Goal: Task Accomplishment & Management: Manage account settings

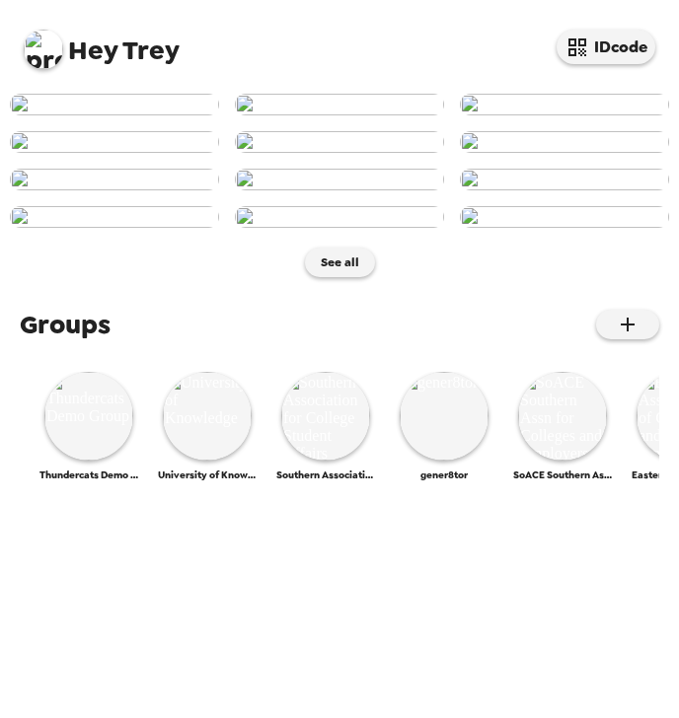
scroll to position [710, 0]
click at [95, 461] on img at bounding box center [88, 416] width 89 height 89
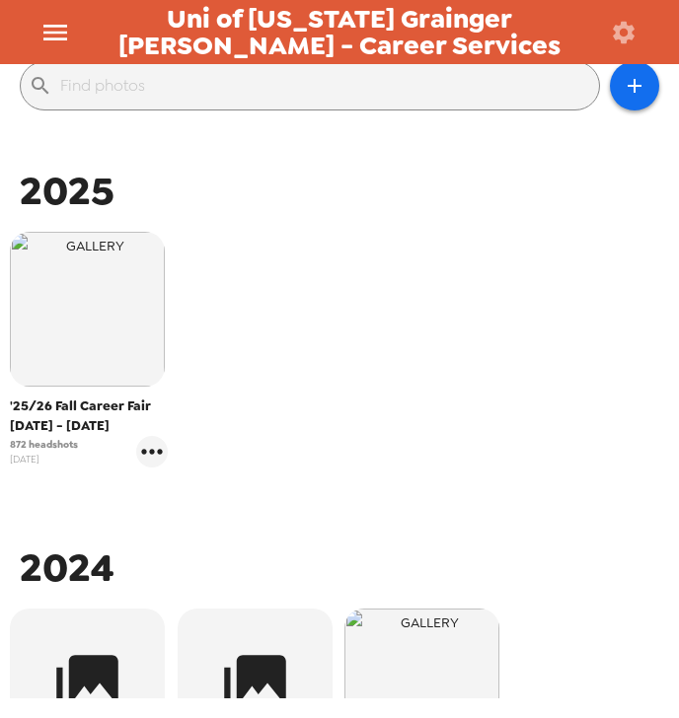
scroll to position [237, 0]
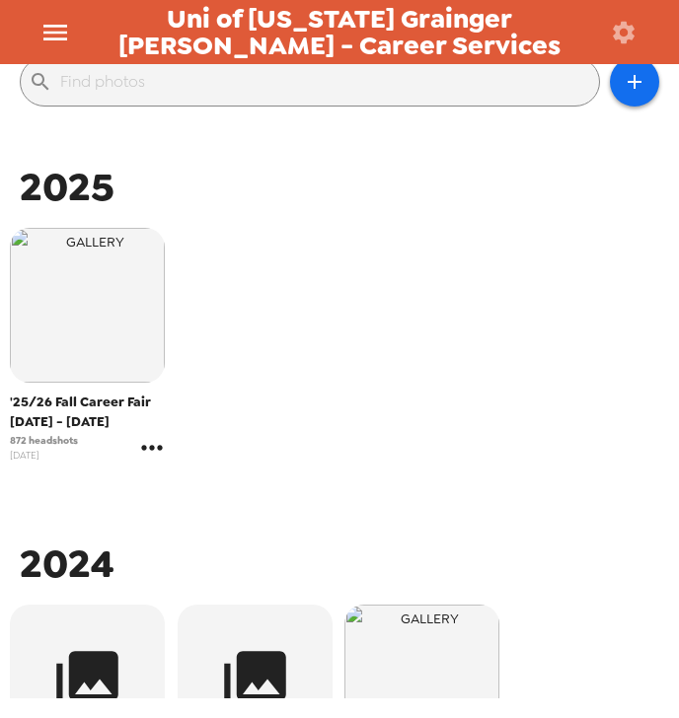
click at [150, 454] on icon "gallery menu" at bounding box center [152, 448] width 32 height 32
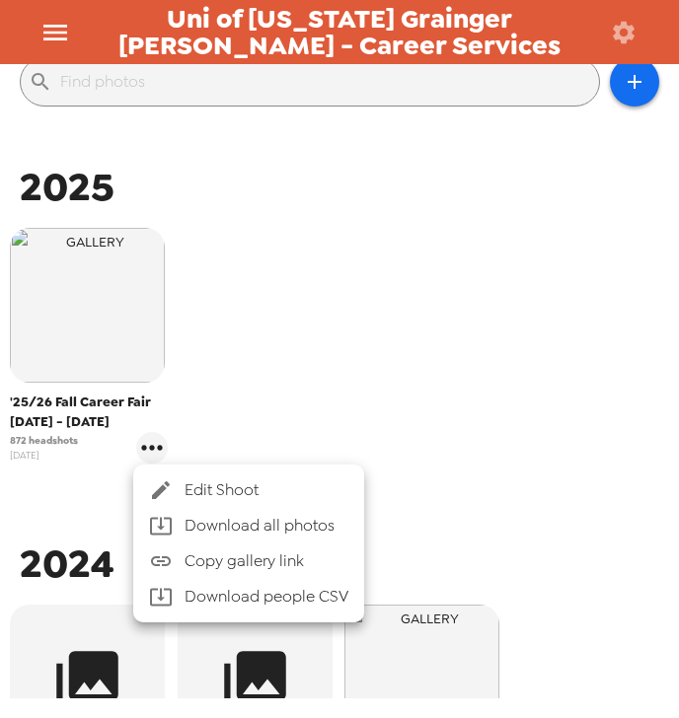
click at [234, 485] on span "Edit Shoot" at bounding box center [266, 490] width 164 height 24
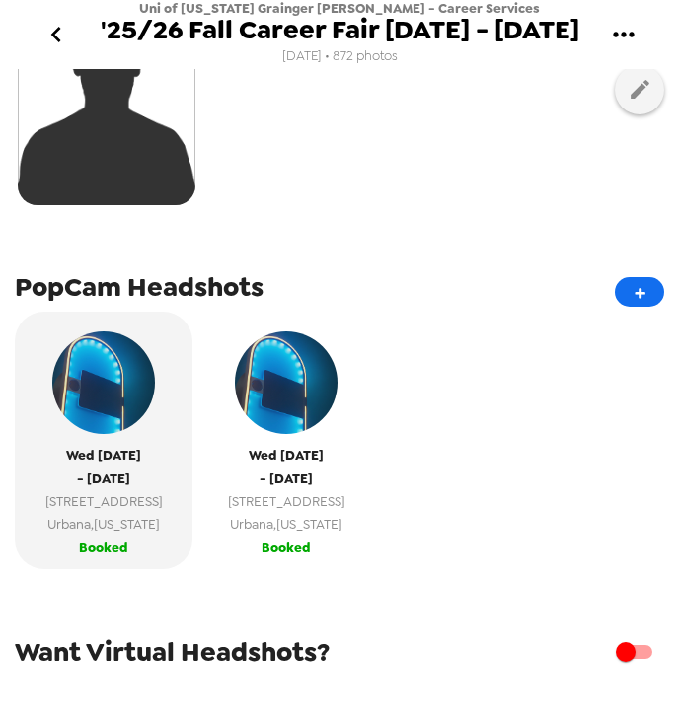
scroll to position [316, 0]
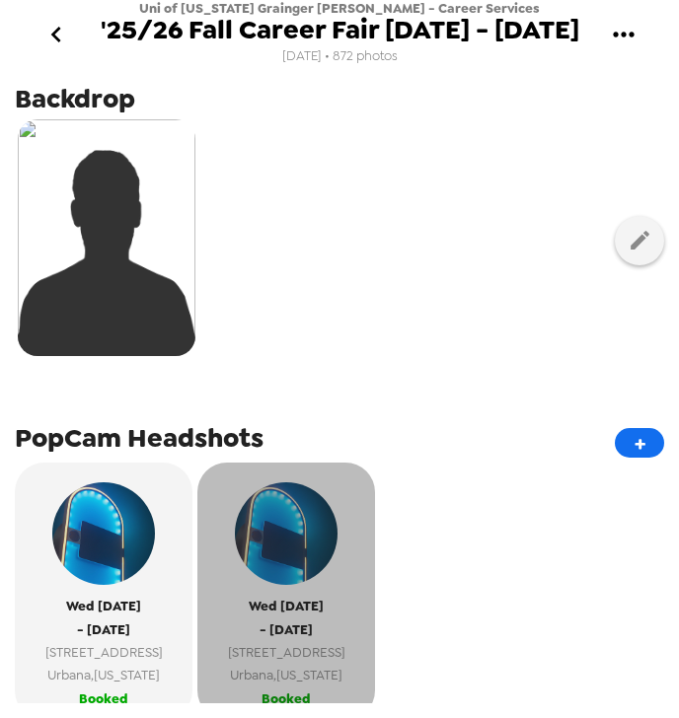
click at [247, 663] on span "1304 W Springfield Ave" at bounding box center [286, 652] width 117 height 23
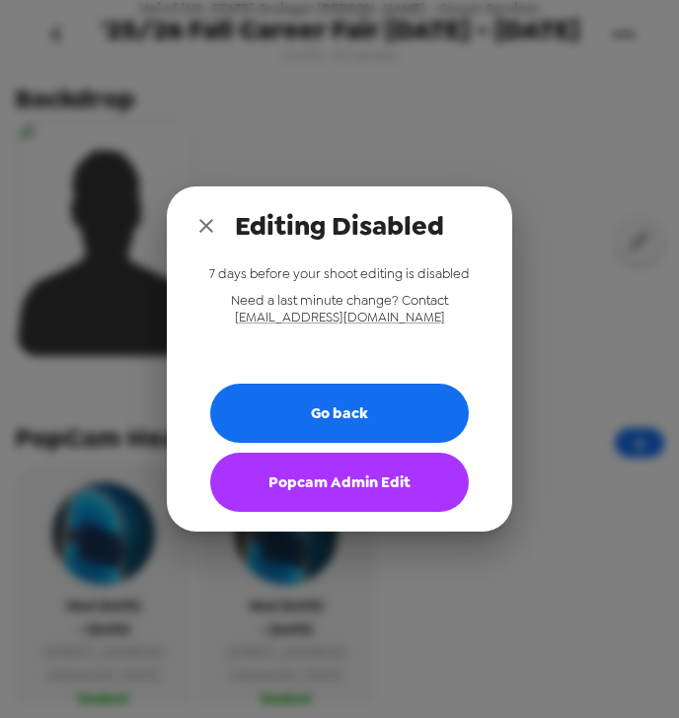
click at [383, 492] on button "Popcam Admin Edit" at bounding box center [339, 482] width 258 height 59
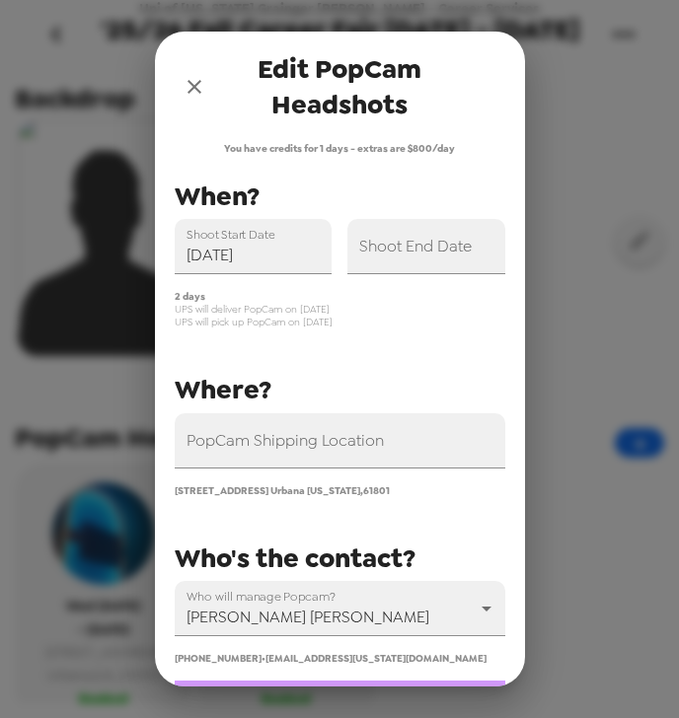
type input "[DATE]"
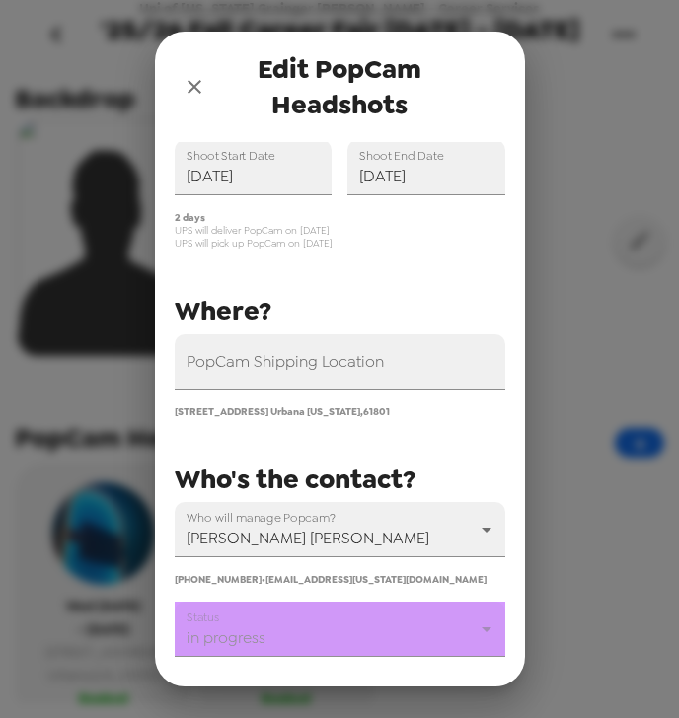
click at [292, 635] on body "Uni of Illinois Grainger CoE - Career Services '25/26 Fall Career Fair 9/10 - 9…" at bounding box center [339, 359] width 679 height 718
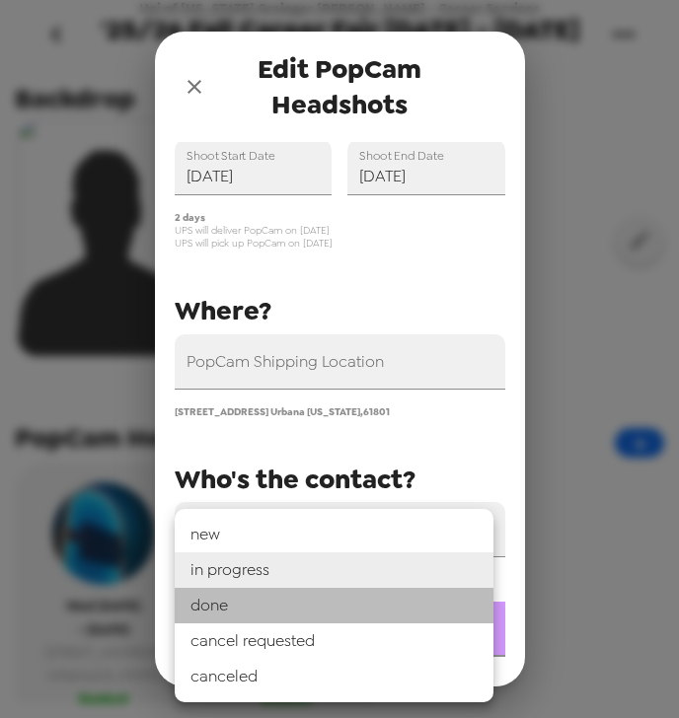
click at [276, 613] on li "done" at bounding box center [334, 606] width 319 height 36
type input "done"
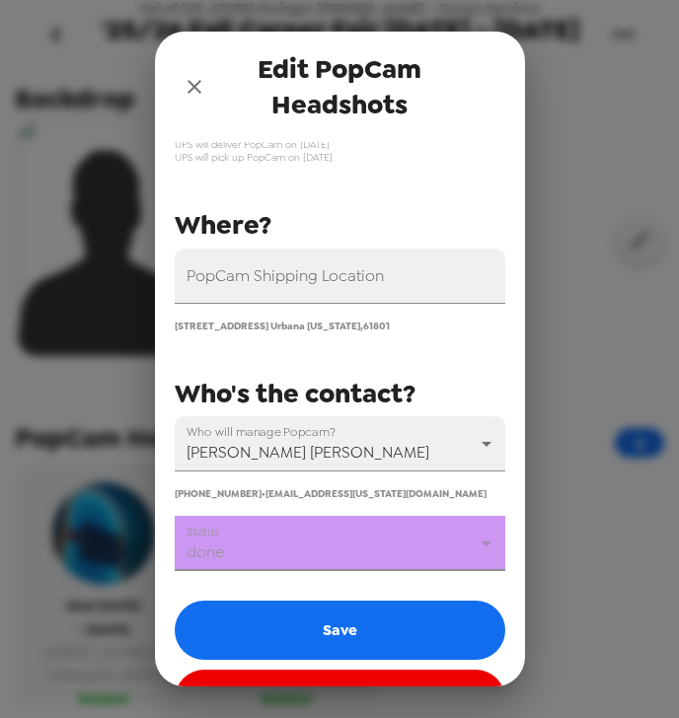
scroll to position [230, 0]
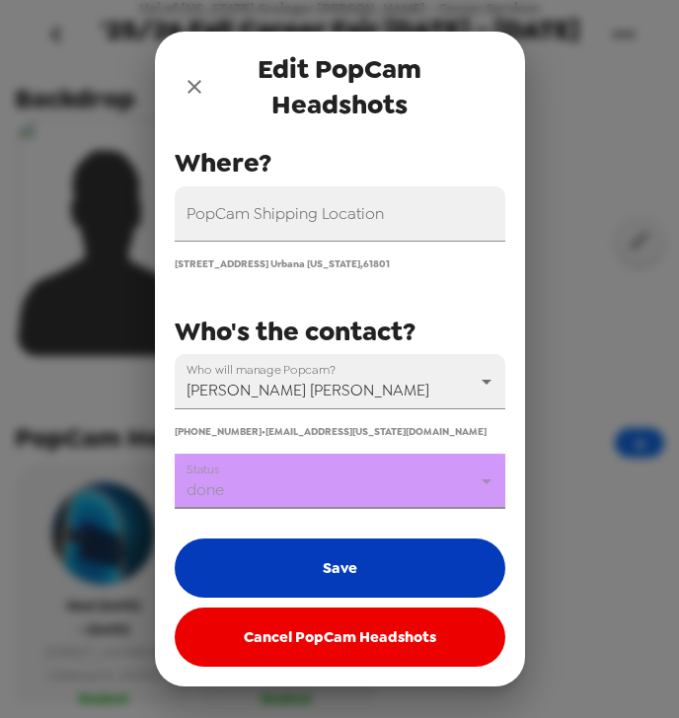
click at [317, 574] on button "Save" at bounding box center [340, 568] width 330 height 59
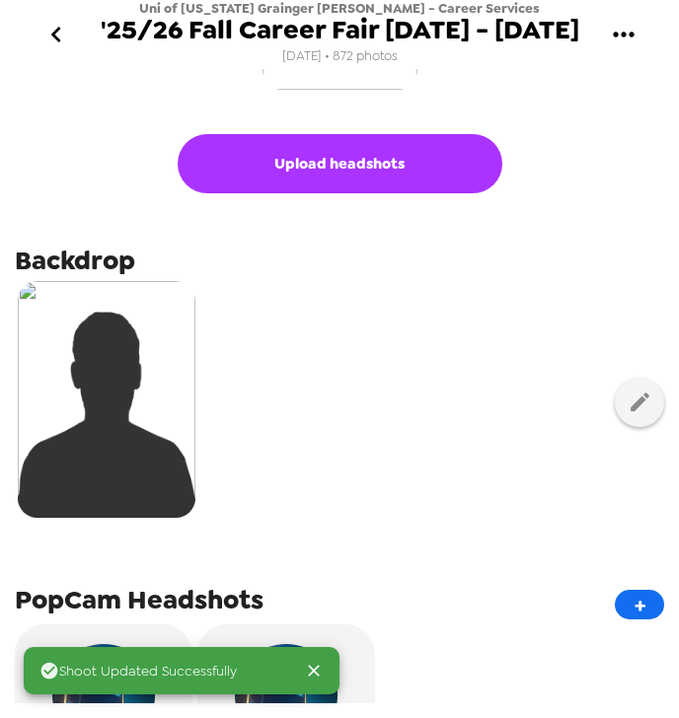
scroll to position [0, 0]
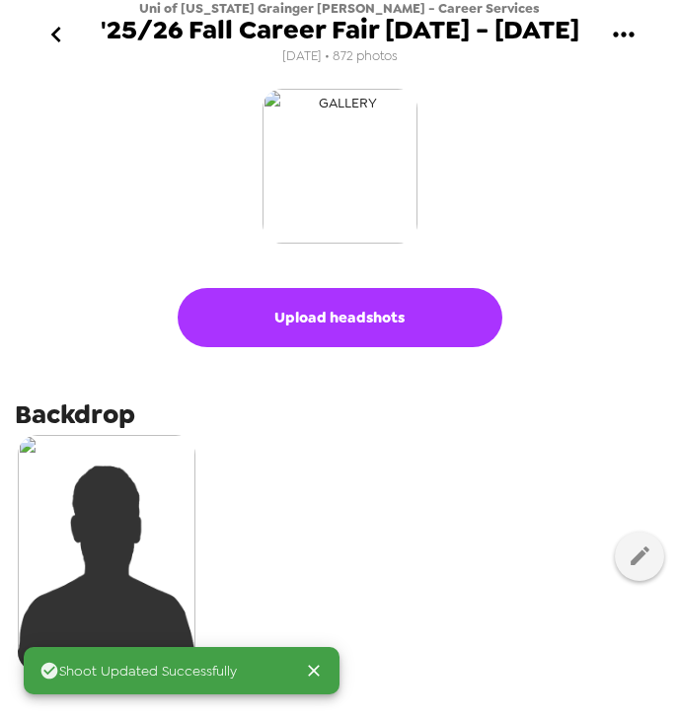
click at [338, 154] on img "button" at bounding box center [339, 166] width 155 height 155
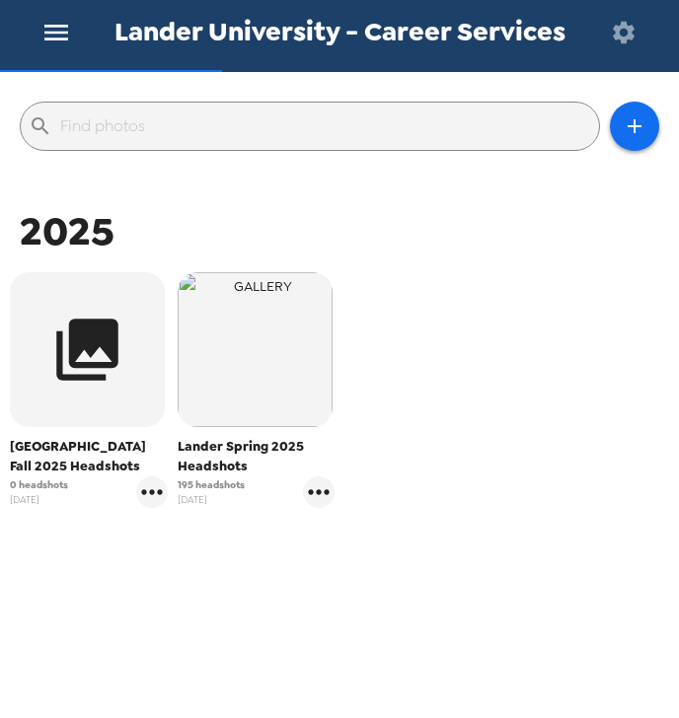
scroll to position [199, 0]
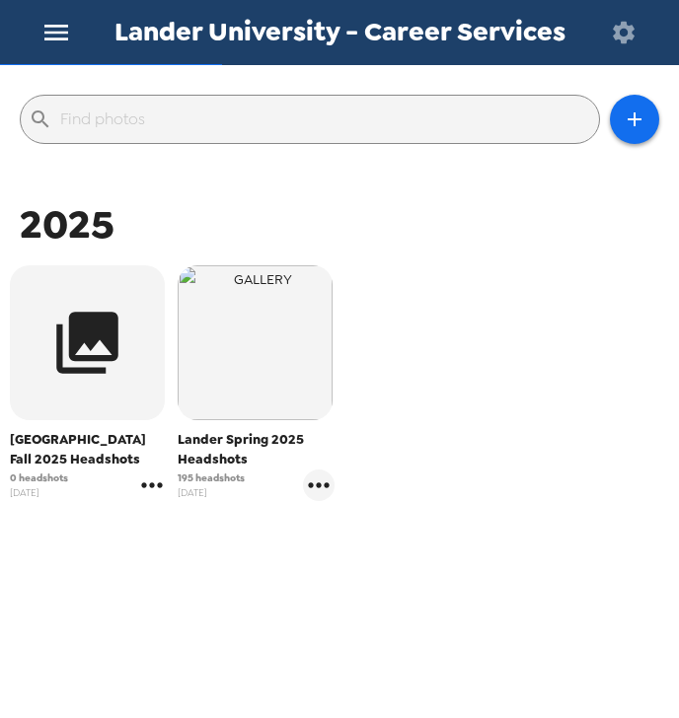
click at [152, 490] on icon "gallery menu" at bounding box center [152, 485] width 32 height 32
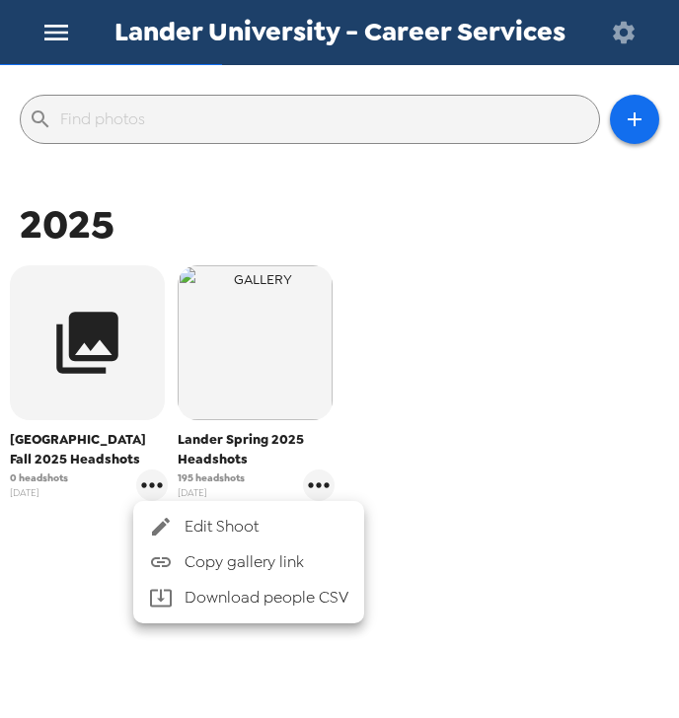
click at [164, 515] on icon at bounding box center [161, 527] width 24 height 24
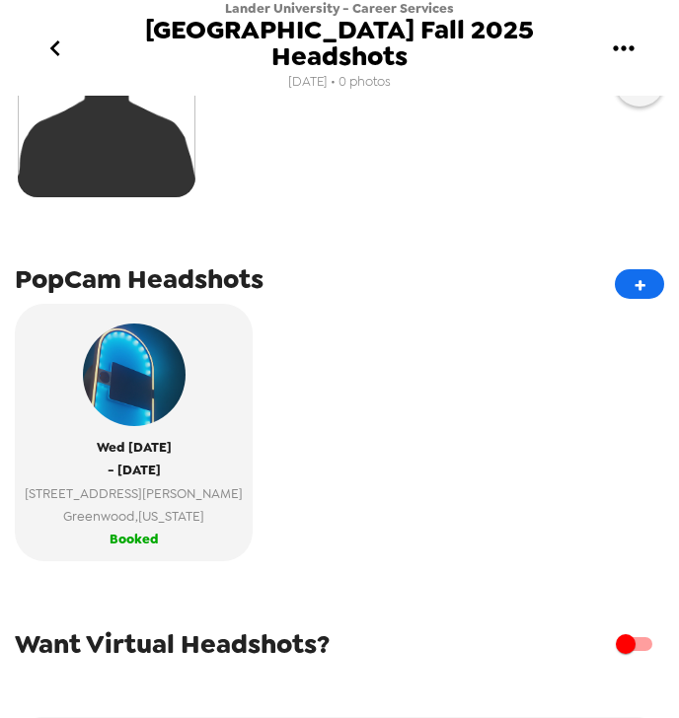
scroll to position [395, 0]
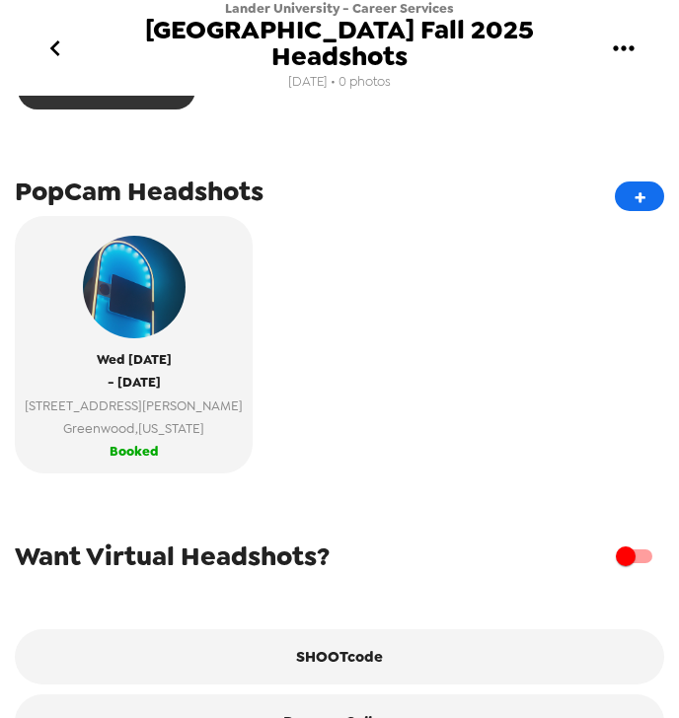
click at [411, 282] on div "Wed 9/24/25 - Wed 9/24/25 320 Stanley Ave Greenwood , South Carolina Booked" at bounding box center [339, 352] width 649 height 272
click at [61, 42] on icon "go back" at bounding box center [55, 49] width 32 height 32
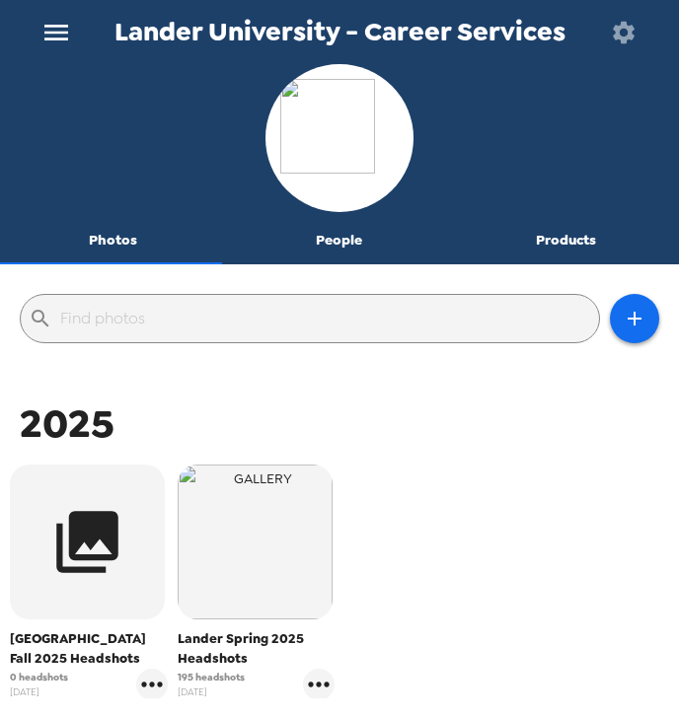
scroll to position [79, 0]
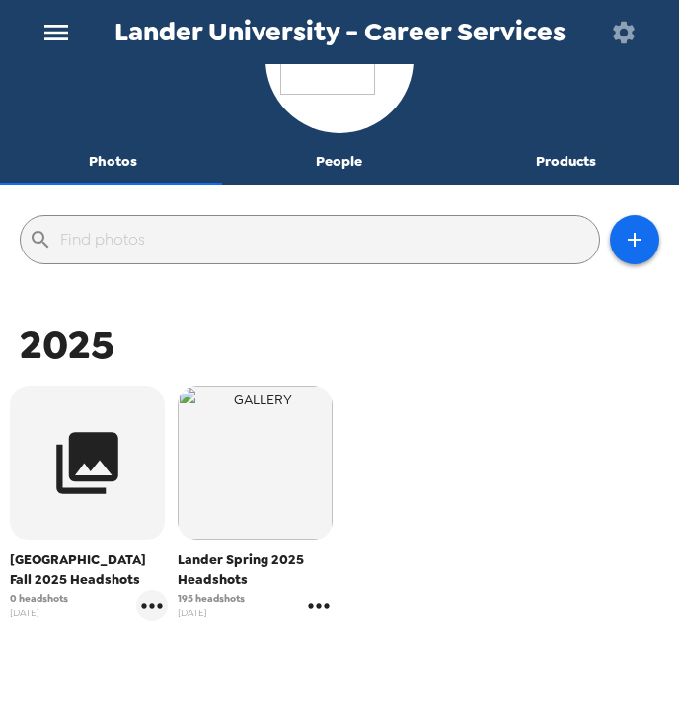
click at [311, 616] on icon "gallery menu" at bounding box center [319, 606] width 32 height 32
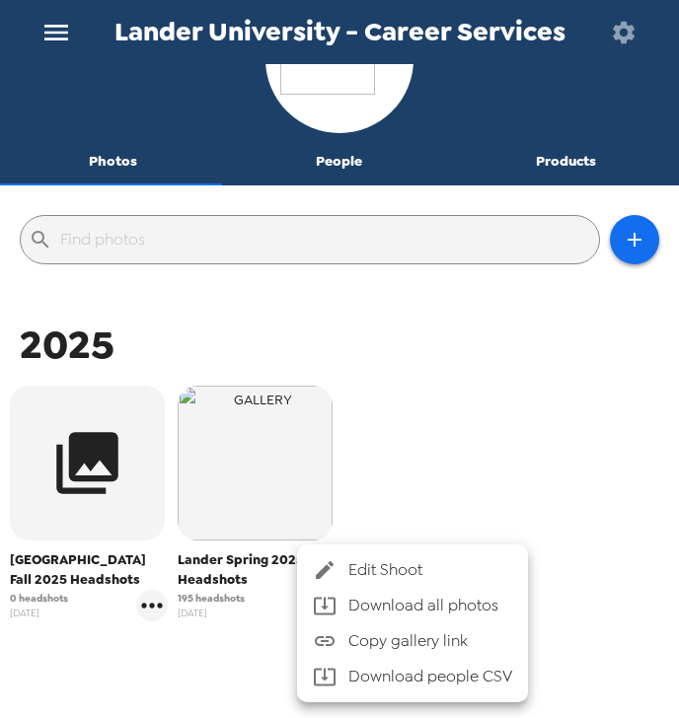
click at [367, 573] on span "Edit Shoot" at bounding box center [430, 570] width 164 height 24
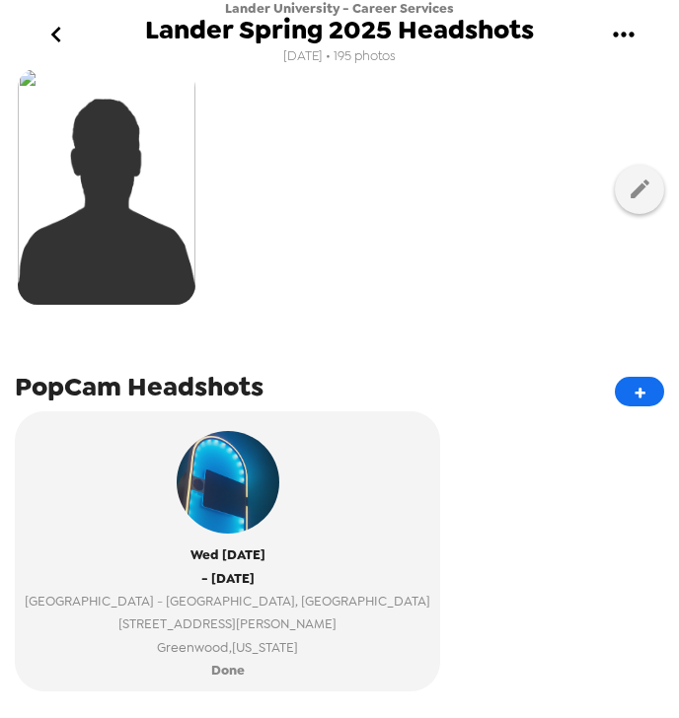
scroll to position [114, 0]
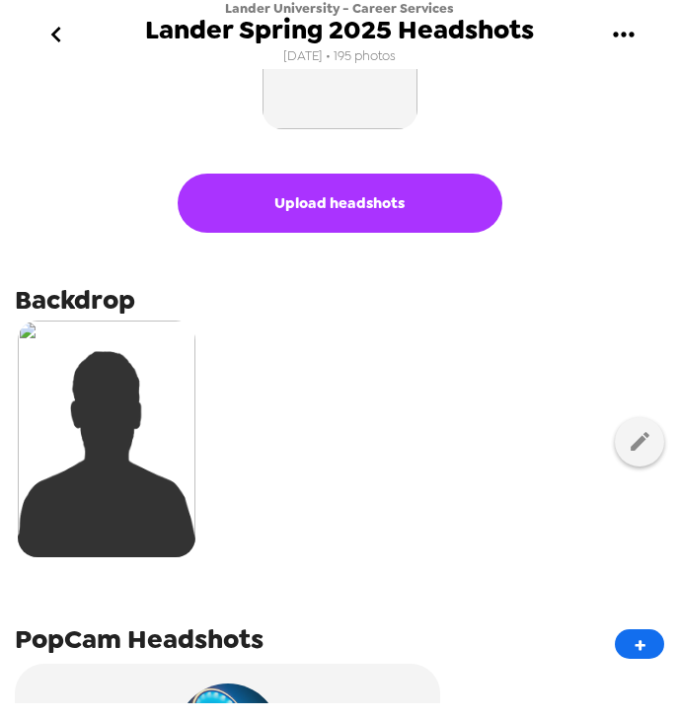
click at [47, 54] on button "go back" at bounding box center [56, 35] width 64 height 64
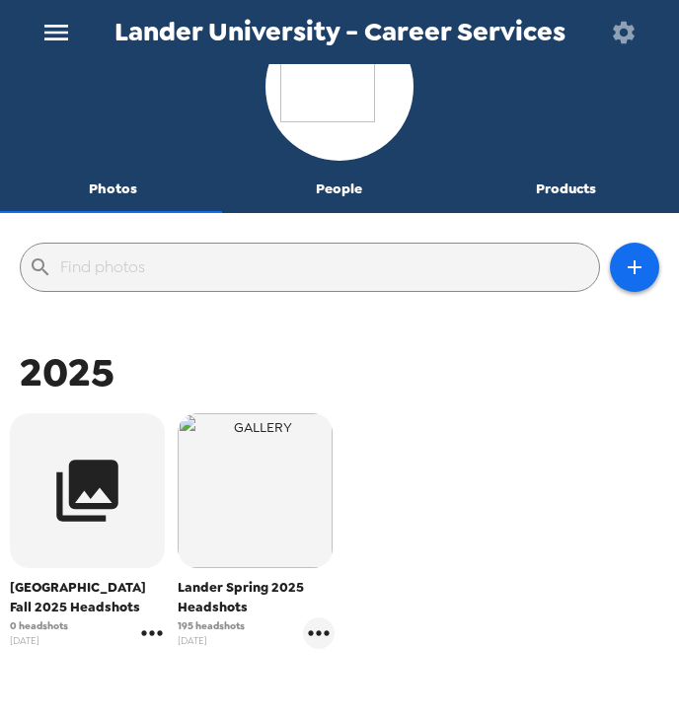
scroll to position [79, 0]
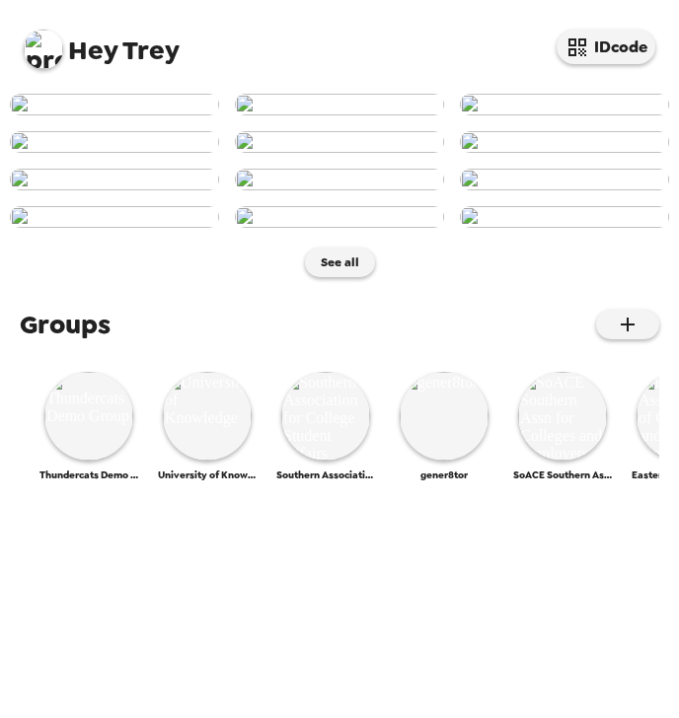
scroll to position [710, 0]
click at [74, 481] on div "Thundercats Demo Group" at bounding box center [88, 426] width 99 height 109
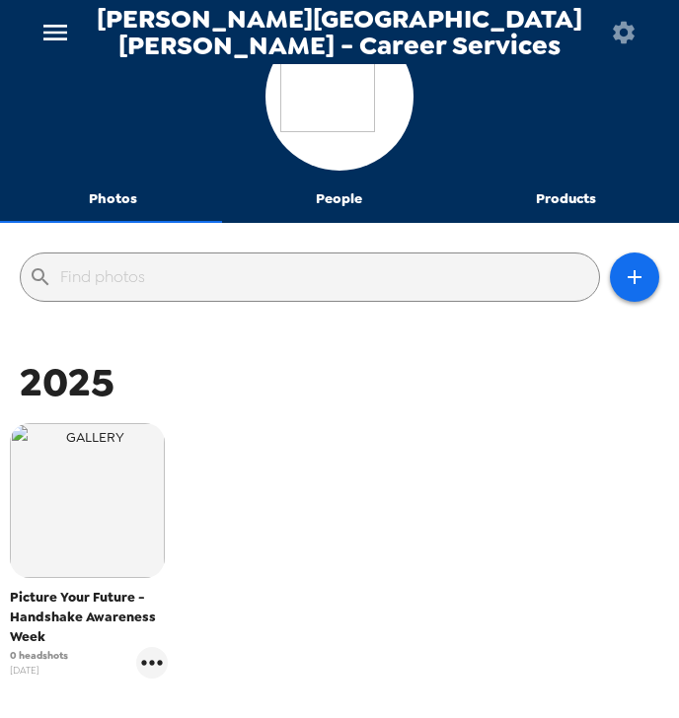
scroll to position [79, 0]
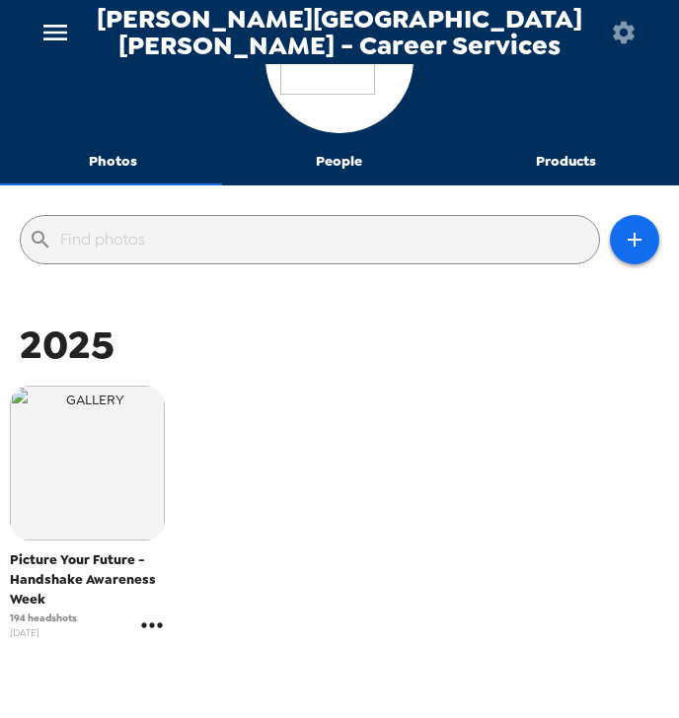
click at [162, 633] on icon "gallery menu" at bounding box center [152, 626] width 32 height 32
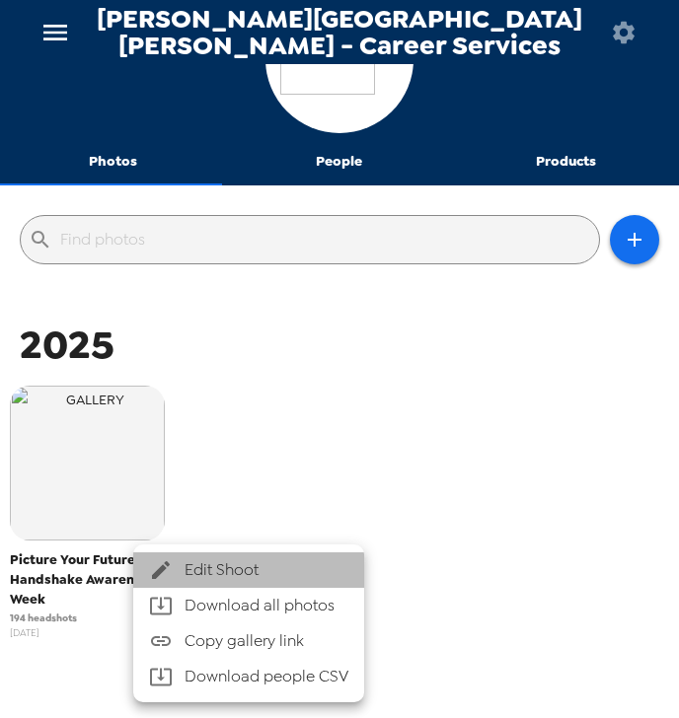
click at [237, 573] on span "Edit Shoot" at bounding box center [266, 570] width 164 height 24
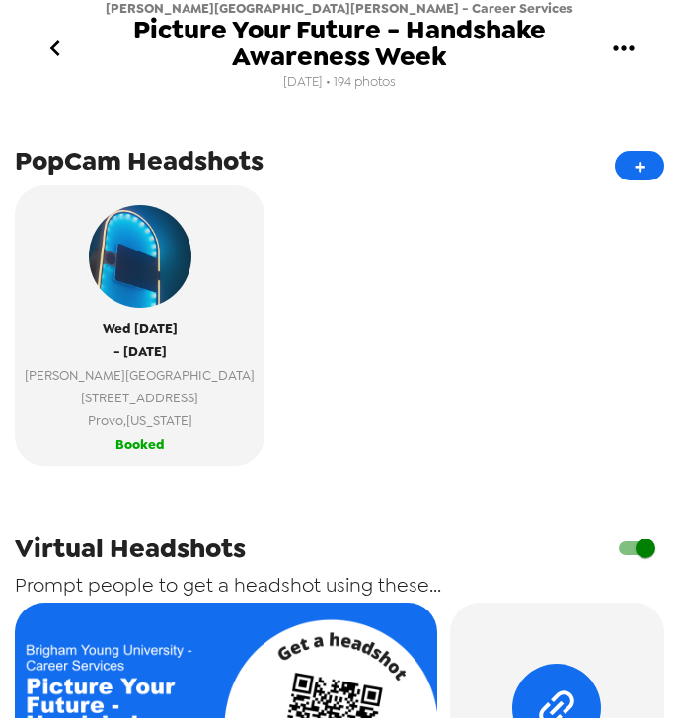
scroll to position [631, 0]
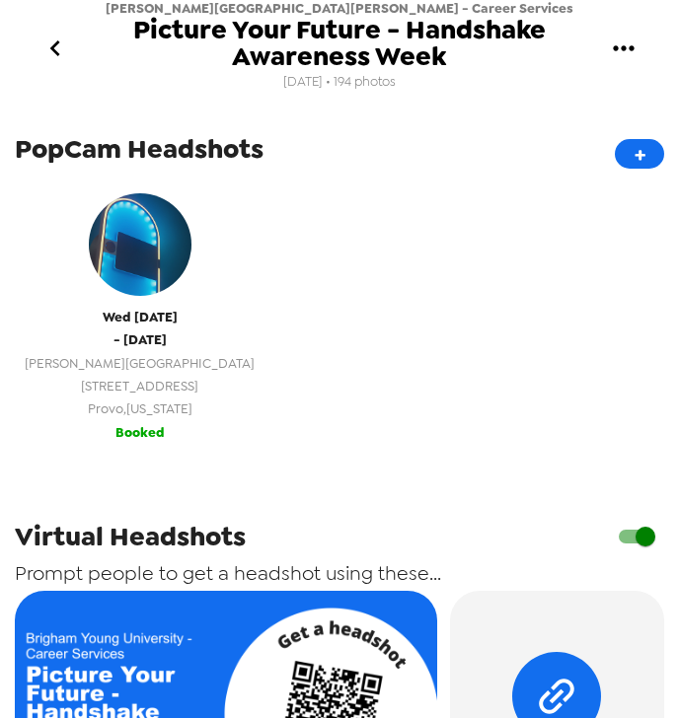
click at [170, 422] on button "Wed 9/10/25 - Thu 9/11/25 Ernest L. Wilkinson Student Center 1060 East Campus D…" at bounding box center [140, 314] width 250 height 280
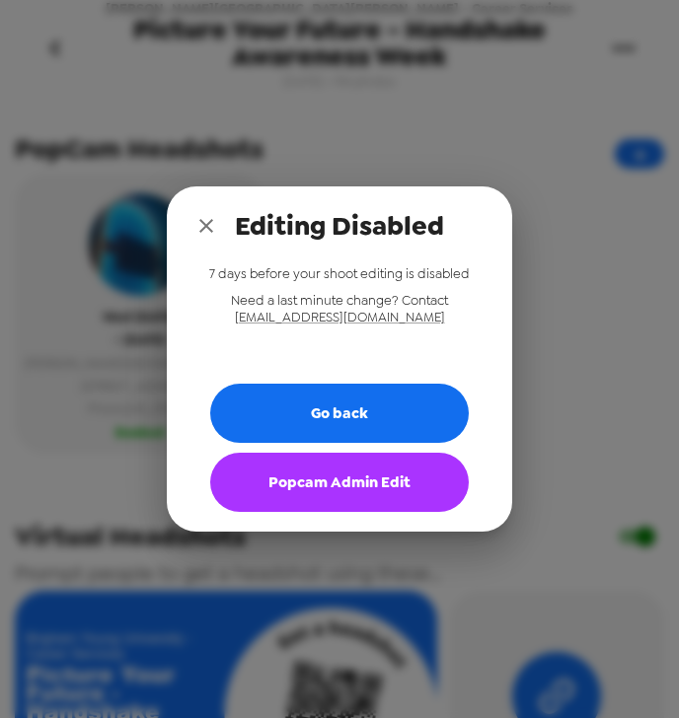
click at [320, 501] on button "Popcam Admin Edit" at bounding box center [339, 482] width 258 height 59
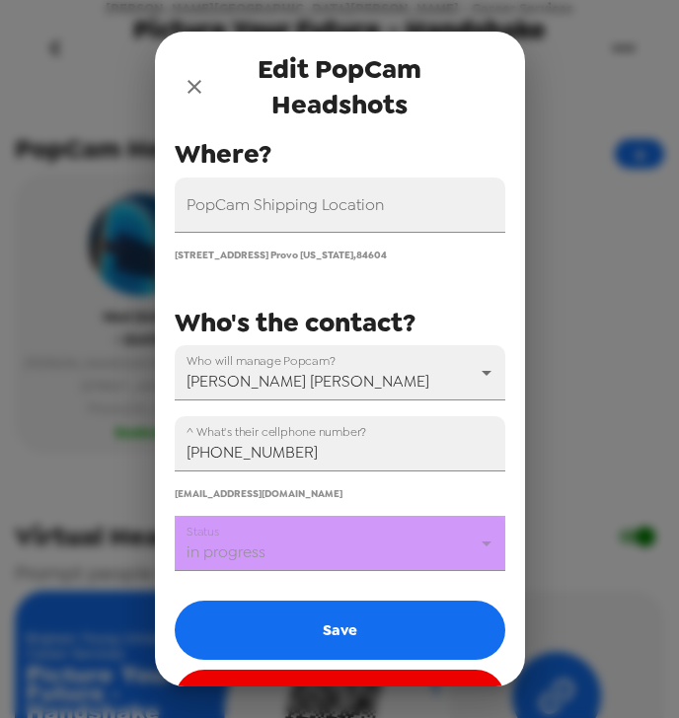
scroll to position [237, 0]
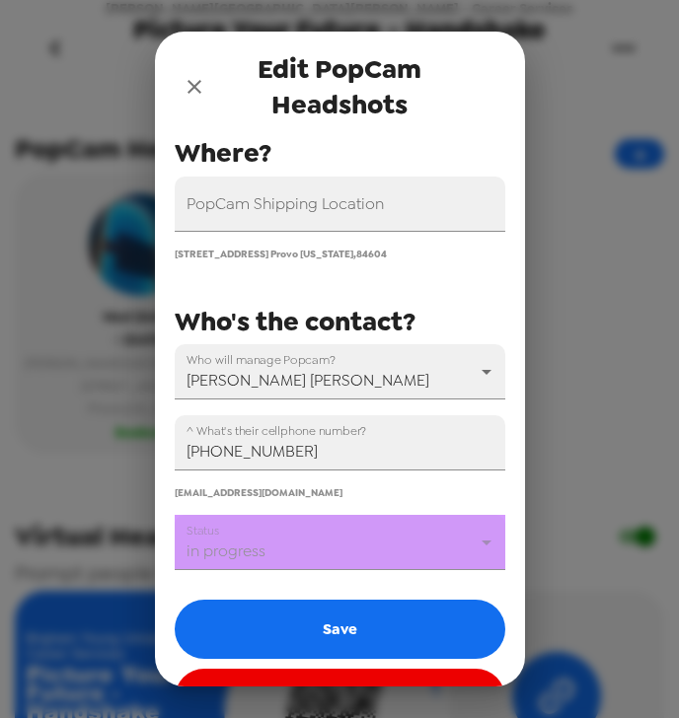
click at [338, 560] on body "Brigham Young University - Career Services Picture Your Future - Handshake Awar…" at bounding box center [339, 359] width 679 height 718
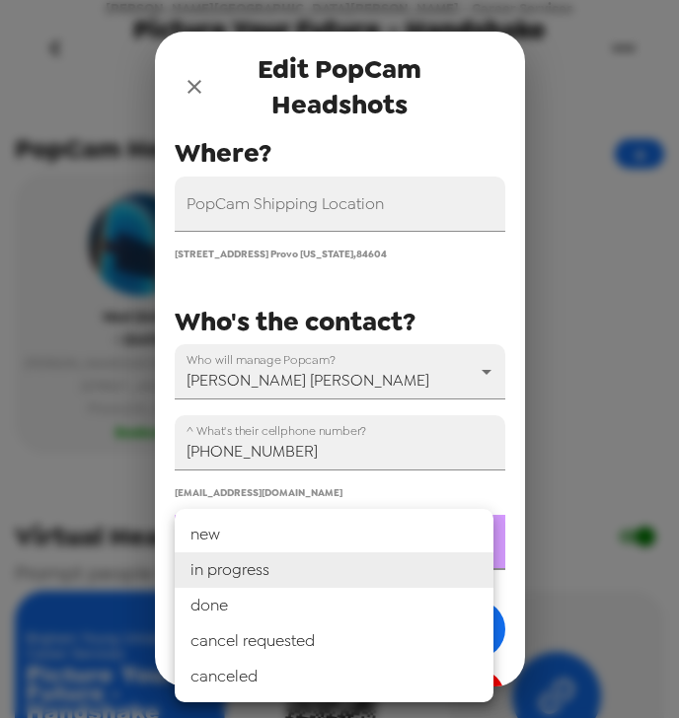
click at [307, 615] on li "done" at bounding box center [334, 606] width 319 height 36
type input "done"
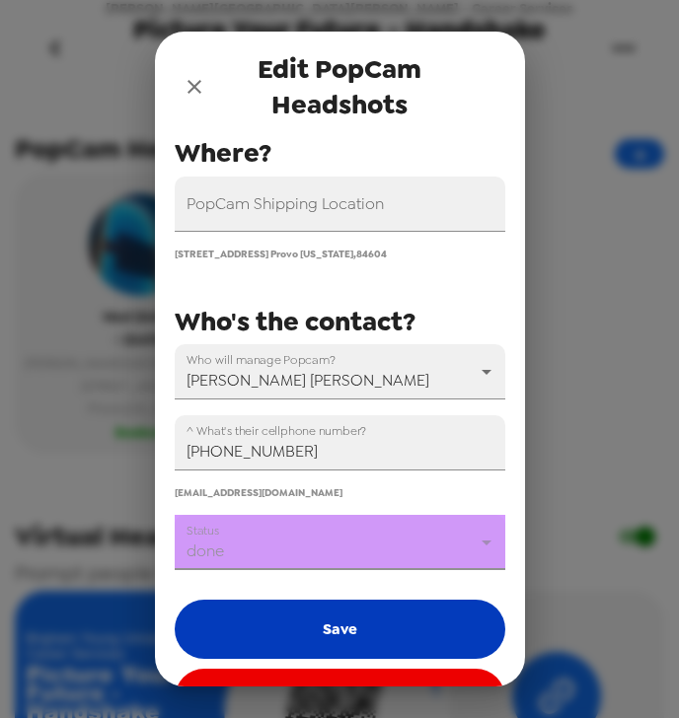
click at [325, 617] on button "Save" at bounding box center [340, 629] width 330 height 59
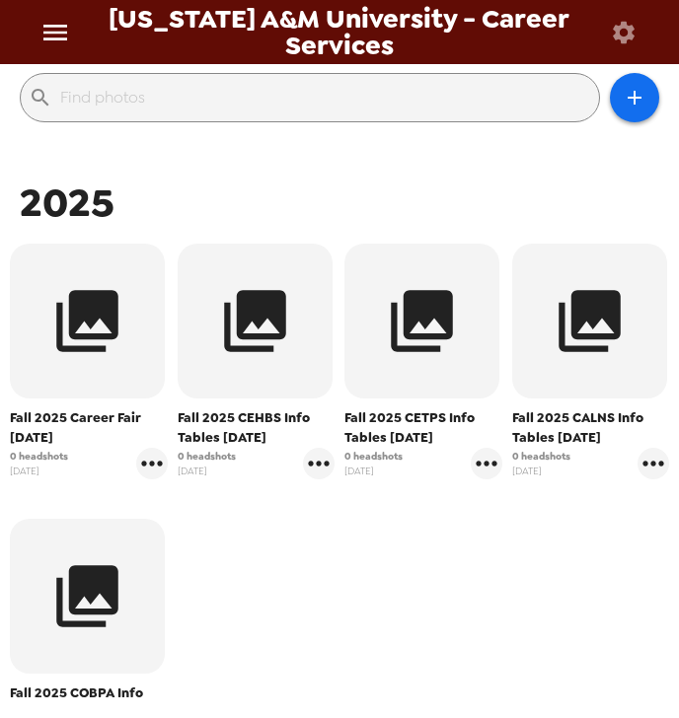
scroll to position [237, 0]
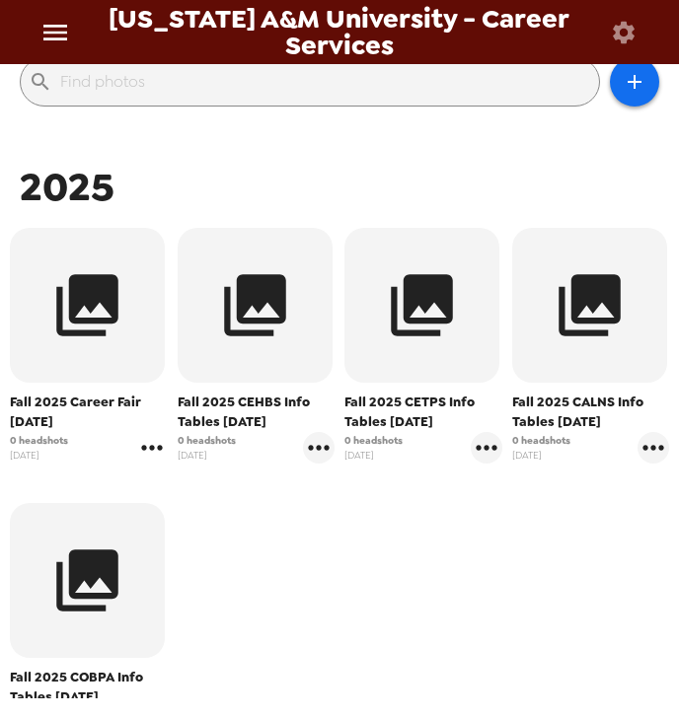
click at [158, 454] on icon "gallery menu" at bounding box center [152, 448] width 32 height 32
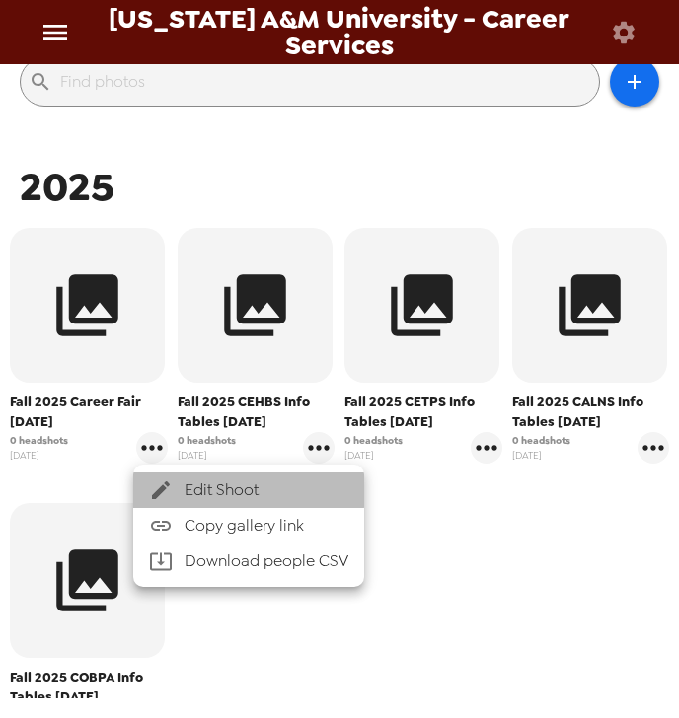
click at [197, 481] on span "Edit Shoot" at bounding box center [266, 490] width 164 height 24
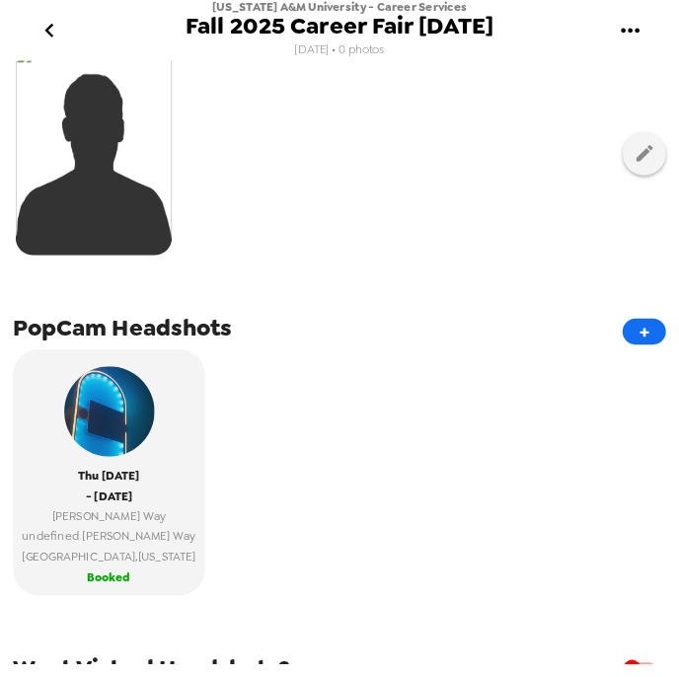
scroll to position [188, 0]
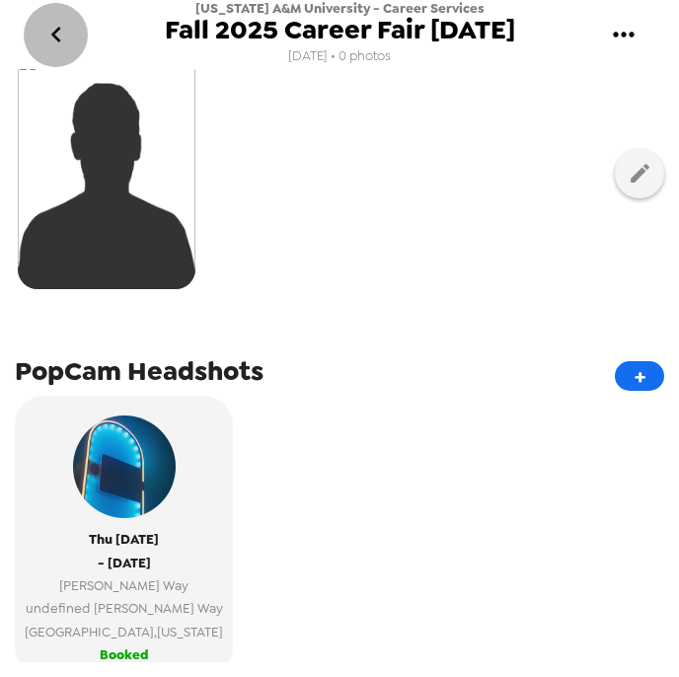
click at [55, 32] on icon "go back" at bounding box center [55, 35] width 10 height 16
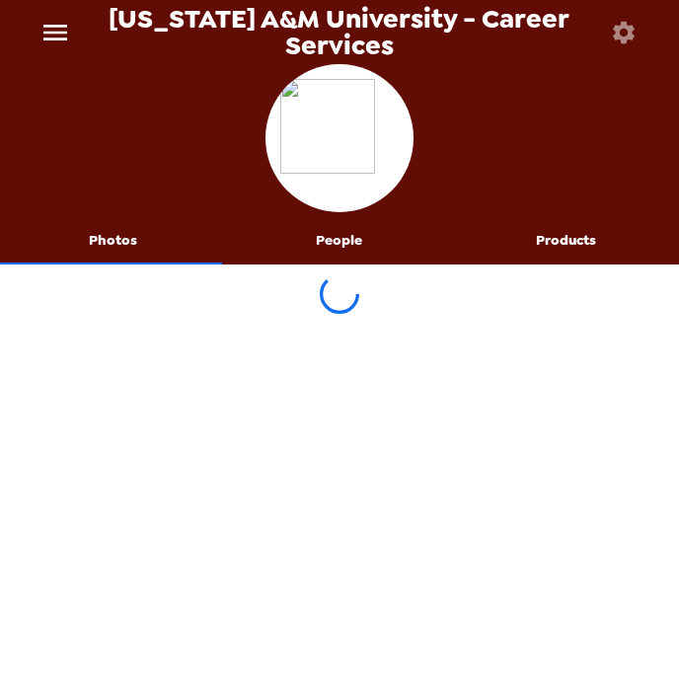
click at [52, 32] on icon "menu" at bounding box center [55, 33] width 24 height 16
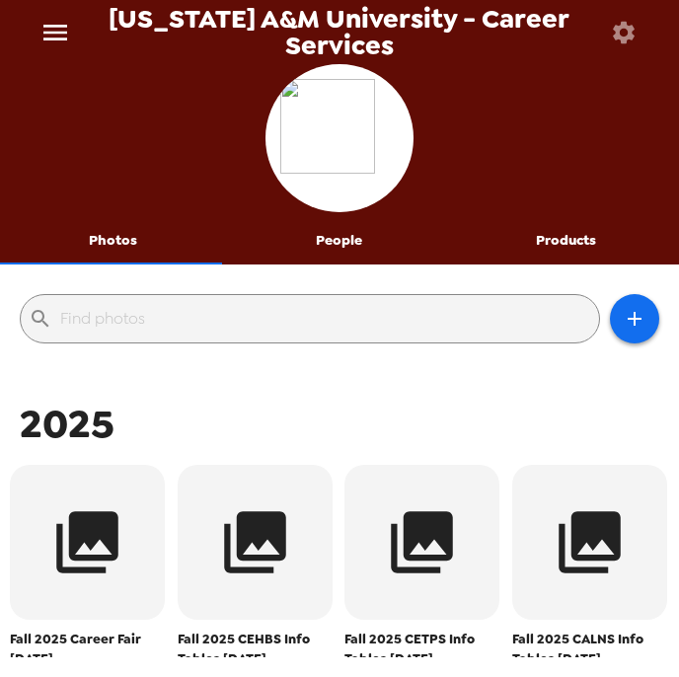
click at [49, 51] on button "menu" at bounding box center [55, 32] width 63 height 64
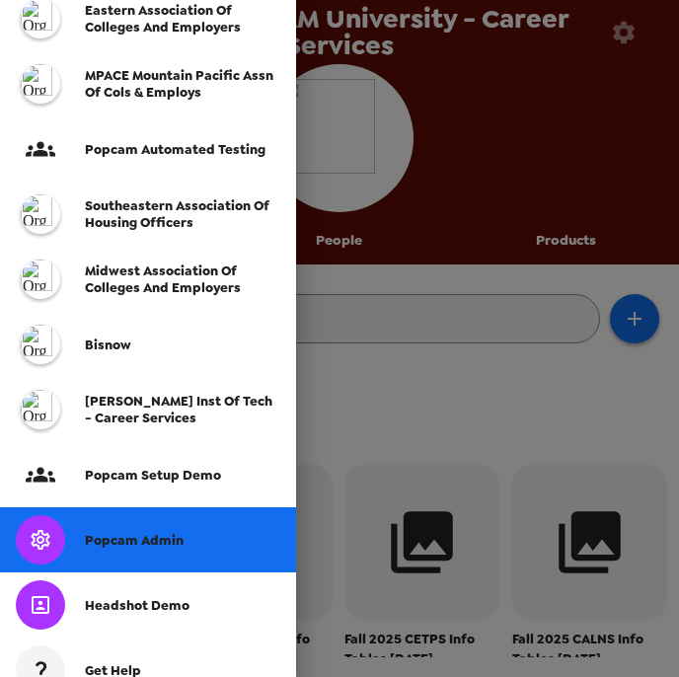
scroll to position [473, 0]
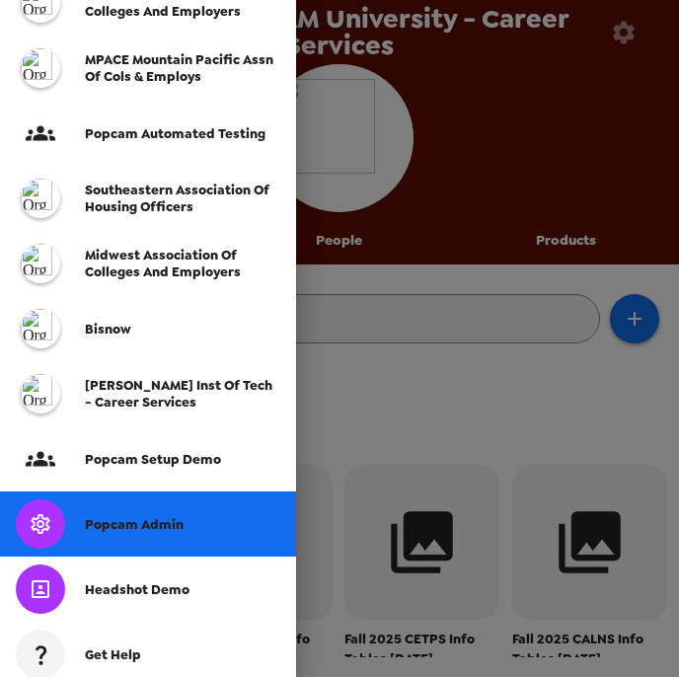
click at [147, 520] on span "Popcam Admin" at bounding box center [134, 524] width 99 height 17
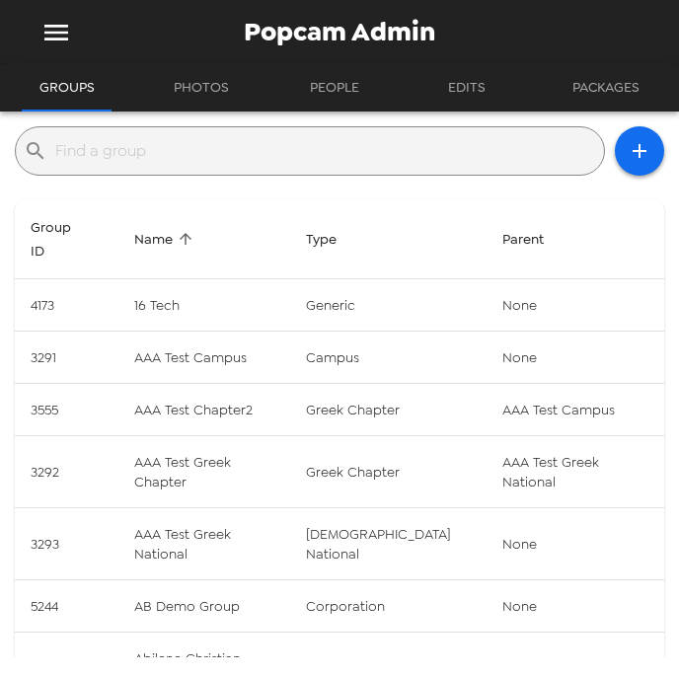
click at [134, 156] on input "text" at bounding box center [325, 151] width 540 height 32
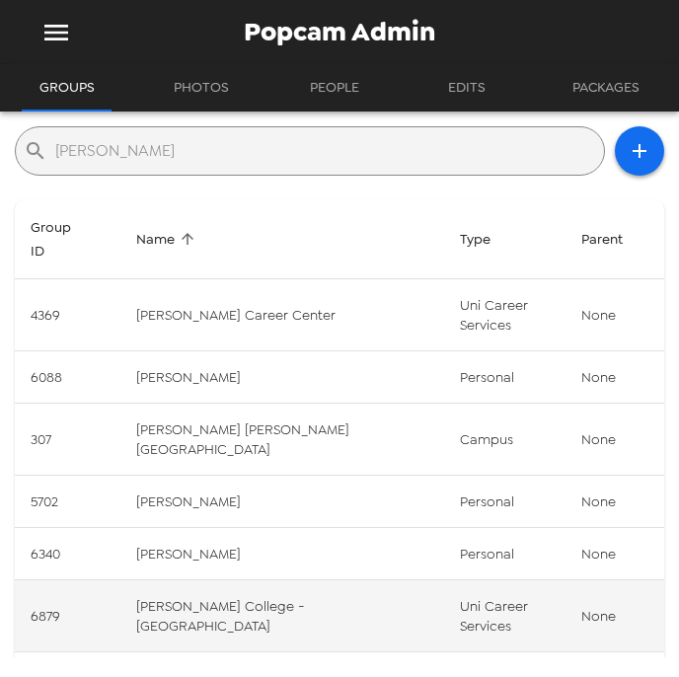
type input "smith"
click at [317, 580] on td "Smith College - Lazarus Career Center" at bounding box center [282, 616] width 324 height 72
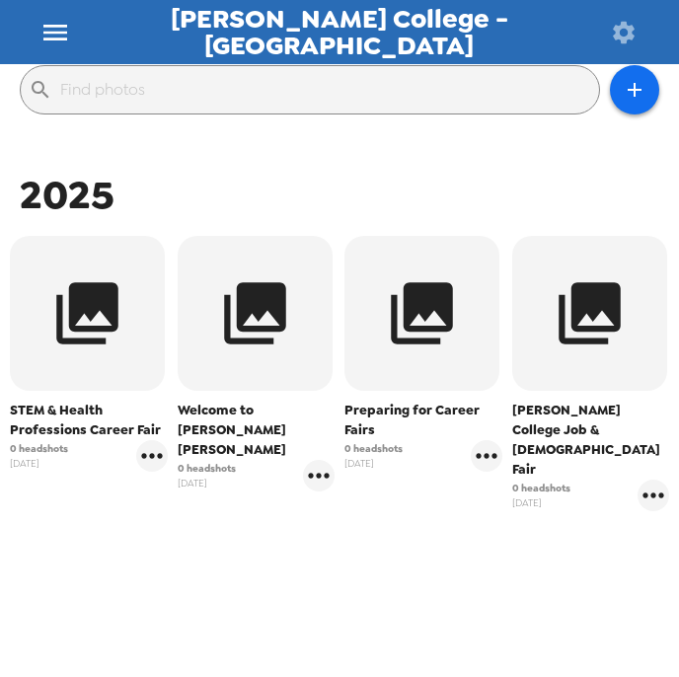
scroll to position [237, 0]
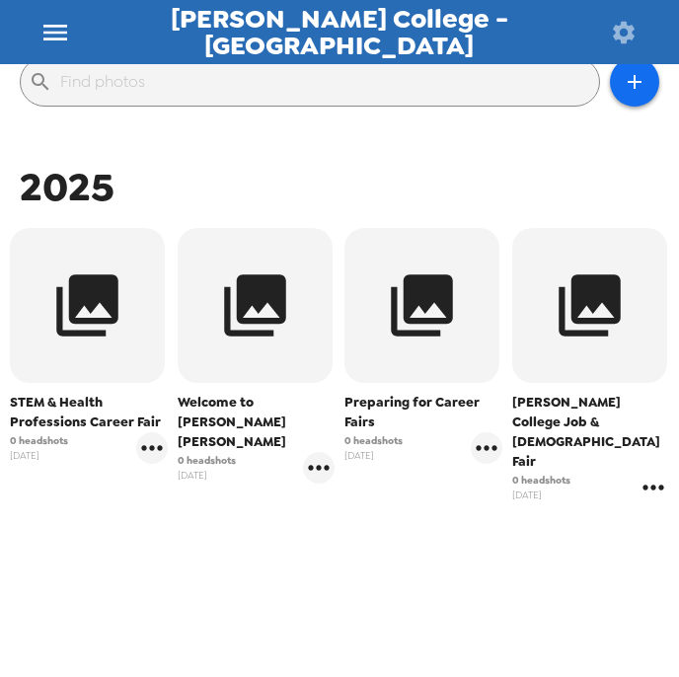
click at [641, 471] on icon "gallery menu" at bounding box center [653, 487] width 32 height 32
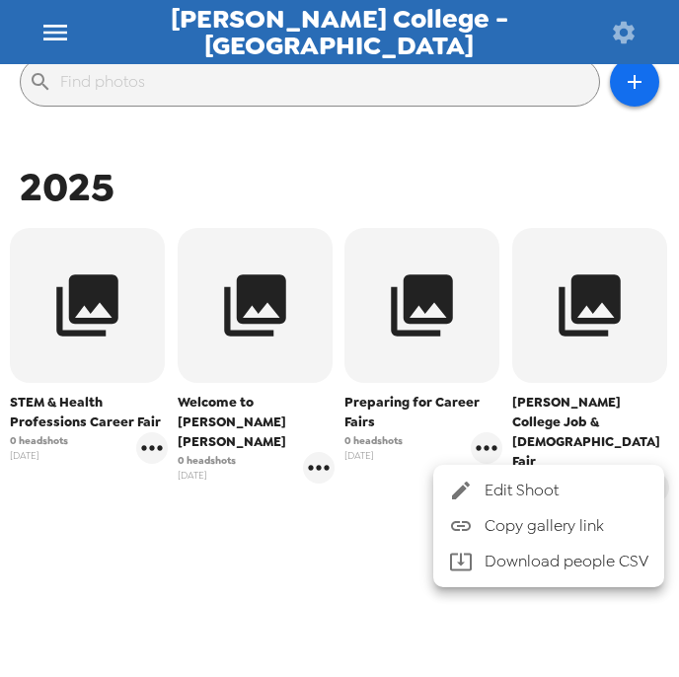
click at [638, 478] on span "Edit Shoot" at bounding box center [566, 490] width 164 height 24
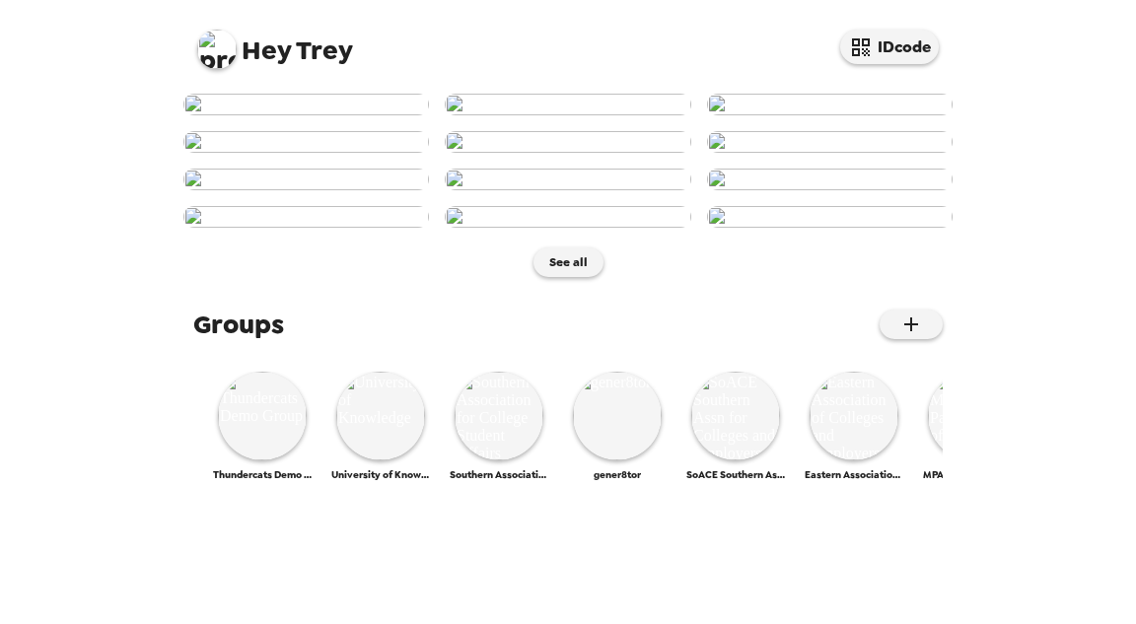
scroll to position [552, 0]
click at [575, 190] on img at bounding box center [568, 180] width 246 height 22
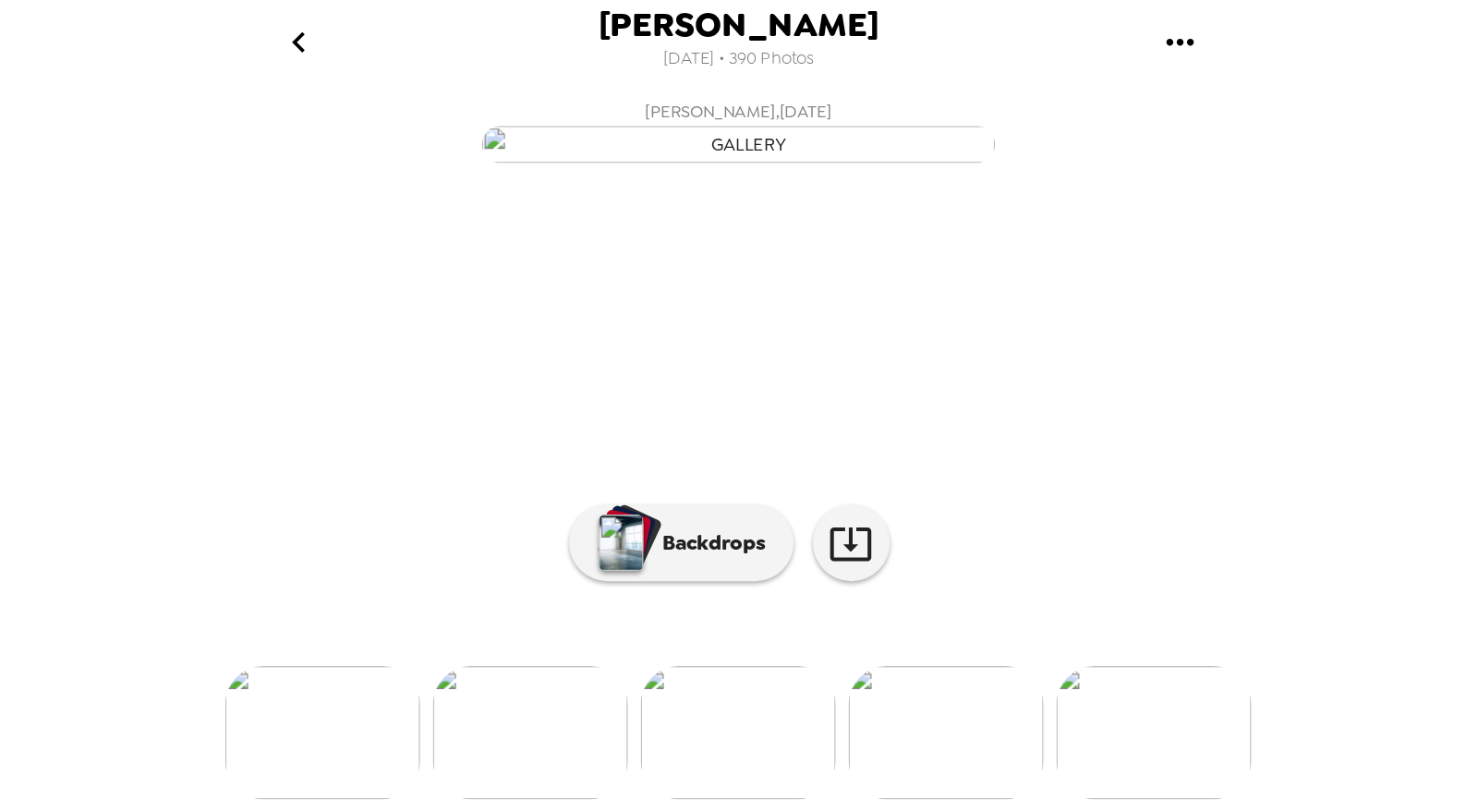
scroll to position [0, 1046]
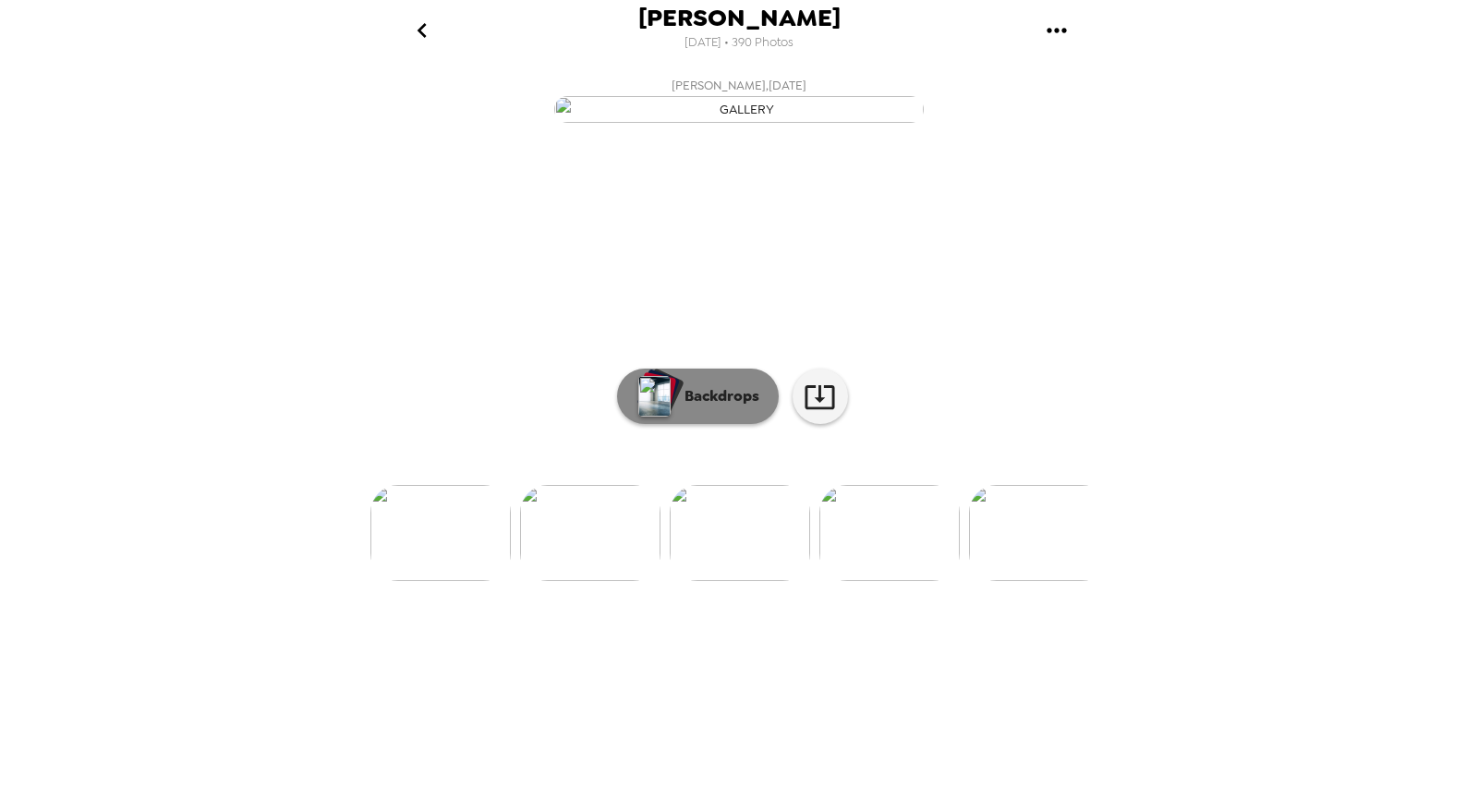
click at [727, 407] on p "Backdrops" at bounding box center [717, 396] width 84 height 22
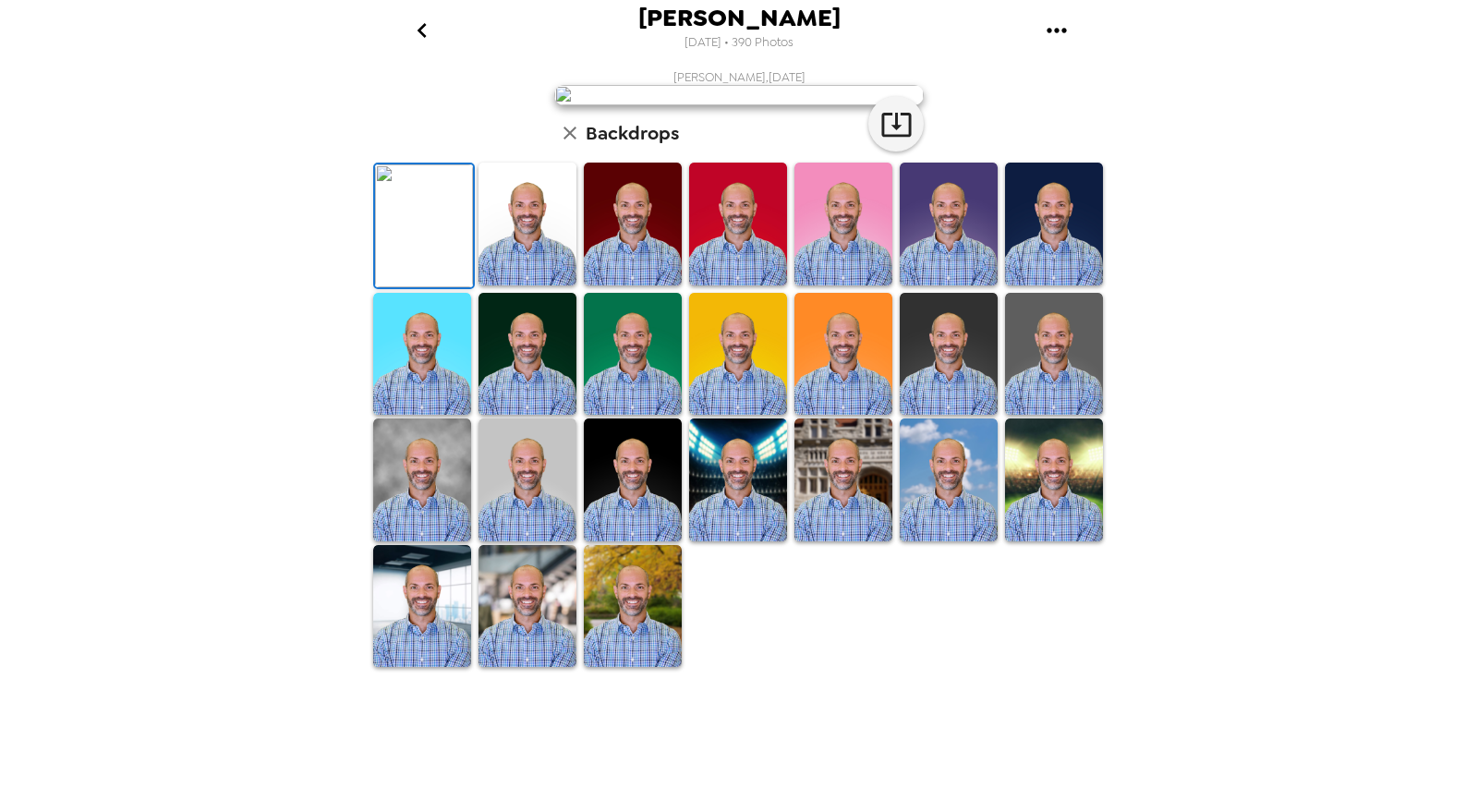
scroll to position [0, 0]
click at [428, 37] on icon "go back" at bounding box center [422, 31] width 30 height 30
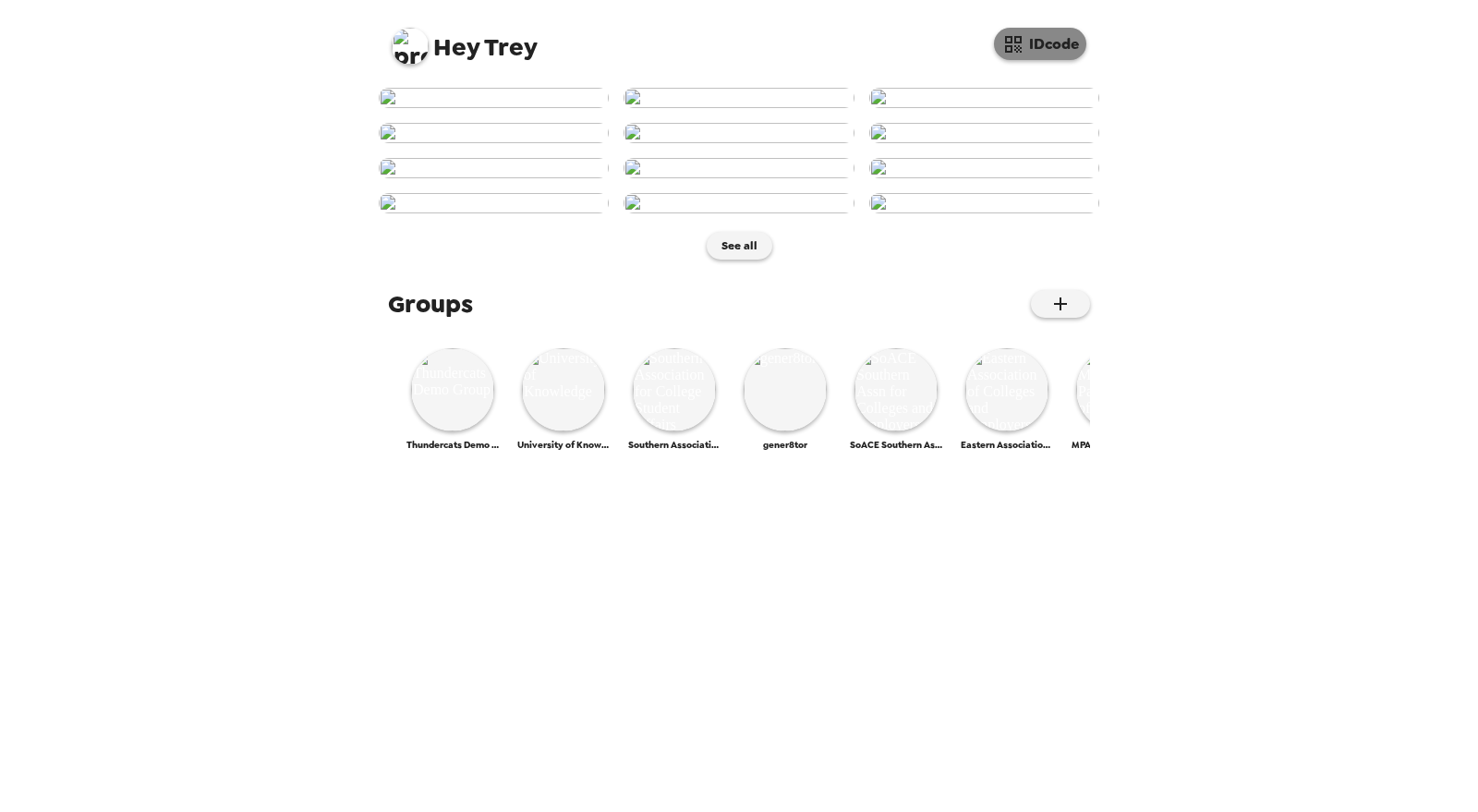
click at [1045, 43] on button "IDcode" at bounding box center [1040, 44] width 93 height 33
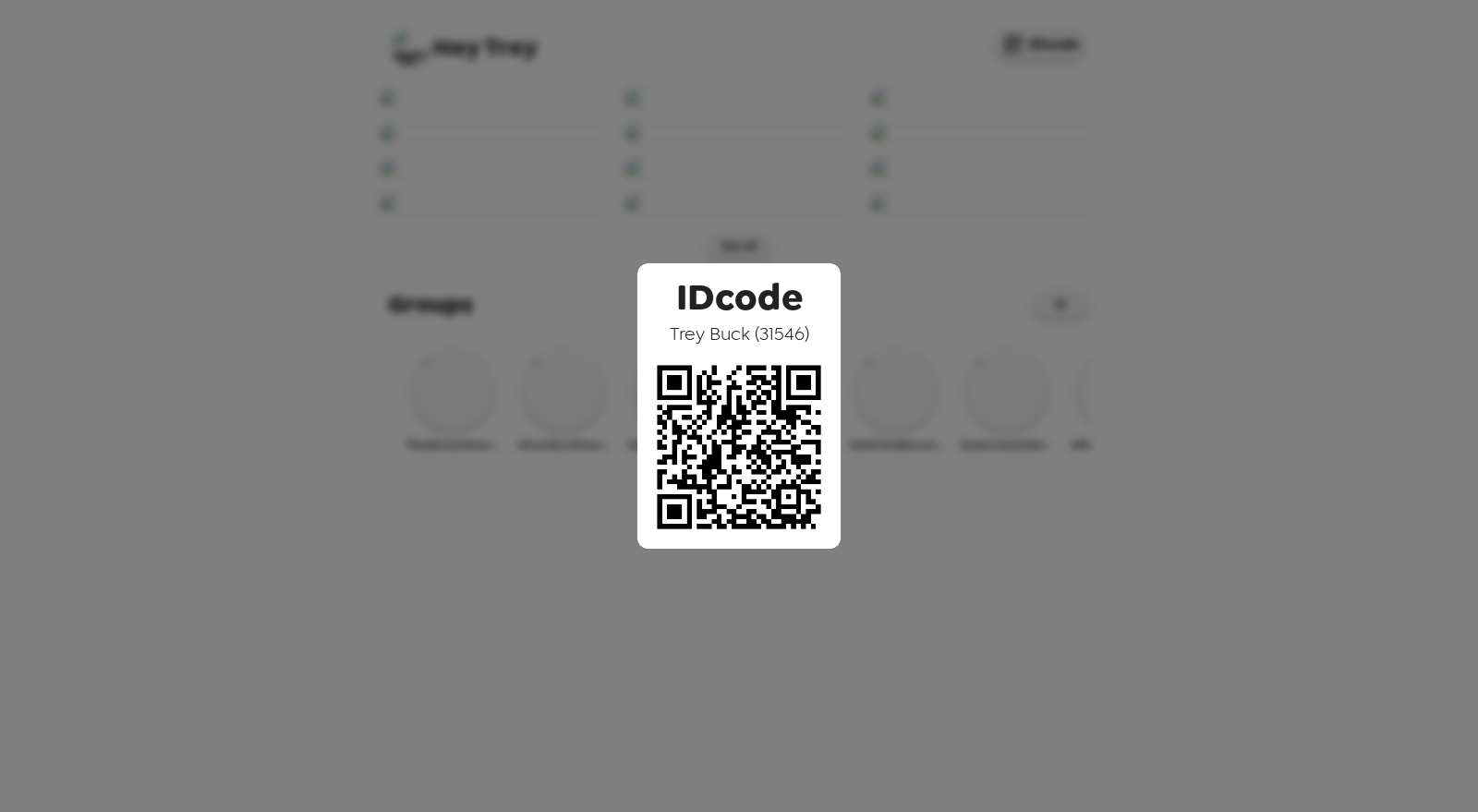
click at [727, 143] on div "IDcode [PERSON_NAME] ( 31546 )" at bounding box center [739, 406] width 1478 height 812
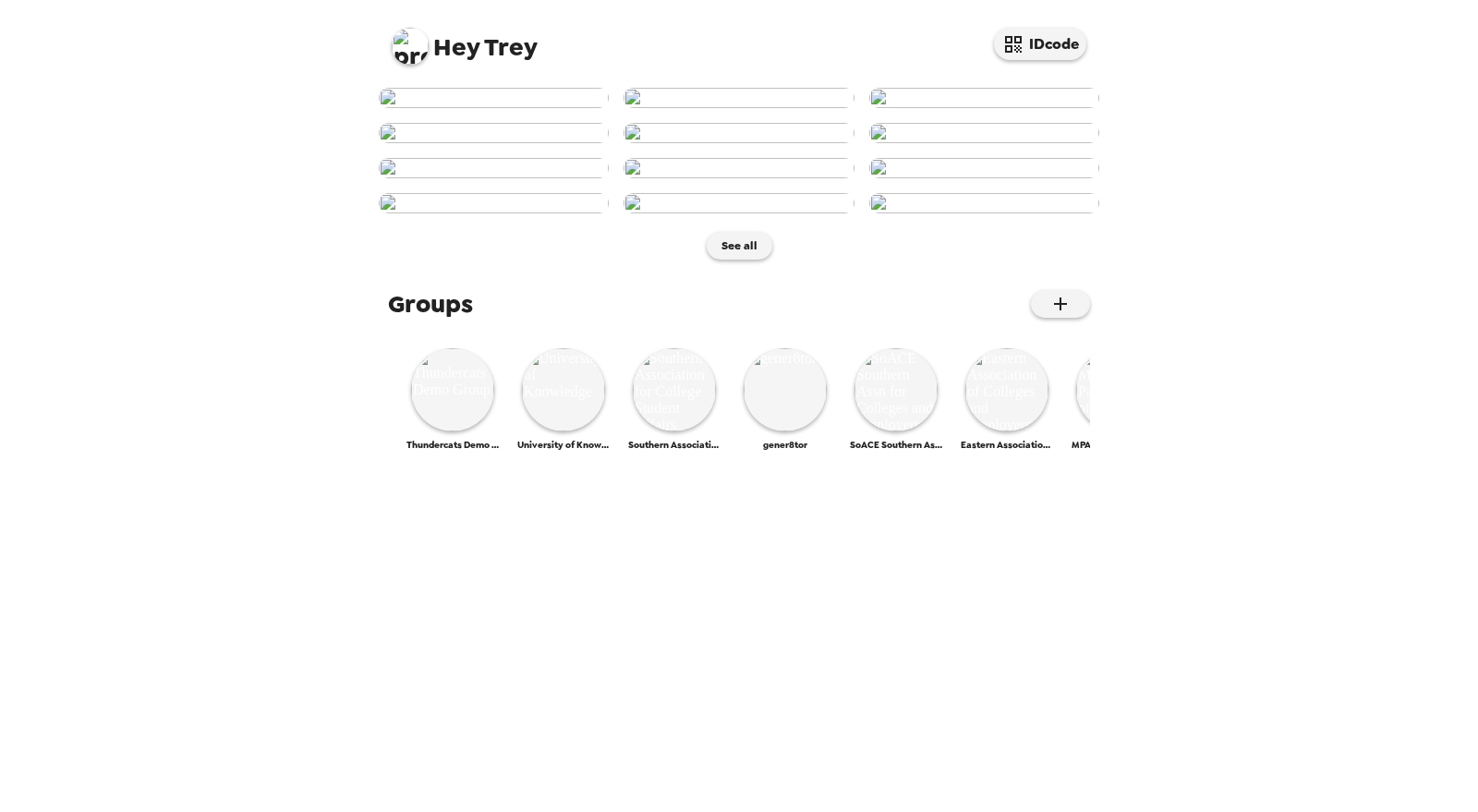
click at [413, 43] on img at bounding box center [409, 46] width 37 height 37
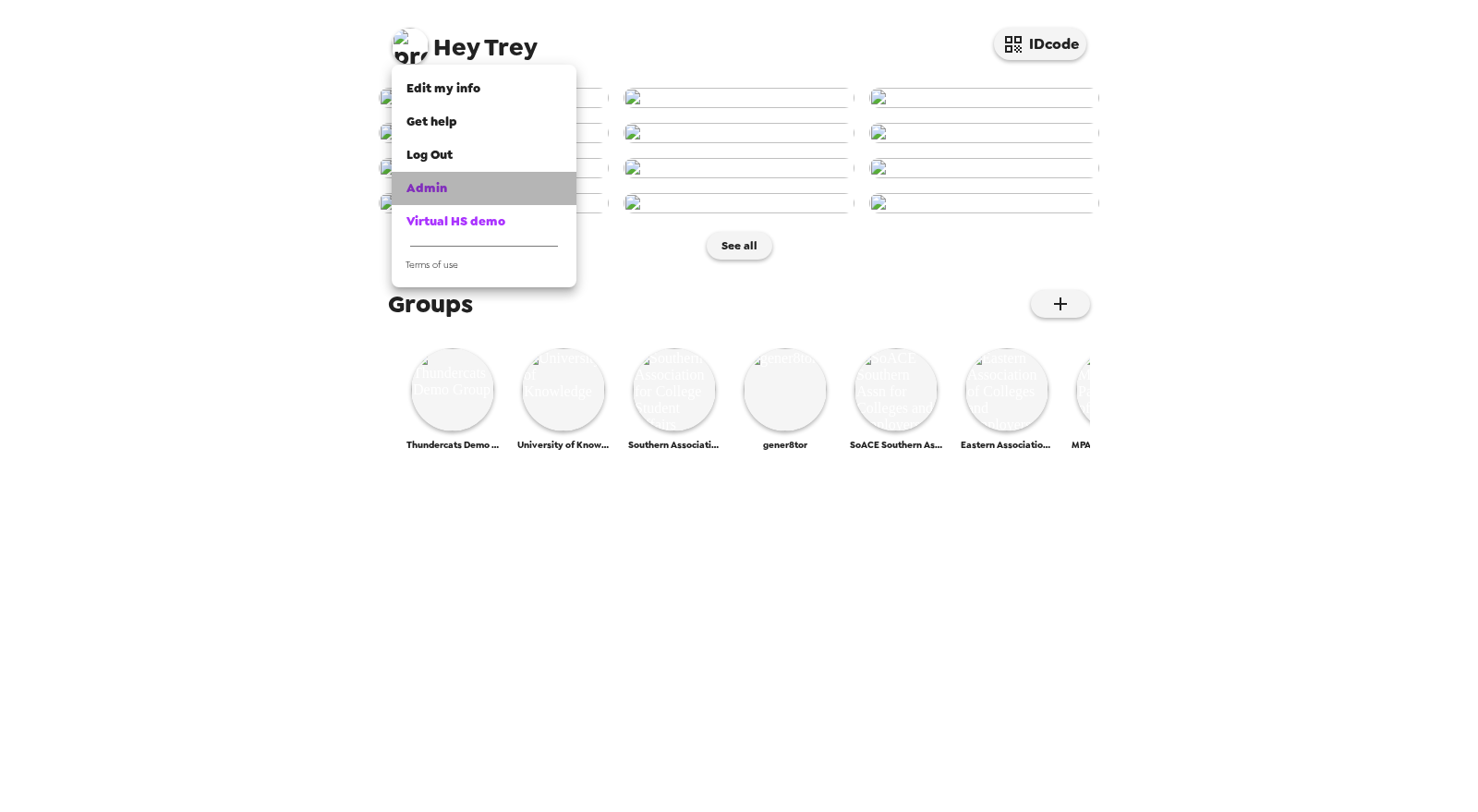
click at [480, 190] on div "Admin" at bounding box center [484, 188] width 155 height 19
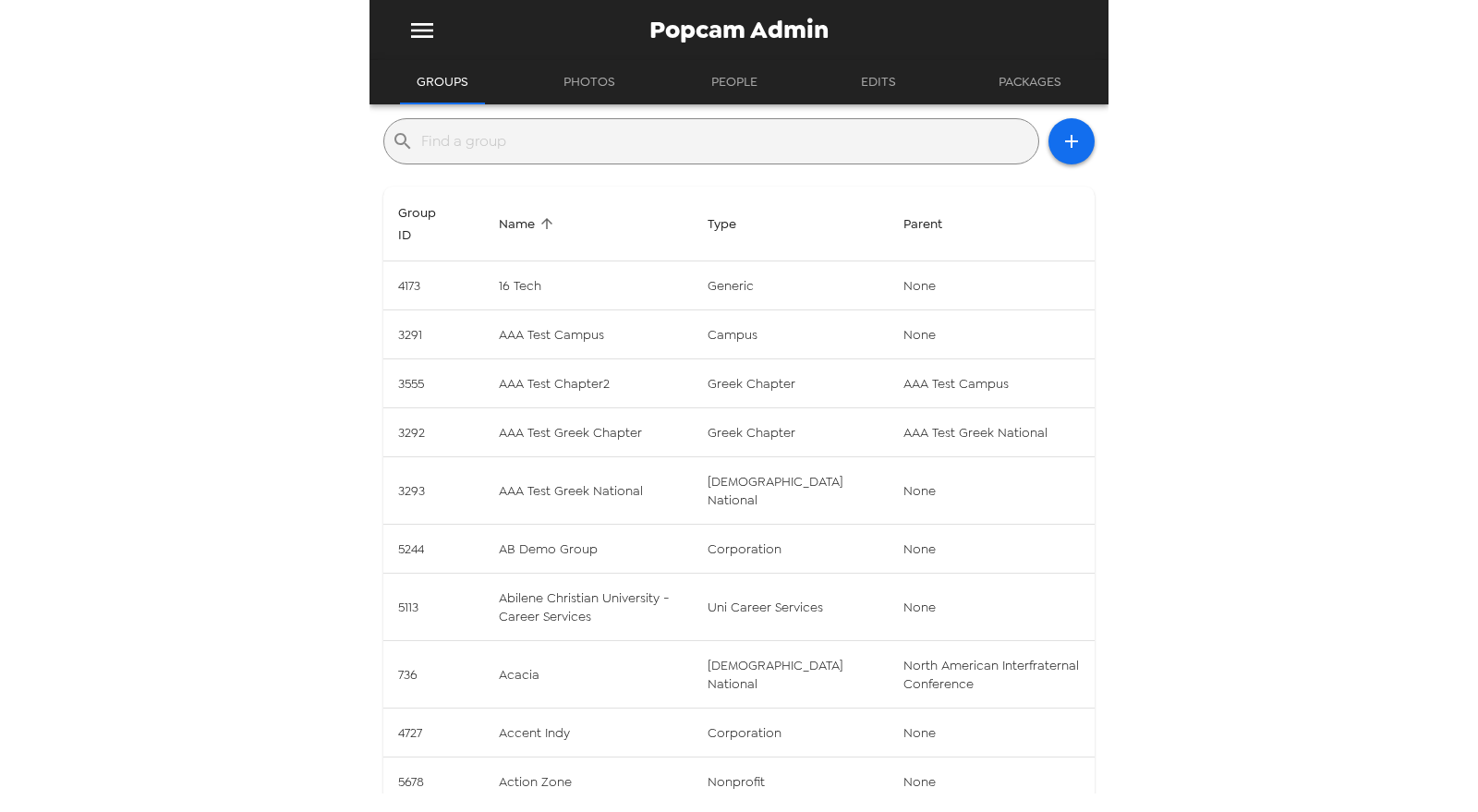
click at [593, 141] on input "text" at bounding box center [726, 141] width 610 height 30
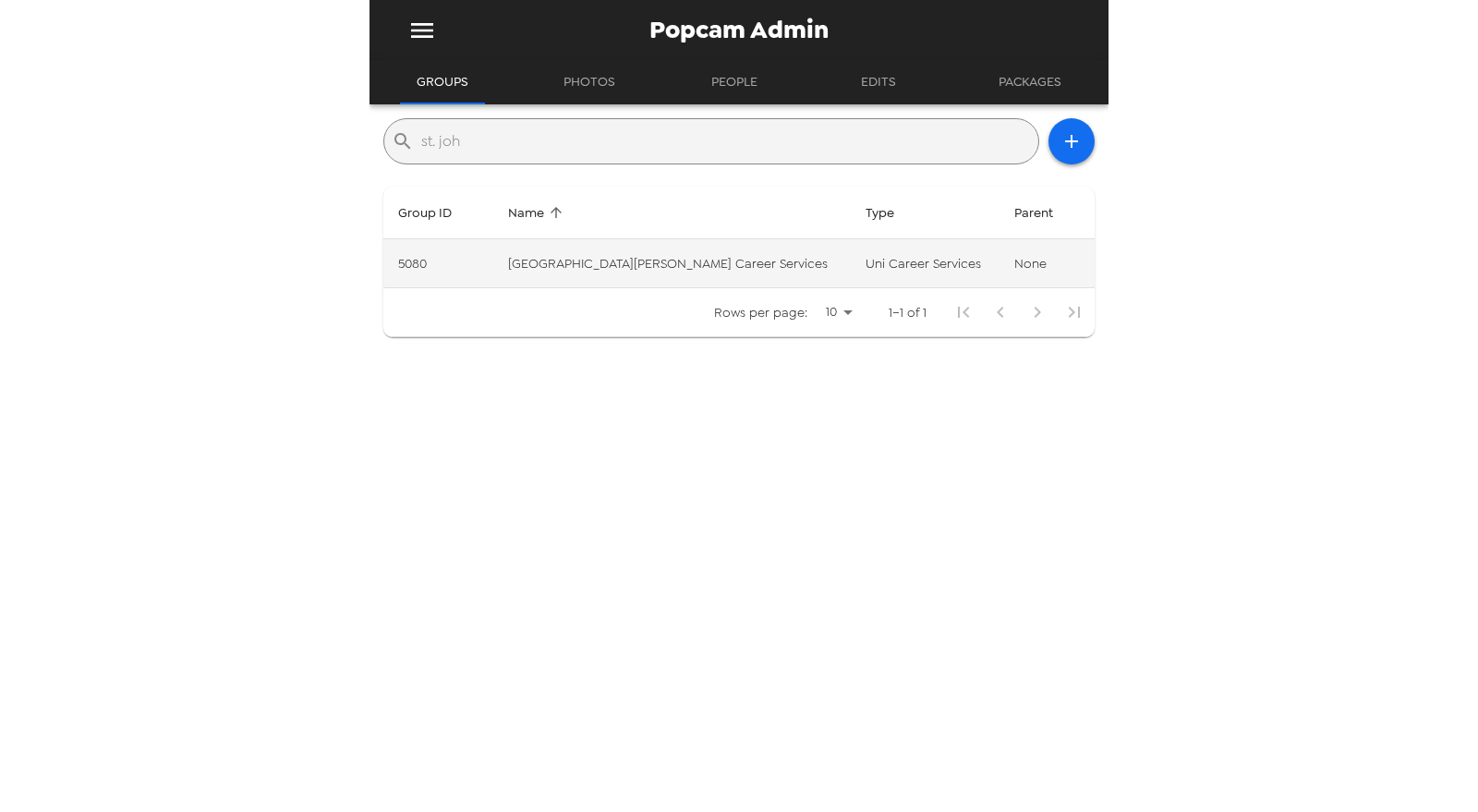
type input "st. joh"
click at [652, 257] on td "St. John Fisher University Career Services" at bounding box center [672, 263] width 359 height 49
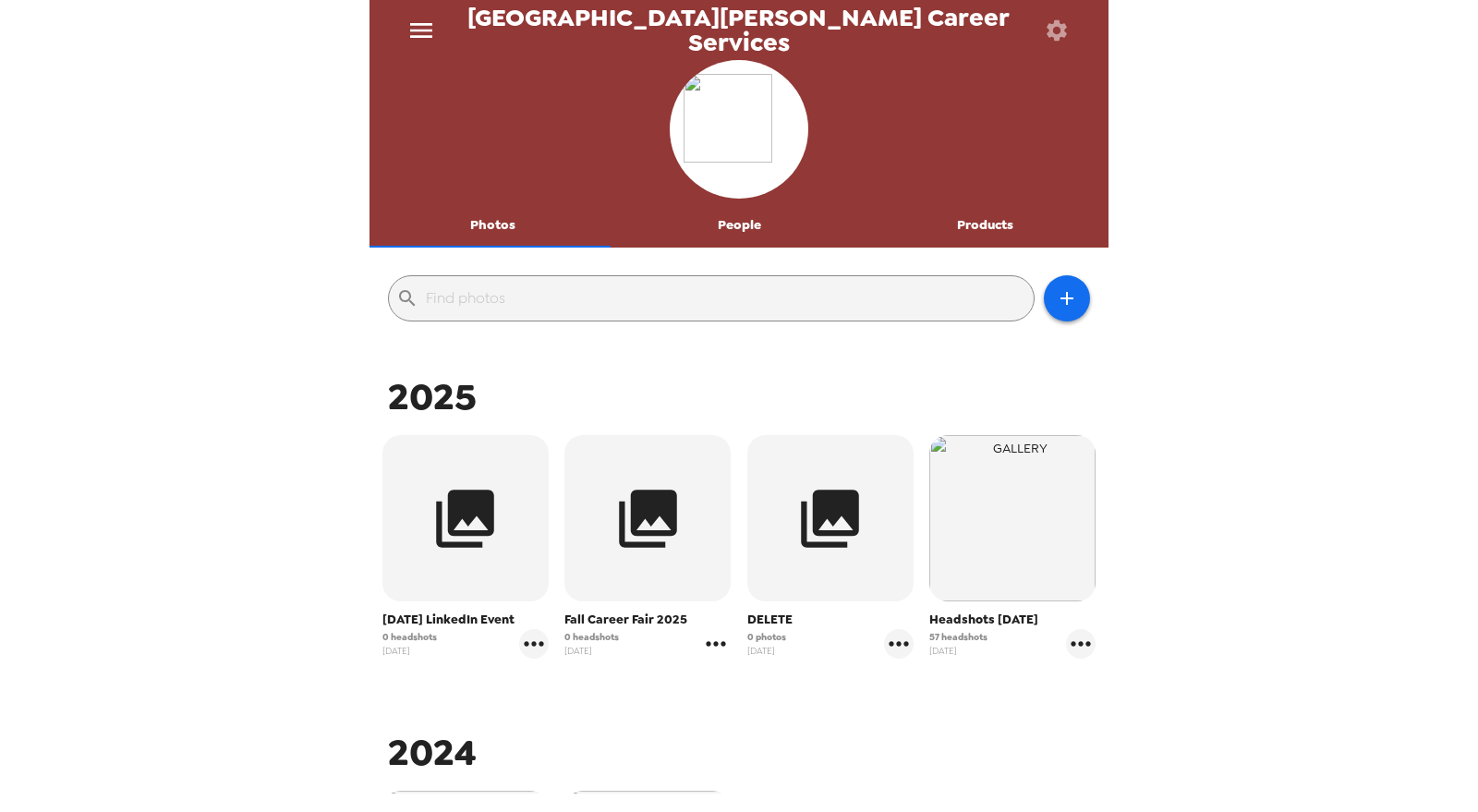
scroll to position [205, 0]
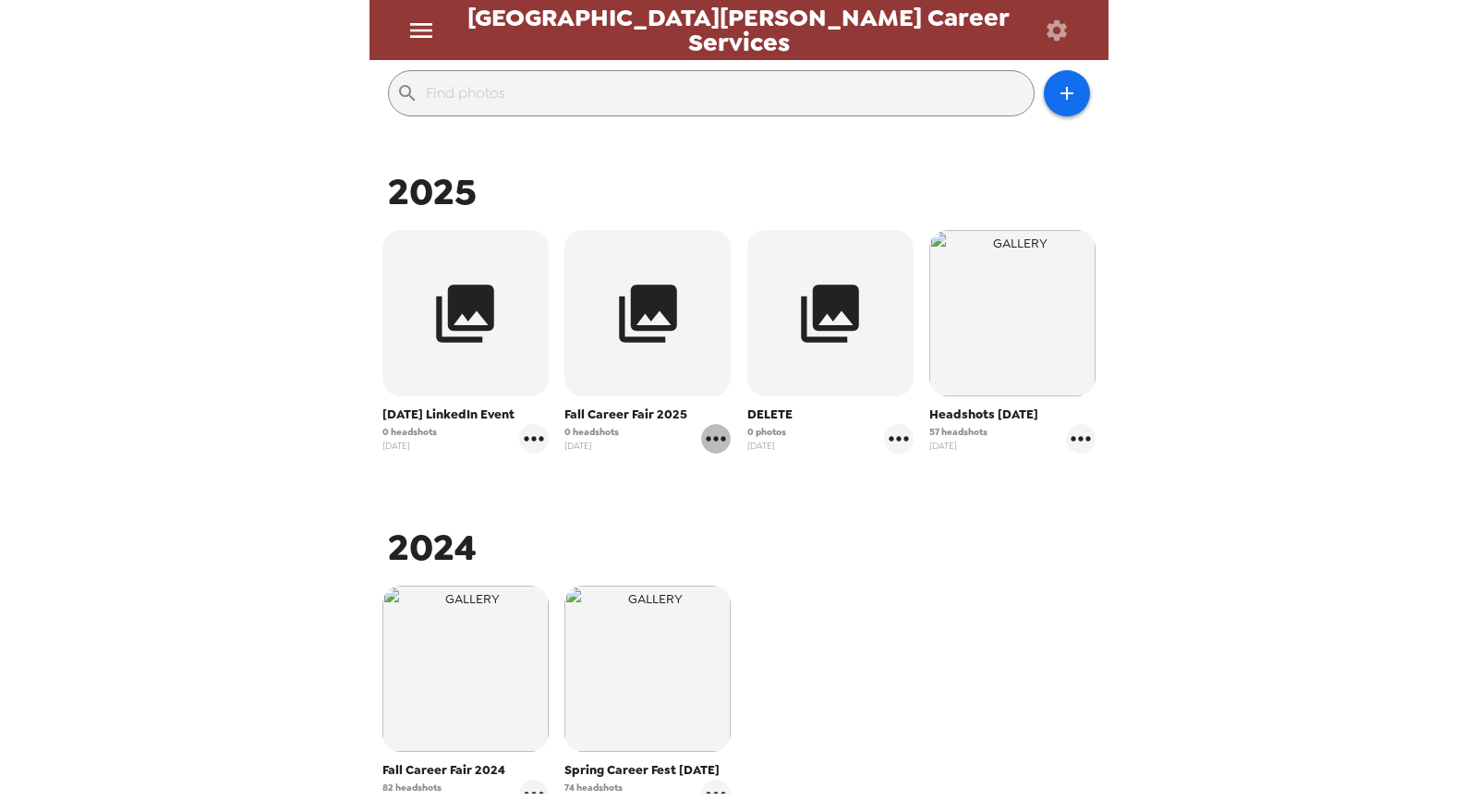
click at [704, 436] on icon "gallery menu" at bounding box center [717, 439] width 30 height 30
click at [788, 475] on span "Edit Shoot" at bounding box center [820, 478] width 154 height 22
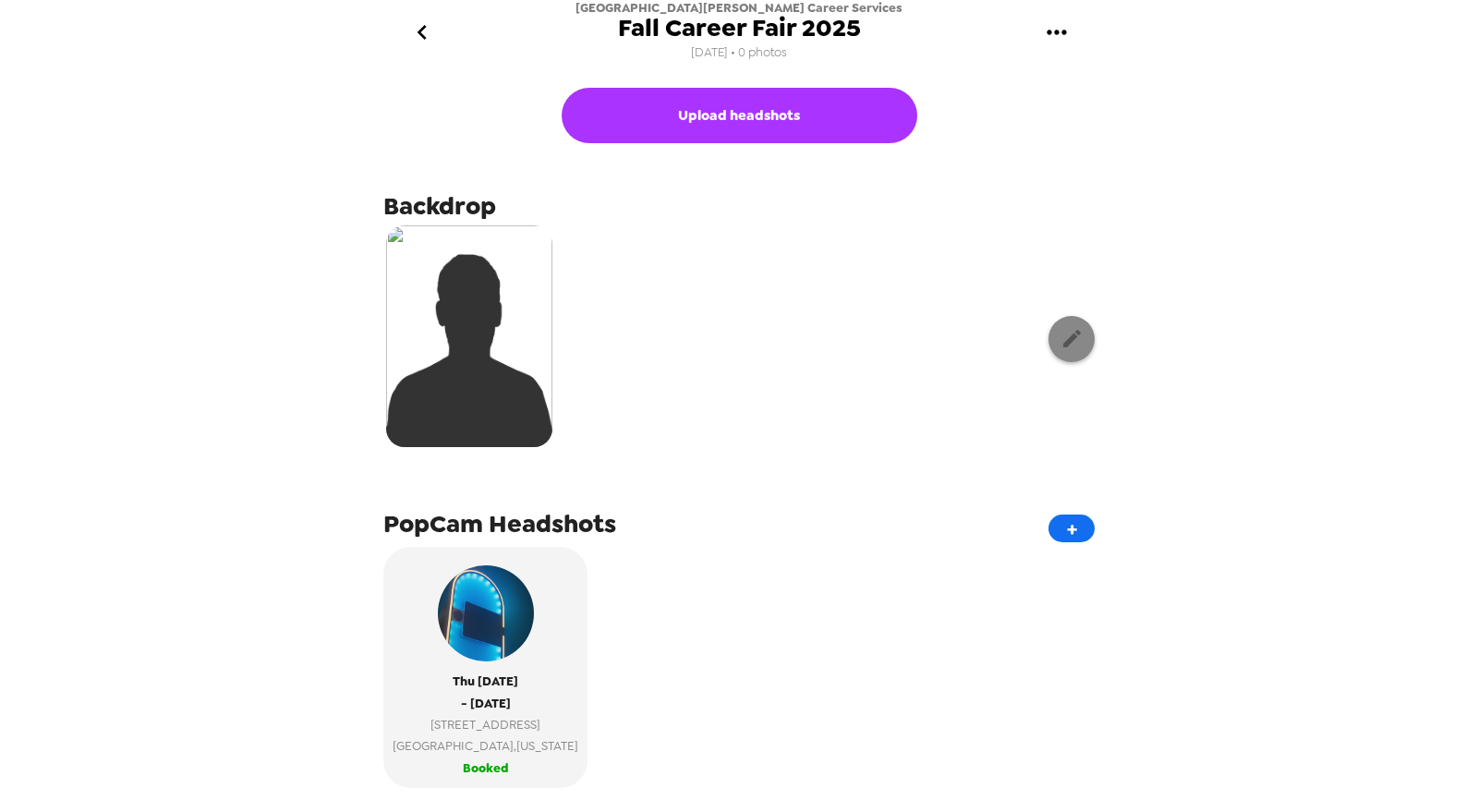
click at [1062, 343] on icon "button" at bounding box center [1072, 338] width 23 height 23
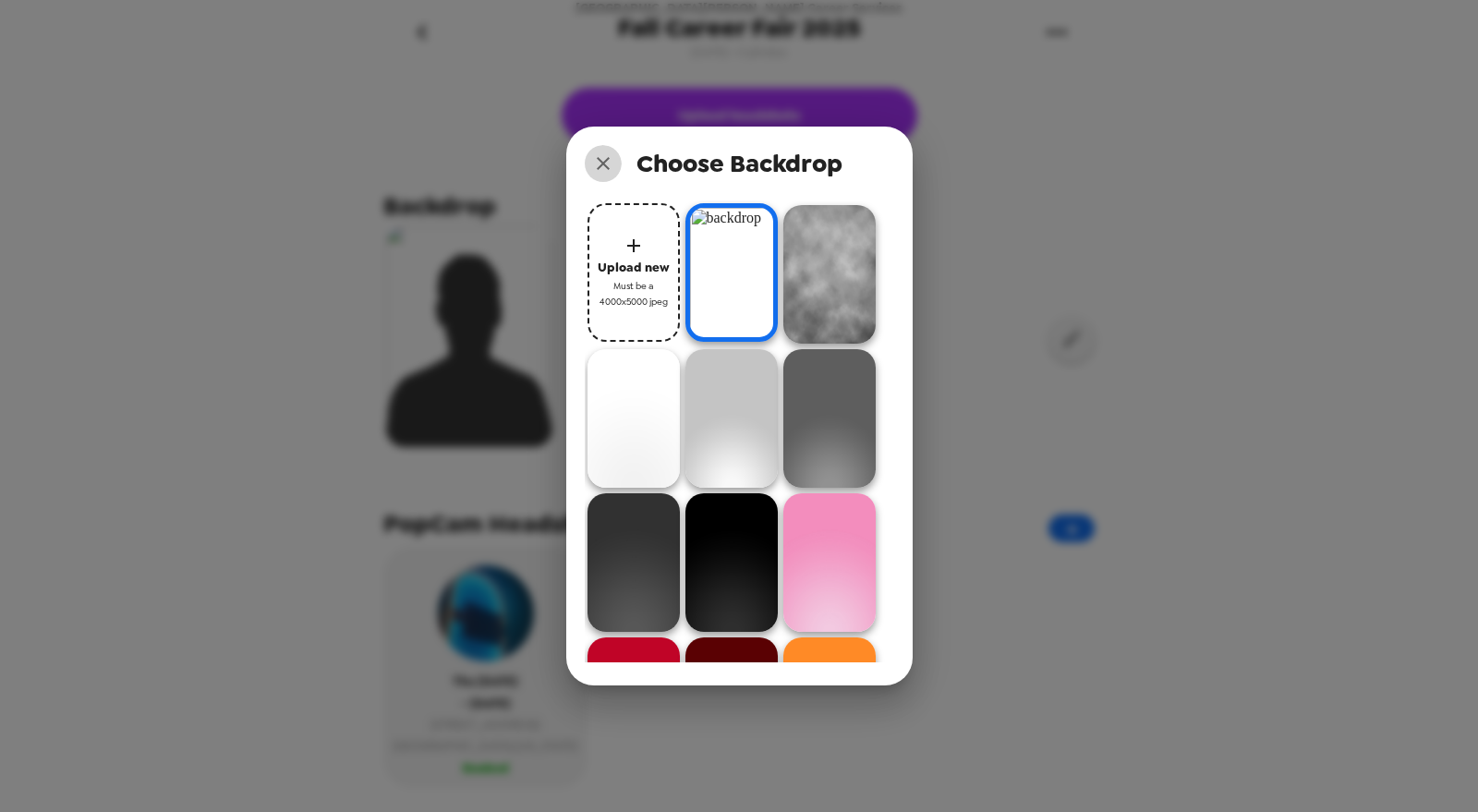
click at [602, 174] on button "close" at bounding box center [602, 163] width 37 height 37
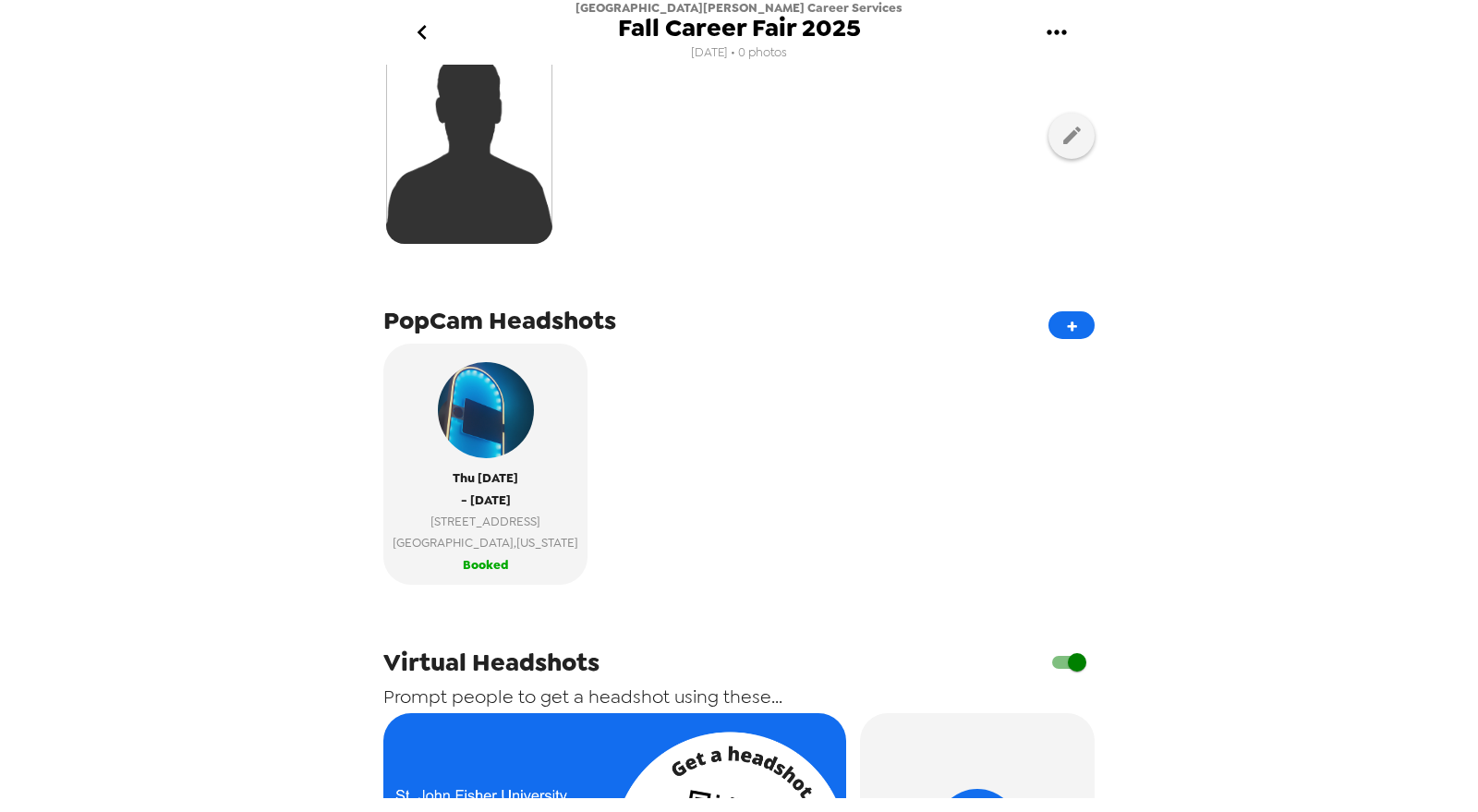
scroll to position [307, 0]
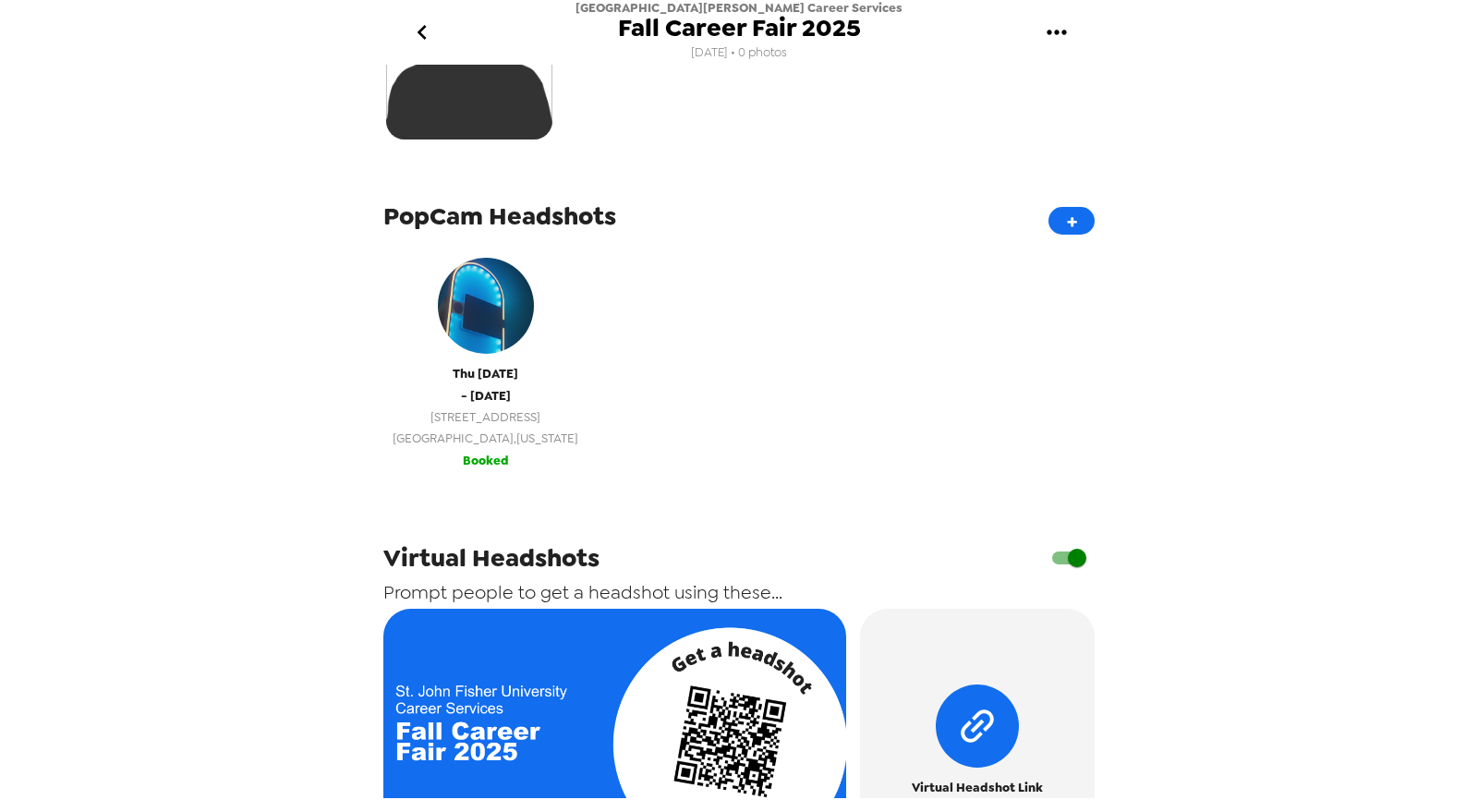
click at [465, 385] on span "- Thu 9/18/25" at bounding box center [485, 395] width 50 height 22
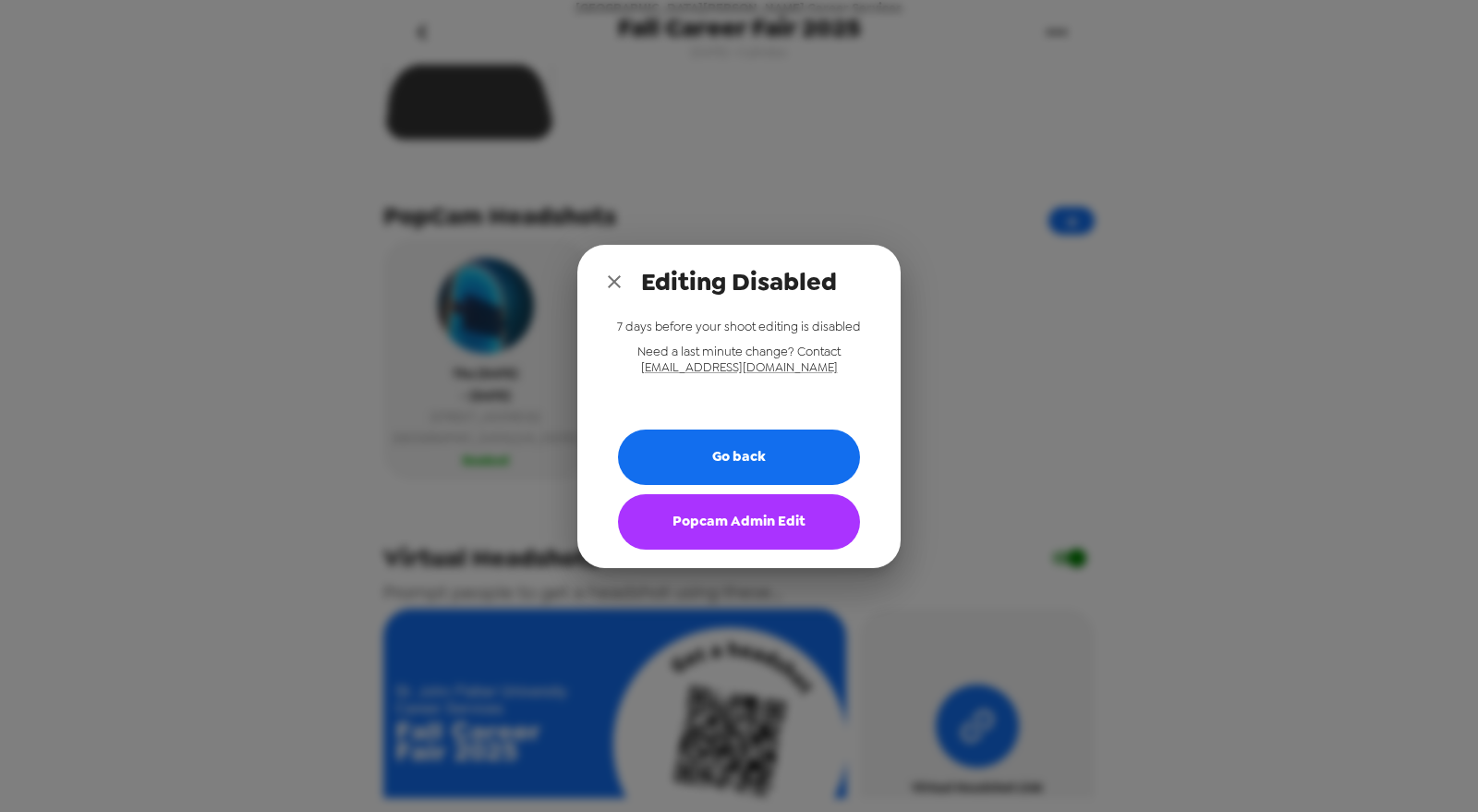
click at [748, 519] on button "Popcam Admin Edit" at bounding box center [739, 522] width 242 height 55
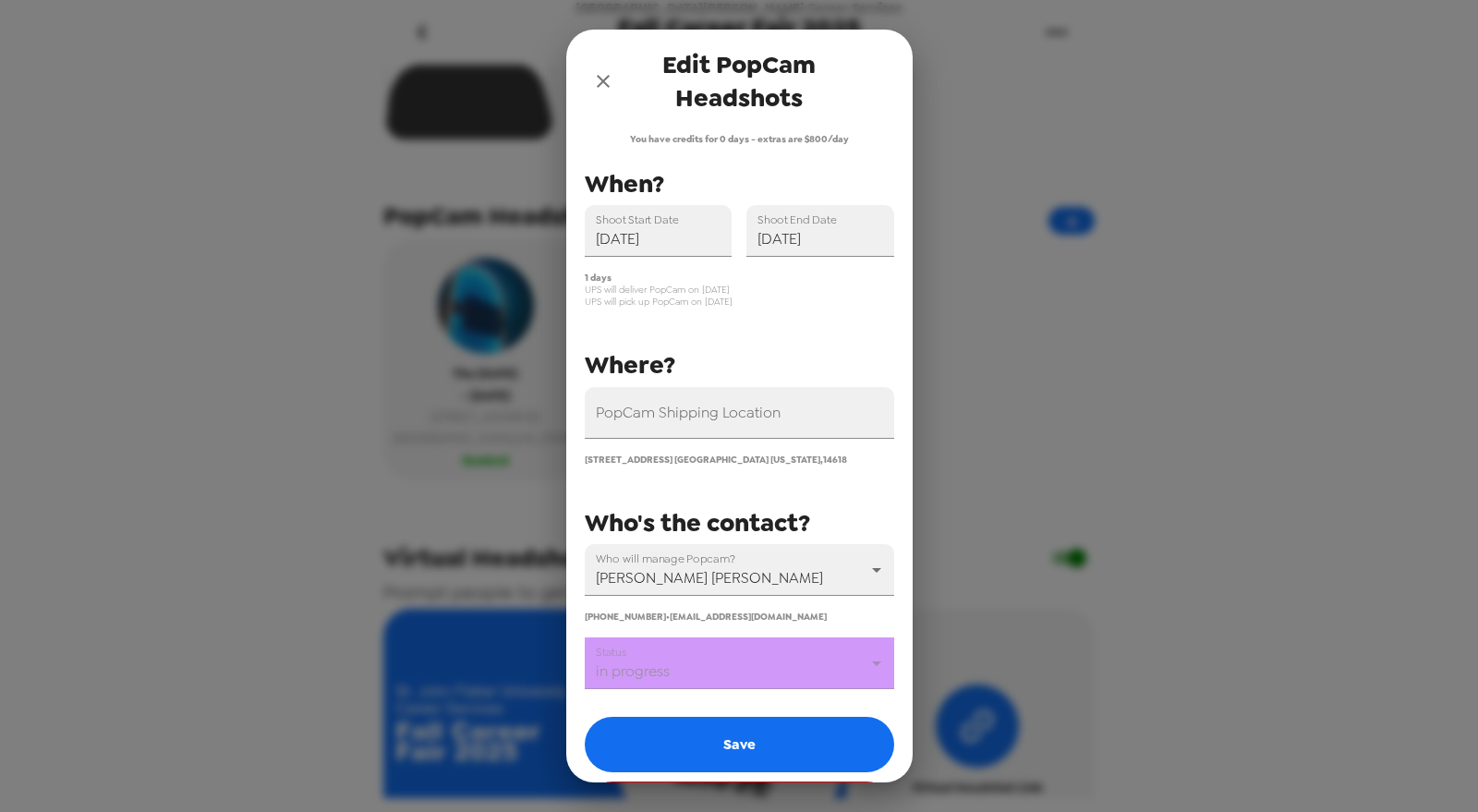
click at [607, 76] on icon "close" at bounding box center [603, 81] width 13 height 13
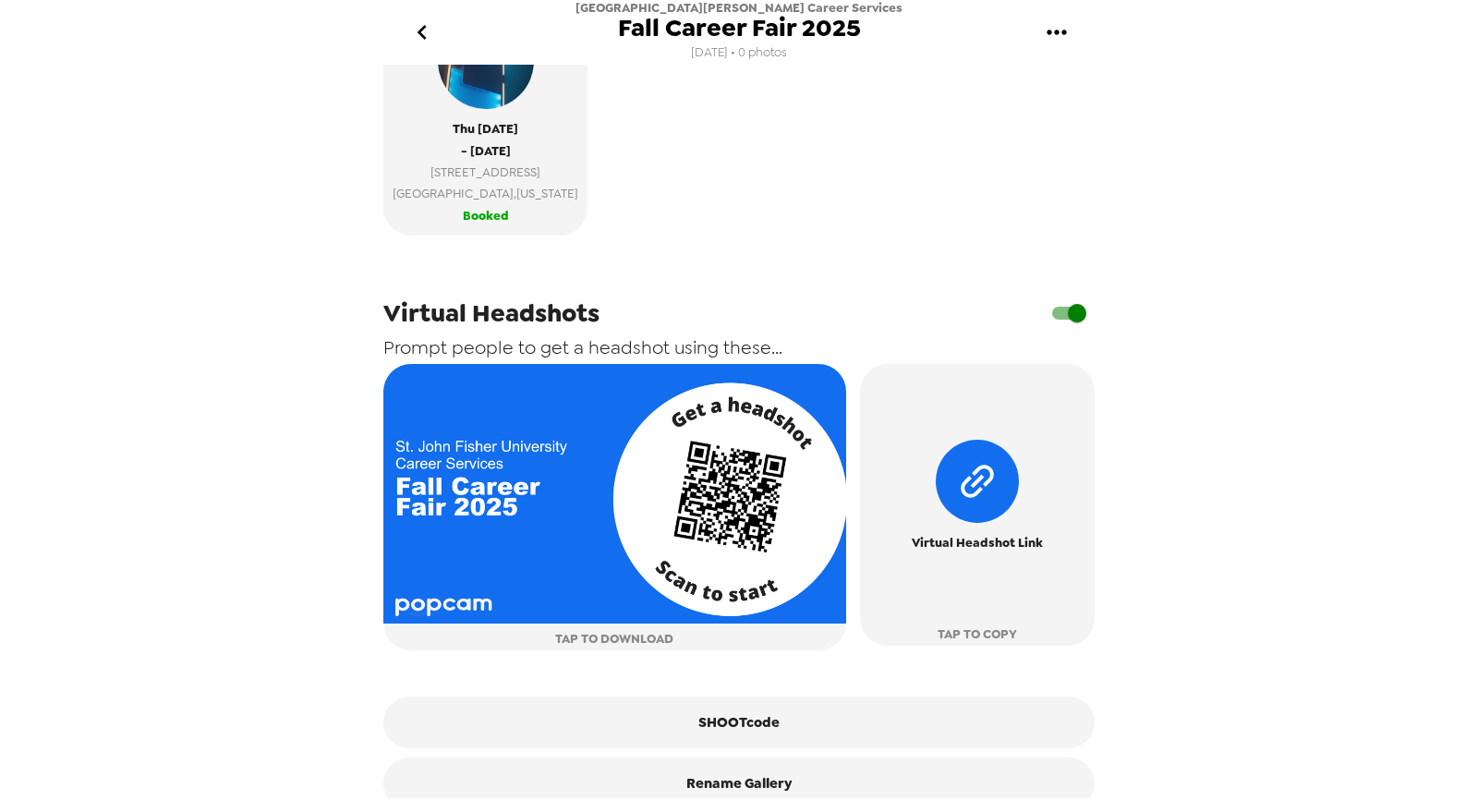
scroll to position [586, 0]
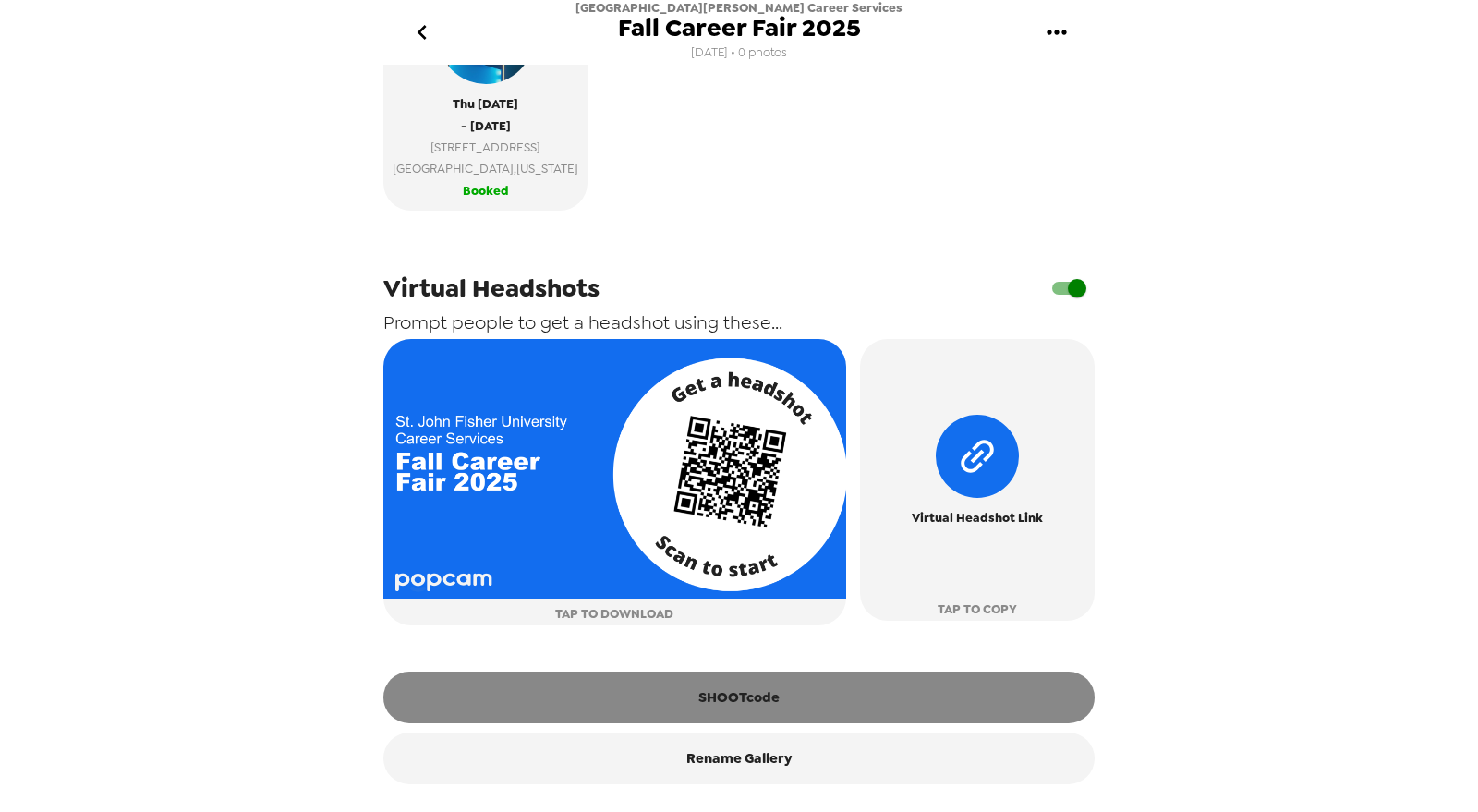
click at [755, 700] on button "SHOOTcode" at bounding box center [738, 697] width 711 height 52
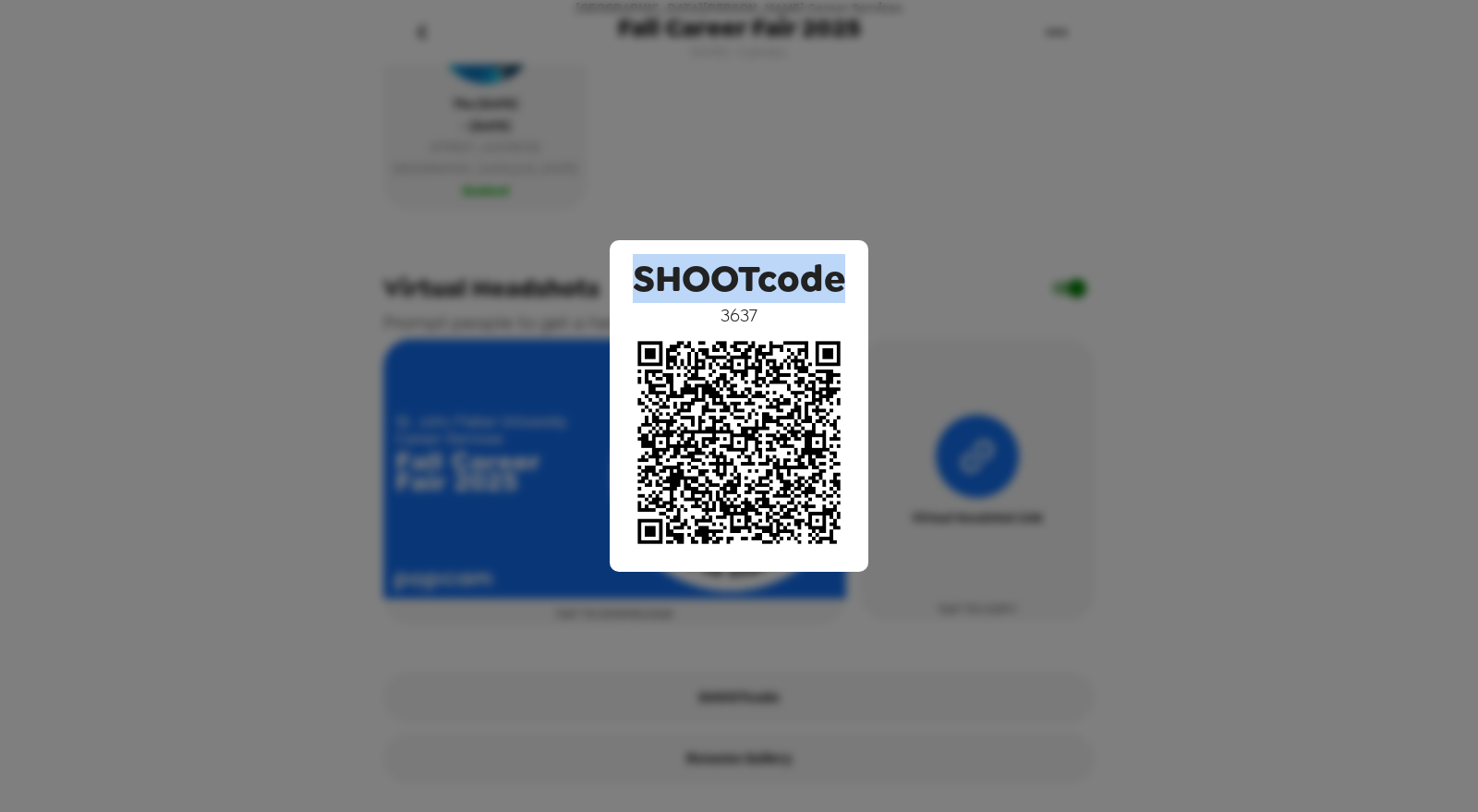
drag, startPoint x: 633, startPoint y: 271, endPoint x: 793, endPoint y: 293, distance: 161.5
click at [848, 283] on div "SHOOTcode 3637" at bounding box center [739, 406] width 259 height 332
click at [791, 290] on span "SHOOTcode" at bounding box center [739, 278] width 213 height 49
click at [713, 112] on div "SHOOTcode 3637" at bounding box center [739, 406] width 1478 height 812
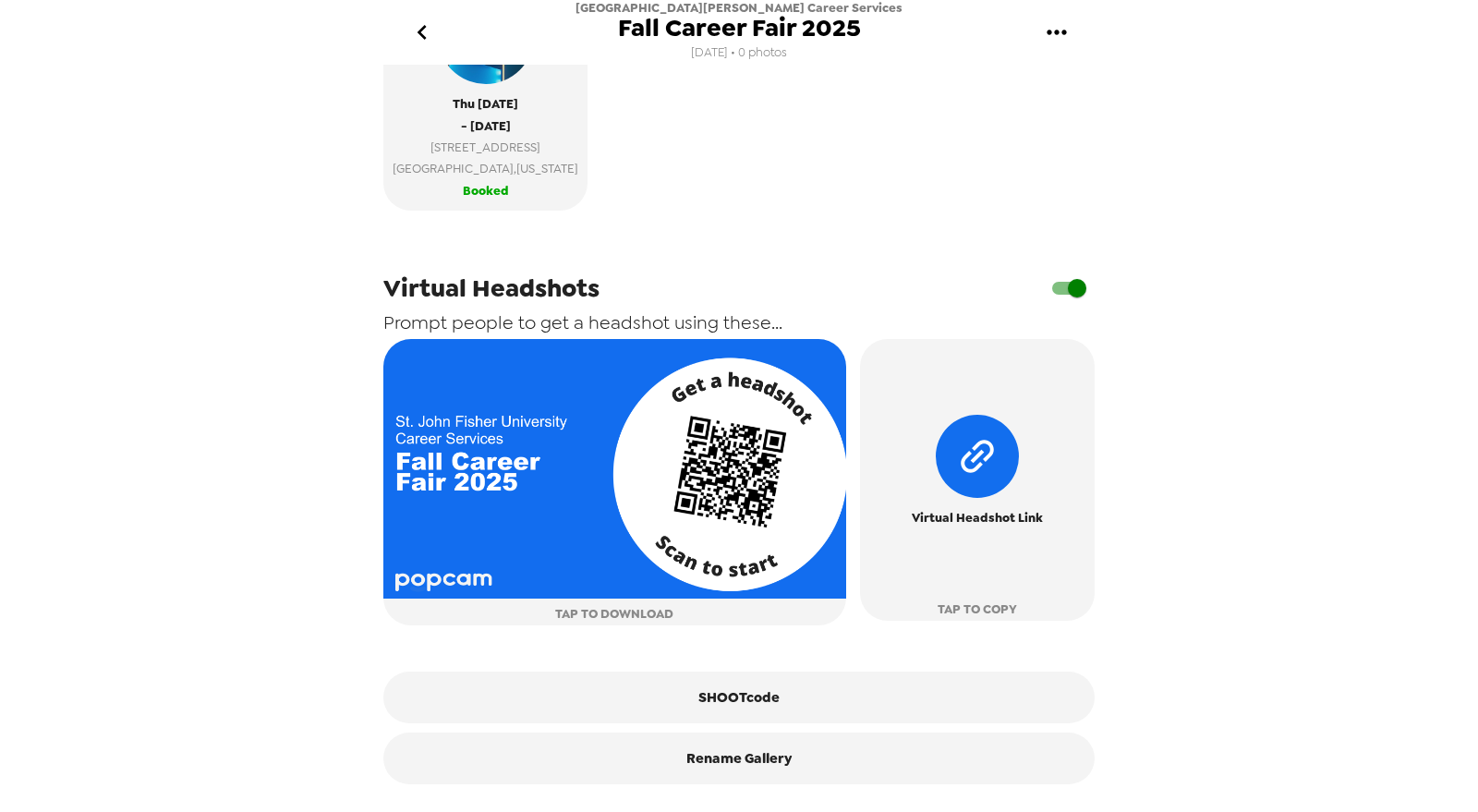
click at [416, 28] on icon "go back" at bounding box center [422, 33] width 30 height 30
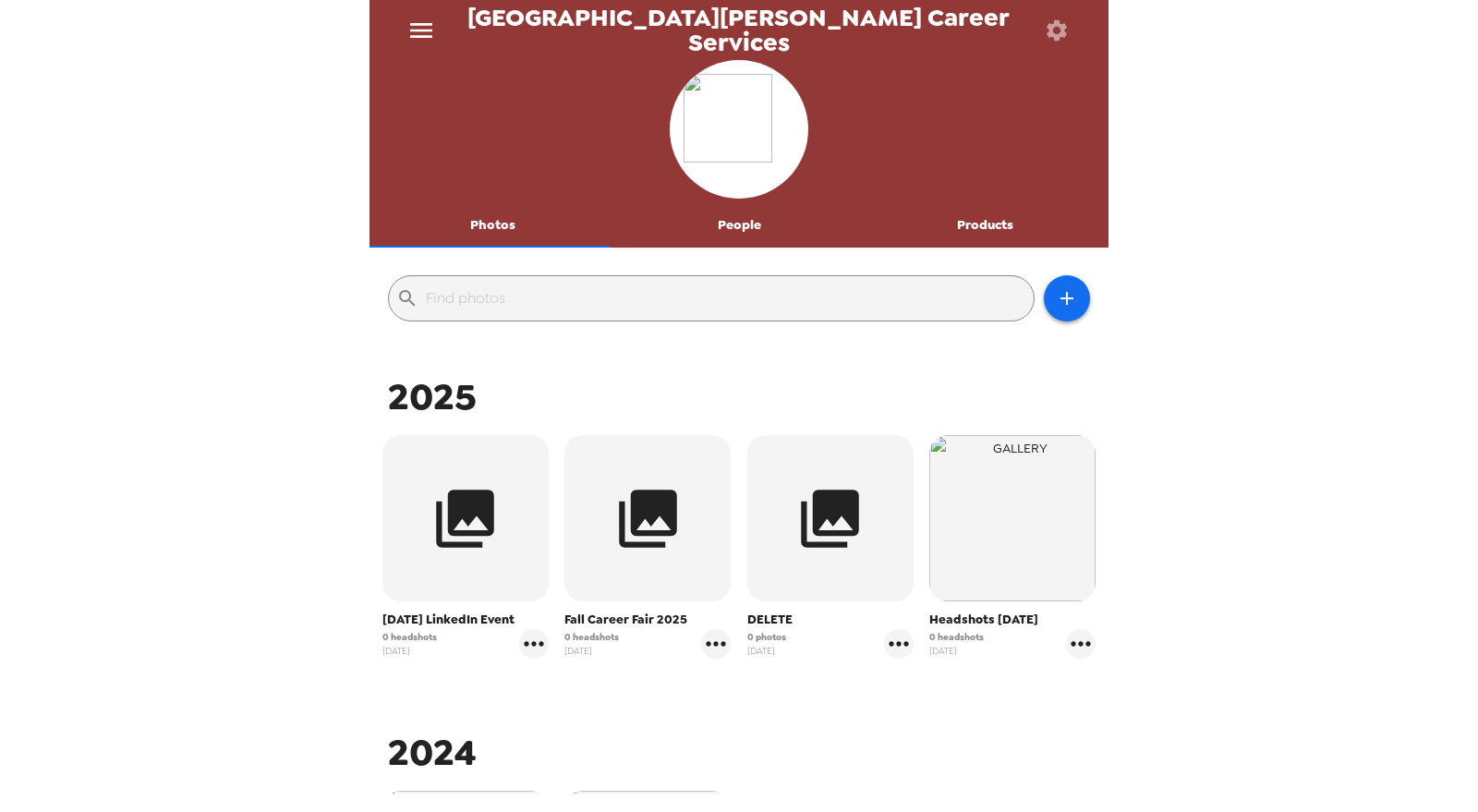
click at [412, 21] on icon "menu" at bounding box center [421, 31] width 30 height 30
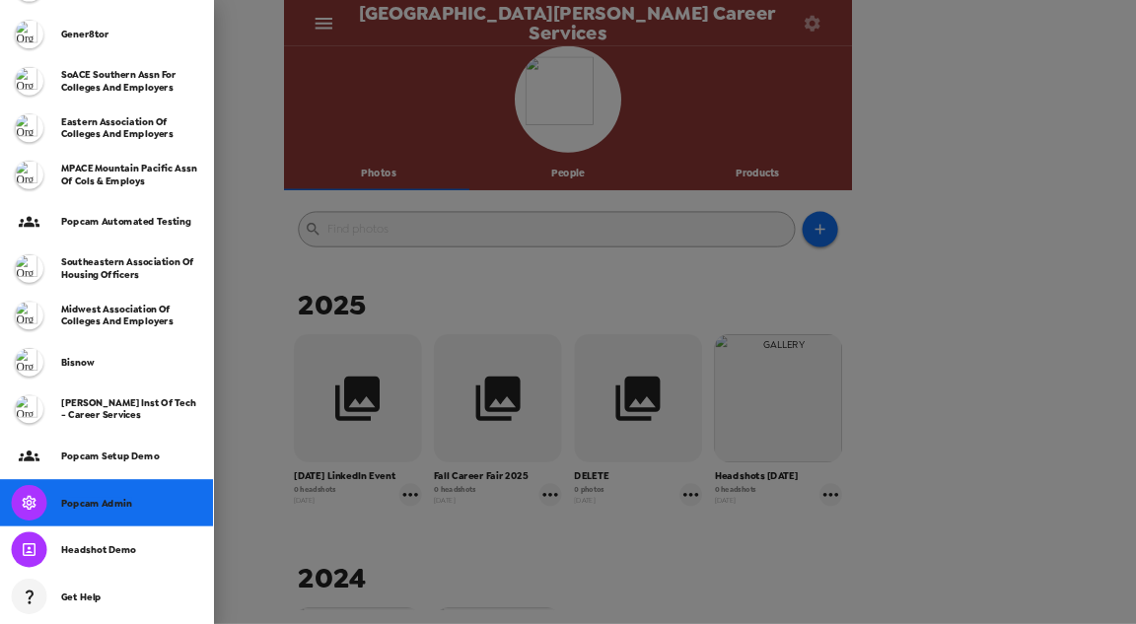
scroll to position [392, 0]
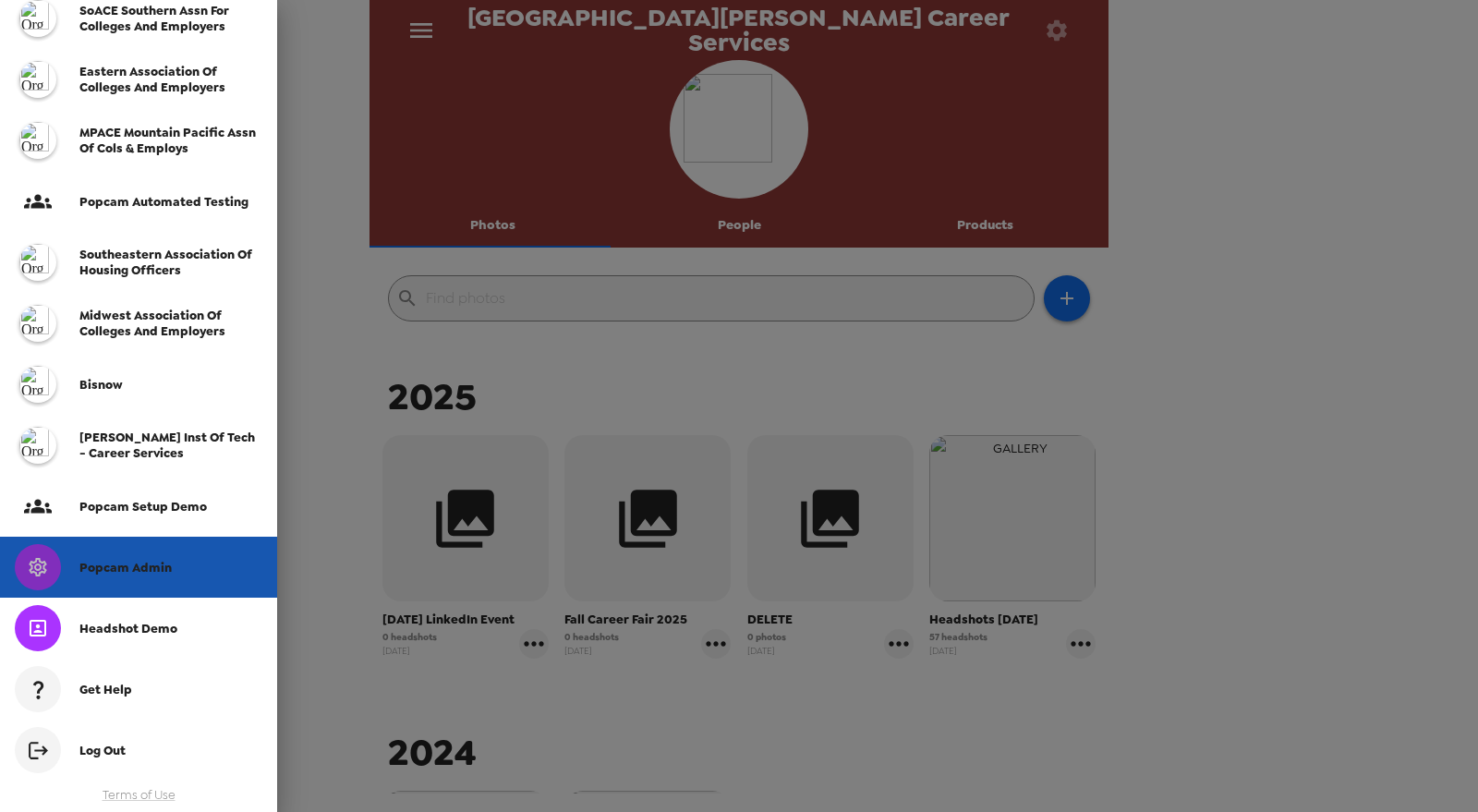
click at [125, 573] on span "Popcam Admin" at bounding box center [126, 568] width 93 height 16
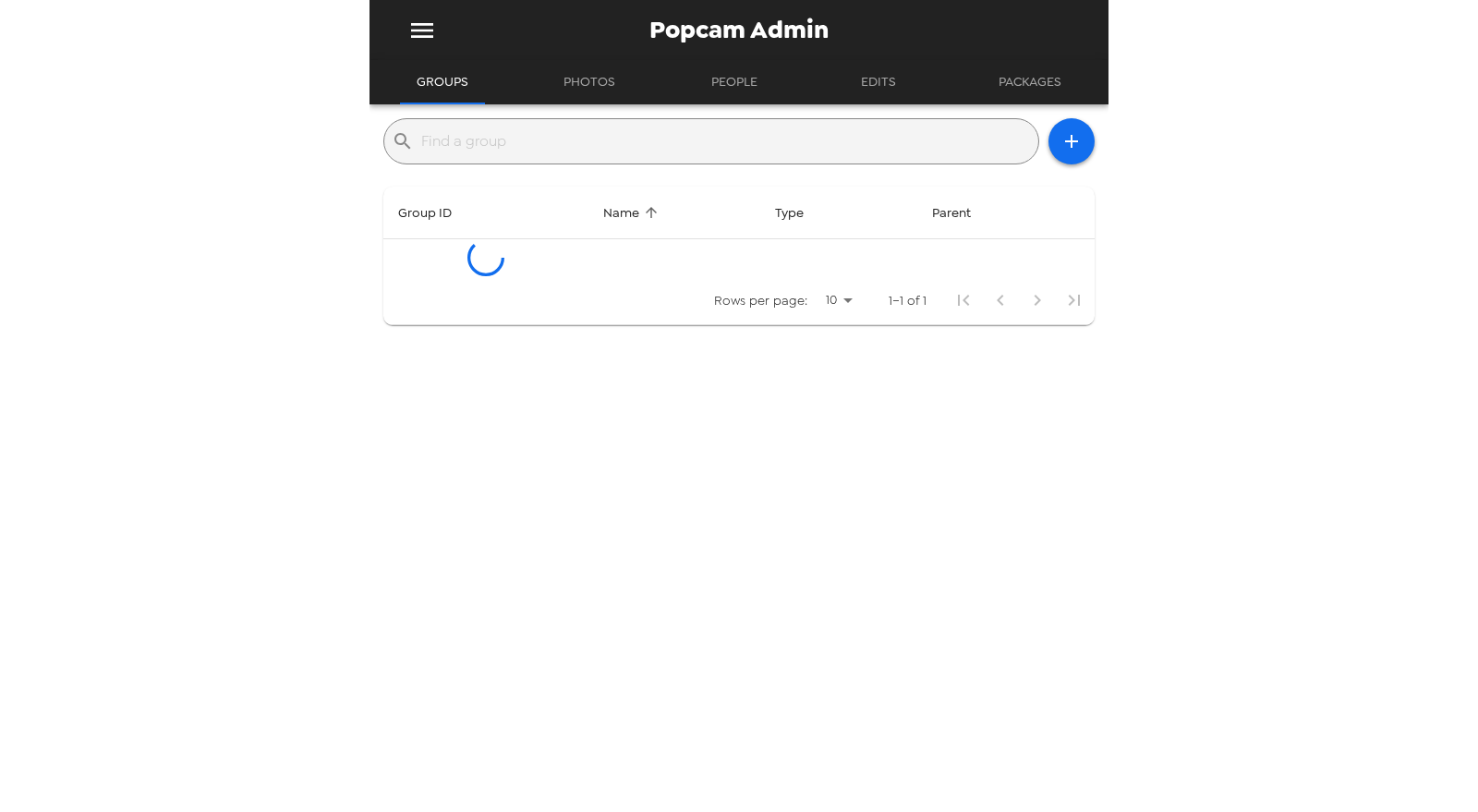
click at [552, 151] on input "text" at bounding box center [726, 141] width 610 height 30
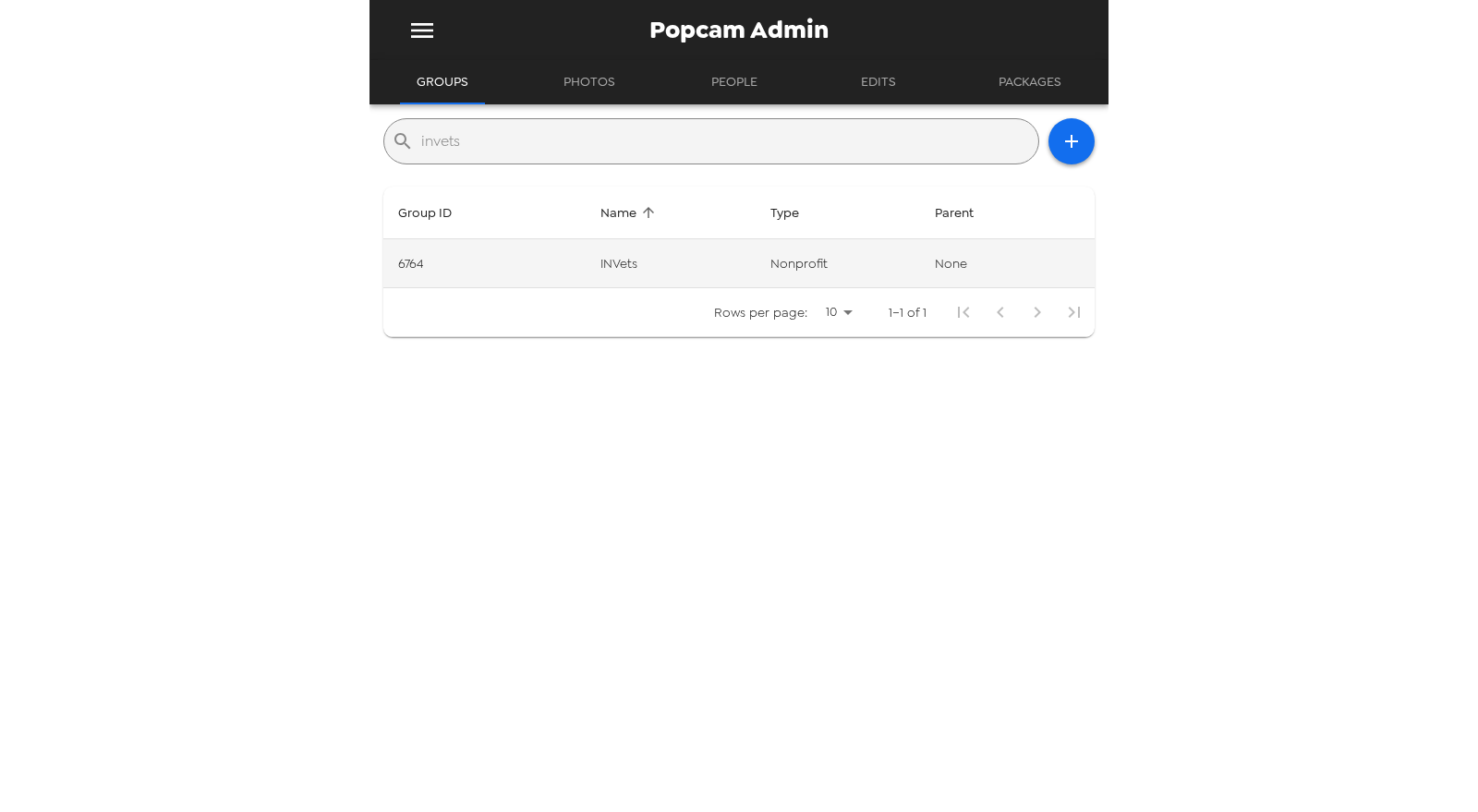
type input "invets"
click at [668, 246] on td "INVets" at bounding box center [670, 263] width 170 height 49
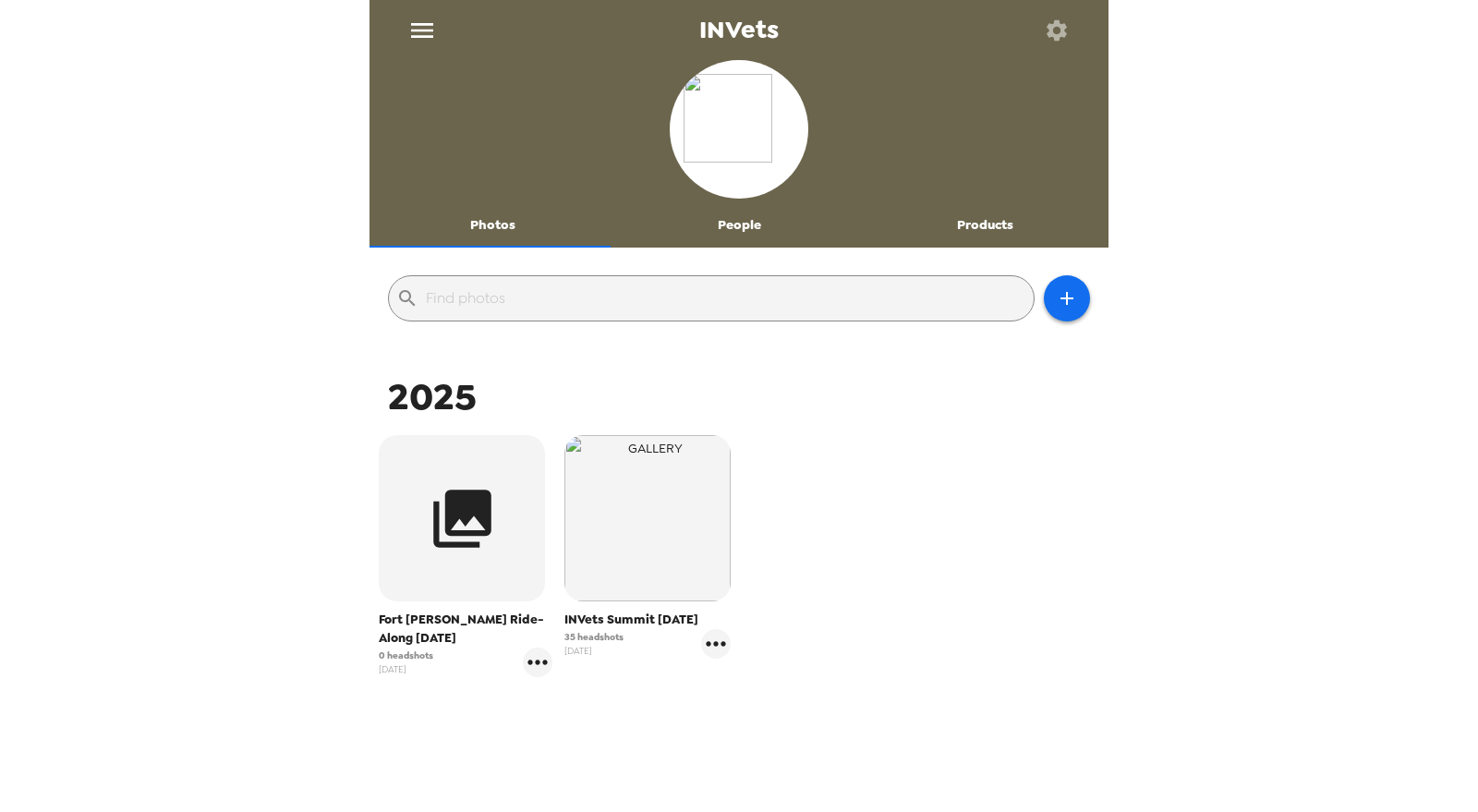
click at [407, 34] on icon "menu" at bounding box center [422, 31] width 30 height 30
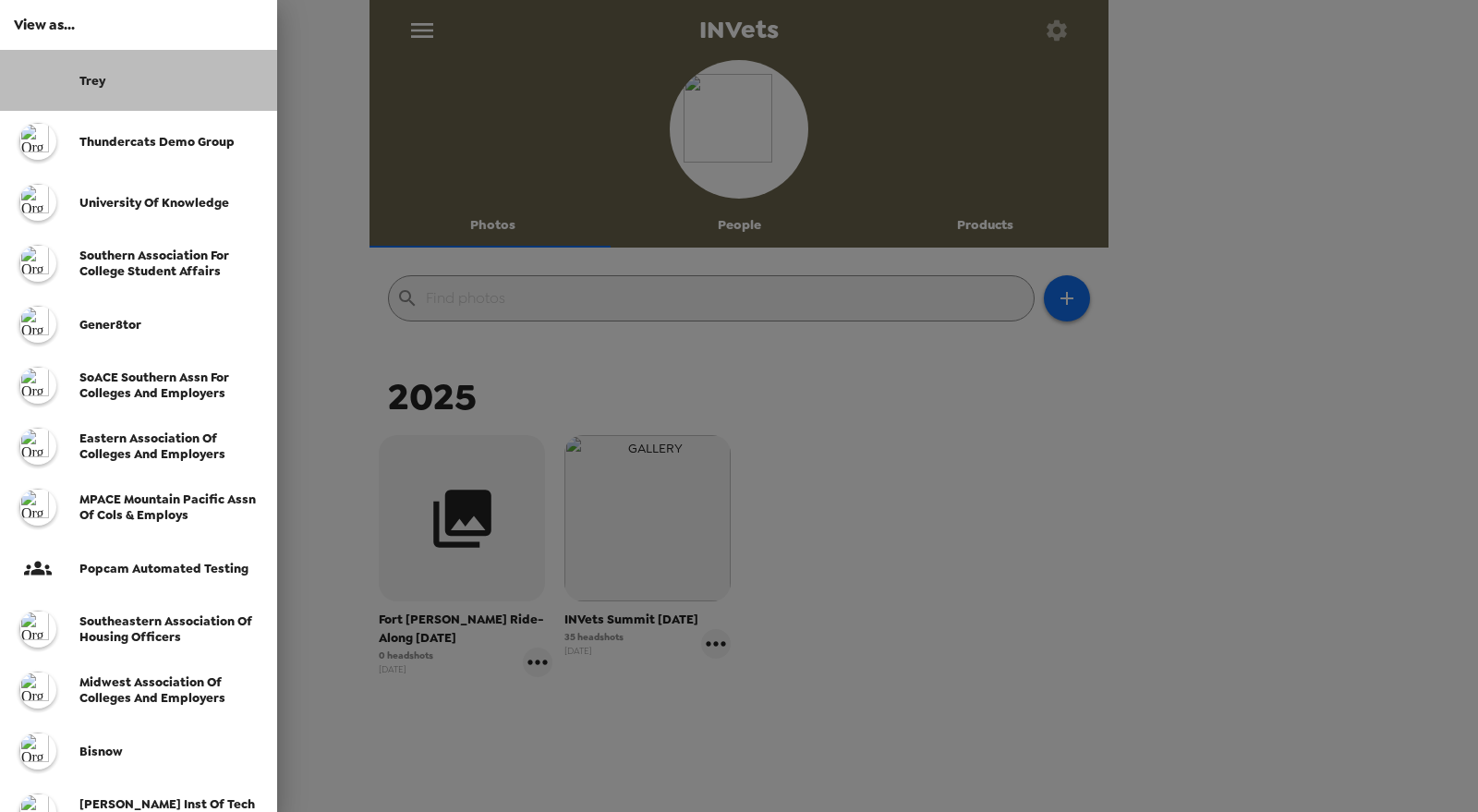
click at [185, 74] on div "Trey" at bounding box center [170, 81] width 183 height 16
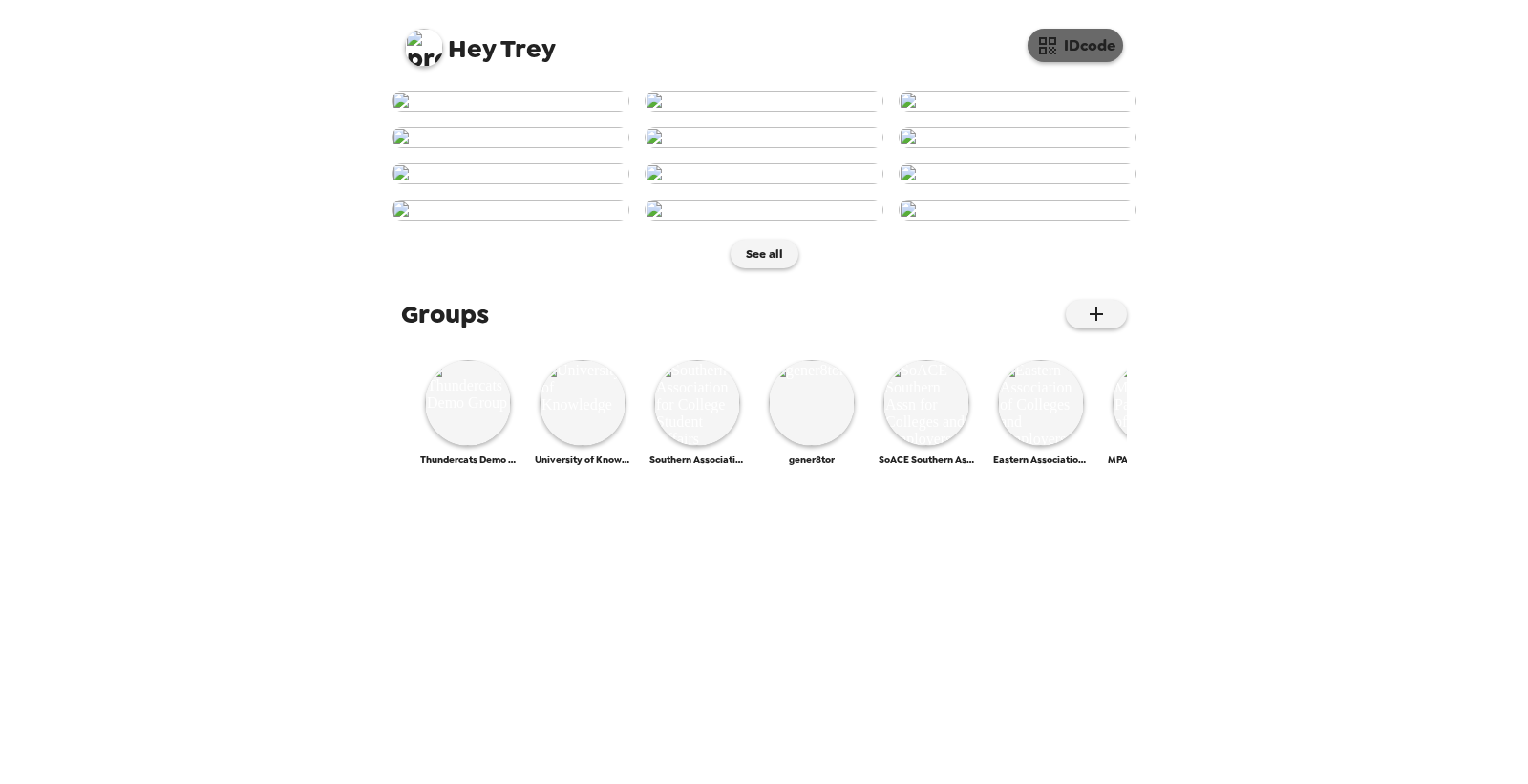
click at [1068, 45] on button "IDcode" at bounding box center [1075, 45] width 96 height 34
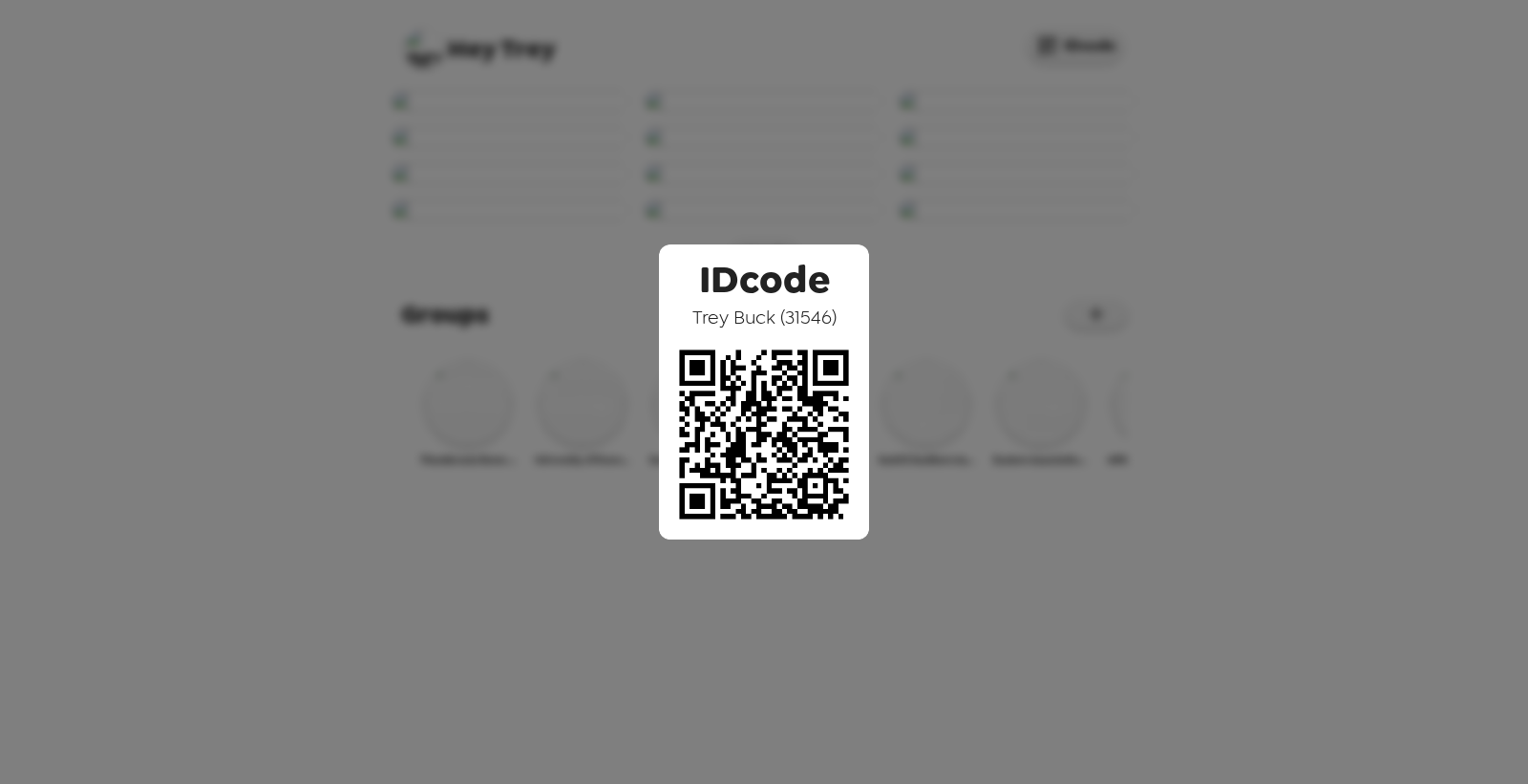
click at [772, 120] on div "IDcode [PERSON_NAME] ( 31546 )" at bounding box center [764, 392] width 1528 height 784
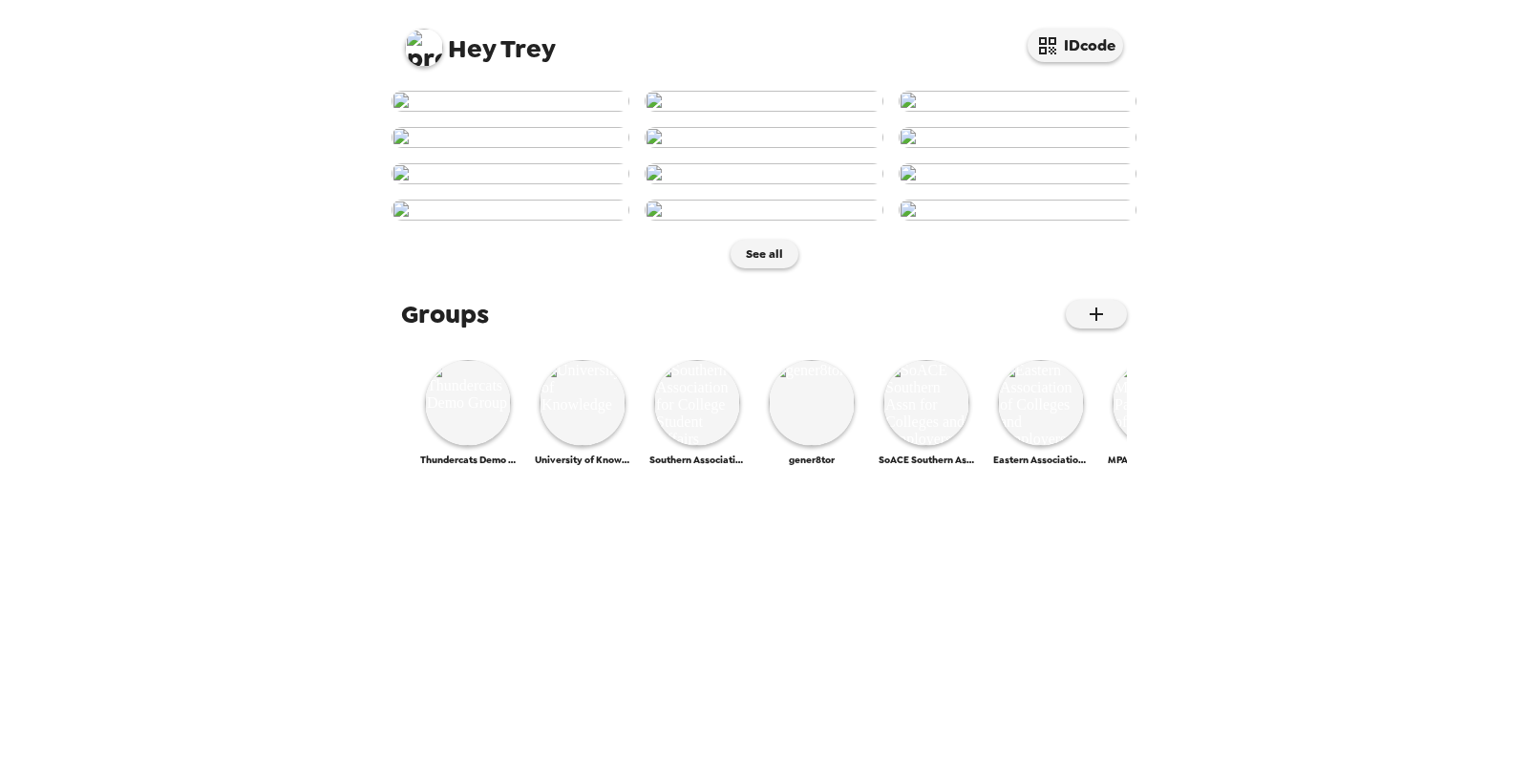
scroll to position [317, 0]
click at [782, 184] on img at bounding box center [764, 174] width 238 height 21
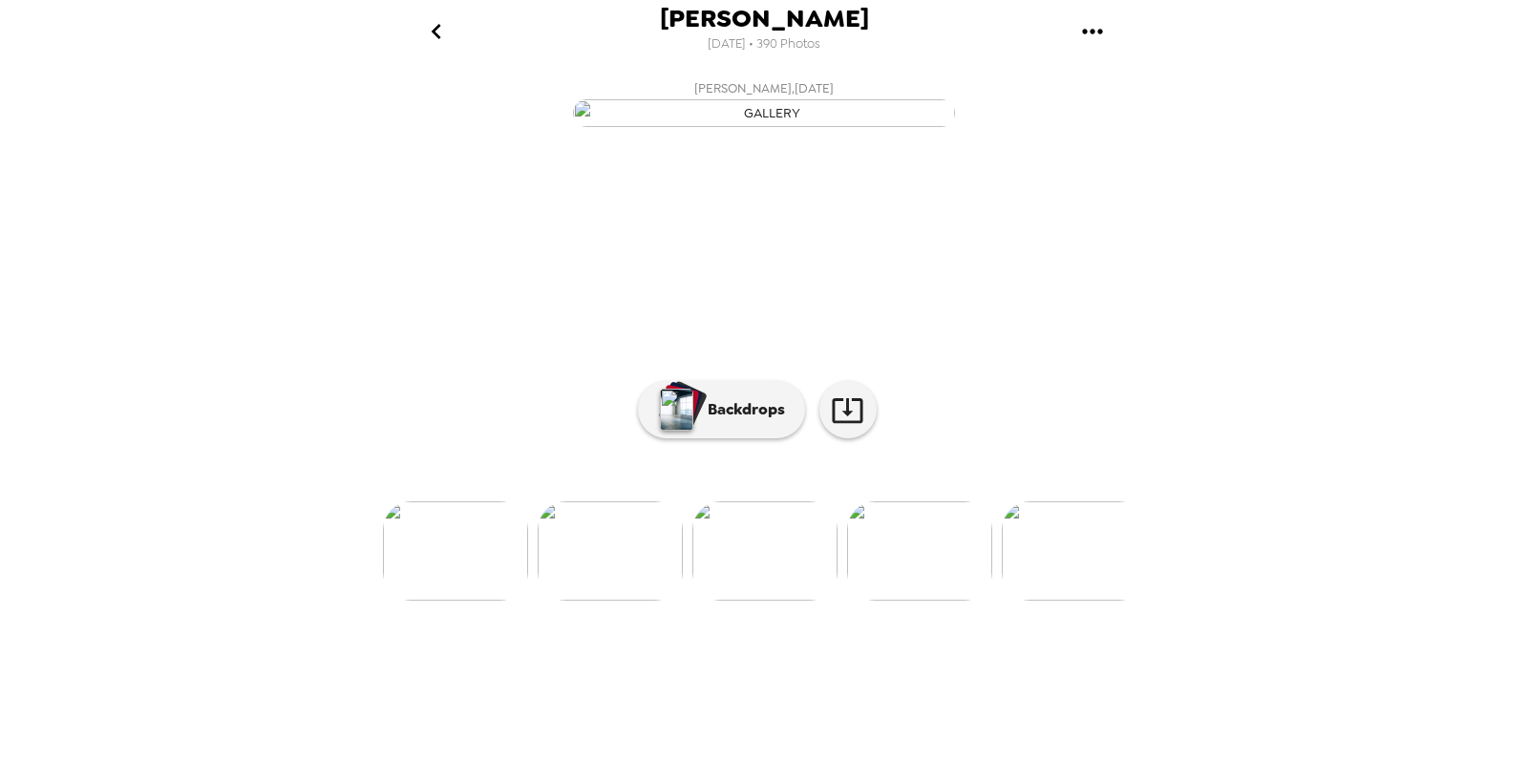
scroll to position [43, 0]
click at [519, 600] on img at bounding box center [456, 551] width 145 height 100
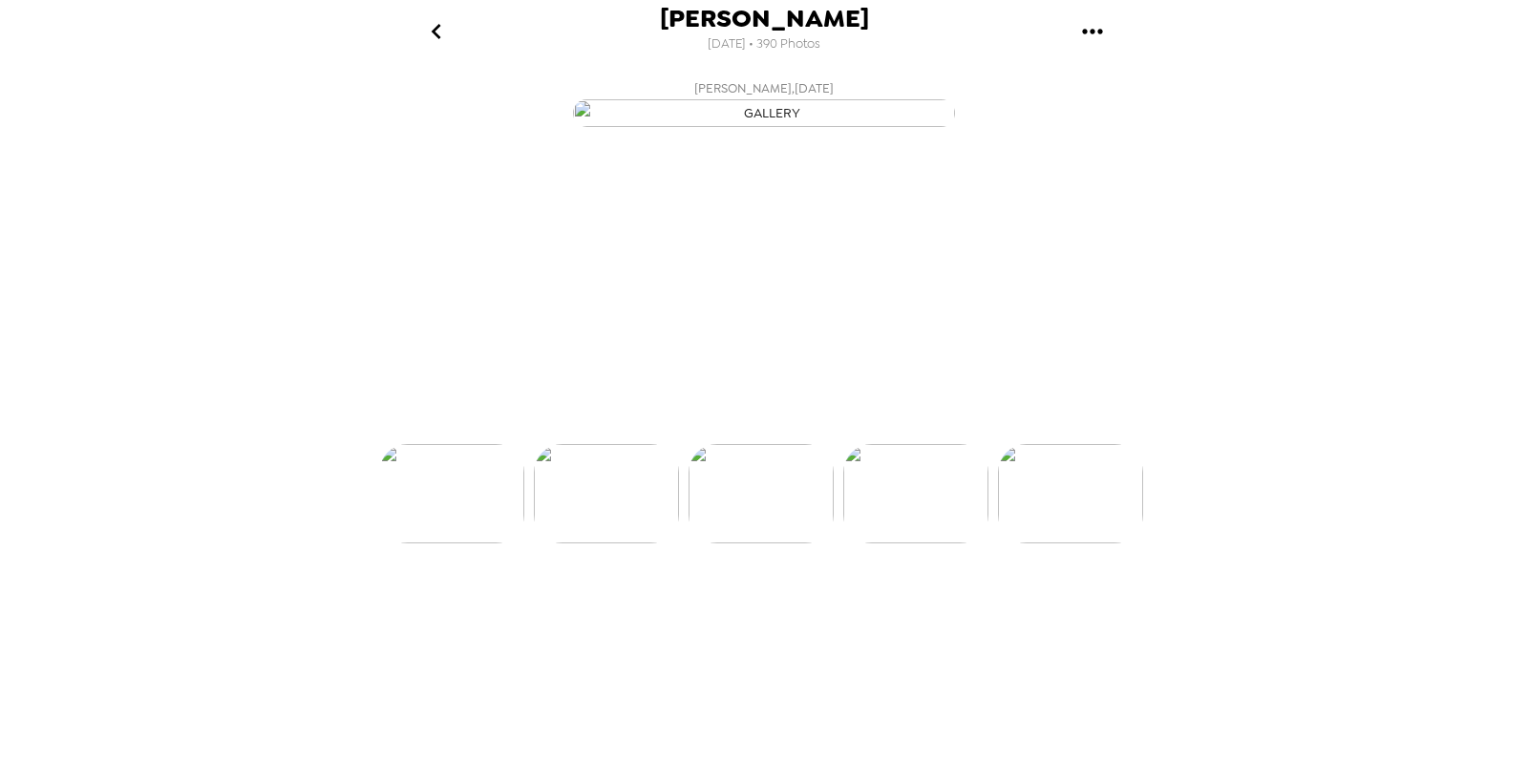
scroll to position [0, 774]
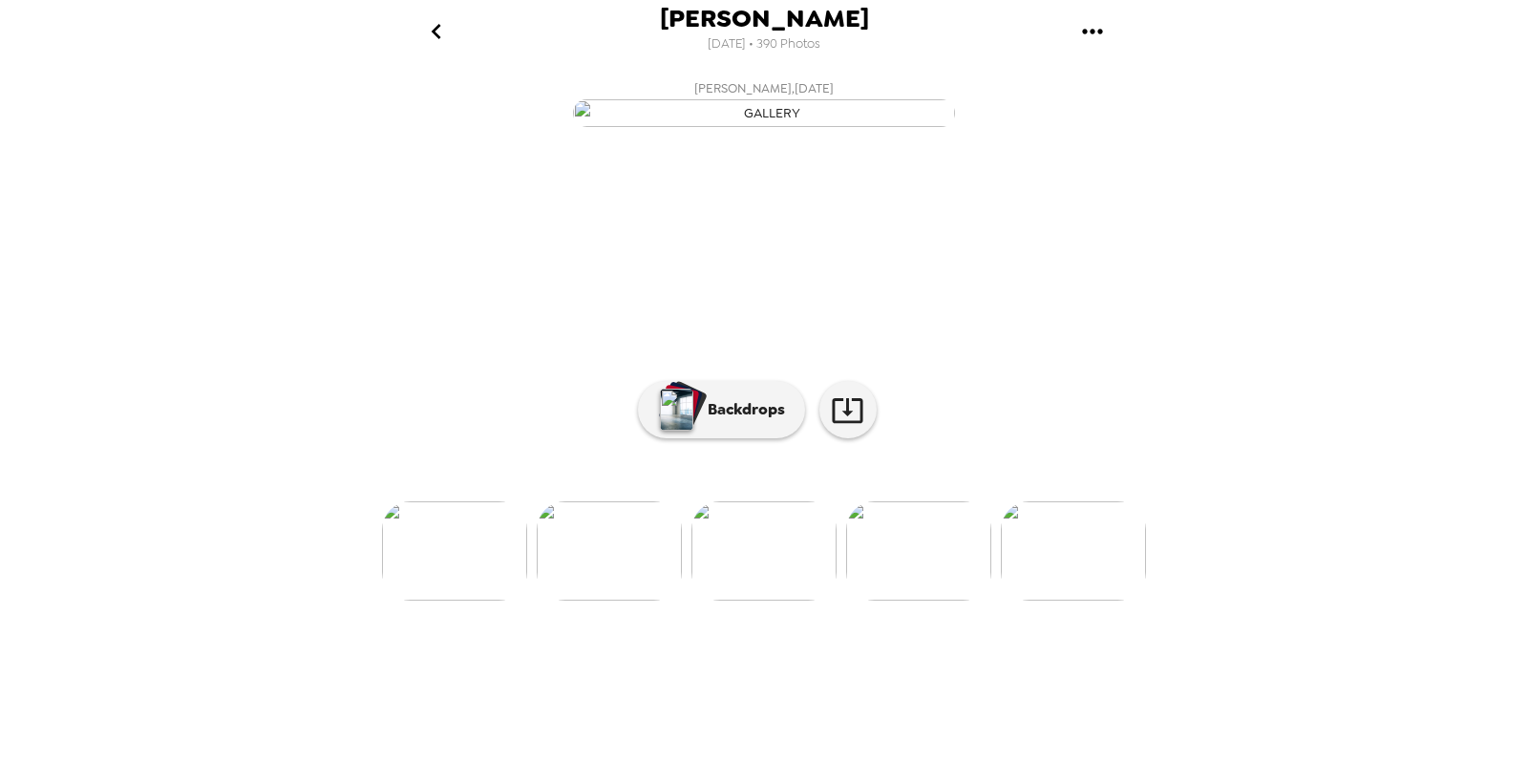
click at [930, 600] on img at bounding box center [919, 551] width 145 height 100
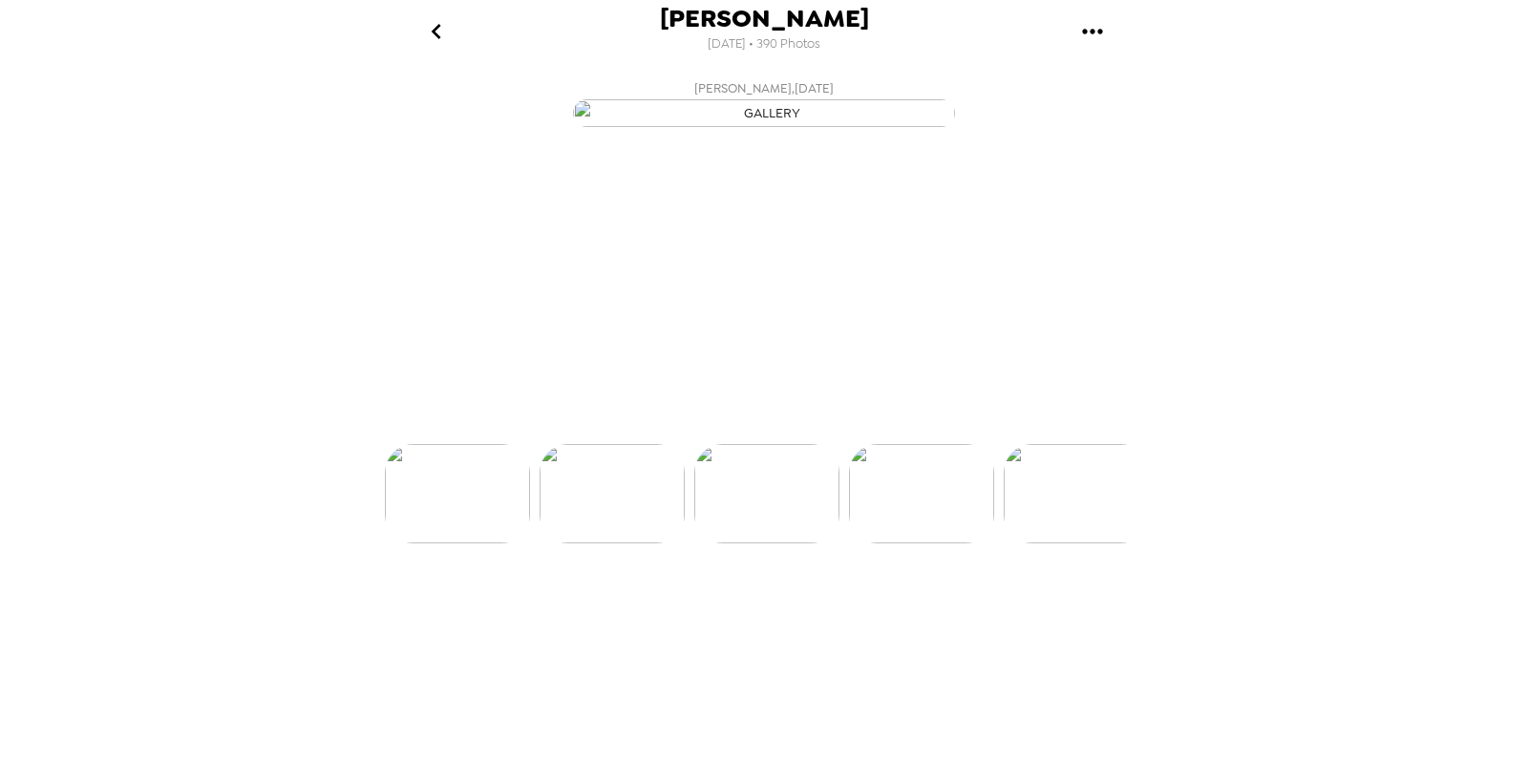
scroll to position [0, 928]
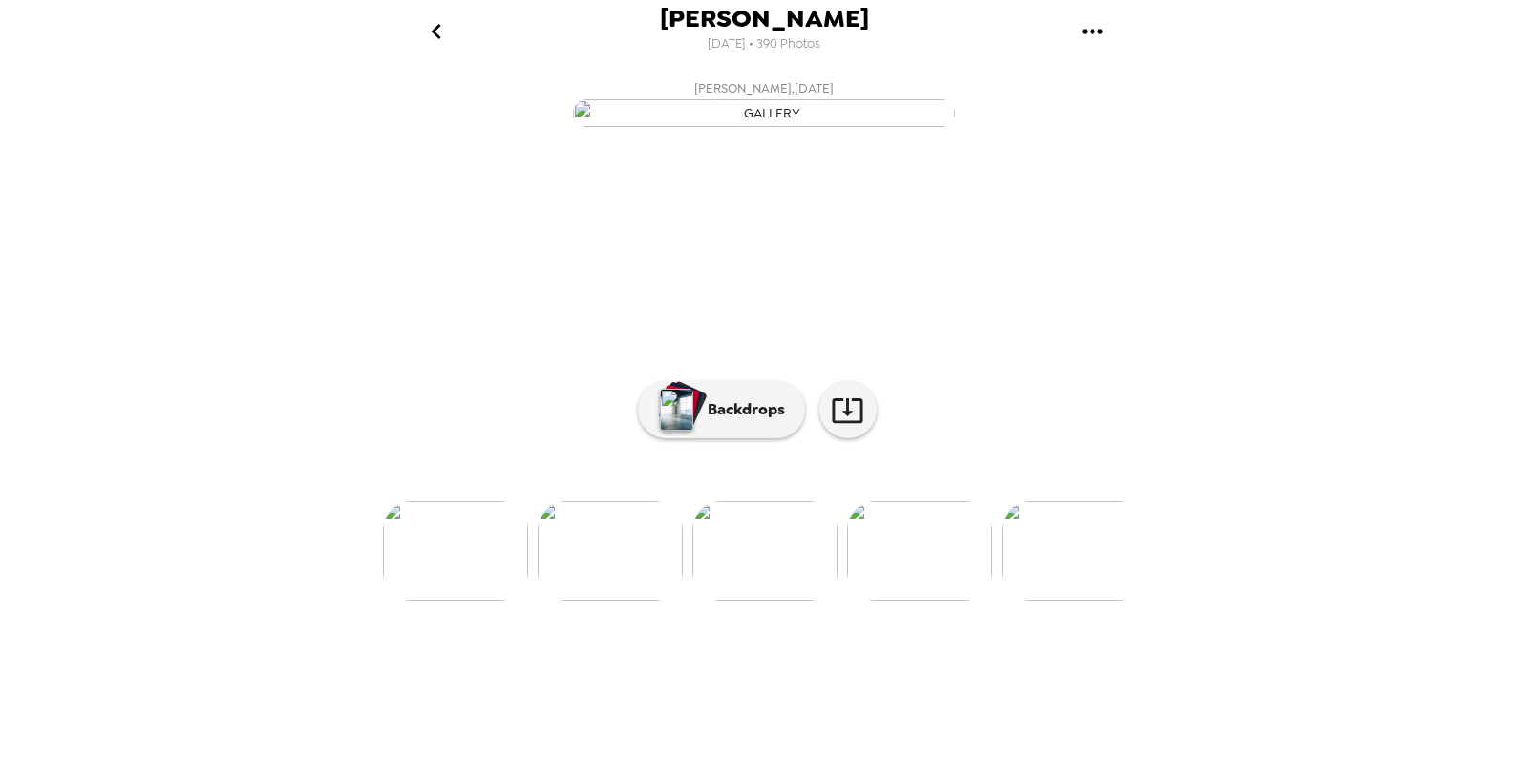
click at [1060, 600] on img at bounding box center [1075, 551] width 145 height 100
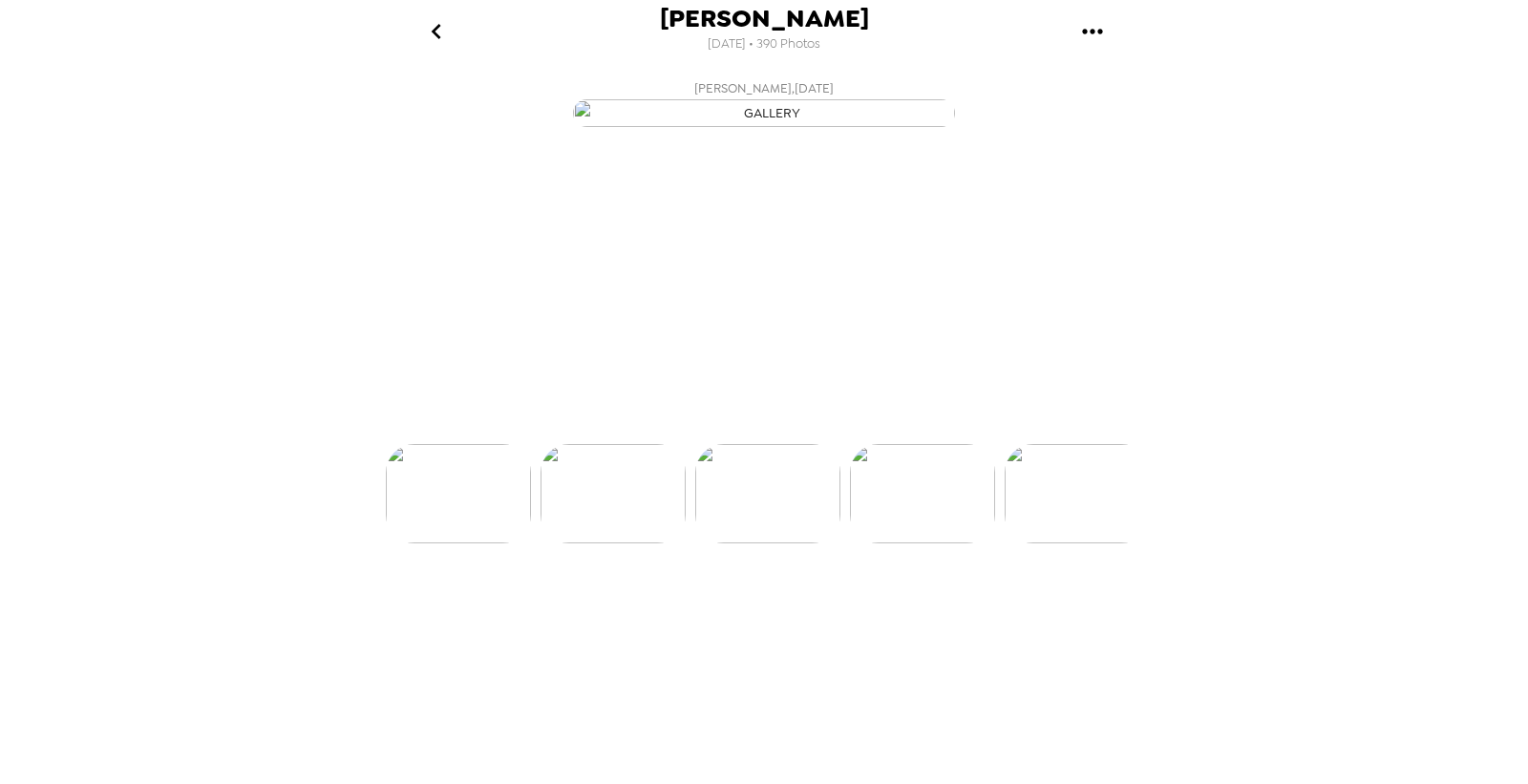
scroll to position [0, 1237]
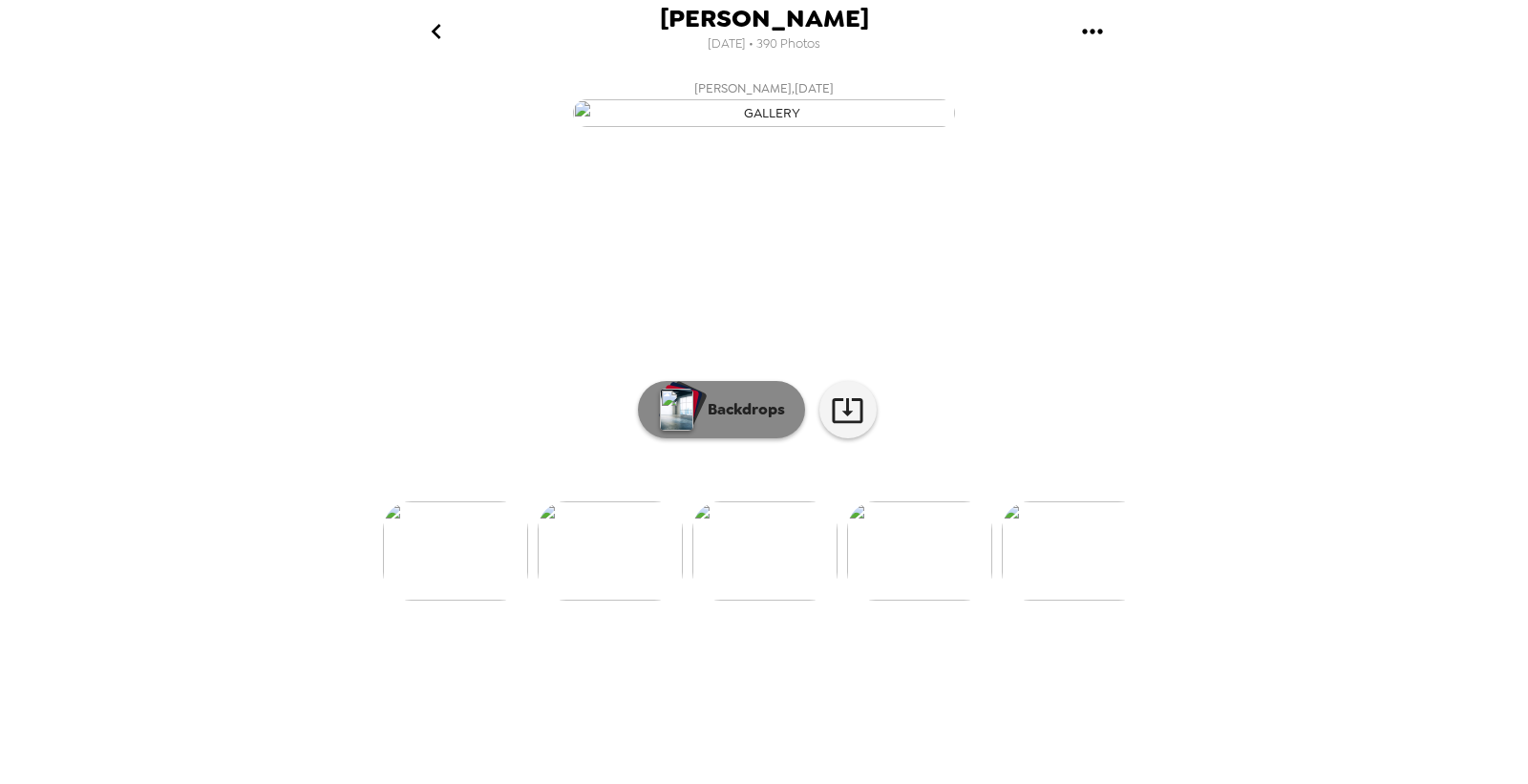
click at [692, 438] on button "Backdrops" at bounding box center [721, 409] width 168 height 57
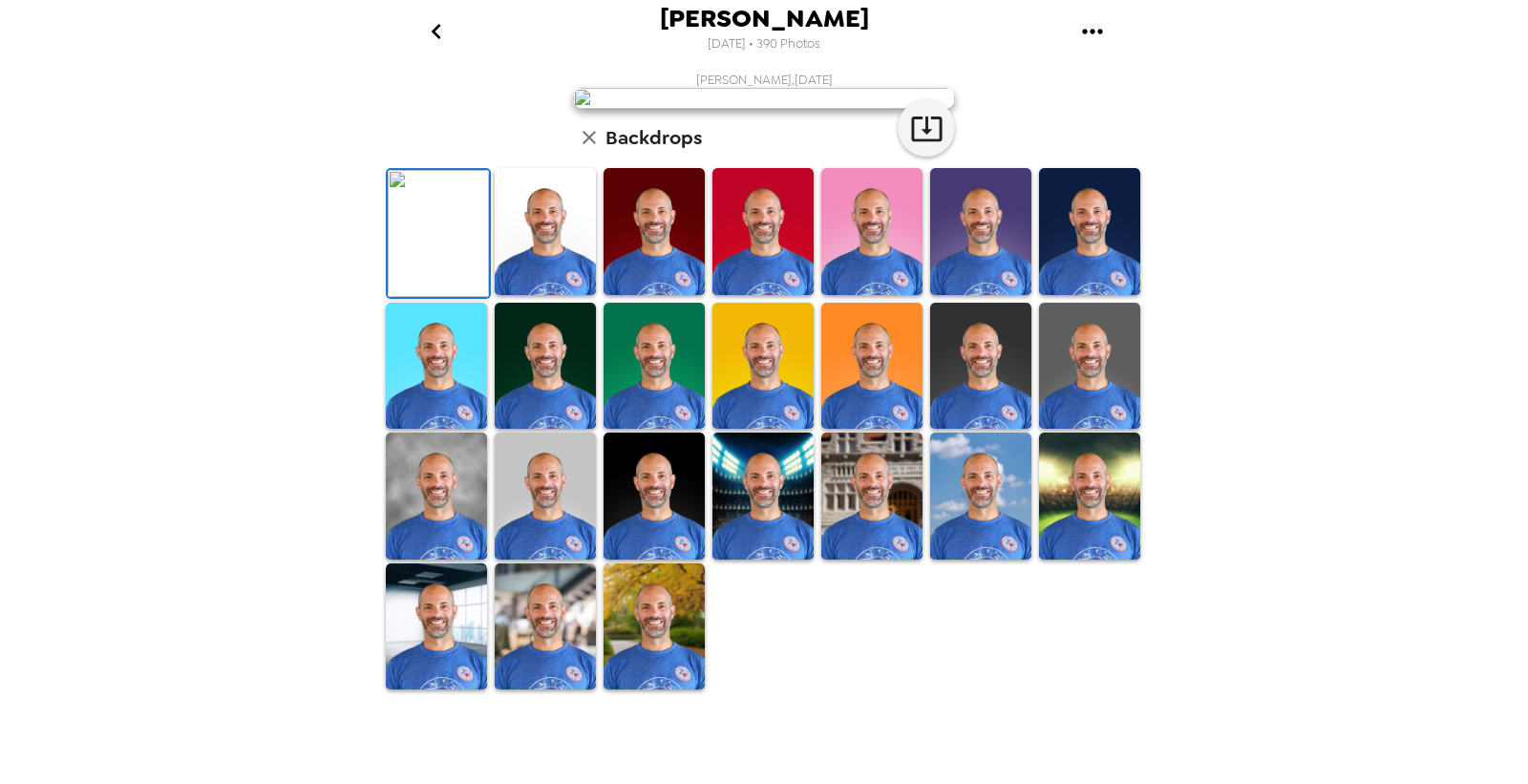
scroll to position [317, 0]
click at [625, 430] on img at bounding box center [654, 366] width 102 height 127
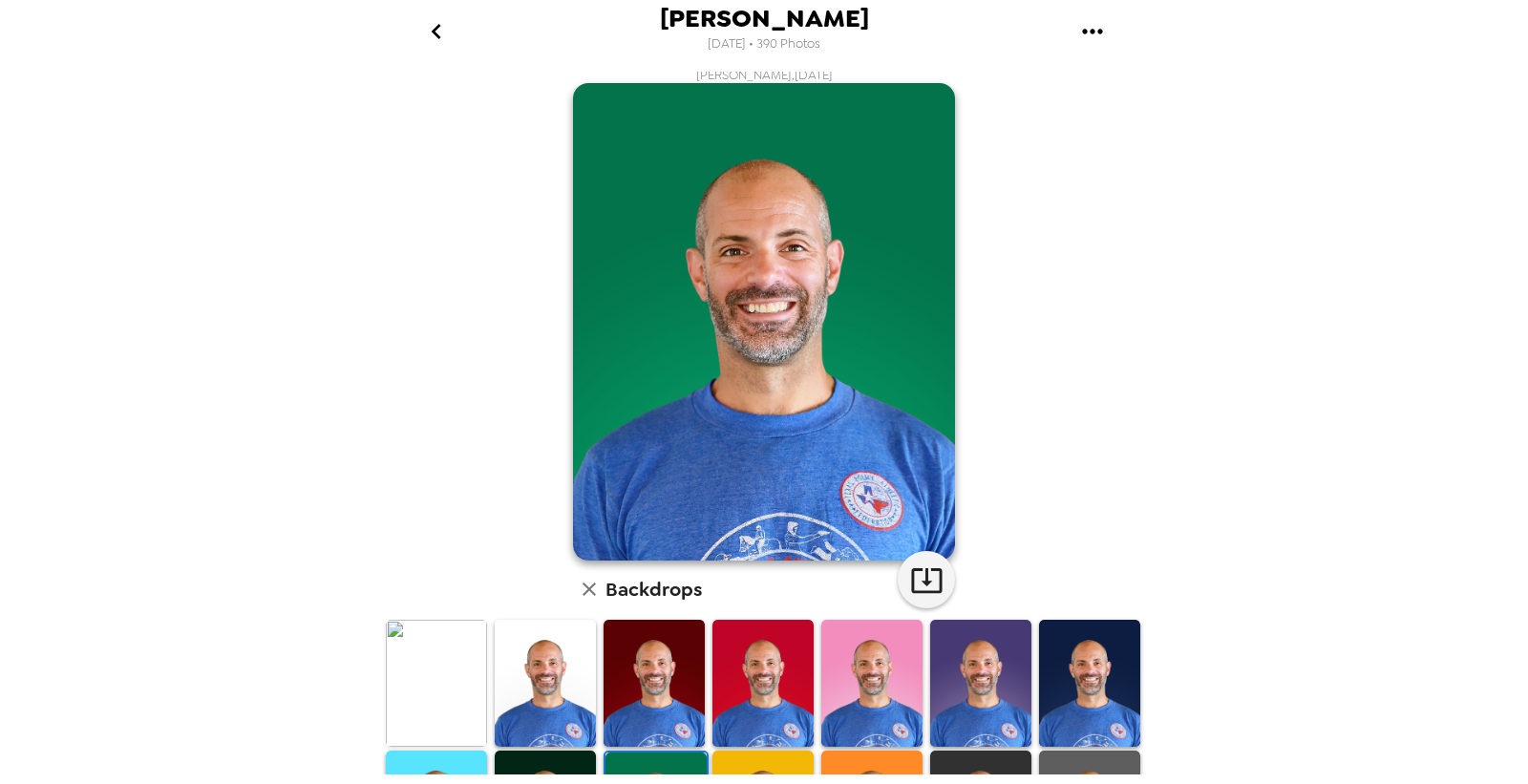
scroll to position [0, 0]
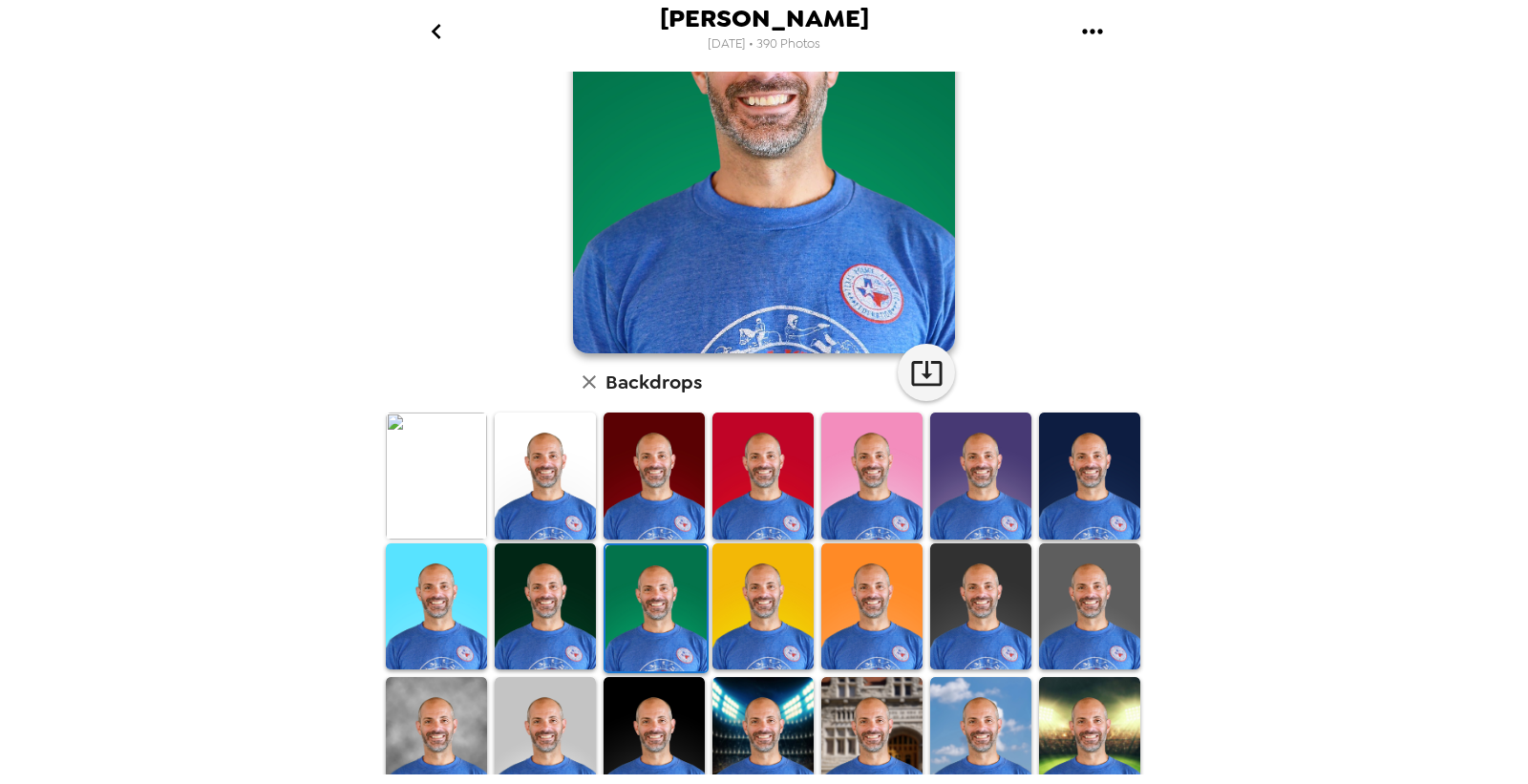
click at [993, 449] on img at bounding box center [981, 475] width 102 height 127
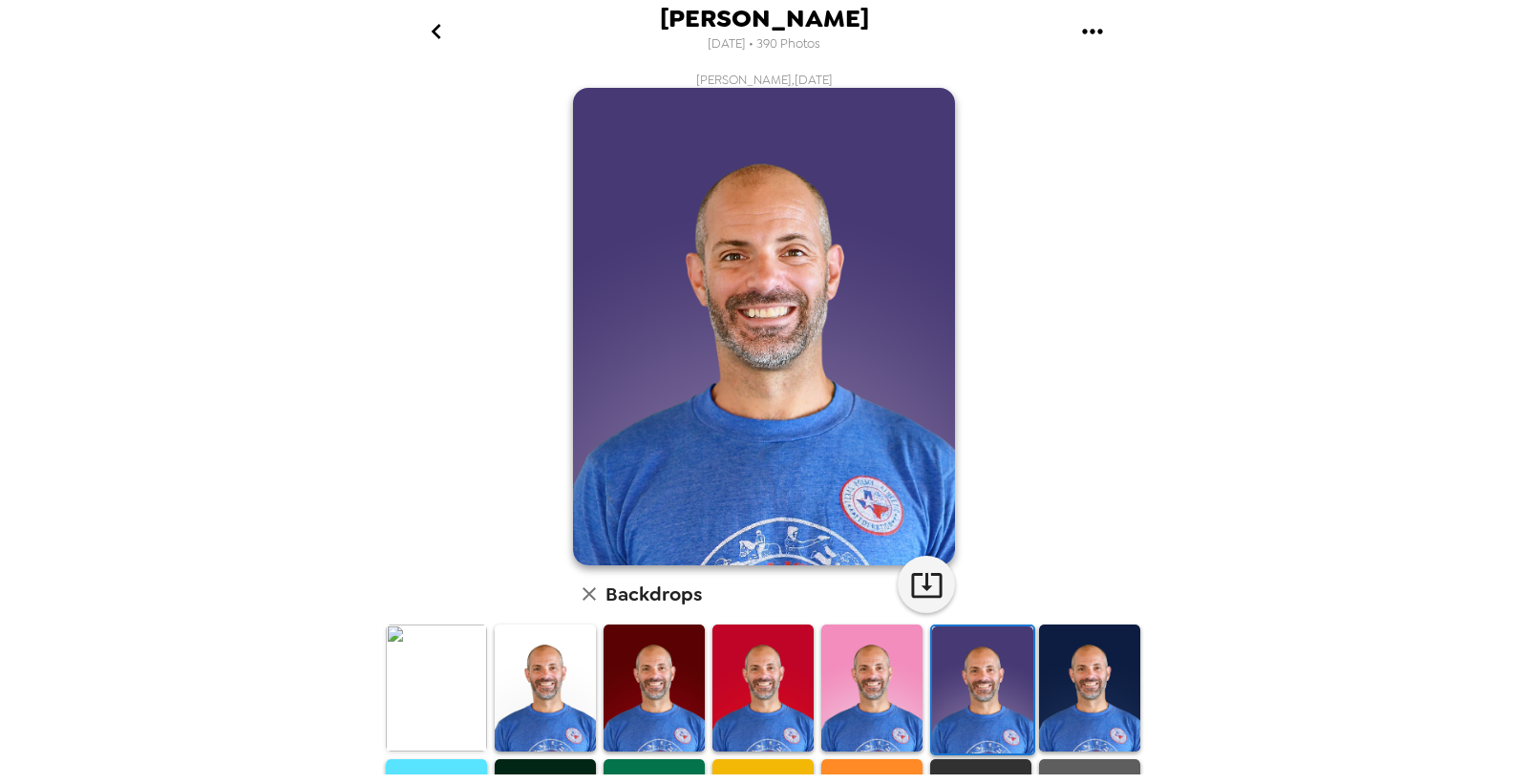
drag, startPoint x: 751, startPoint y: 50, endPoint x: 854, endPoint y: 64, distance: 103.9
click at [854, 64] on header "Trey Buck 9/15/2025 • 390 Photos" at bounding box center [764, 36] width 764 height 72
click at [794, 34] on span "[DATE] • 390 Photos" at bounding box center [764, 45] width 112 height 26
click at [423, 648] on img at bounding box center [436, 687] width 102 height 127
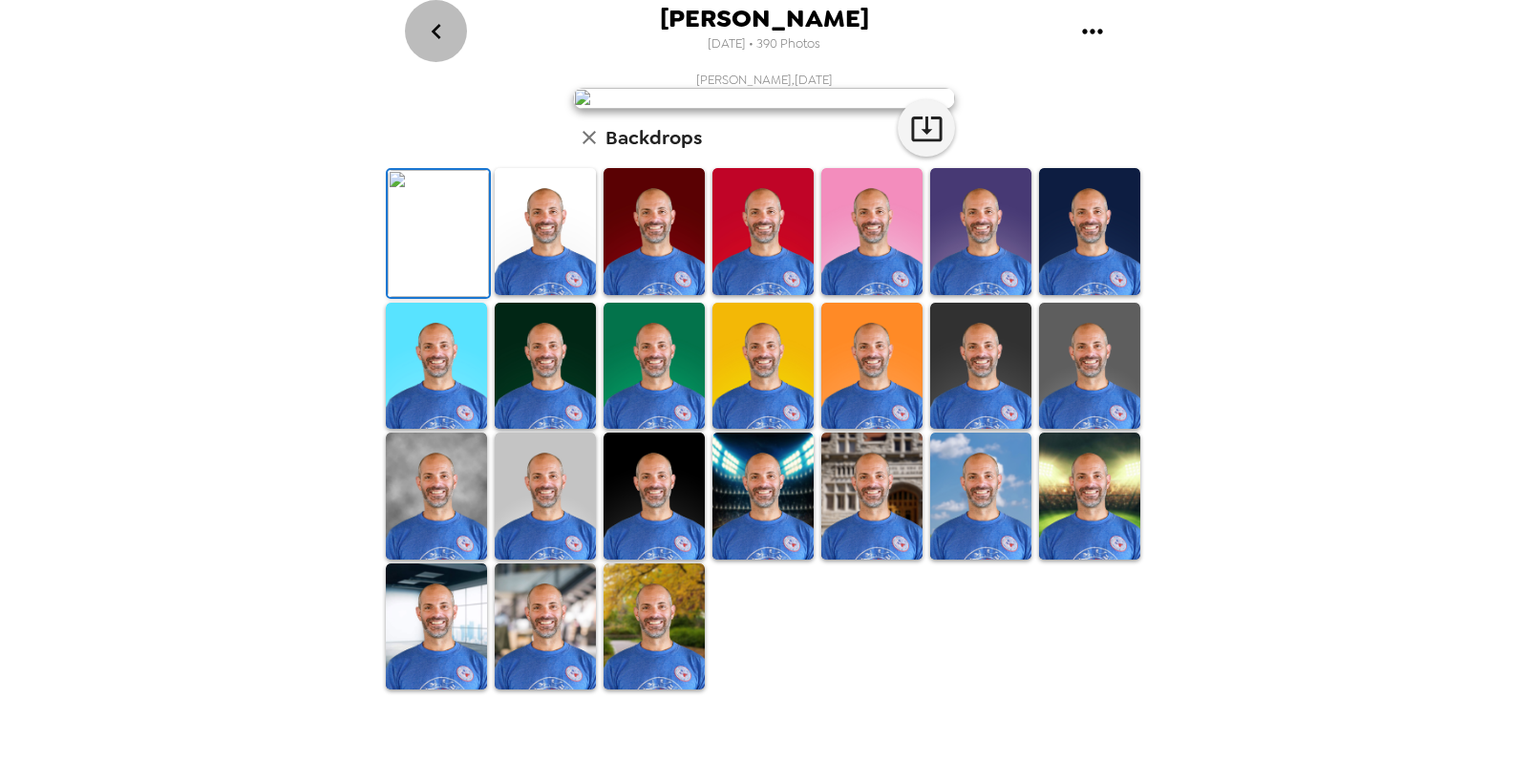
click at [438, 34] on icon "go back" at bounding box center [437, 32] width 31 height 31
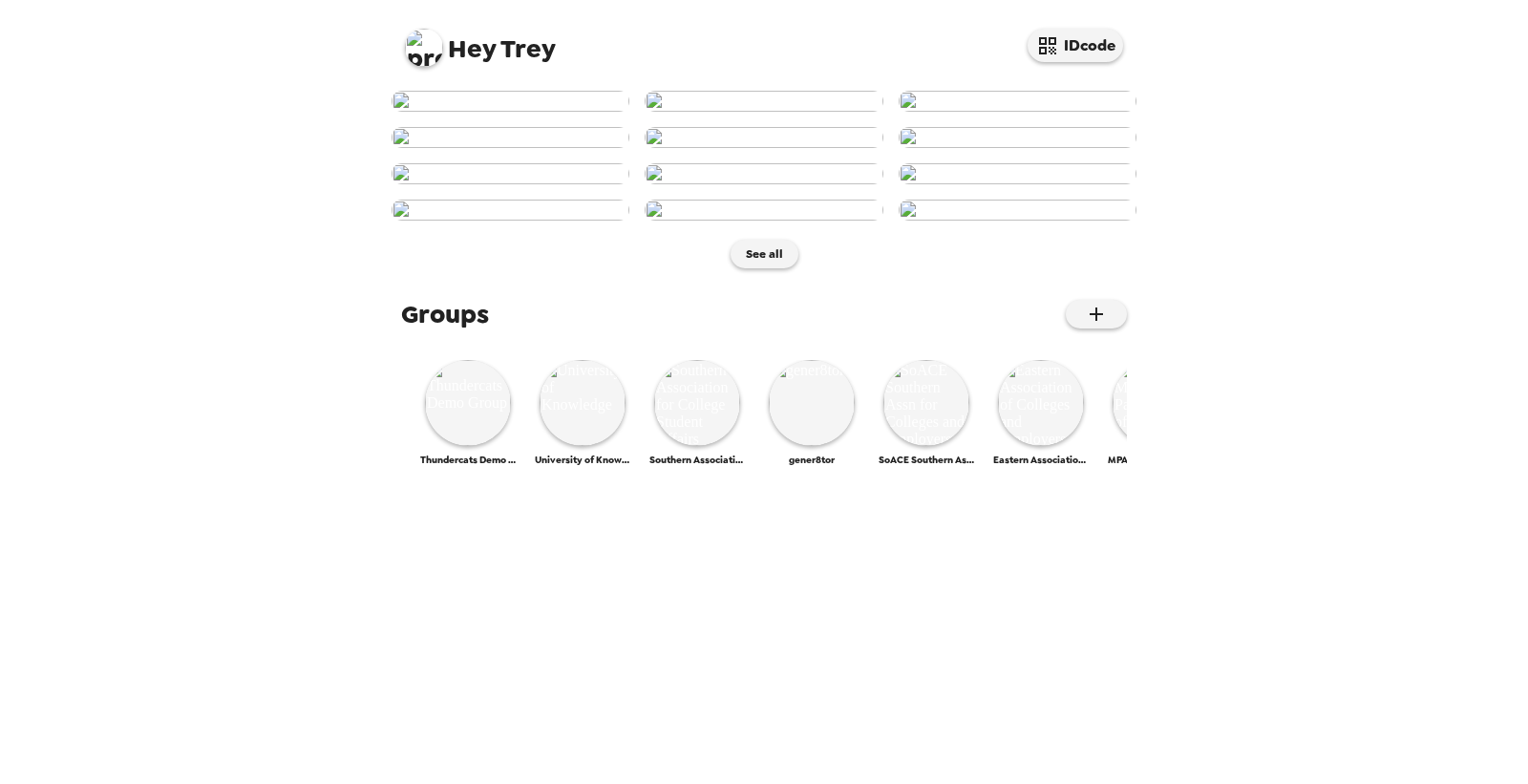
scroll to position [810, 0]
click at [914, 446] on img at bounding box center [926, 403] width 86 height 86
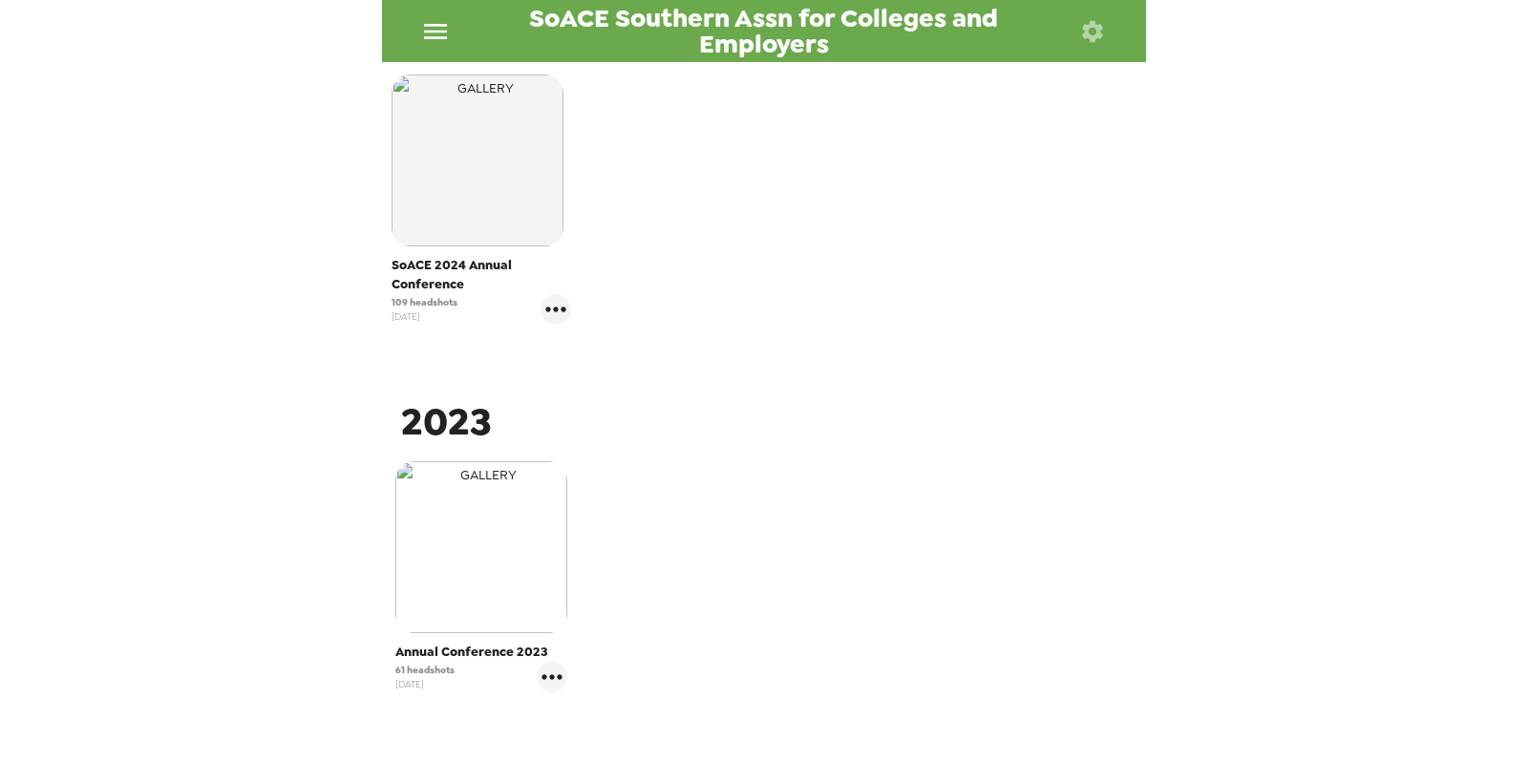
scroll to position [424, 0]
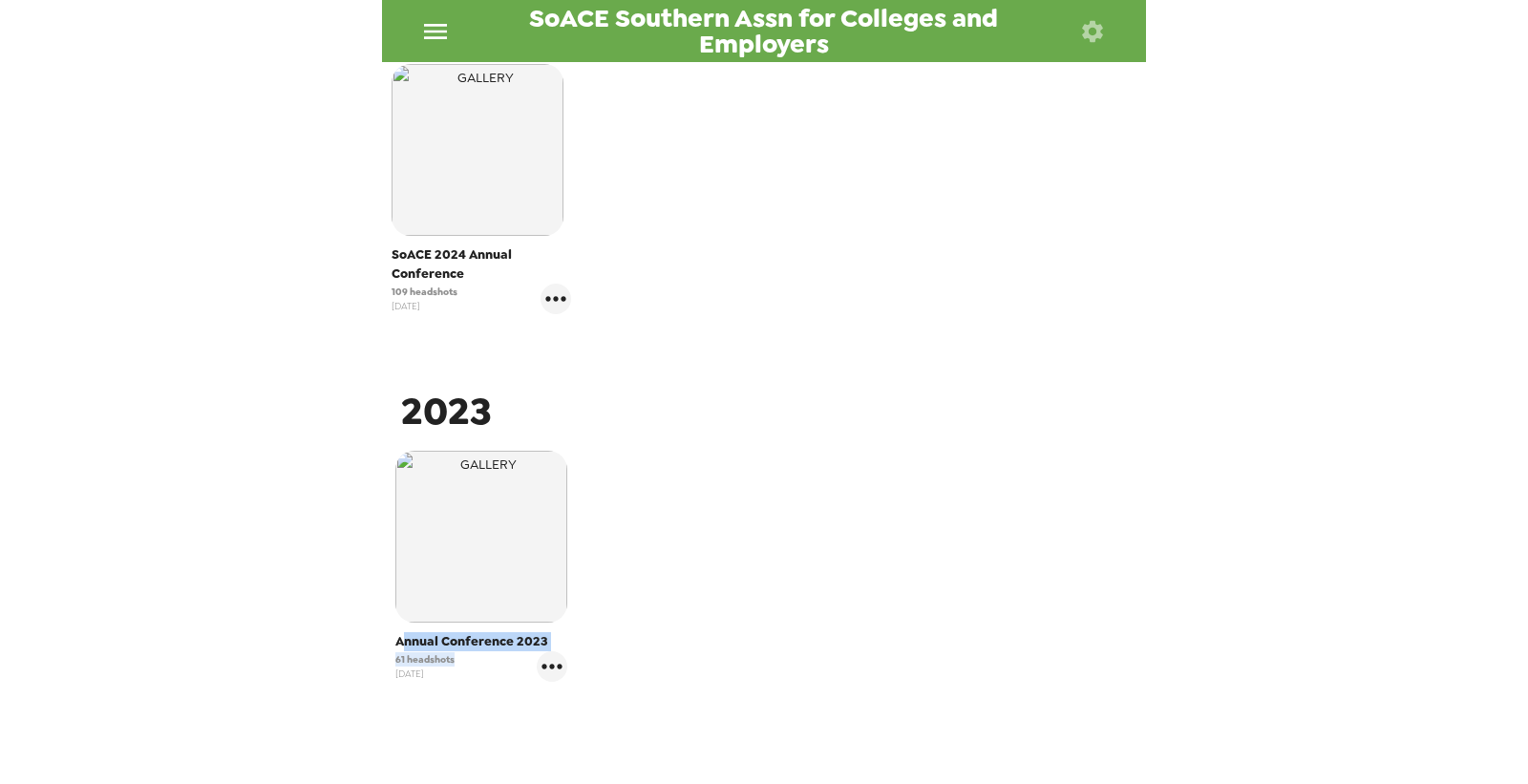
drag, startPoint x: 460, startPoint y: 657, endPoint x: 404, endPoint y: 632, distance: 61.3
click at [404, 632] on div "Annual Conference 2023 61 headshots 10/31/23" at bounding box center [481, 656] width 172 height 49
click at [398, 658] on span "61 headshots" at bounding box center [424, 659] width 59 height 15
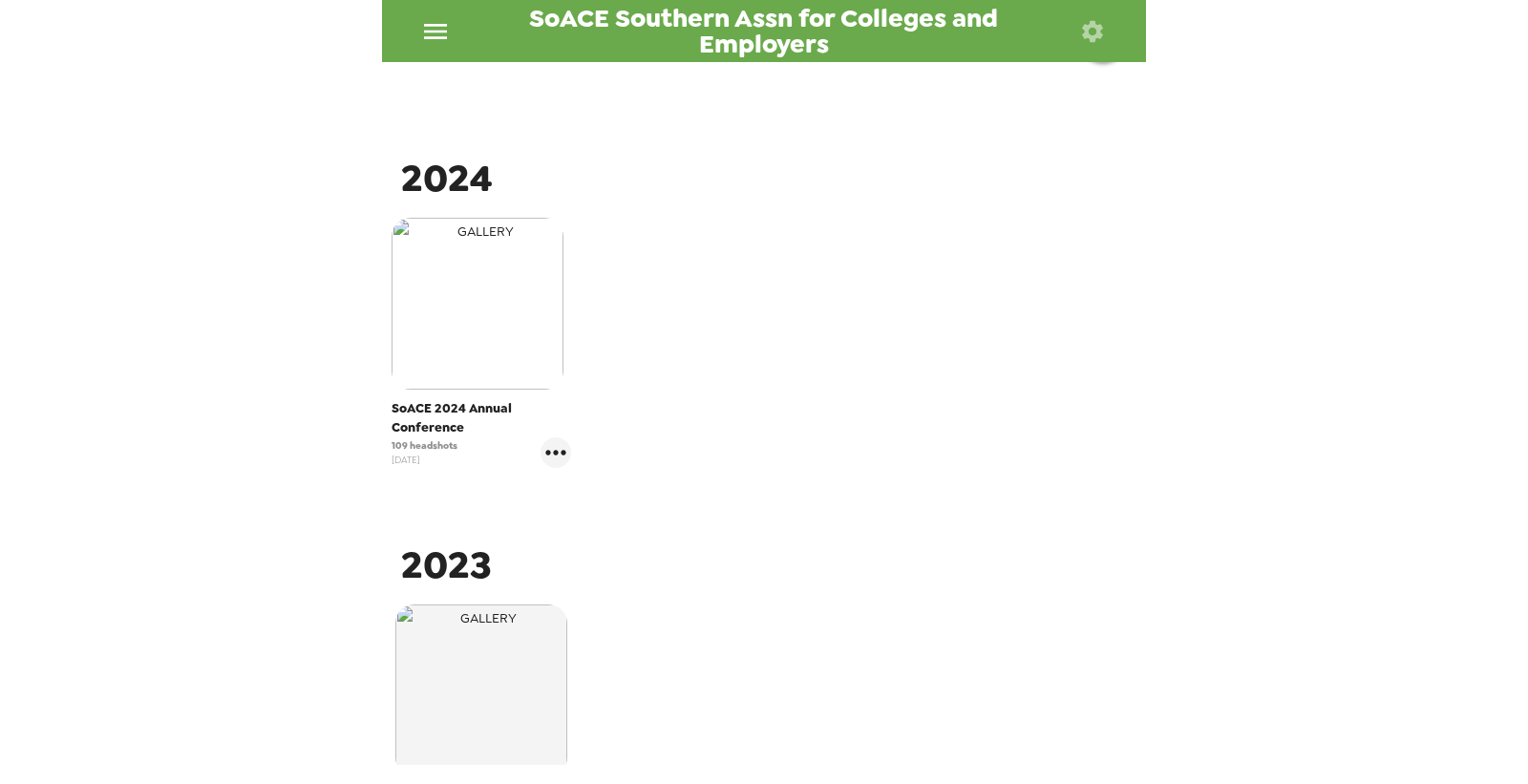
scroll to position [212, 0]
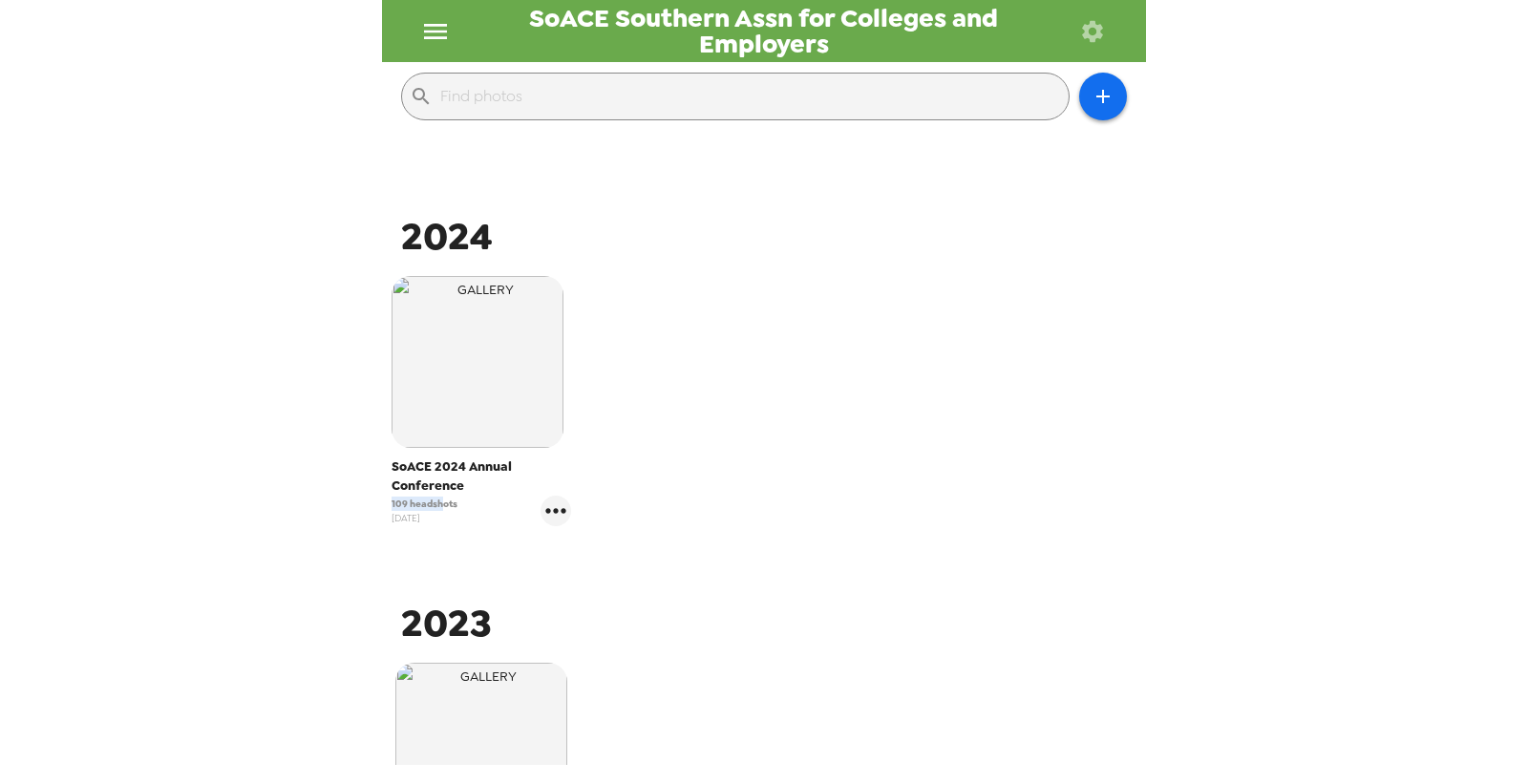
drag, startPoint x: 441, startPoint y: 503, endPoint x: 392, endPoint y: 496, distance: 49.5
click at [392, 496] on div "109 headshots 11/26/24" at bounding box center [480, 511] width 179 height 31
click at [418, 506] on span "109 headshots" at bounding box center [424, 503] width 66 height 15
click at [551, 514] on icon "gallery menu" at bounding box center [556, 511] width 31 height 31
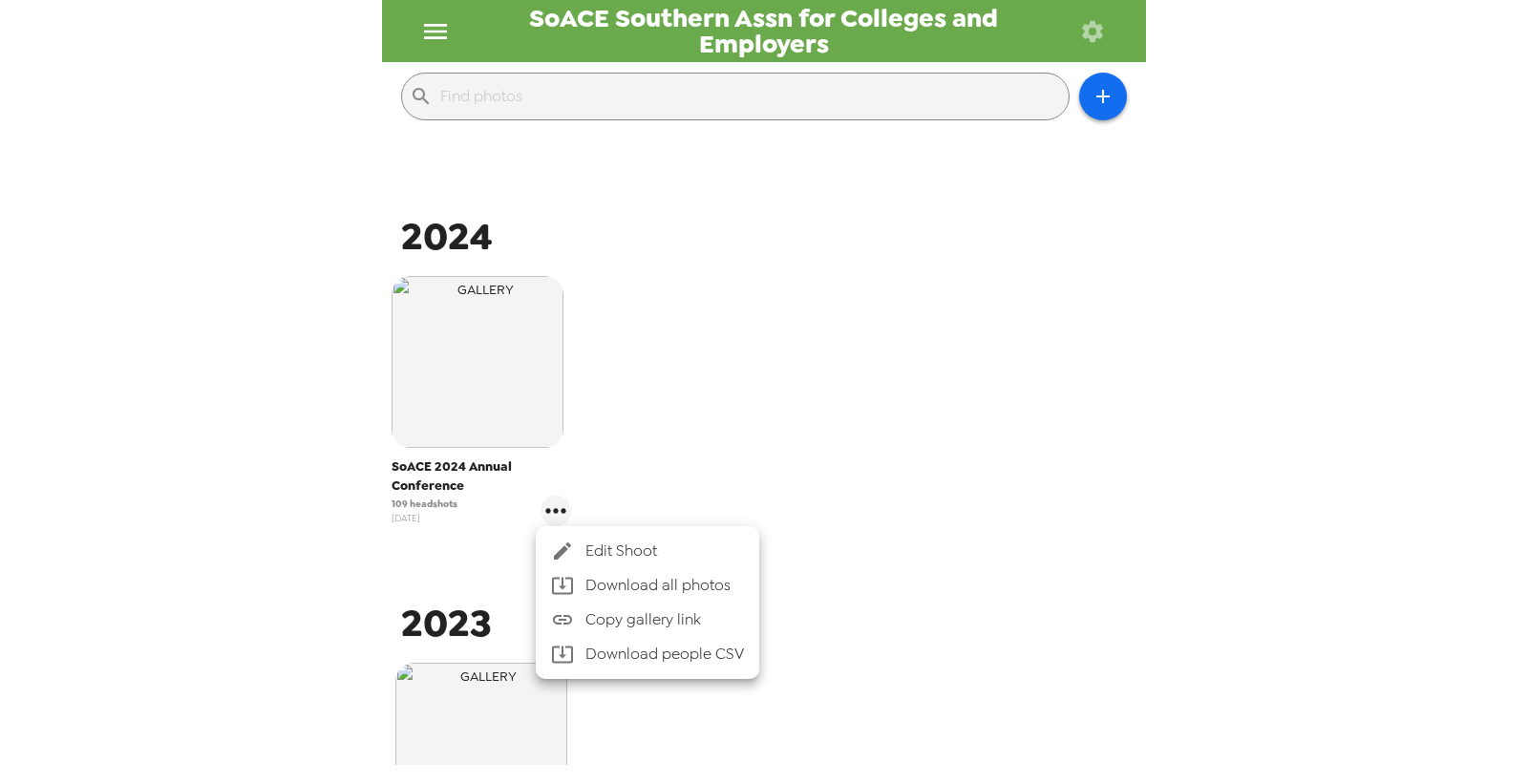
click at [705, 377] on div at bounding box center [764, 392] width 1528 height 784
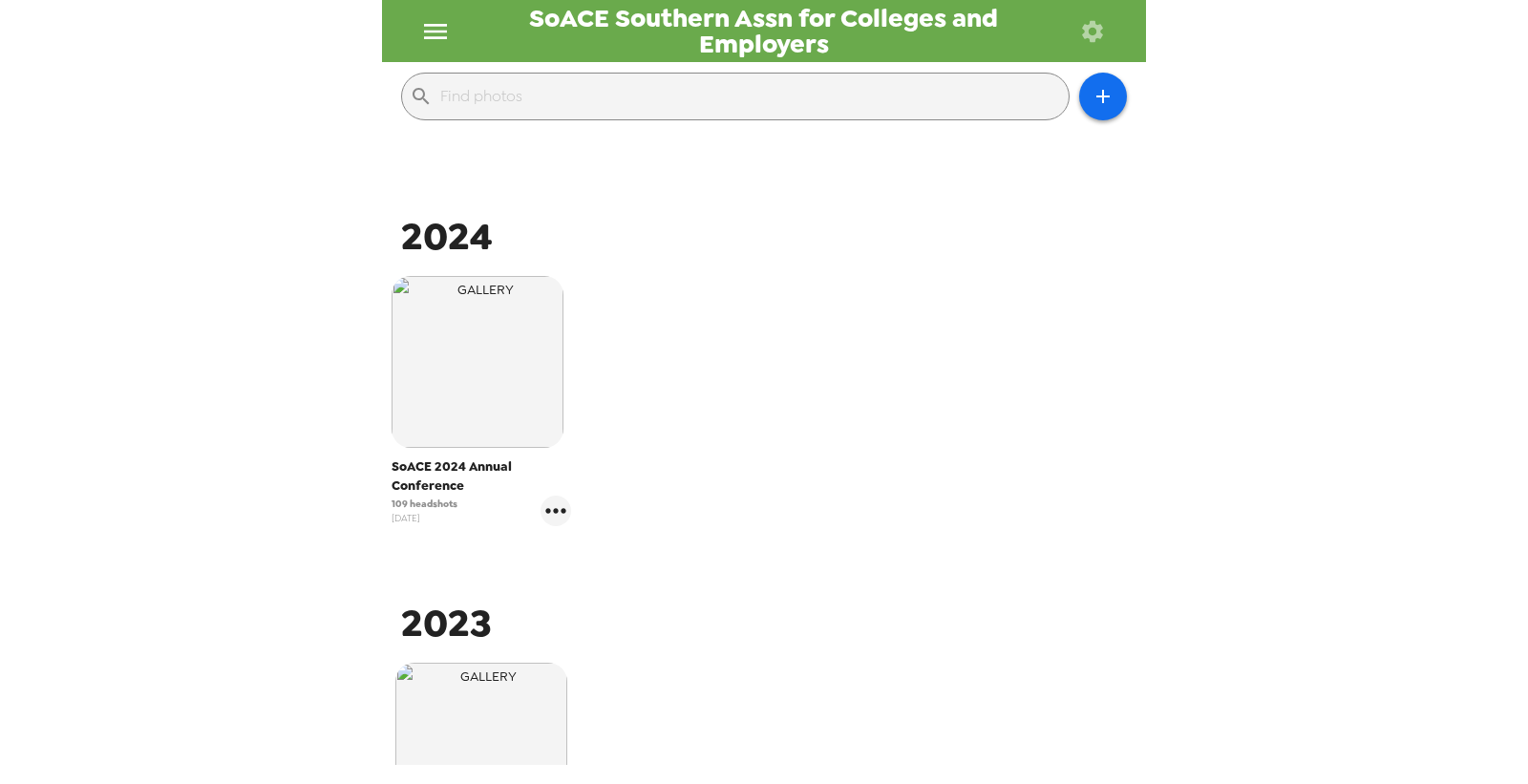
click at [498, 405] on img "button" at bounding box center [477, 362] width 172 height 172
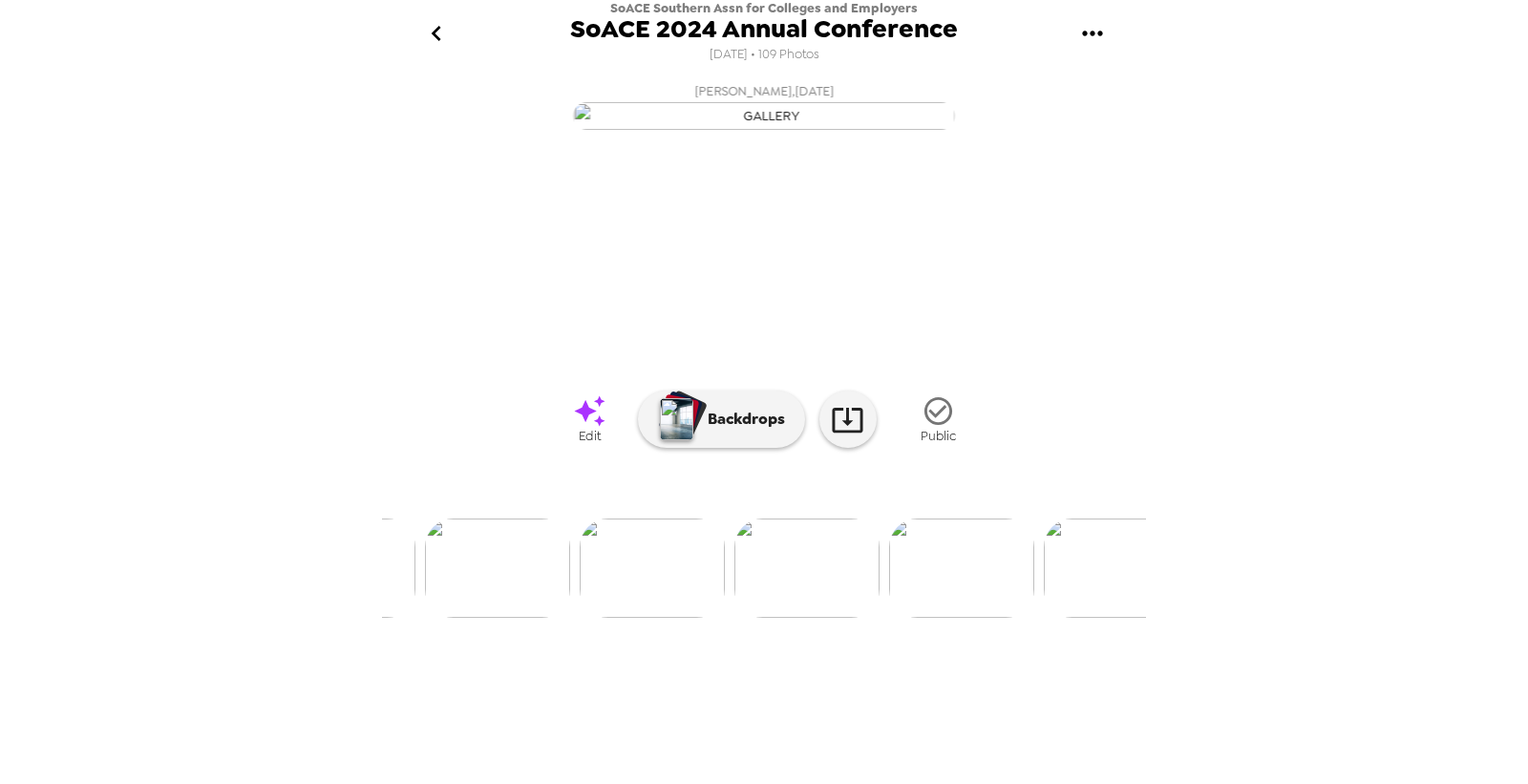
scroll to position [0, 1826]
click at [732, 431] on p "Backdrops" at bounding box center [742, 419] width 87 height 23
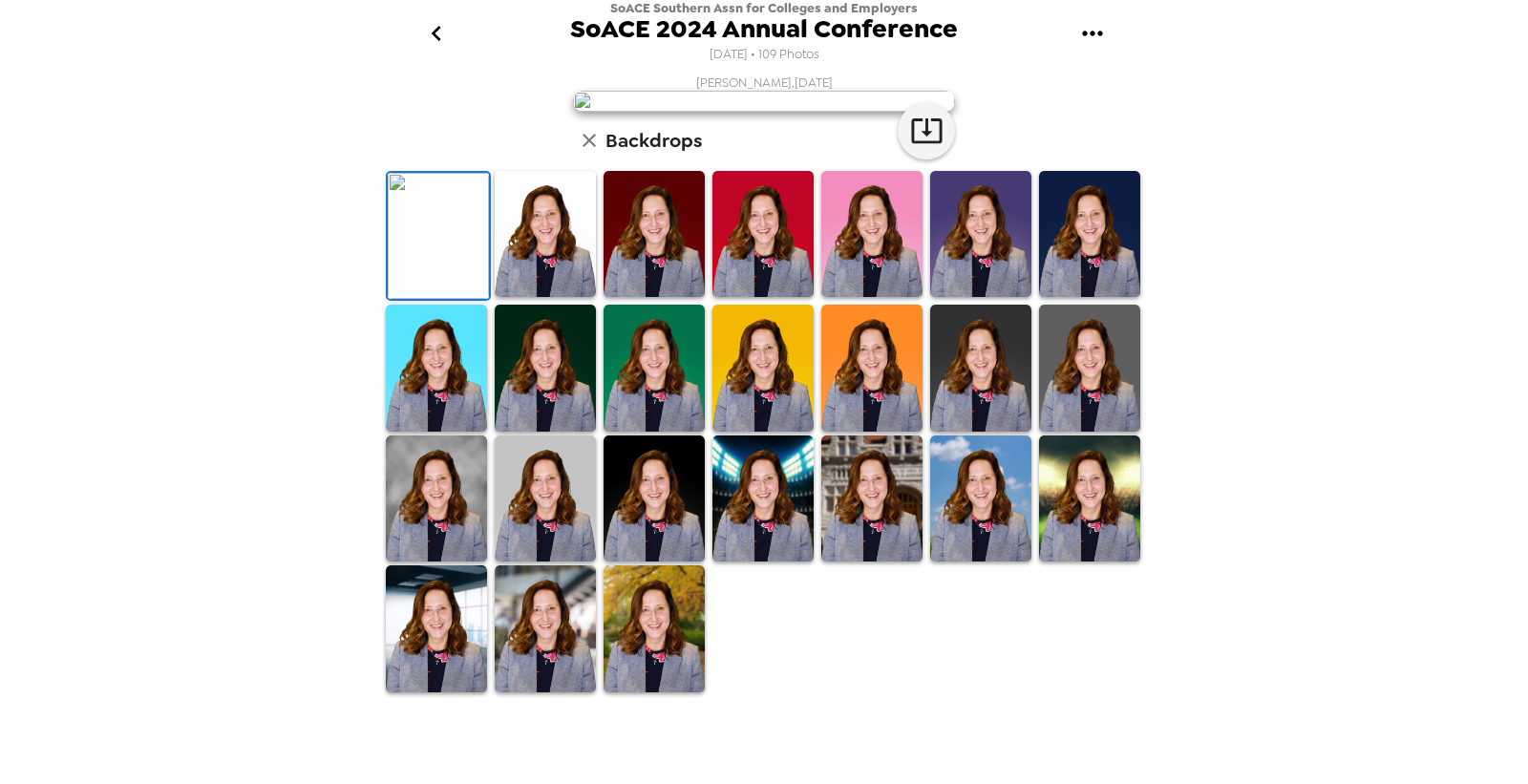
scroll to position [0, 0]
click at [1085, 13] on button "gallery menu" at bounding box center [1092, 34] width 62 height 62
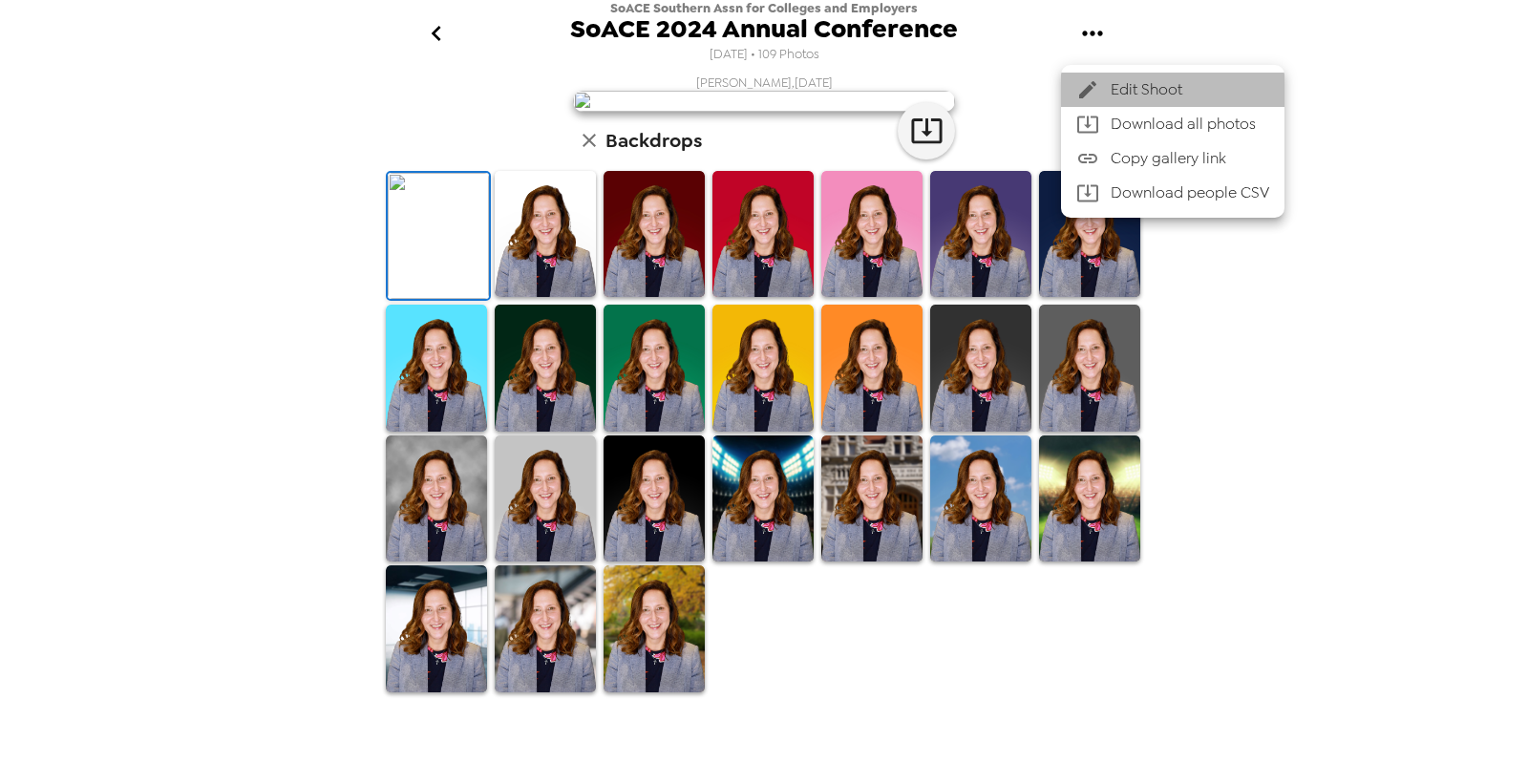
click at [1149, 85] on span "Edit Shoot" at bounding box center [1190, 90] width 159 height 23
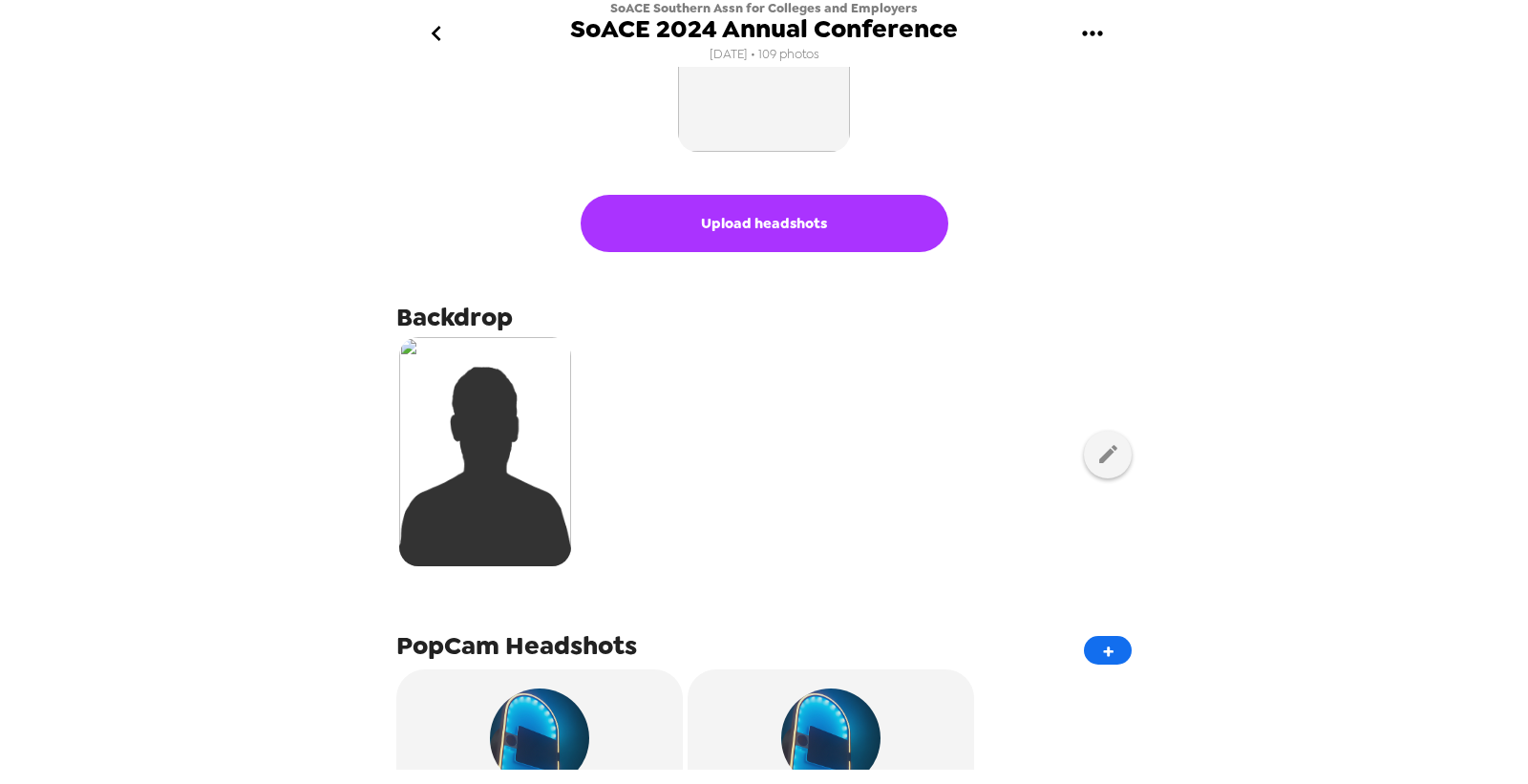
scroll to position [317, 0]
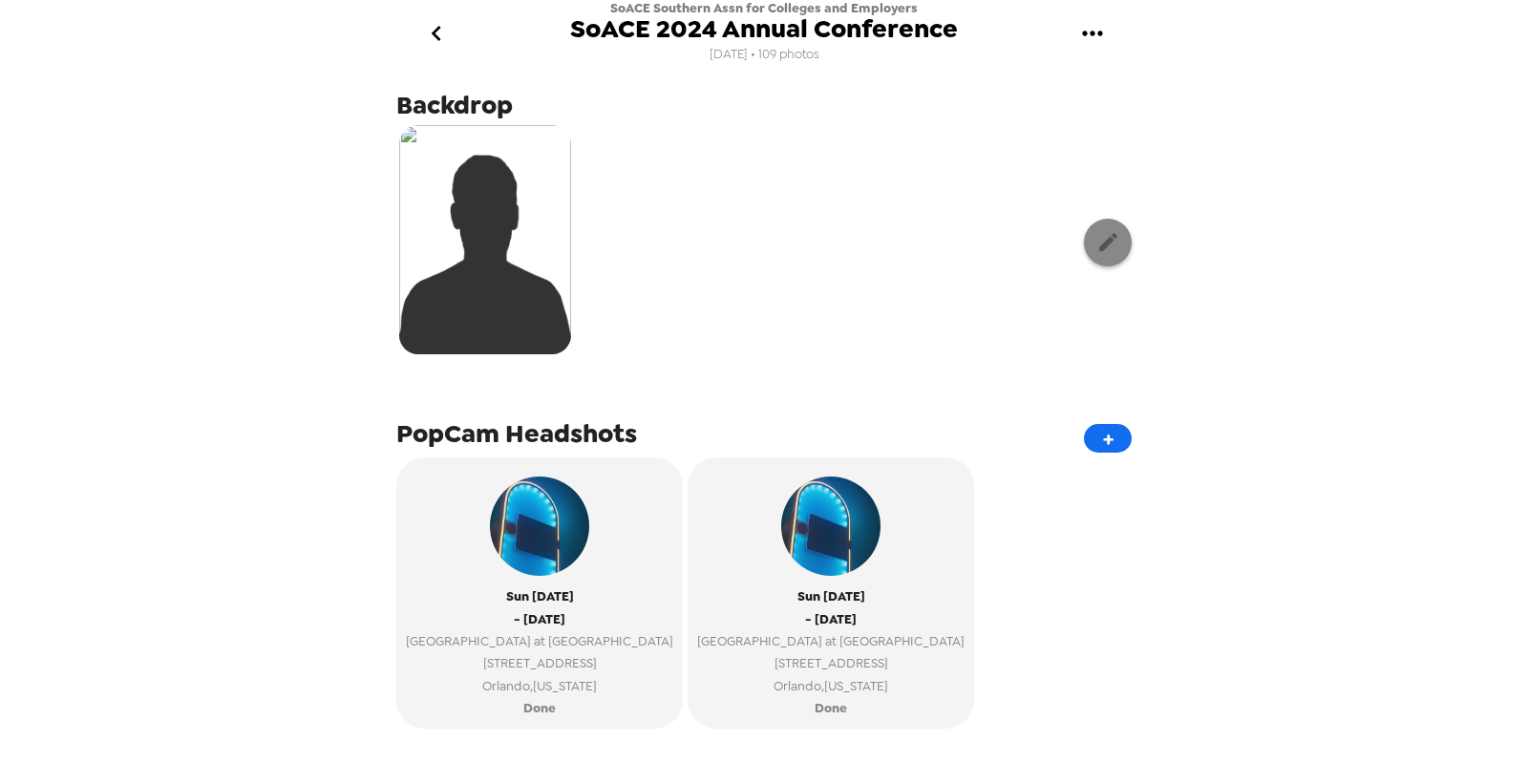
click at [1099, 244] on icon "button" at bounding box center [1108, 242] width 18 height 18
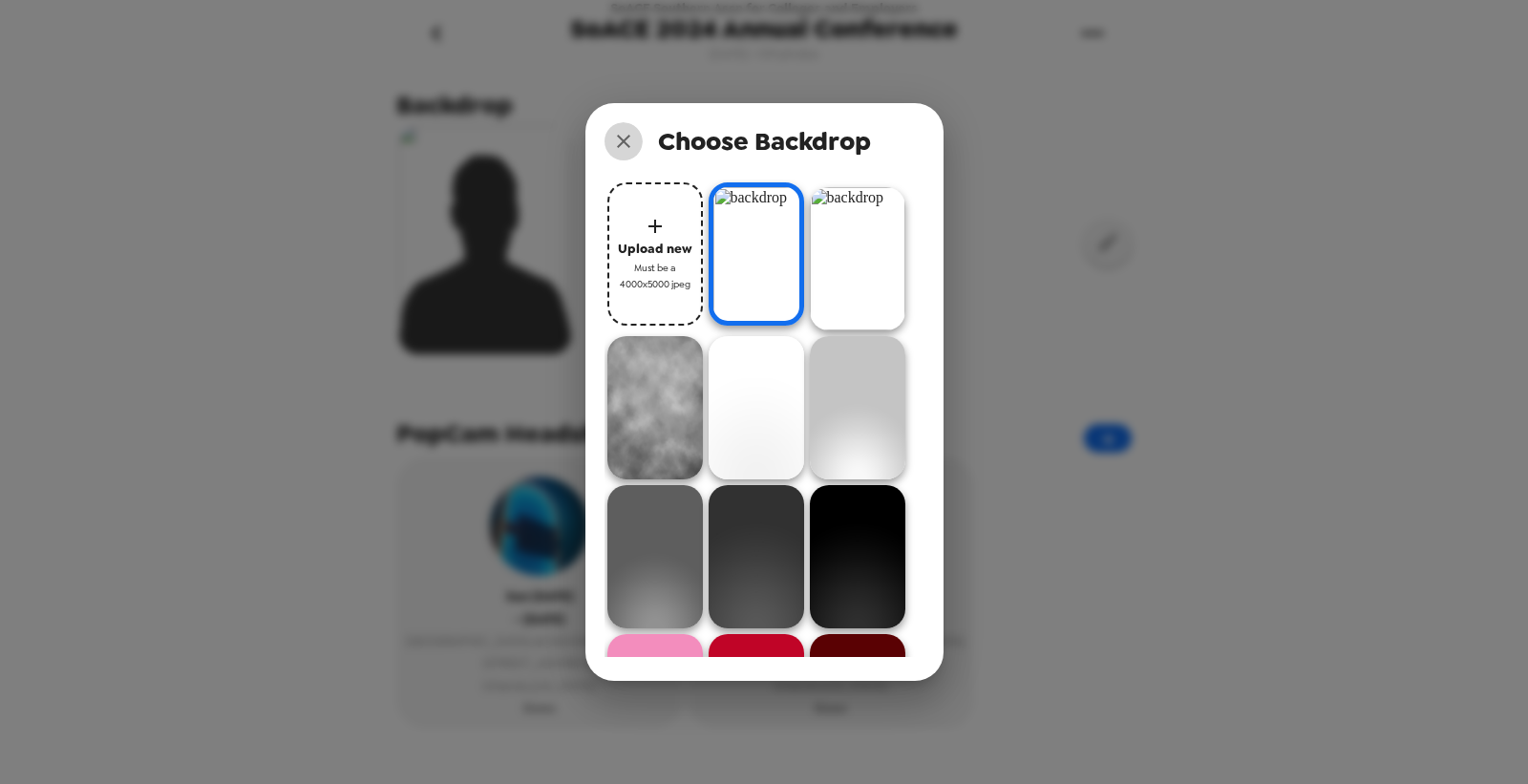
click at [625, 136] on icon "close" at bounding box center [624, 141] width 23 height 23
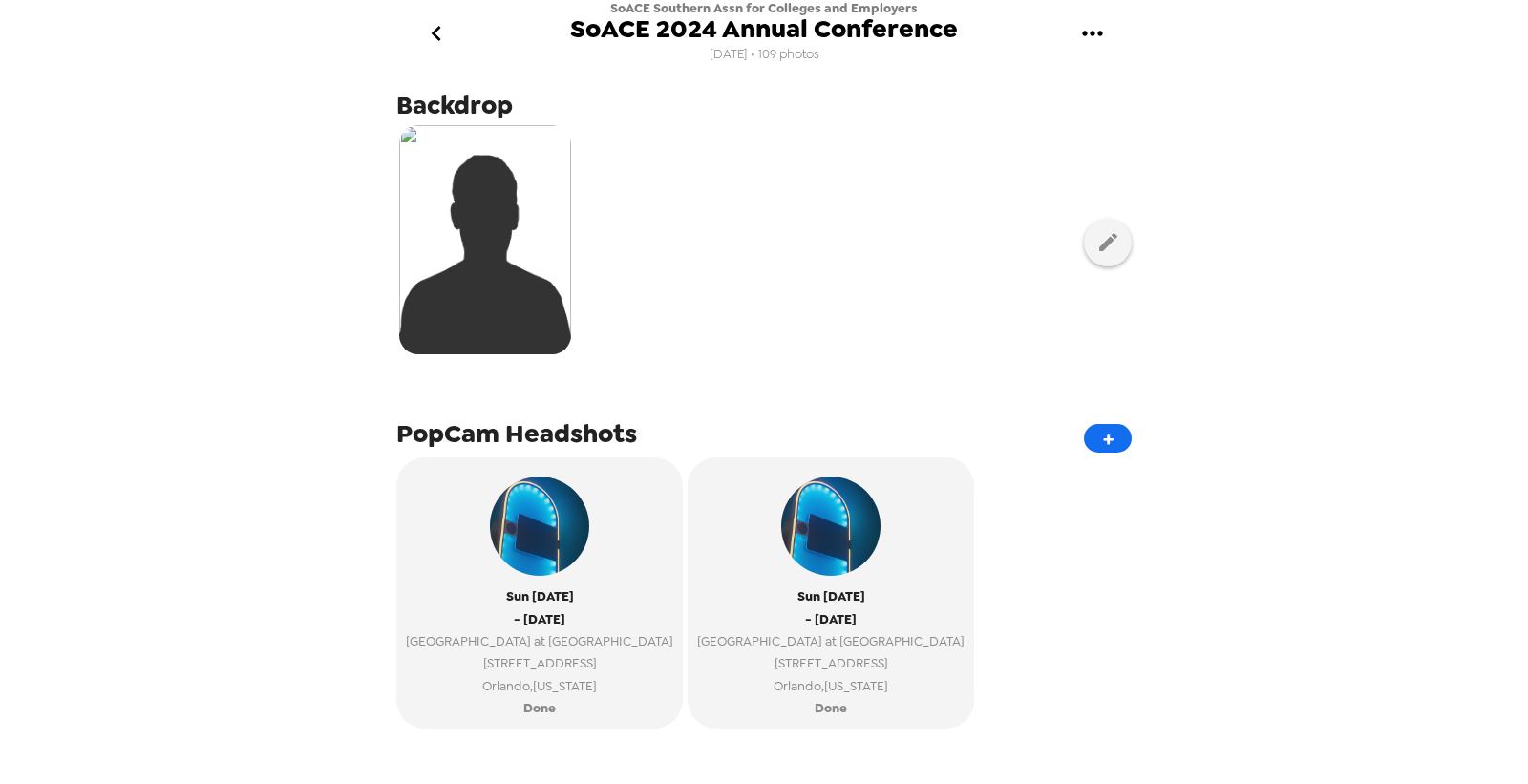
click at [435, 10] on button "go back" at bounding box center [436, 34] width 62 height 62
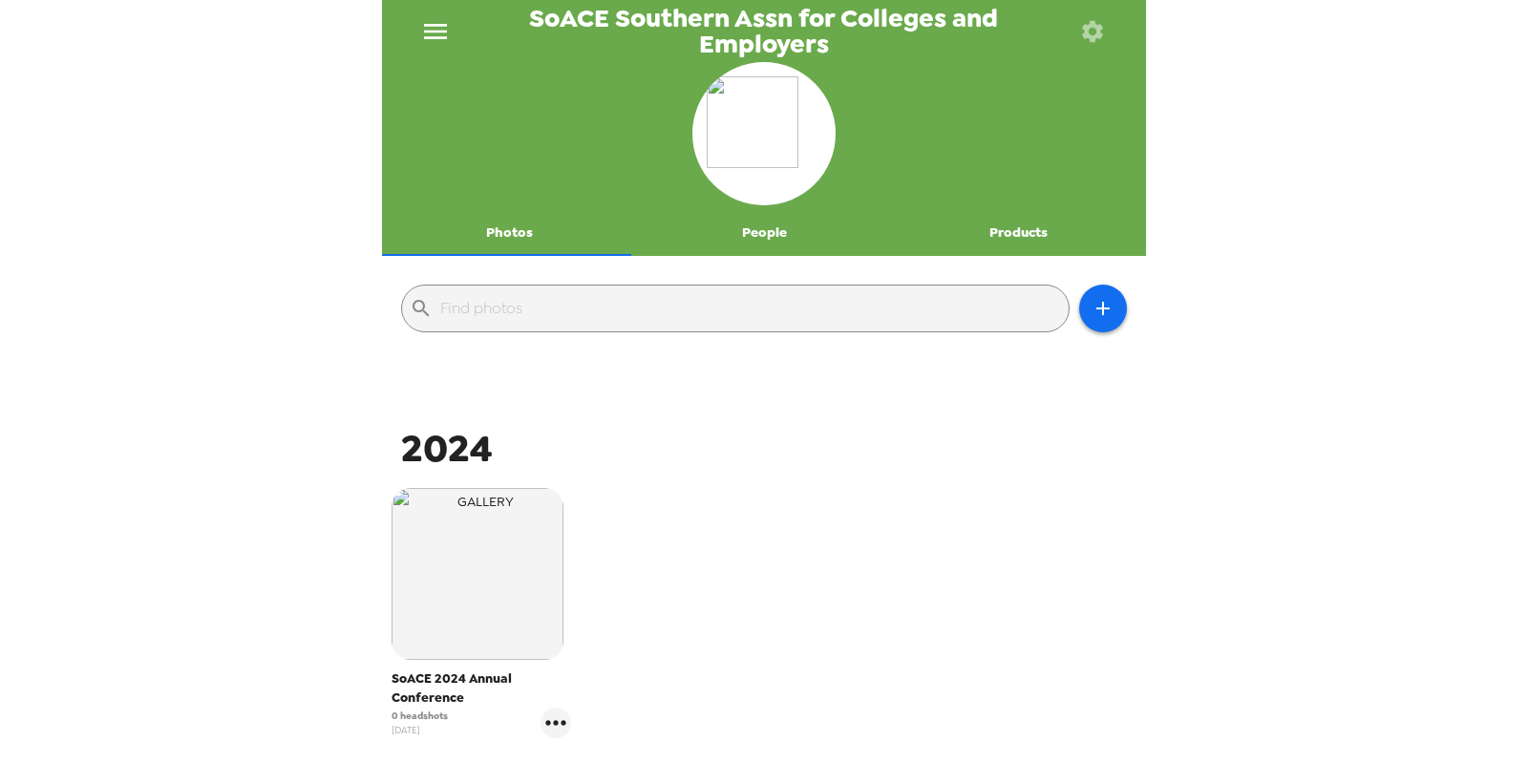
click at [432, 48] on button "menu" at bounding box center [435, 31] width 61 height 62
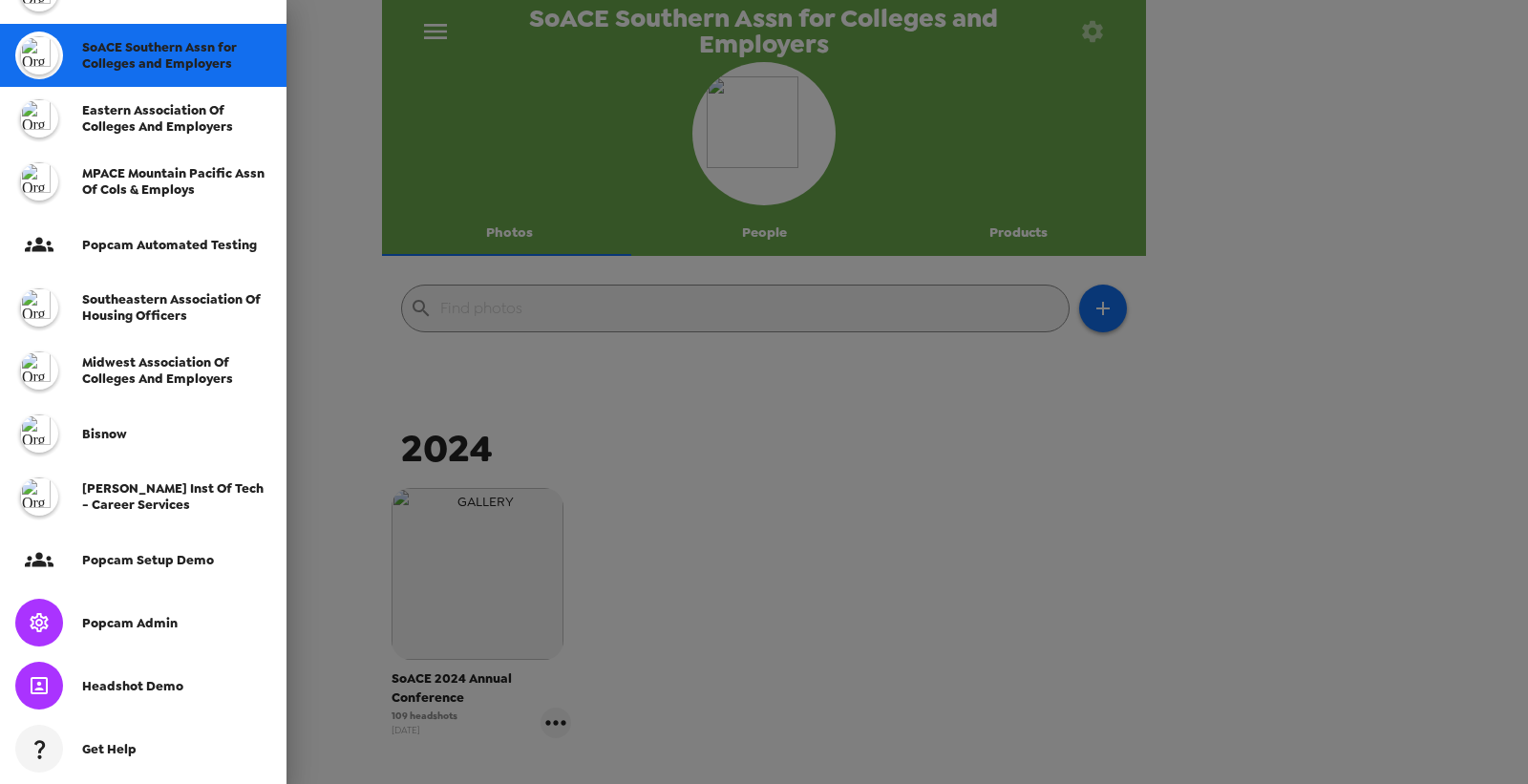
scroll to position [424, 0]
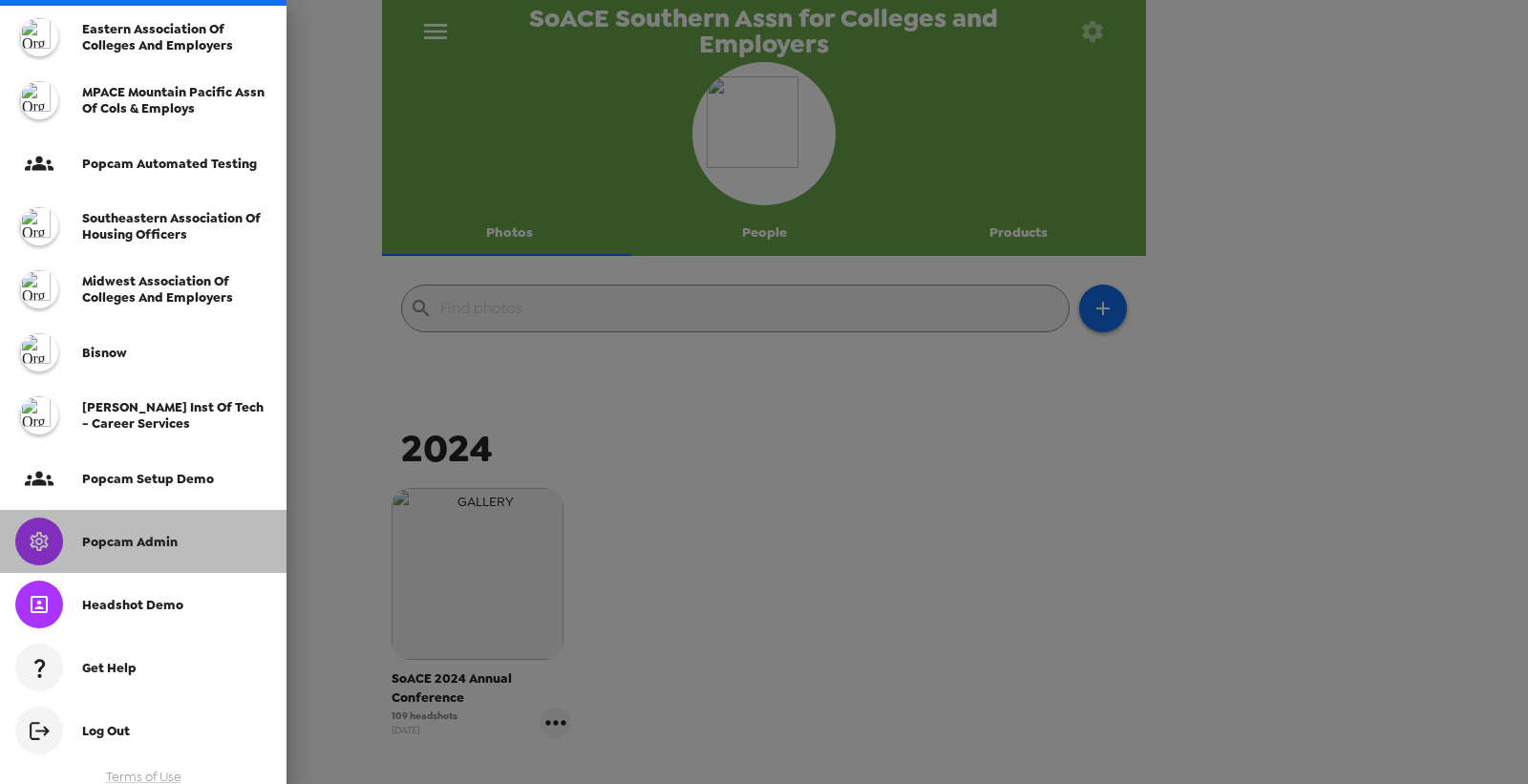
click at [138, 546] on span "Popcam Admin" at bounding box center [130, 541] width 96 height 16
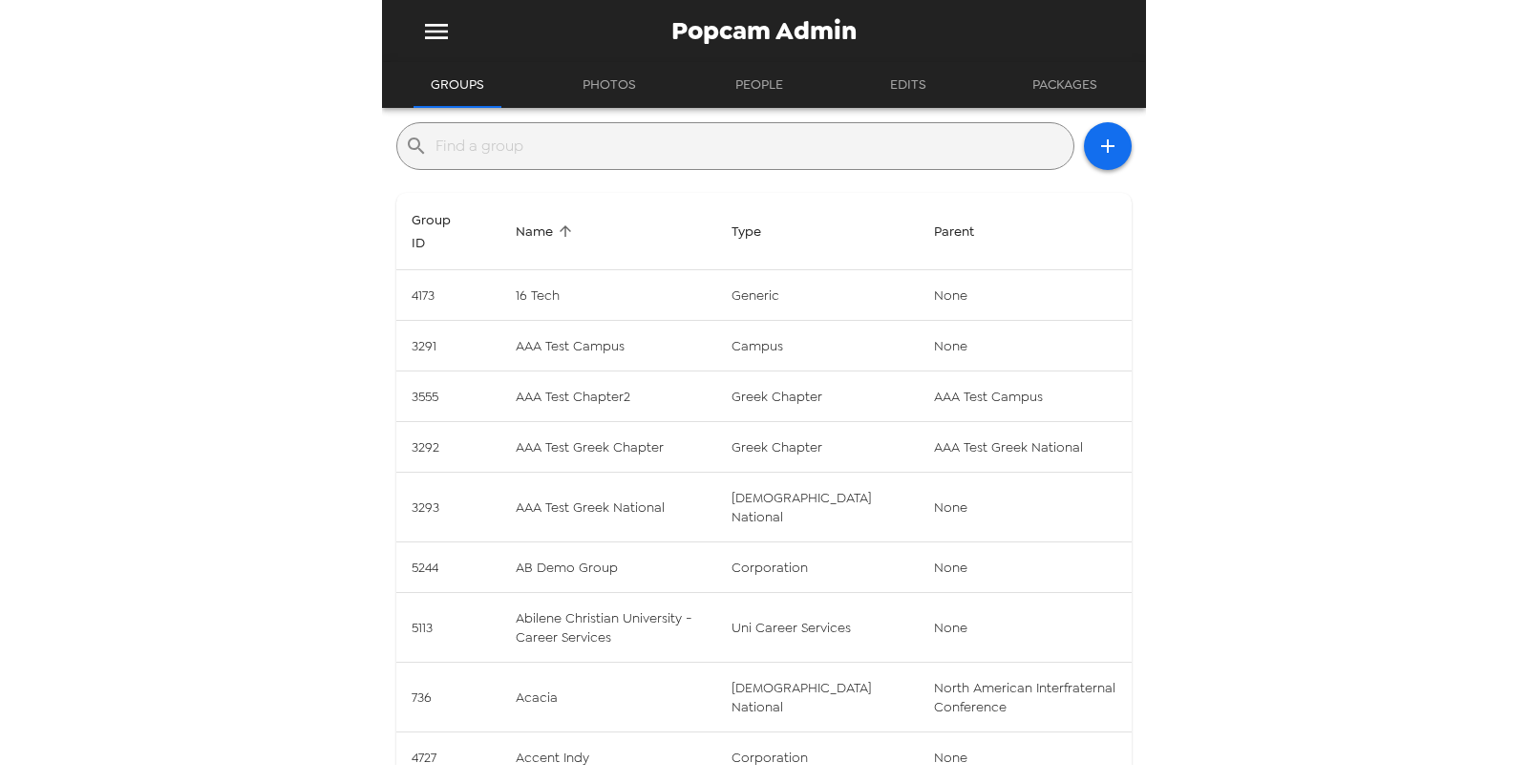
click at [590, 148] on input "text" at bounding box center [750, 146] width 630 height 31
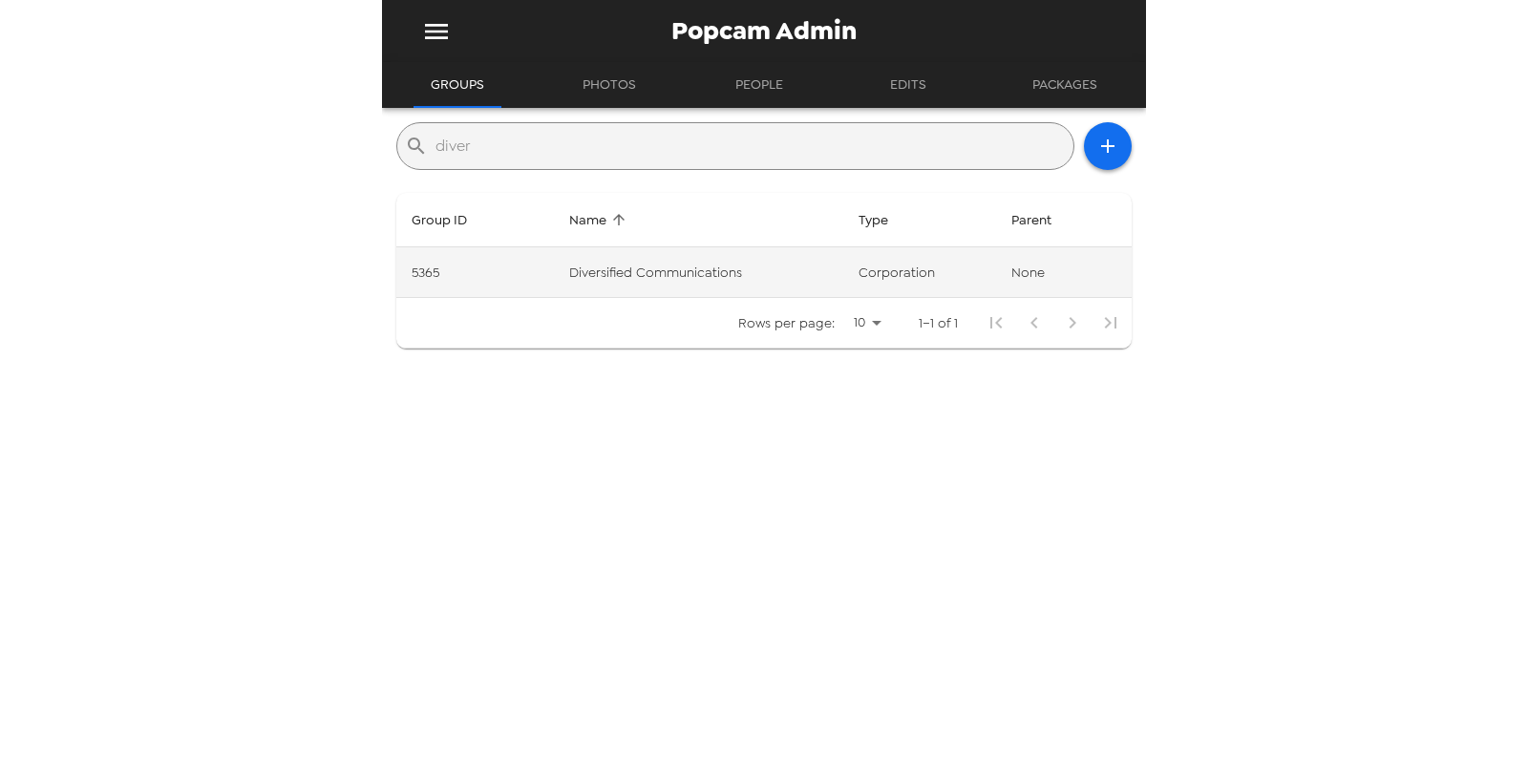
type input "diver"
click at [735, 287] on td "Diversified Communications" at bounding box center [698, 272] width 290 height 50
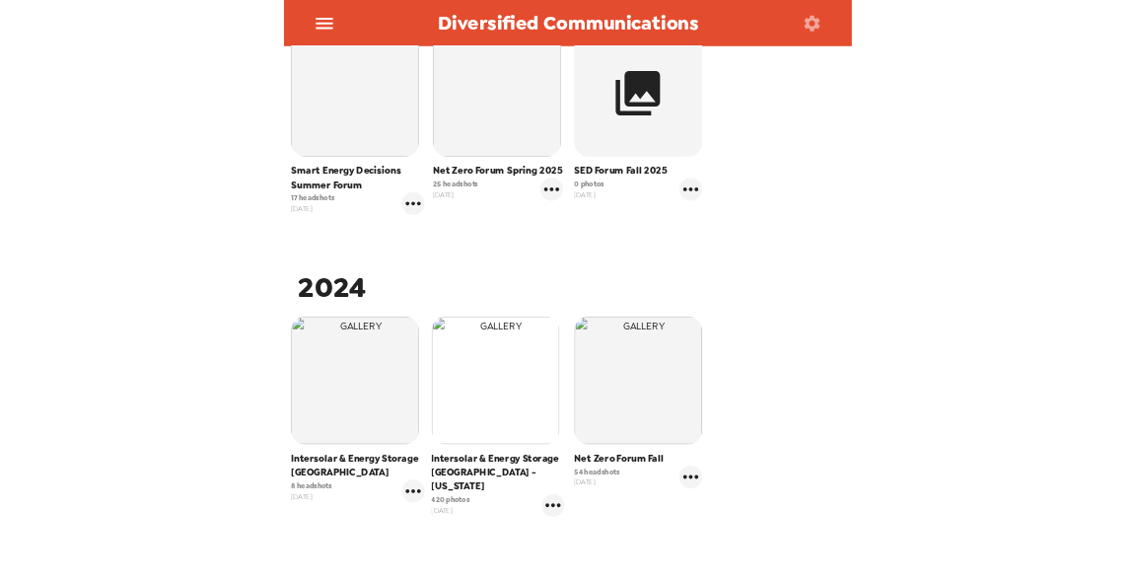
scroll to position [438, 0]
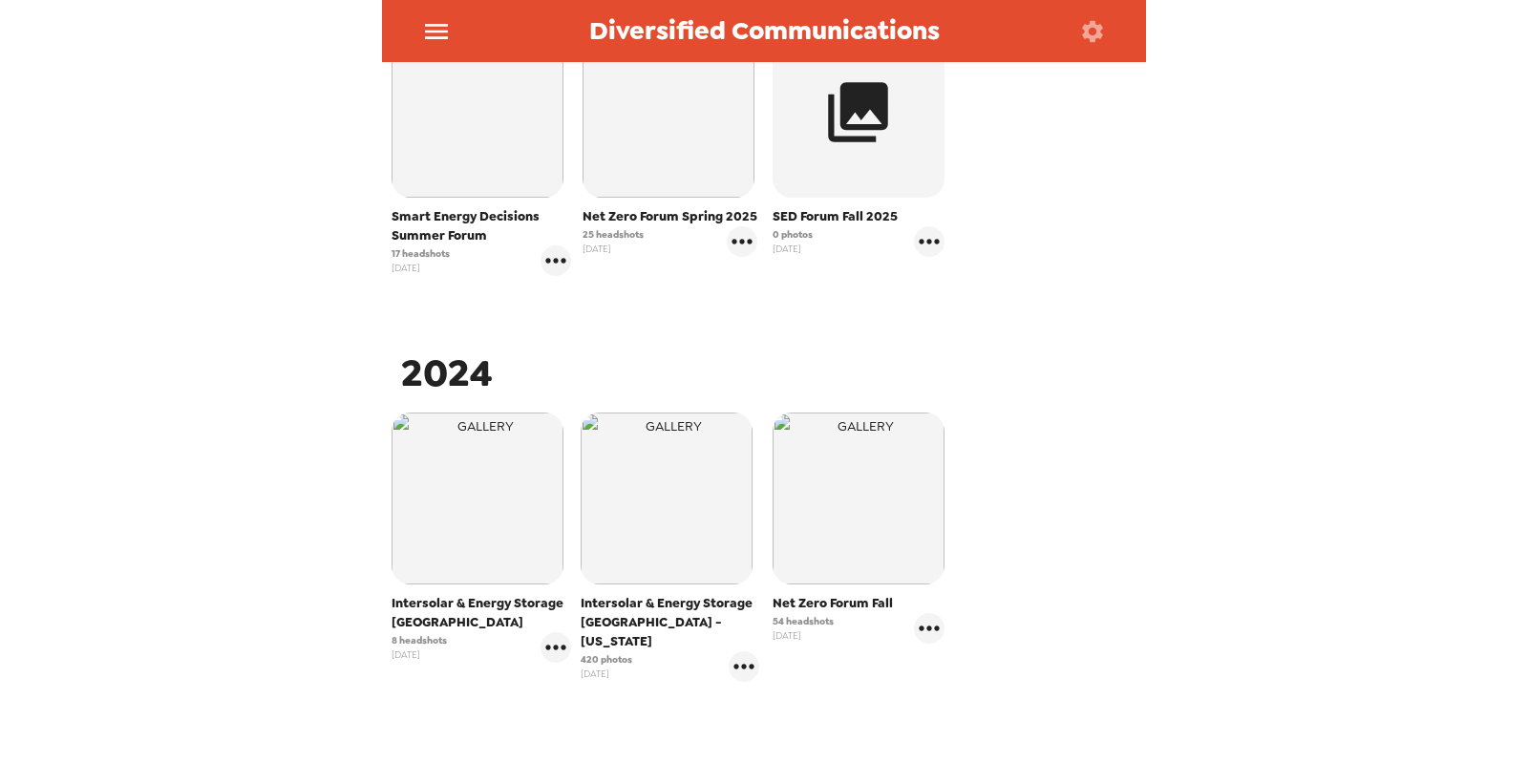
click at [650, 536] on img "button" at bounding box center [667, 498] width 172 height 172
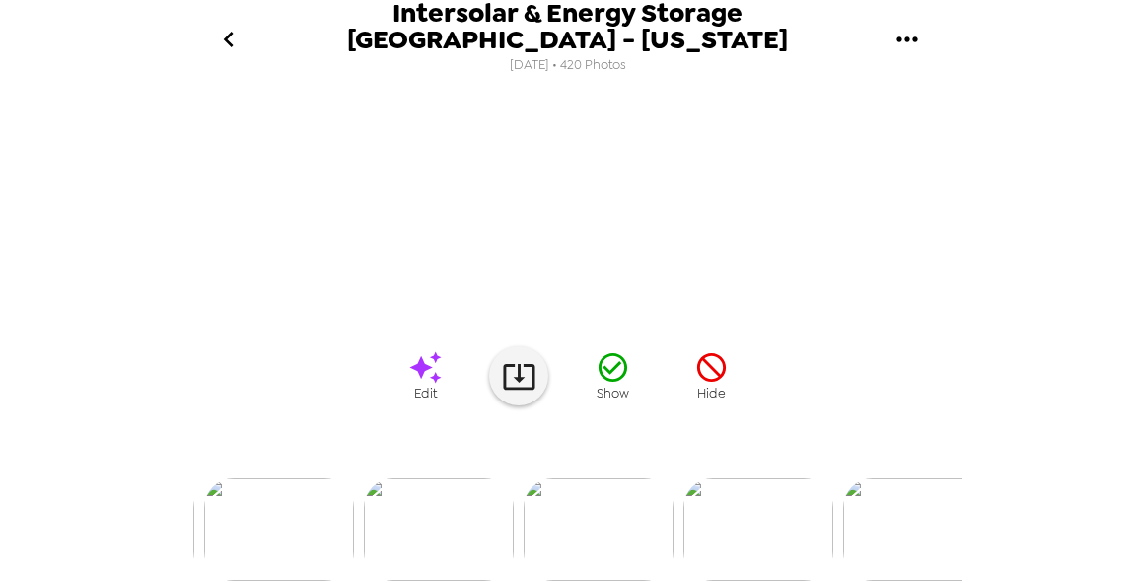
scroll to position [0, 2792]
click at [784, 513] on img at bounding box center [812, 529] width 150 height 103
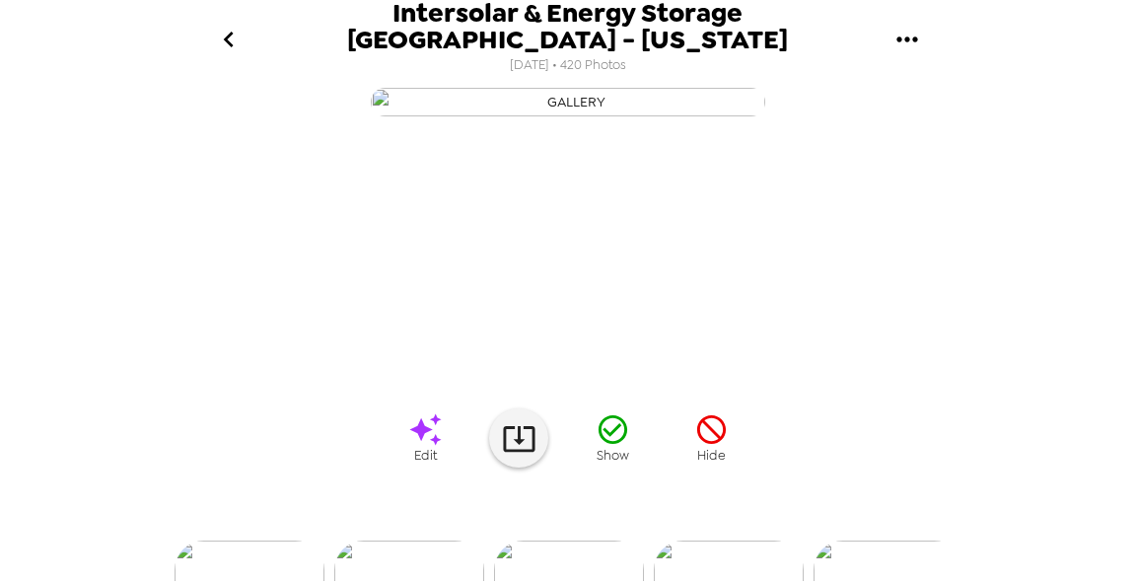
click at [238, 35] on icon "go back" at bounding box center [229, 40] width 32 height 32
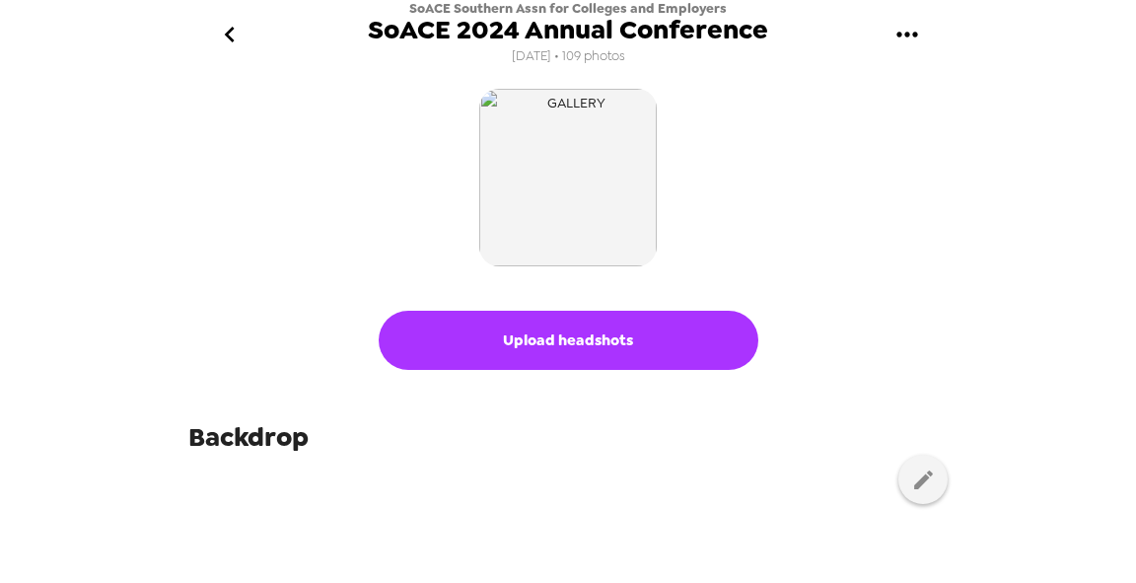
drag, startPoint x: 201, startPoint y: 0, endPoint x: 116, endPoint y: 249, distance: 262.6
click at [109, 227] on div "SoACE Southern Assn for Colleges and Employers SoACE 2024 Annual Conference 11/…" at bounding box center [568, 291] width 1136 height 583
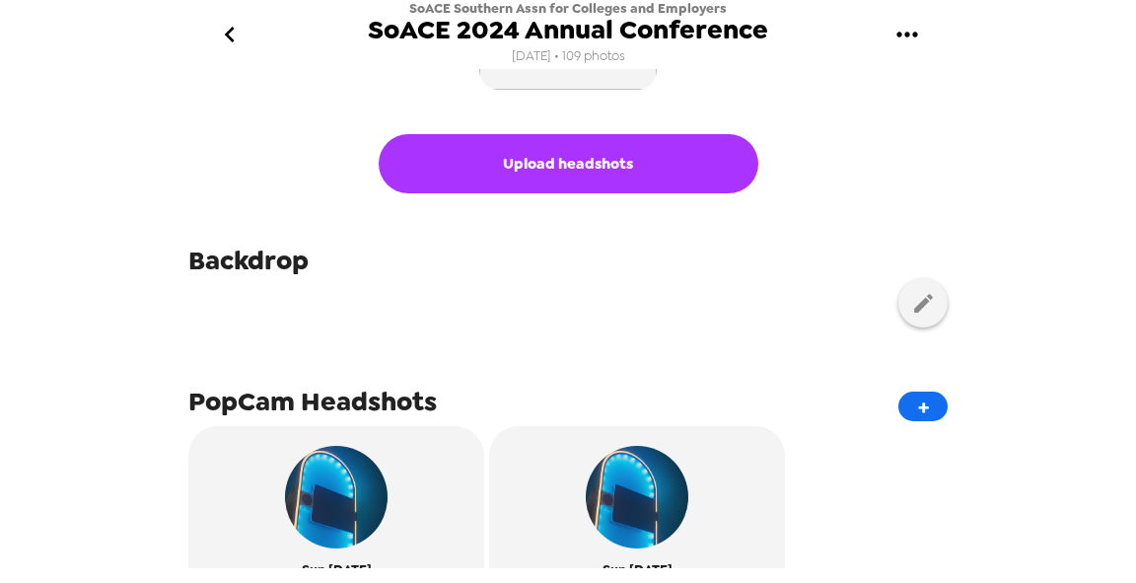
scroll to position [158, 0]
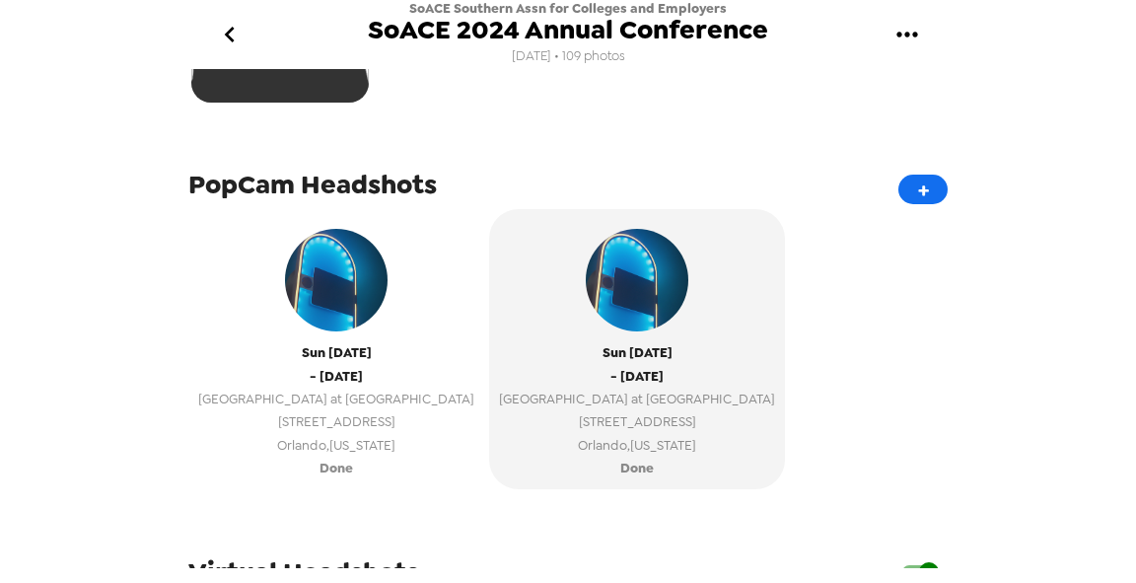
scroll to position [631, 0]
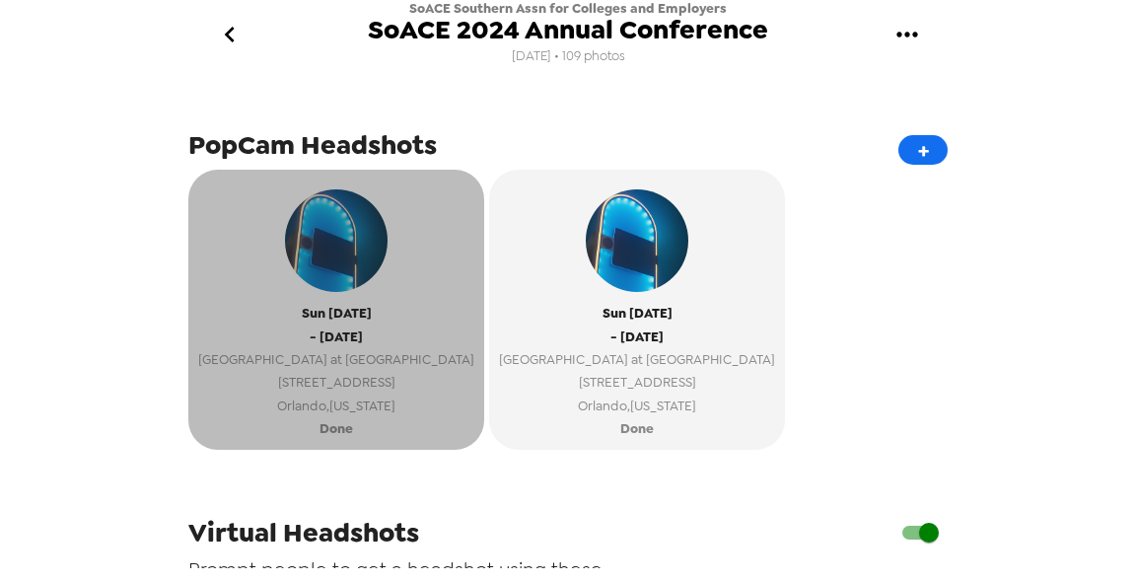
click at [333, 346] on span "- Tue 12/10/24" at bounding box center [336, 336] width 53 height 23
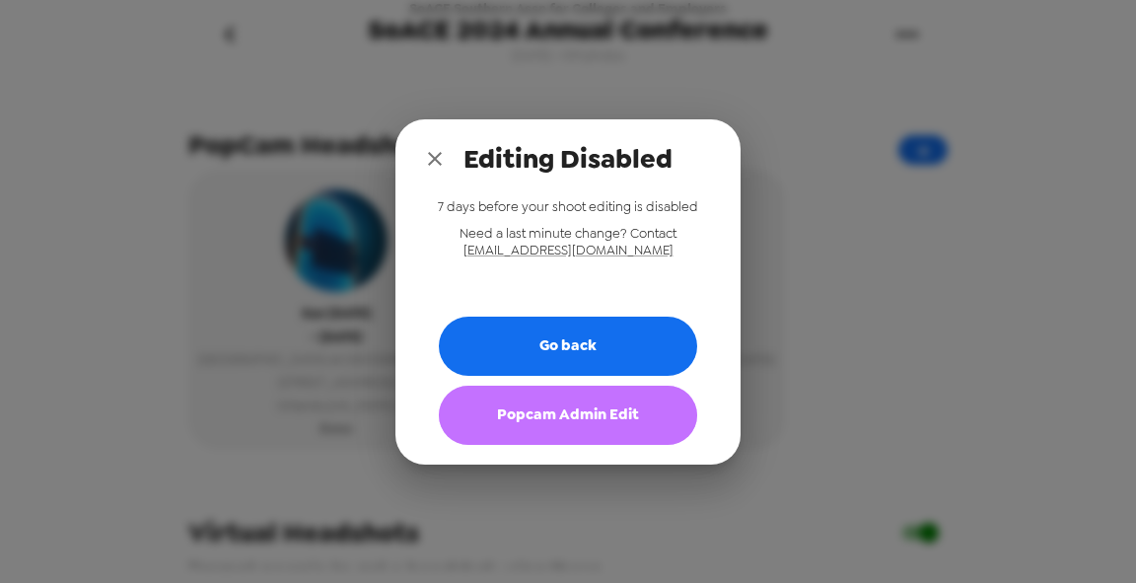
click at [602, 426] on button "Popcam Admin Edit" at bounding box center [568, 415] width 258 height 59
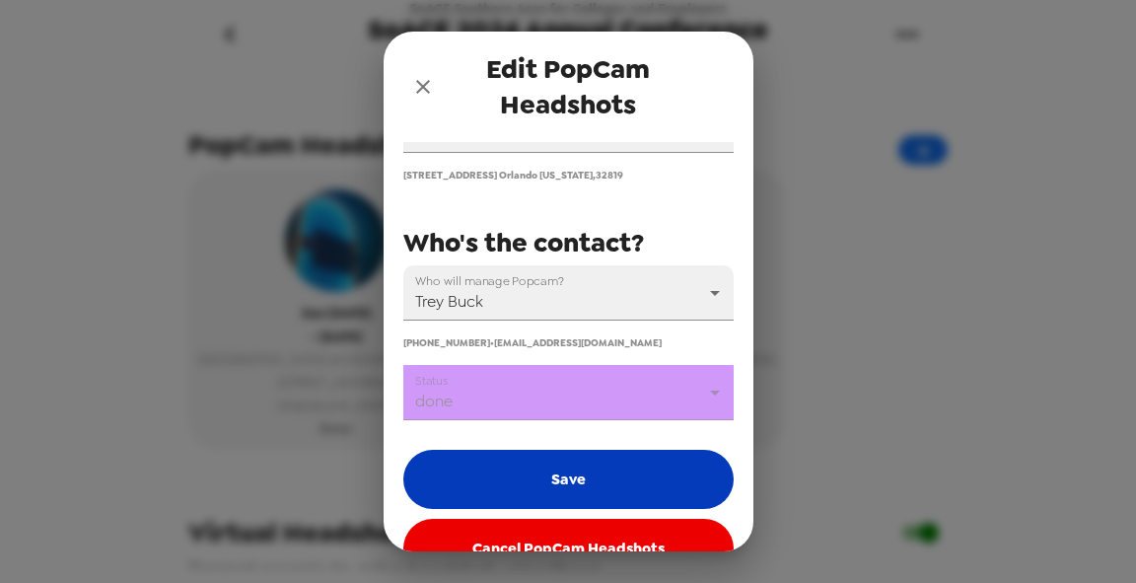
scroll to position [361, 0]
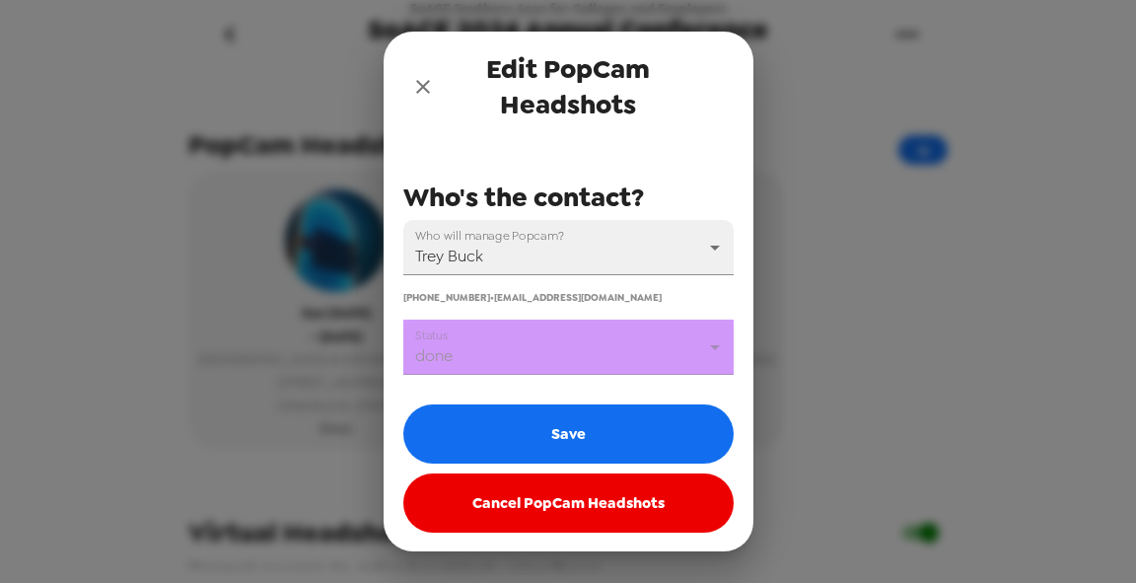
click at [422, 87] on icon "close" at bounding box center [423, 87] width 14 height 14
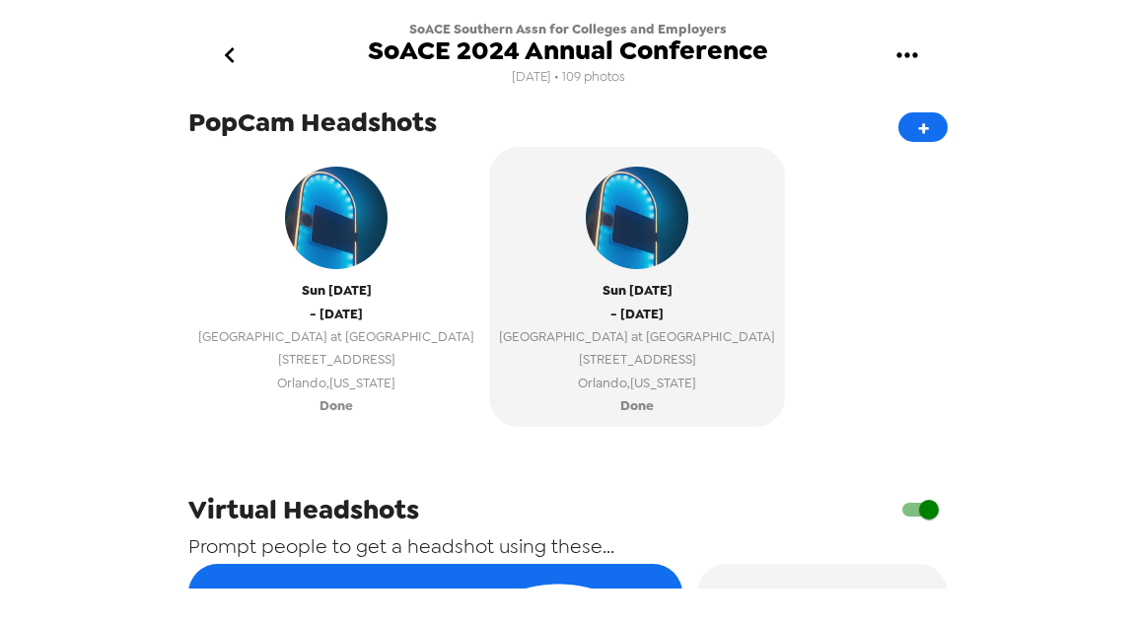
scroll to position [595, 0]
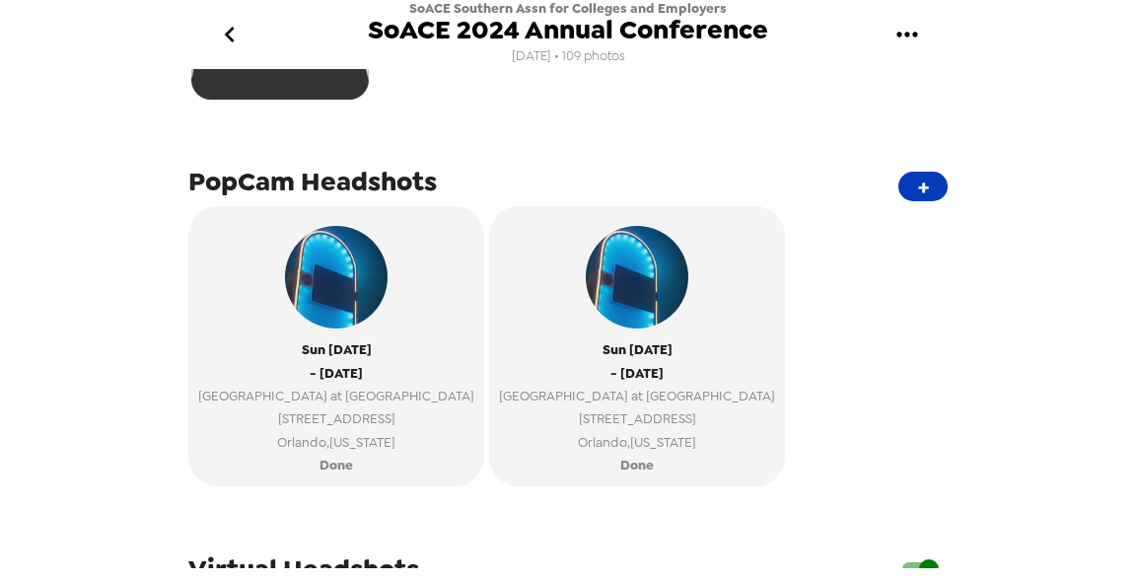
click at [908, 188] on button "+" at bounding box center [923, 187] width 49 height 30
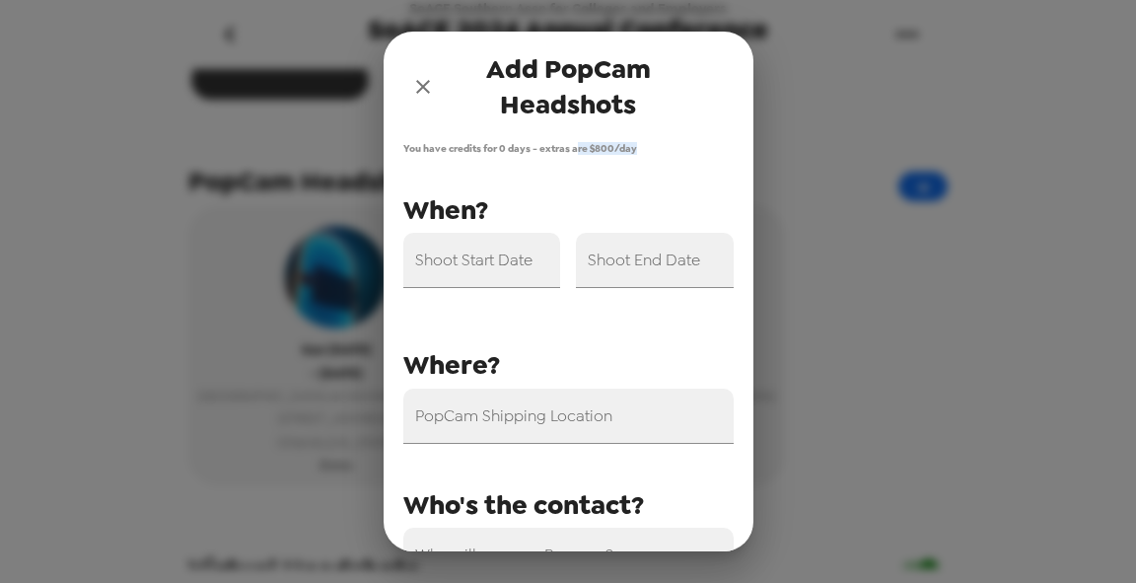
drag, startPoint x: 574, startPoint y: 148, endPoint x: 659, endPoint y: 158, distance: 85.4
click at [653, 148] on span "You have credits for 0 days - extras are $ 800 /day" at bounding box center [568, 148] width 330 height 13
click at [604, 145] on span "You have credits for 0 days - extras are $ 800 /day" at bounding box center [568, 148] width 330 height 13
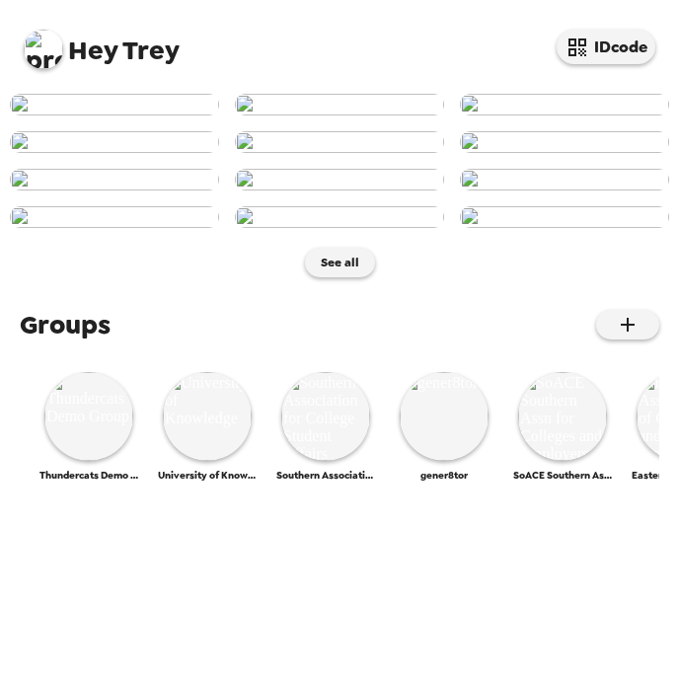
scroll to position [710, 0]
click at [361, 169] on img at bounding box center [339, 180] width 209 height 22
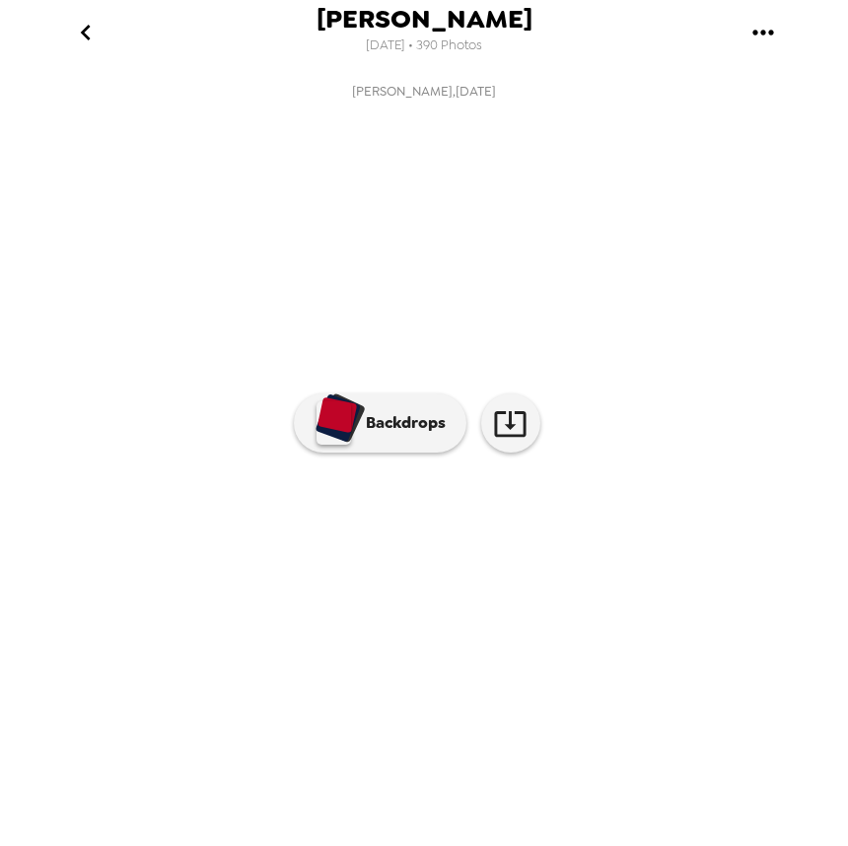
scroll to position [0, 971]
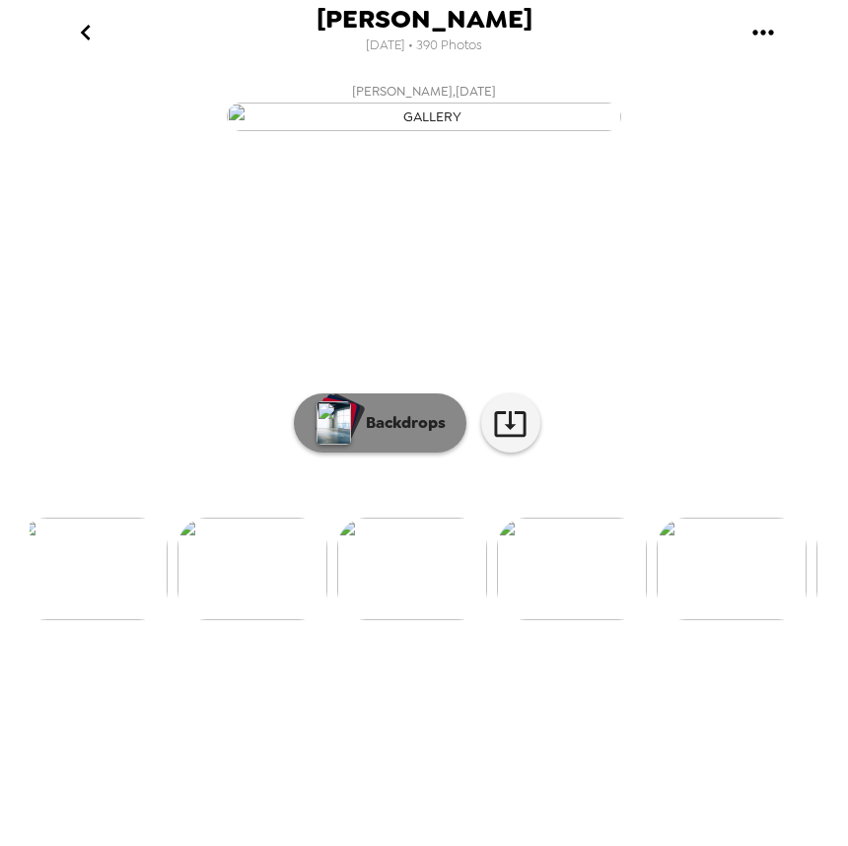
click at [385, 453] on button "Backdrops" at bounding box center [380, 423] width 173 height 59
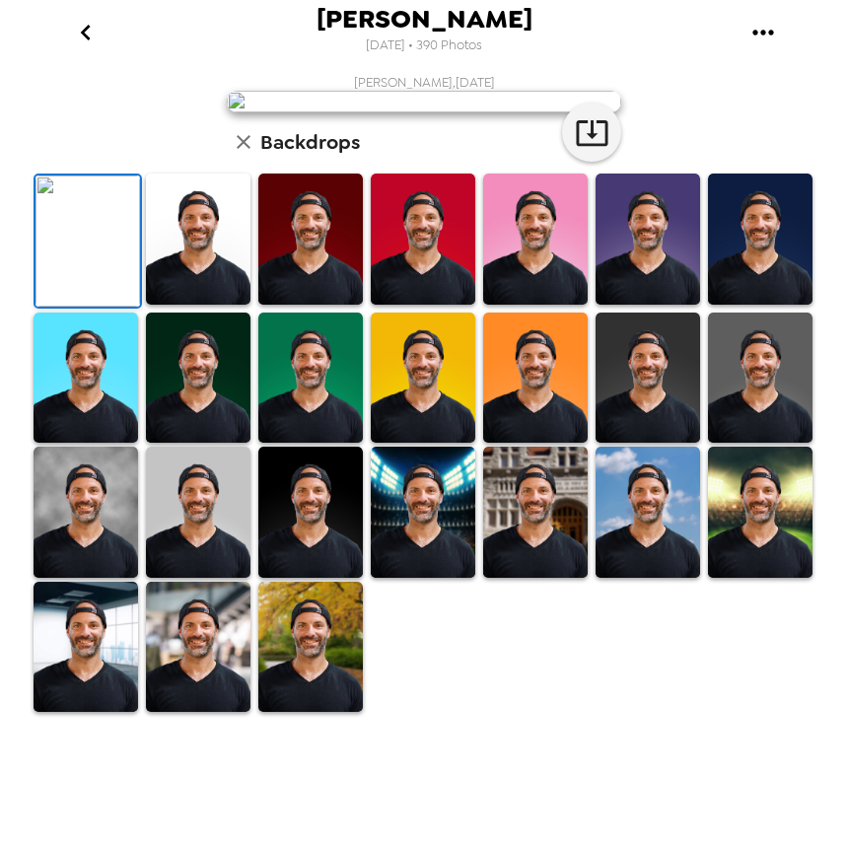
scroll to position [99, 0]
click at [483, 305] on img at bounding box center [535, 239] width 105 height 131
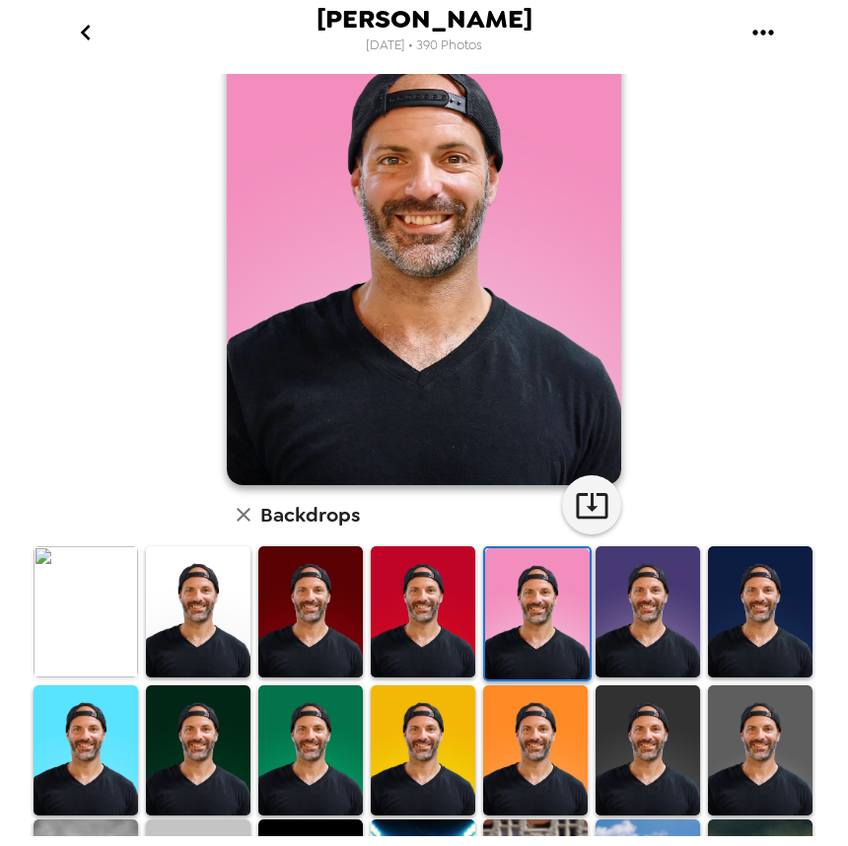
click at [431, 591] on img at bounding box center [423, 611] width 105 height 131
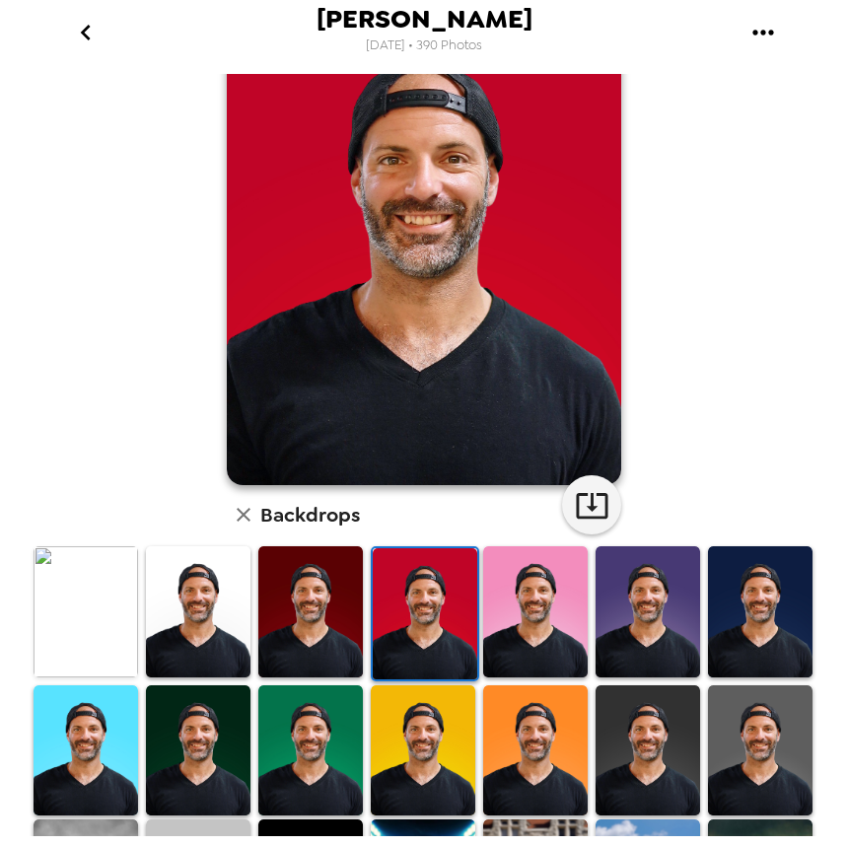
click at [411, 676] on img at bounding box center [423, 750] width 105 height 131
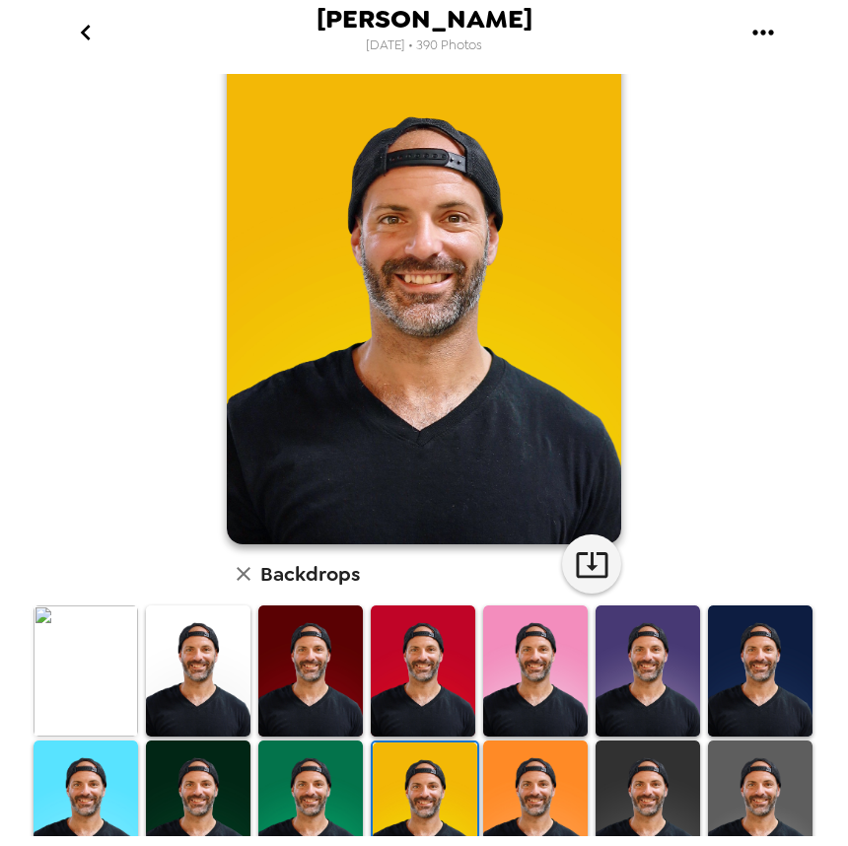
scroll to position [0, 0]
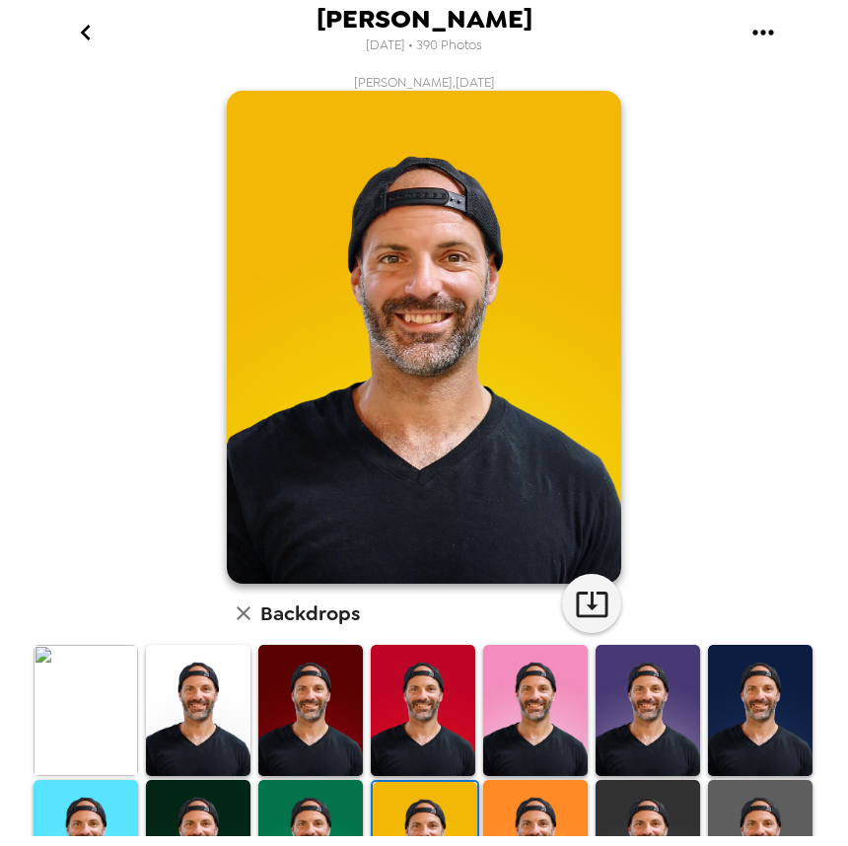
click at [66, 33] on button "go back" at bounding box center [85, 32] width 64 height 64
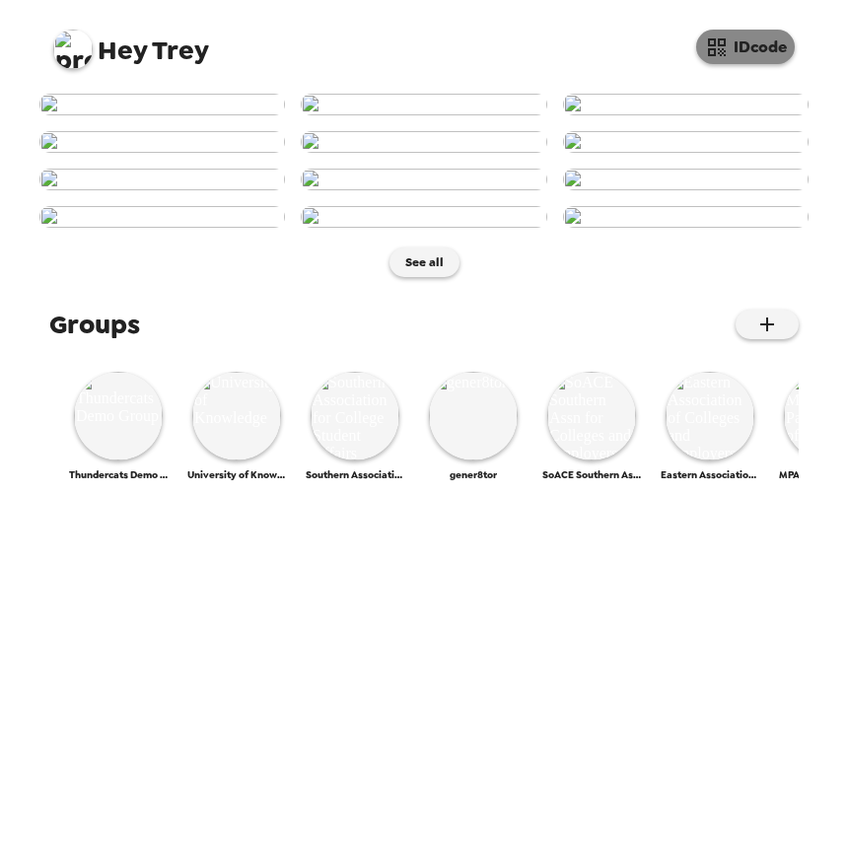
click at [678, 44] on button "IDcode" at bounding box center [745, 47] width 99 height 35
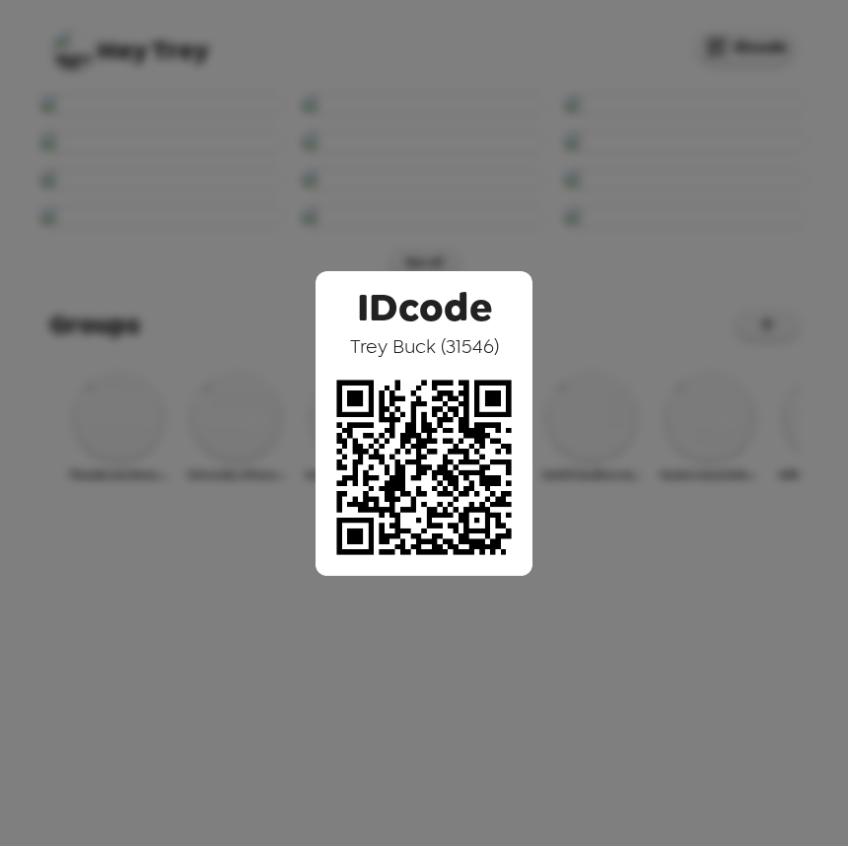
click at [505, 110] on div "IDcode Trey Buck ( 31546 )" at bounding box center [424, 423] width 848 height 846
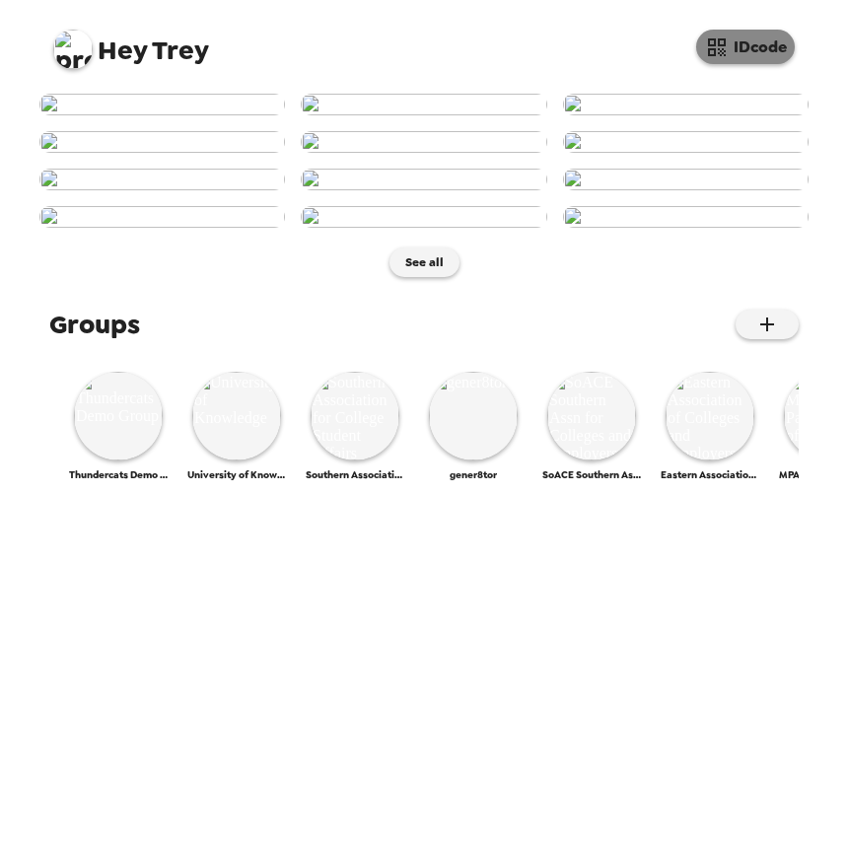
click at [678, 45] on button "IDcode" at bounding box center [745, 47] width 99 height 35
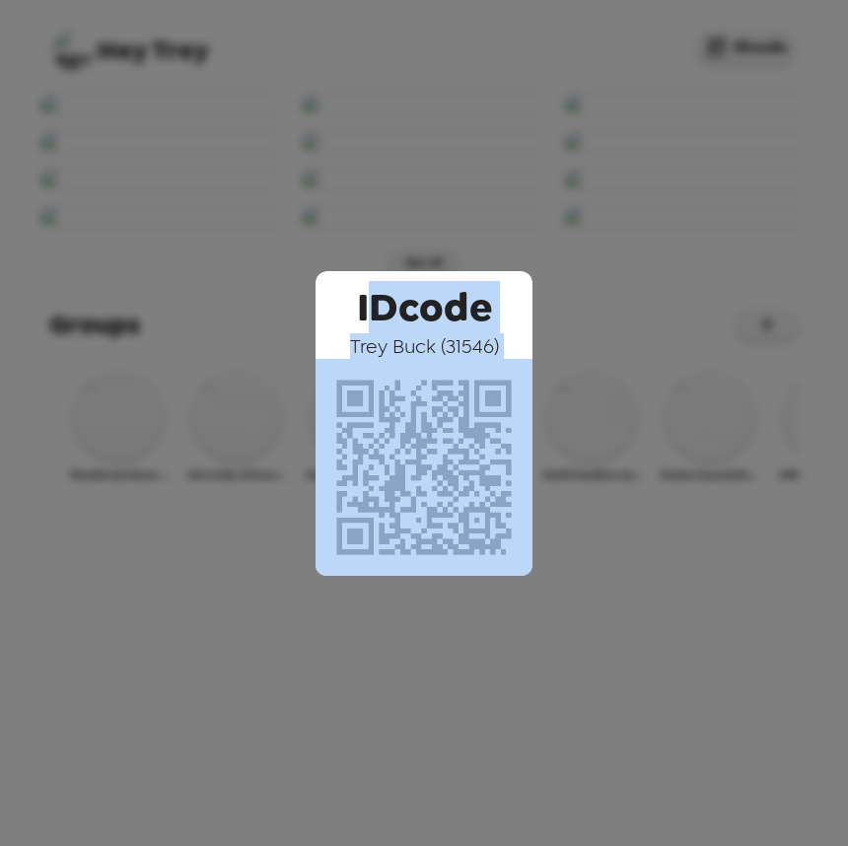
drag, startPoint x: 381, startPoint y: 306, endPoint x: 473, endPoint y: 365, distance: 110.0
click at [473, 365] on div "IDcode Trey Buck ( 31546 )" at bounding box center [424, 423] width 217 height 305
click at [443, 353] on span "Trey Buck ( 31546 )" at bounding box center [424, 346] width 149 height 26
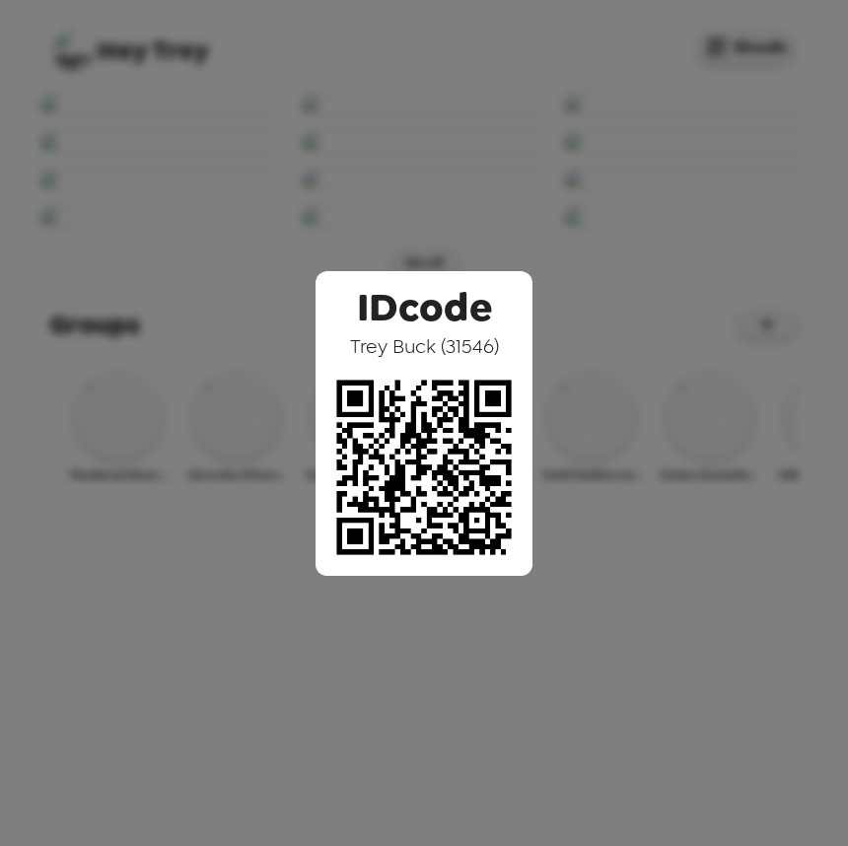
click at [445, 164] on div "IDcode Trey Buck ( 31546 )" at bounding box center [424, 423] width 848 height 846
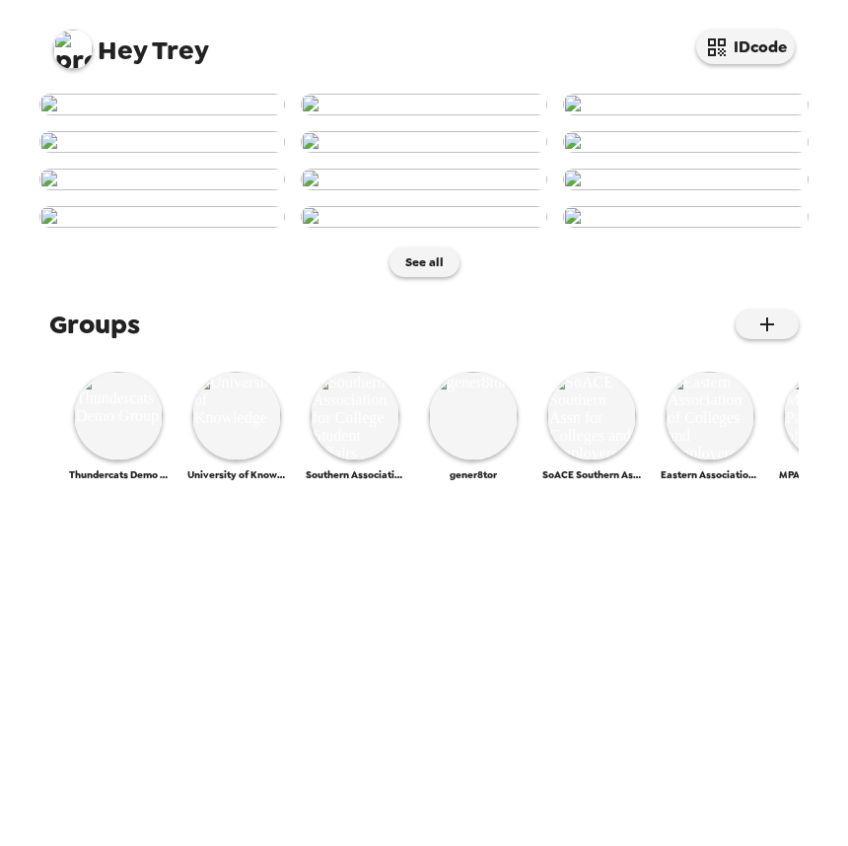
click at [77, 62] on img at bounding box center [72, 49] width 39 height 39
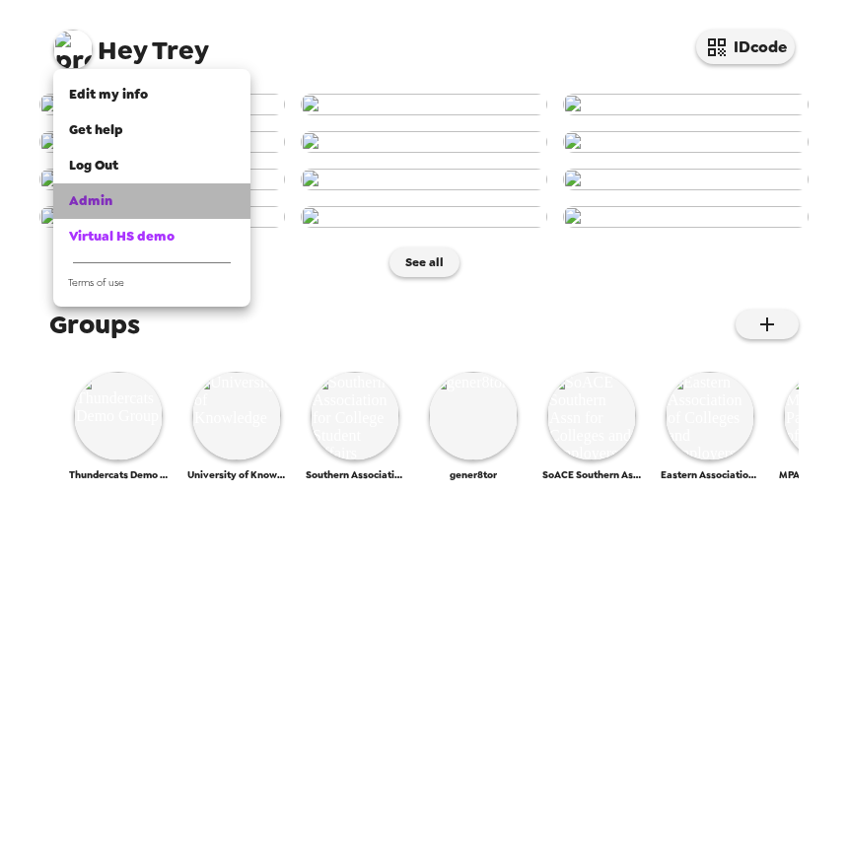
click at [129, 203] on div "Admin" at bounding box center [152, 201] width 166 height 20
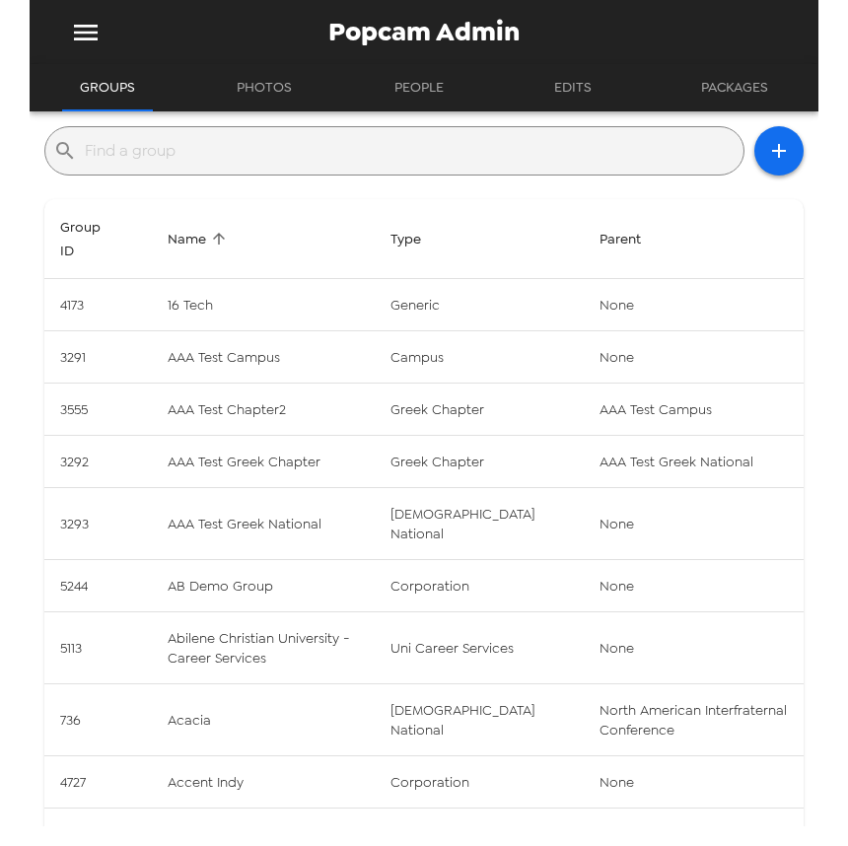
click at [252, 148] on input "text" at bounding box center [410, 151] width 651 height 32
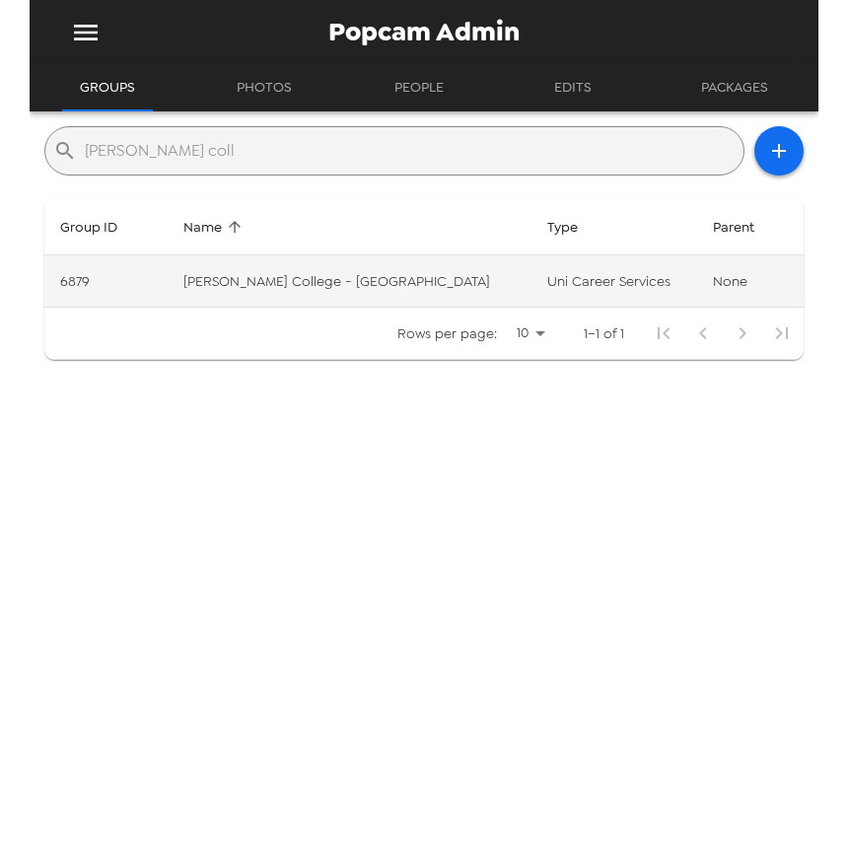
type input "[PERSON_NAME] coll"
click at [362, 259] on td "[PERSON_NAME] College - [GEOGRAPHIC_DATA]" at bounding box center [350, 281] width 364 height 52
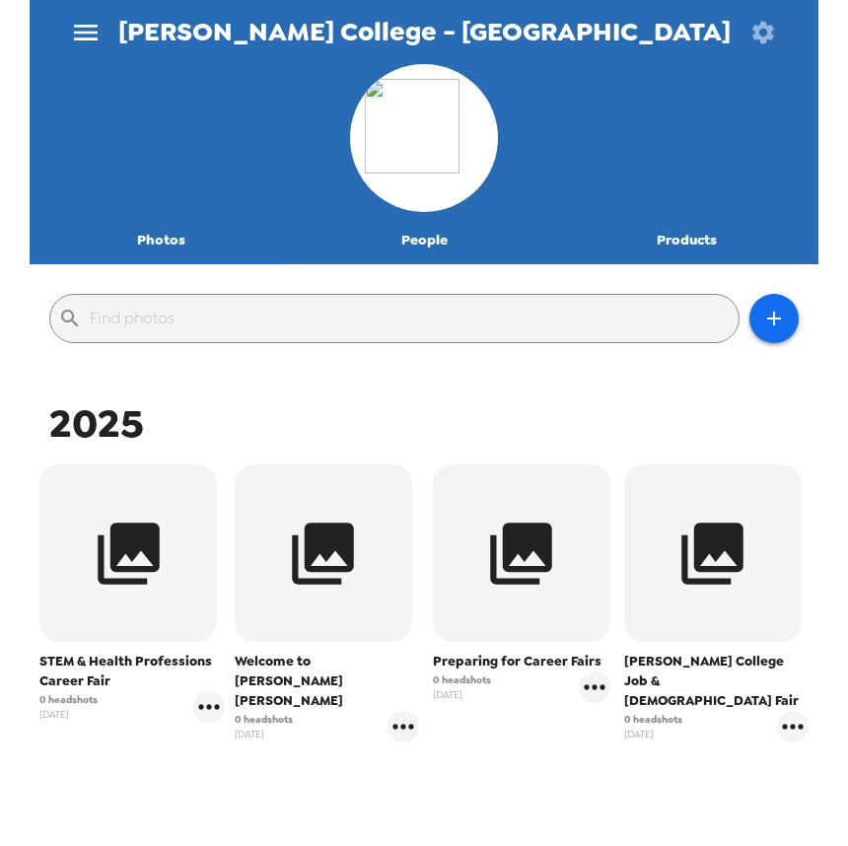
click at [419, 246] on button "People" at bounding box center [424, 240] width 263 height 47
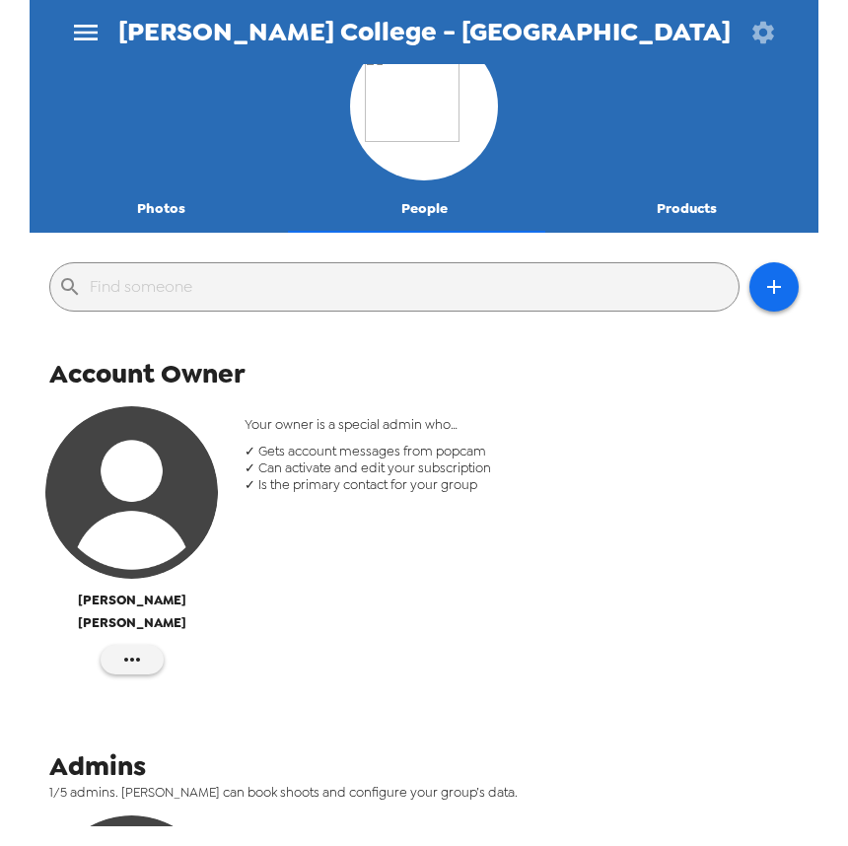
scroll to position [10, 0]
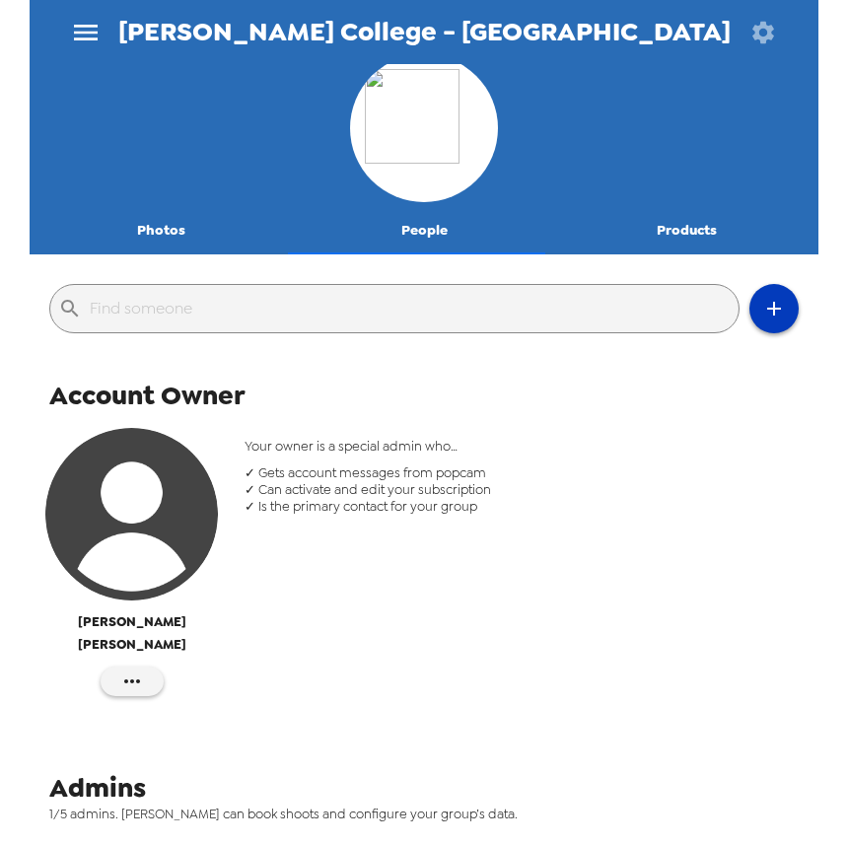
click at [768, 304] on icon "button" at bounding box center [774, 309] width 24 height 24
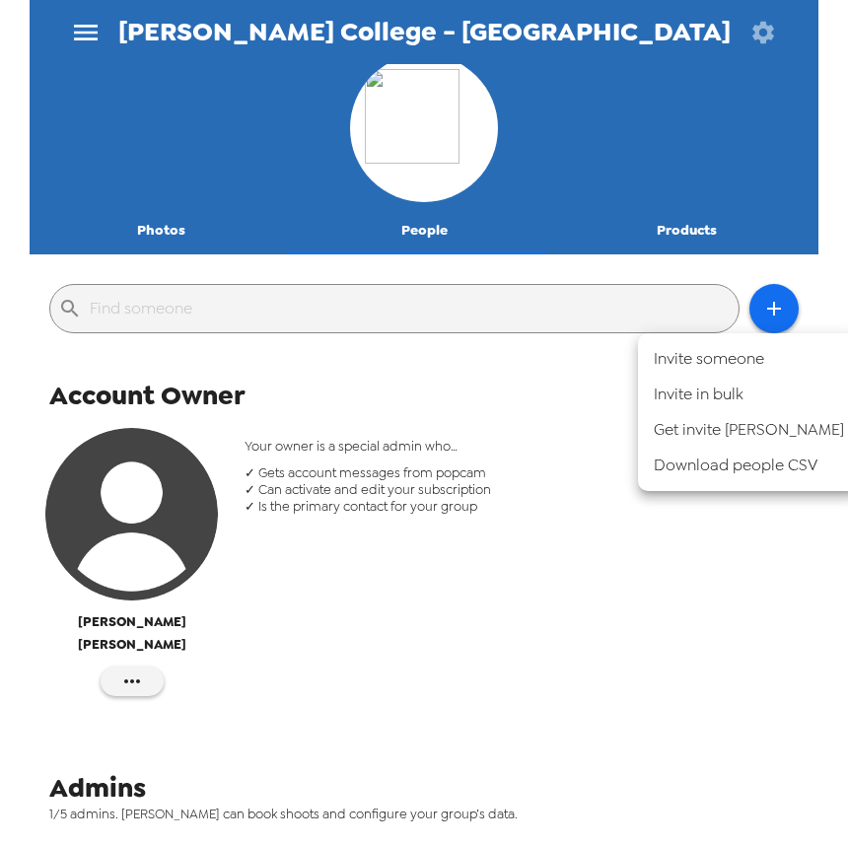
click at [696, 362] on li "Invite someone" at bounding box center [749, 359] width 222 height 36
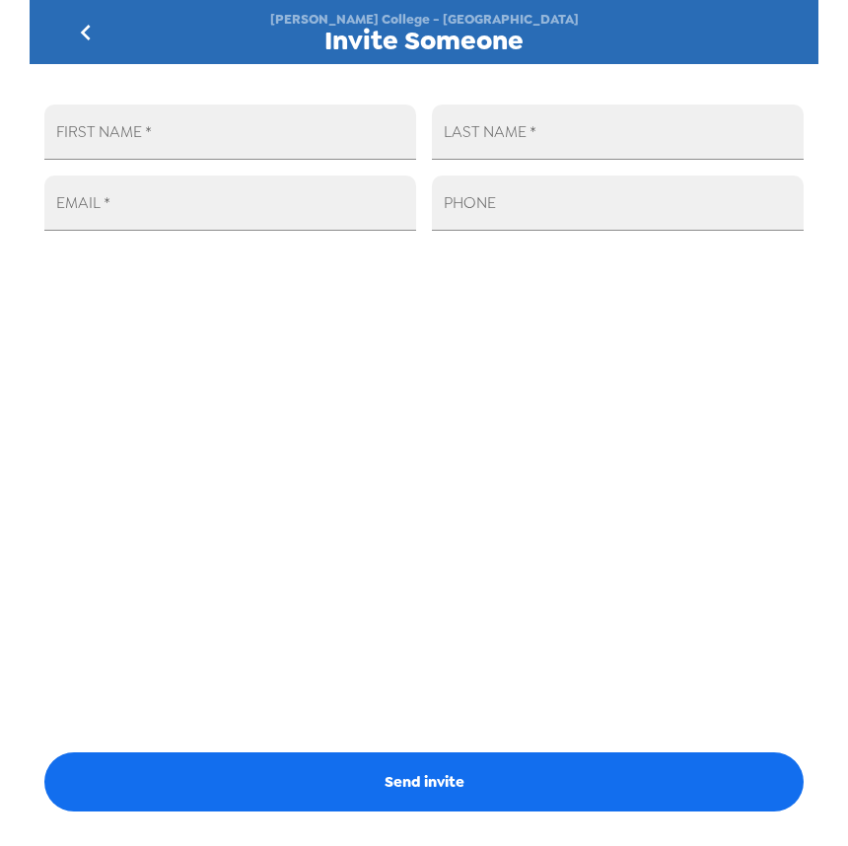
click at [190, 167] on div "EMAIL   *" at bounding box center [223, 195] width 388 height 71
click at [193, 132] on input "FIRST NAME   *" at bounding box center [230, 132] width 372 height 55
type input "[PERSON_NAME]"
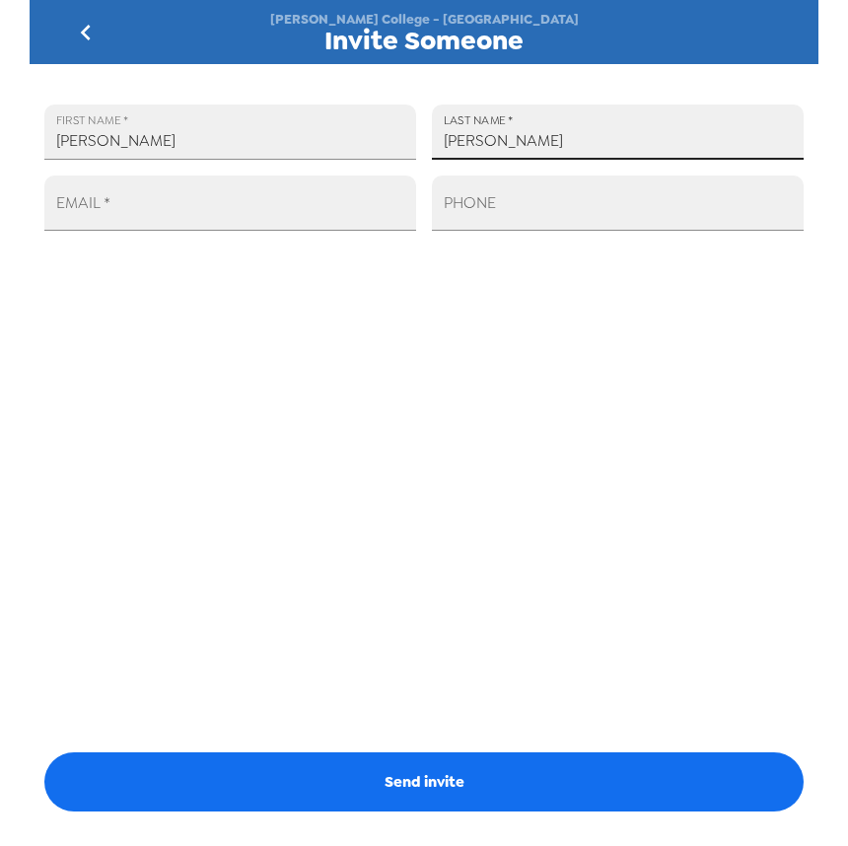
type input "[PERSON_NAME]"
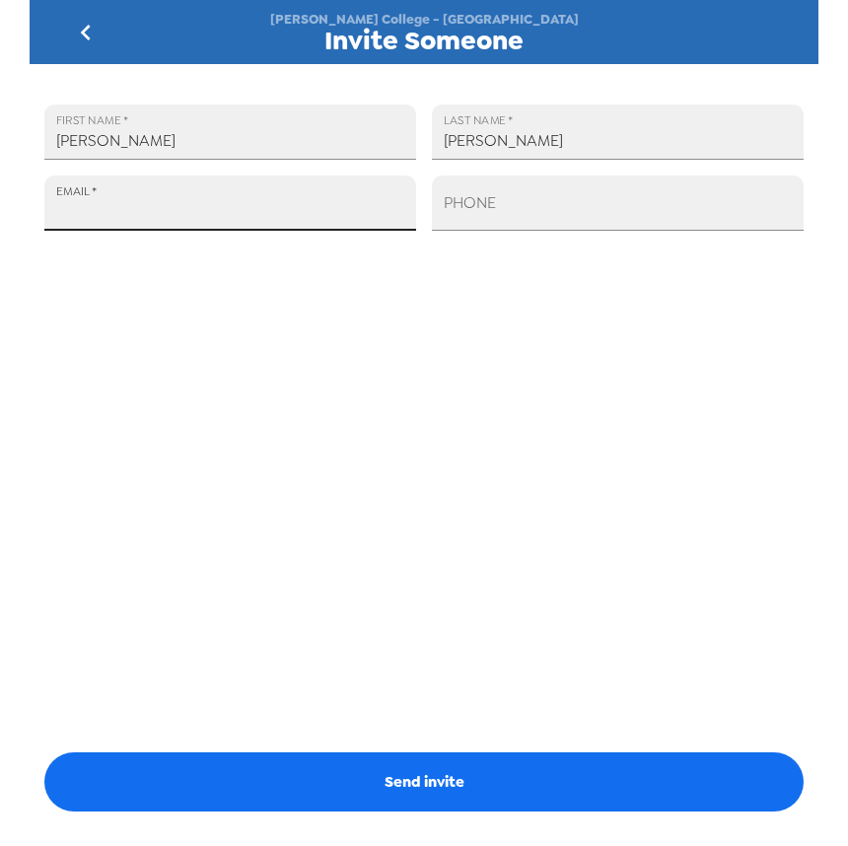
click at [125, 220] on input "EMAIL   *" at bounding box center [230, 203] width 372 height 55
paste input "[EMAIL_ADDRESS][PERSON_NAME][DOMAIN_NAME]"
type input "[EMAIL_ADDRESS][PERSON_NAME][DOMAIN_NAME]"
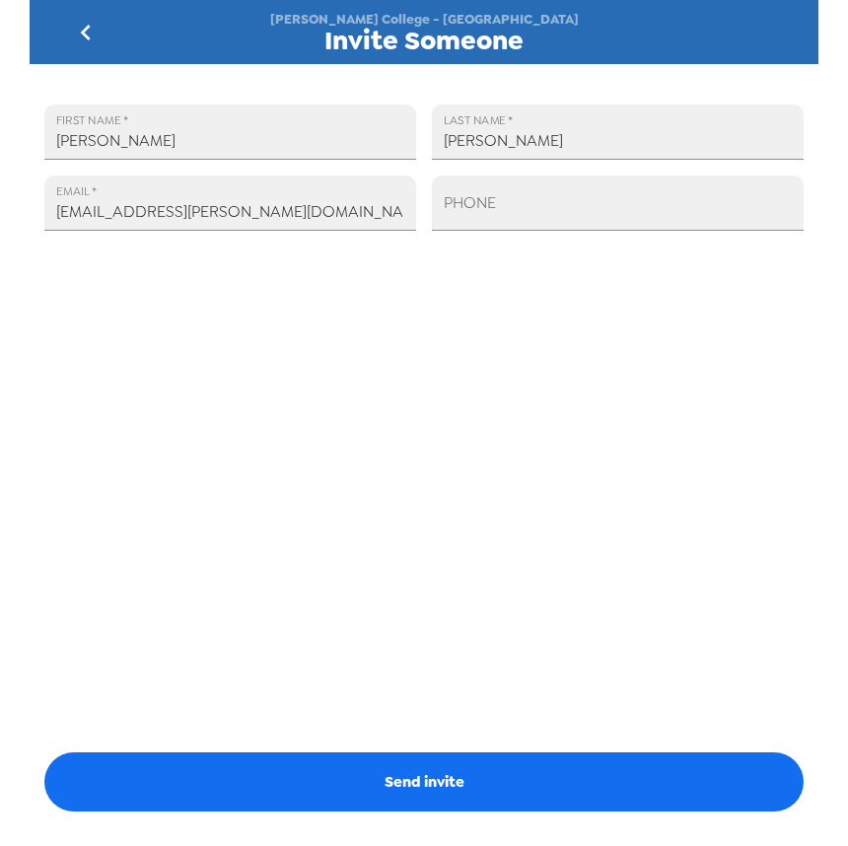
click at [320, 450] on div "FIRST NAME   * [PERSON_NAME] LAST NAME   * [PERSON_NAME] EMAIL   * [EMAIL_ADDRE…" at bounding box center [424, 445] width 789 height 762
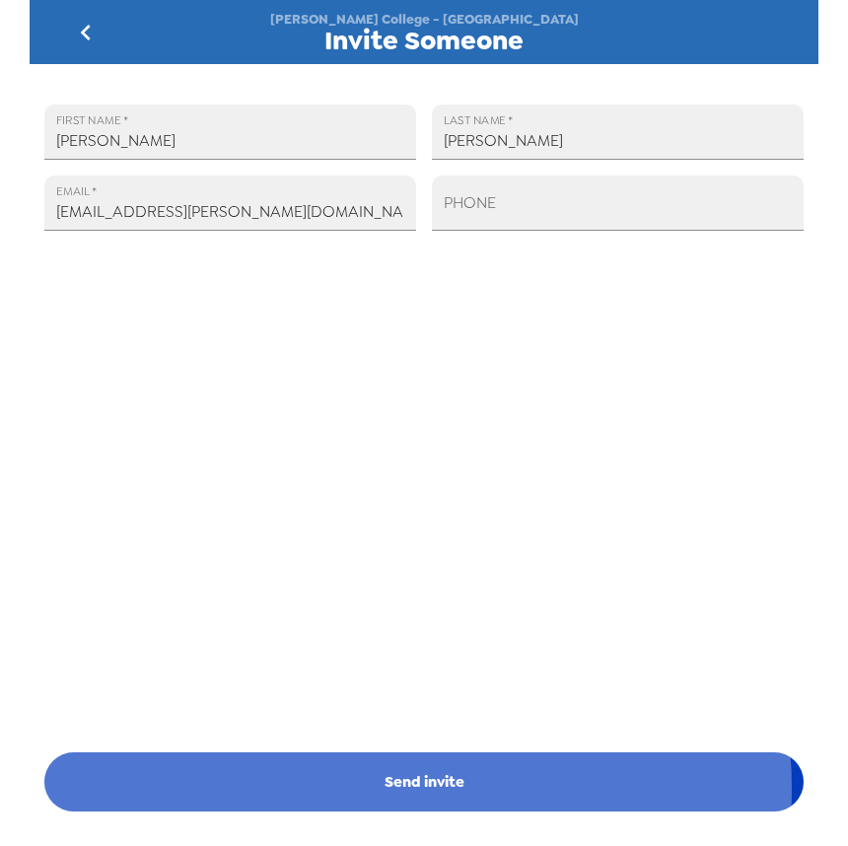
click at [398, 788] on button "Send invite" at bounding box center [423, 782] width 759 height 59
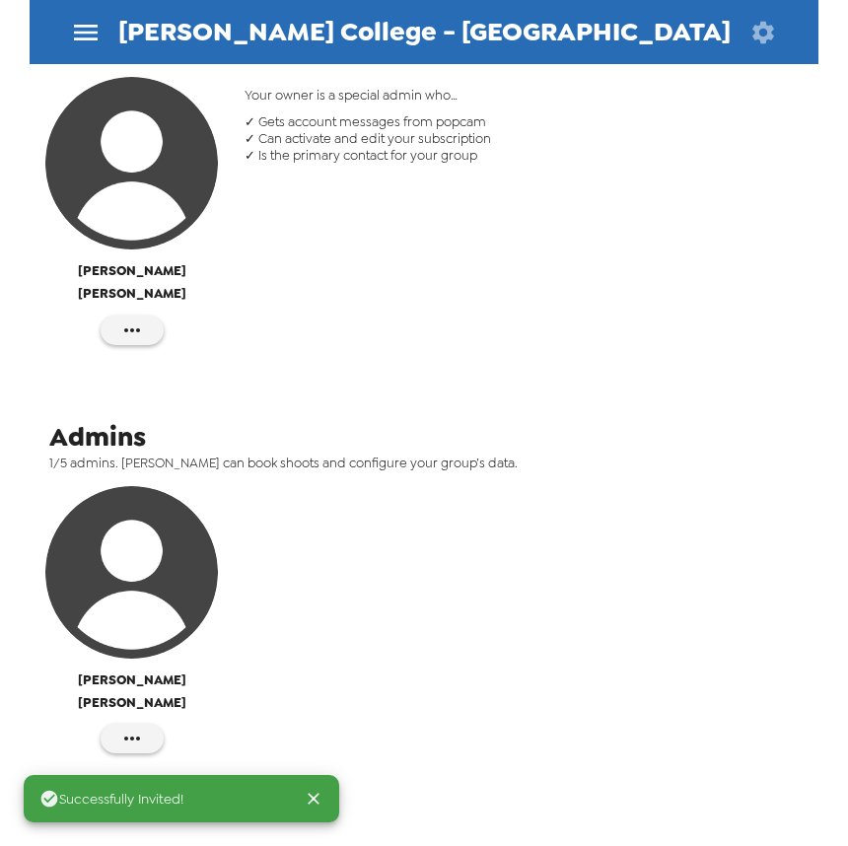
scroll to position [695, 0]
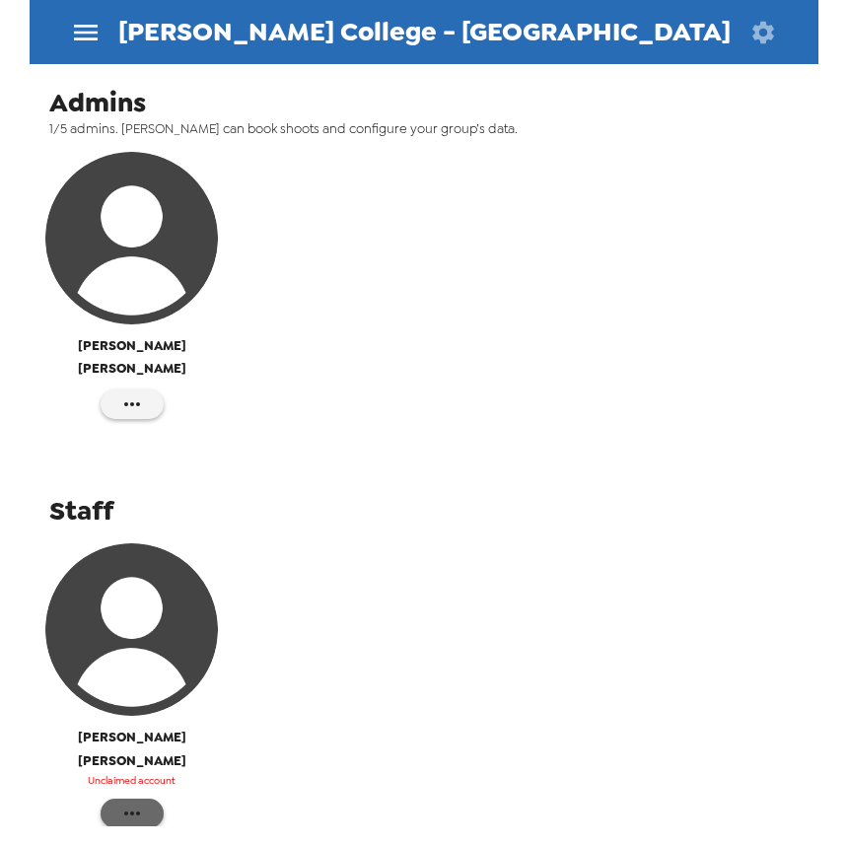
click at [148, 799] on button "button" at bounding box center [132, 814] width 63 height 30
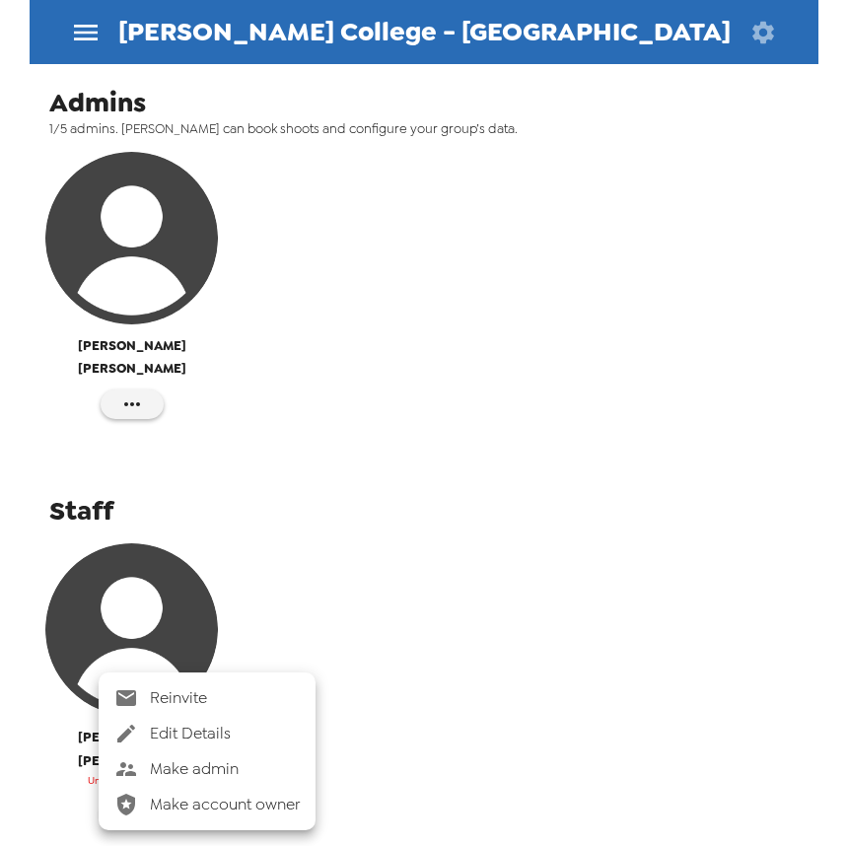
click at [401, 471] on div at bounding box center [424, 423] width 848 height 846
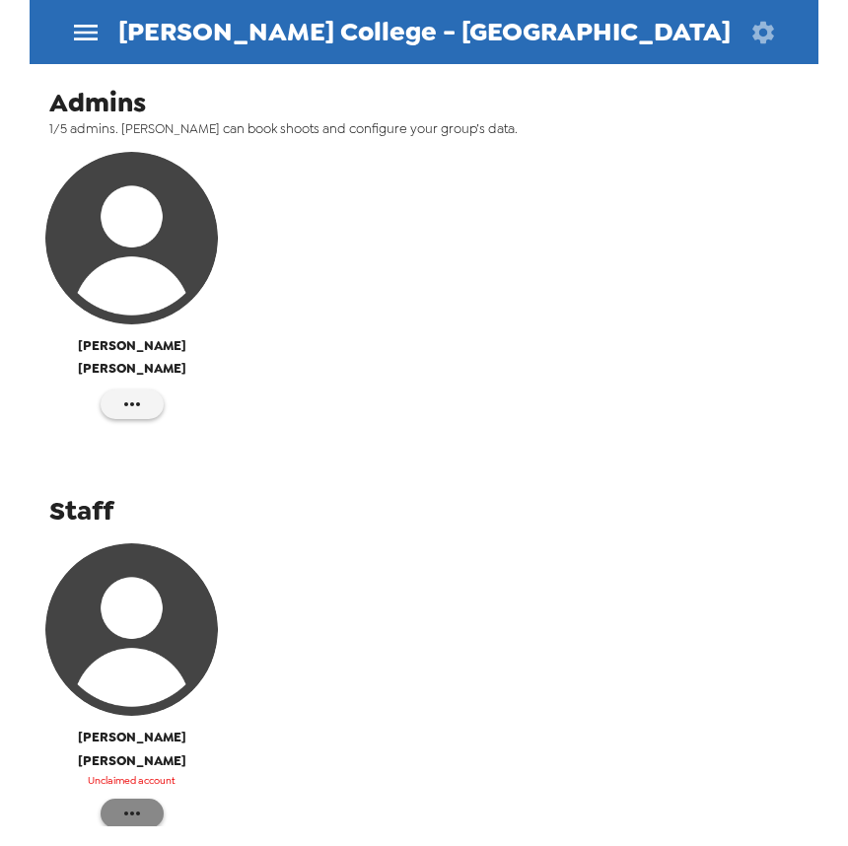
click at [145, 799] on button "button" at bounding box center [132, 814] width 63 height 30
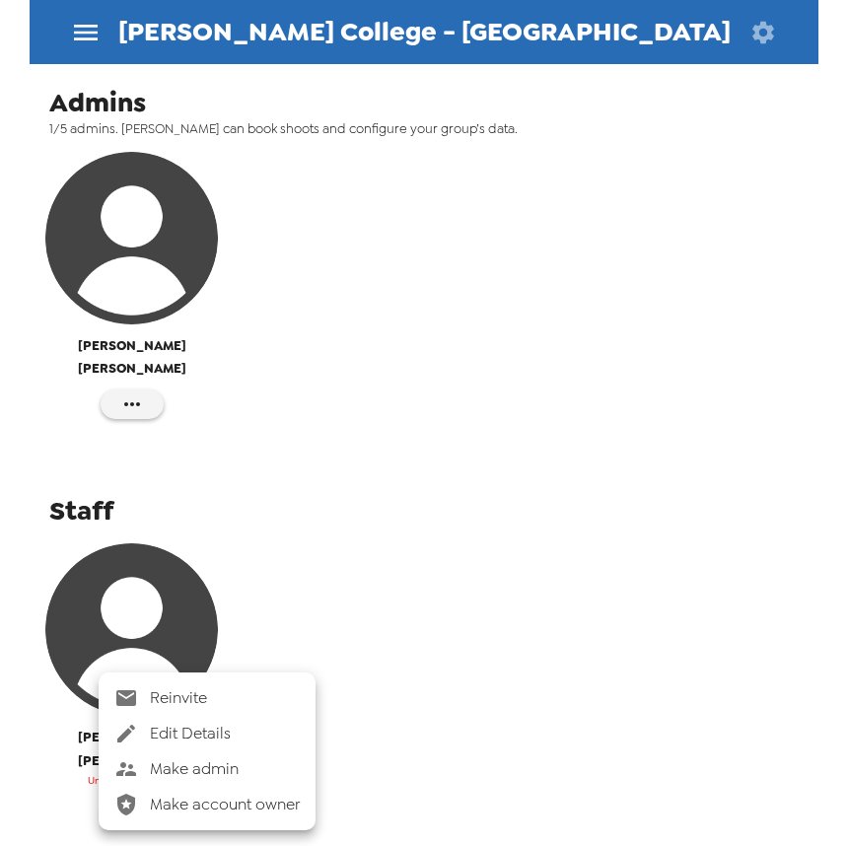
click at [201, 780] on span "Make admin" at bounding box center [225, 769] width 150 height 24
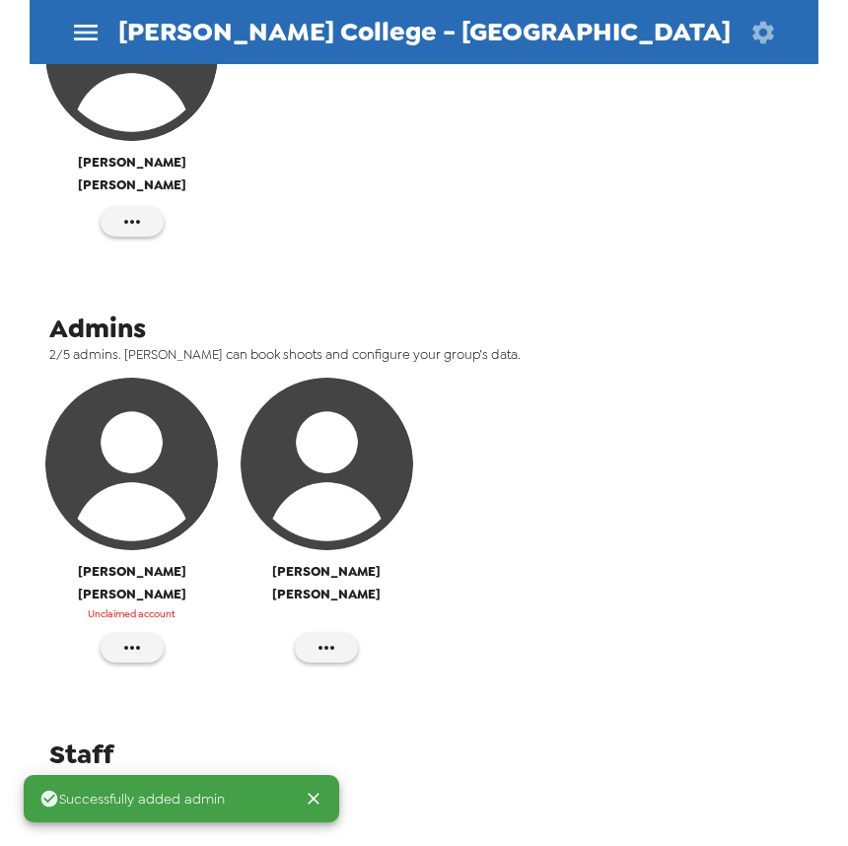
scroll to position [421, 0]
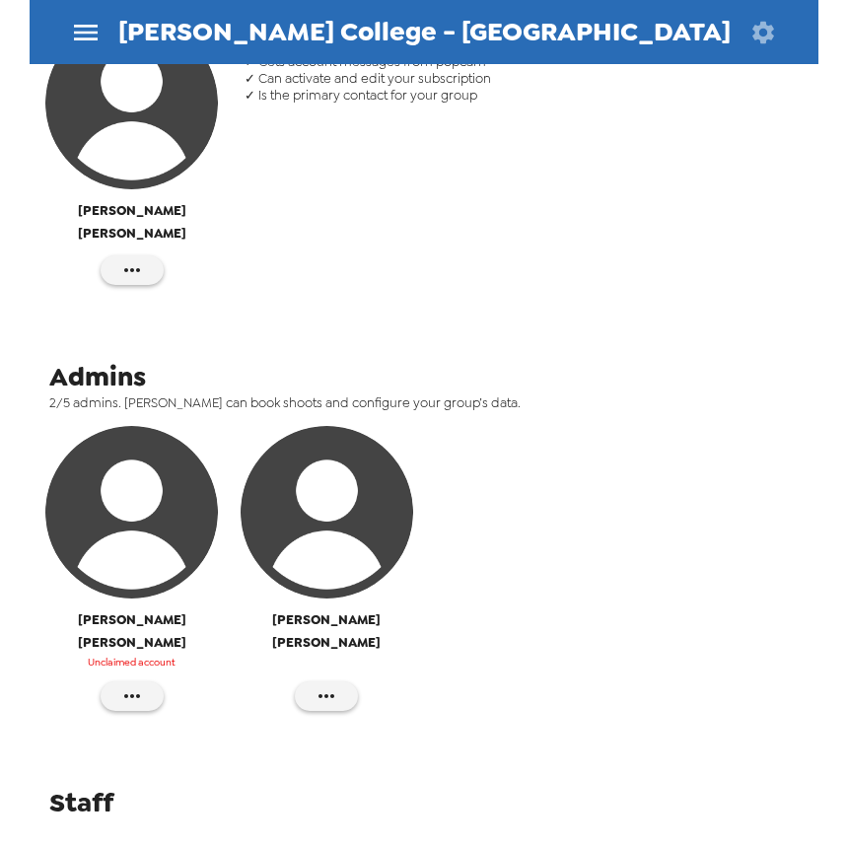
click at [490, 225] on div "Your owner is a special admin who… ✓ Gets account messages from popcam ✓ Can ac…" at bounding box center [522, 161] width 585 height 298
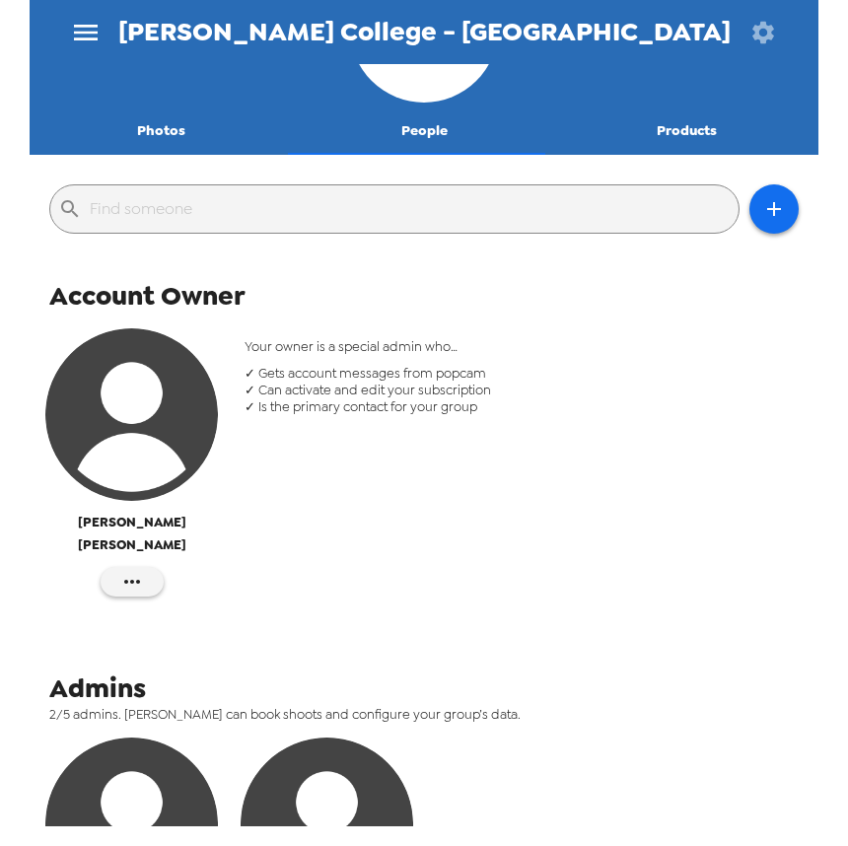
scroll to position [0, 0]
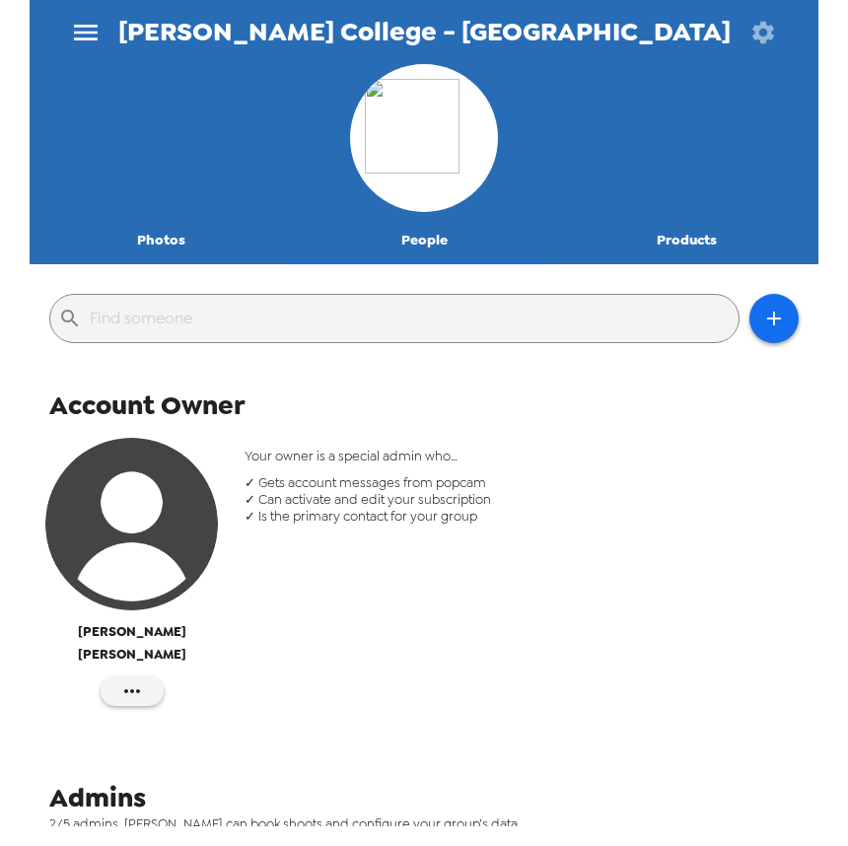
click at [171, 249] on button "Photos" at bounding box center [161, 240] width 263 height 47
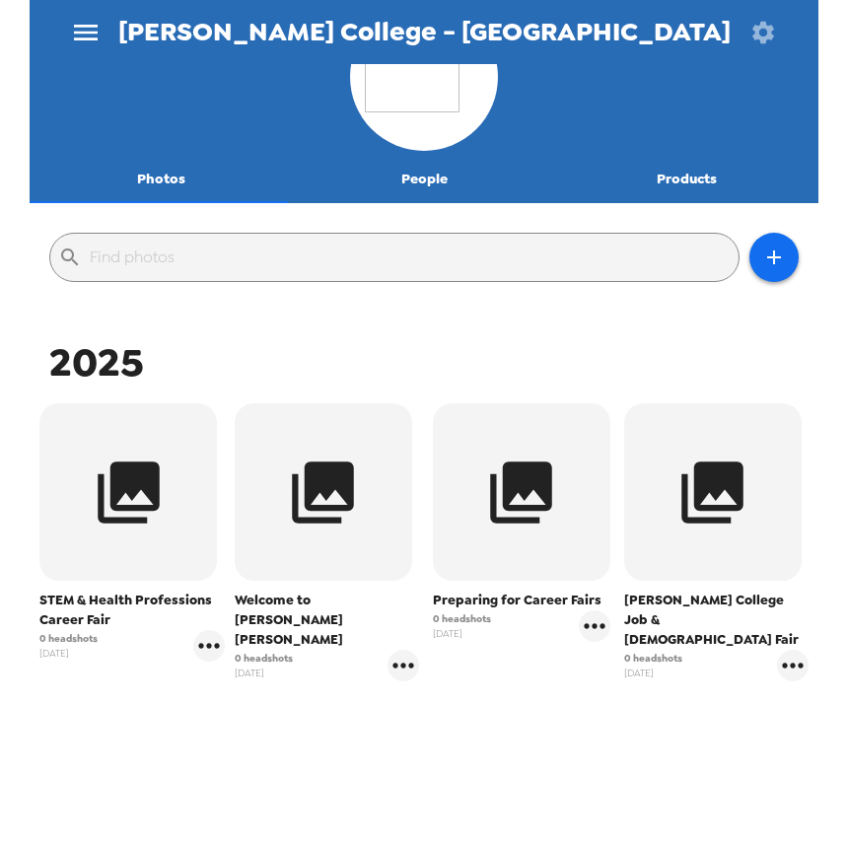
scroll to position [94, 0]
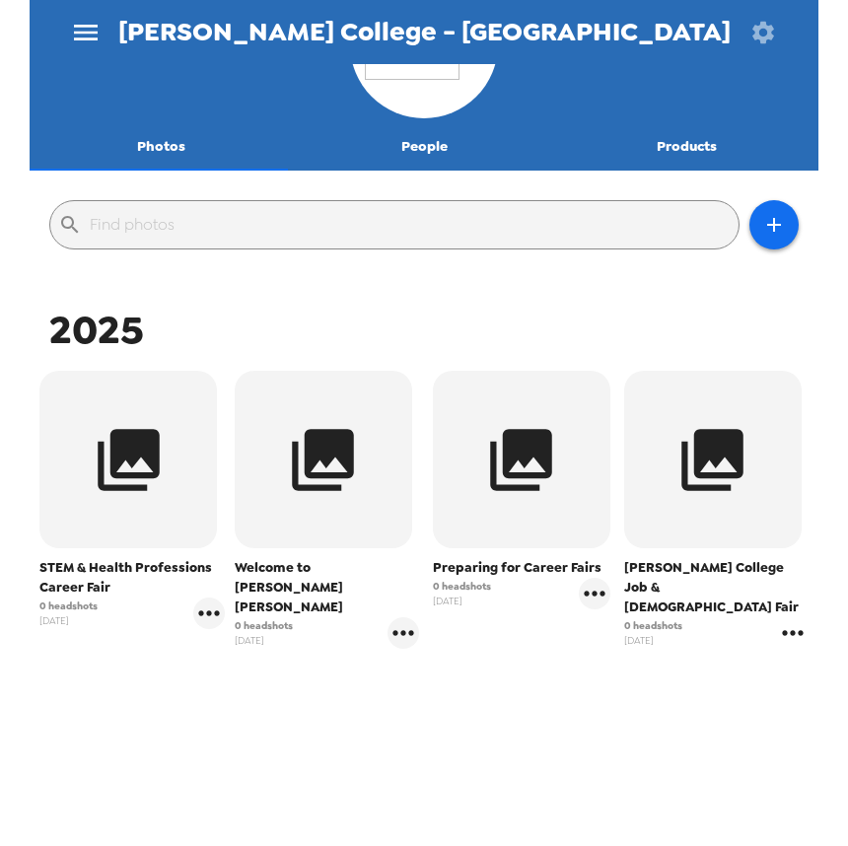
click at [784, 617] on icon "gallery menu" at bounding box center [793, 633] width 32 height 32
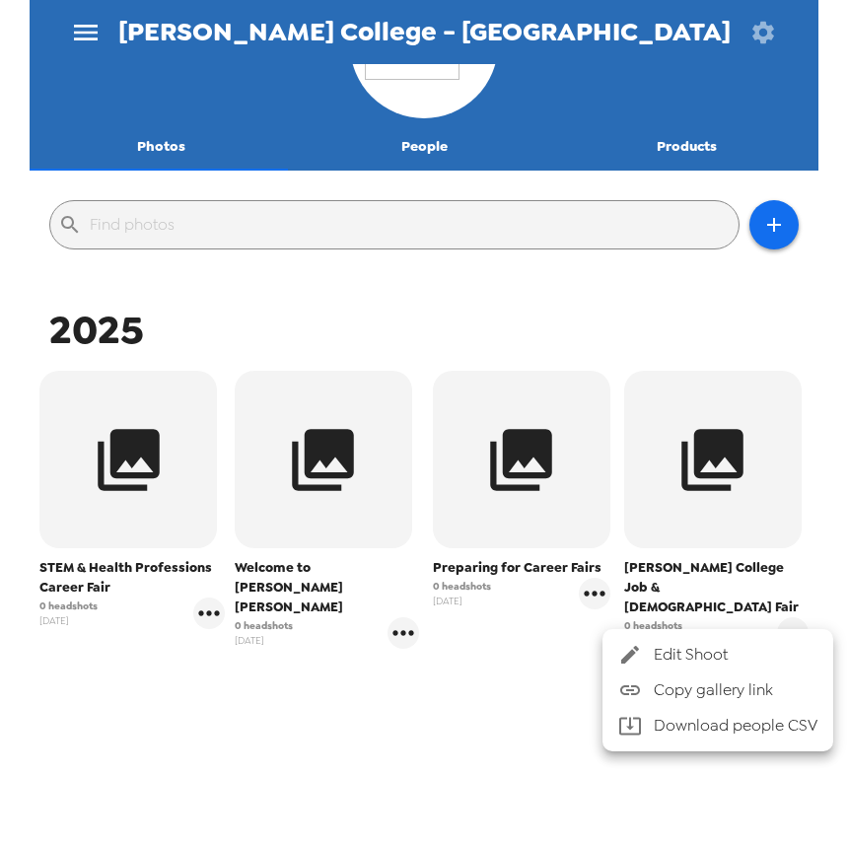
click at [384, 763] on div at bounding box center [424, 423] width 848 height 846
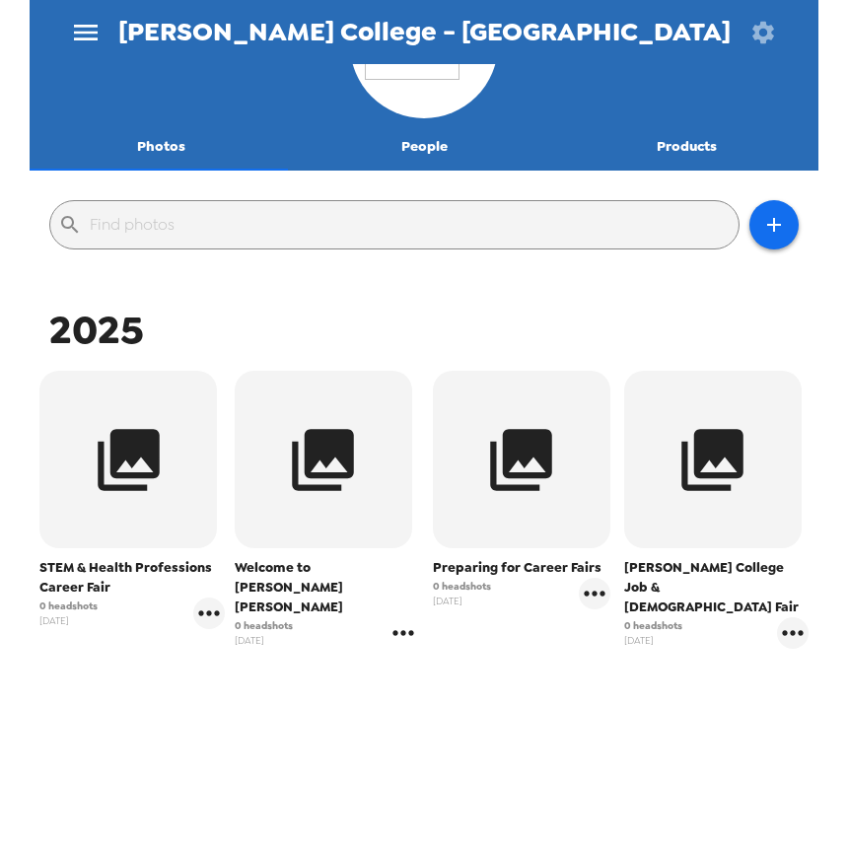
click at [401, 630] on icon "gallery menu" at bounding box center [403, 632] width 21 height 5
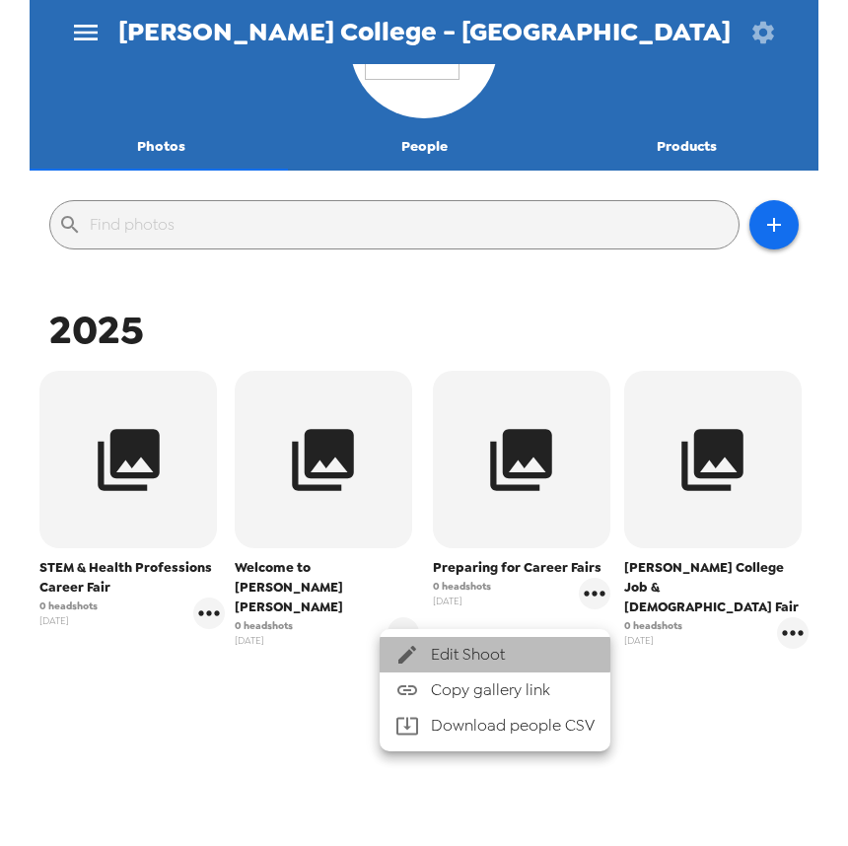
click at [435, 652] on span "Edit Shoot" at bounding box center [513, 655] width 164 height 24
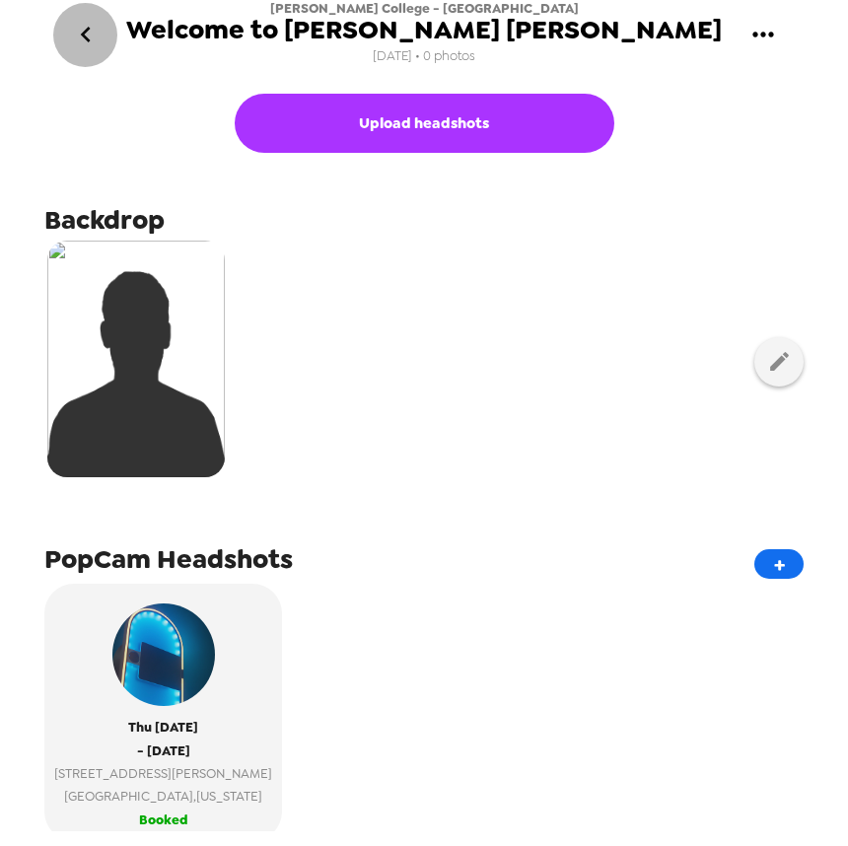
click at [82, 36] on icon "go back" at bounding box center [85, 35] width 10 height 16
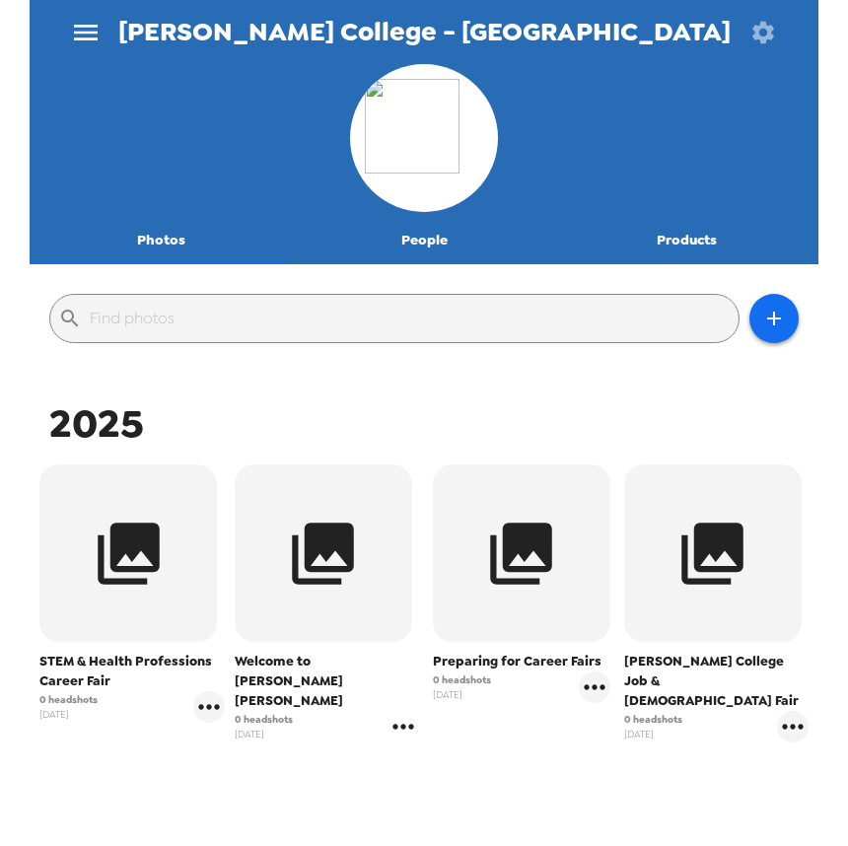
click at [396, 711] on icon "gallery menu" at bounding box center [404, 727] width 32 height 32
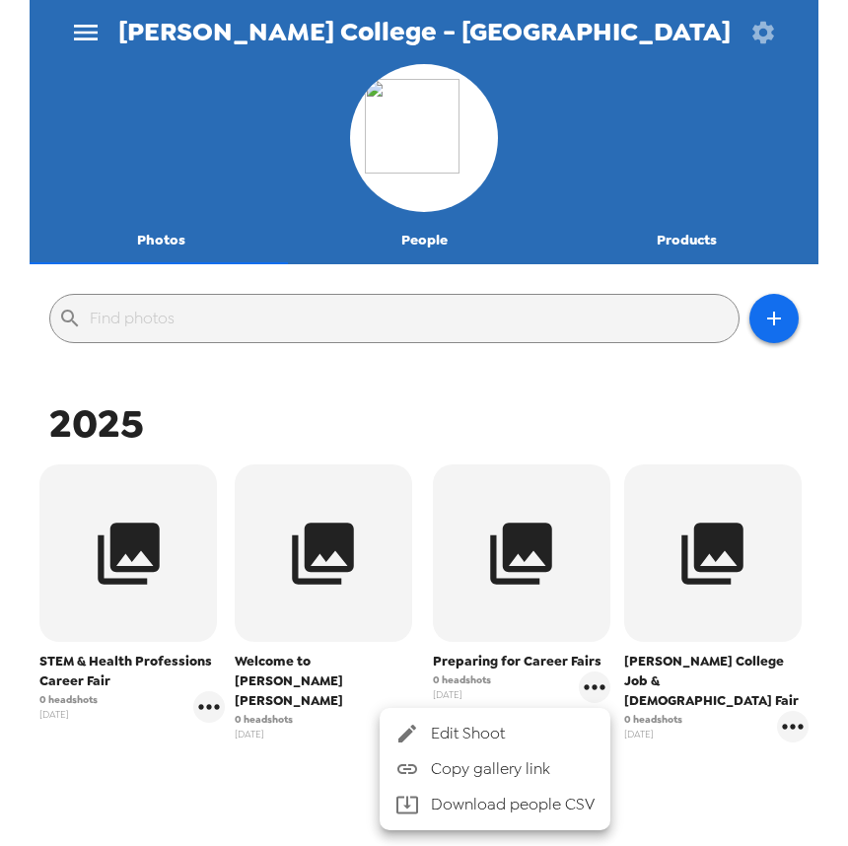
click at [419, 733] on div at bounding box center [414, 734] width 36 height 24
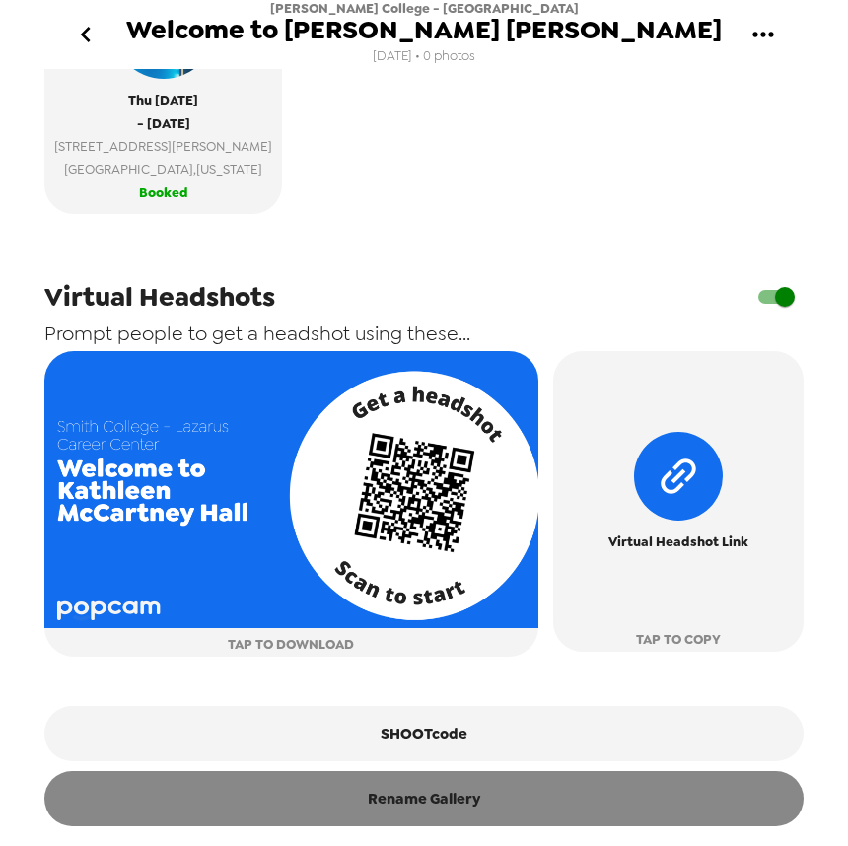
scroll to position [646, 0]
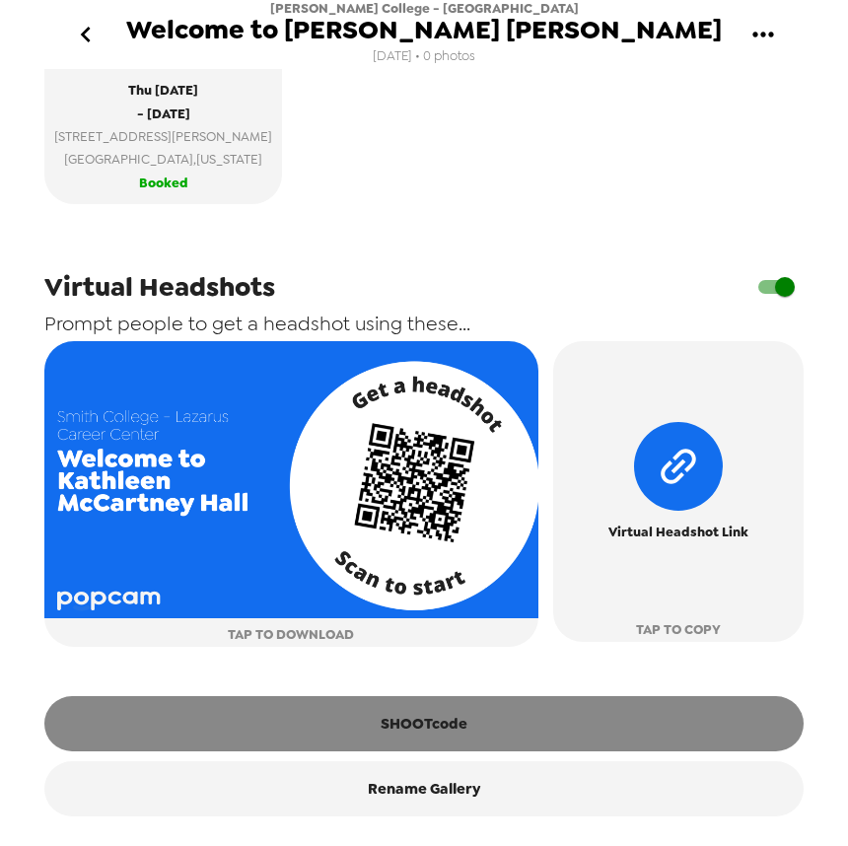
click at [463, 728] on button "SHOOTcode" at bounding box center [423, 723] width 759 height 55
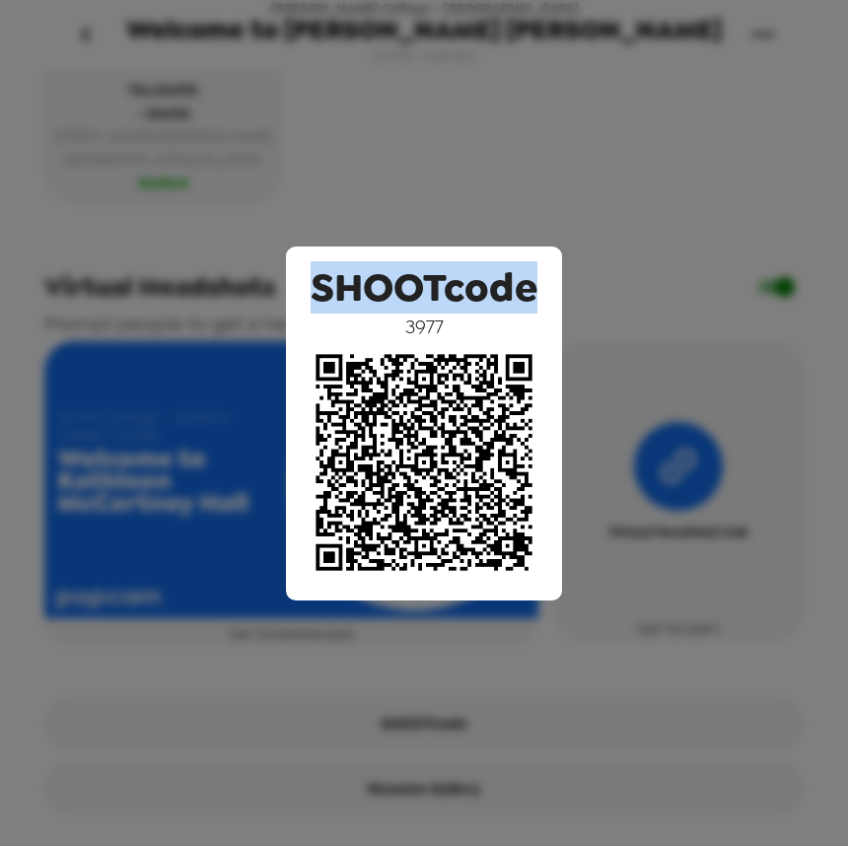
drag, startPoint x: 321, startPoint y: 288, endPoint x: 598, endPoint y: 298, distance: 277.3
click at [598, 298] on div "SHOOTcode 3977" at bounding box center [424, 423] width 848 height 846
click at [448, 297] on span "SHOOTcode" at bounding box center [424, 287] width 227 height 52
click at [458, 290] on span "SHOOTcode" at bounding box center [424, 287] width 227 height 52
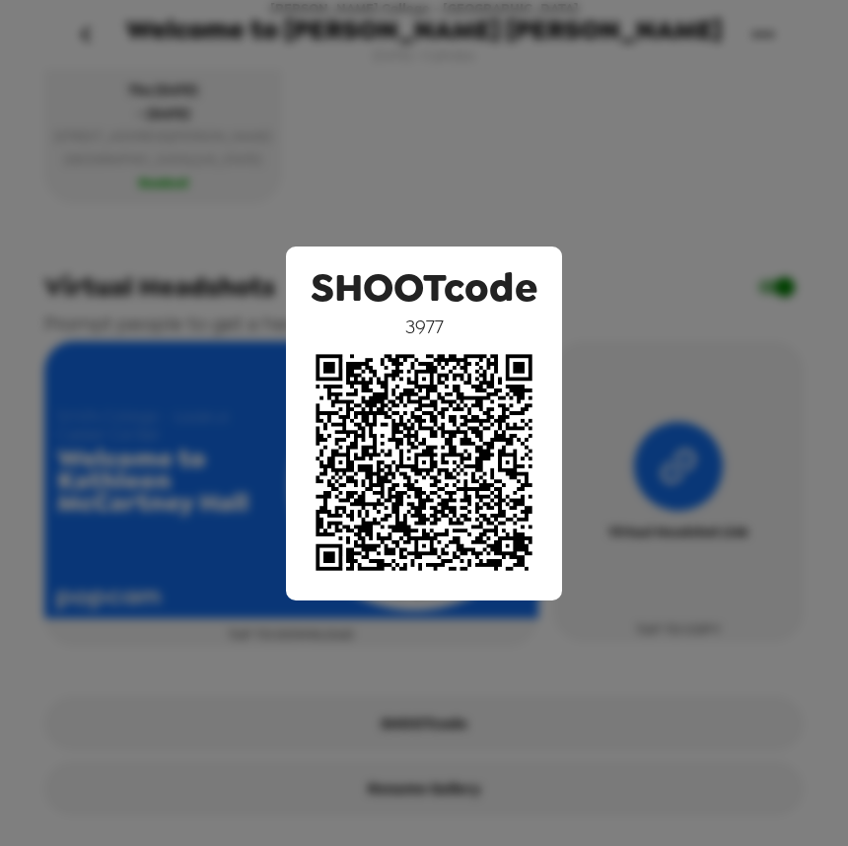
drag, startPoint x: 355, startPoint y: 140, endPoint x: 386, endPoint y: 142, distance: 30.6
click at [355, 139] on div "SHOOTcode 3977" at bounding box center [424, 423] width 848 height 846
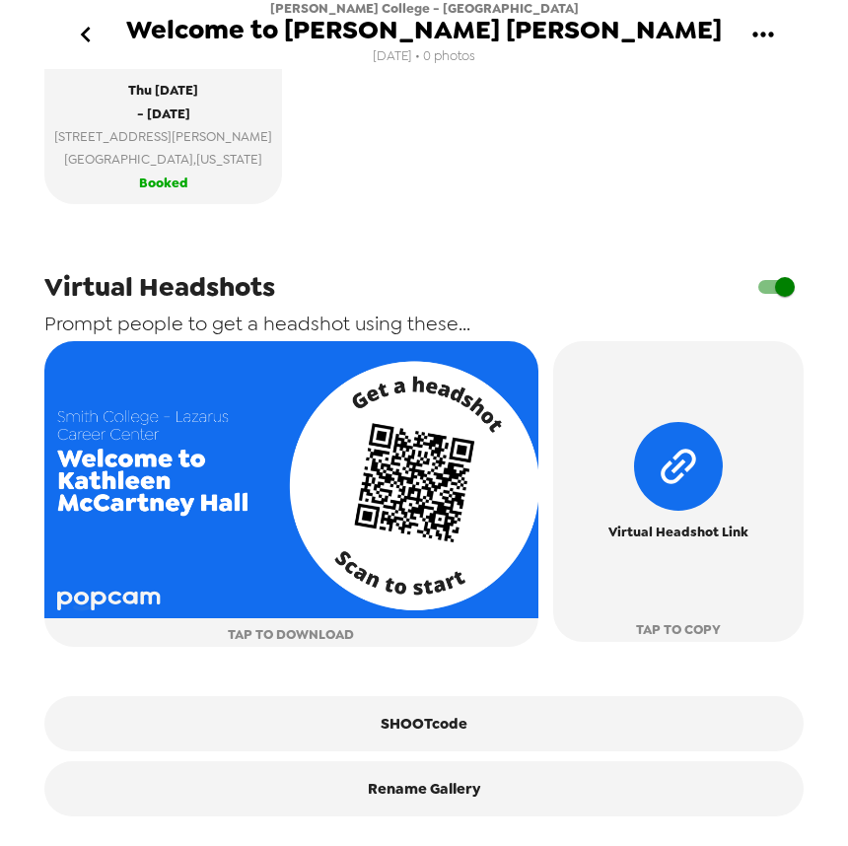
click at [108, 33] on button "go back" at bounding box center [85, 35] width 64 height 64
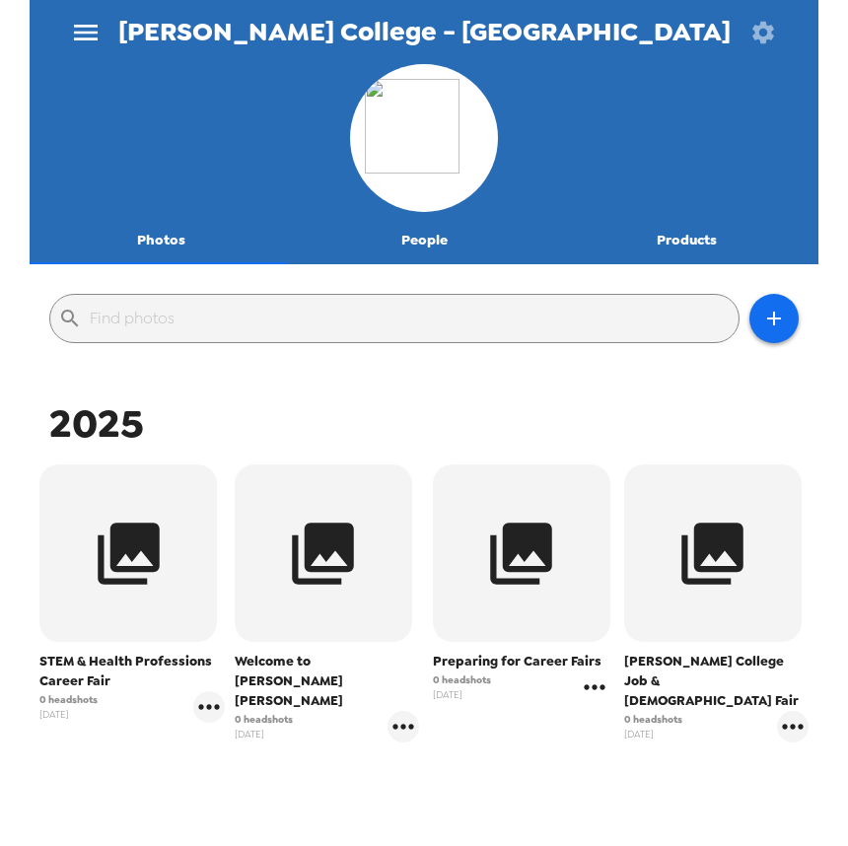
click at [595, 688] on icon "gallery menu" at bounding box center [594, 686] width 21 height 5
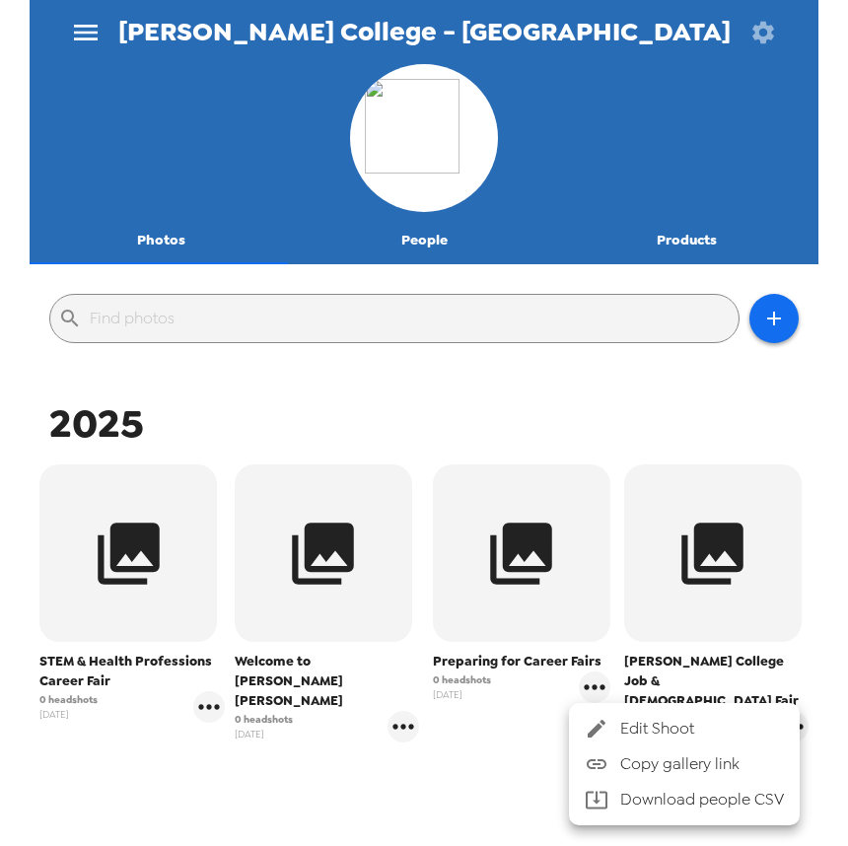
click at [613, 721] on div at bounding box center [603, 729] width 36 height 24
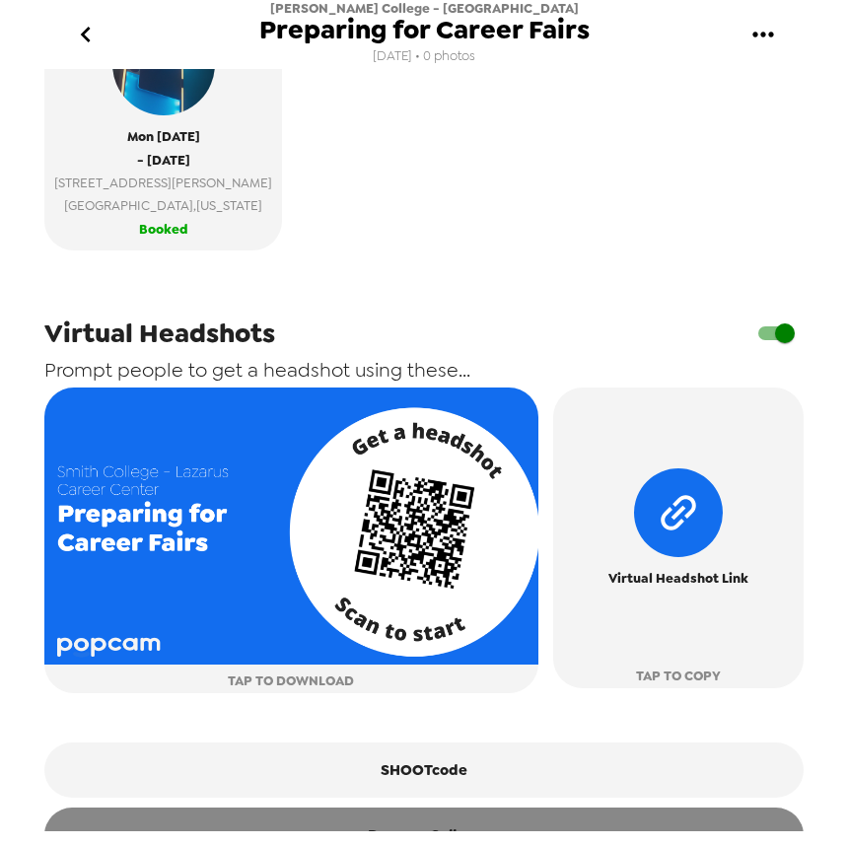
scroll to position [592, 0]
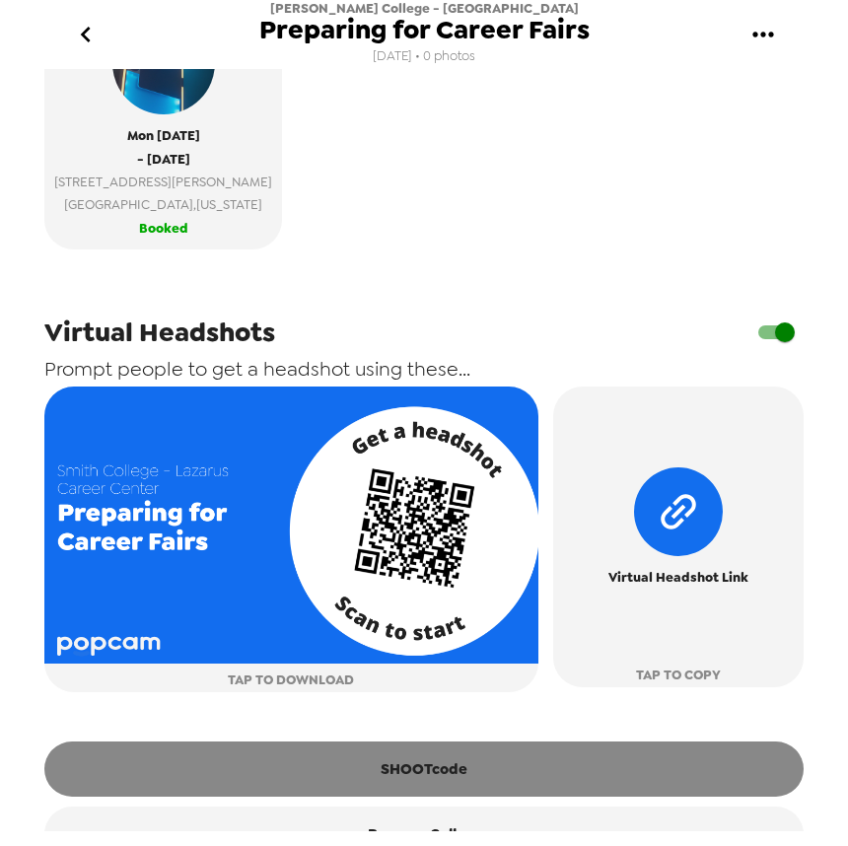
click at [430, 782] on button "SHOOTcode" at bounding box center [423, 769] width 759 height 55
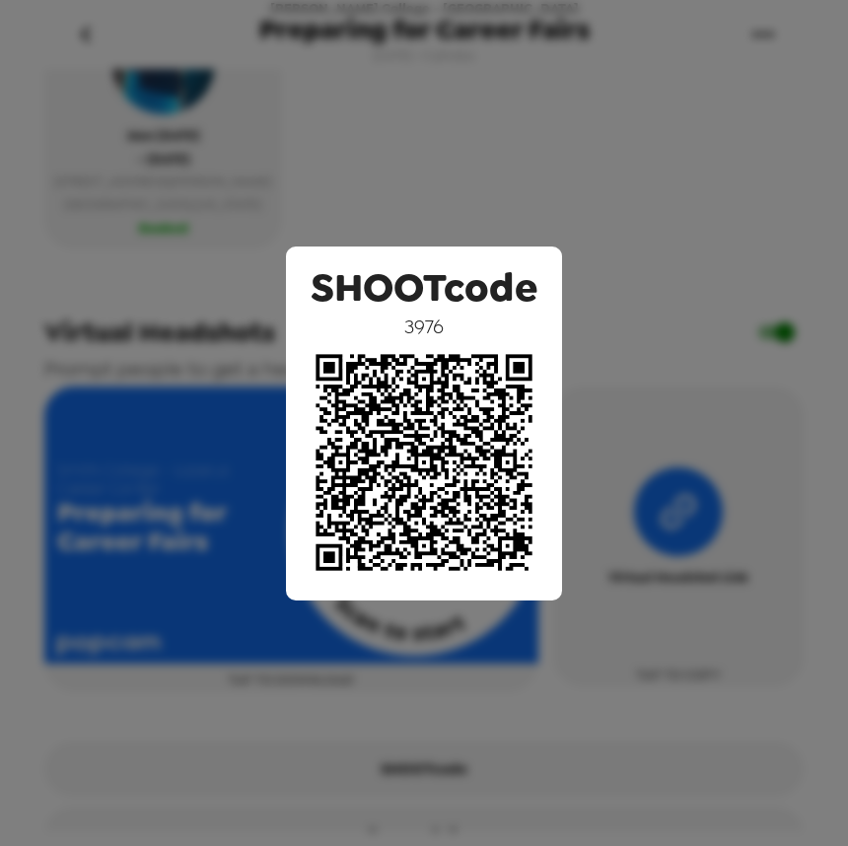
click at [430, 192] on div "SHOOTcode 3976" at bounding box center [424, 423] width 848 height 846
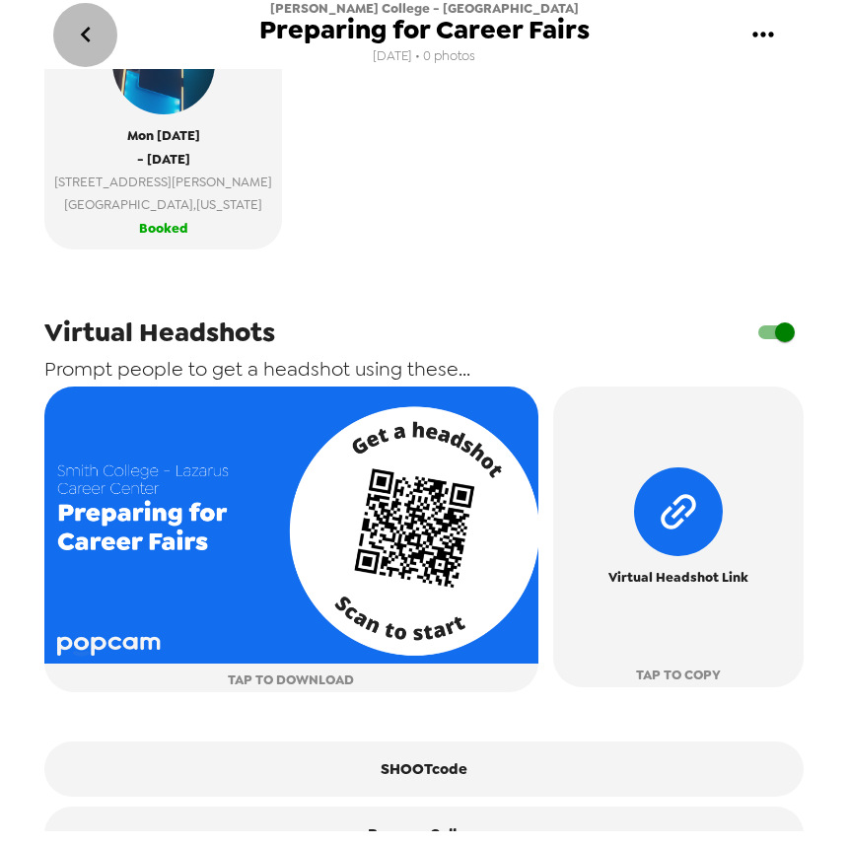
click at [98, 22] on icon "go back" at bounding box center [86, 35] width 32 height 32
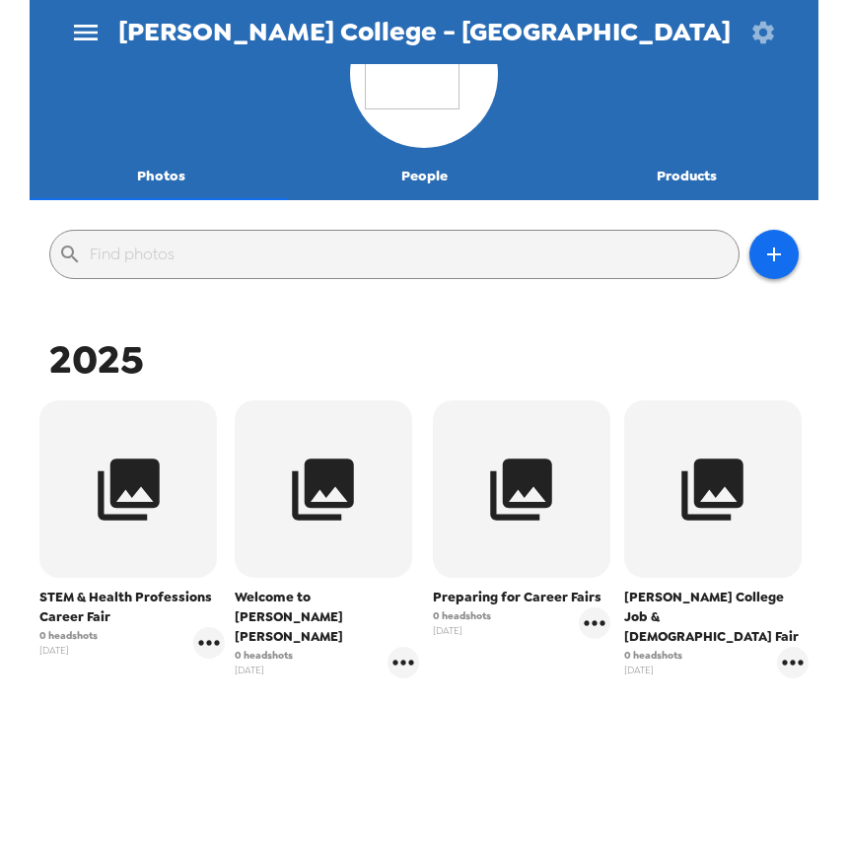
scroll to position [94, 0]
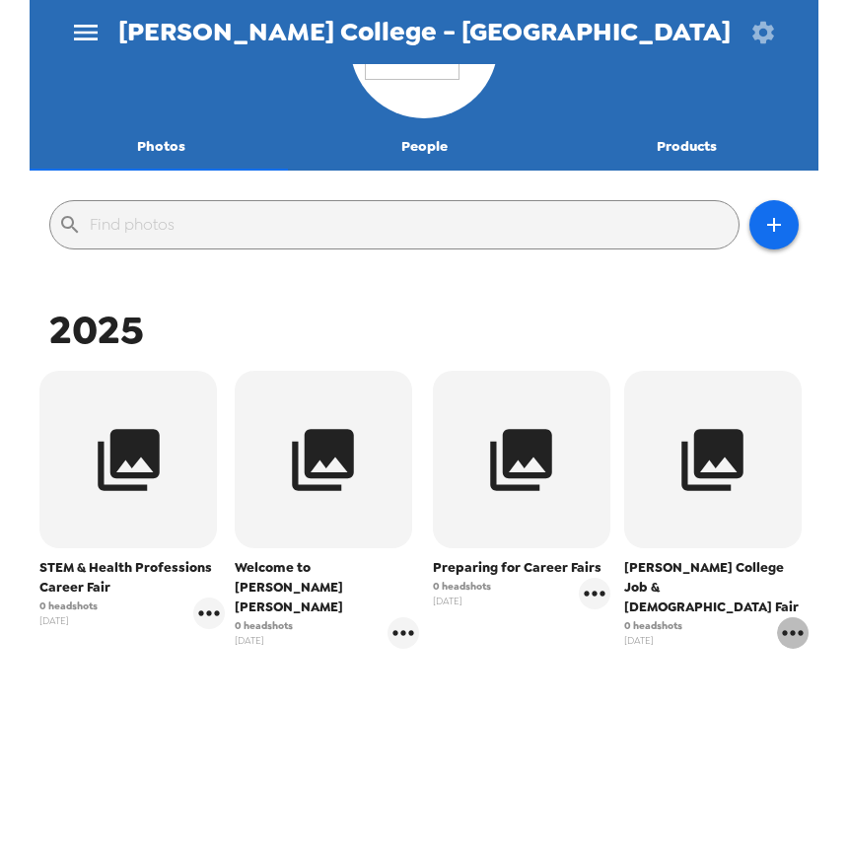
click at [782, 630] on icon "gallery menu" at bounding box center [792, 632] width 21 height 5
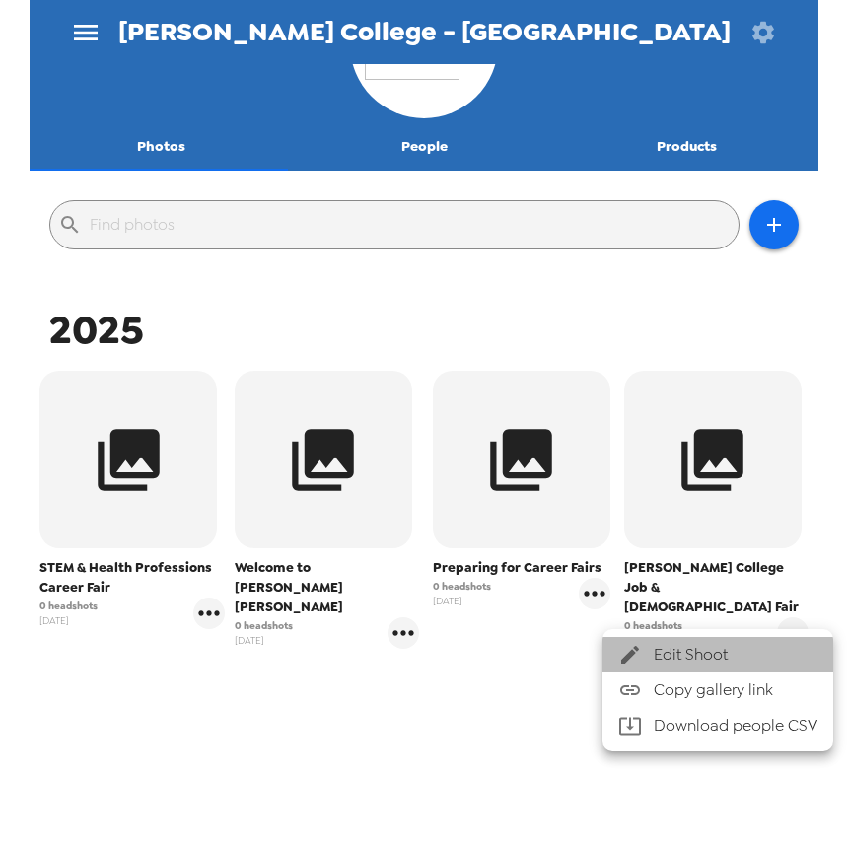
click at [756, 650] on span "Edit Shoot" at bounding box center [736, 655] width 164 height 24
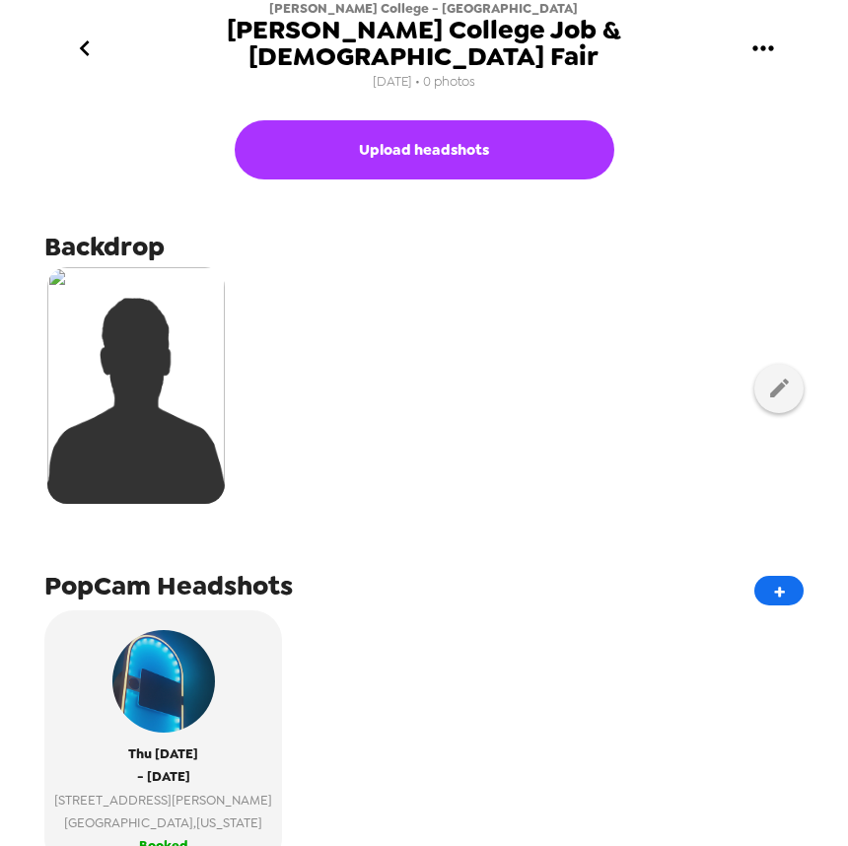
click at [87, 40] on icon "go back" at bounding box center [85, 48] width 10 height 16
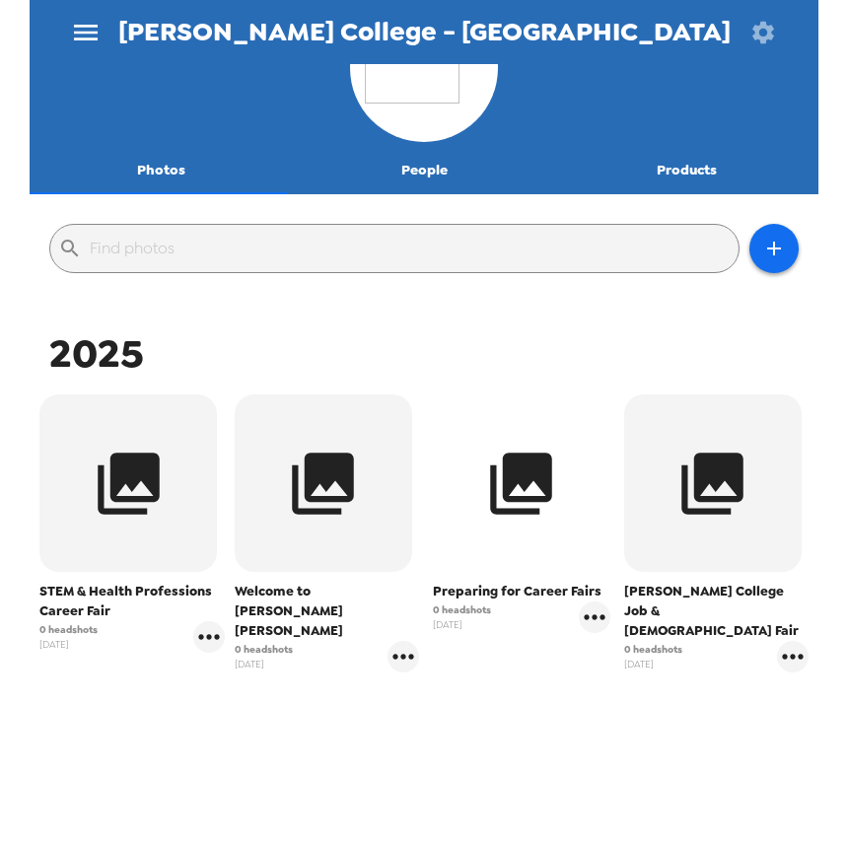
scroll to position [94, 0]
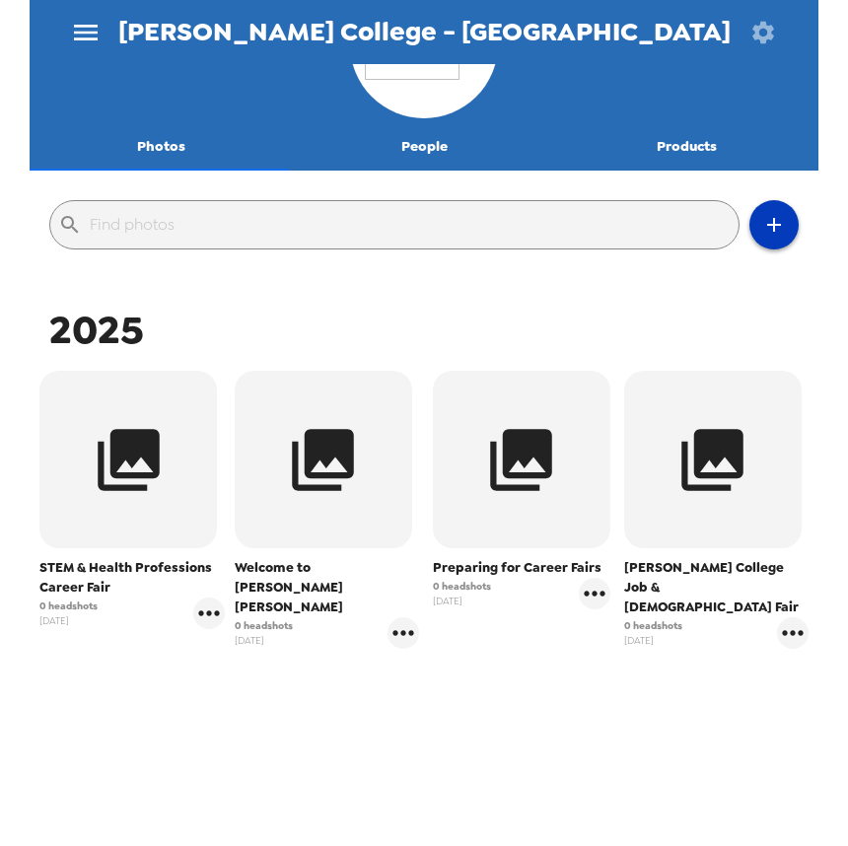
click at [765, 229] on icon "button" at bounding box center [774, 225] width 24 height 24
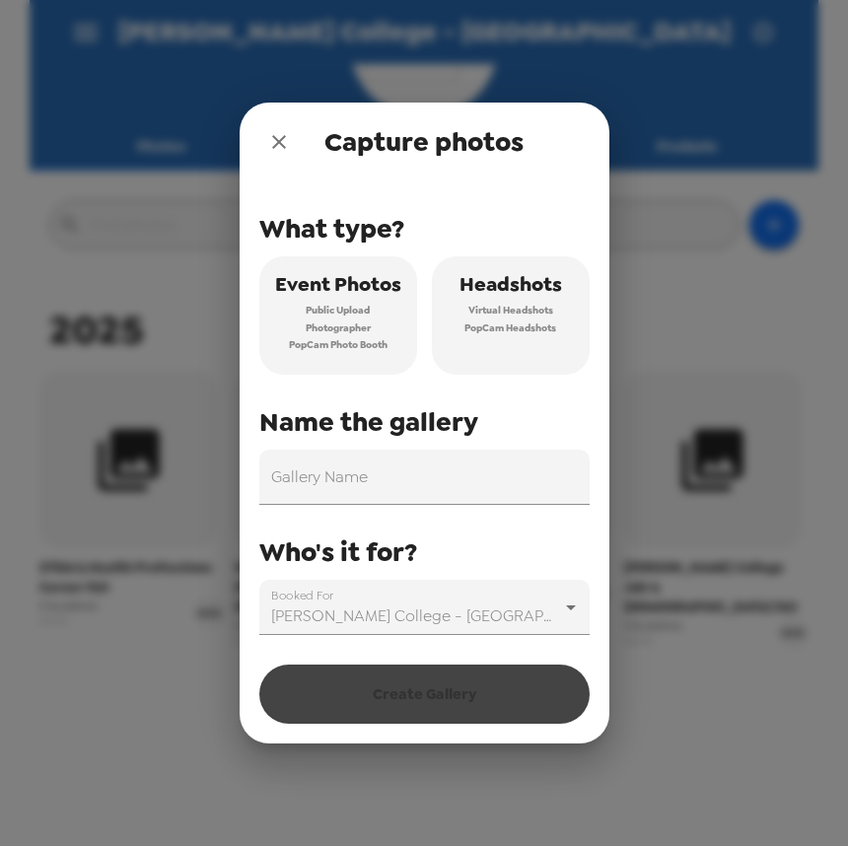
click at [500, 291] on span "Headshots" at bounding box center [511, 284] width 103 height 35
click at [395, 485] on input "Gallery Name" at bounding box center [424, 477] width 330 height 55
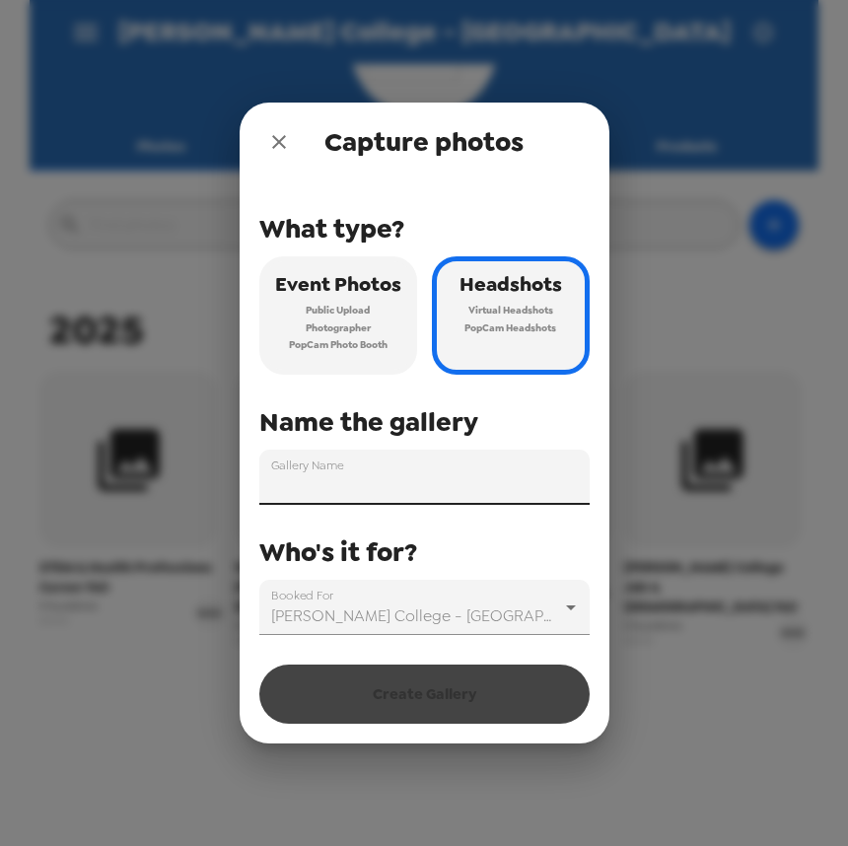
click at [294, 143] on button "close" at bounding box center [278, 141] width 39 height 39
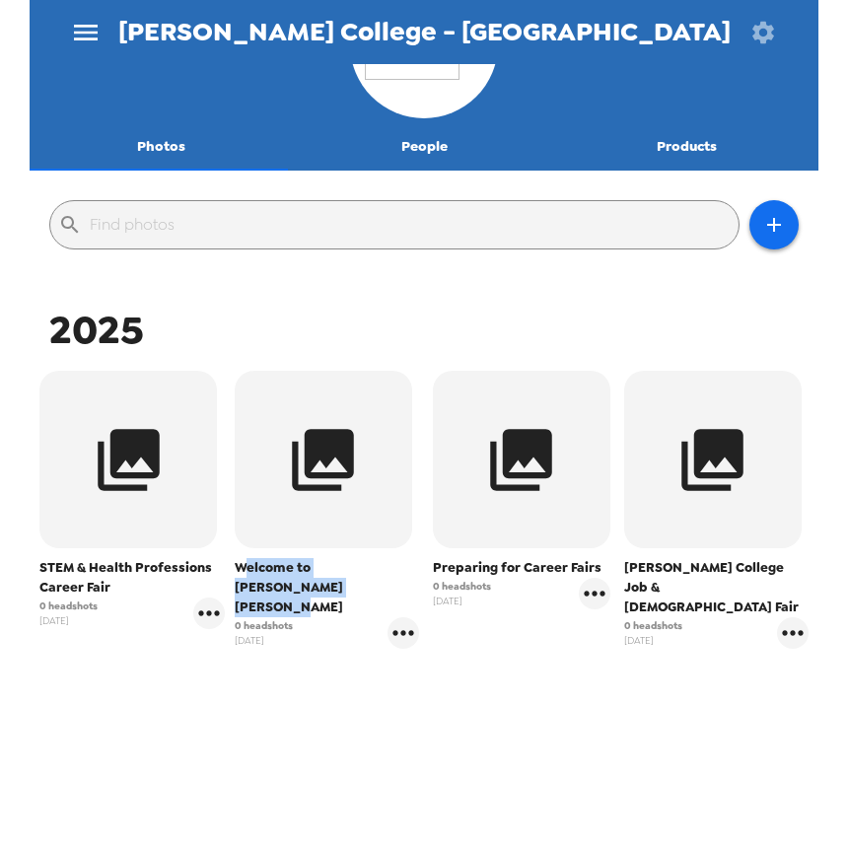
drag, startPoint x: 339, startPoint y: 590, endPoint x: 266, endPoint y: 574, distance: 74.7
click at [246, 565] on span "Welcome to Kathleen McCartney Hall" at bounding box center [327, 587] width 185 height 59
click at [314, 585] on span "Welcome to Kathleen McCartney Hall" at bounding box center [327, 587] width 185 height 59
click at [399, 621] on icon "gallery menu" at bounding box center [404, 633] width 32 height 32
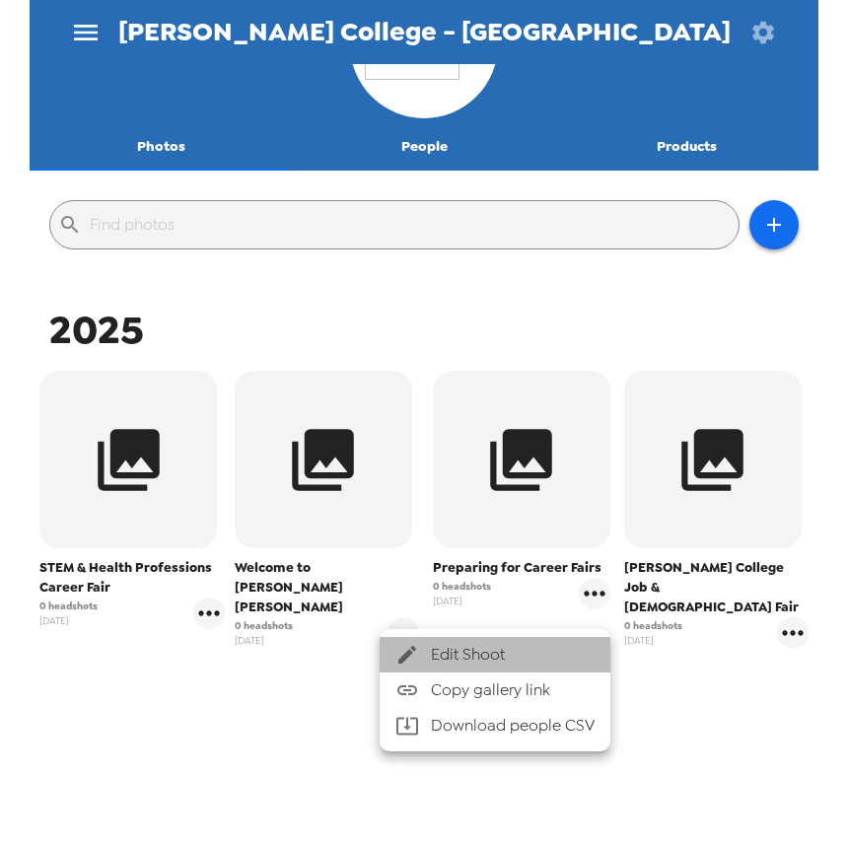
click at [424, 649] on div at bounding box center [414, 655] width 36 height 24
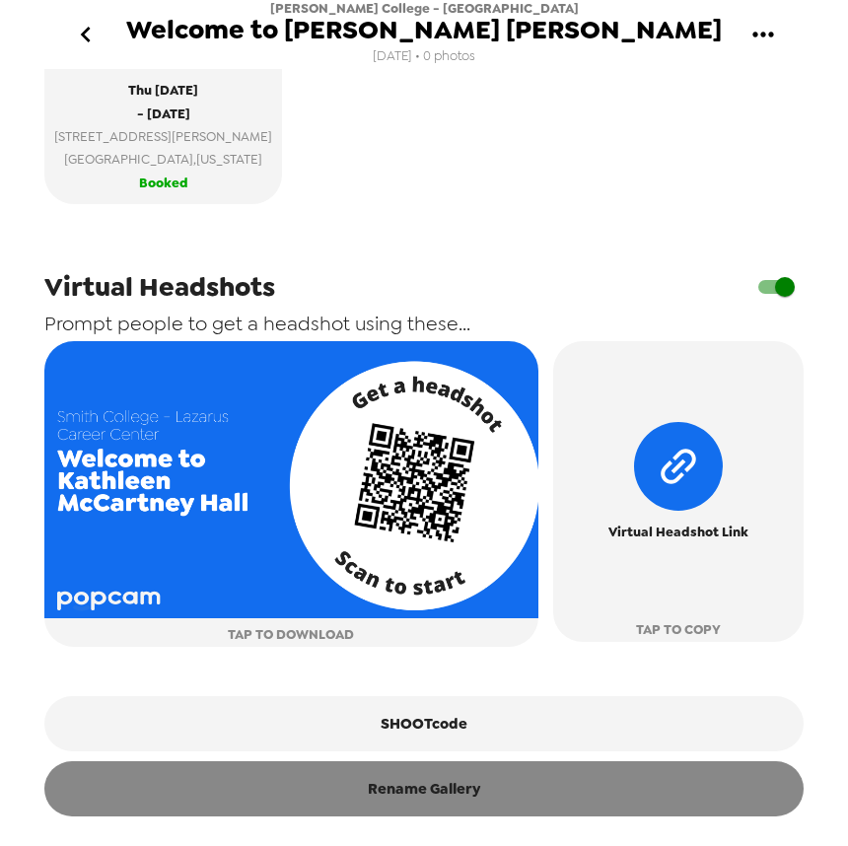
scroll to position [646, 0]
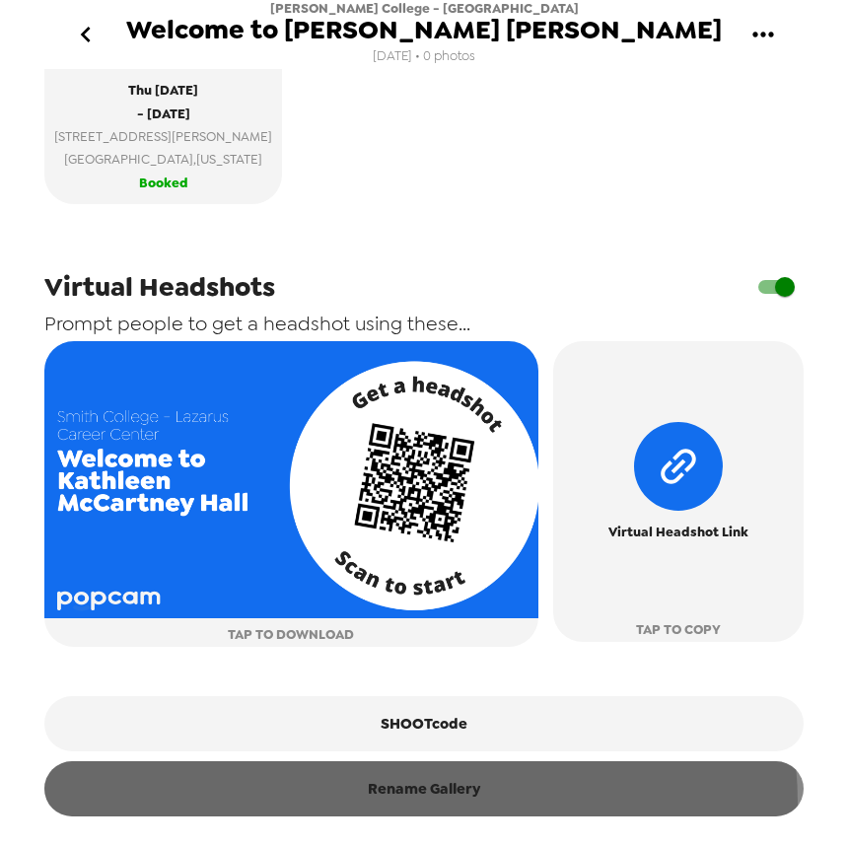
click at [419, 805] on button "Rename Gallery" at bounding box center [423, 788] width 759 height 55
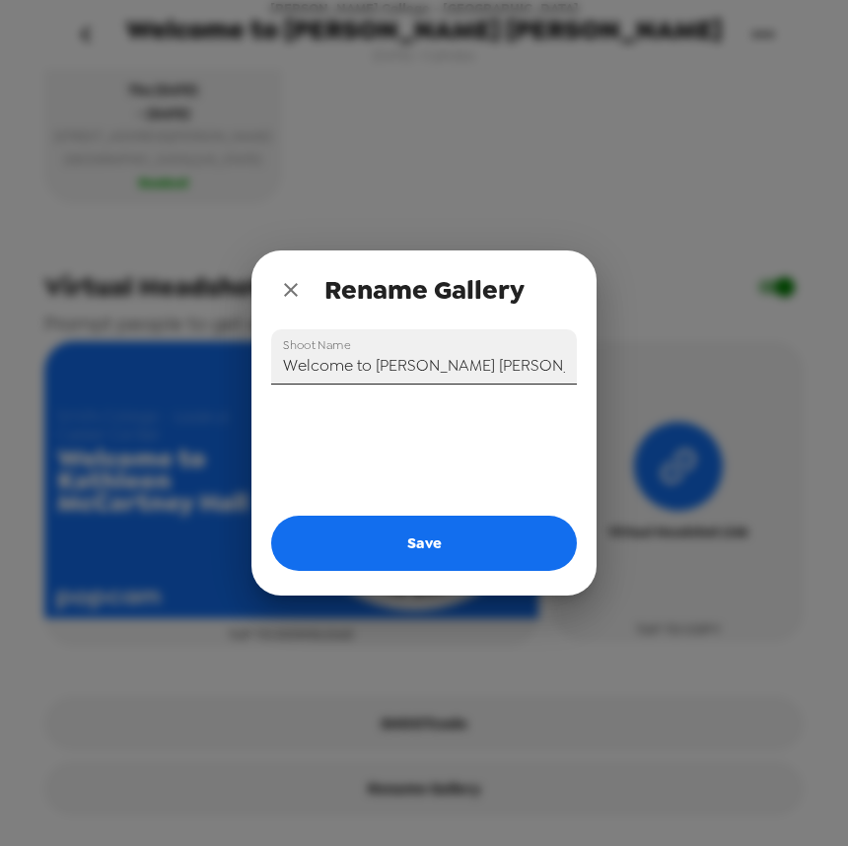
drag, startPoint x: 562, startPoint y: 362, endPoint x: 563, endPoint y: 375, distance: 12.9
click at [562, 364] on input "Welcome to Kathleen McCartney Hall" at bounding box center [424, 356] width 306 height 55
click at [500, 355] on input "Welcome to Kathleen McCartney Hall Day 1 9/25/25" at bounding box center [424, 356] width 306 height 55
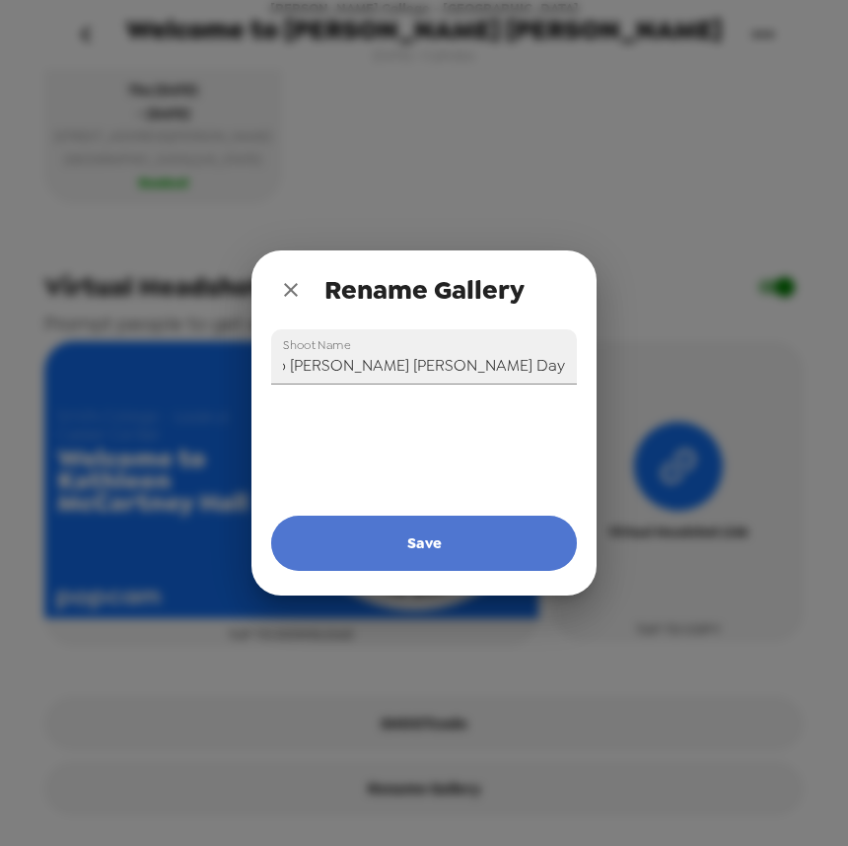
click at [457, 559] on button "Save" at bounding box center [424, 543] width 306 height 55
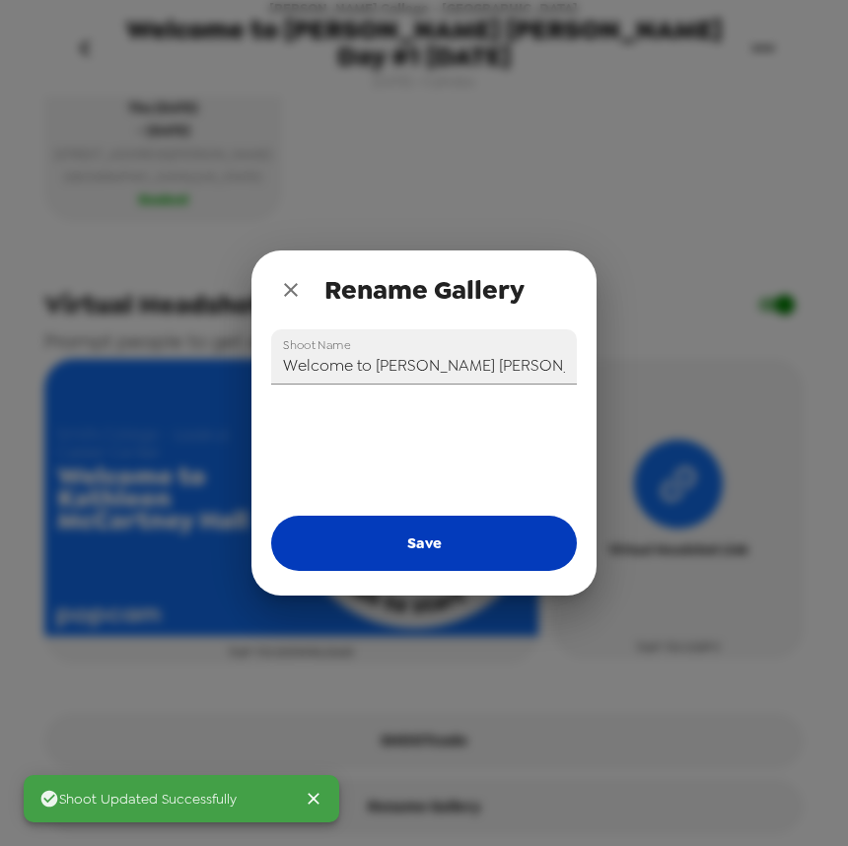
type input "Welcome to Kathleen McCartney Hall"
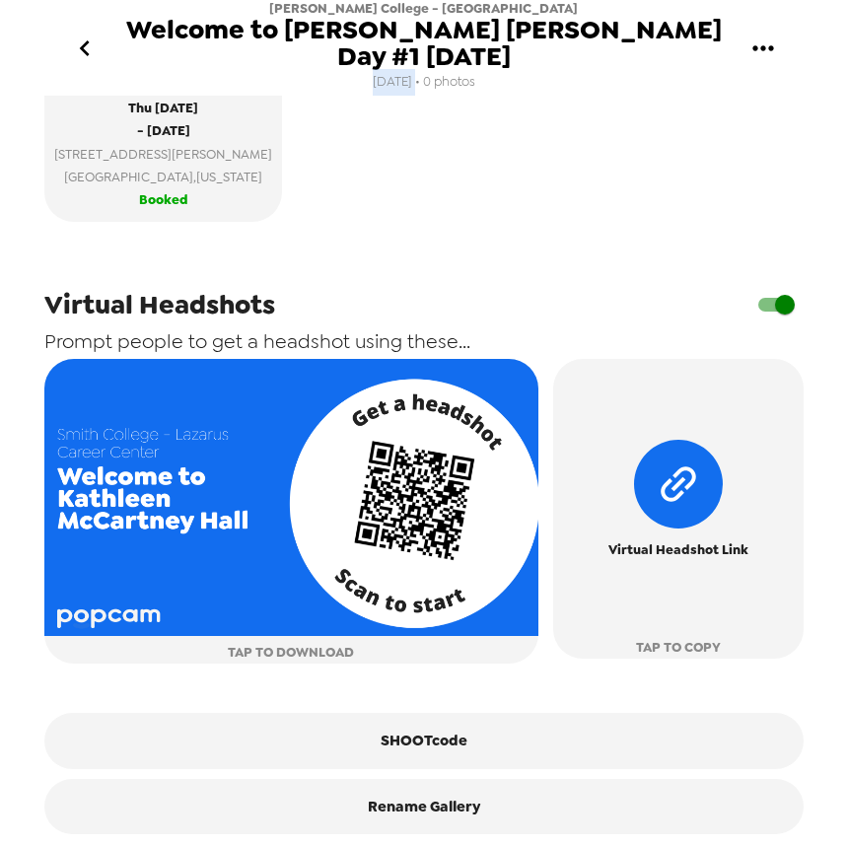
drag, startPoint x: 375, startPoint y: 77, endPoint x: 415, endPoint y: 79, distance: 40.5
click at [415, 79] on span "[DATE] • 0 photos" at bounding box center [424, 82] width 103 height 27
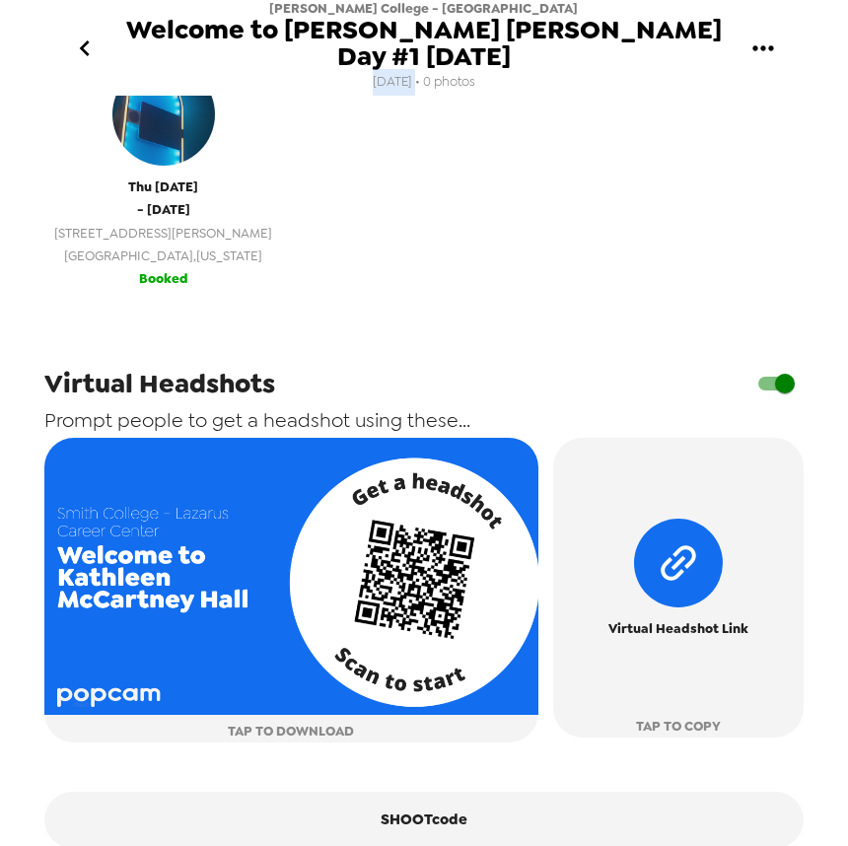
scroll to position [449, 0]
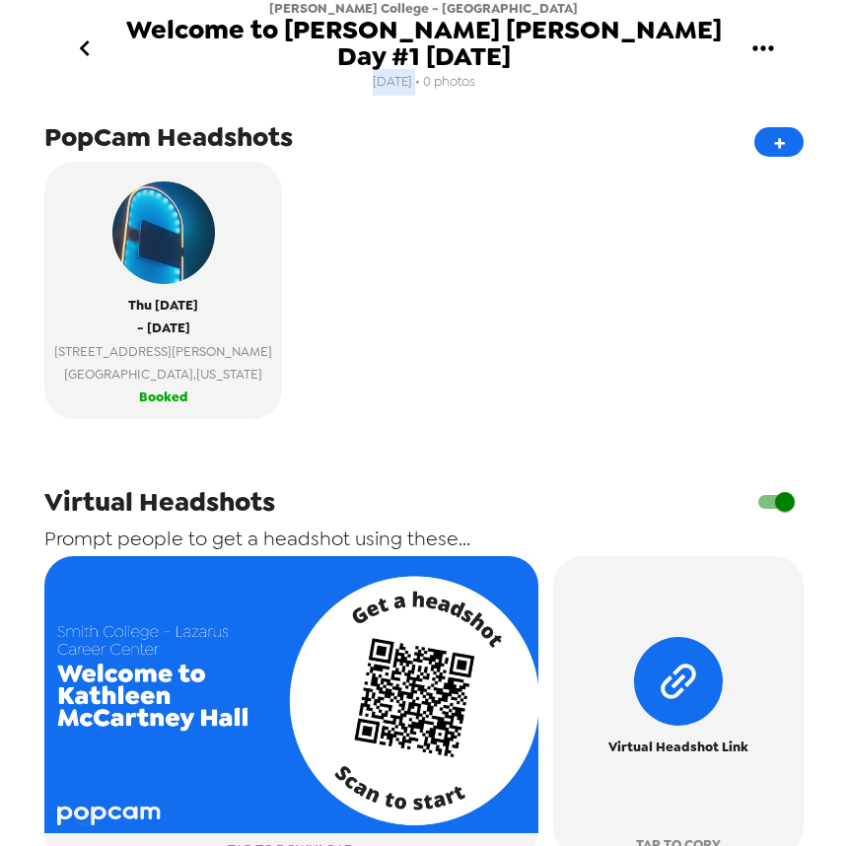
click at [85, 48] on icon "go back" at bounding box center [85, 49] width 32 height 32
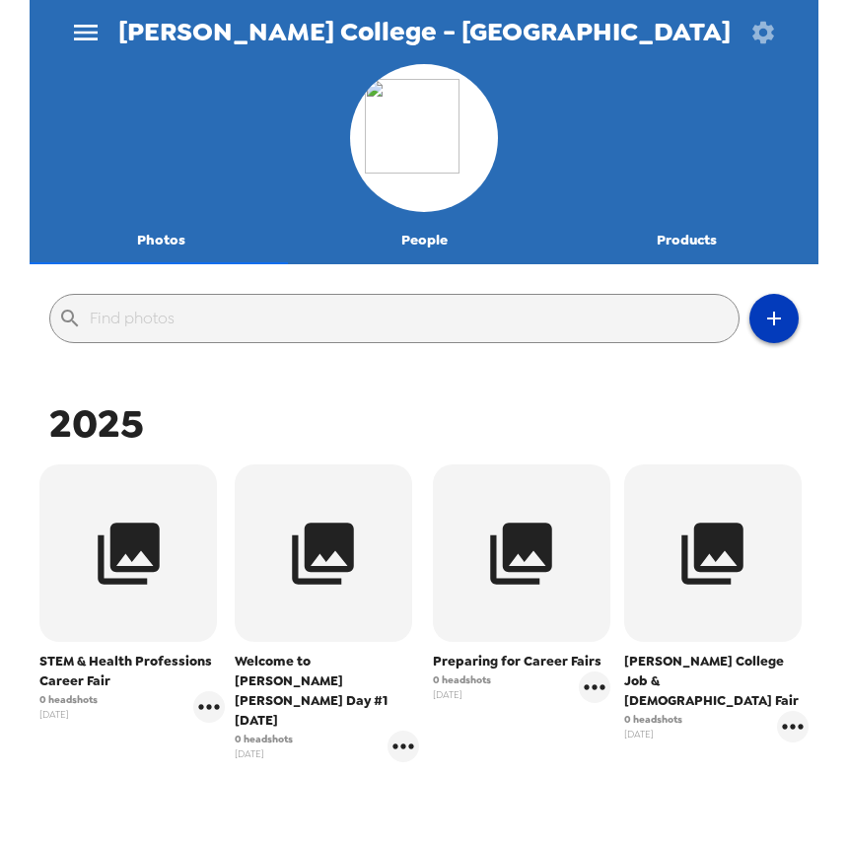
click at [766, 310] on icon "button" at bounding box center [774, 319] width 24 height 24
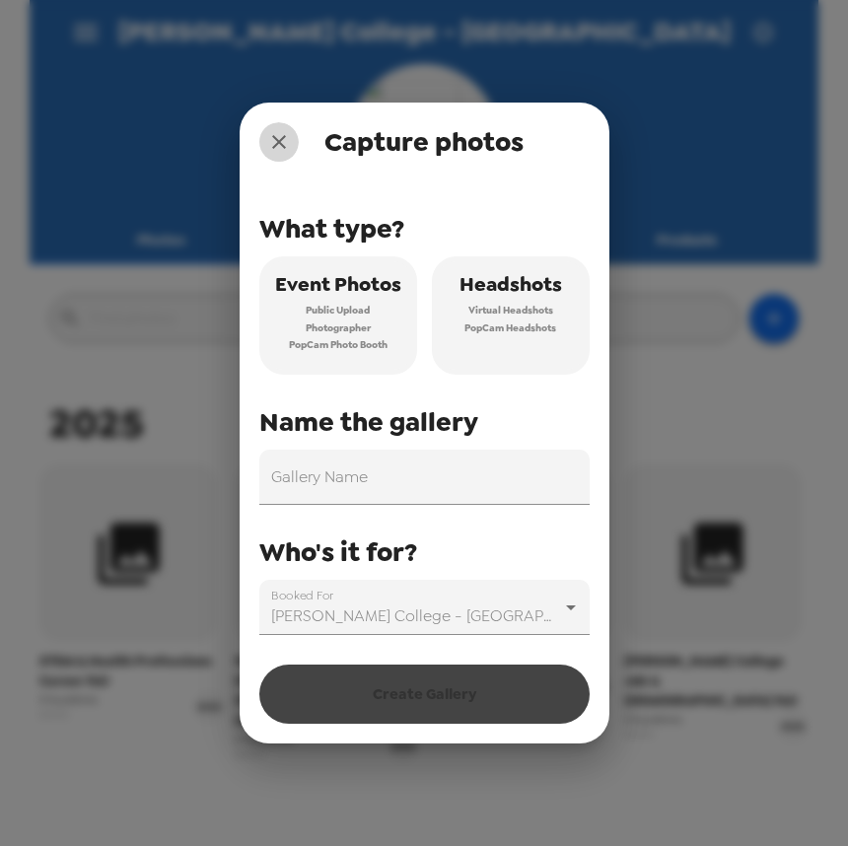
click at [274, 147] on icon "close" at bounding box center [279, 142] width 24 height 24
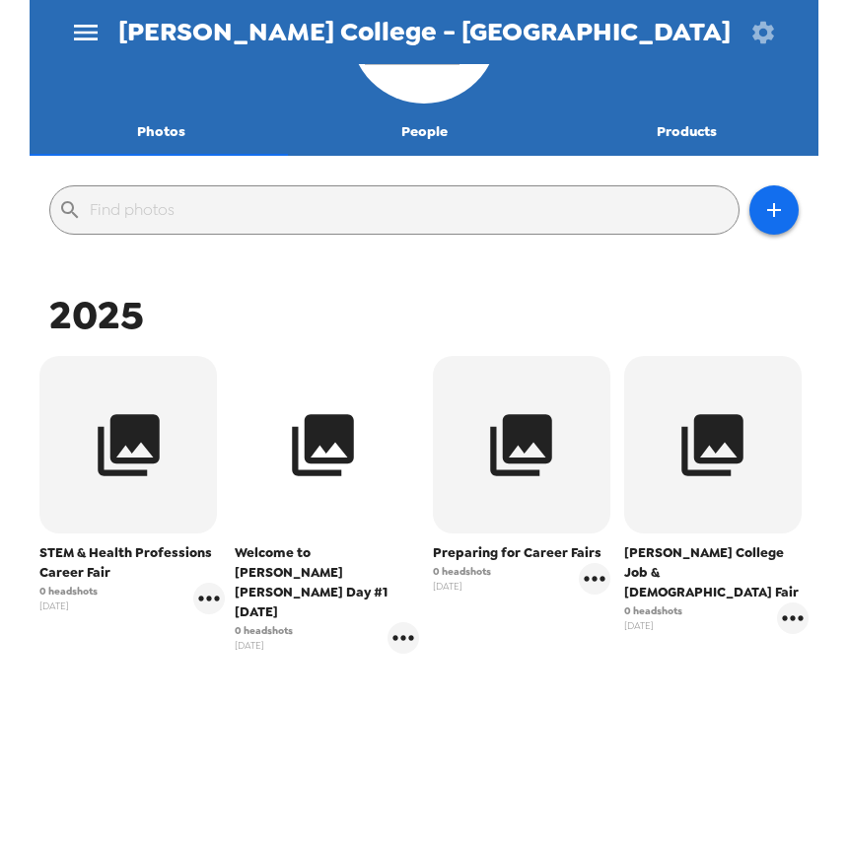
scroll to position [113, 0]
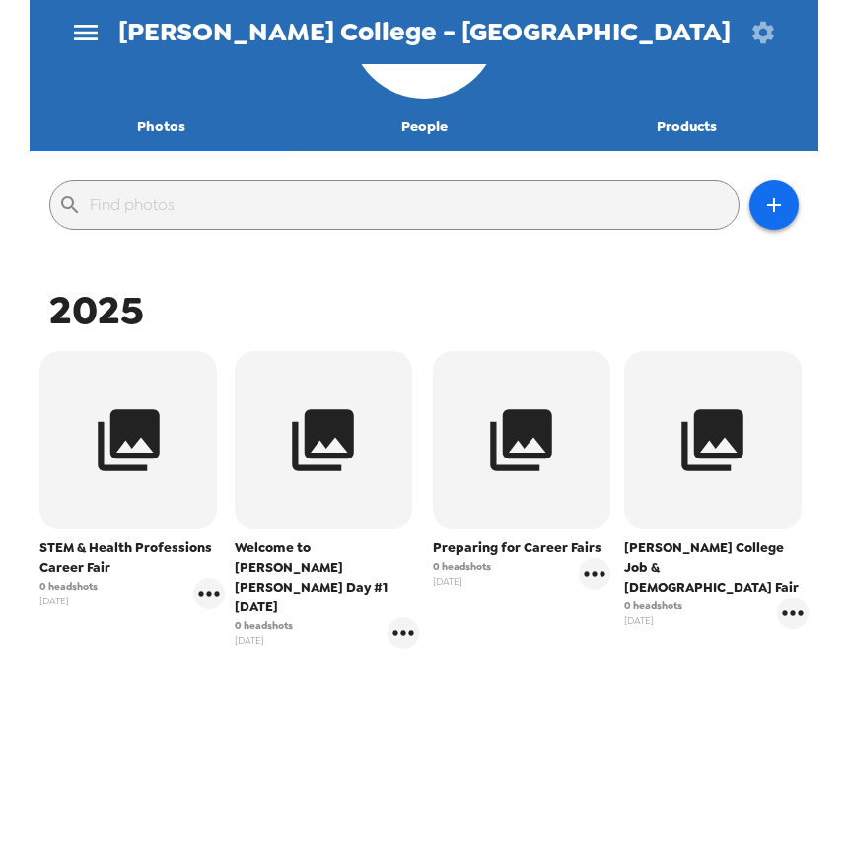
drag, startPoint x: 469, startPoint y: 713, endPoint x: 490, endPoint y: 648, distance: 68.3
click at [469, 712] on div "2025 STEM & Health Professions Career Fair 0 headshots 8/7/25 Welcome to Kathle…" at bounding box center [424, 562] width 779 height 557
click at [388, 619] on icon "gallery menu" at bounding box center [404, 633] width 32 height 32
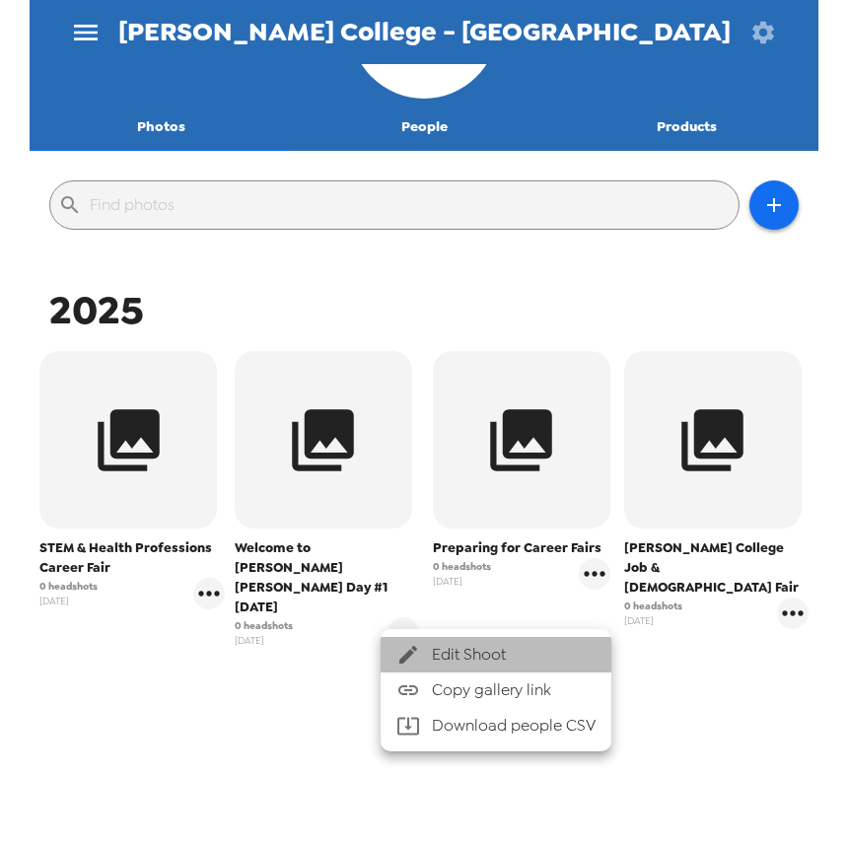
click at [468, 656] on span "Edit Shoot" at bounding box center [514, 655] width 164 height 24
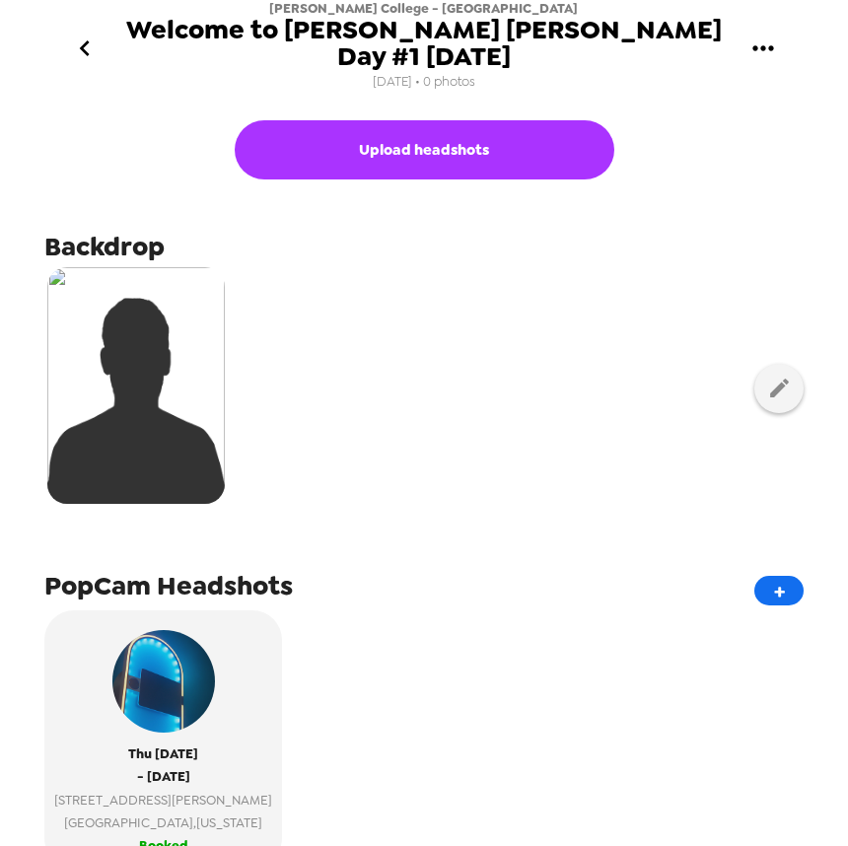
scroll to position [197, 0]
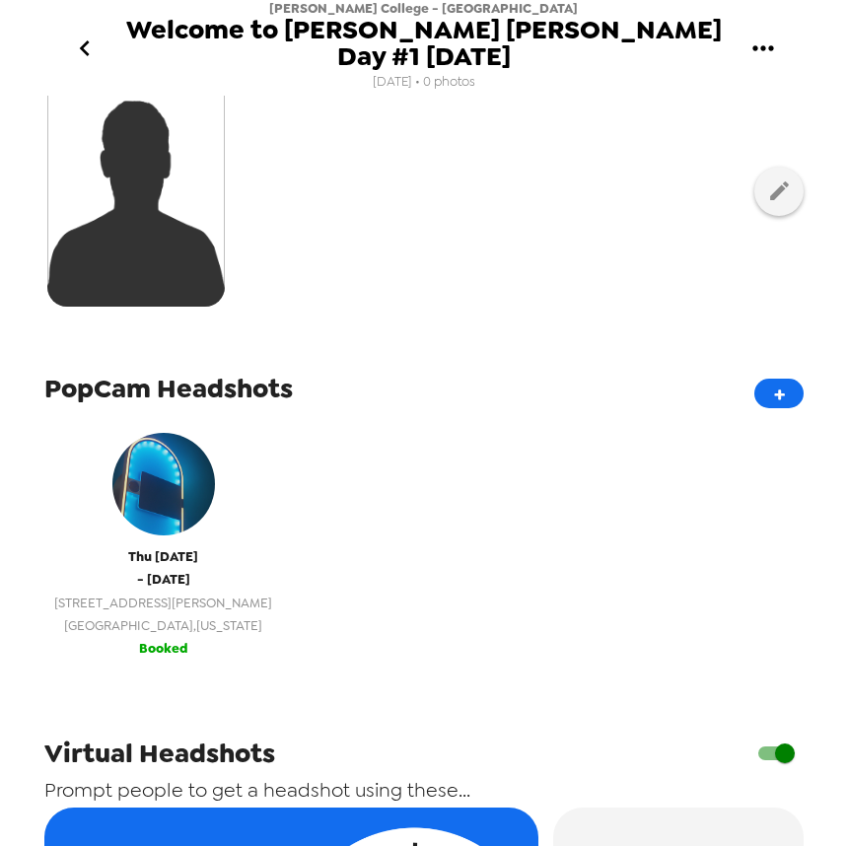
click at [186, 630] on span "[GEOGRAPHIC_DATA] , [US_STATE]" at bounding box center [163, 625] width 218 height 23
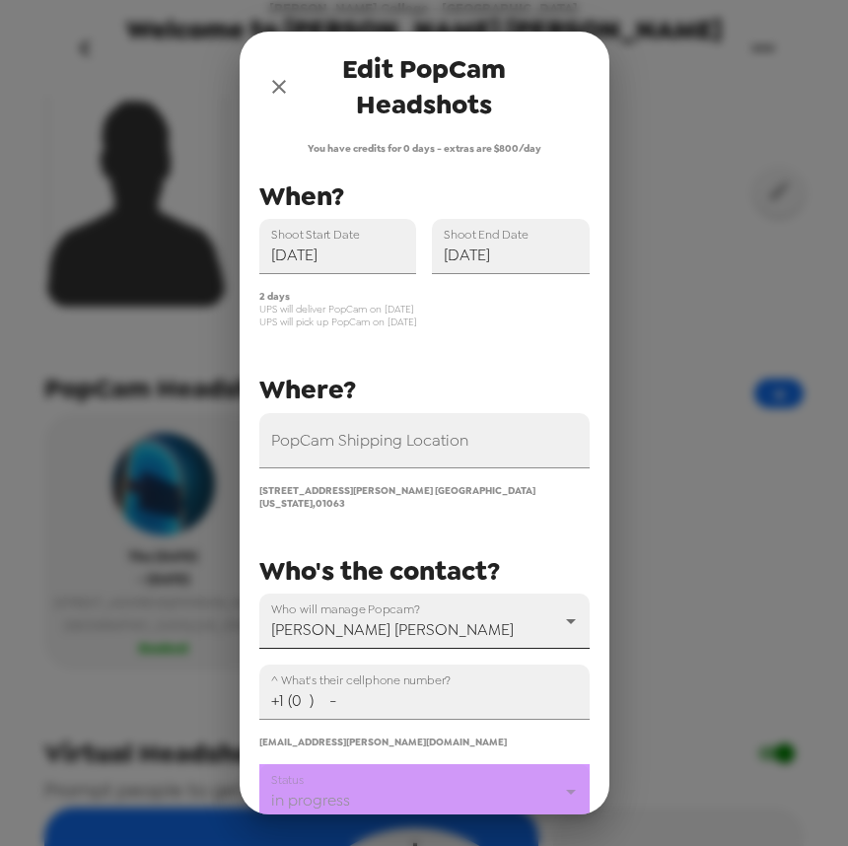
scroll to position [170, 0]
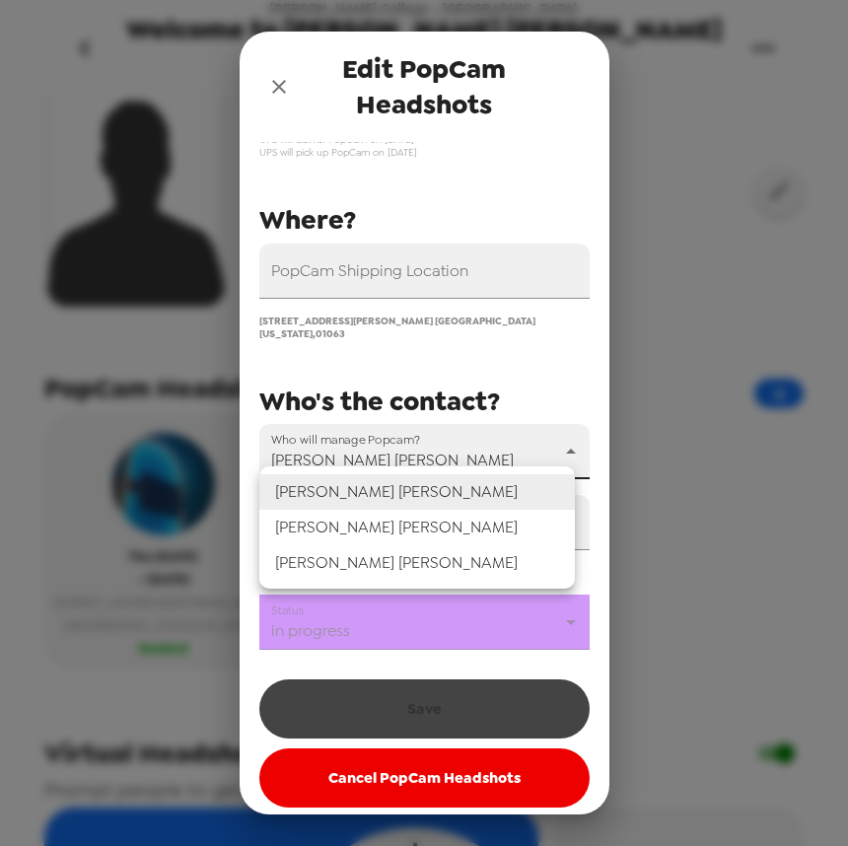
click at [364, 451] on body "[PERSON_NAME] College - Lazarus Career Center Welcome to [PERSON_NAME] [PERSON_…" at bounding box center [424, 423] width 848 height 846
click at [416, 358] on div at bounding box center [424, 423] width 848 height 846
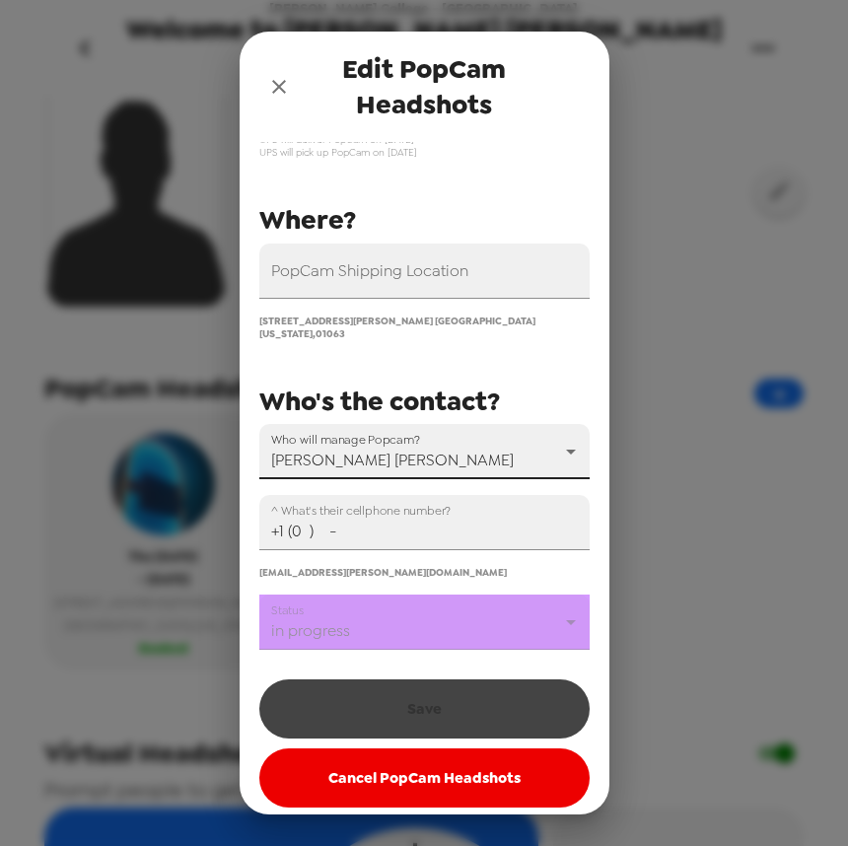
click at [279, 83] on icon "close" at bounding box center [279, 87] width 24 height 24
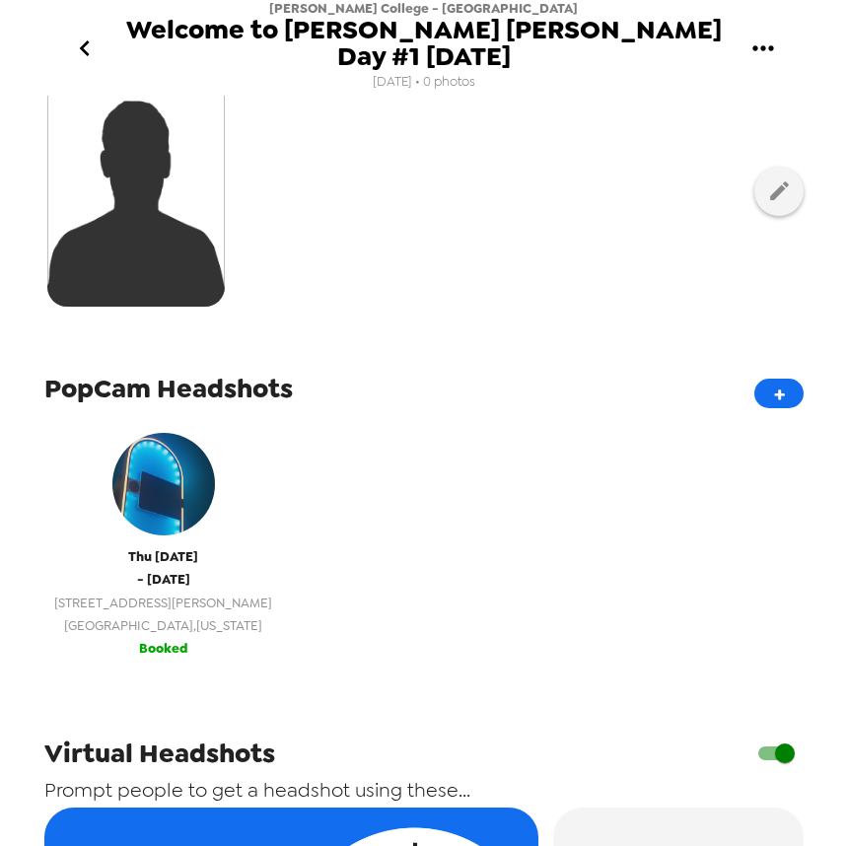
click at [187, 641] on button "[DATE] - [DATE] [STREET_ADDRESS][PERSON_NAME][US_STATE] Booked" at bounding box center [163, 541] width 238 height 257
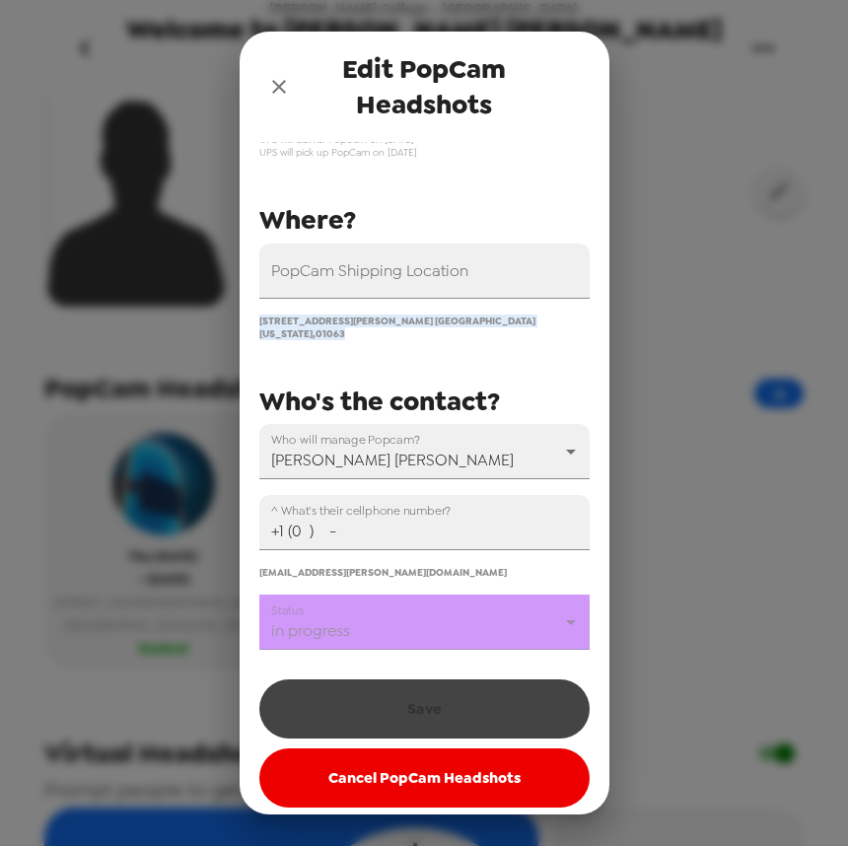
drag, startPoint x: 514, startPoint y: 324, endPoint x: 235, endPoint y: 331, distance: 279.2
click at [235, 331] on div "Edit PopCam Headshots You have credits for 0 days - extras are $800/day PopCam …" at bounding box center [424, 423] width 848 height 846
copy span "[STREET_ADDRESS][PERSON_NAME][US_STATE]"
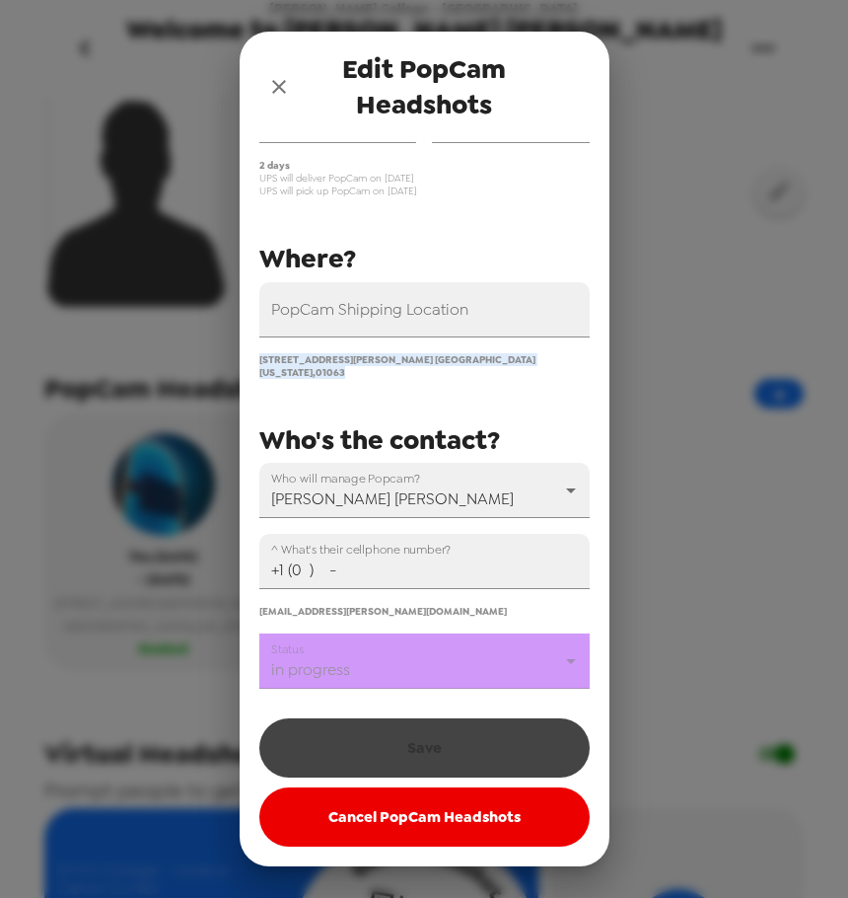
scroll to position [118, 0]
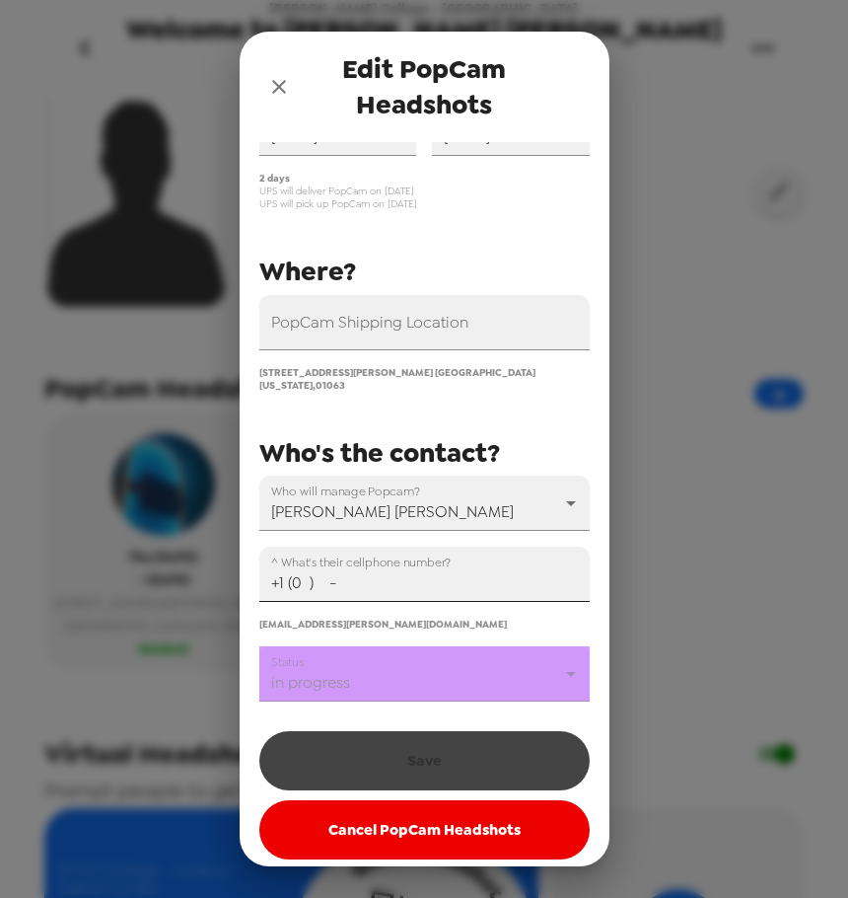
click at [376, 569] on input "+1 (0 ) -" at bounding box center [424, 573] width 330 height 55
paste input "97) 381-8323"
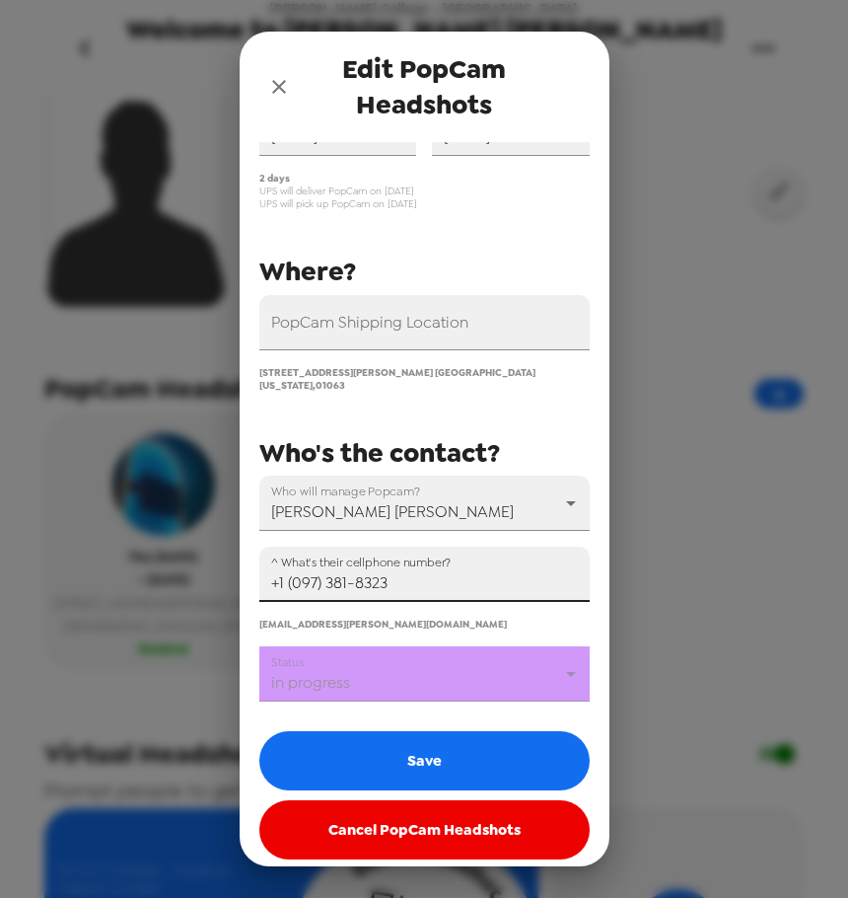
drag, startPoint x: 259, startPoint y: 562, endPoint x: 160, endPoint y: 559, distance: 99.7
click at [165, 560] on div "Edit PopCam Headshots You have credits for 0 days - extras are $800/day PopCam …" at bounding box center [424, 449] width 848 height 898
paste input "973) 818-3232"
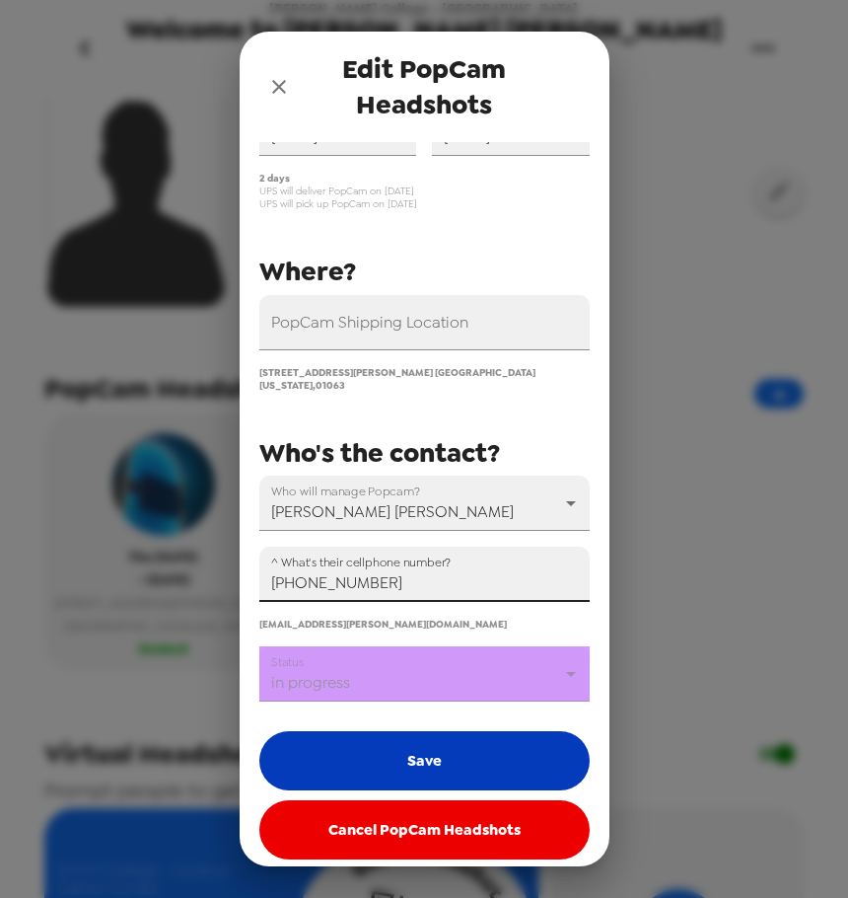
type input "+1 (973) 818-3232"
click at [416, 747] on button "Save" at bounding box center [424, 760] width 330 height 59
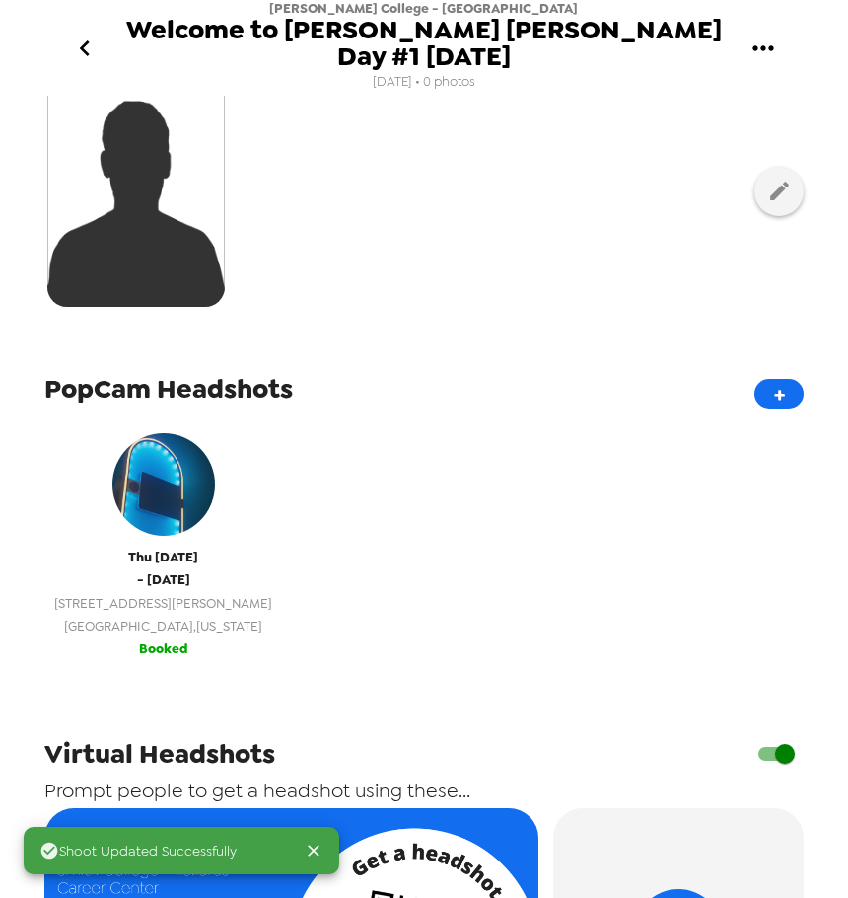
click at [140, 583] on div "Thu 9/25/25 - Fri 9/26/25 7 Chapin Way Northampton , Massachusetts" at bounding box center [163, 530] width 218 height 214
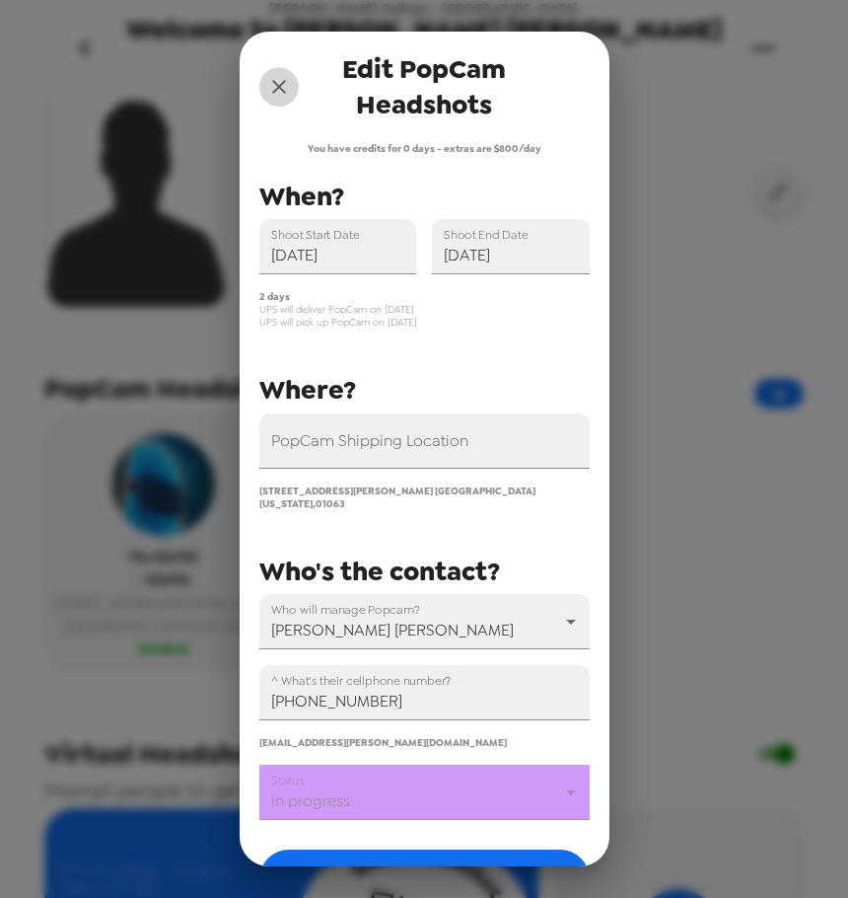
click at [282, 82] on icon "close" at bounding box center [279, 87] width 24 height 24
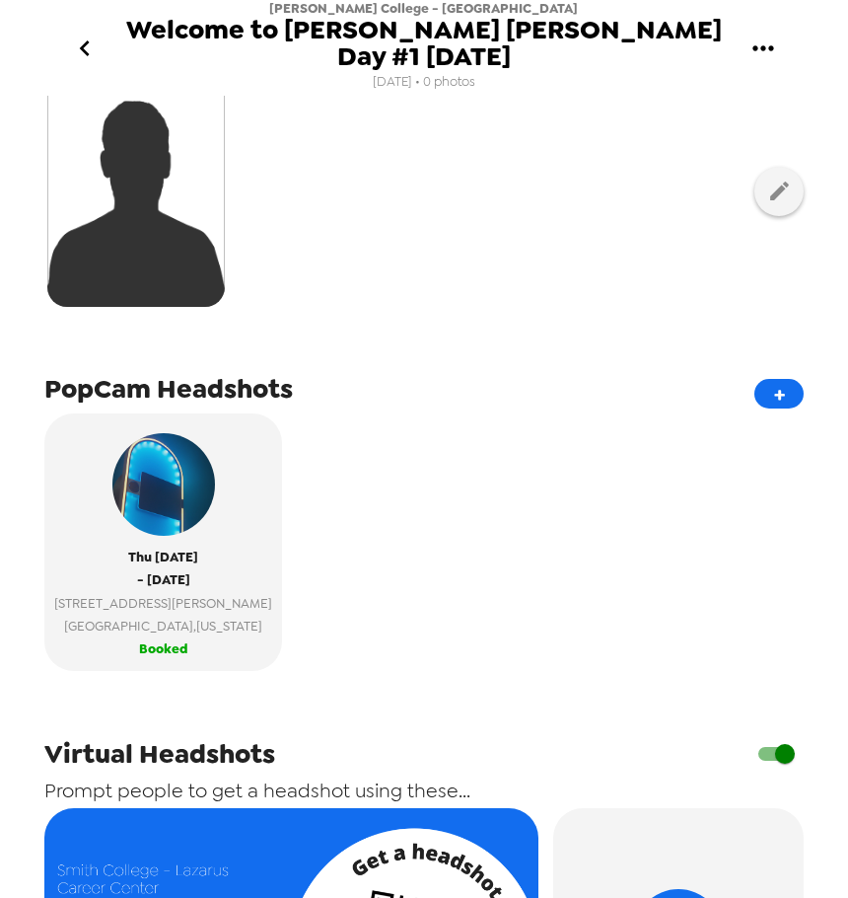
click at [81, 41] on icon "go back" at bounding box center [85, 49] width 32 height 32
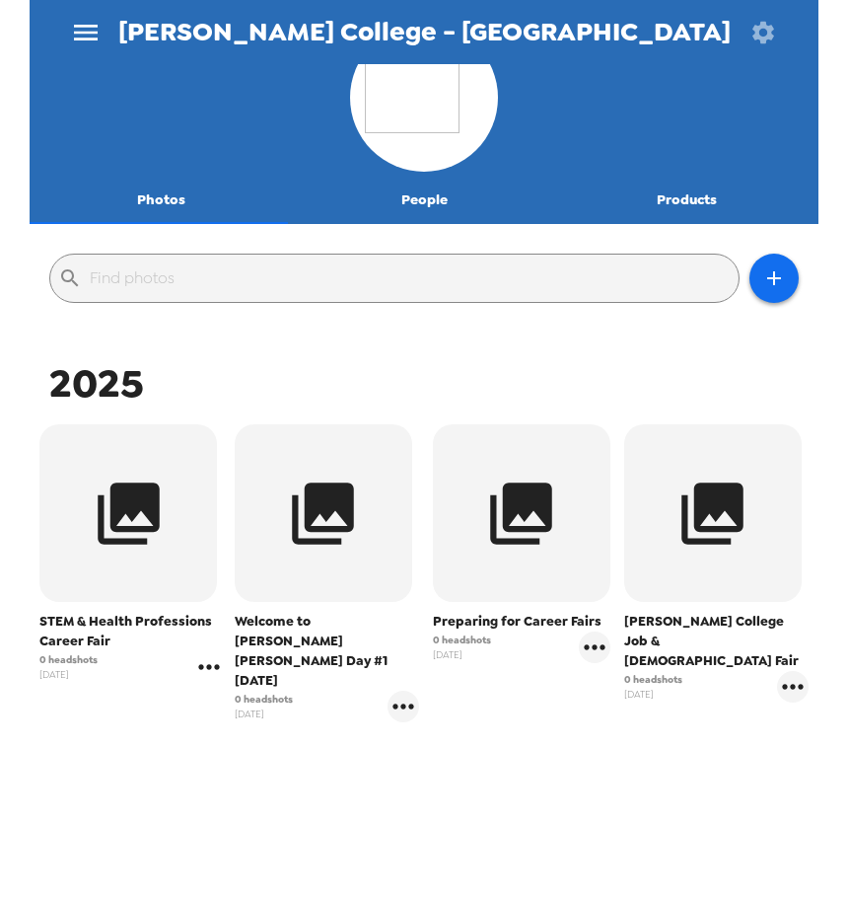
scroll to position [62, 0]
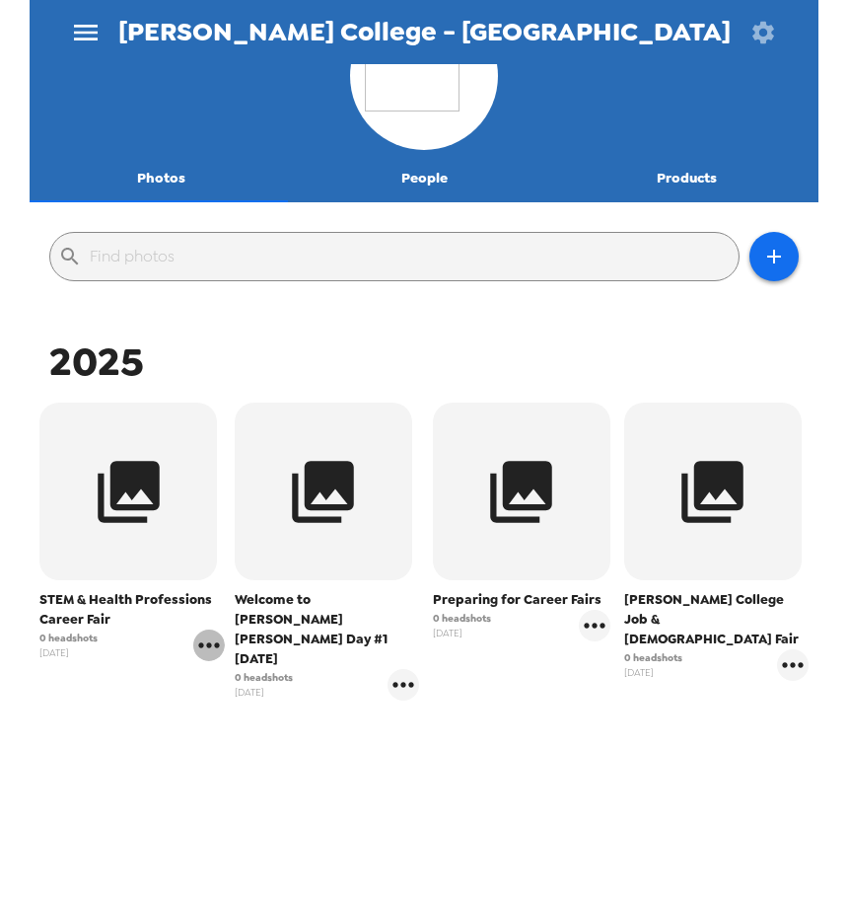
click at [210, 652] on icon "gallery menu" at bounding box center [209, 645] width 32 height 32
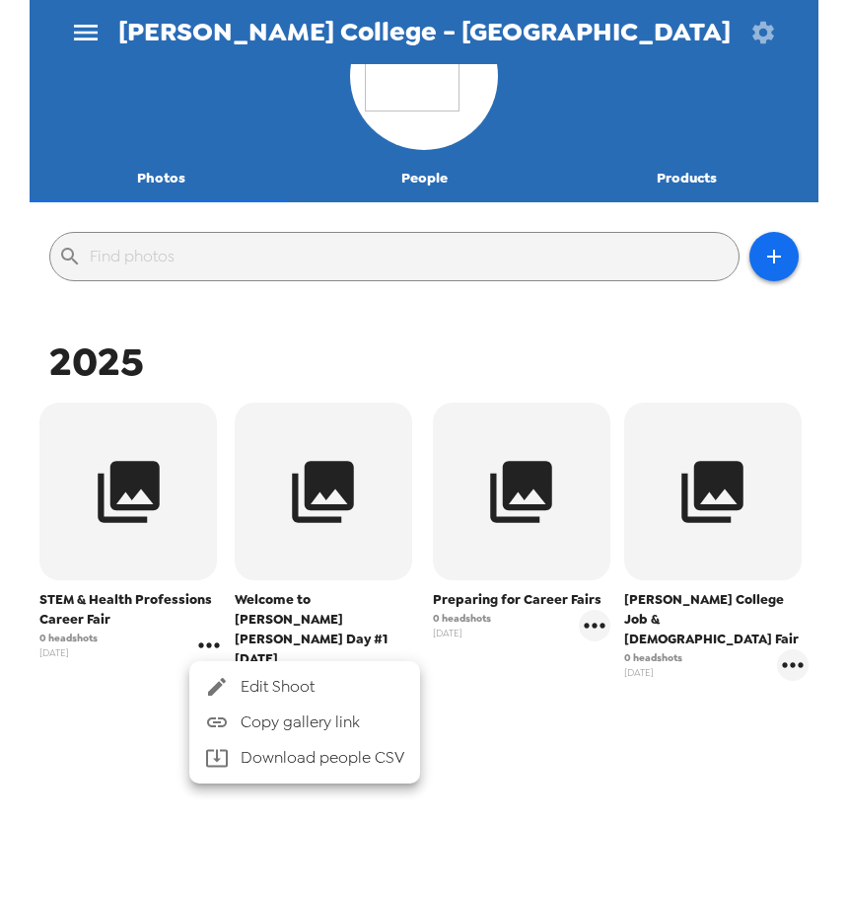
click at [234, 683] on div at bounding box center [223, 687] width 36 height 24
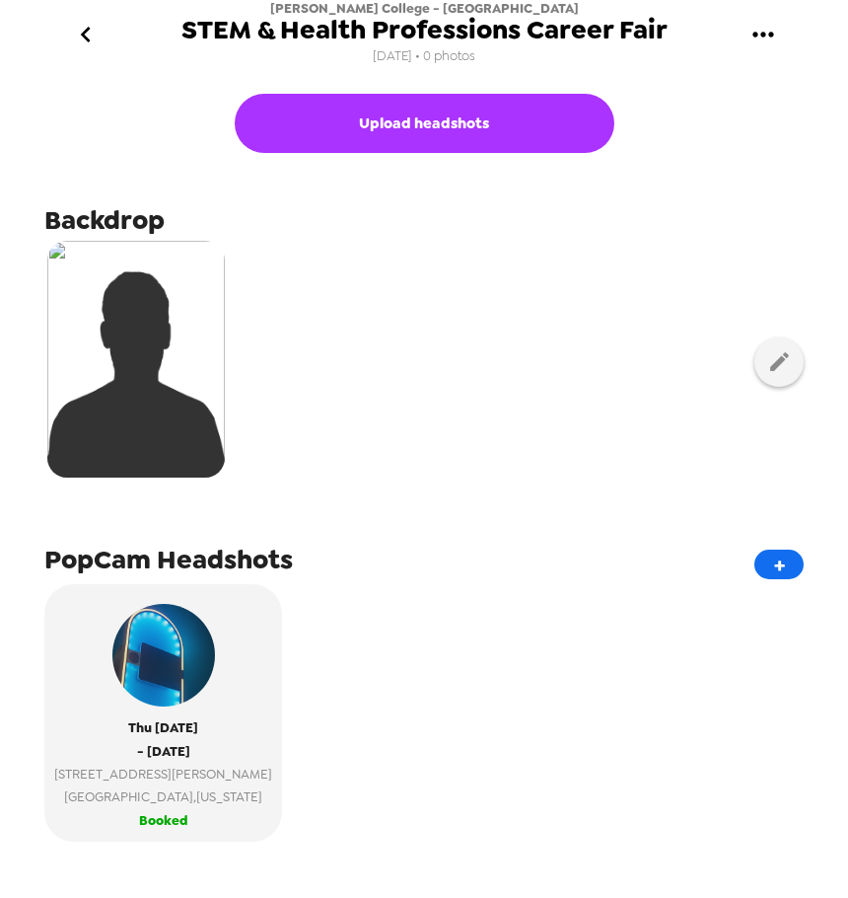
scroll to position [264, 0]
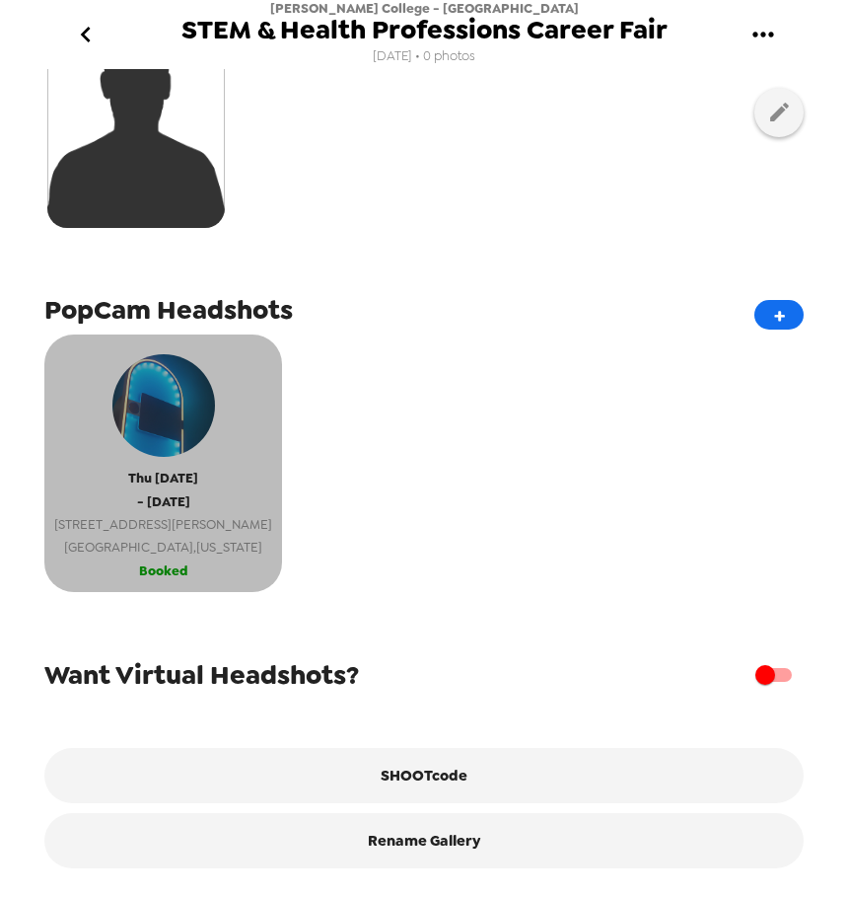
click at [156, 540] on span "Northampton , Massachusetts" at bounding box center [163, 547] width 218 height 23
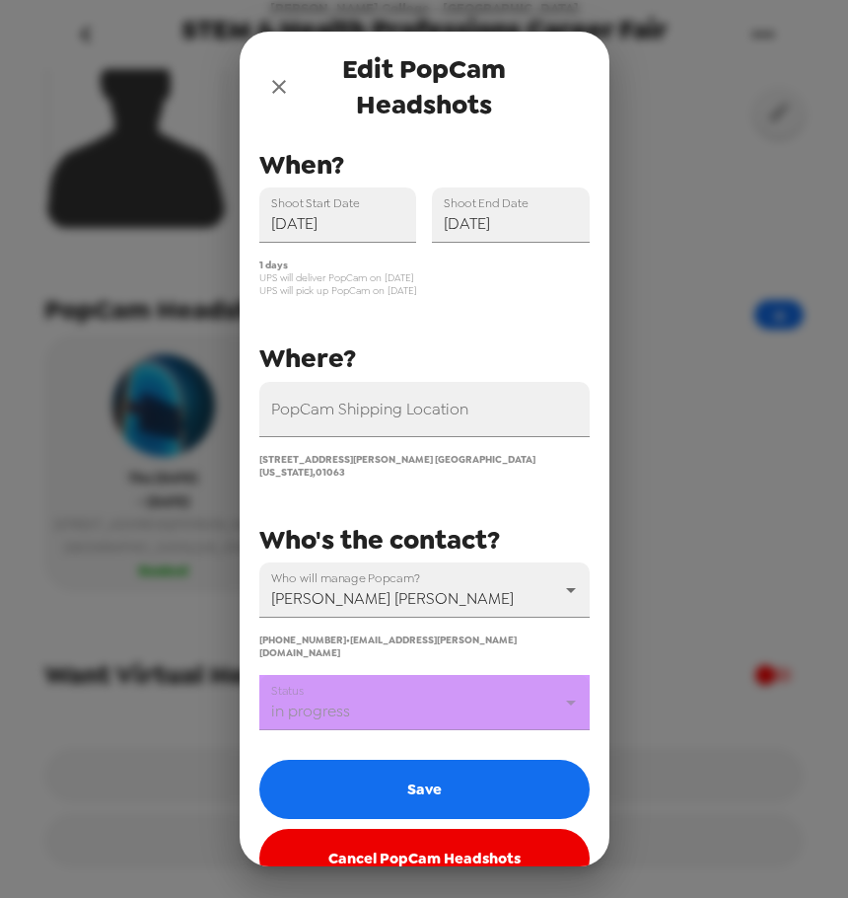
scroll to position [47, 0]
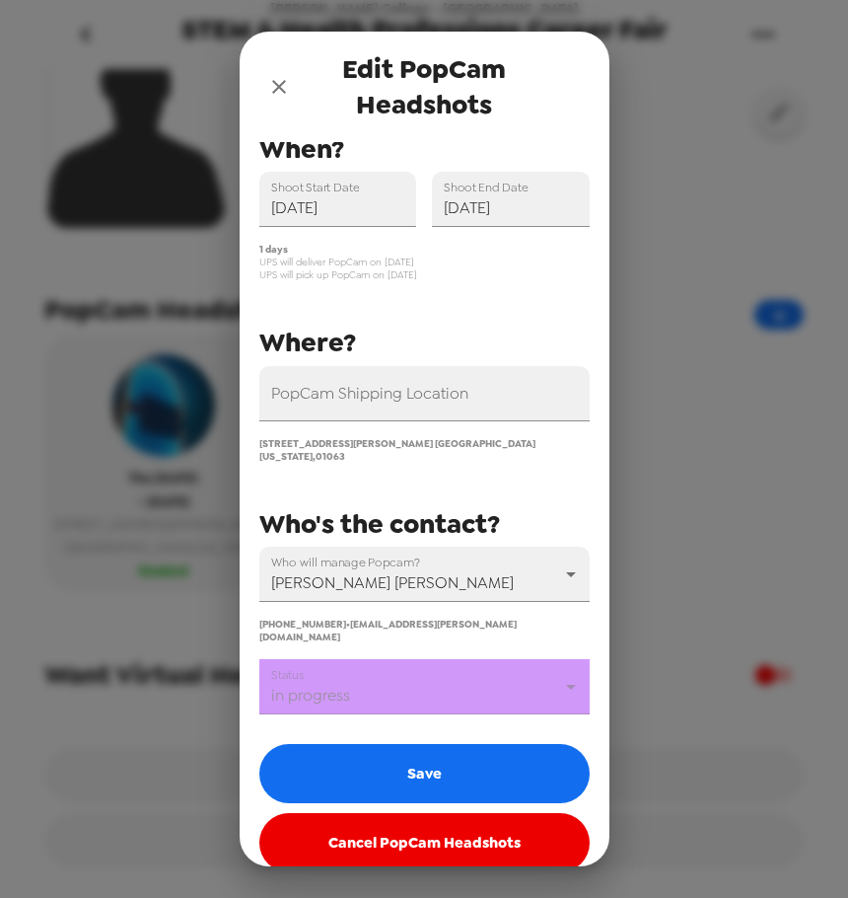
click at [279, 88] on icon "close" at bounding box center [279, 87] width 14 height 14
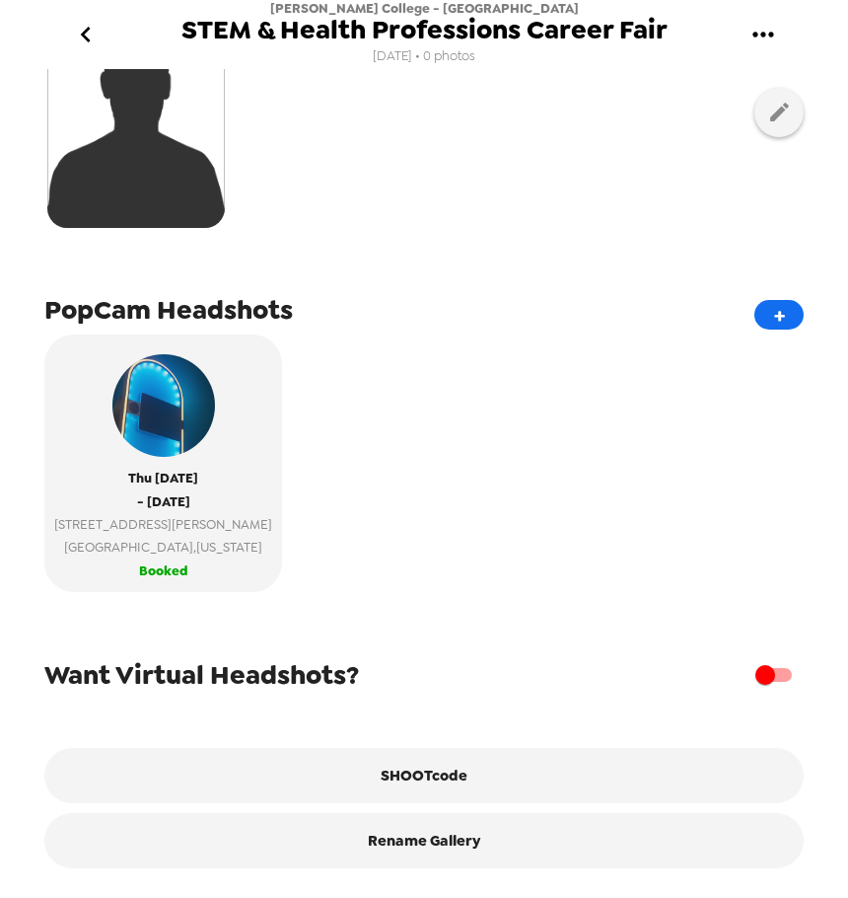
click at [482, 566] on div "Thu 2/12/26 - Thu 2/12/26 7 Chapin Way Northampton , Massachusetts Booked" at bounding box center [423, 470] width 759 height 272
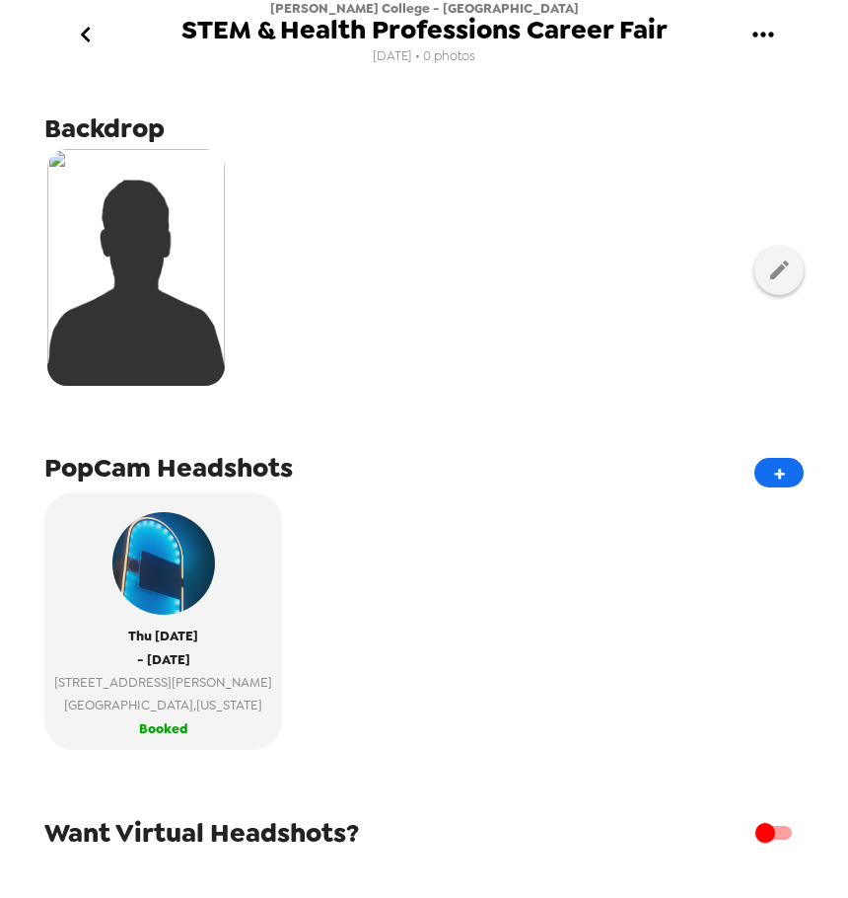
scroll to position [0, 0]
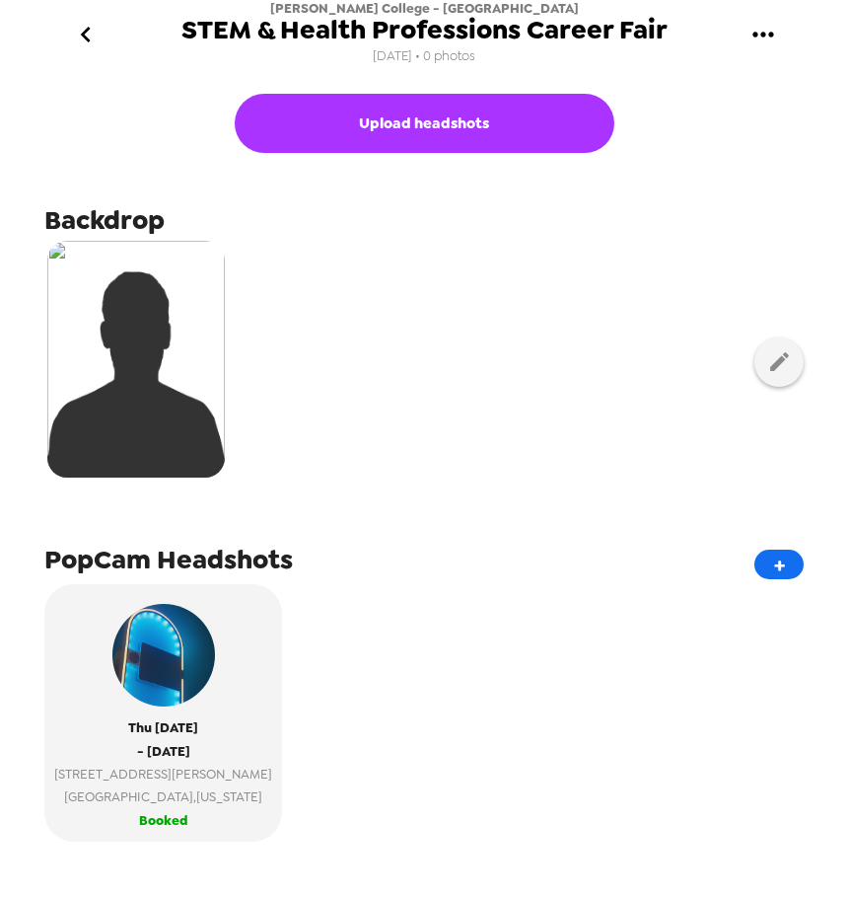
click at [90, 34] on icon "go back" at bounding box center [86, 35] width 32 height 32
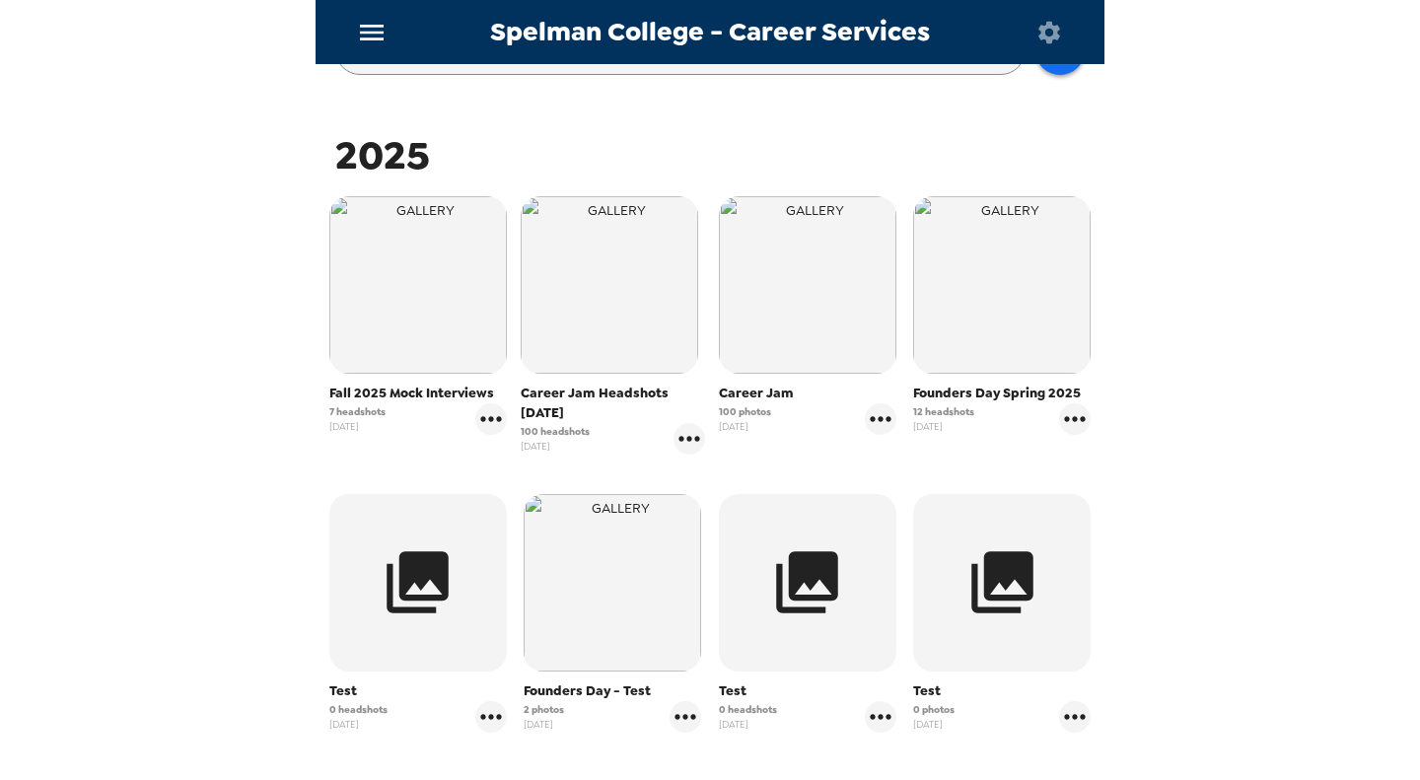
scroll to position [296, 0]
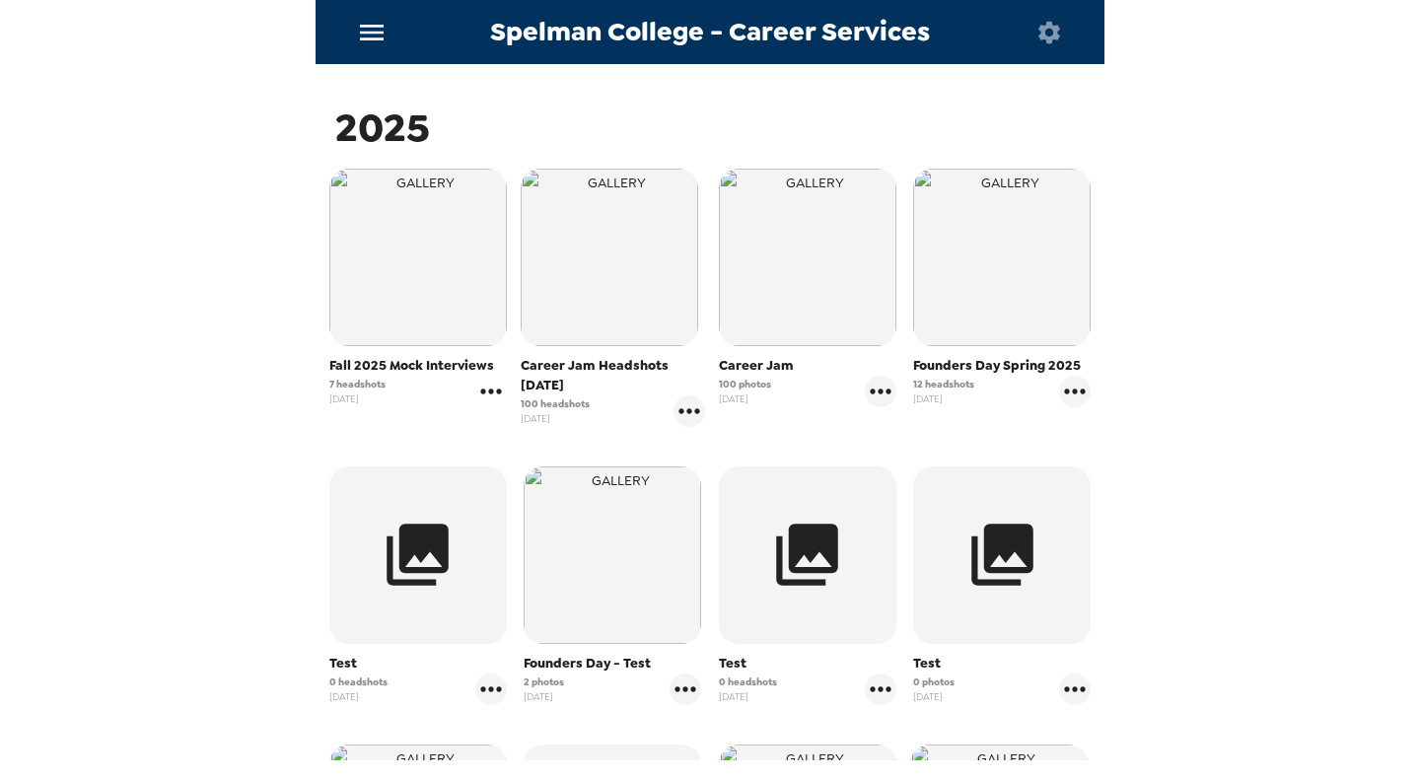
click at [491, 392] on icon "gallery menu" at bounding box center [490, 391] width 21 height 5
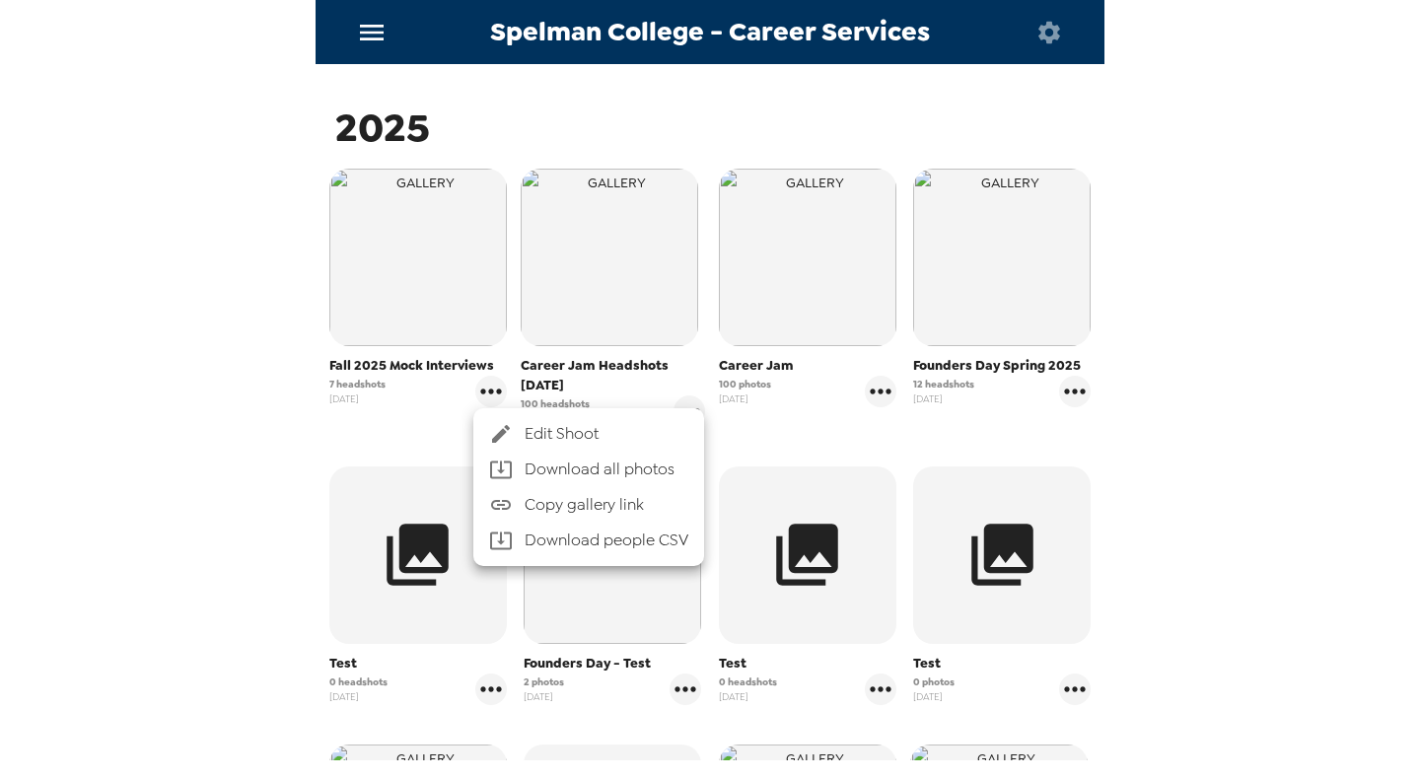
click at [544, 426] on span "Edit Shoot" at bounding box center [607, 434] width 164 height 24
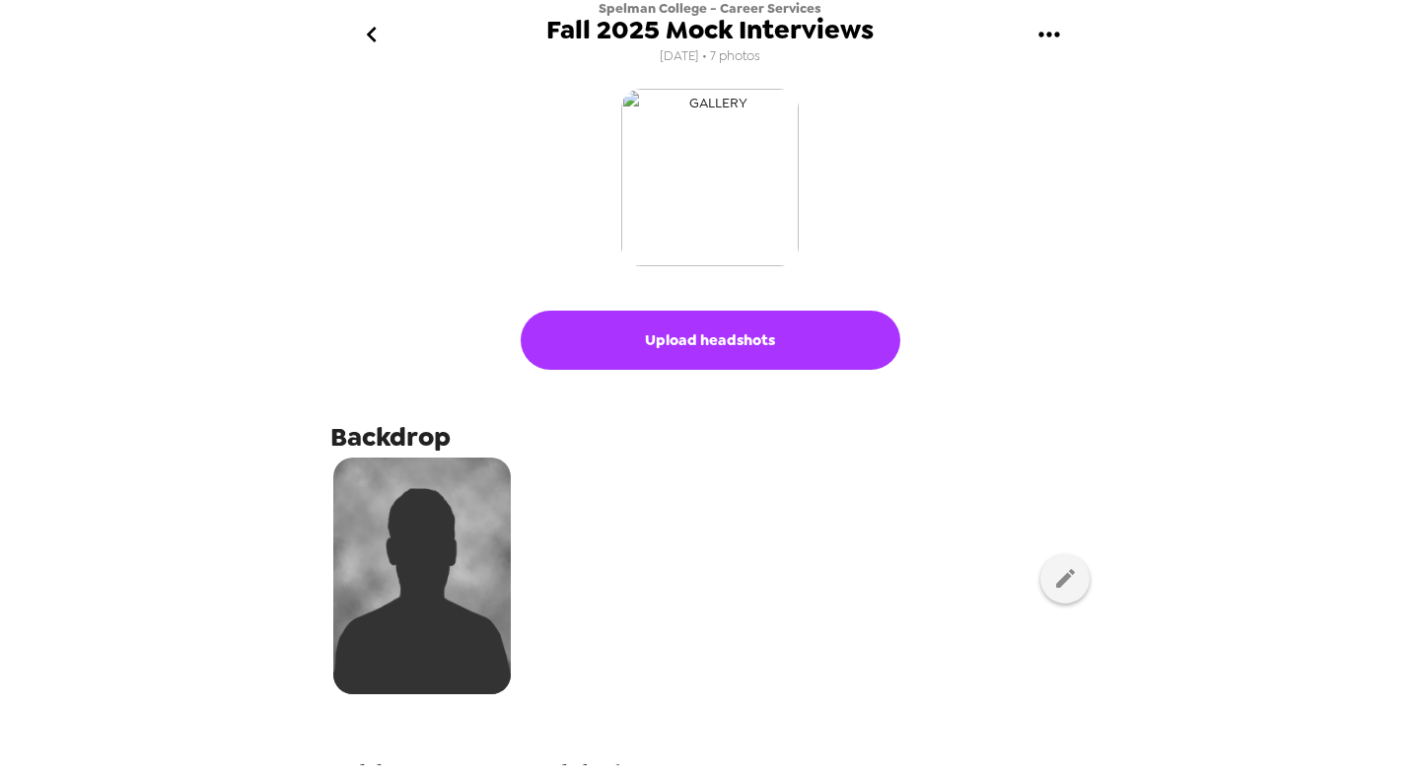
click at [727, 169] on img "button" at bounding box center [710, 178] width 178 height 178
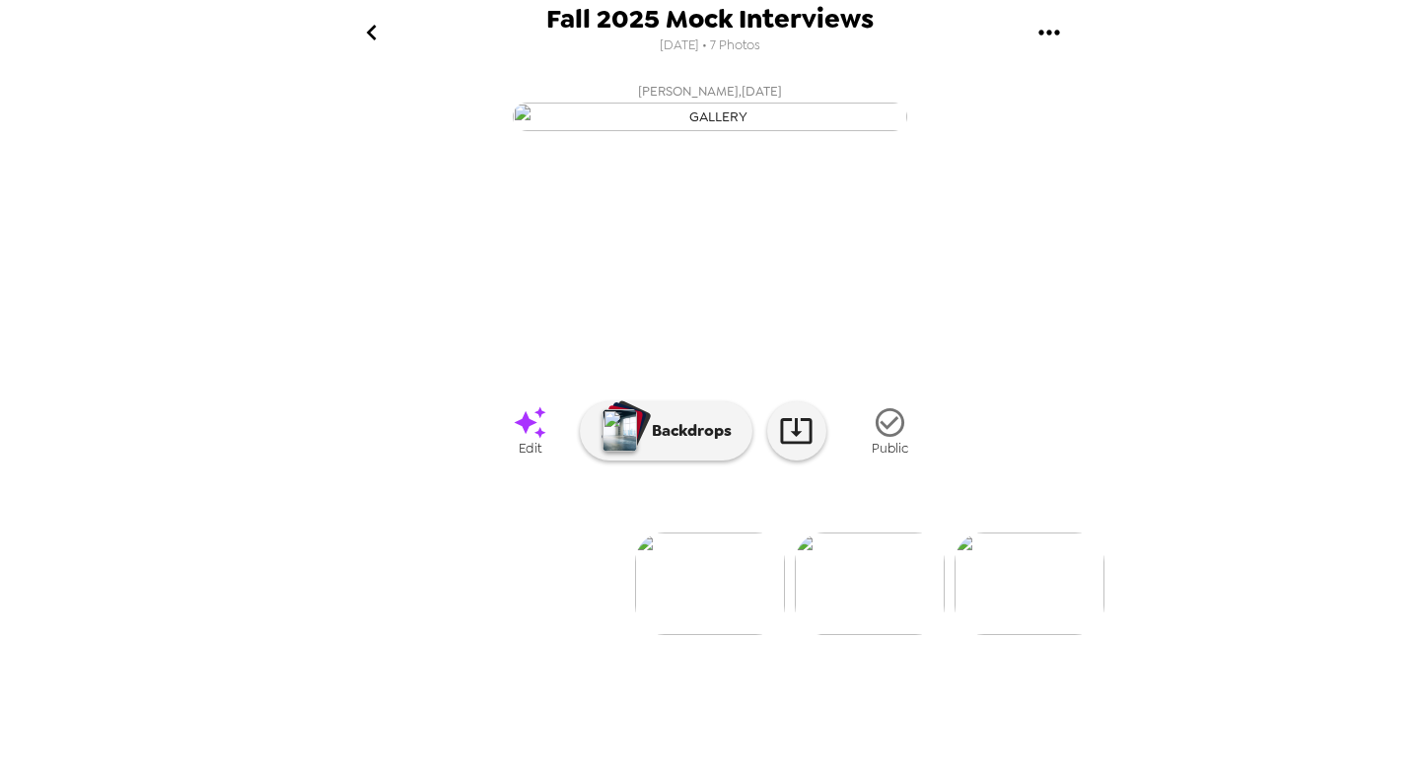
click at [903, 635] on img at bounding box center [870, 584] width 150 height 103
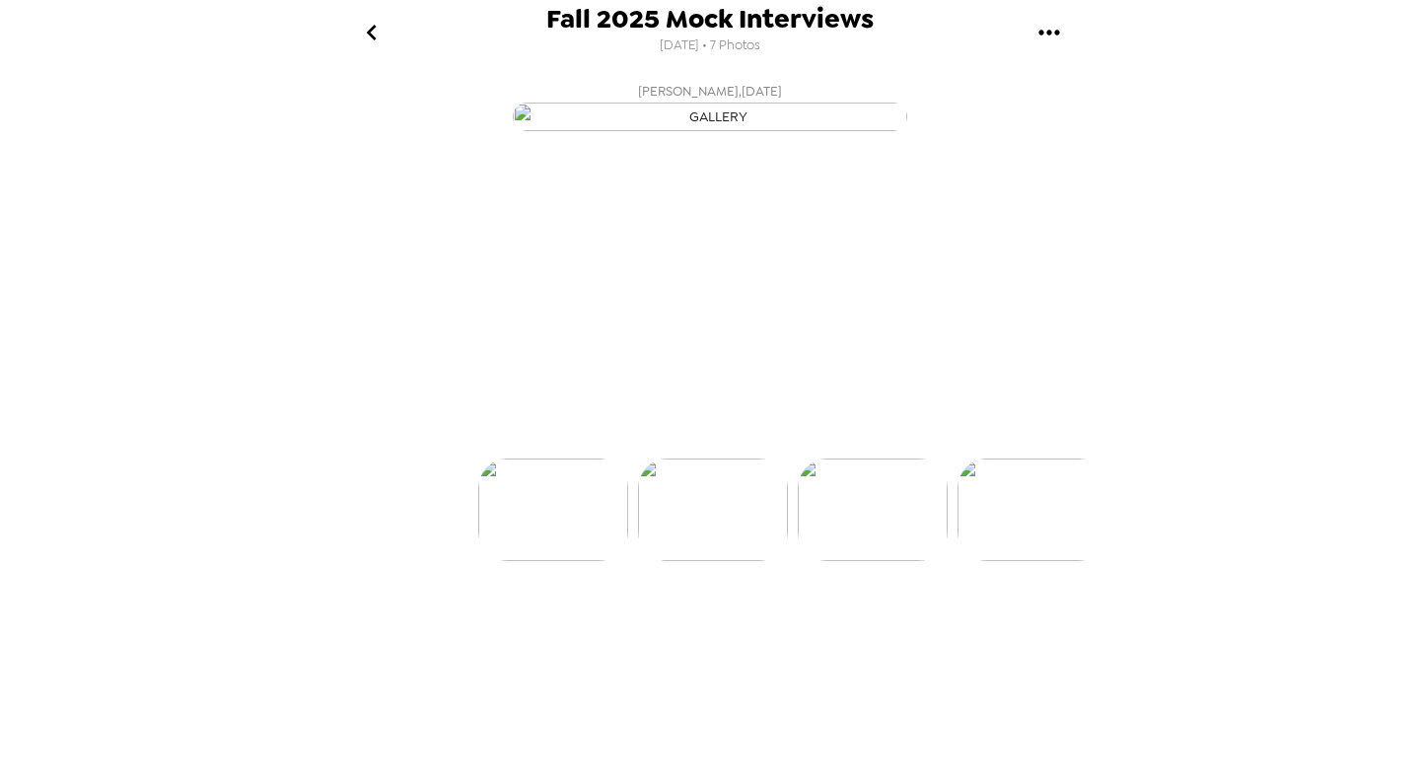
scroll to position [0, 159]
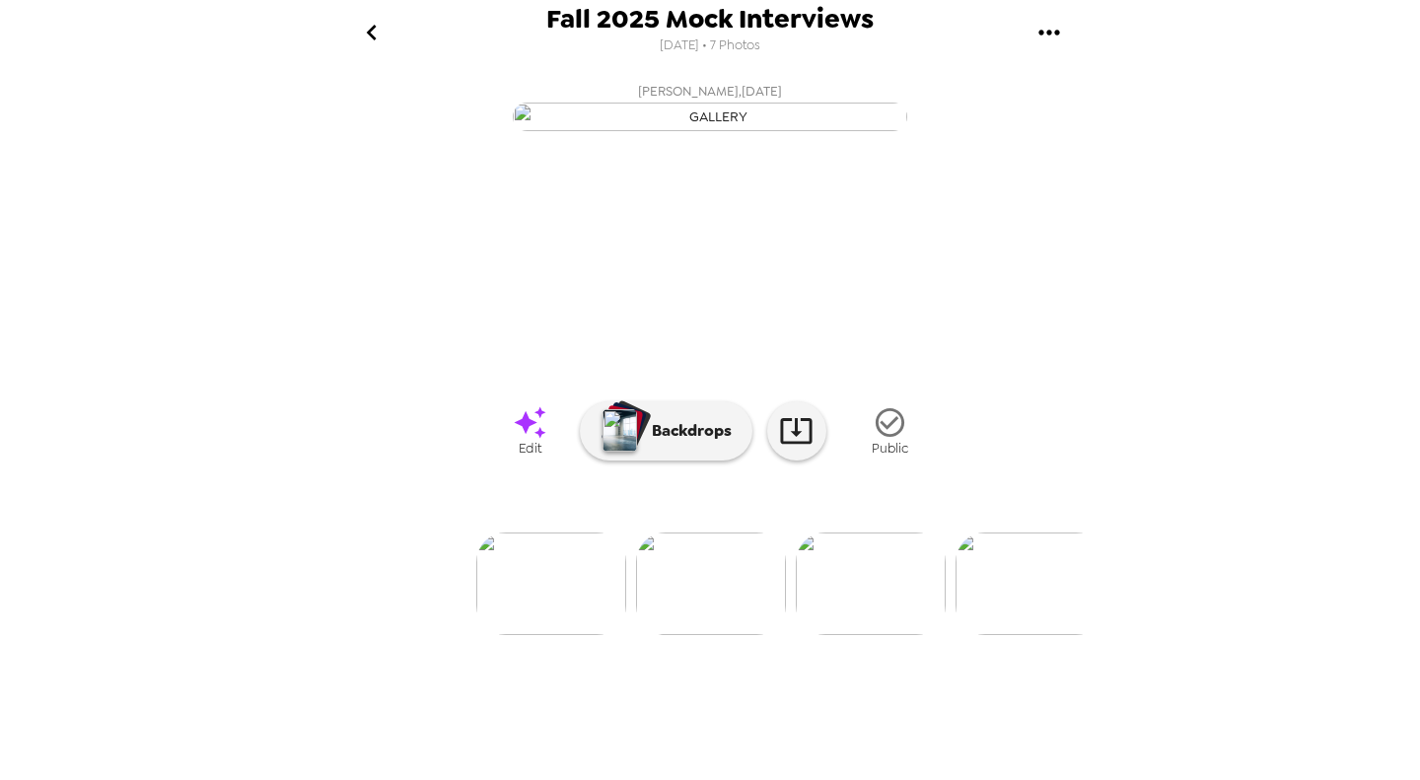
click at [897, 635] on div at bounding box center [710, 552] width 789 height 168
click at [884, 635] on img at bounding box center [871, 584] width 150 height 103
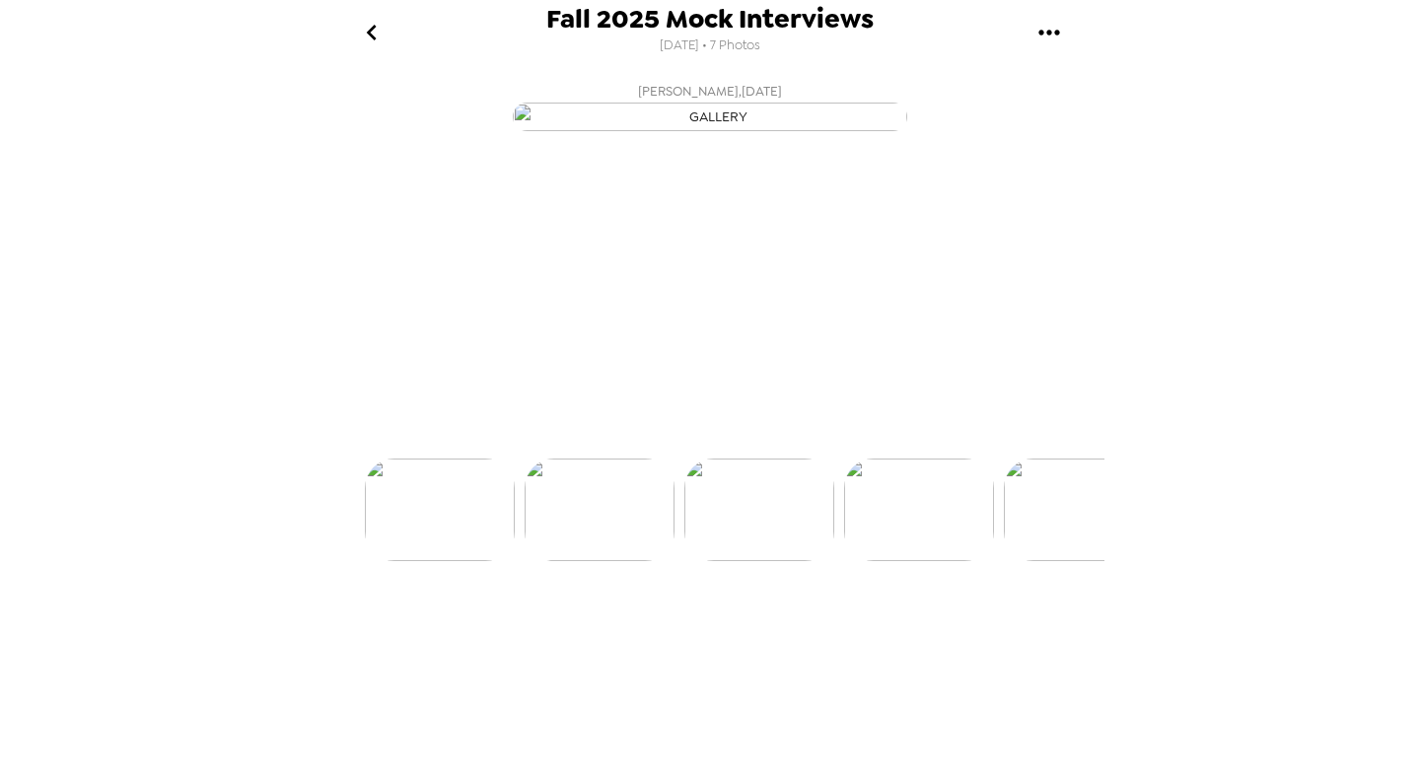
scroll to position [0, 318]
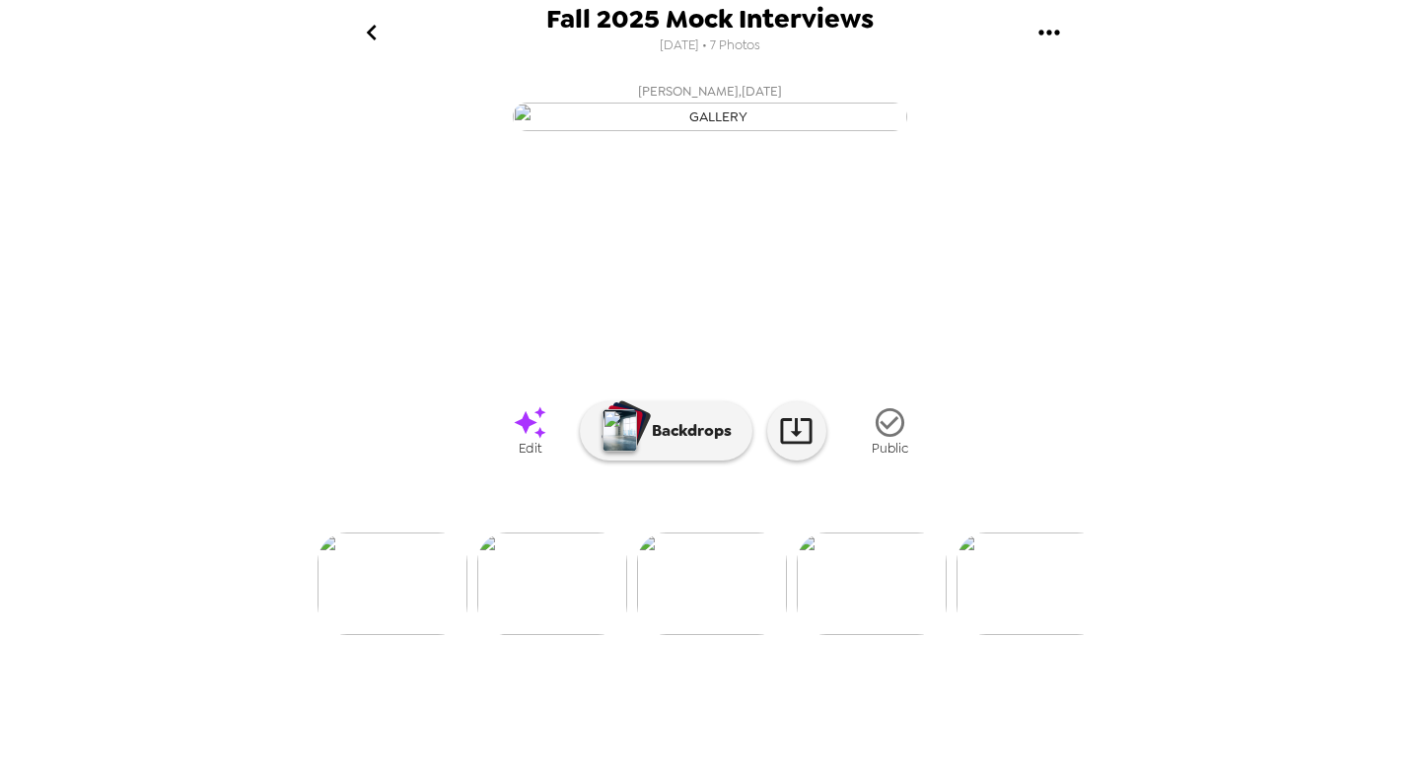
click at [374, 27] on icon "go back" at bounding box center [371, 33] width 10 height 16
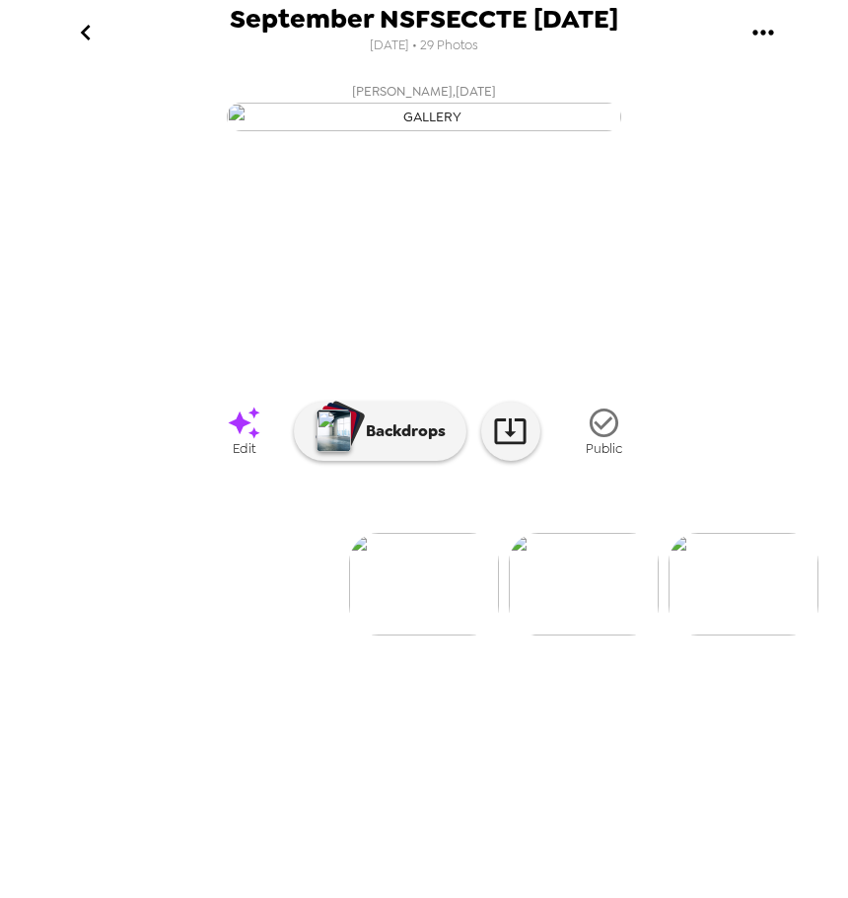
click at [559, 635] on img at bounding box center [584, 584] width 150 height 103
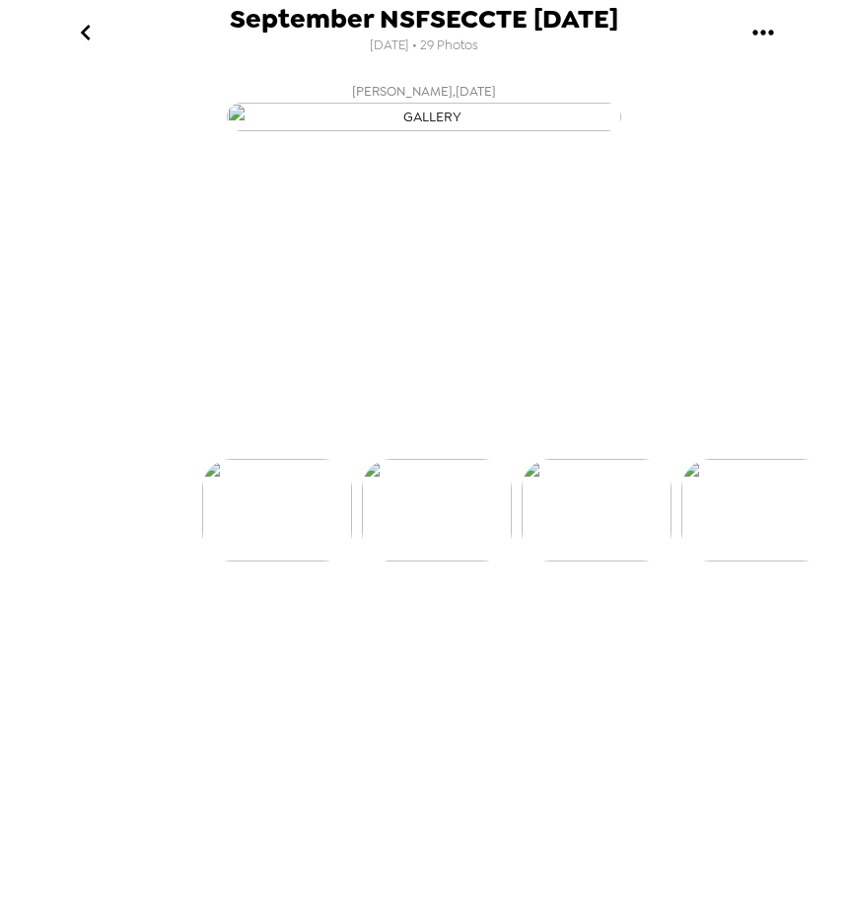
scroll to position [0, 160]
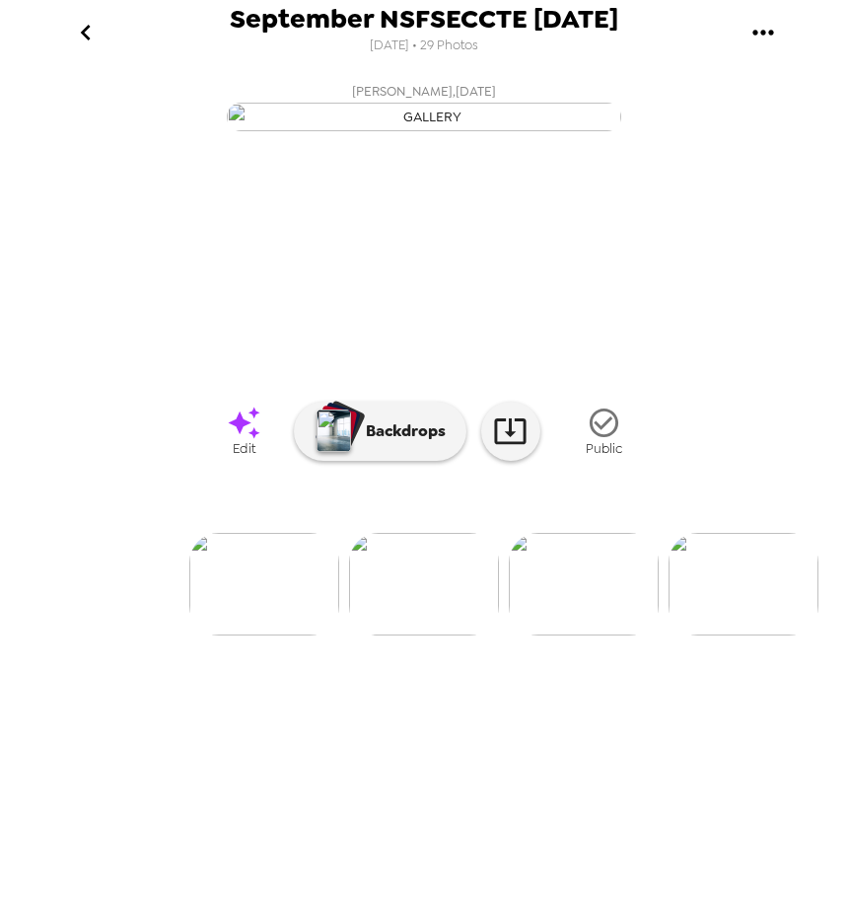
click at [592, 635] on img at bounding box center [584, 584] width 150 height 103
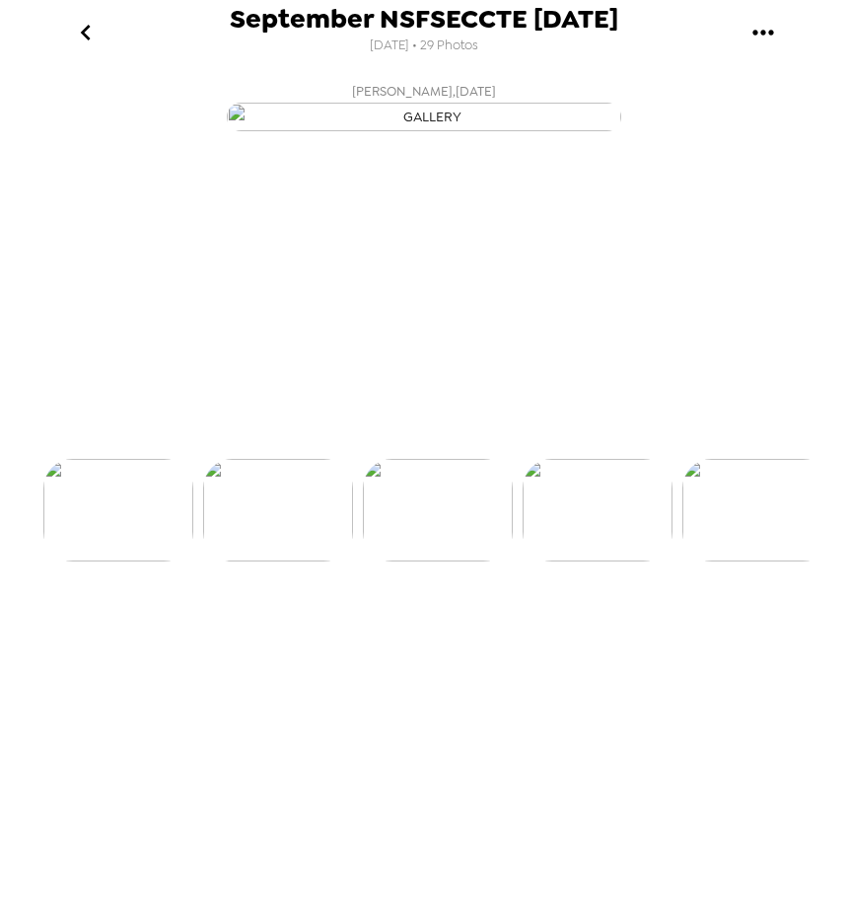
scroll to position [0, 319]
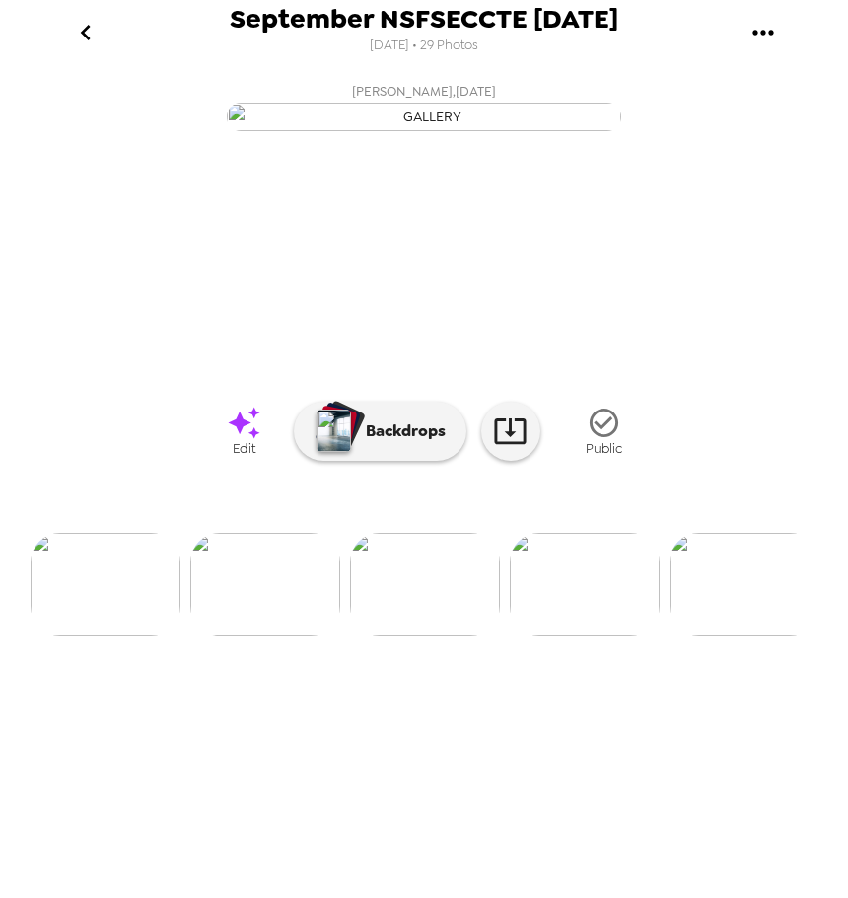
click at [578, 635] on img at bounding box center [585, 584] width 150 height 103
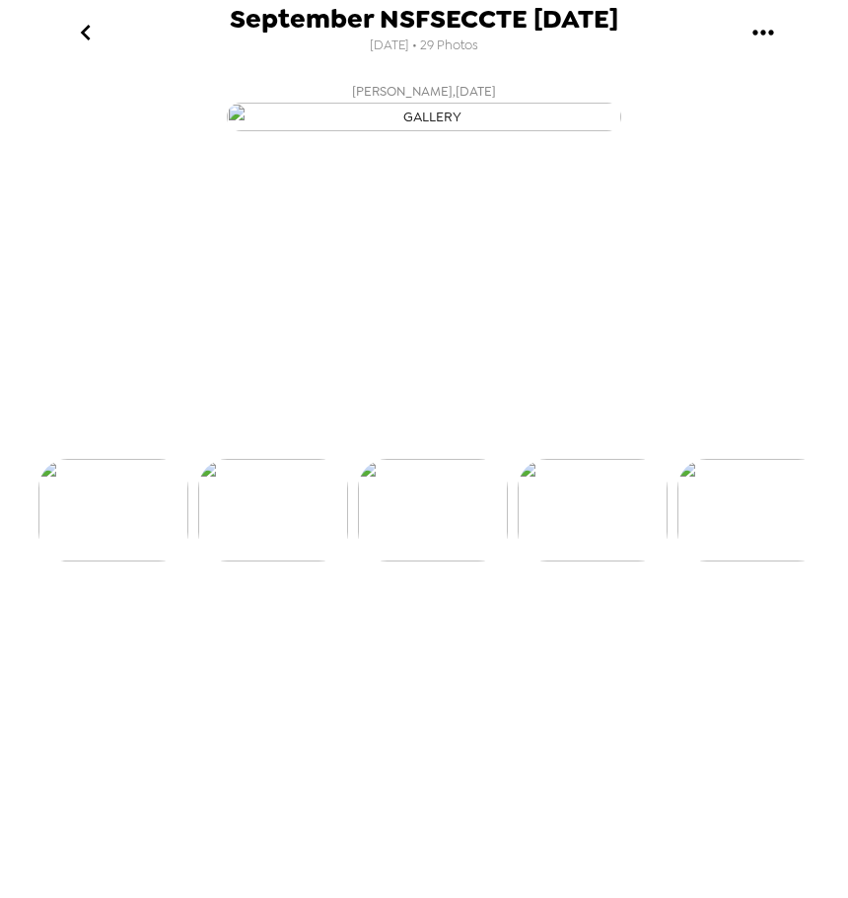
scroll to position [0, 478]
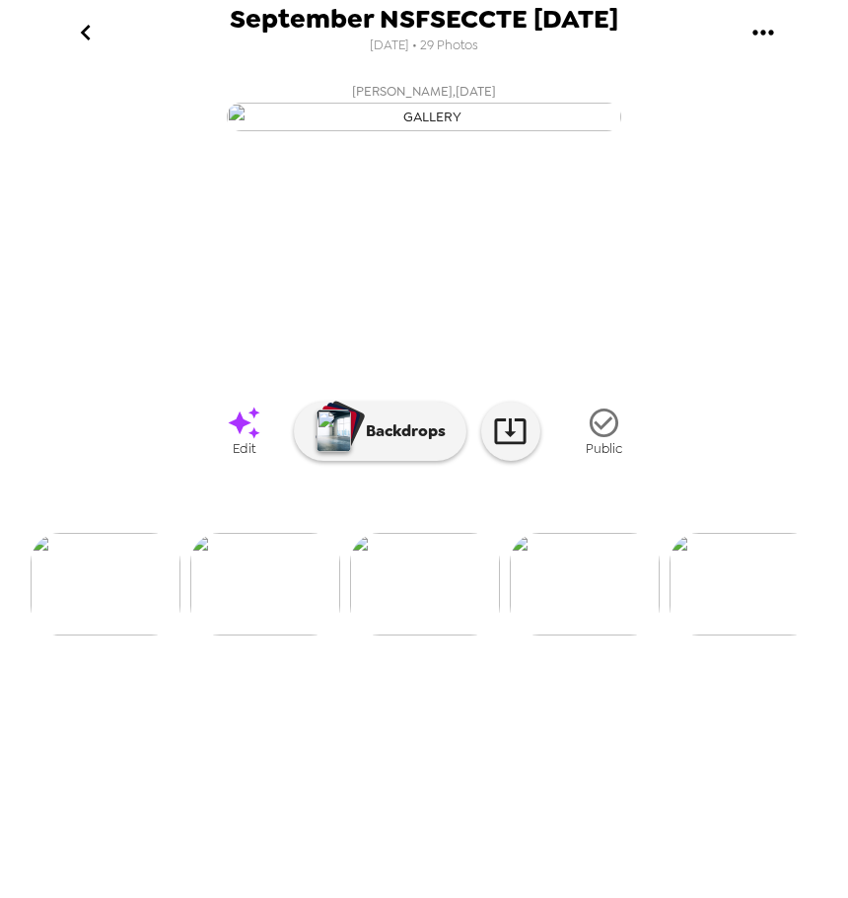
click at [758, 25] on icon "gallery menu" at bounding box center [764, 33] width 32 height 32
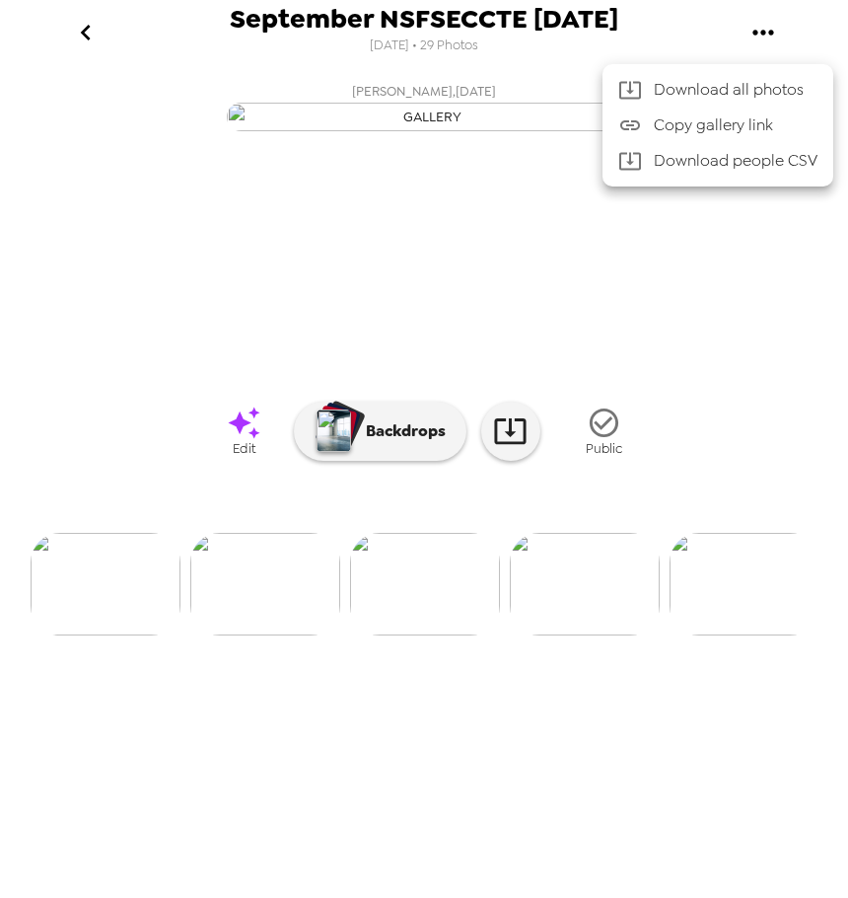
drag, startPoint x: 633, startPoint y: 20, endPoint x: 645, endPoint y: 32, distance: 16.7
click at [634, 20] on div at bounding box center [424, 449] width 848 height 898
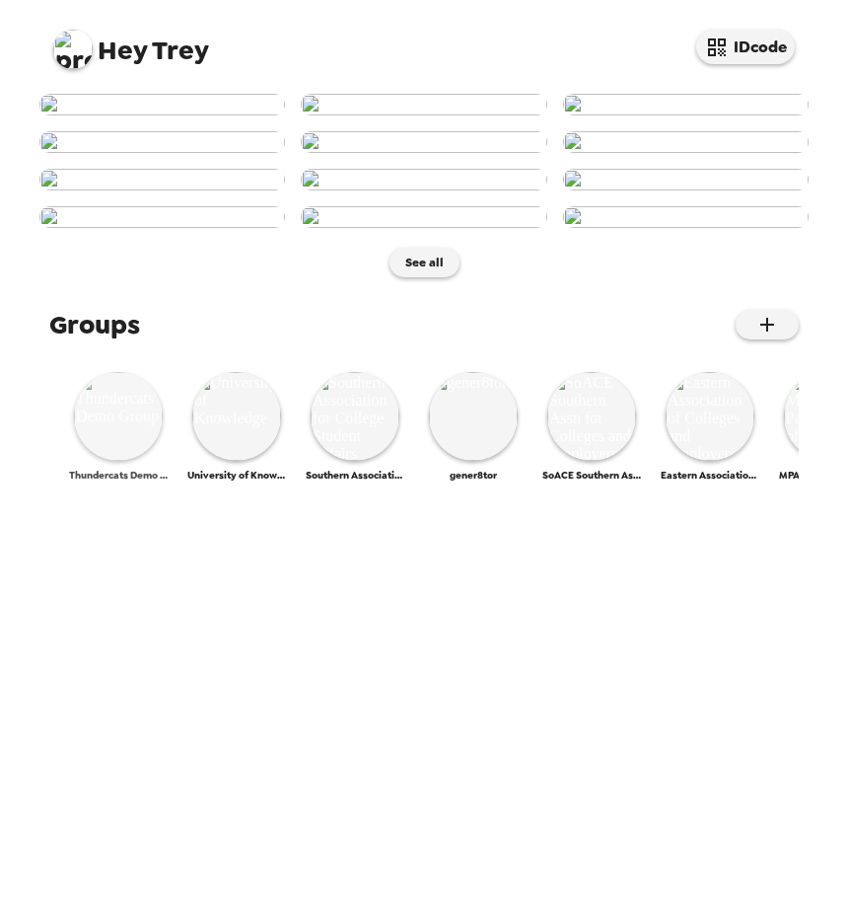
scroll to position [753, 0]
click at [148, 461] on img at bounding box center [118, 416] width 89 height 89
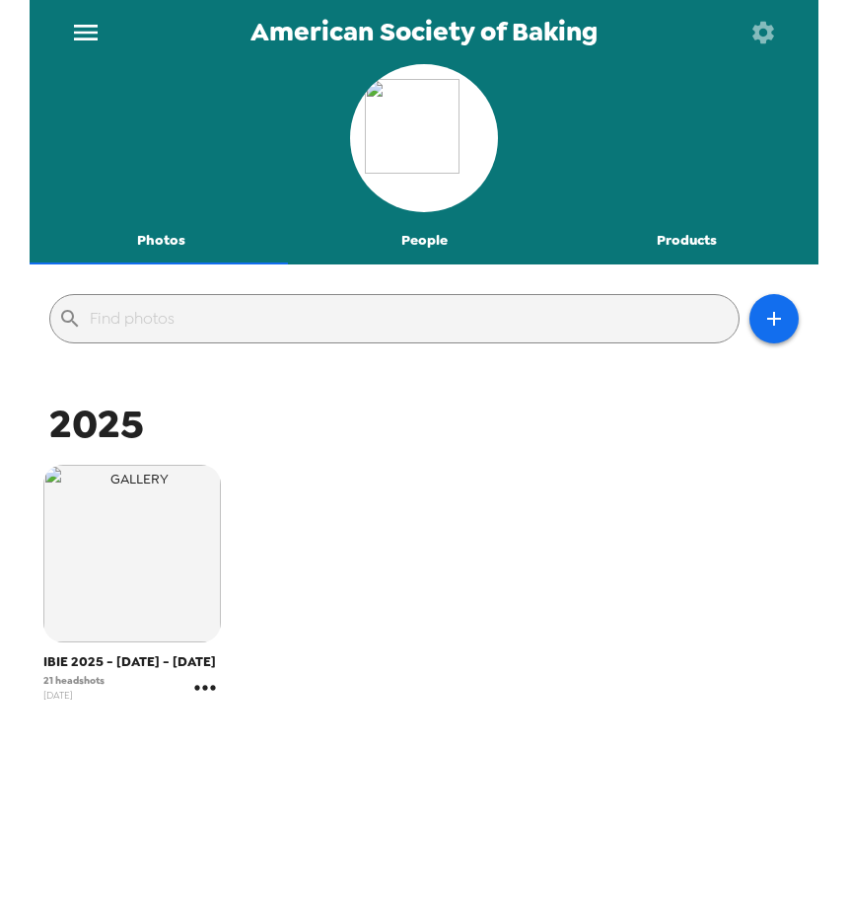
click at [208, 703] on icon "gallery menu" at bounding box center [205, 688] width 32 height 32
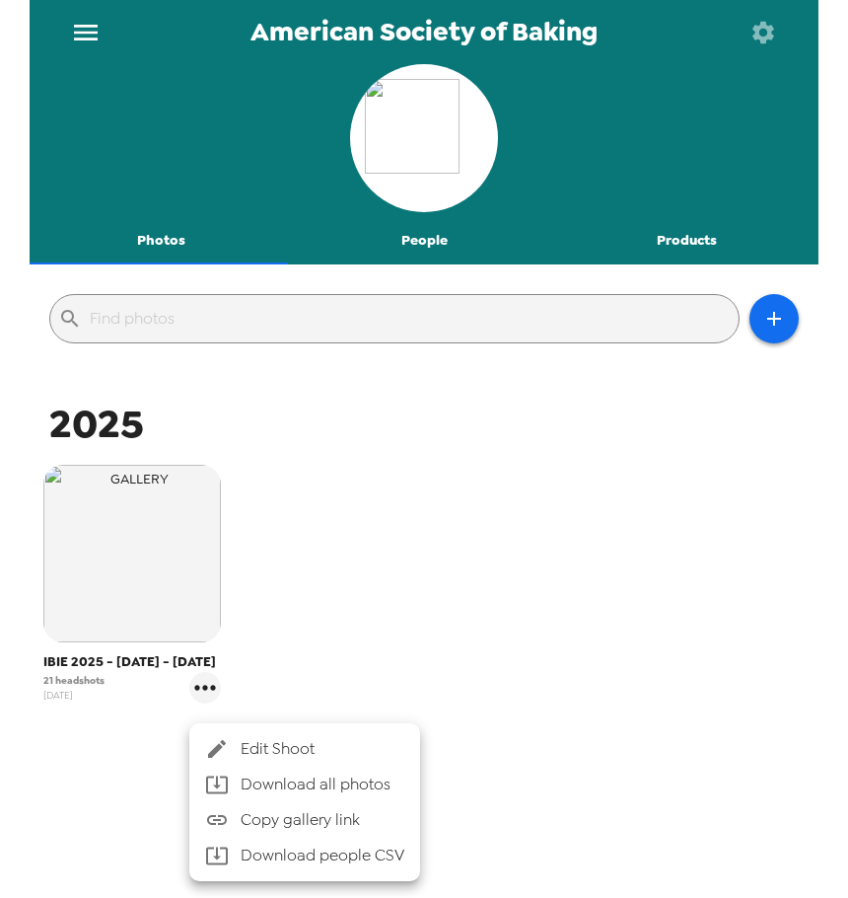
click at [297, 745] on span "Edit Shoot" at bounding box center [323, 749] width 164 height 24
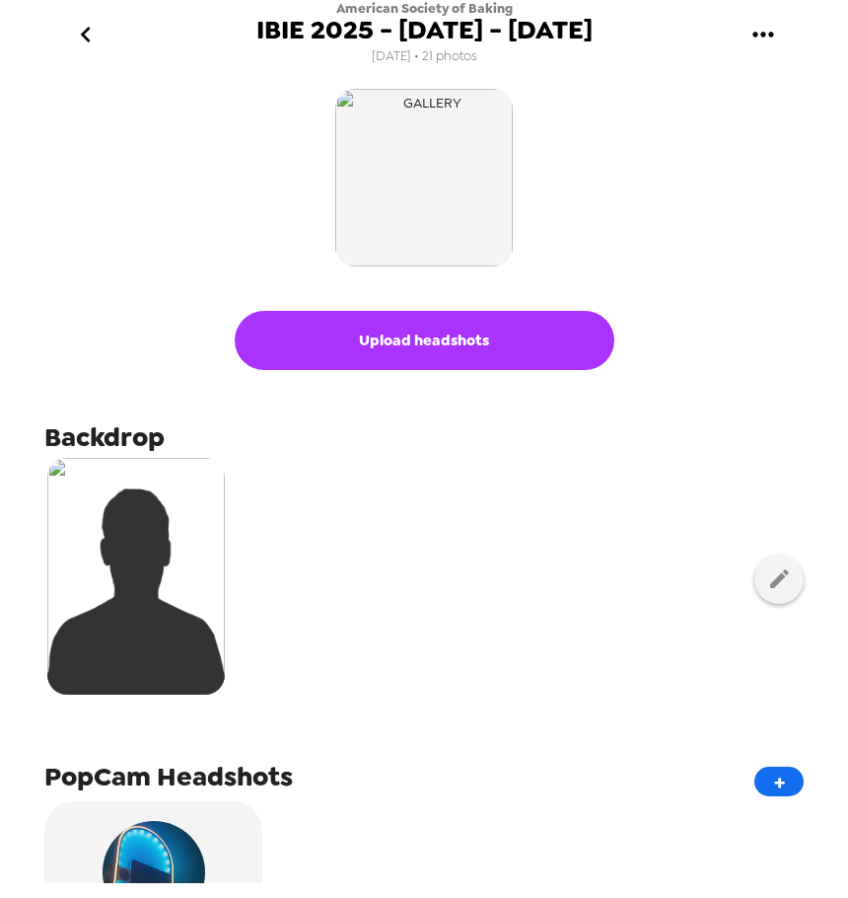
click at [58, 23] on button "go back" at bounding box center [85, 35] width 64 height 64
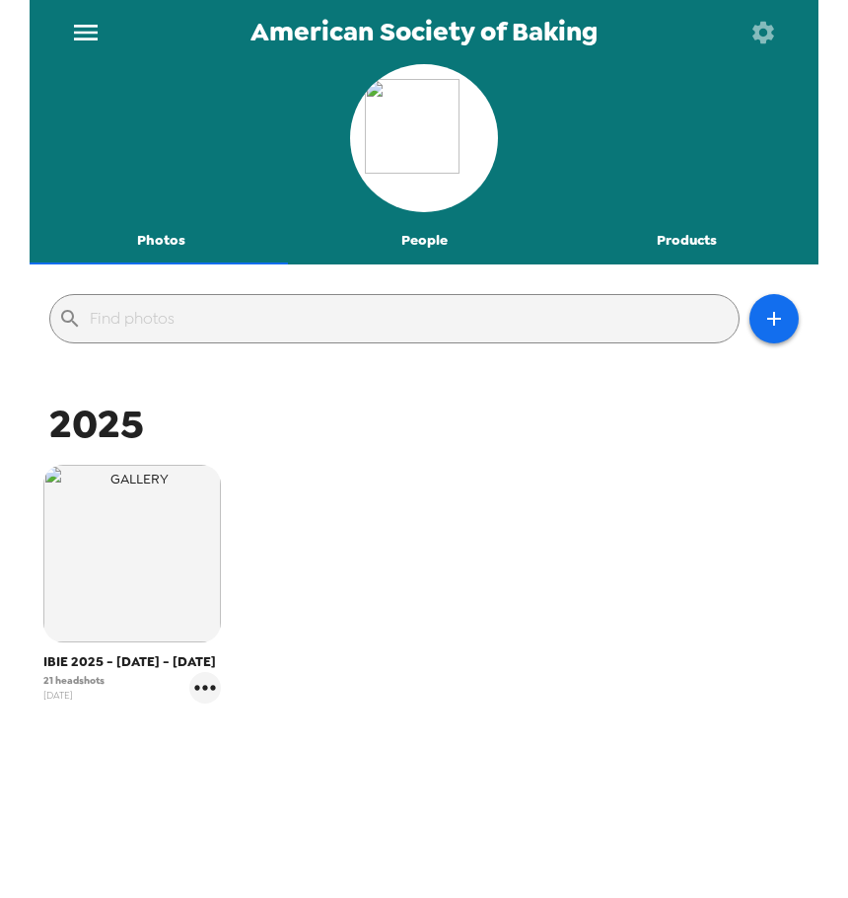
click at [88, 36] on icon "menu" at bounding box center [86, 33] width 32 height 32
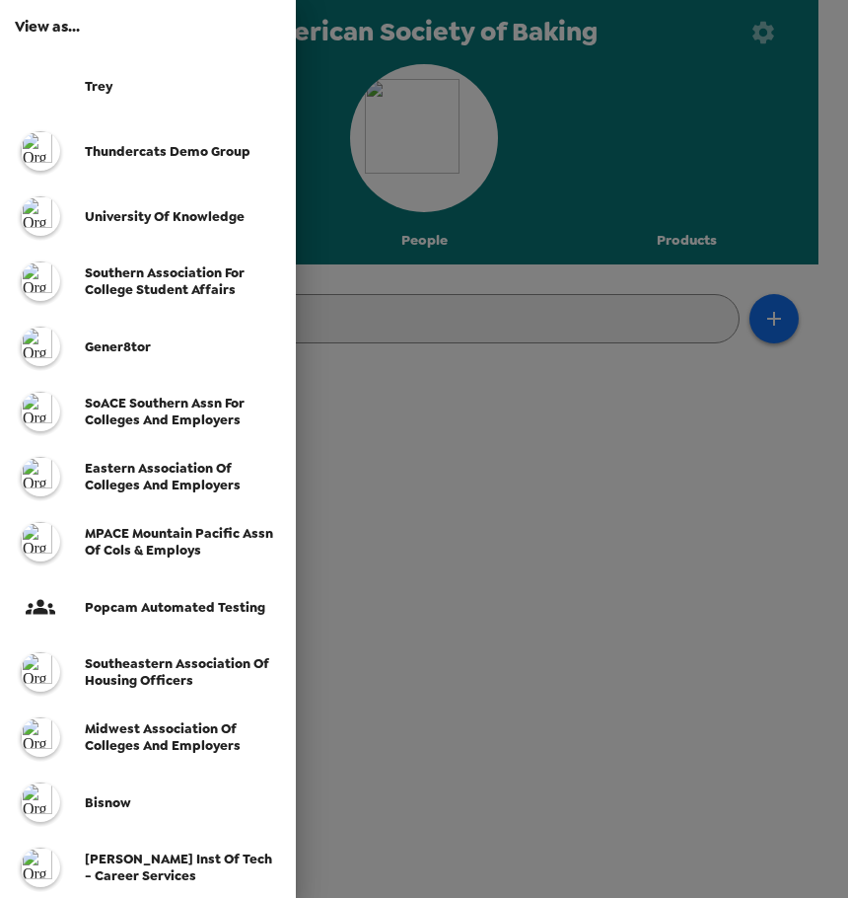
click at [596, 600] on div at bounding box center [424, 449] width 848 height 898
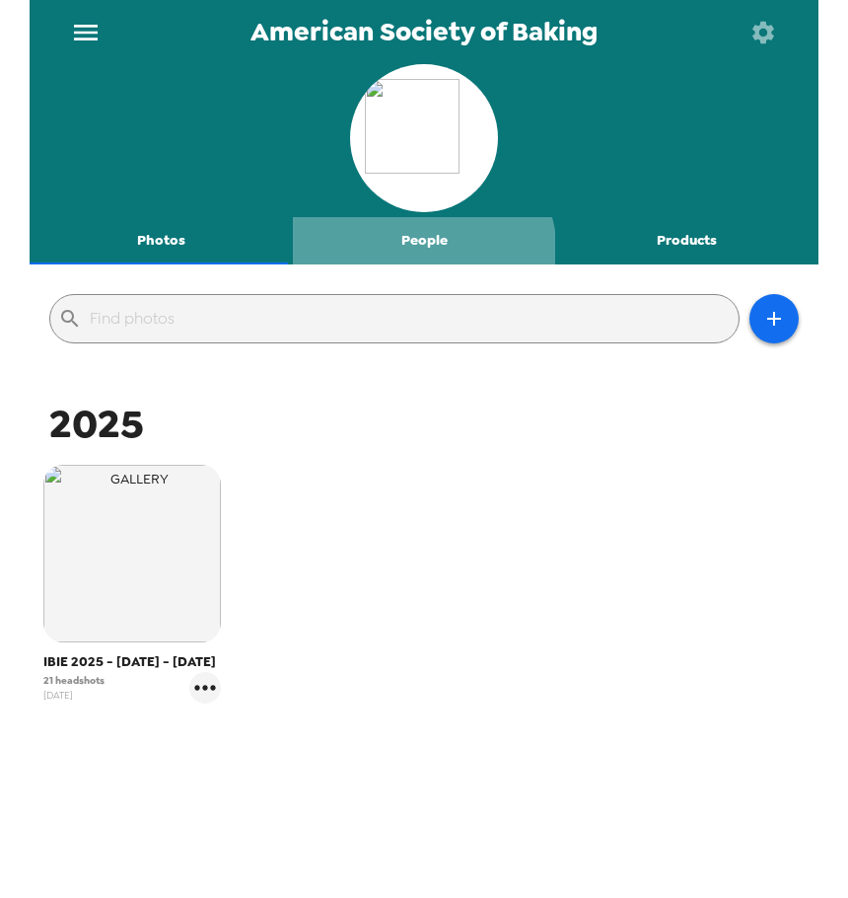
click at [414, 254] on button "People" at bounding box center [424, 240] width 263 height 47
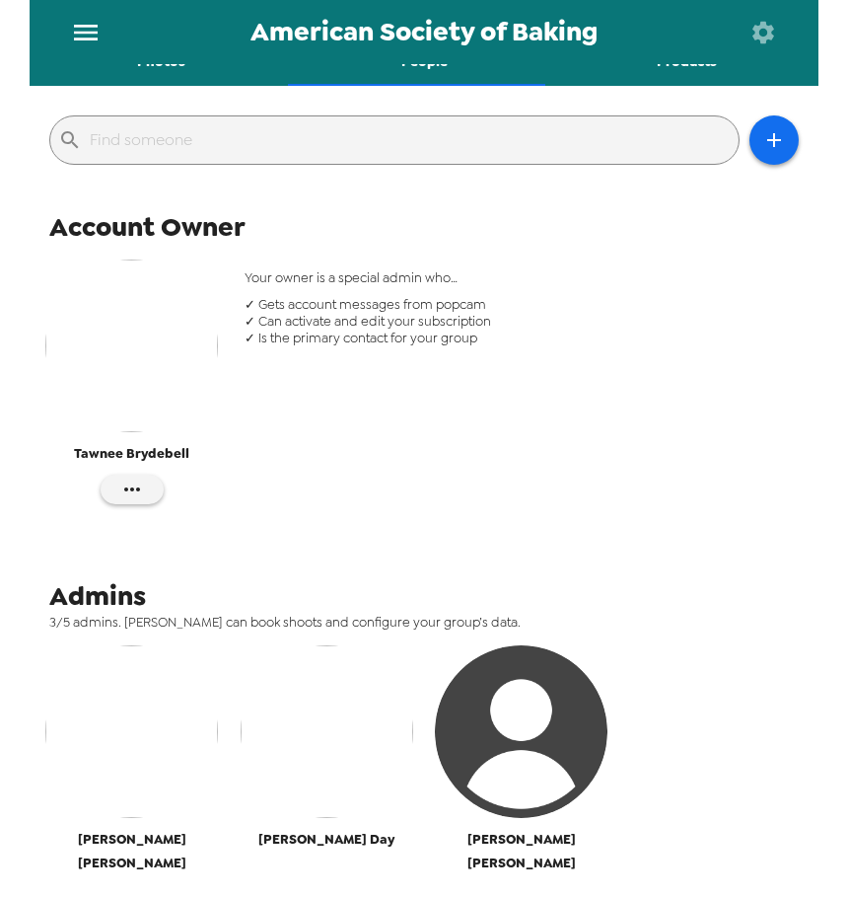
scroll to position [372, 0]
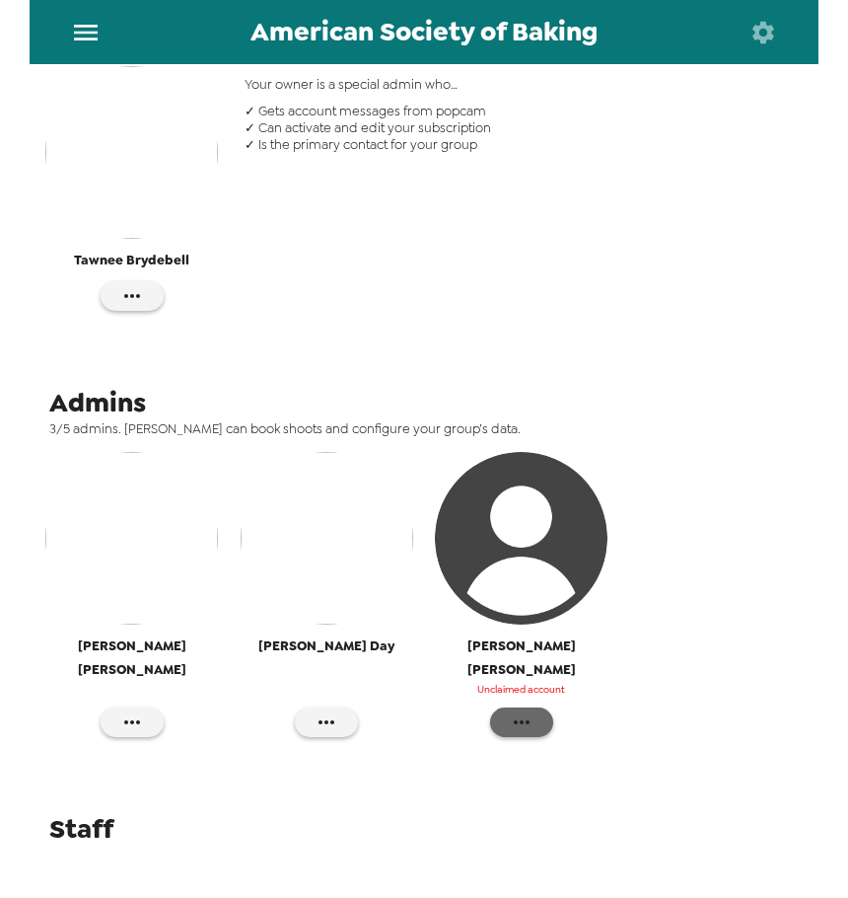
click at [517, 710] on icon "button" at bounding box center [522, 722] width 24 height 24
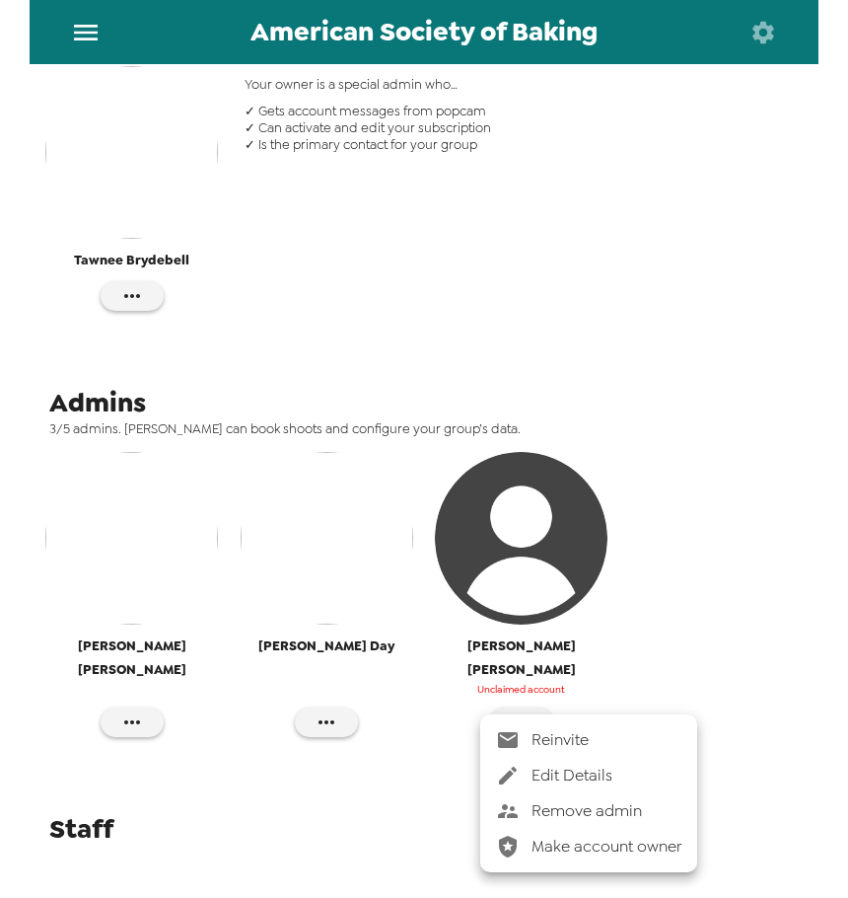
click at [544, 734] on span "Reinvite" at bounding box center [607, 740] width 150 height 24
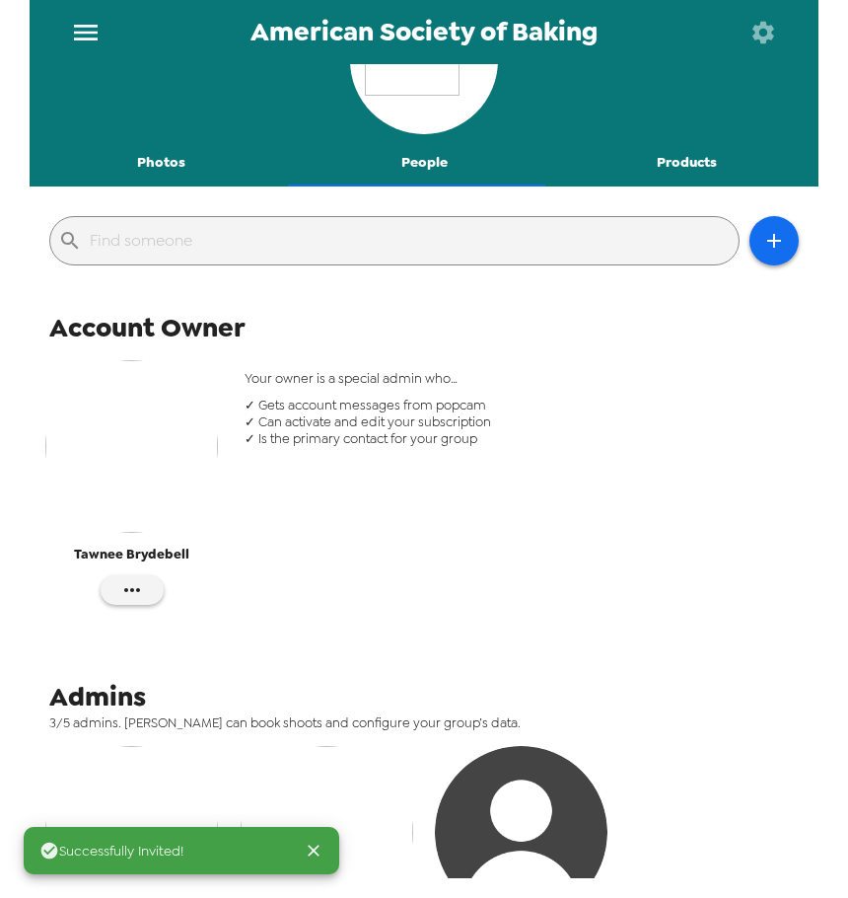
scroll to position [0, 0]
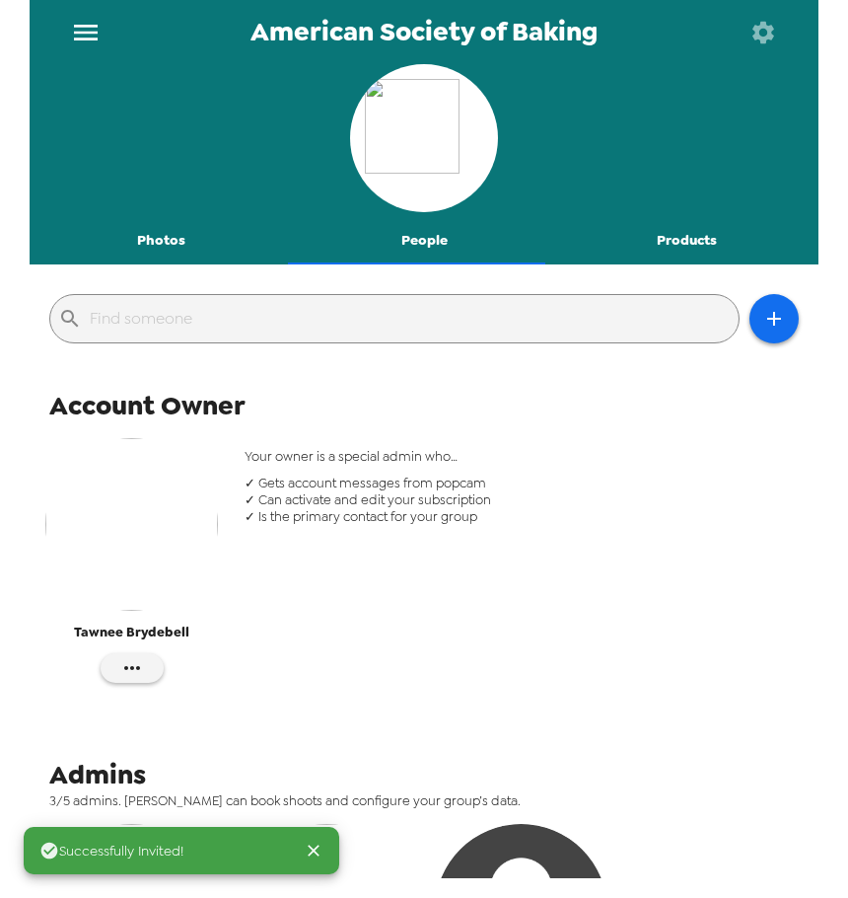
click at [179, 235] on button "Photos" at bounding box center [161, 240] width 263 height 47
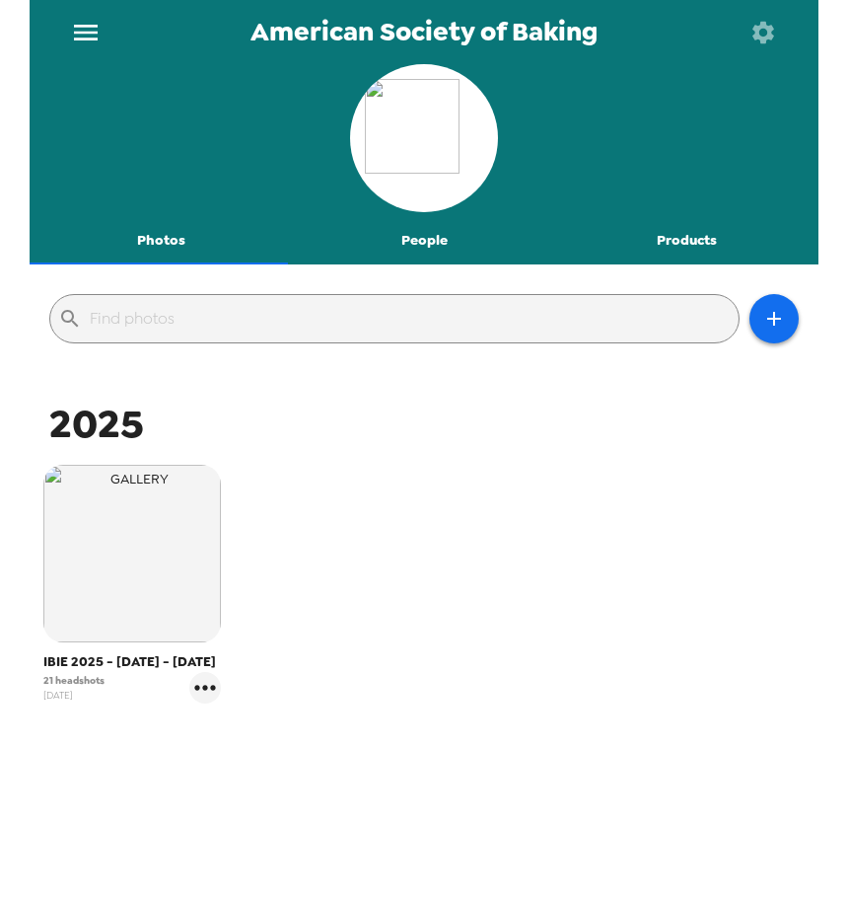
click at [86, 55] on button "menu" at bounding box center [85, 32] width 64 height 64
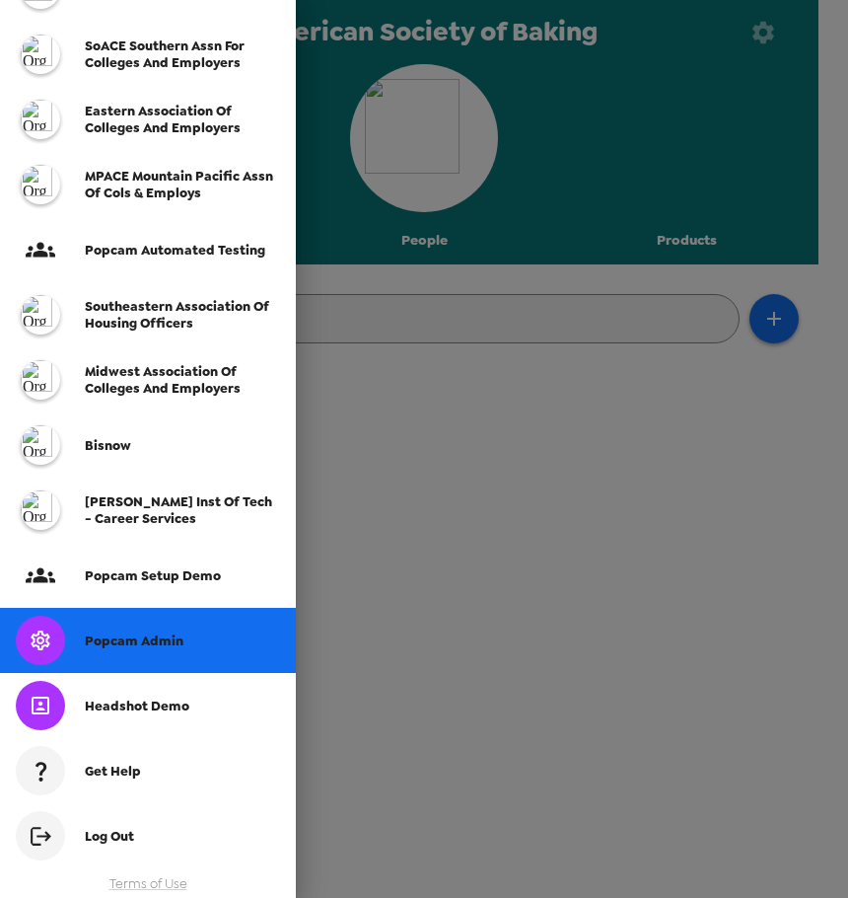
scroll to position [361, 0]
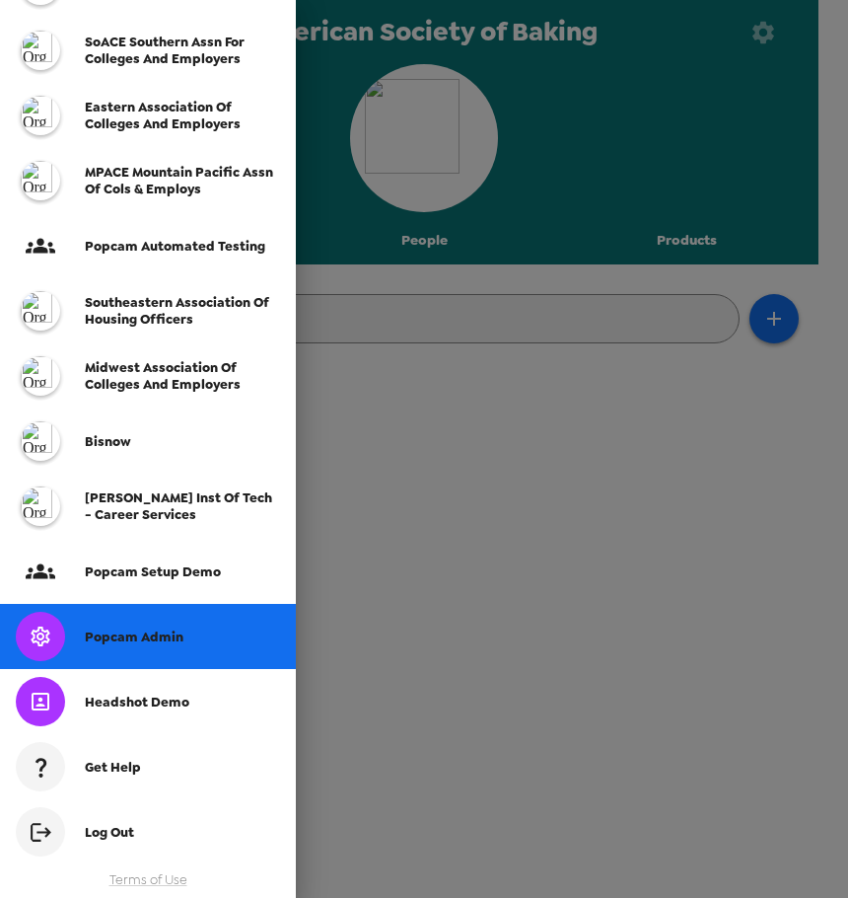
click at [169, 642] on span "Popcam Admin" at bounding box center [134, 636] width 99 height 17
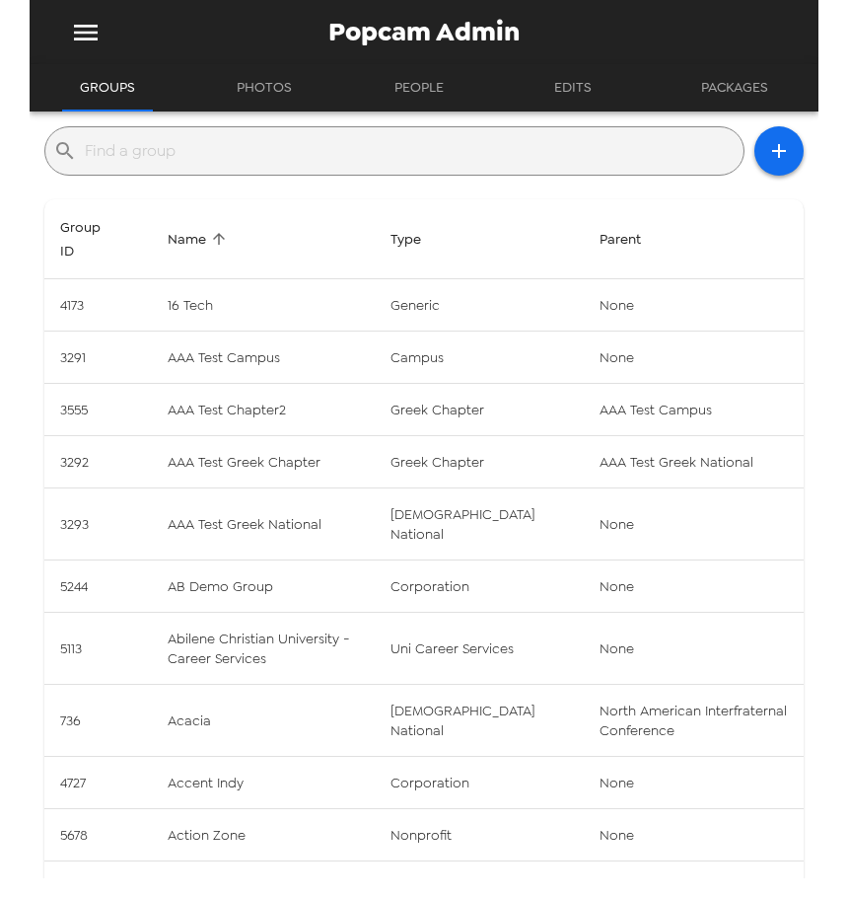
click at [316, 155] on input "text" at bounding box center [410, 151] width 651 height 32
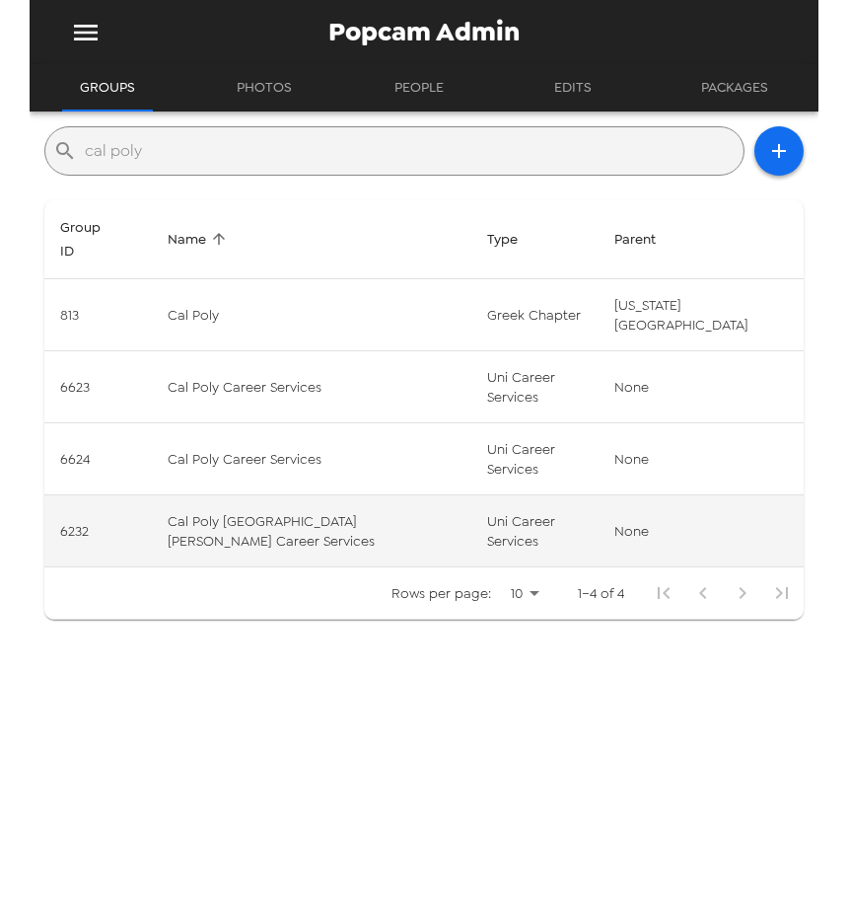
type input "cal poly"
click at [232, 540] on td "Cal Poly [GEOGRAPHIC_DATA][PERSON_NAME] Career Services" at bounding box center [312, 531] width 320 height 72
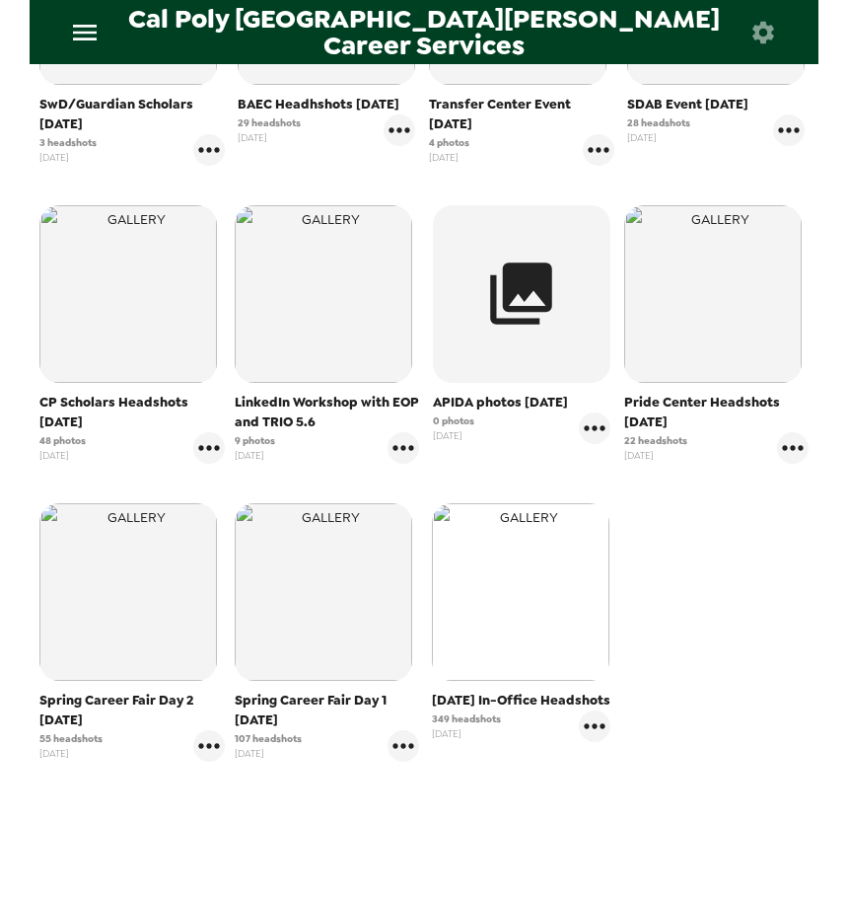
scroll to position [592, 0]
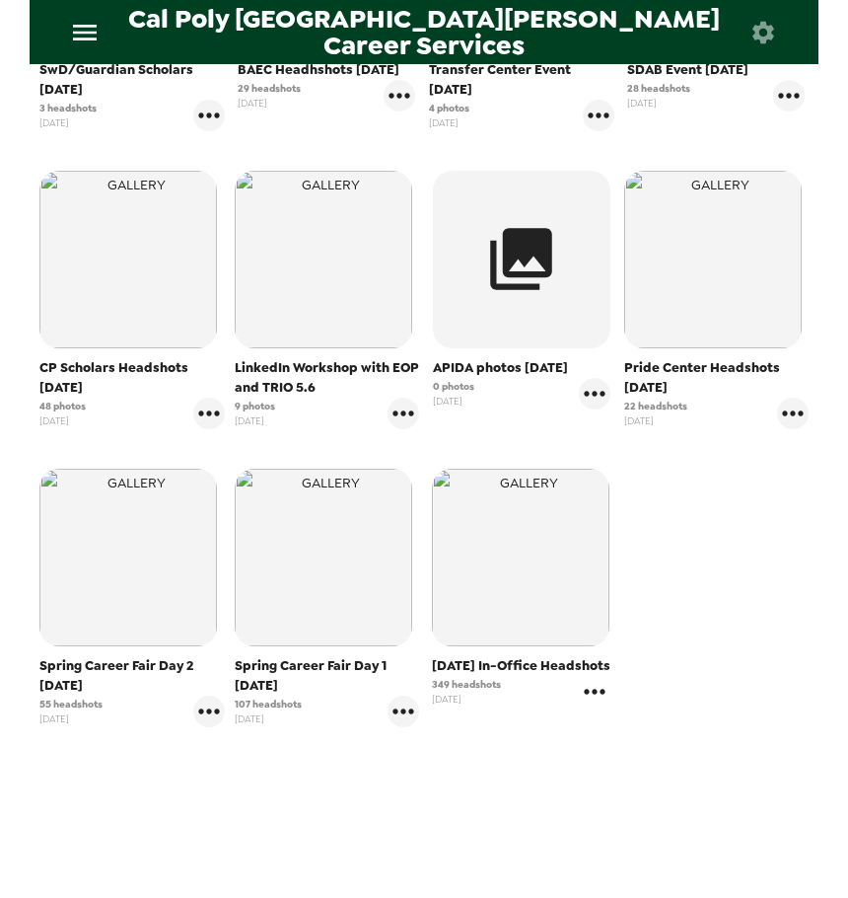
click at [602, 707] on icon "gallery menu" at bounding box center [595, 692] width 32 height 32
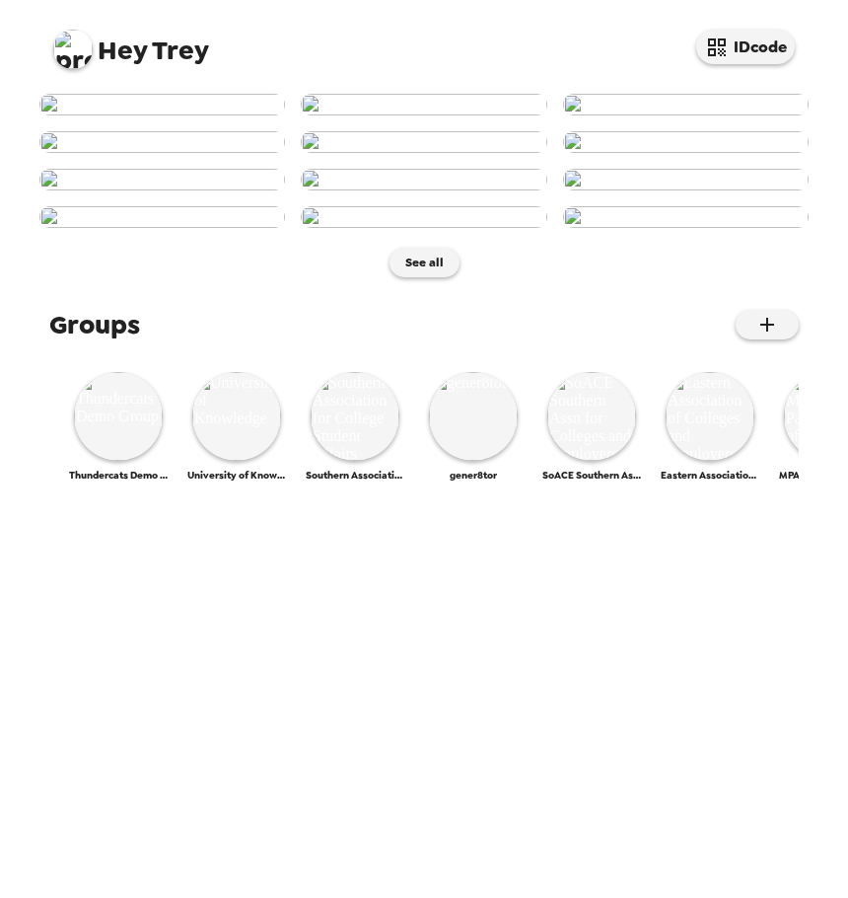
click at [81, 52] on img at bounding box center [72, 49] width 39 height 39
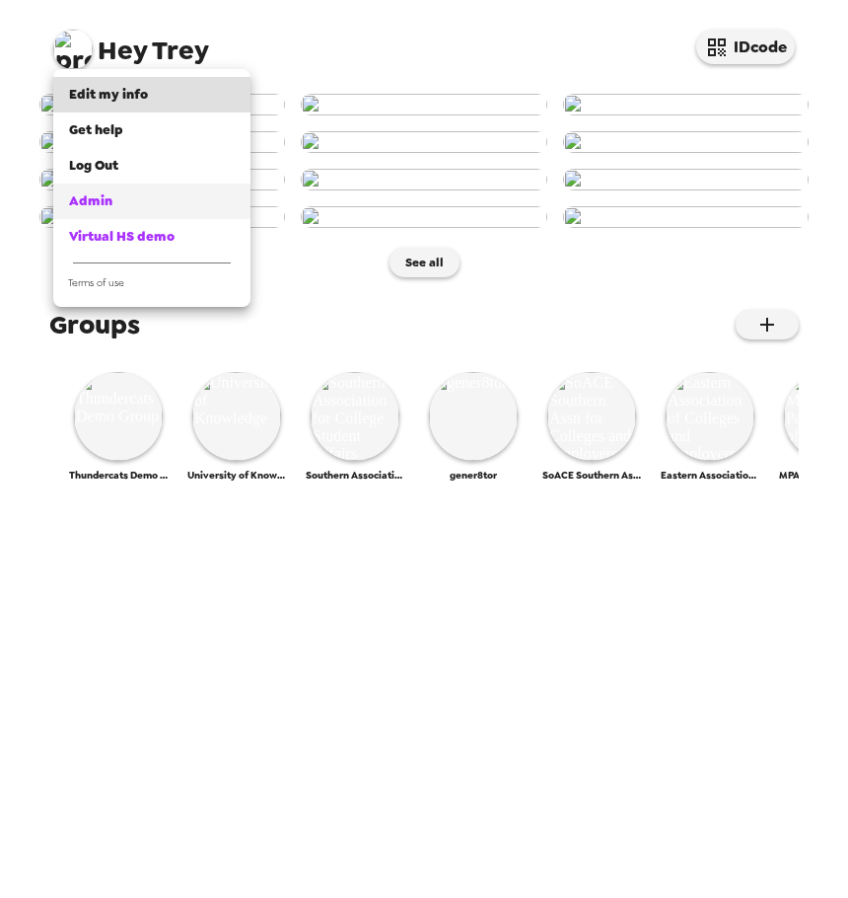
click at [185, 201] on div "Admin" at bounding box center [152, 201] width 166 height 20
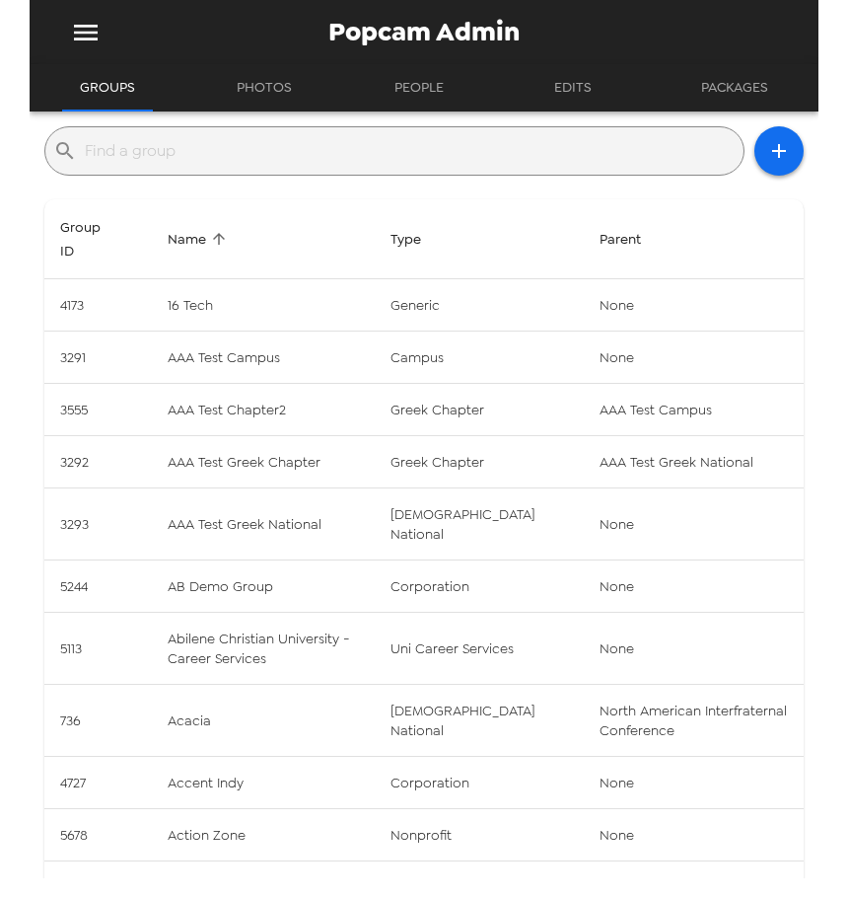
click at [221, 141] on input "text" at bounding box center [410, 151] width 651 height 32
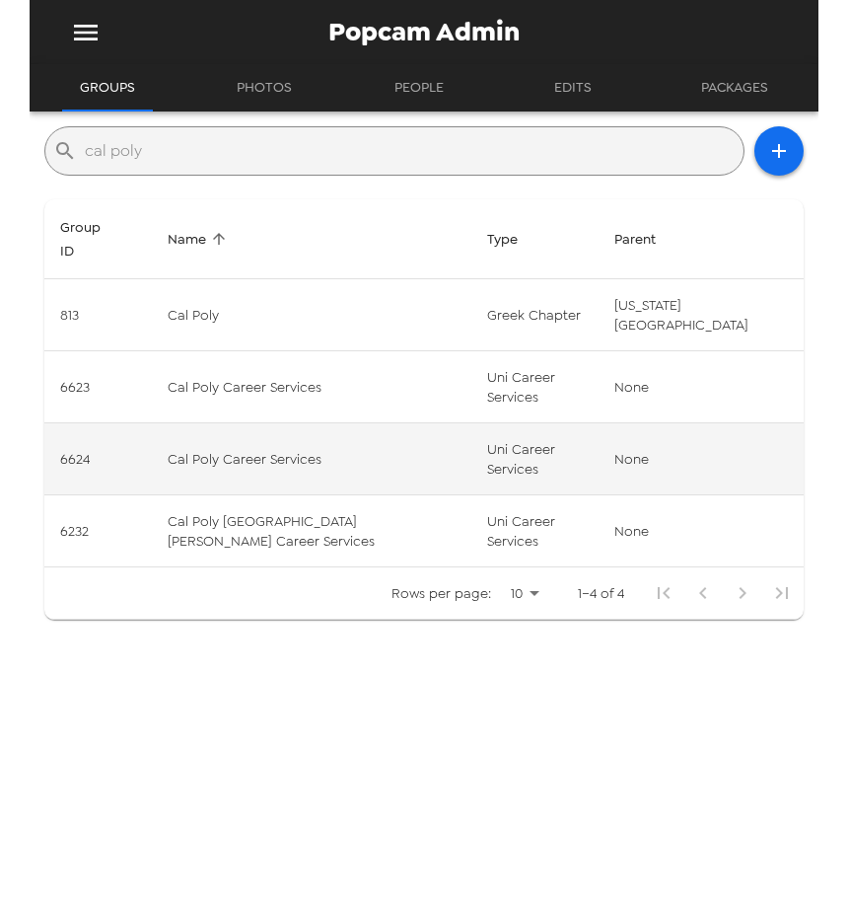
type input "cal poly"
click at [324, 471] on td "Cal Poly Career Services" at bounding box center [312, 459] width 320 height 72
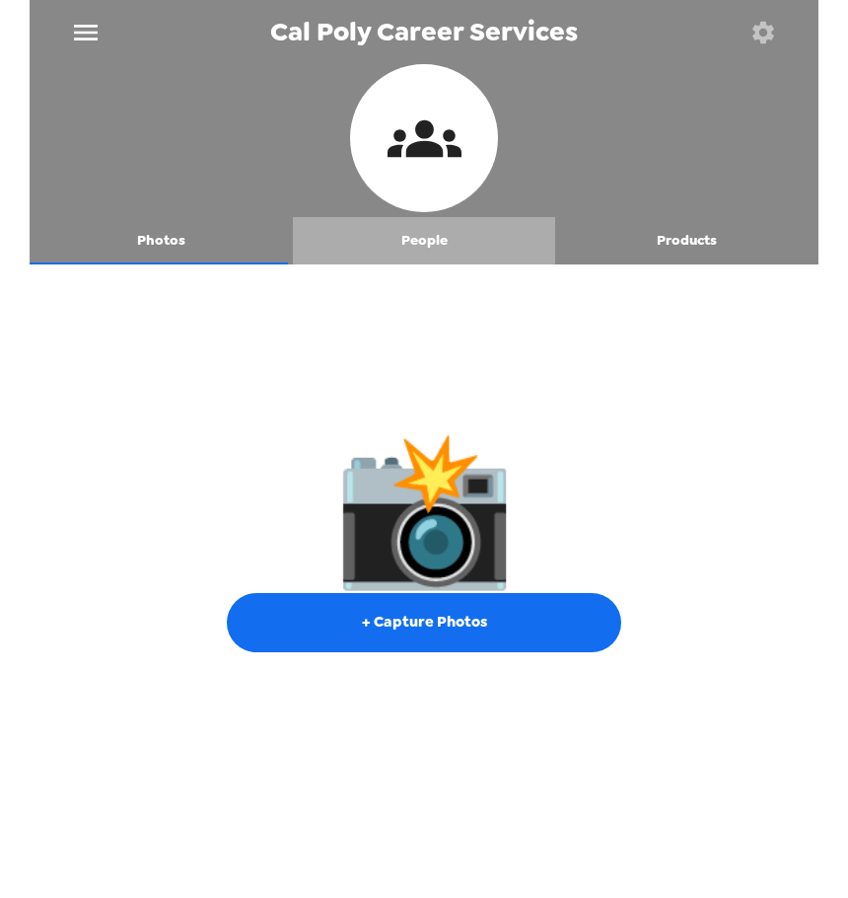
click at [422, 246] on button "People" at bounding box center [424, 240] width 263 height 47
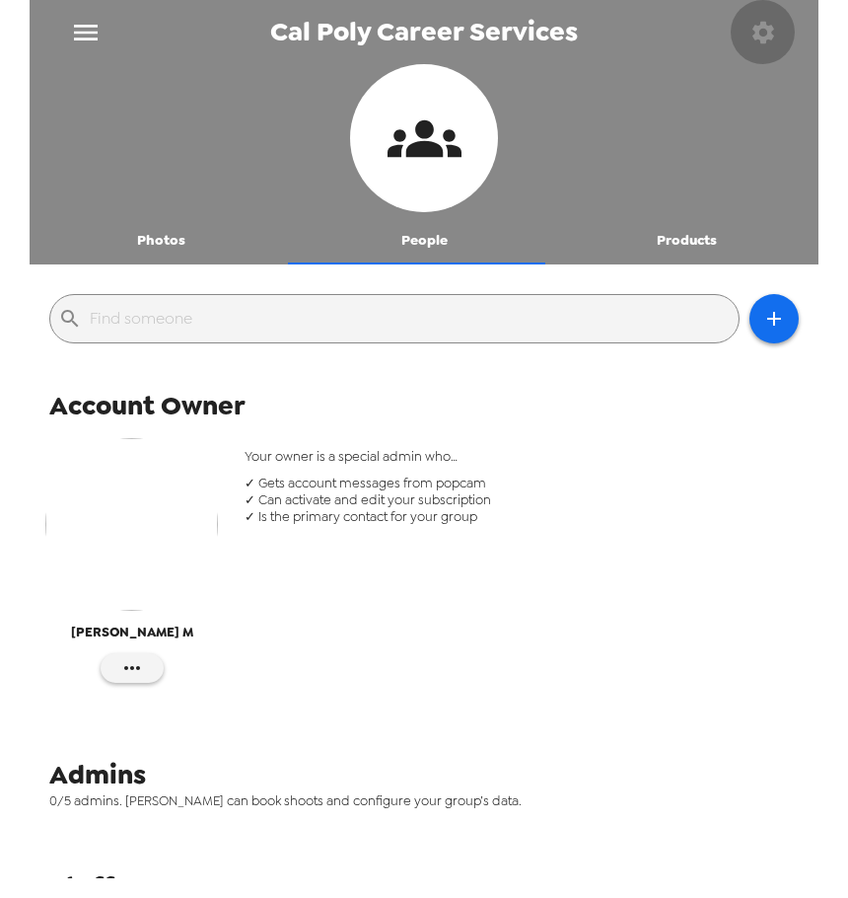
click at [760, 33] on icon "button" at bounding box center [764, 33] width 28 height 28
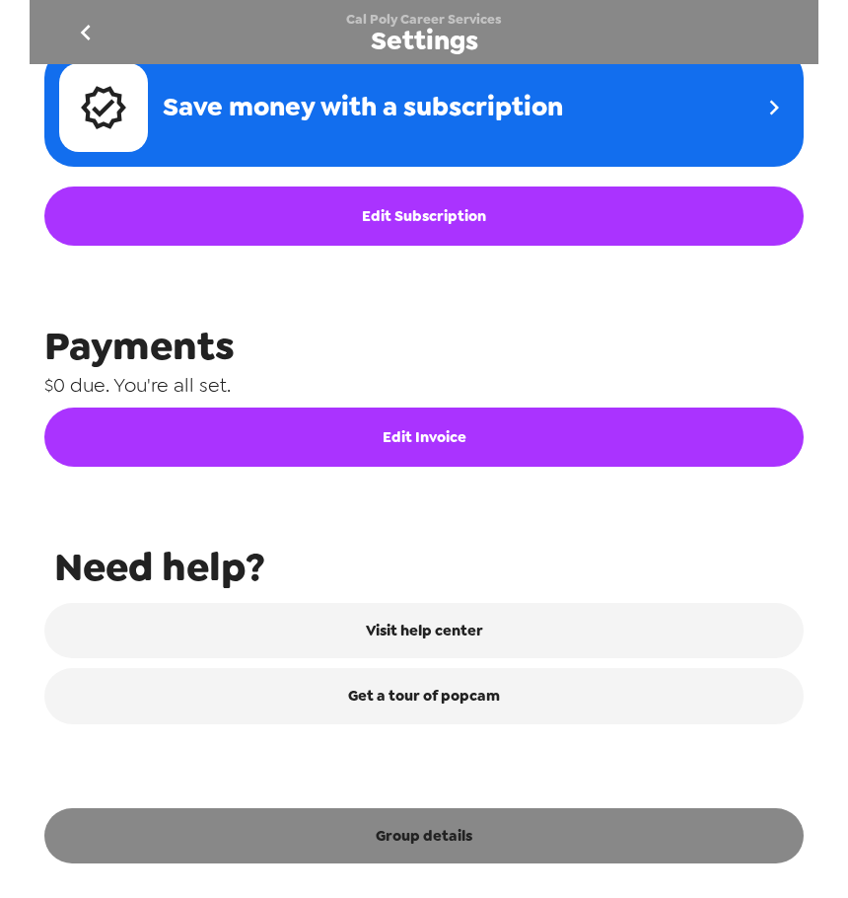
click at [468, 856] on button "Group details" at bounding box center [423, 835] width 759 height 55
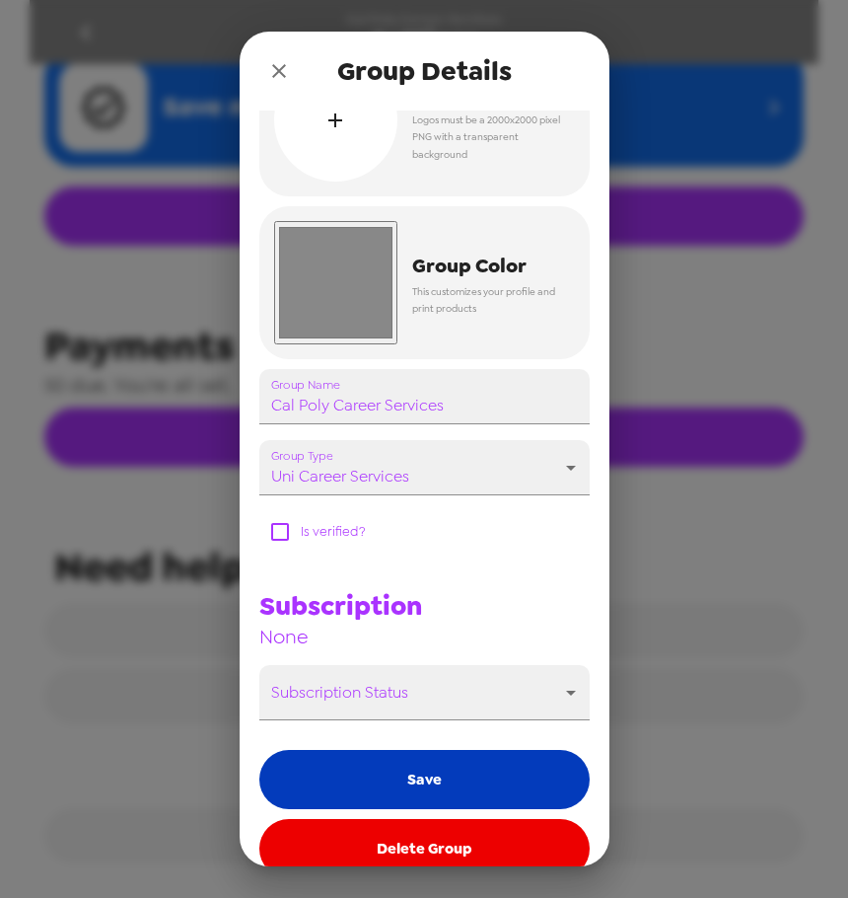
scroll to position [99, 0]
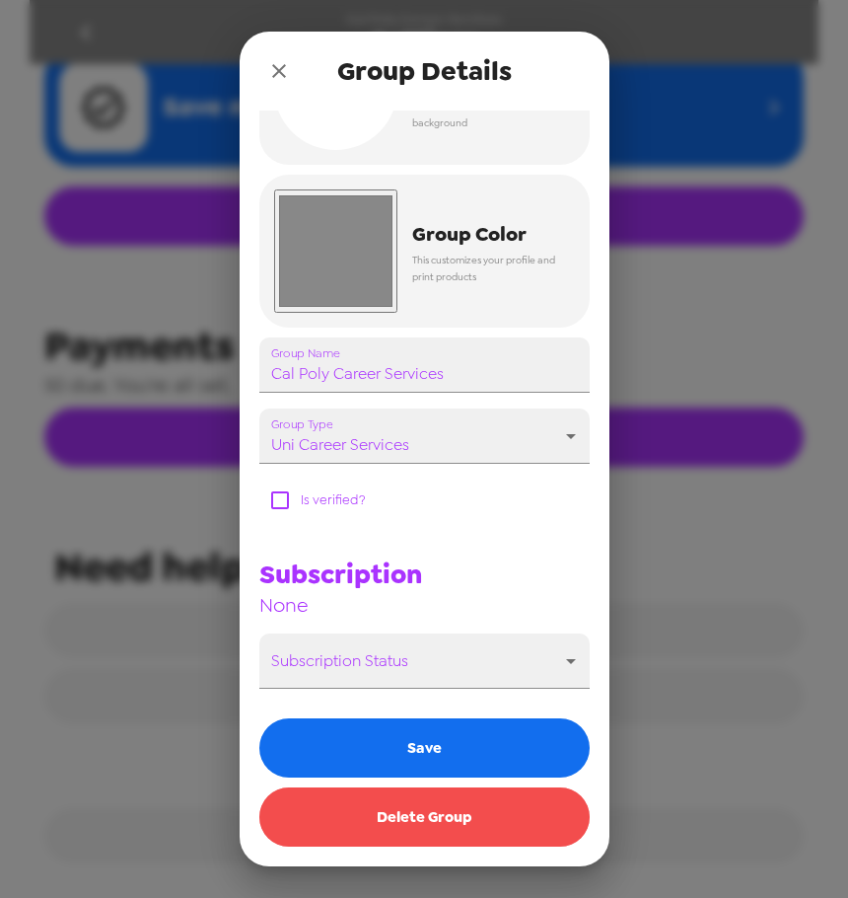
click at [428, 820] on button "Delete Group" at bounding box center [424, 816] width 330 height 59
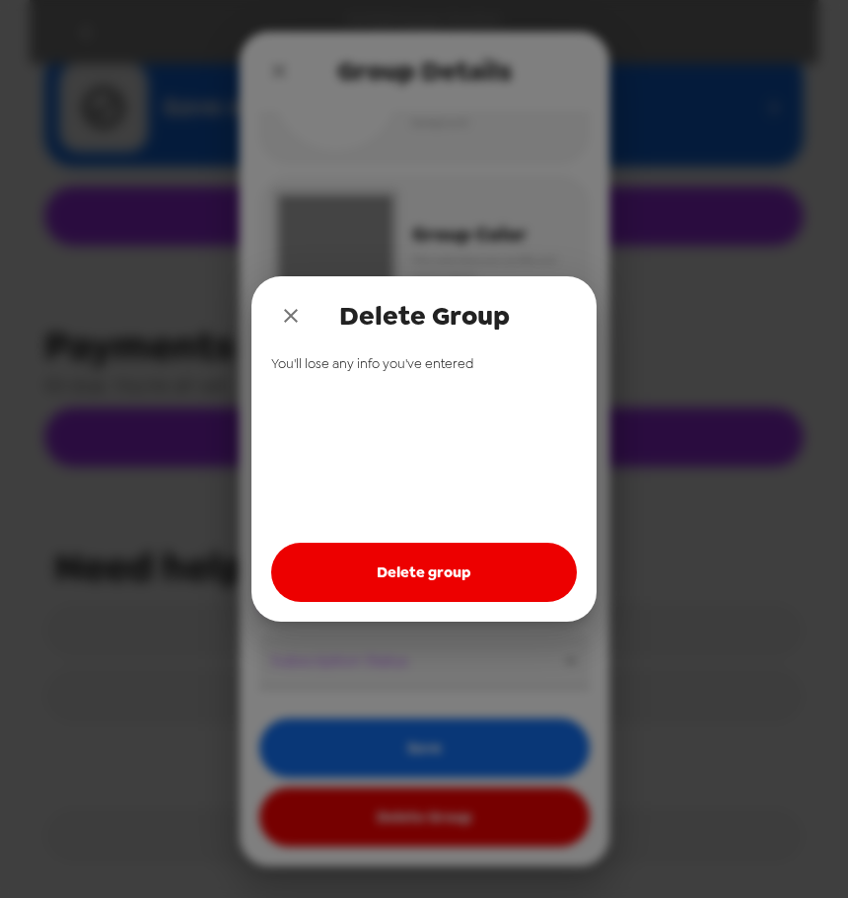
click at [470, 574] on button "Delete group" at bounding box center [424, 571] width 306 height 59
click at [292, 310] on icon "close" at bounding box center [291, 316] width 24 height 24
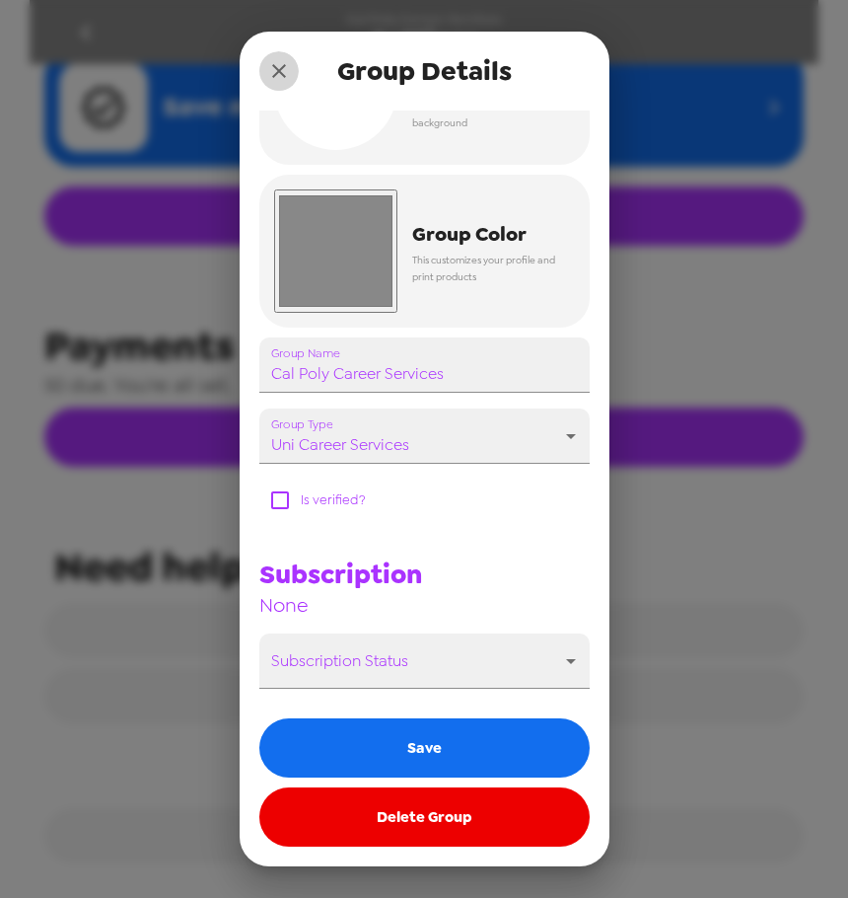
click at [274, 61] on icon "close" at bounding box center [279, 71] width 24 height 24
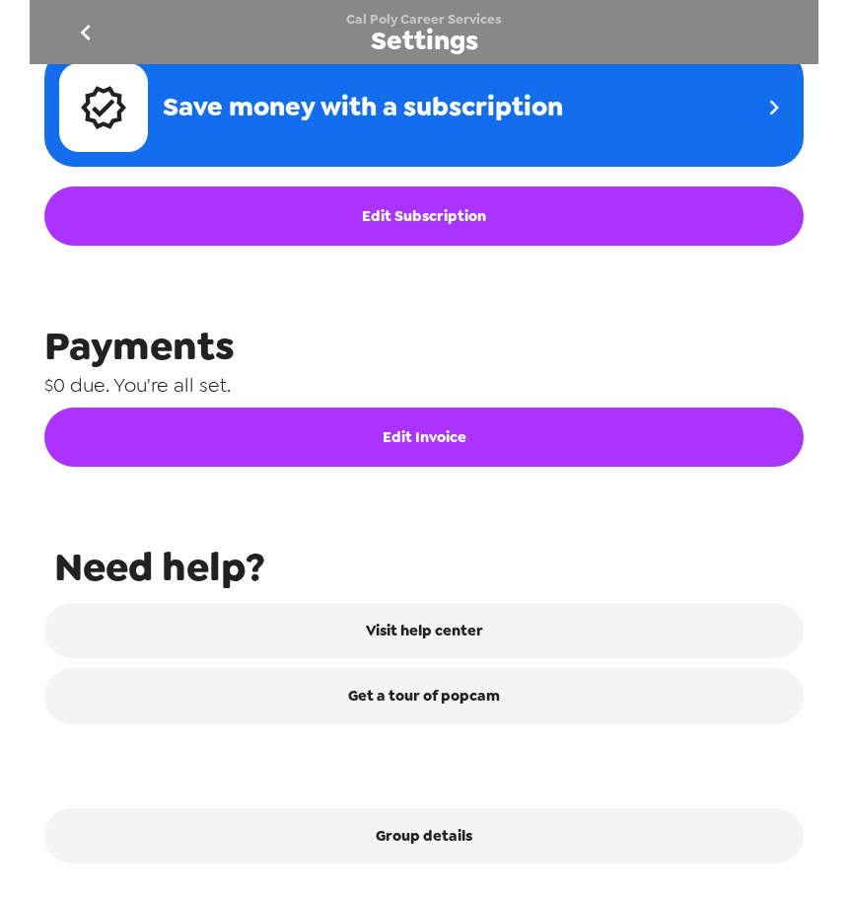
drag, startPoint x: 42, startPoint y: 29, endPoint x: 105, endPoint y: 20, distance: 62.8
click at [45, 29] on div "Cal Poly Career Services Settings" at bounding box center [424, 32] width 789 height 64
click at [102, 20] on button "go back" at bounding box center [85, 32] width 64 height 64
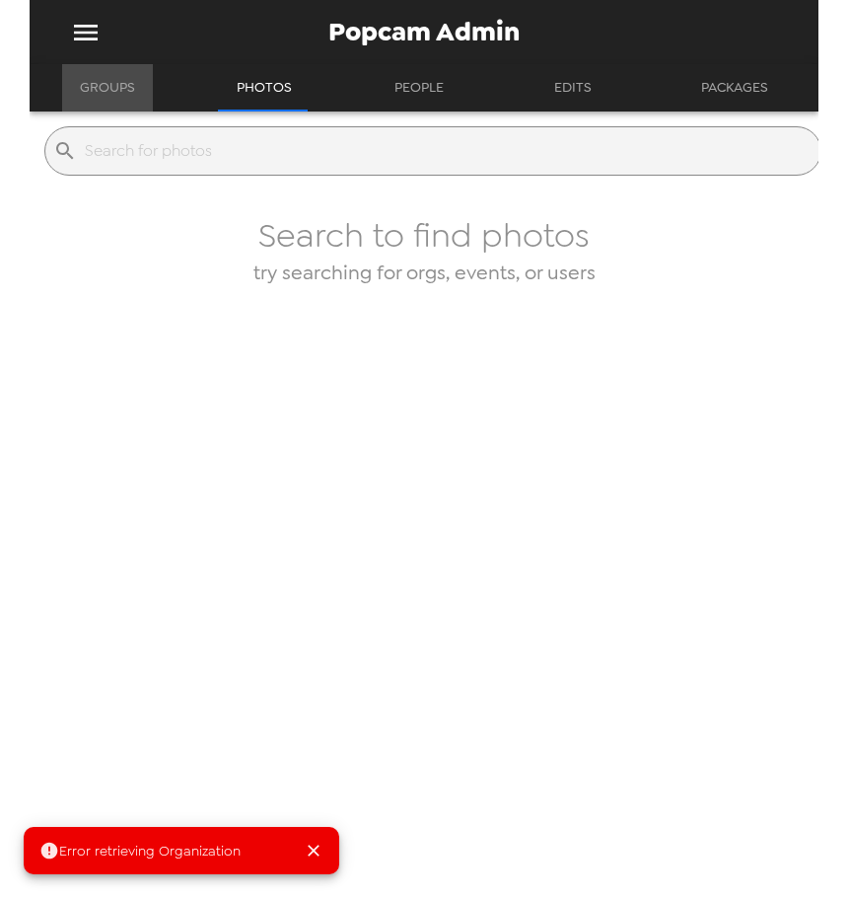
drag, startPoint x: 102, startPoint y: 85, endPoint x: 133, endPoint y: 100, distance: 34.9
click at [107, 86] on button "Groups" at bounding box center [107, 87] width 91 height 47
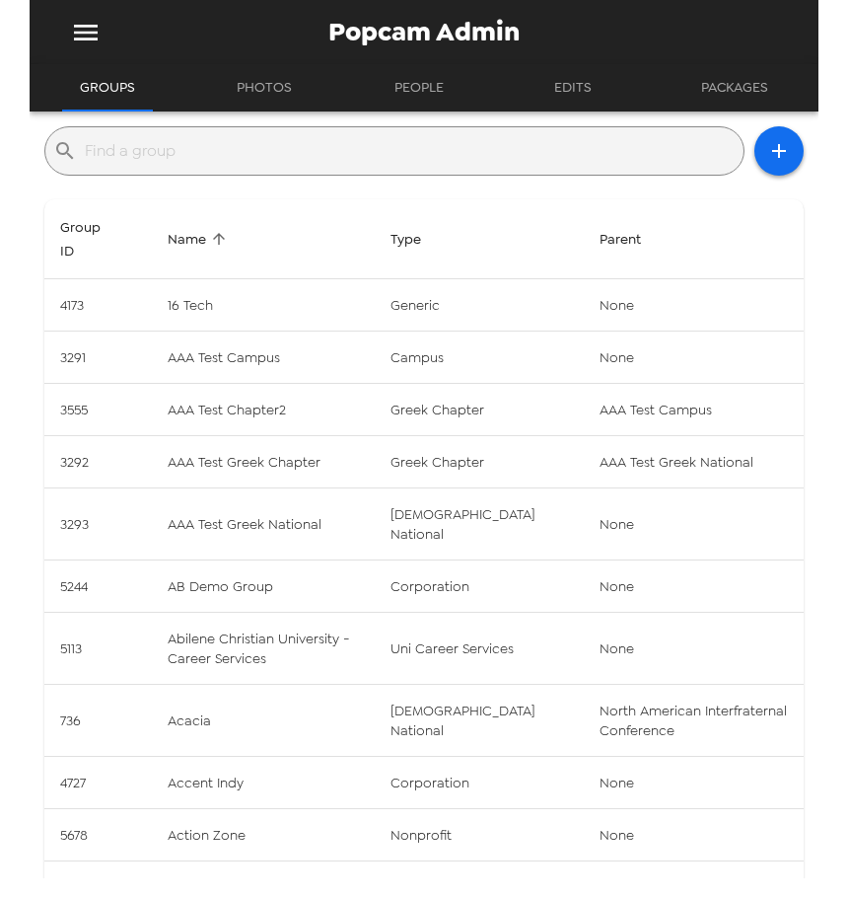
click at [184, 142] on input "text" at bounding box center [410, 151] width 651 height 32
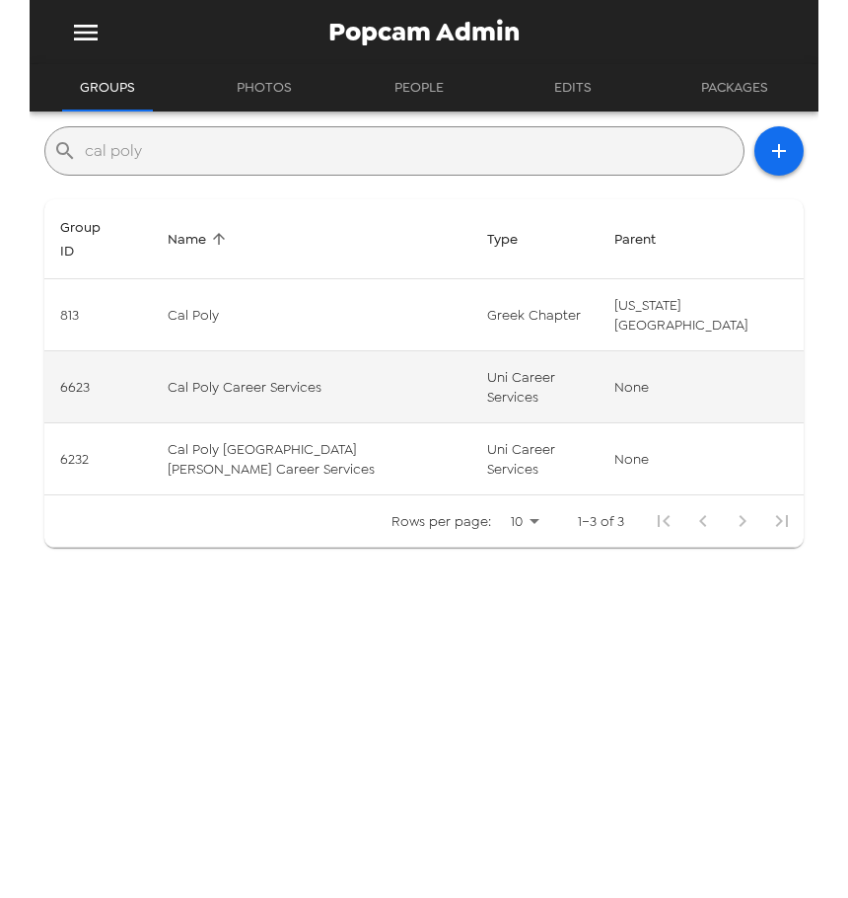
type input "cal poly"
click at [352, 383] on td "Cal Poly Career Services" at bounding box center [312, 387] width 320 height 72
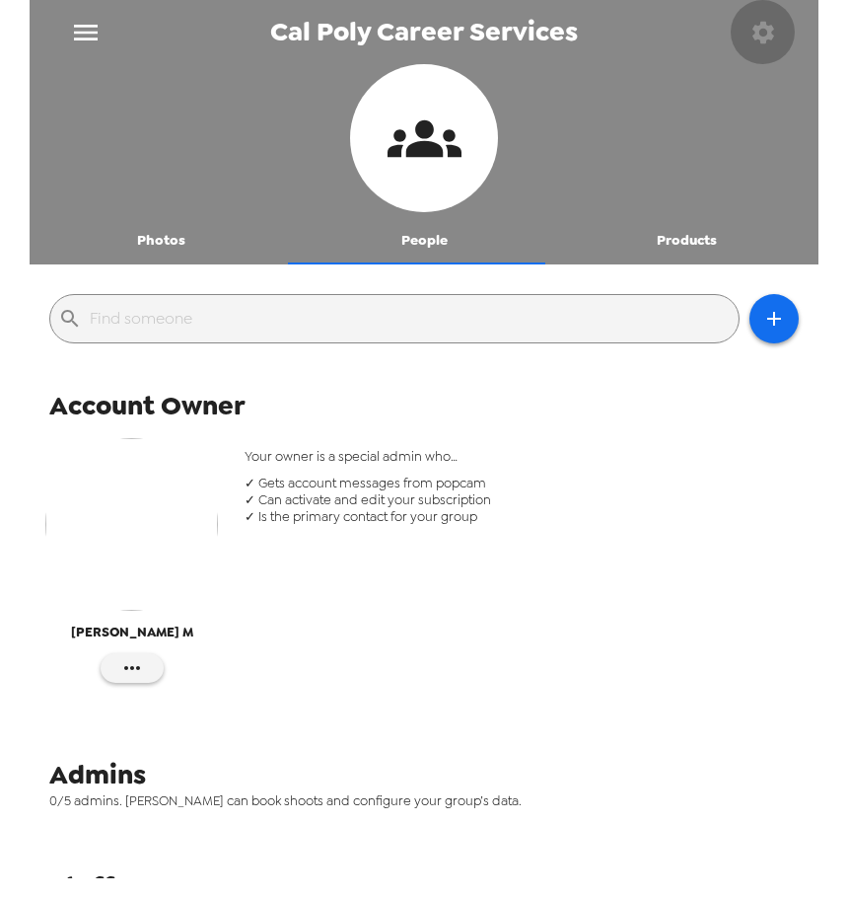
click at [769, 35] on icon "button" at bounding box center [764, 32] width 22 height 22
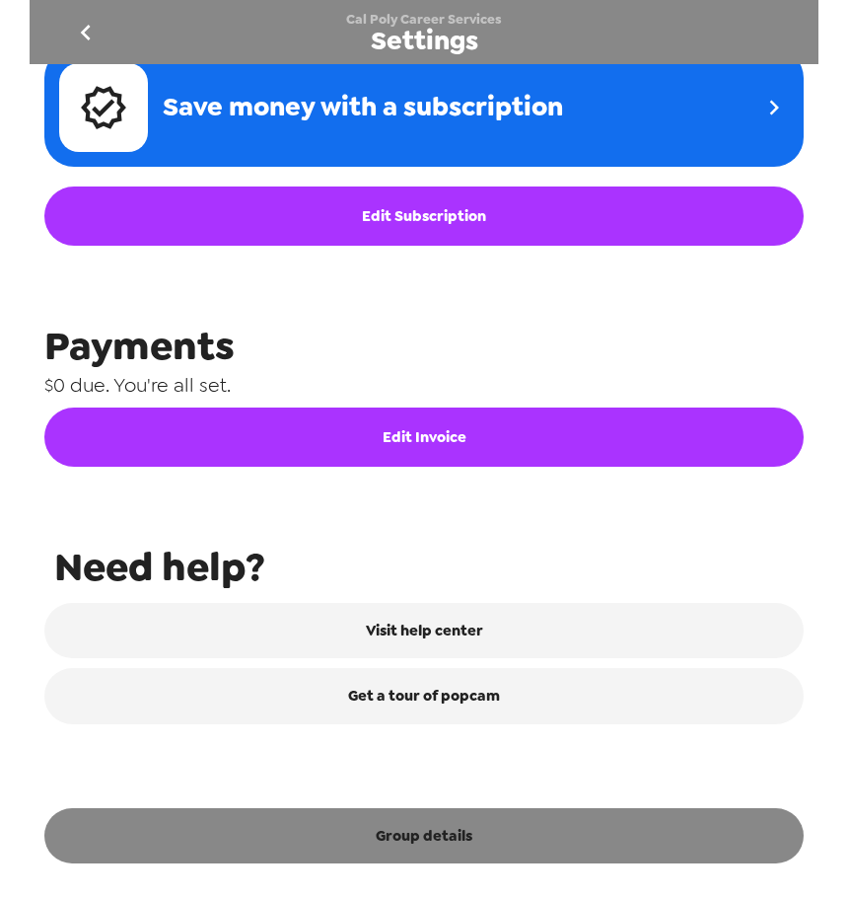
click at [432, 840] on button "Group details" at bounding box center [423, 835] width 759 height 55
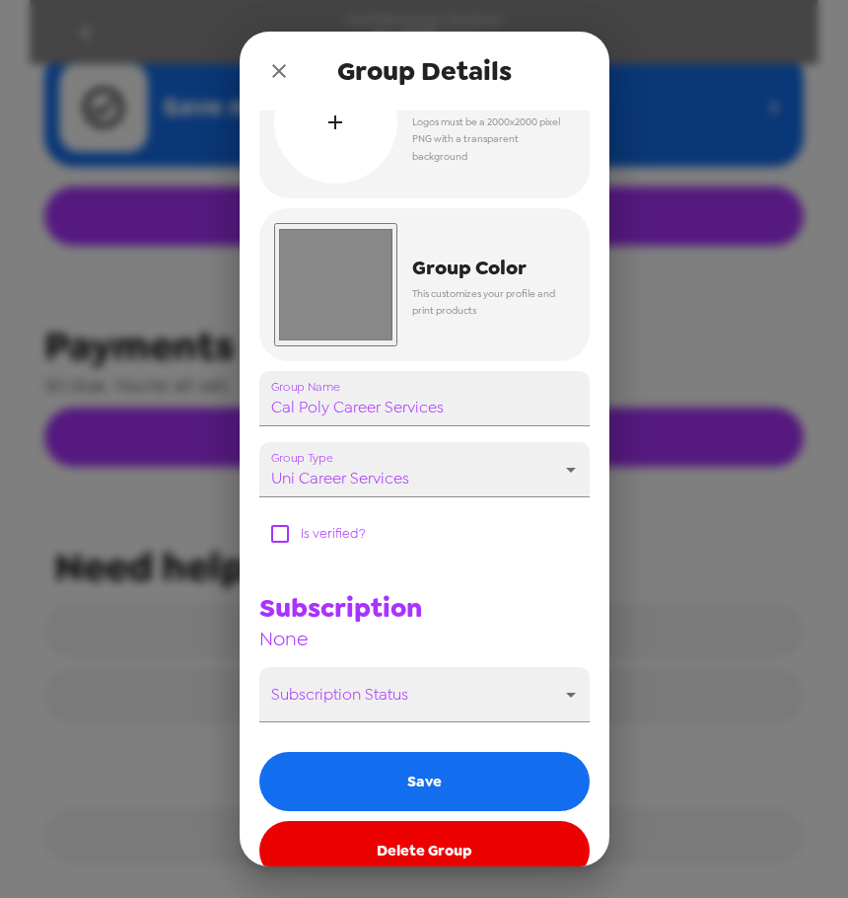
scroll to position [99, 0]
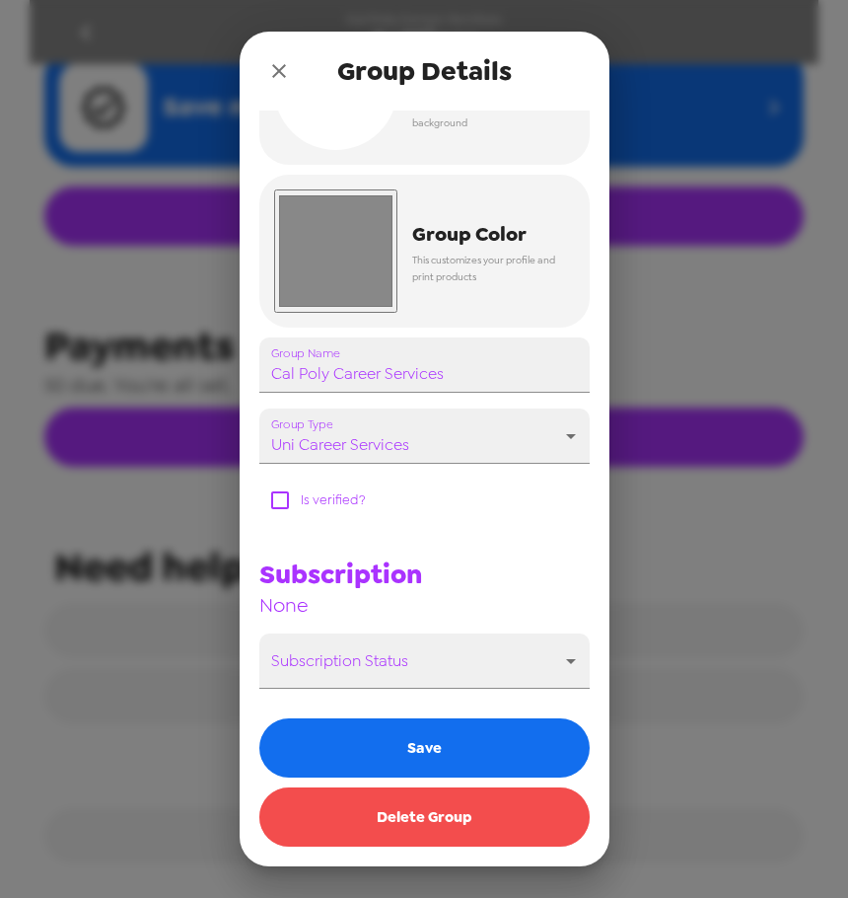
click at [428, 813] on button "Delete Group" at bounding box center [424, 816] width 330 height 59
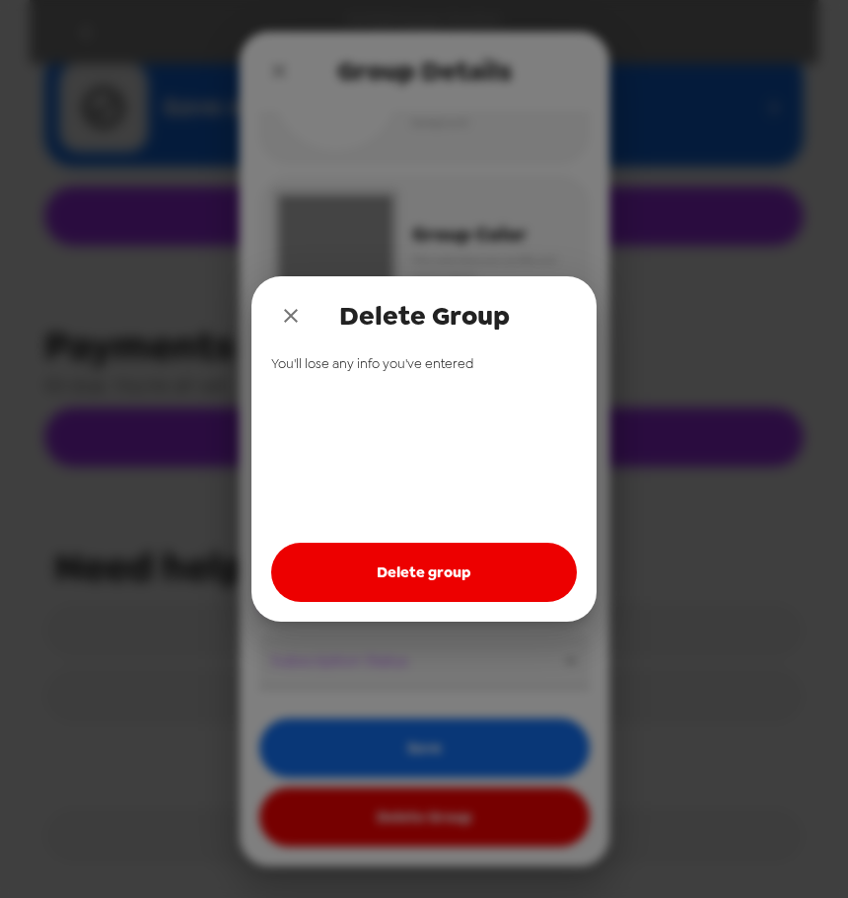
click at [395, 574] on button "Delete group" at bounding box center [424, 571] width 306 height 59
drag, startPoint x: 295, startPoint y: 312, endPoint x: 284, endPoint y: 110, distance: 201.5
click at [294, 309] on icon "close" at bounding box center [291, 316] width 24 height 24
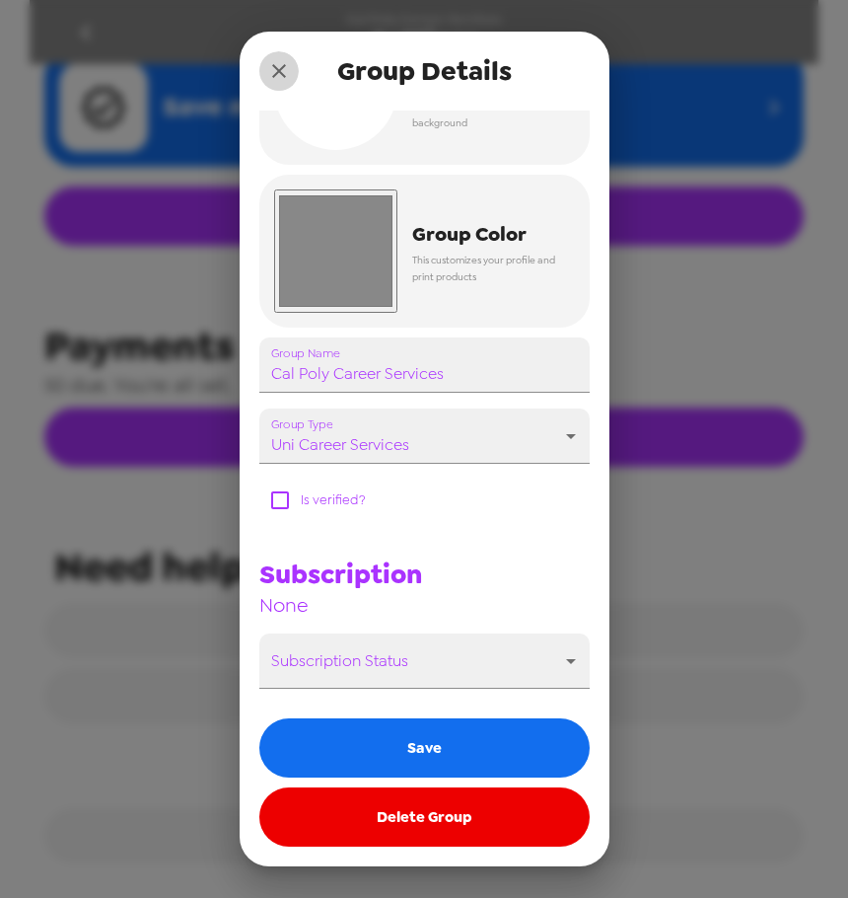
drag, startPoint x: 282, startPoint y: 75, endPoint x: 76, endPoint y: 27, distance: 211.7
click at [282, 76] on icon "close" at bounding box center [279, 71] width 24 height 24
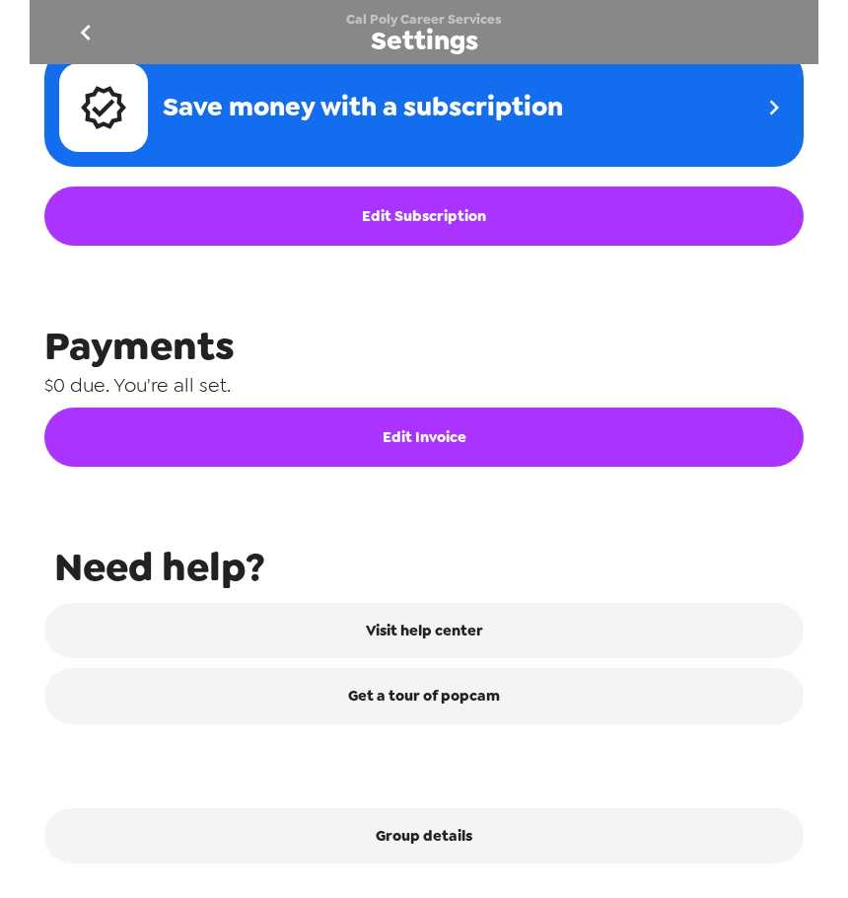
click at [75, 29] on icon "go back" at bounding box center [86, 33] width 32 height 32
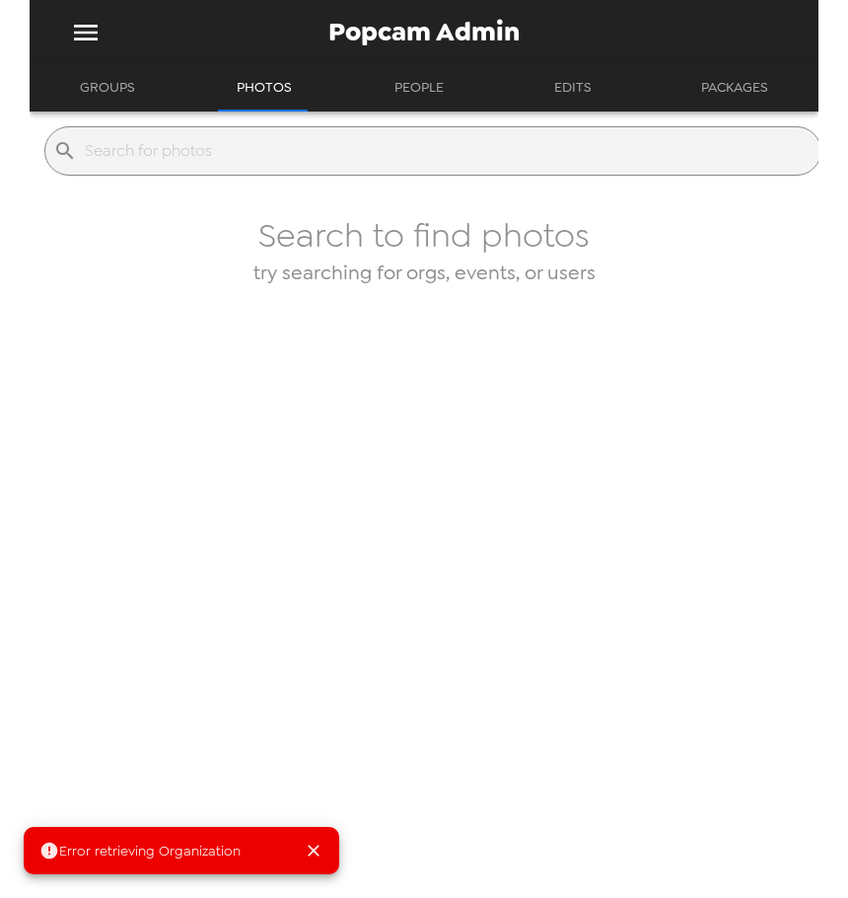
drag, startPoint x: 115, startPoint y: 90, endPoint x: 148, endPoint y: 102, distance: 34.6
click at [121, 90] on button "Groups" at bounding box center [107, 87] width 91 height 47
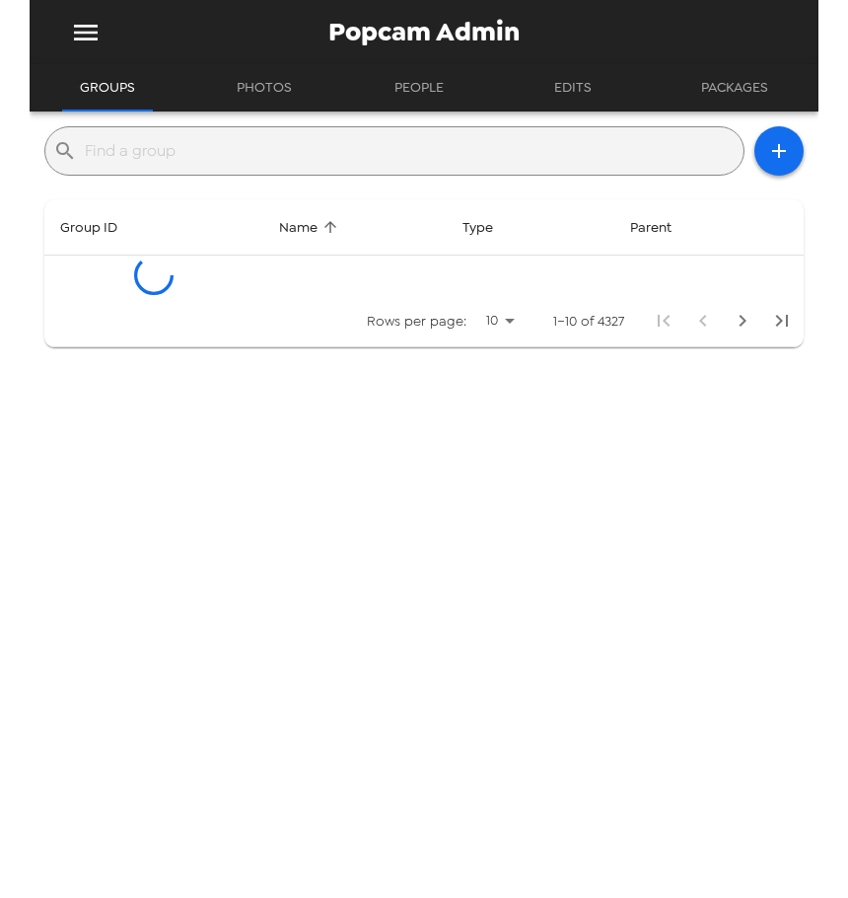
click at [245, 169] on div "​" at bounding box center [394, 150] width 700 height 49
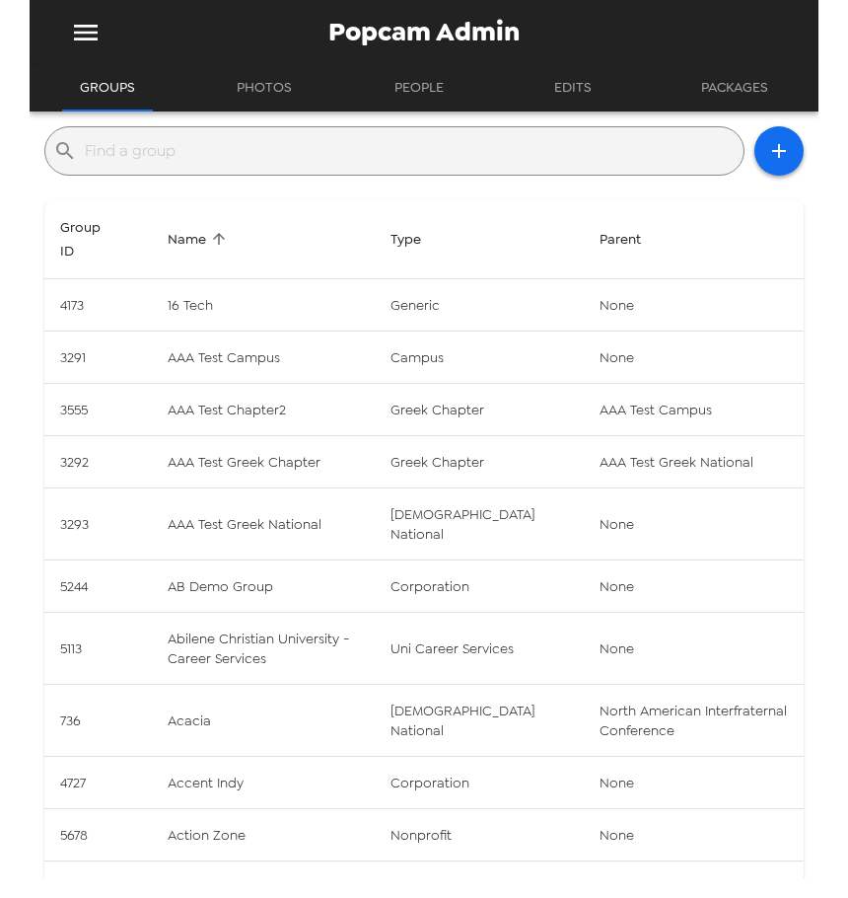
click at [247, 163] on input "text" at bounding box center [410, 151] width 651 height 32
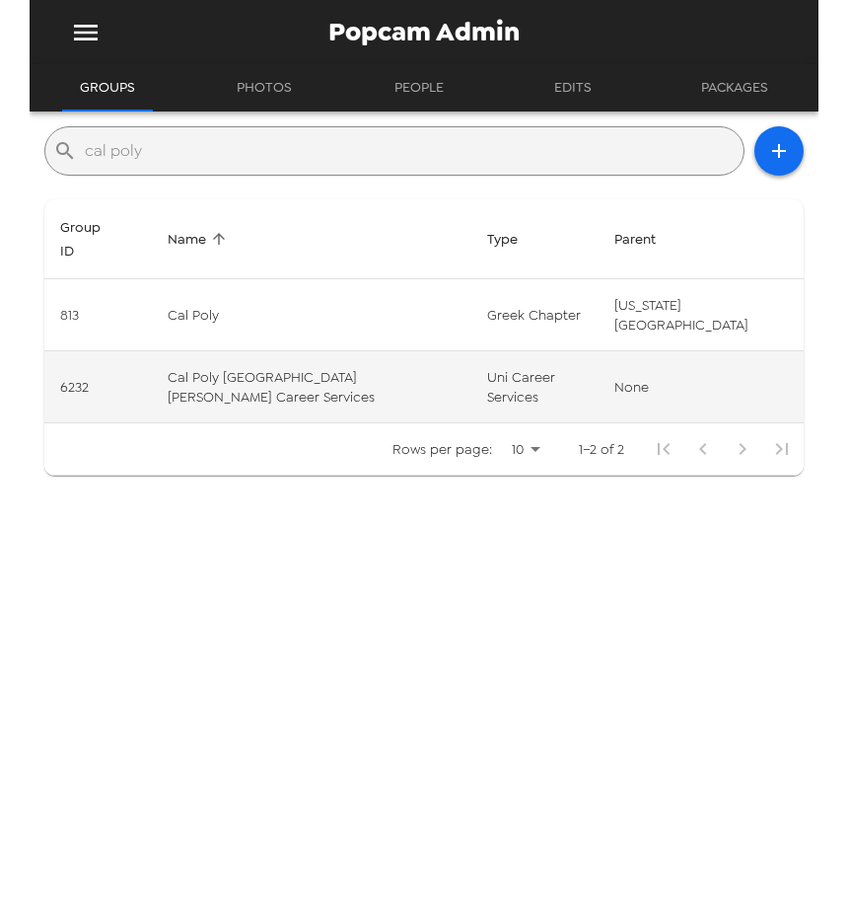
type input "cal poly"
click at [471, 388] on td "uni career services" at bounding box center [534, 387] width 127 height 72
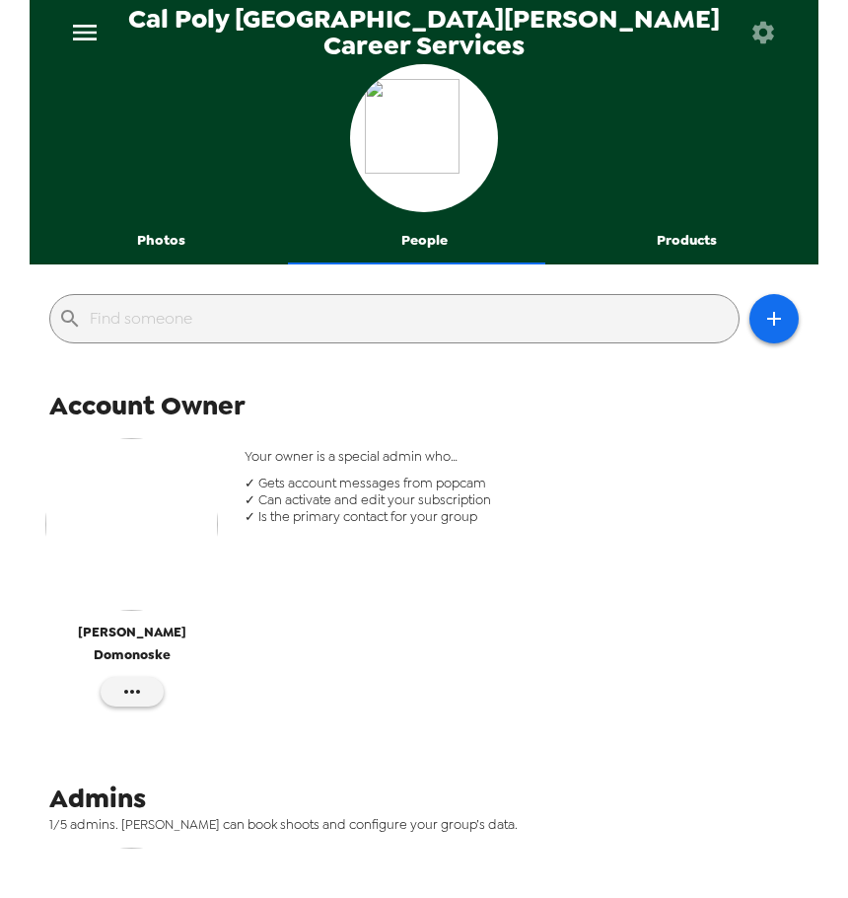
click at [149, 235] on button "Photos" at bounding box center [161, 240] width 263 height 47
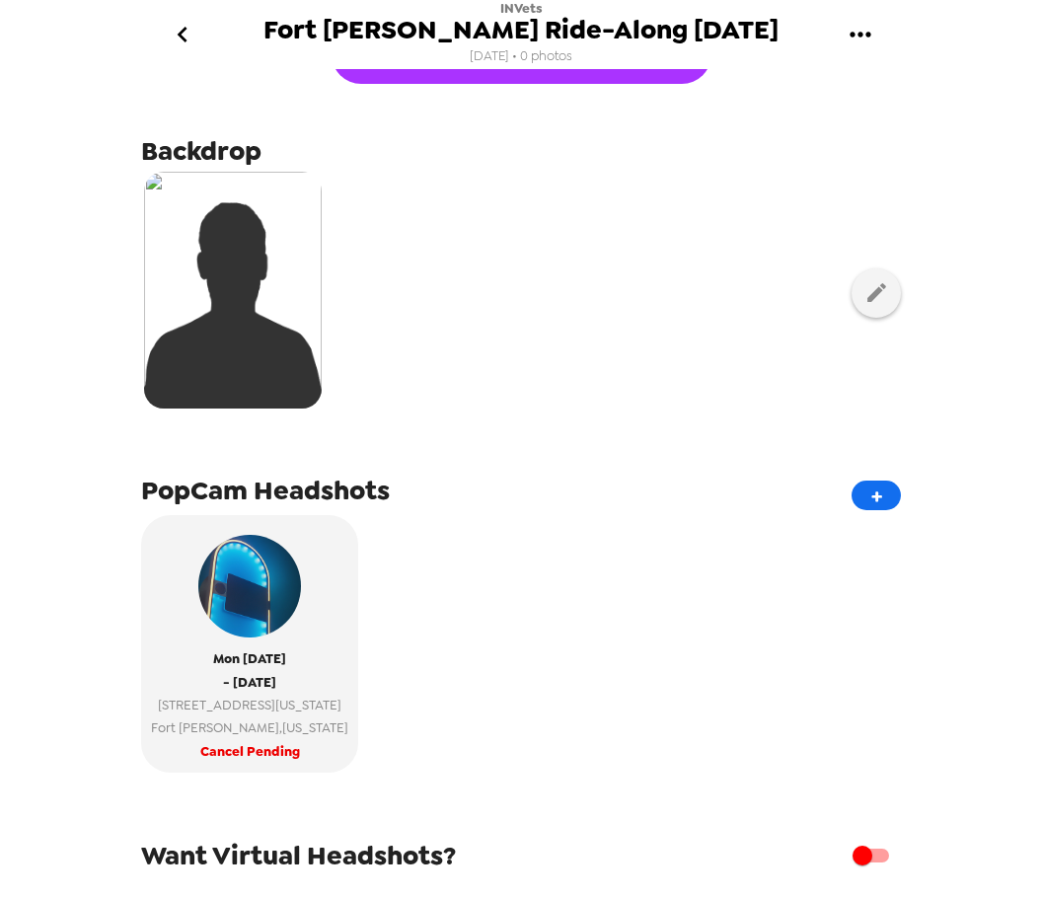
scroll to position [99, 0]
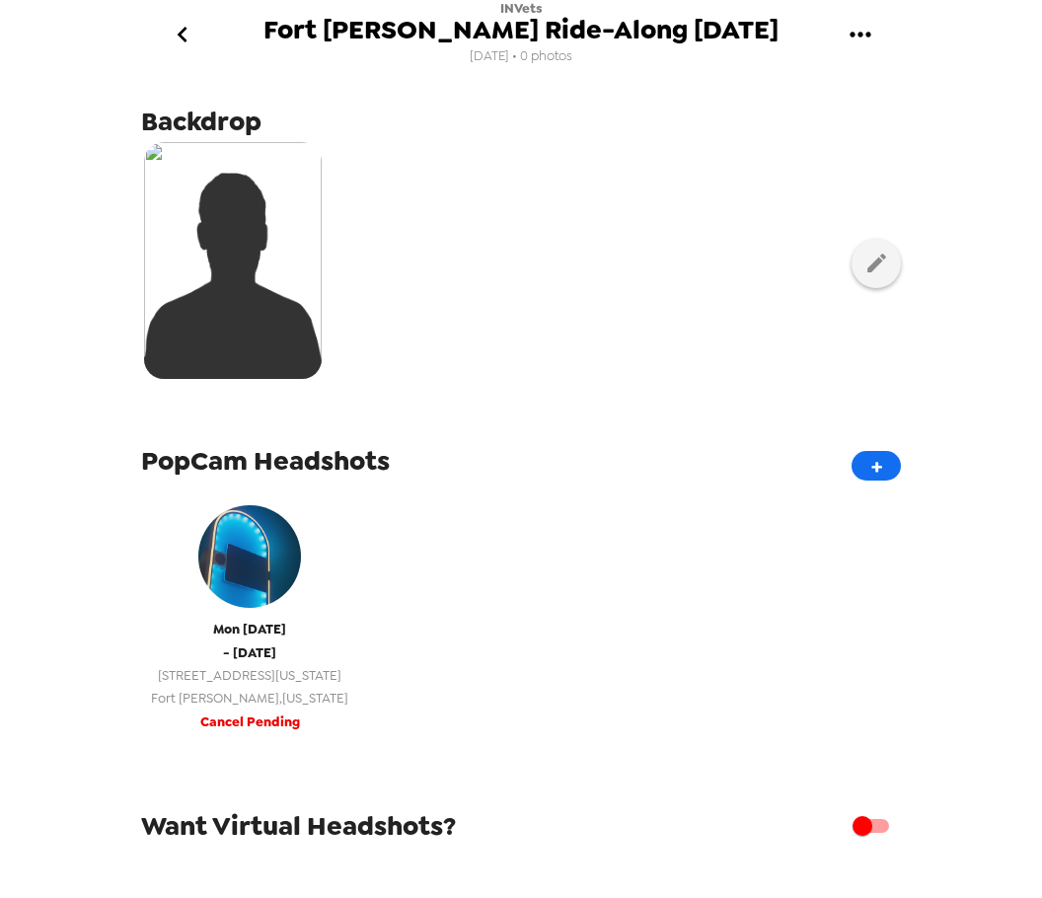
click at [246, 708] on span "[GEOGRAPHIC_DATA][PERSON_NAME] , [US_STATE]" at bounding box center [249, 697] width 197 height 23
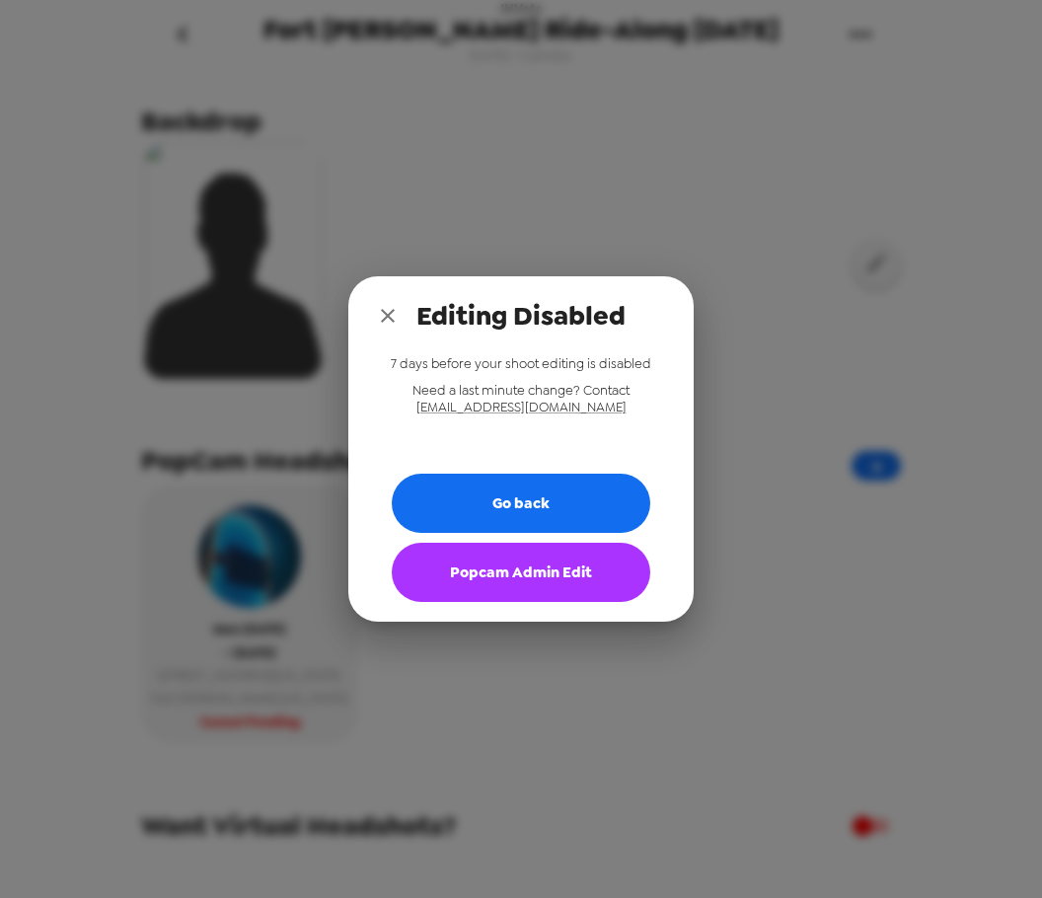
click at [526, 597] on button "Popcam Admin Edit" at bounding box center [521, 571] width 258 height 59
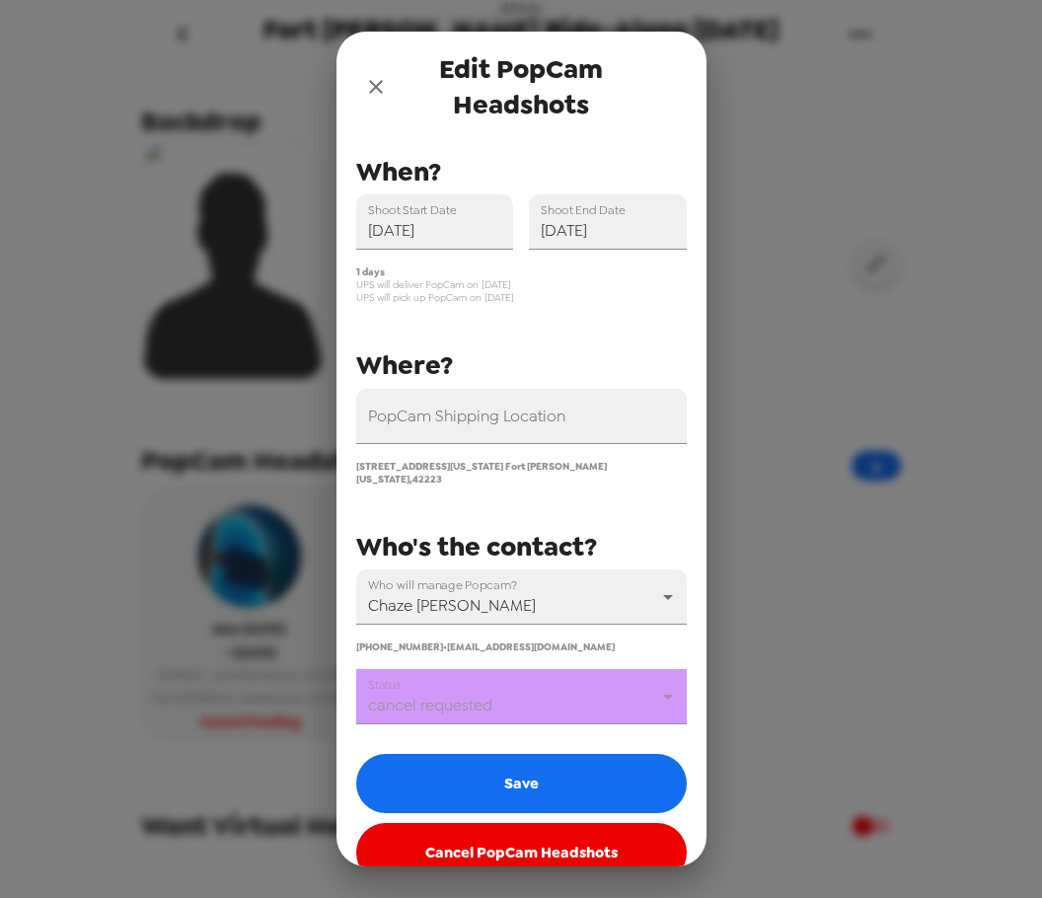
scroll to position [47, 0]
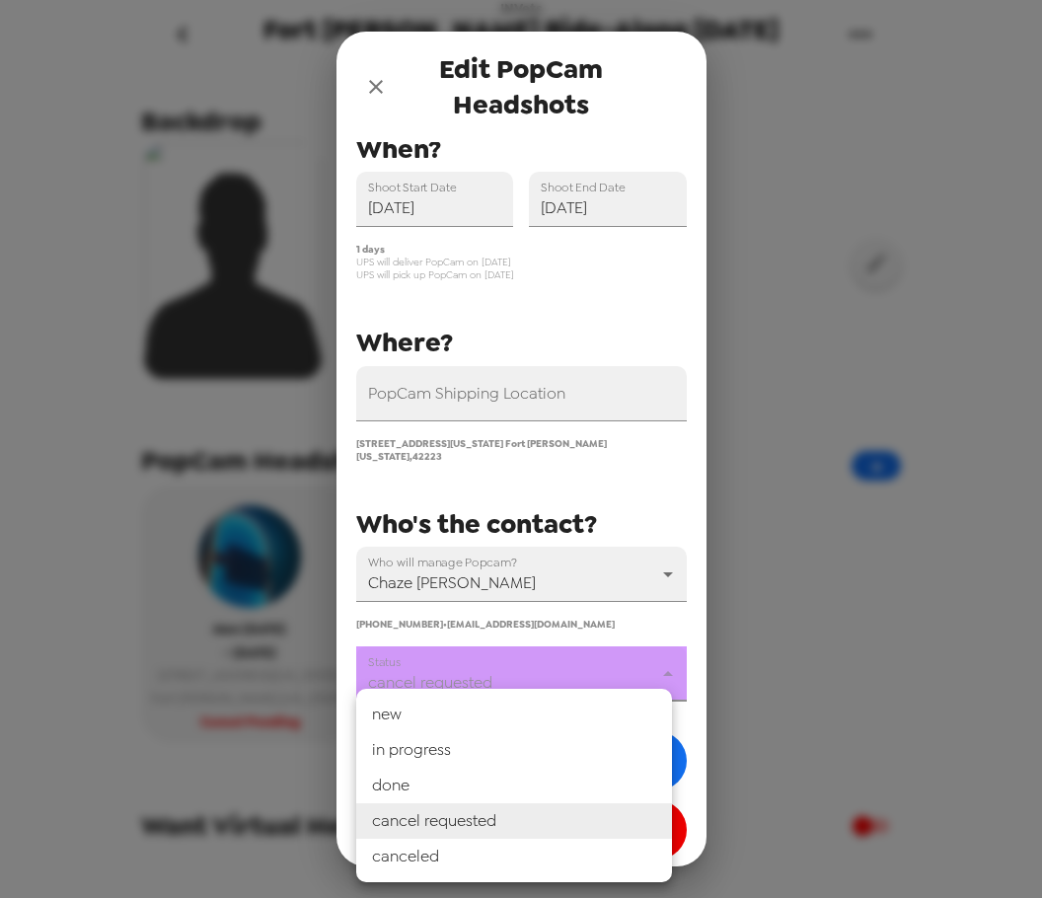
drag, startPoint x: 515, startPoint y: 663, endPoint x: 507, endPoint y: 713, distance: 50.9
click at [515, 665] on body "INVets Fort Knox Ride-Along 9/22/25 8/15/25 • 0 photos Upload headshots Backdro…" at bounding box center [521, 449] width 1042 height 898
click at [473, 856] on li "canceled" at bounding box center [514, 856] width 316 height 36
type input "canceled"
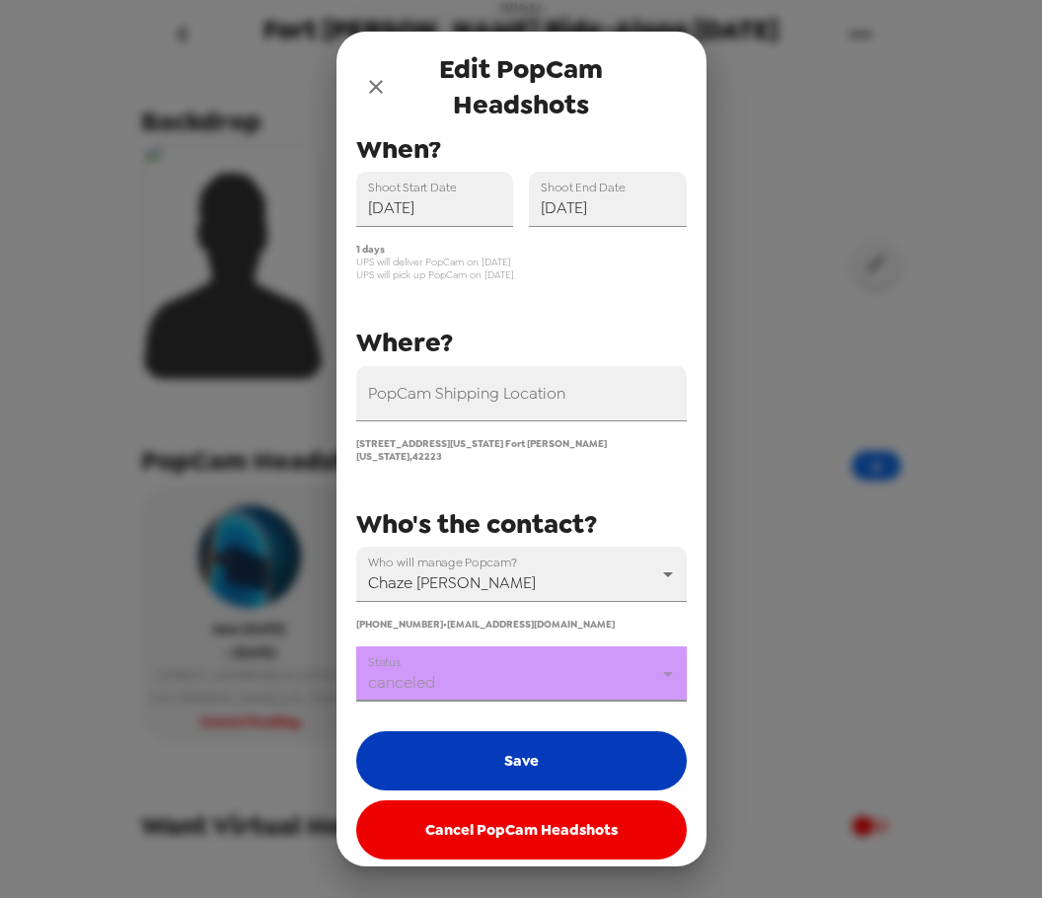
drag, startPoint x: 507, startPoint y: 748, endPoint x: 562, endPoint y: 751, distance: 55.3
click at [508, 748] on button "Save" at bounding box center [521, 760] width 330 height 59
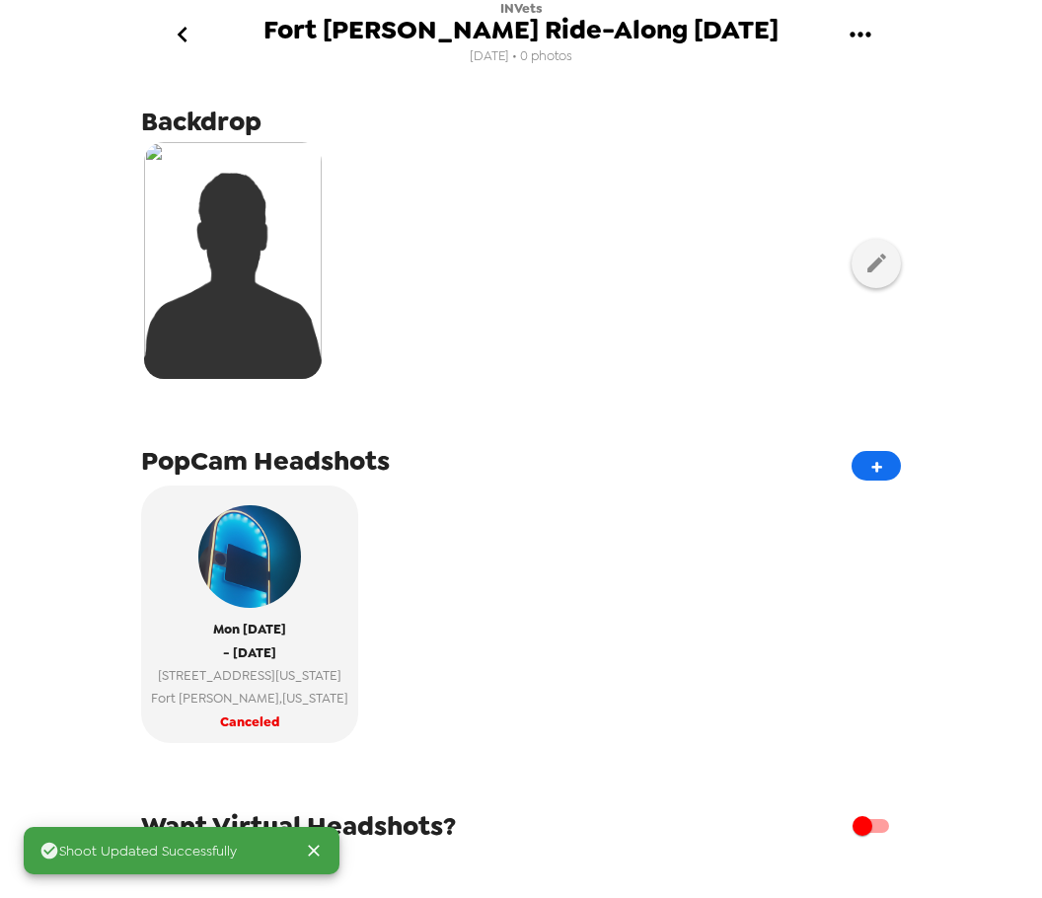
click at [588, 548] on div "Mon 9/22/25 - Mon 9/22/25 91 Michigan Ave Fort Campbell , Kentucky Canceled" at bounding box center [520, 621] width 759 height 272
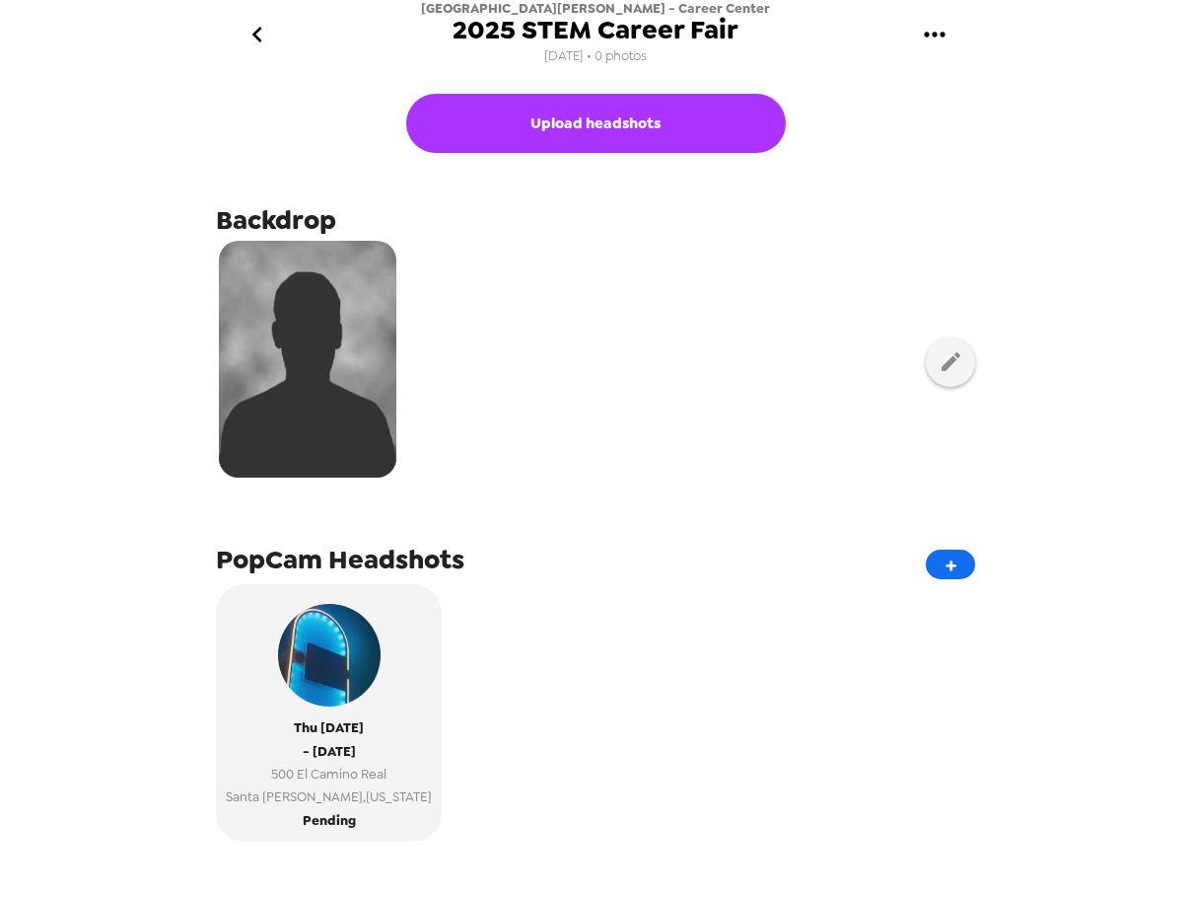
click at [934, 46] on icon "gallery menu" at bounding box center [935, 35] width 32 height 32
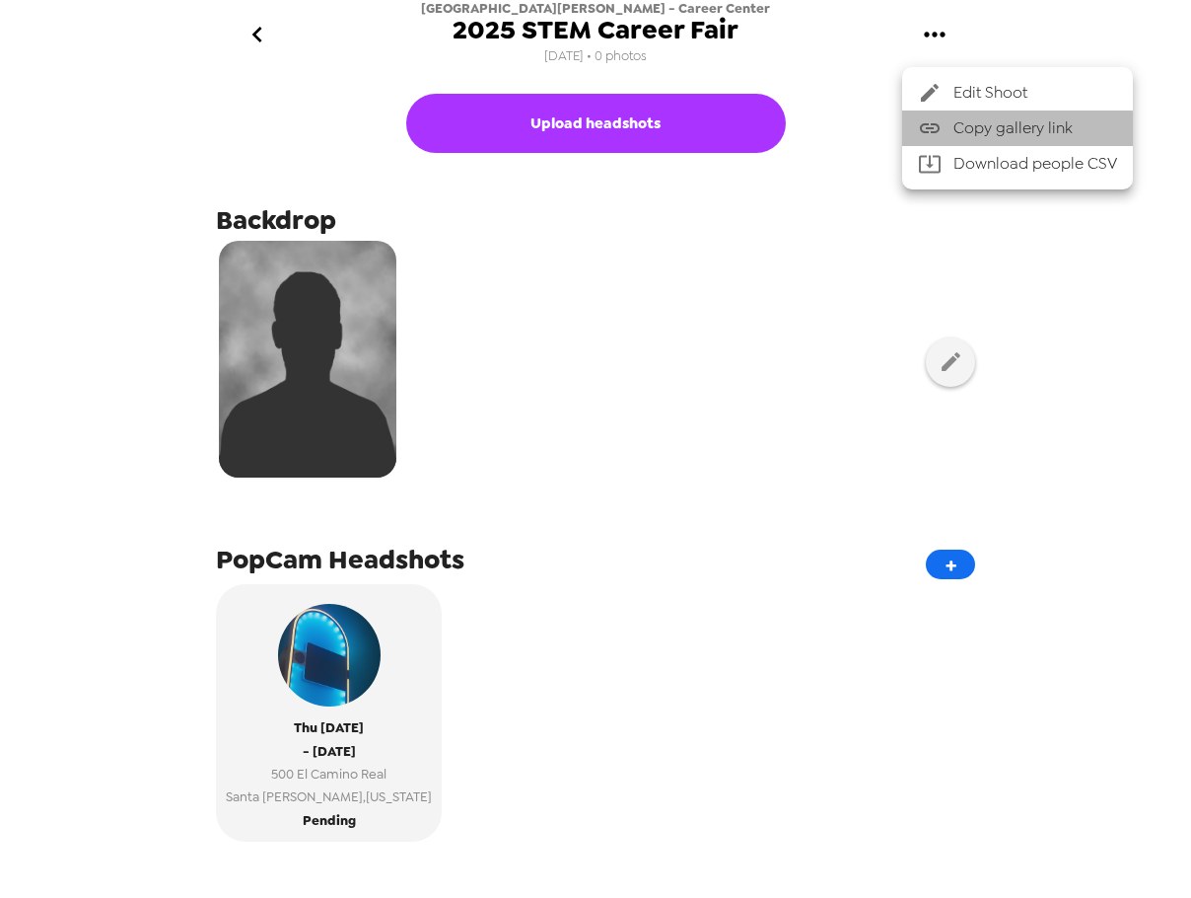
click at [984, 129] on span "Copy gallery link" at bounding box center [1036, 128] width 164 height 24
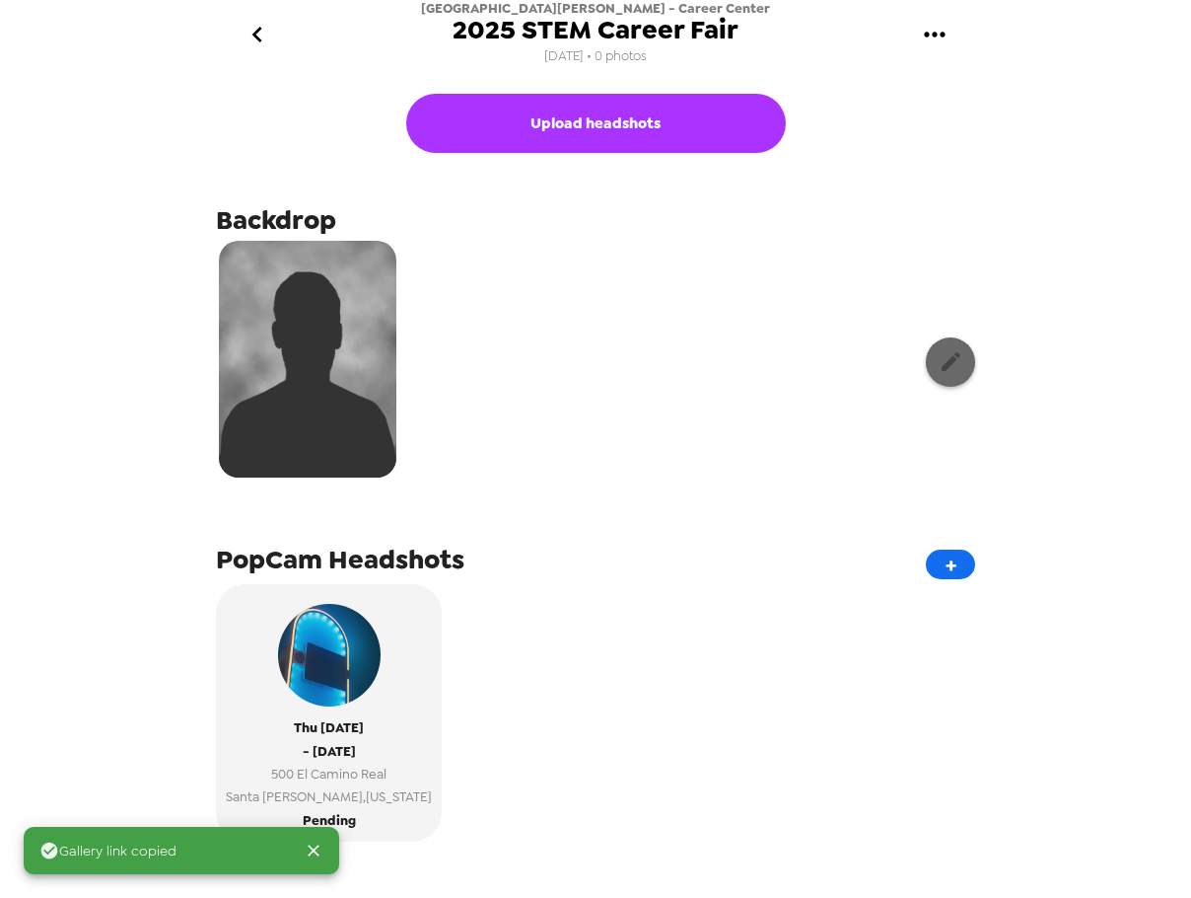
click at [942, 361] on icon "button" at bounding box center [951, 361] width 19 height 19
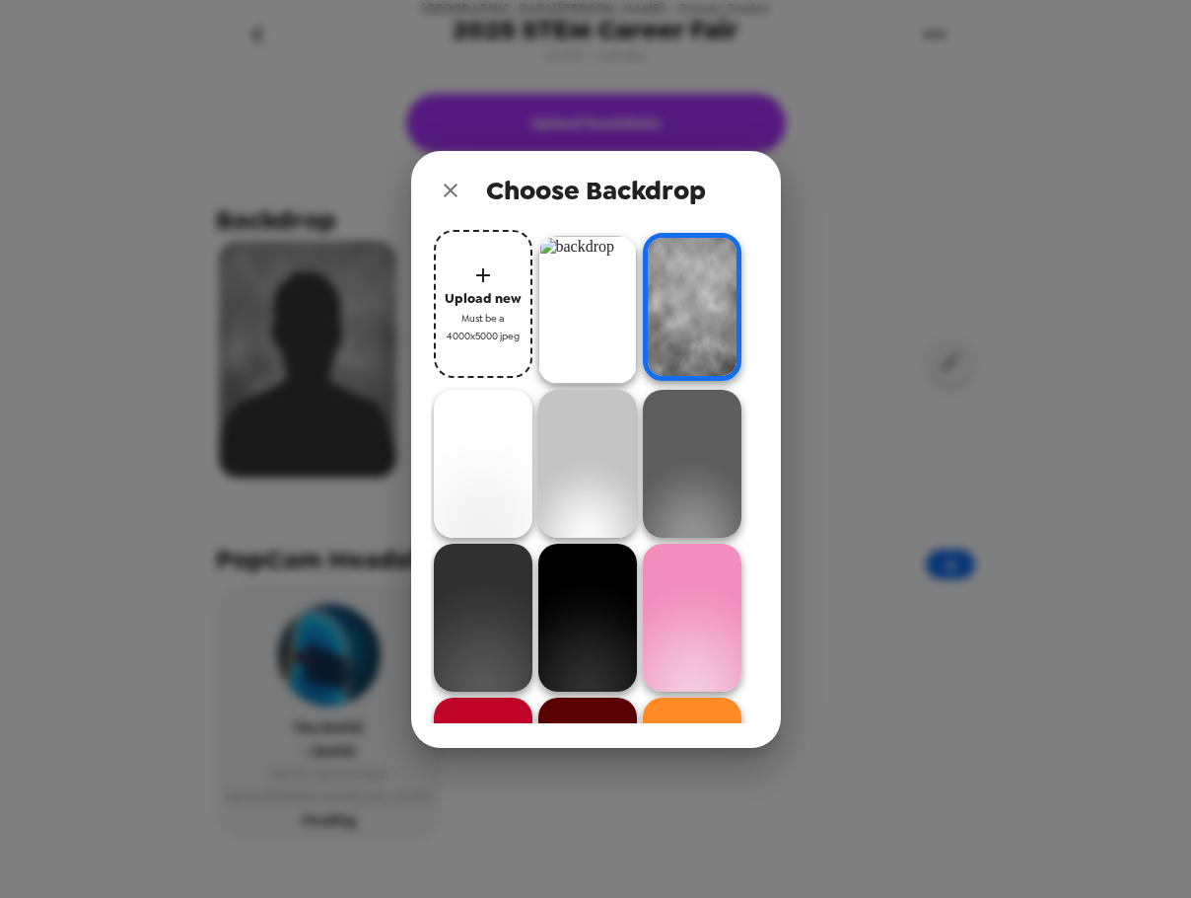
drag, startPoint x: 610, startPoint y: 285, endPoint x: 616, endPoint y: 295, distance: 12.0
click at [611, 286] on img at bounding box center [588, 310] width 99 height 148
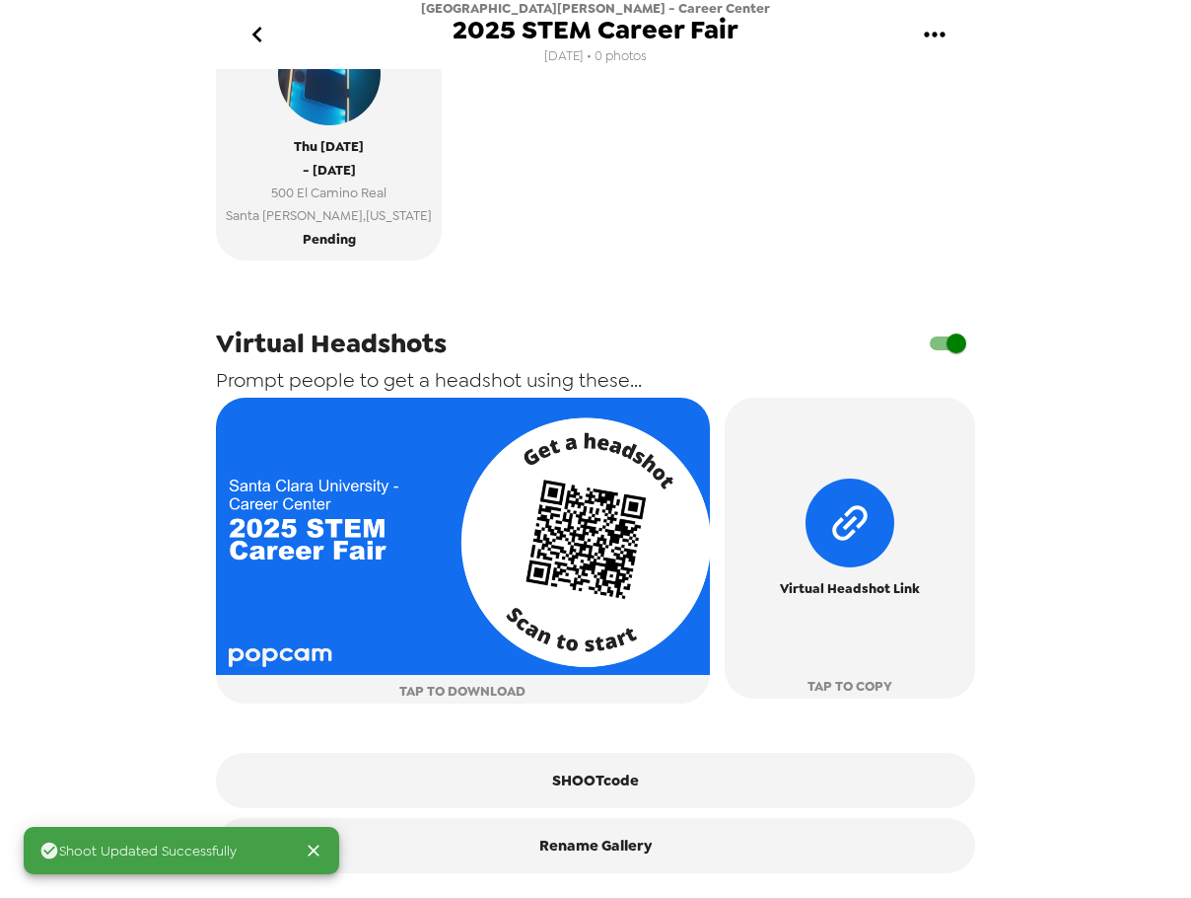
scroll to position [595, 0]
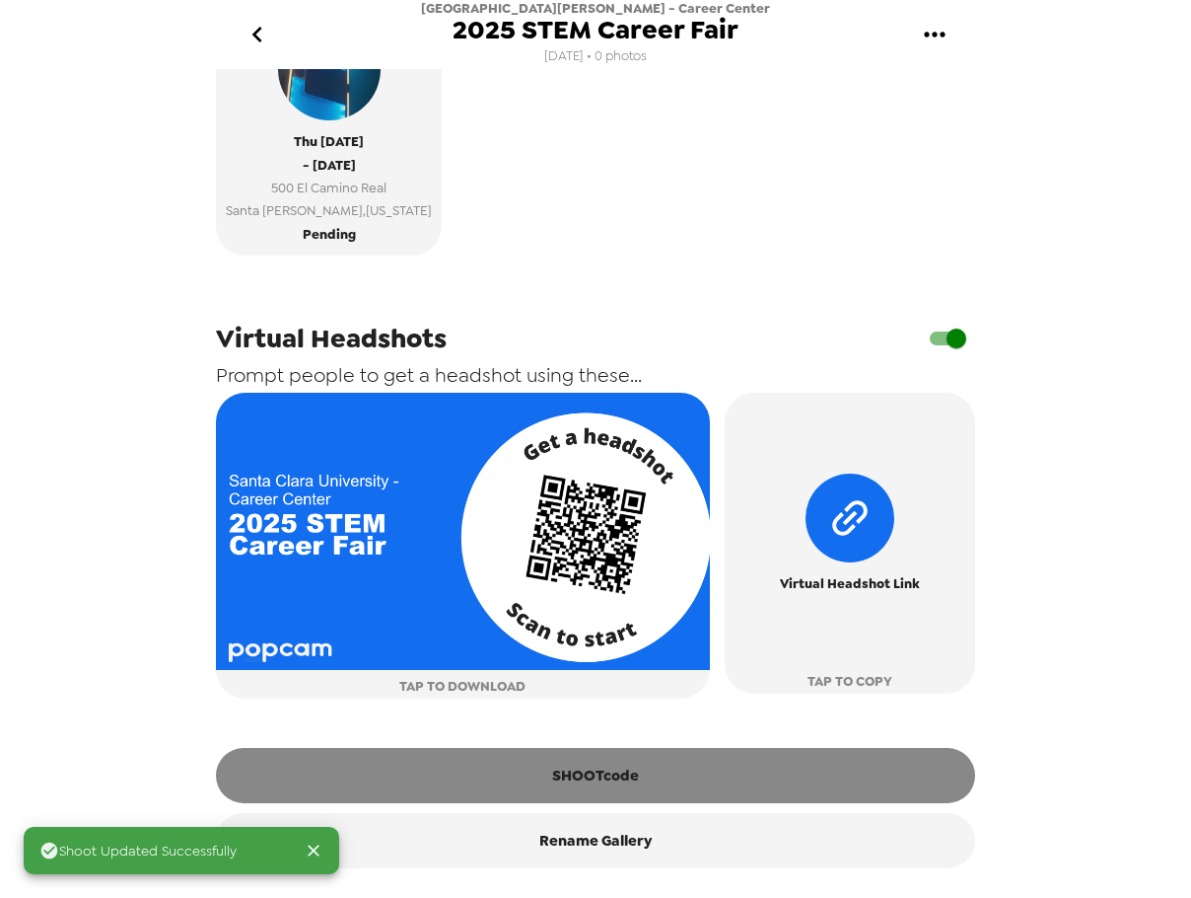
click at [638, 788] on button "SHOOTcode" at bounding box center [595, 775] width 759 height 55
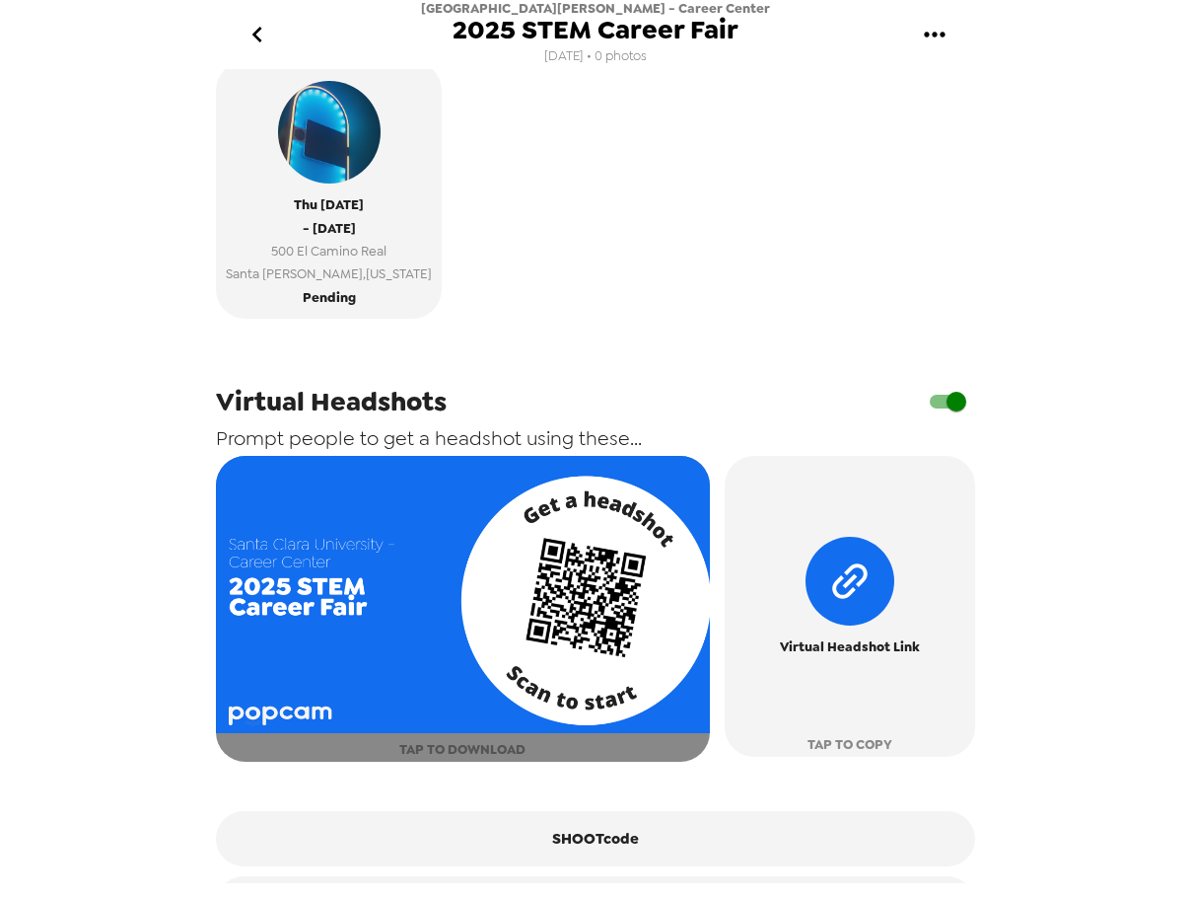
scroll to position [595, 0]
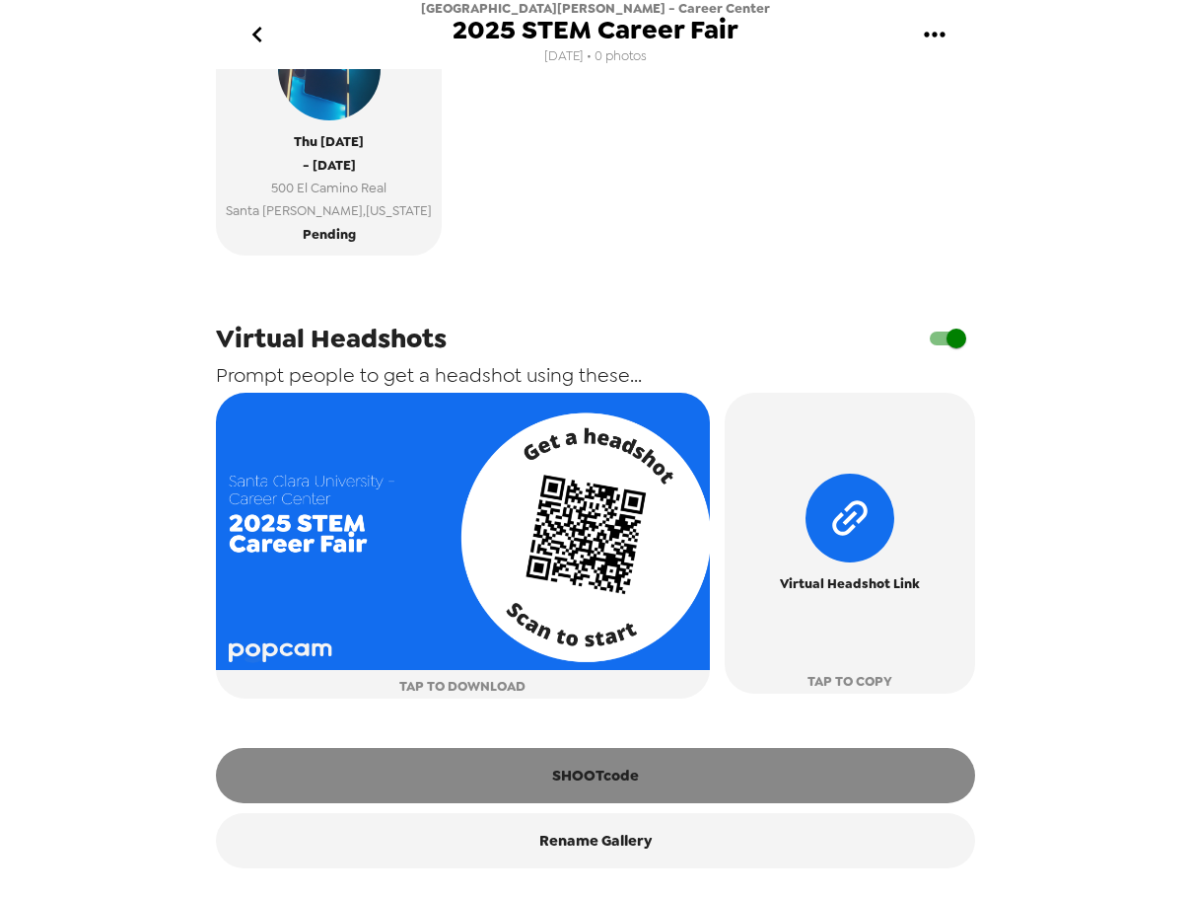
click at [638, 777] on button "SHOOTcode" at bounding box center [595, 775] width 759 height 55
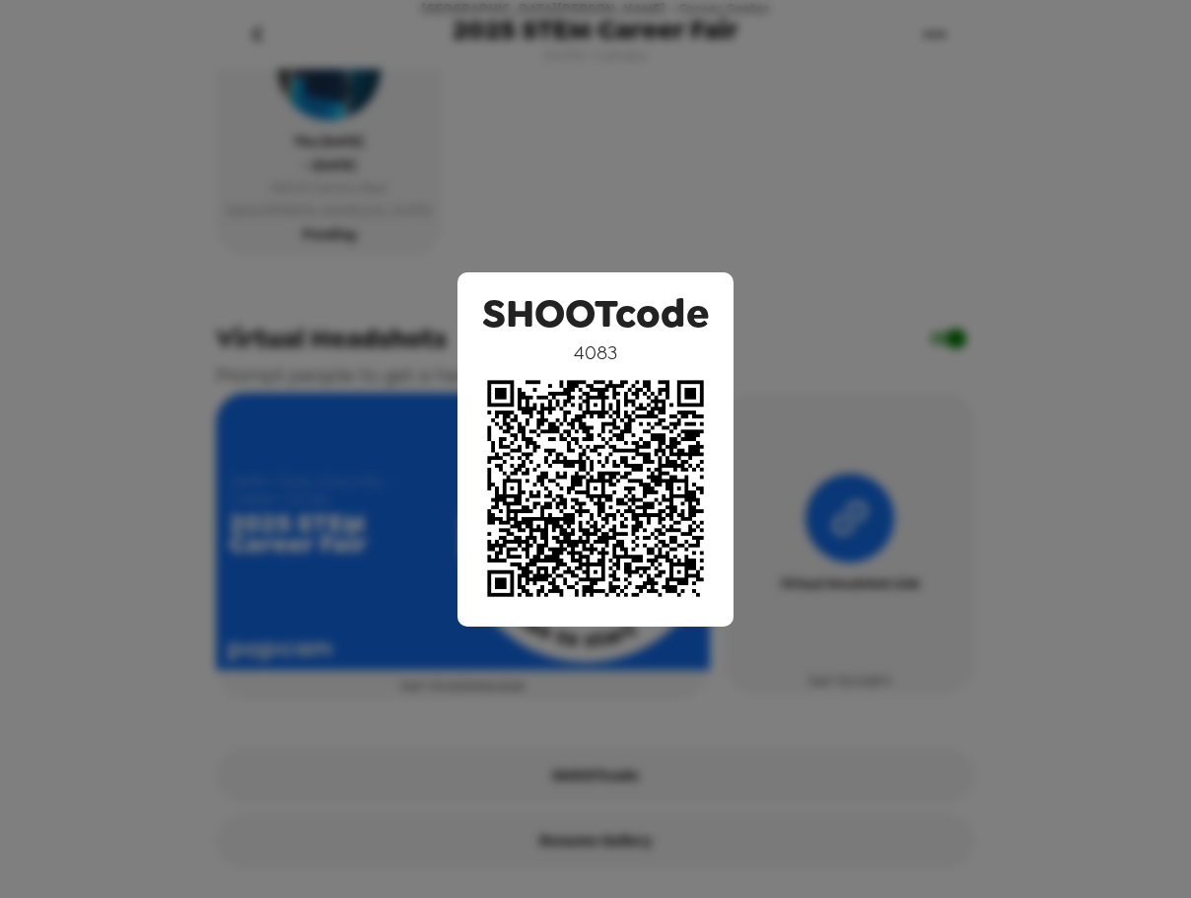
click at [810, 412] on div "SHOOTcode 4083" at bounding box center [595, 449] width 1191 height 898
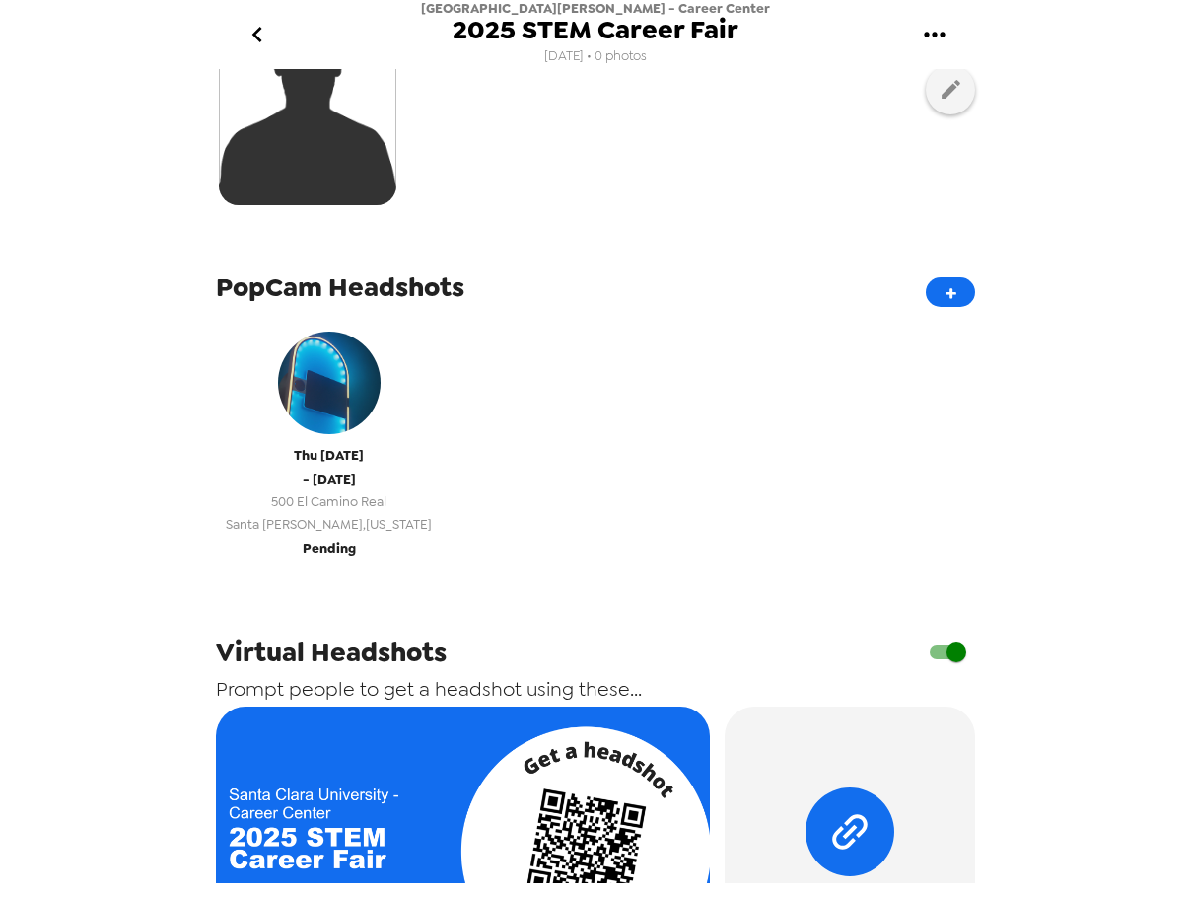
scroll to position [395, 0]
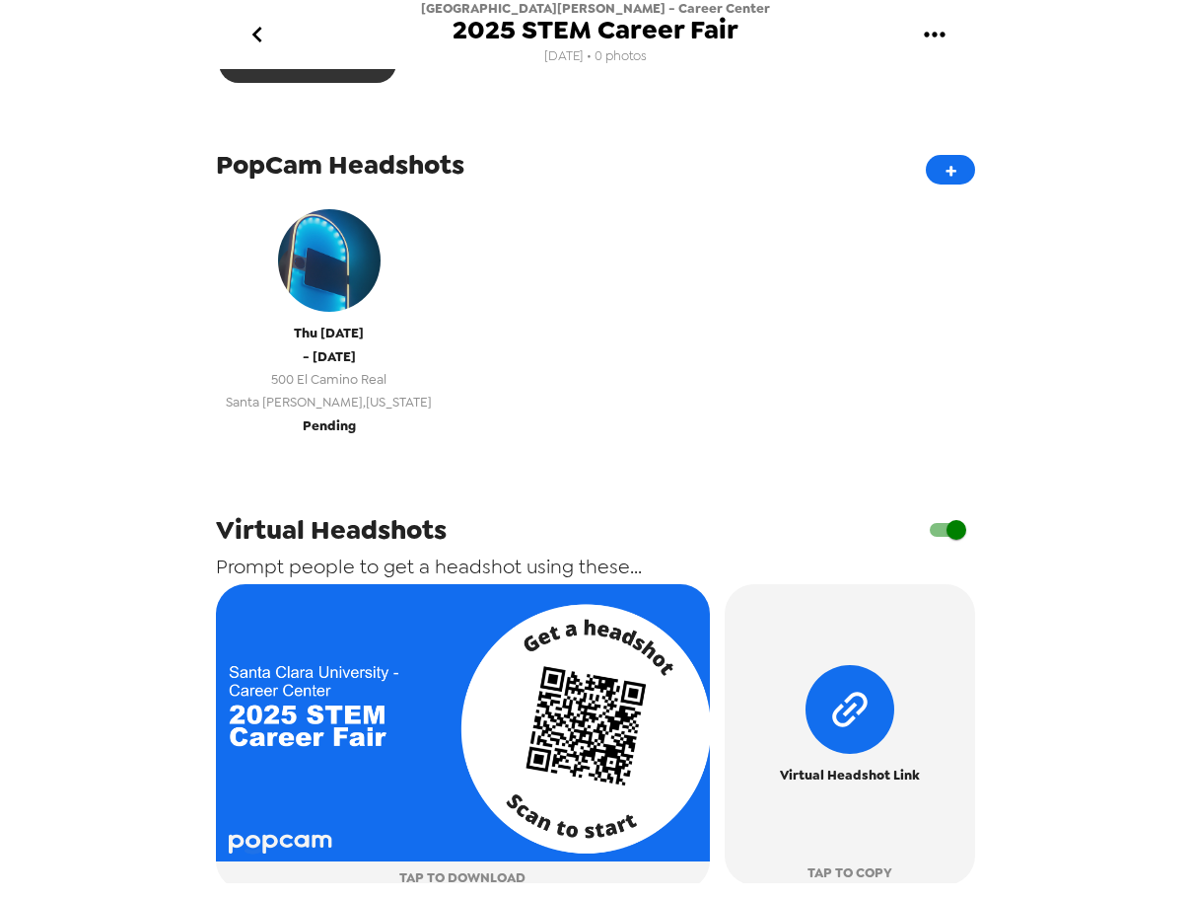
click at [333, 386] on span "500 El Camino Real" at bounding box center [329, 379] width 206 height 23
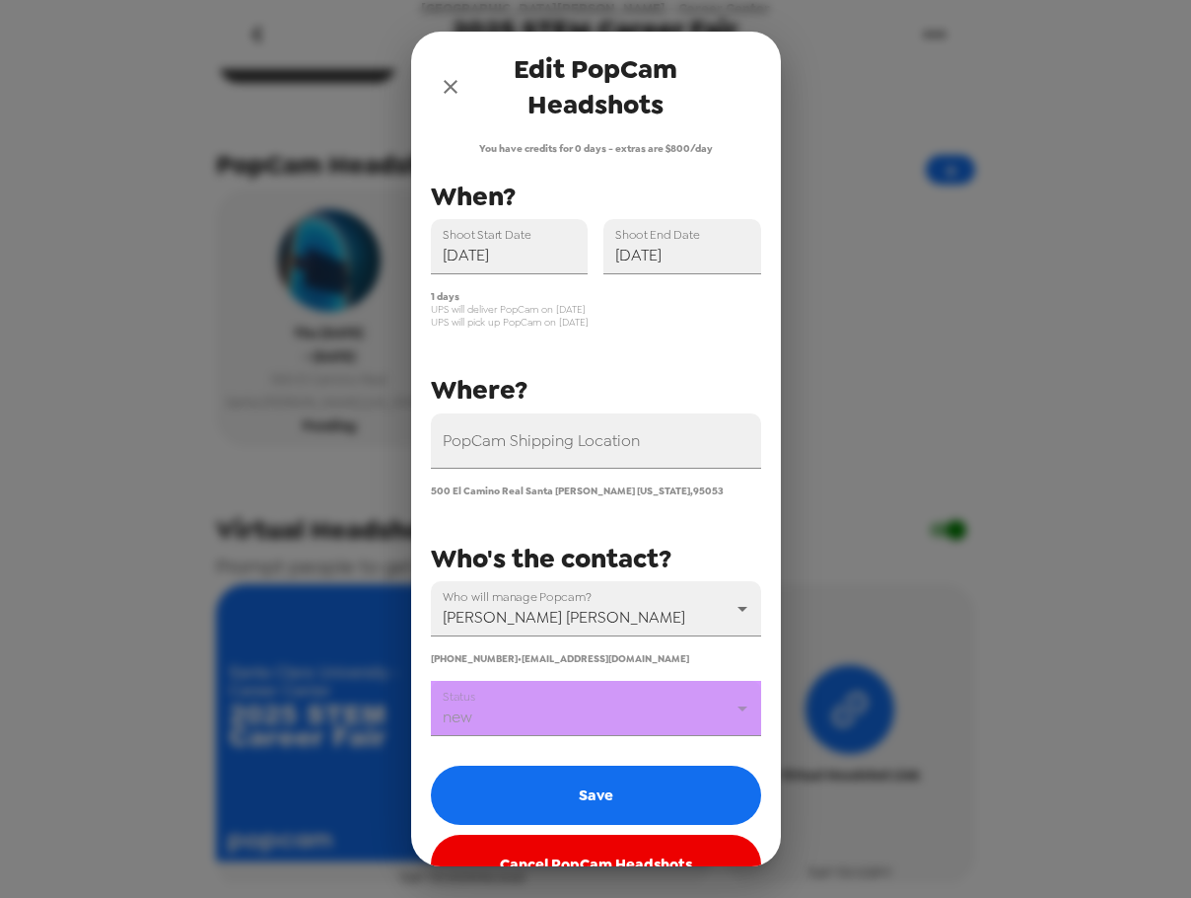
click at [598, 717] on body "[GEOGRAPHIC_DATA][PERSON_NAME] - Career Center 2025 STEM Career Fair [DATE] • 0…" at bounding box center [595, 449] width 1191 height 898
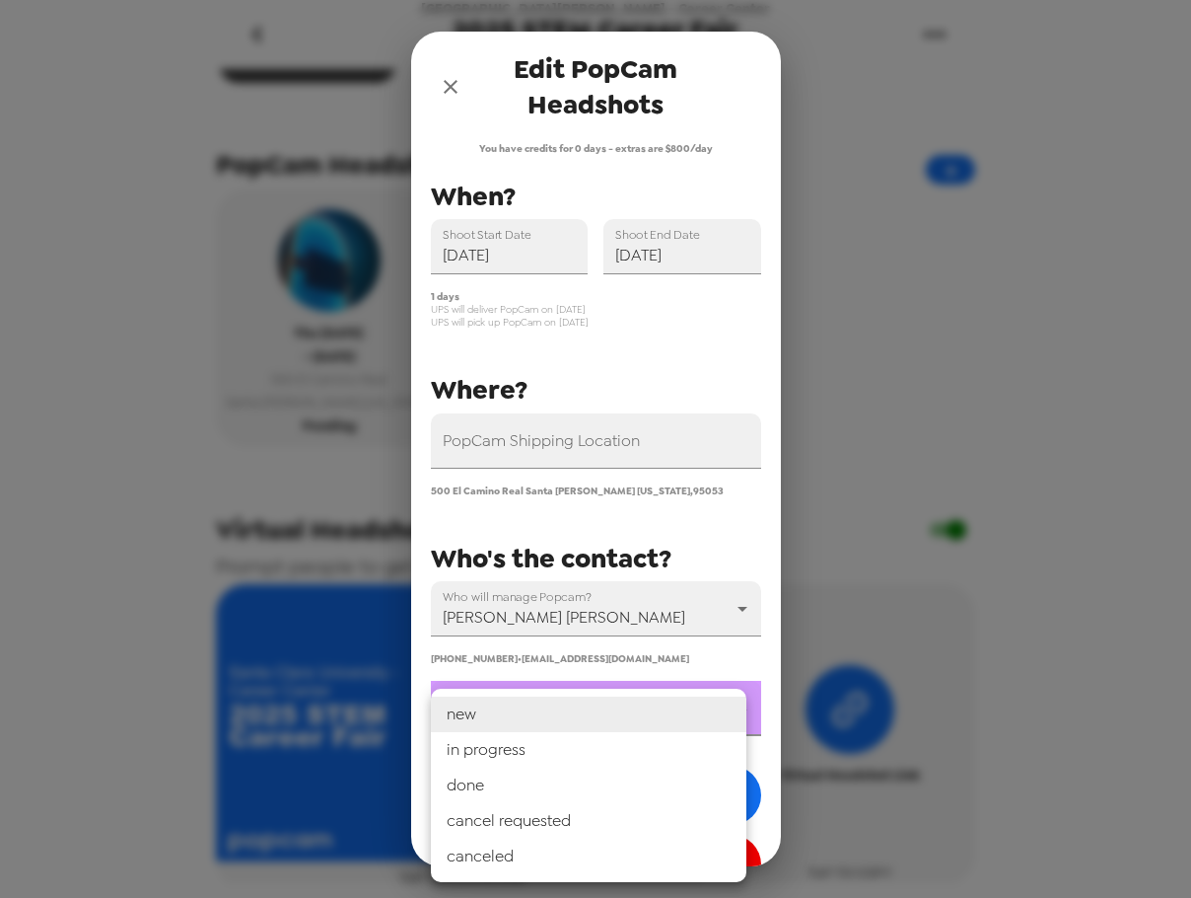
click at [577, 763] on li "in progress" at bounding box center [589, 750] width 316 height 36
type input "in progress"
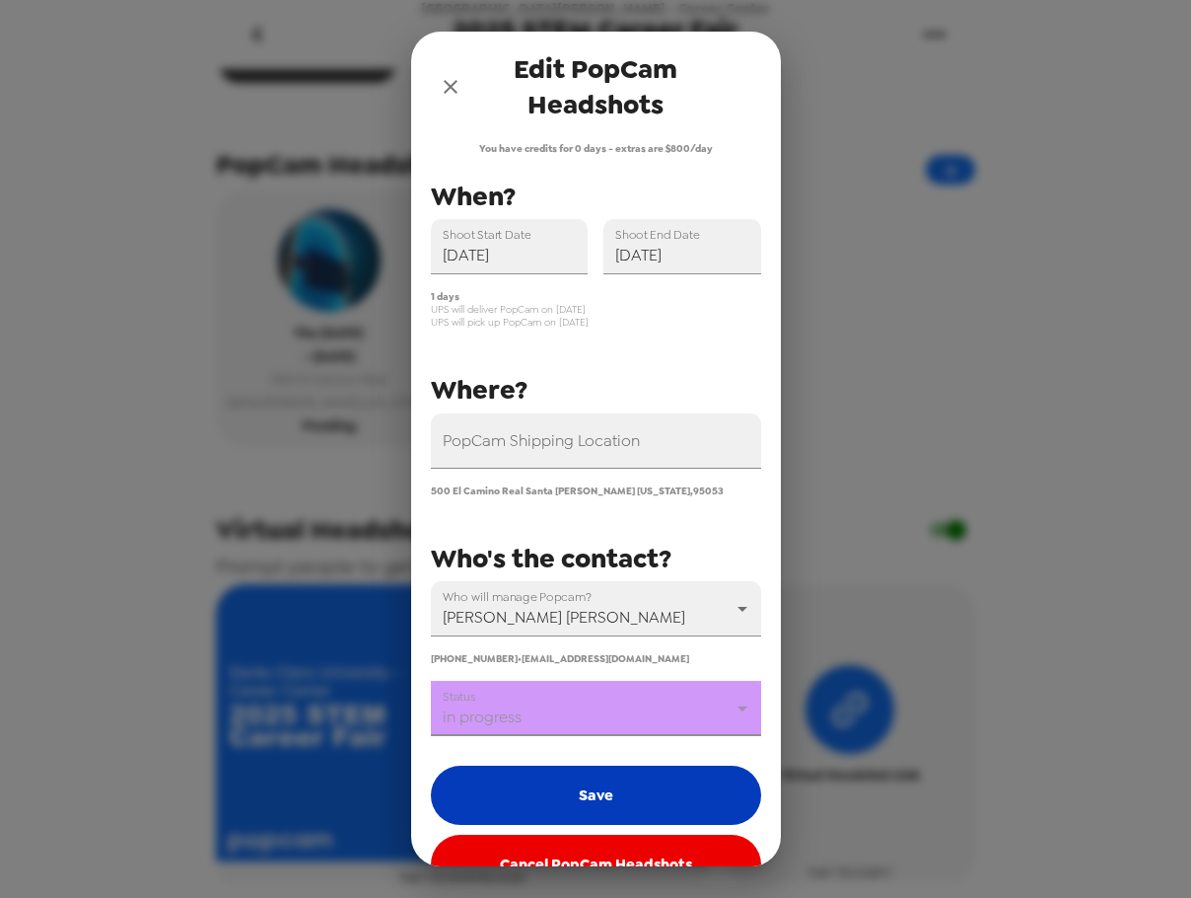
click at [595, 791] on button "Save" at bounding box center [596, 794] width 330 height 59
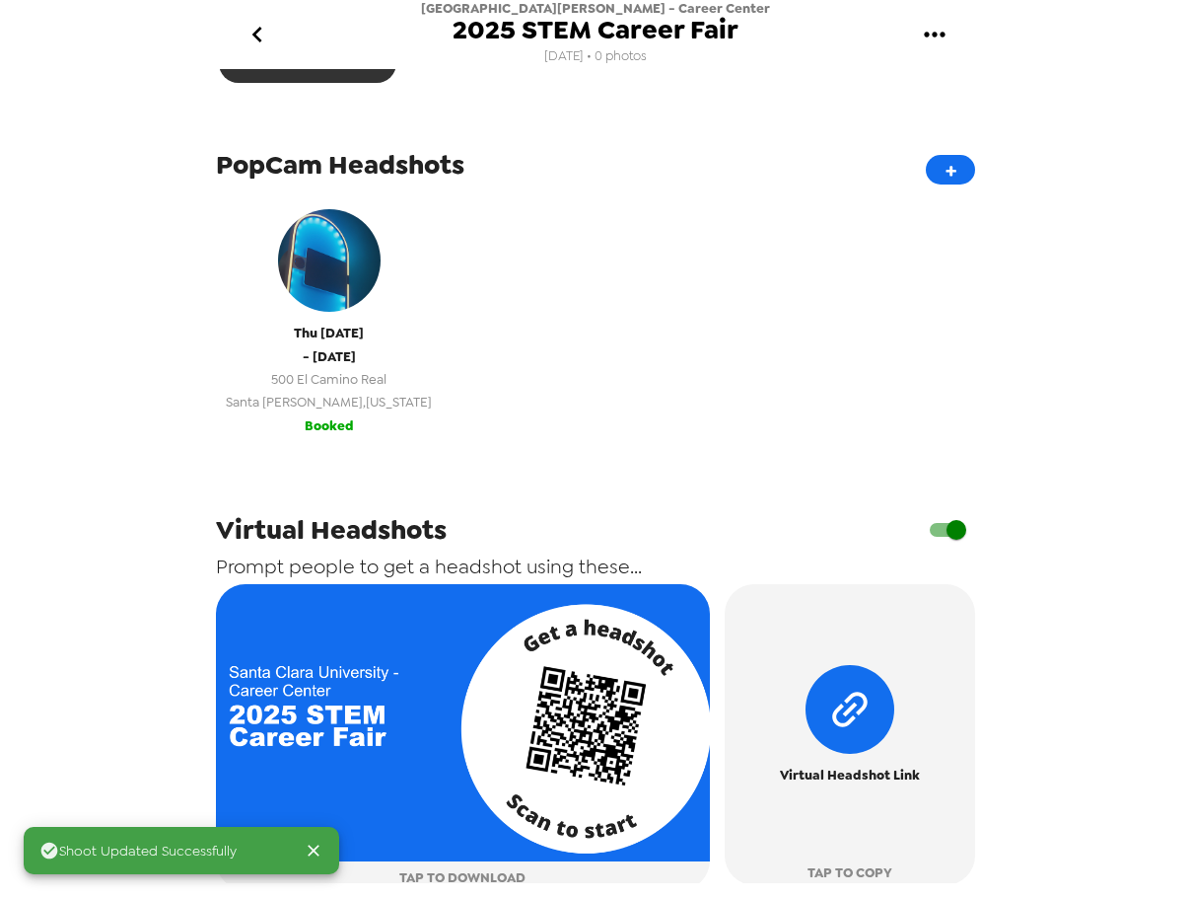
click at [318, 415] on span "Booked" at bounding box center [329, 425] width 49 height 23
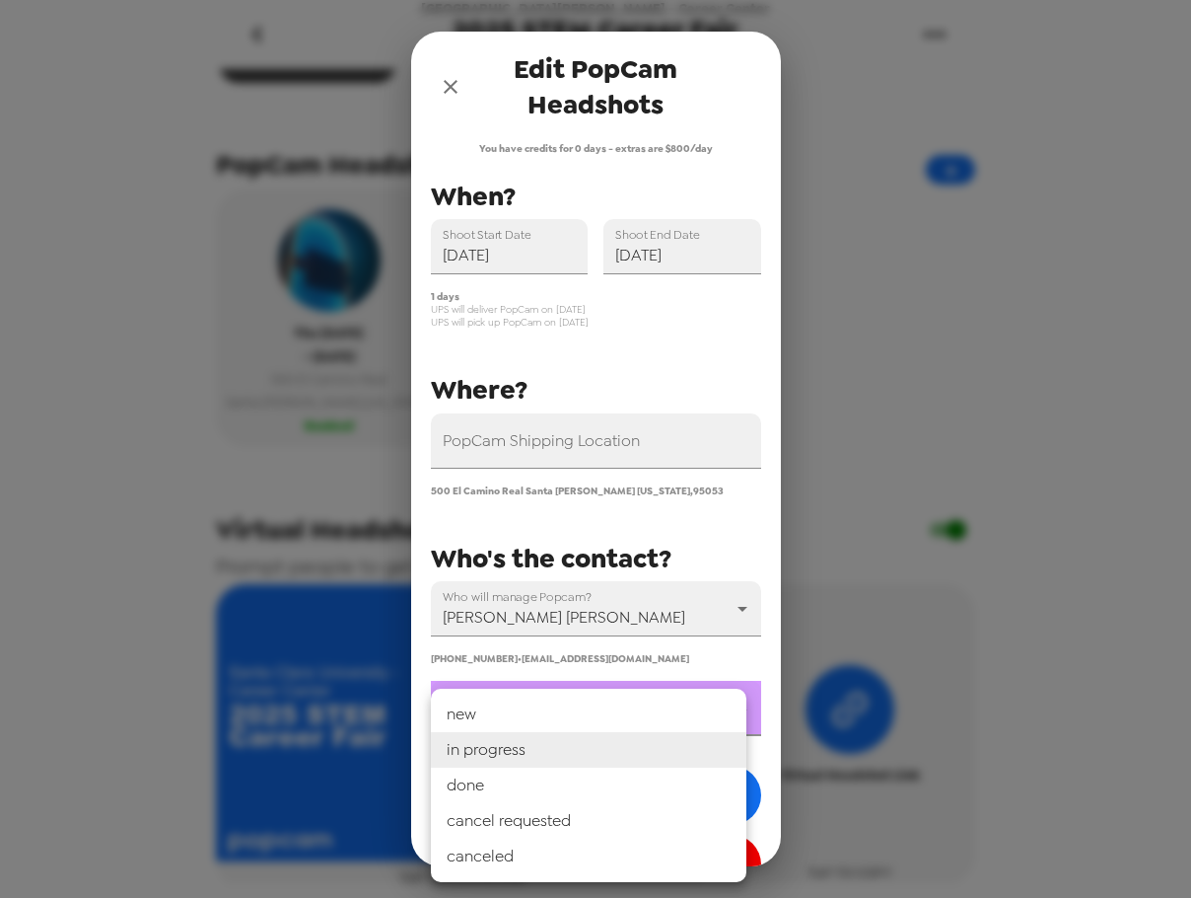
click at [594, 707] on body "[GEOGRAPHIC_DATA][PERSON_NAME] - Career Center 2025 STEM Career Fair [DATE] • 0…" at bounding box center [595, 449] width 1191 height 898
click at [557, 709] on li "new" at bounding box center [589, 714] width 316 height 36
type input "new"
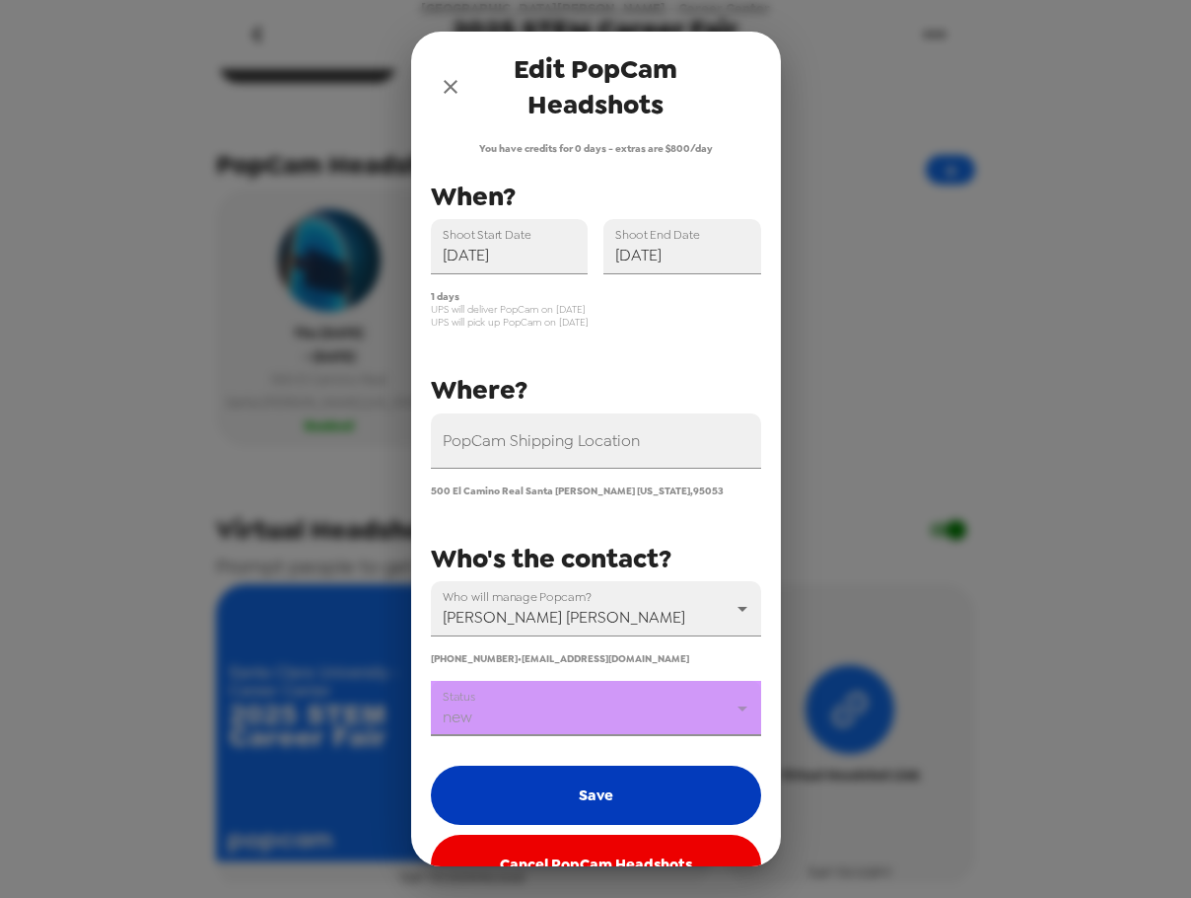
click at [595, 775] on button "Save" at bounding box center [596, 794] width 330 height 59
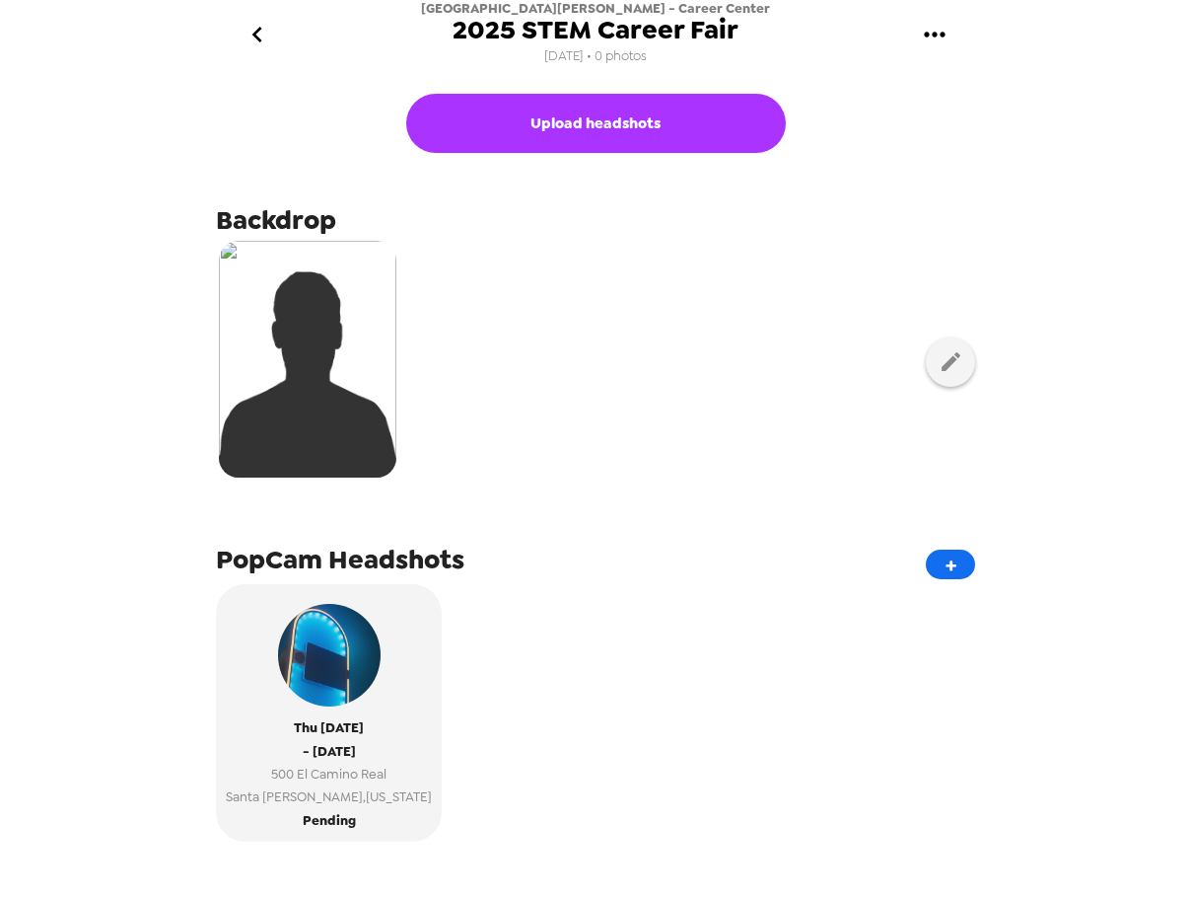
scroll to position [197, 0]
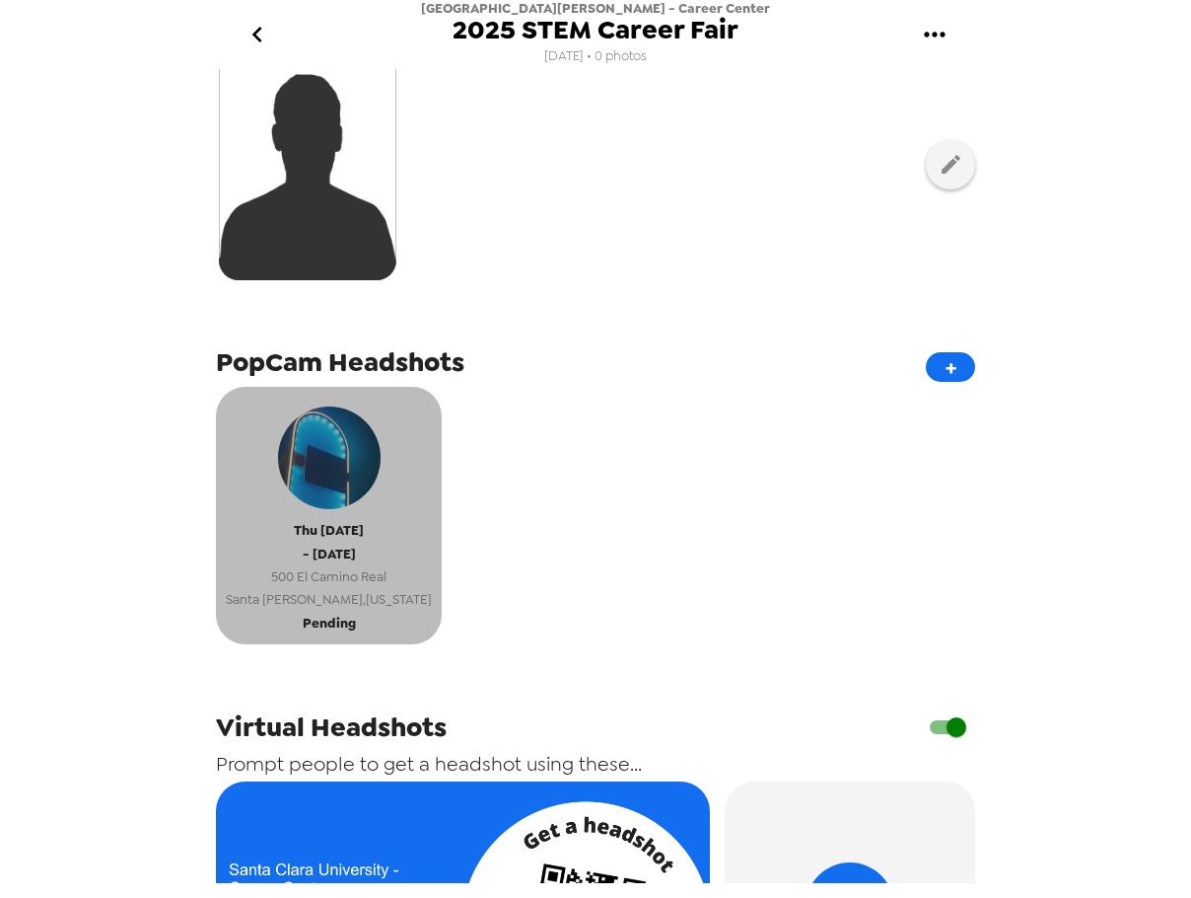
click at [388, 554] on button "Thu 10/16/25 - Thu 10/16/25 500 El Camino Real Santa Clara , California Pending" at bounding box center [329, 515] width 226 height 257
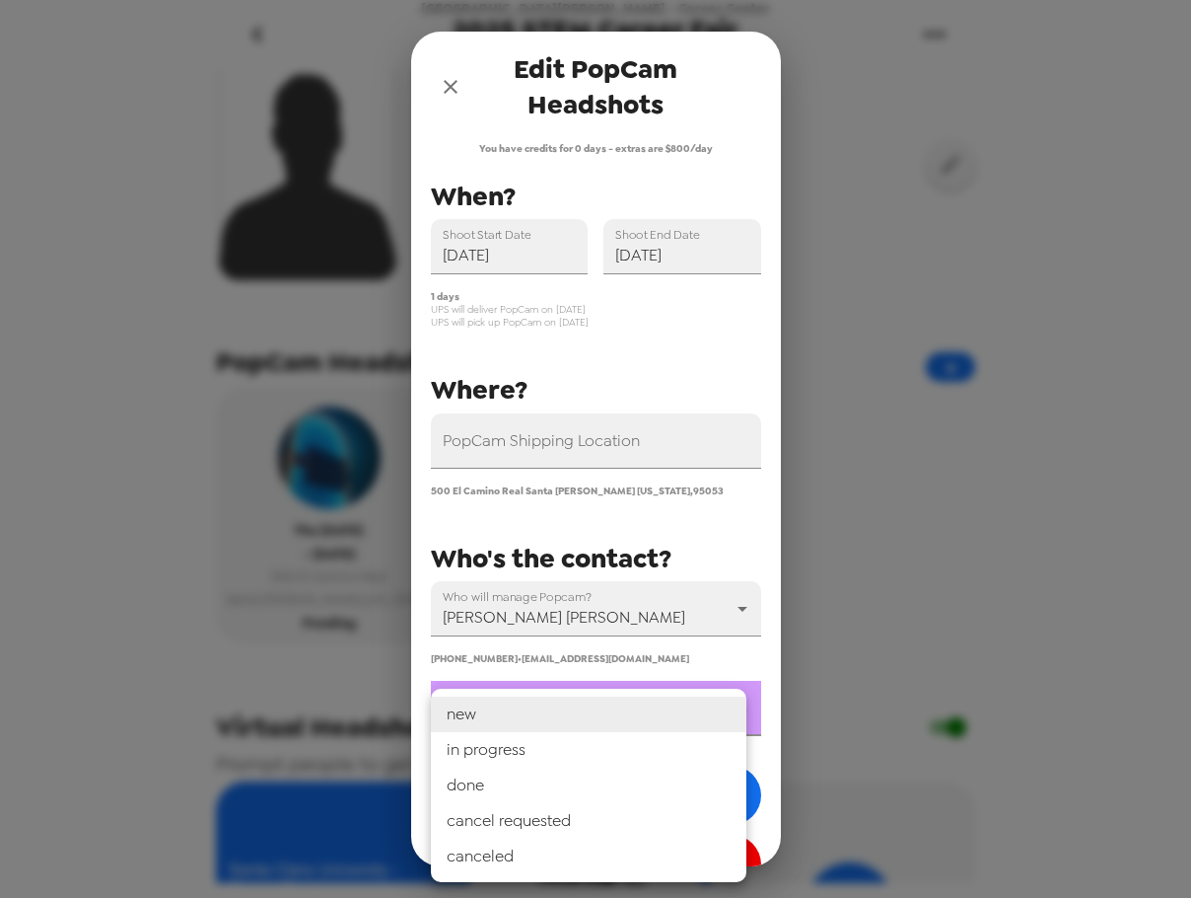
click at [551, 707] on body "Santa Clara University - Career Center 2025 STEM Career Fair 9/14/25 • 0 photos…" at bounding box center [595, 449] width 1191 height 898
click at [539, 750] on li "in progress" at bounding box center [589, 750] width 316 height 36
type input "in progress"
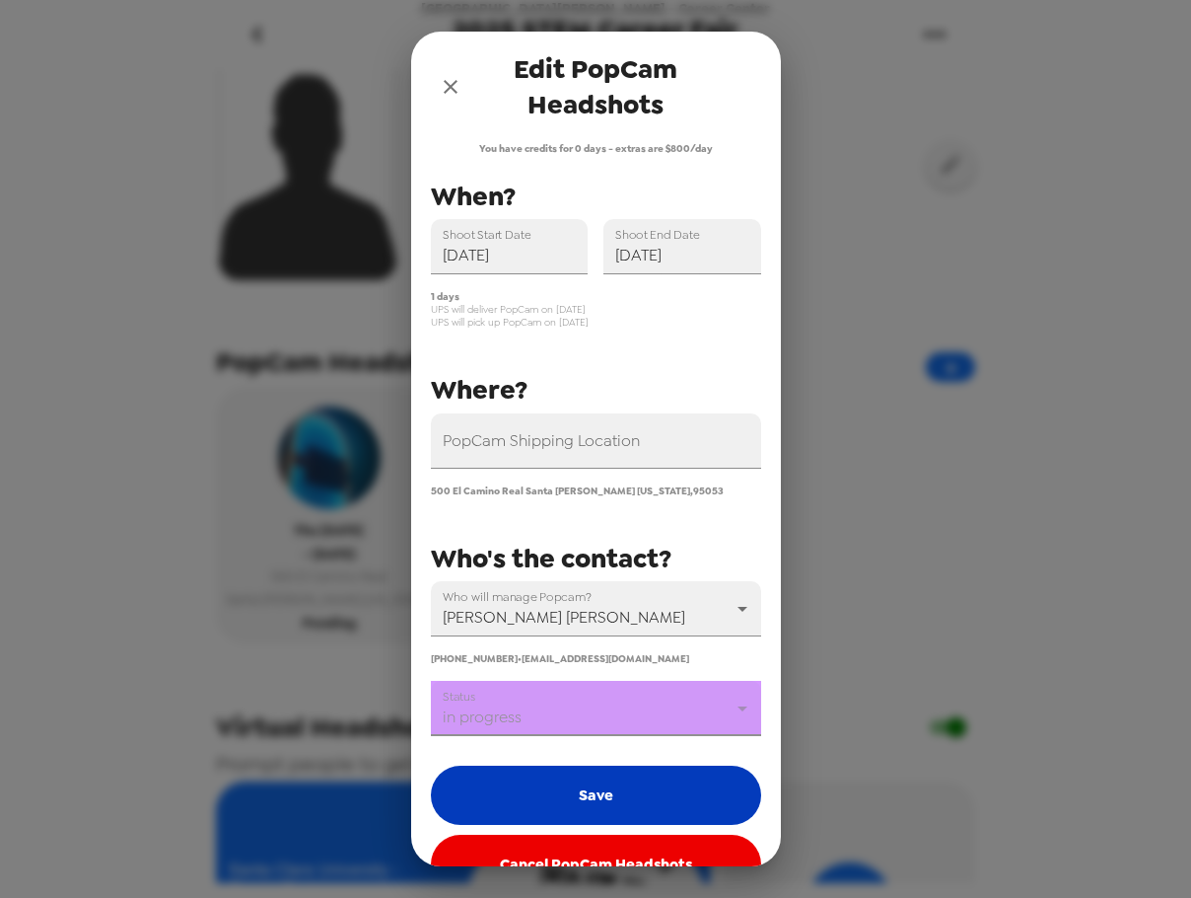
click at [541, 791] on button "Save" at bounding box center [596, 794] width 330 height 59
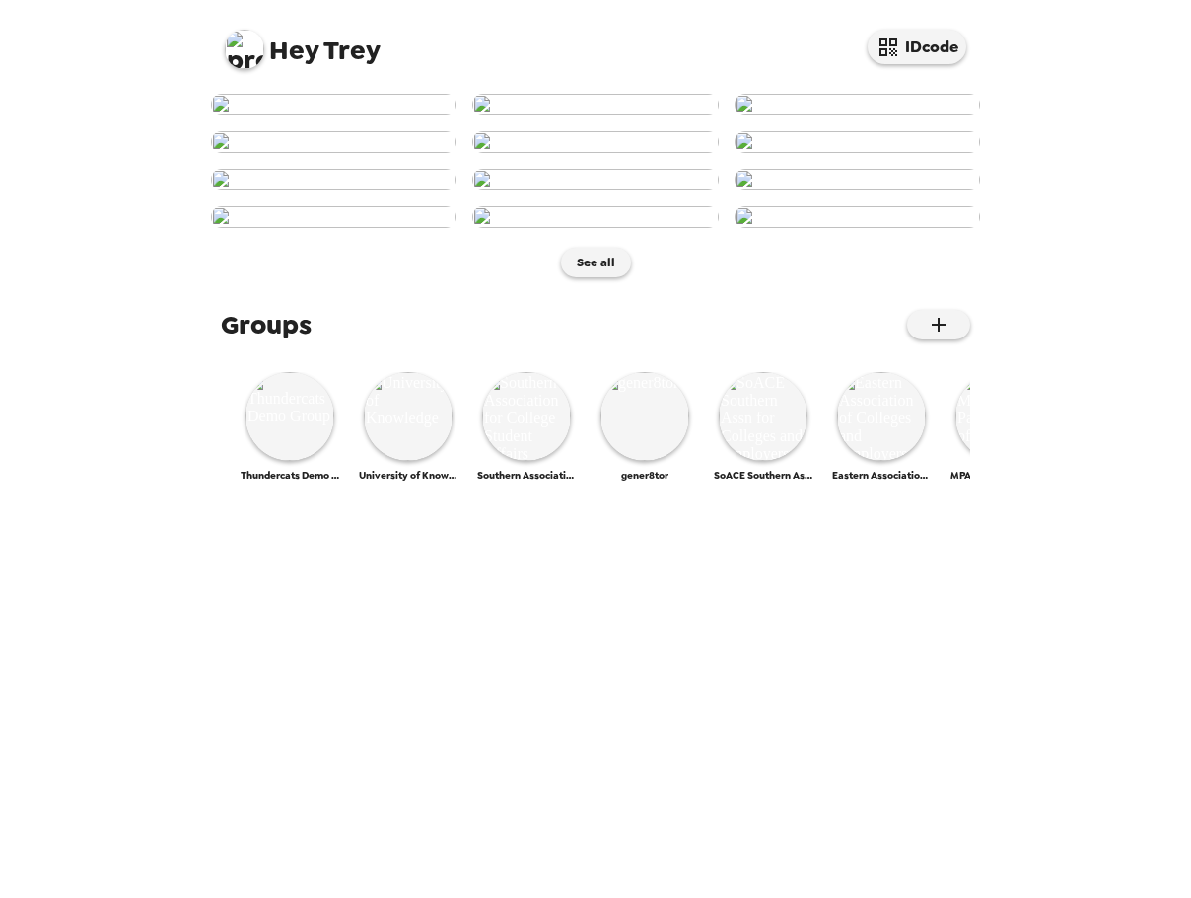
click at [241, 46] on img at bounding box center [244, 49] width 39 height 39
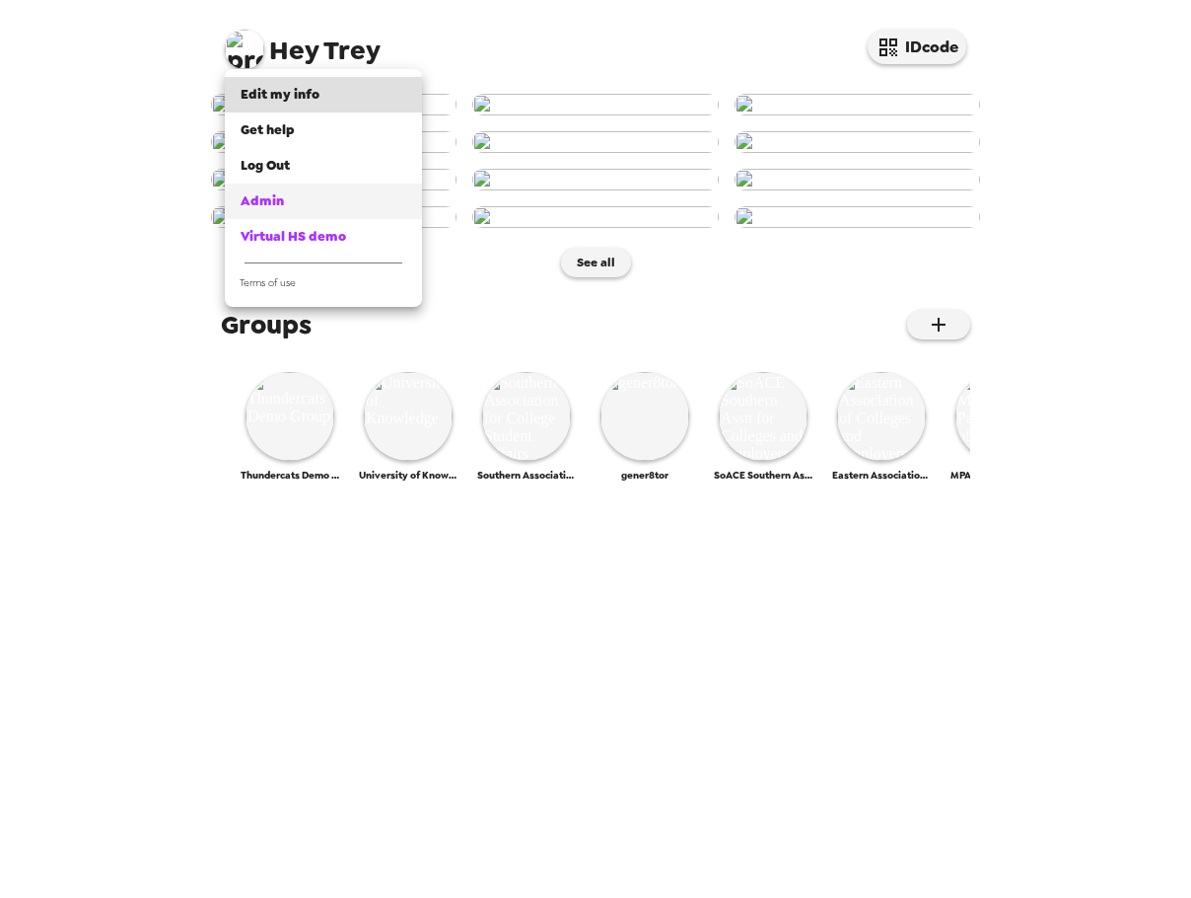
click at [280, 203] on span "Admin" at bounding box center [262, 200] width 43 height 17
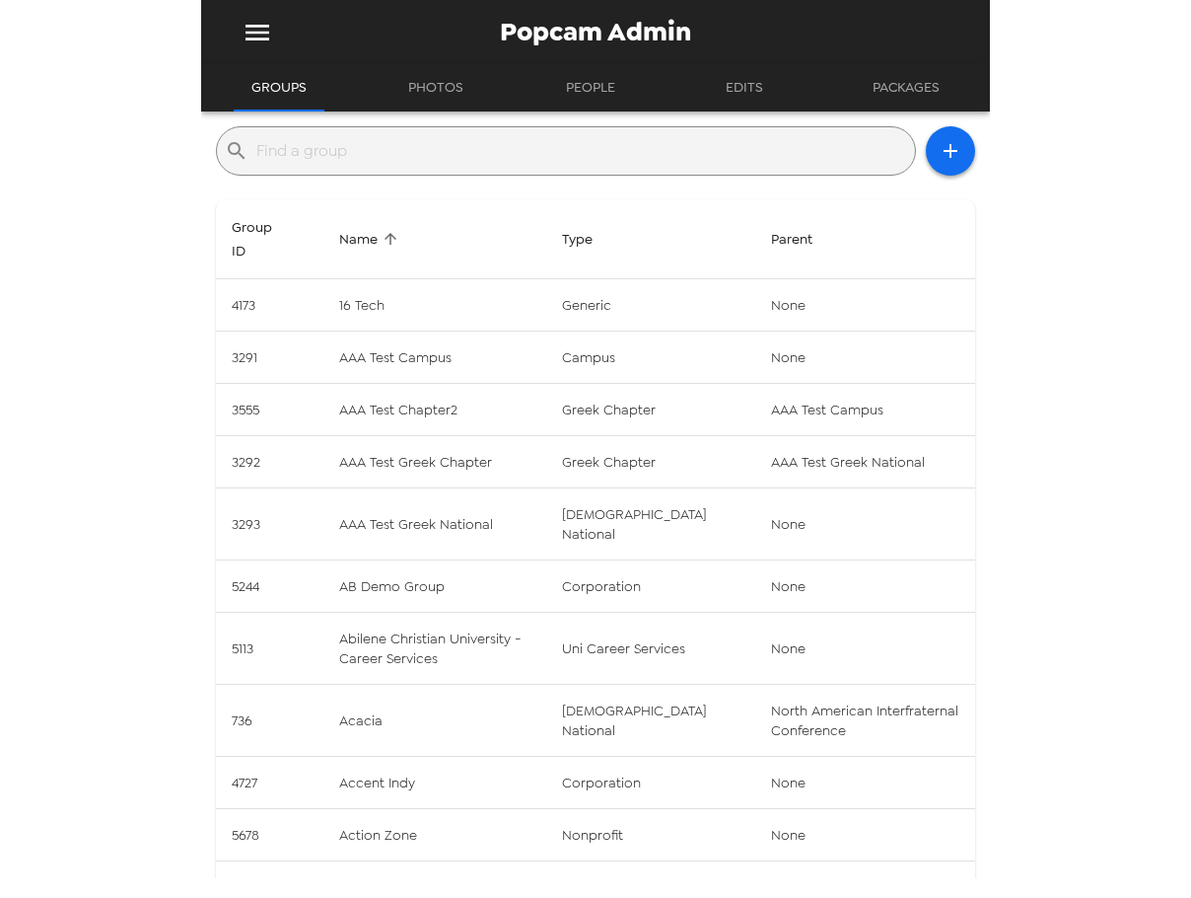
click at [404, 145] on input "text" at bounding box center [581, 151] width 651 height 32
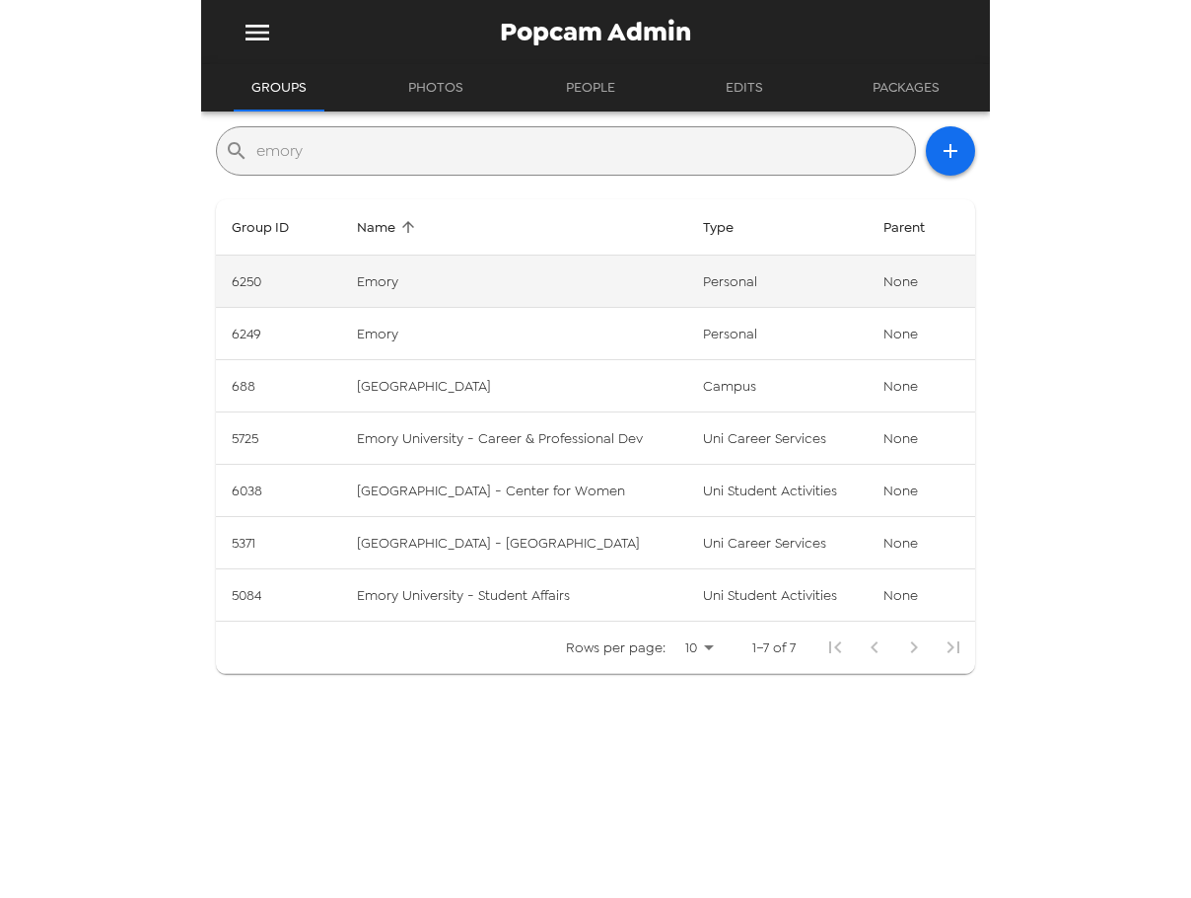
type input "emory"
click at [548, 286] on td "Emory" at bounding box center [514, 281] width 346 height 52
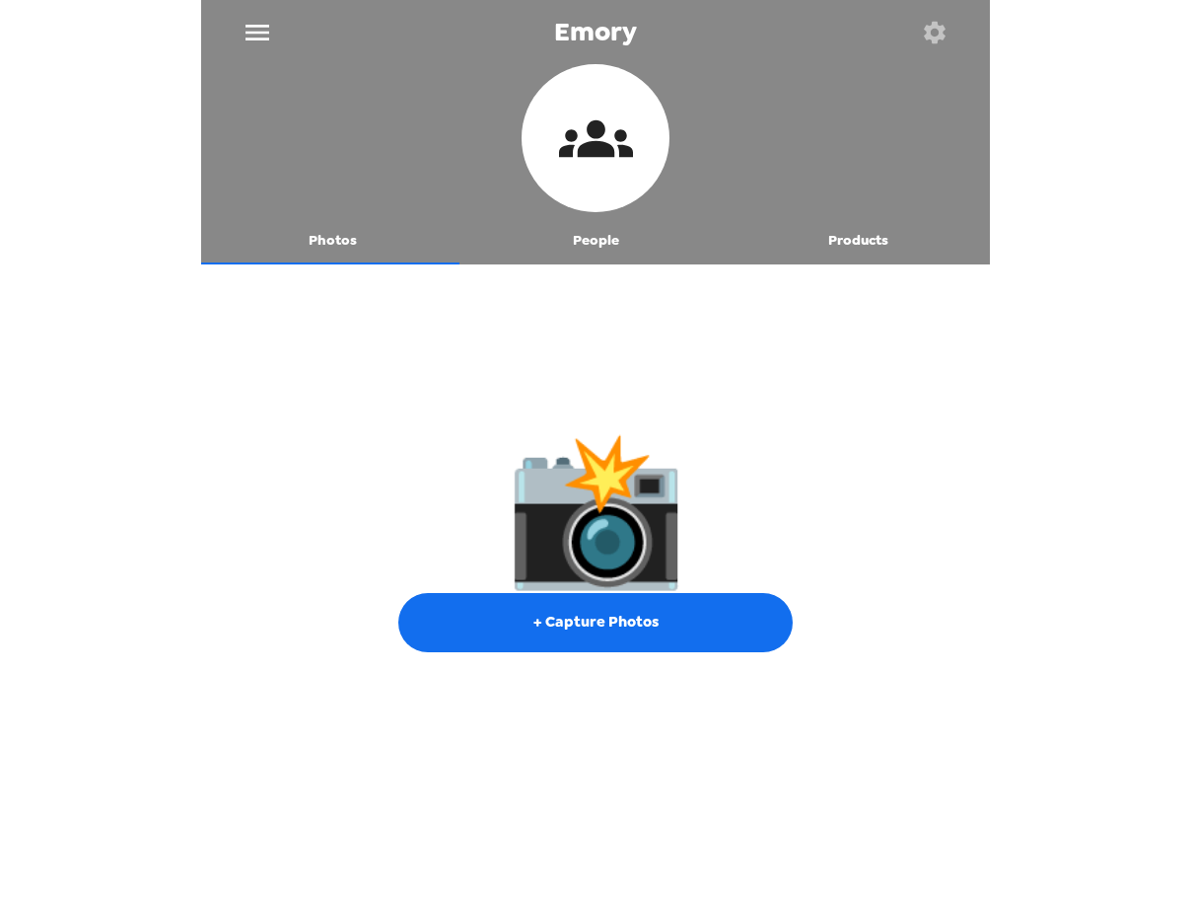
drag, startPoint x: 602, startPoint y: 216, endPoint x: 601, endPoint y: 226, distance: 9.9
click at [601, 226] on div "Photos People Products" at bounding box center [595, 164] width 789 height 200
click at [606, 243] on button "People" at bounding box center [596, 240] width 263 height 47
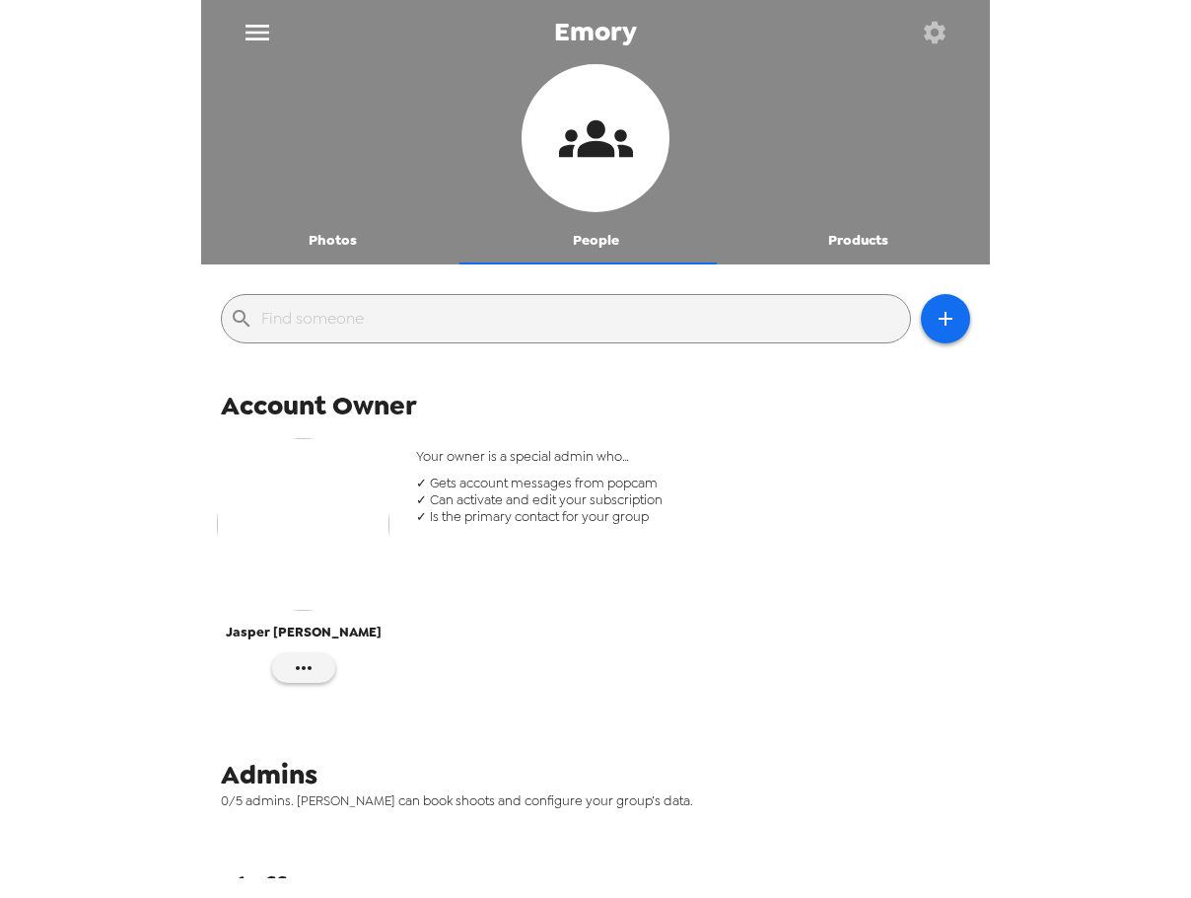
click at [921, 33] on icon "button" at bounding box center [935, 33] width 28 height 28
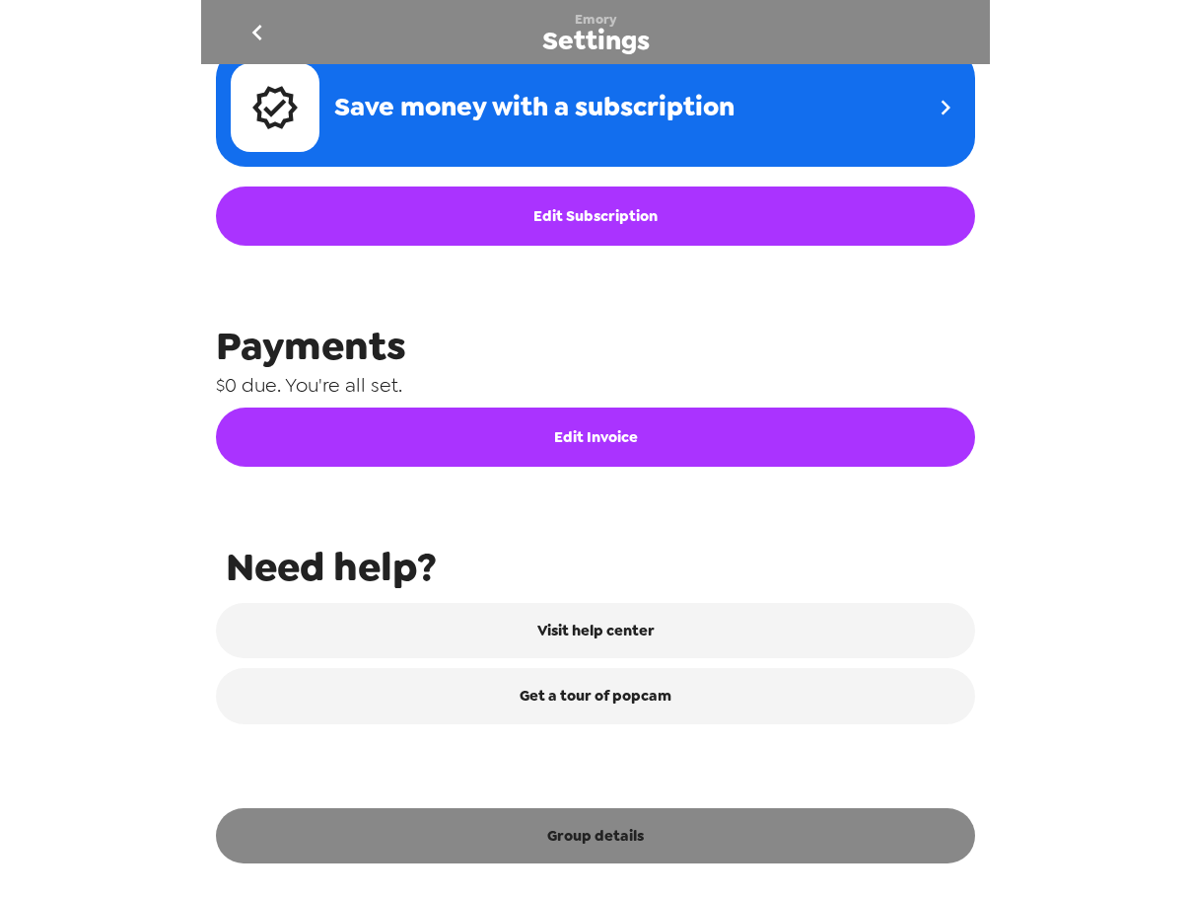
click at [637, 828] on button "Group details" at bounding box center [595, 835] width 759 height 55
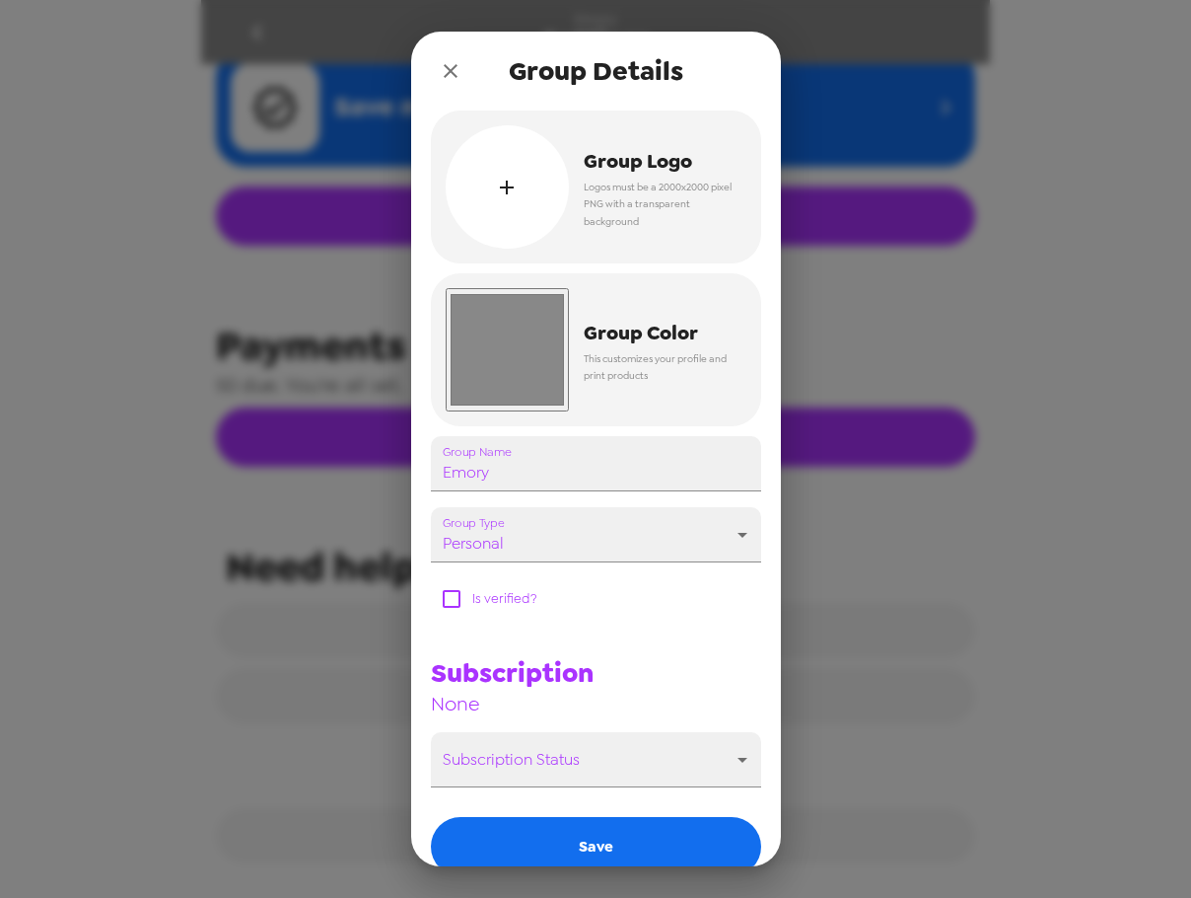
scroll to position [99, 0]
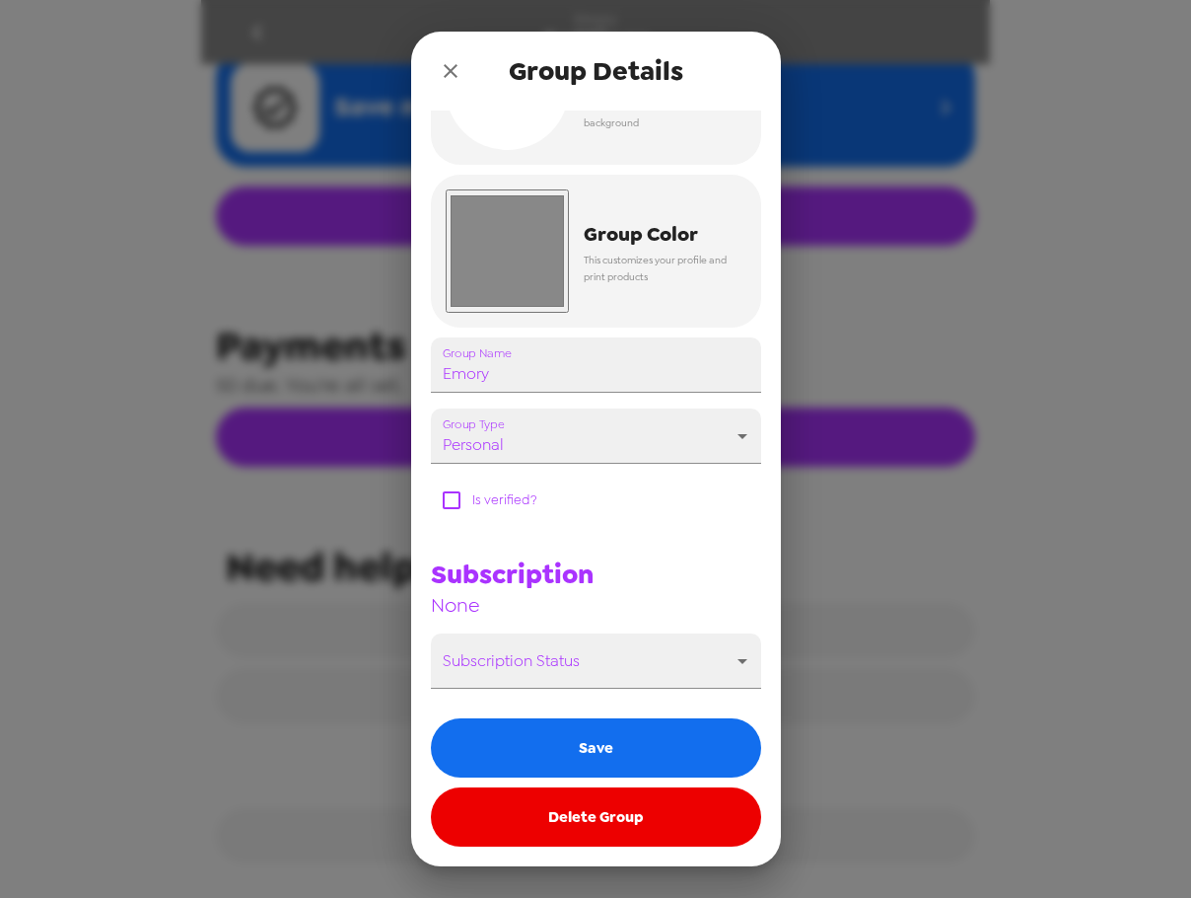
click at [626, 830] on button "Delete Group" at bounding box center [596, 816] width 330 height 59
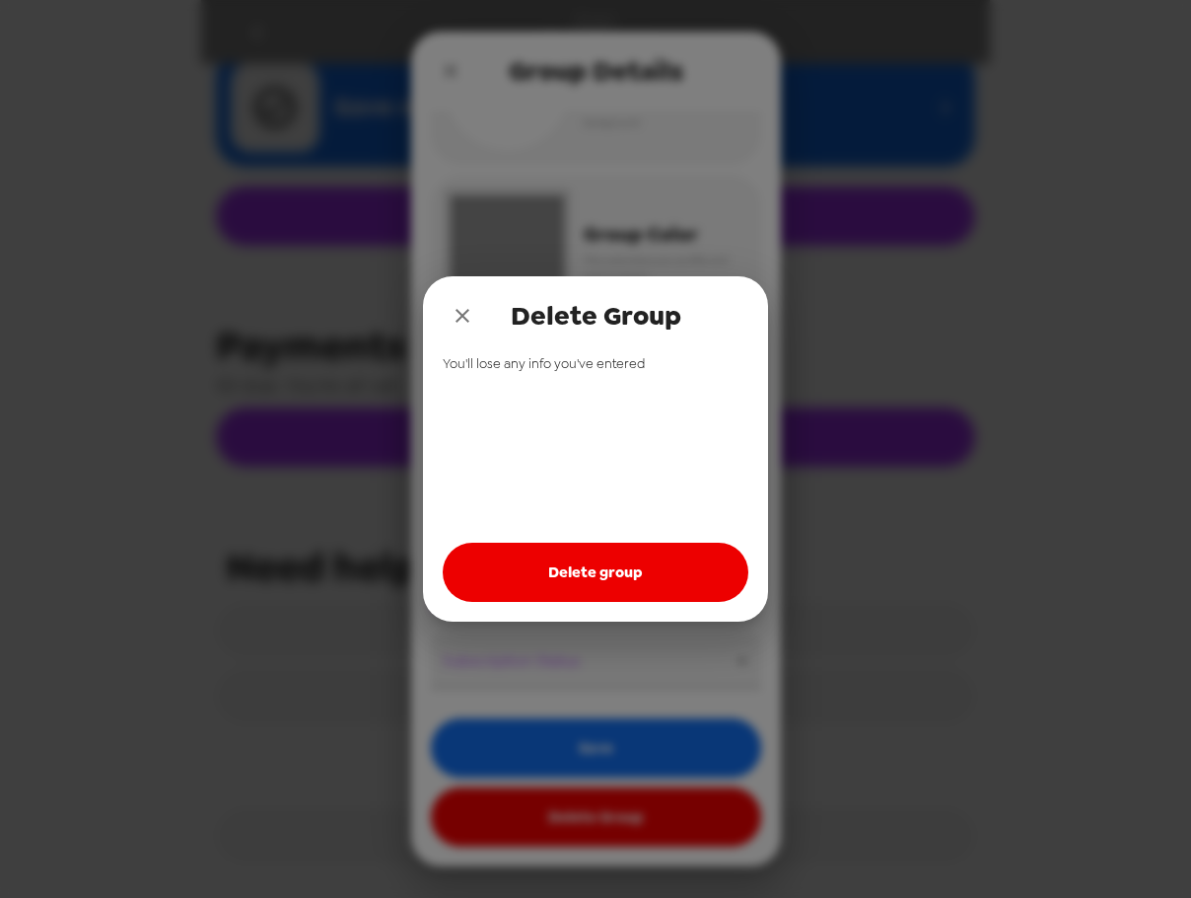
click at [641, 576] on button "Delete group" at bounding box center [596, 571] width 306 height 59
click at [452, 315] on icon "close" at bounding box center [463, 316] width 24 height 24
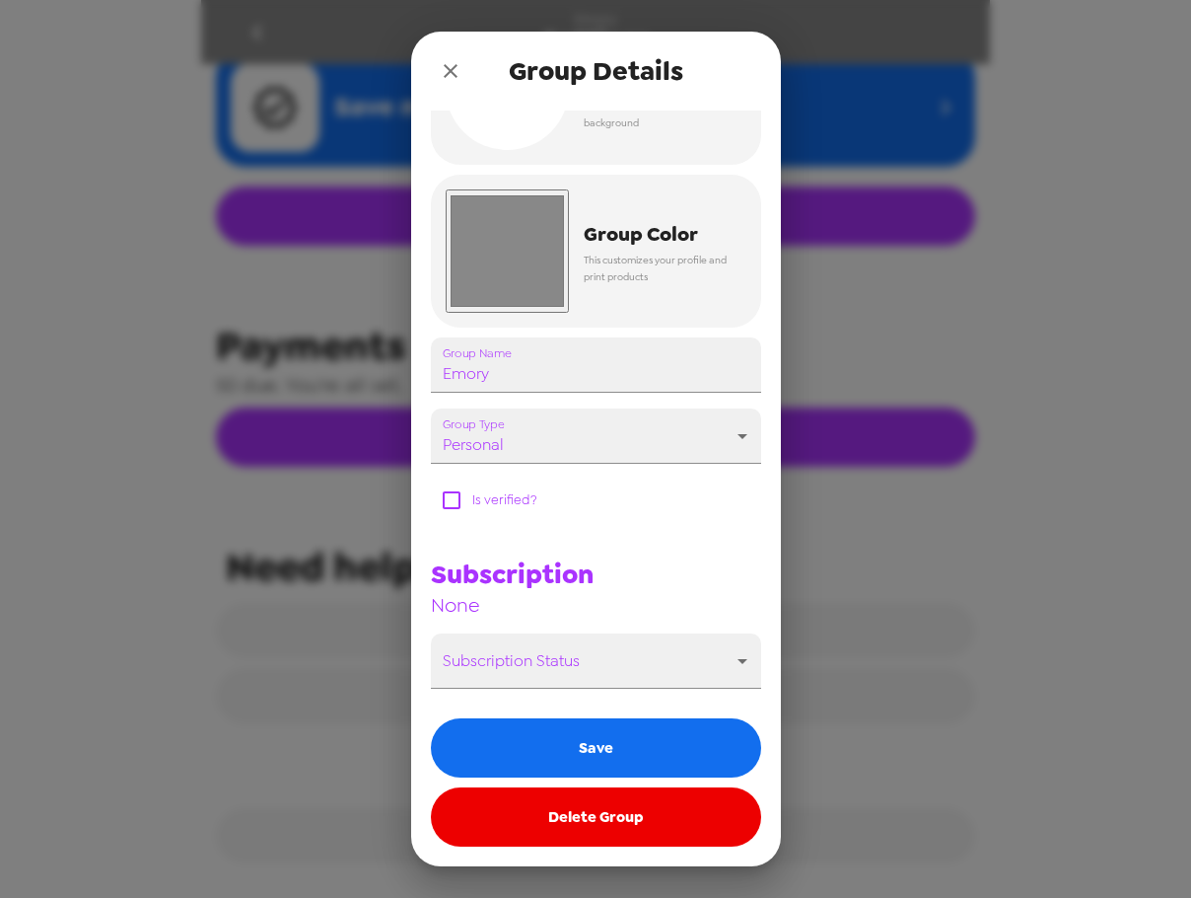
click at [446, 74] on icon "close" at bounding box center [451, 71] width 24 height 24
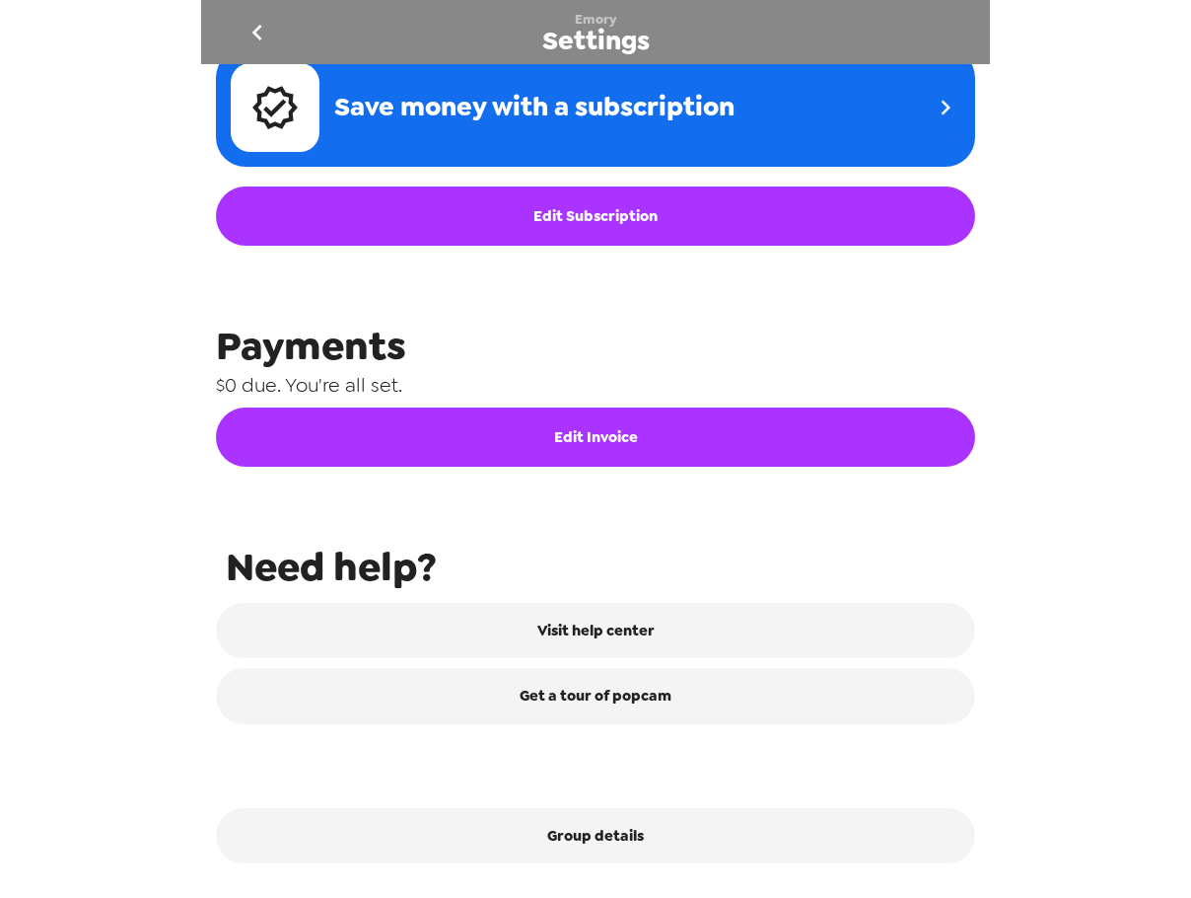
click at [248, 23] on icon "go back" at bounding box center [258, 33] width 32 height 32
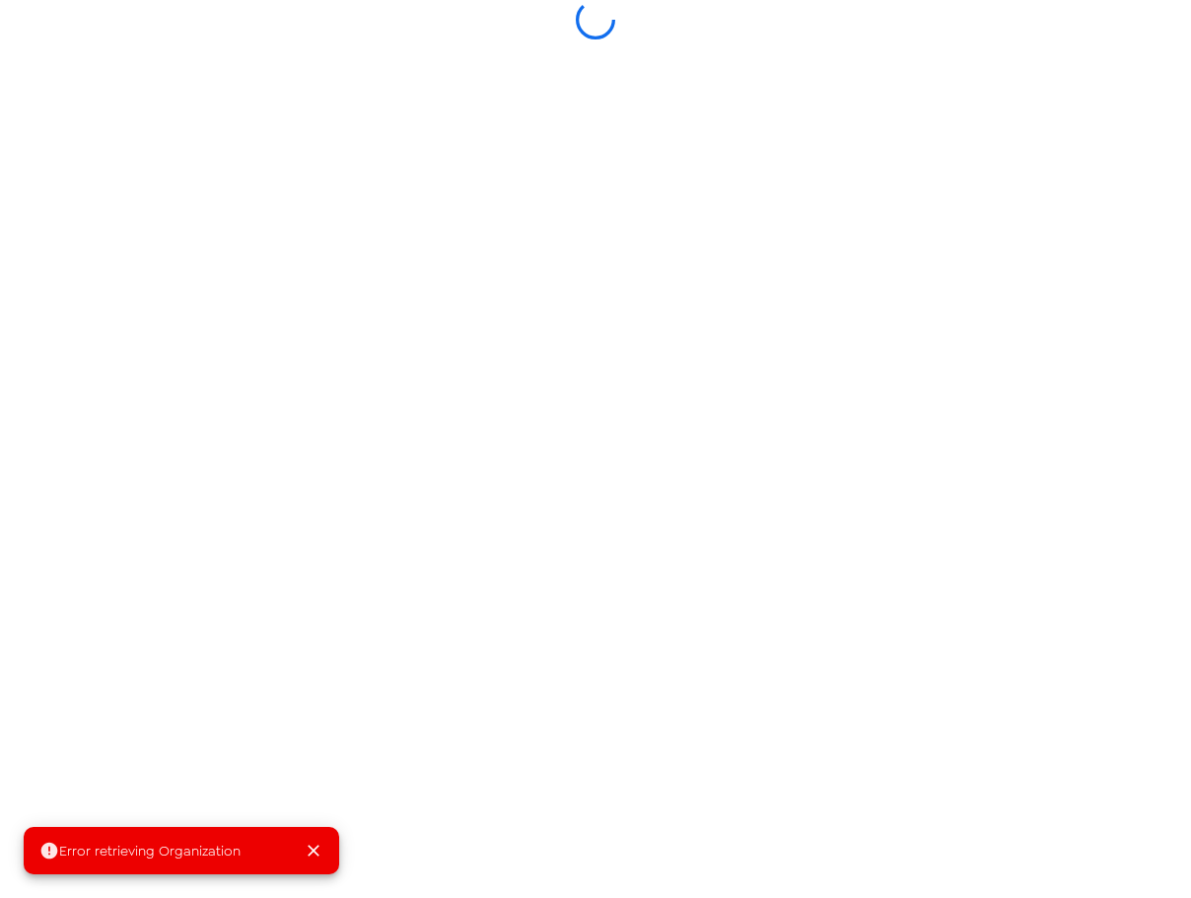
click at [252, 24] on div at bounding box center [595, 19] width 789 height 39
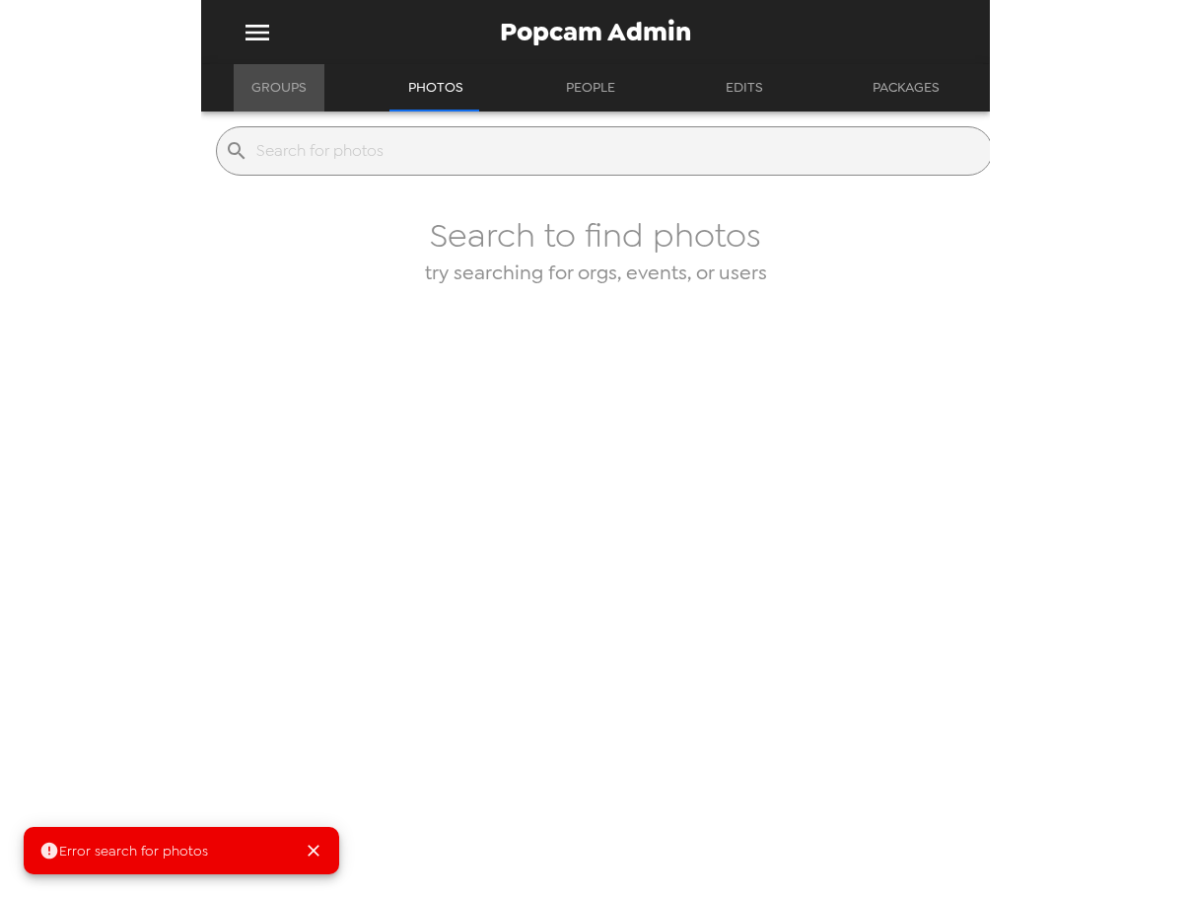
click at [304, 91] on button "Groups" at bounding box center [279, 87] width 91 height 47
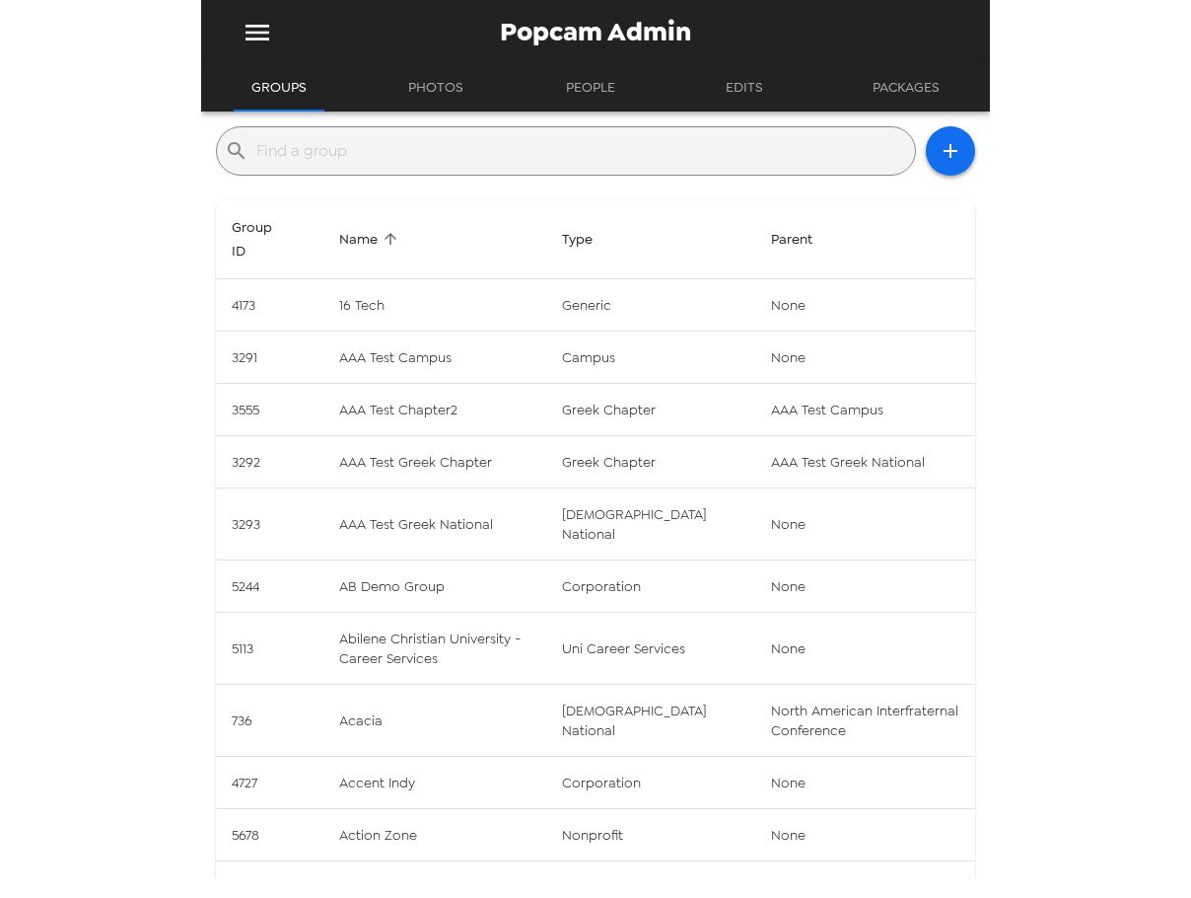
click at [327, 138] on input "text" at bounding box center [581, 151] width 651 height 32
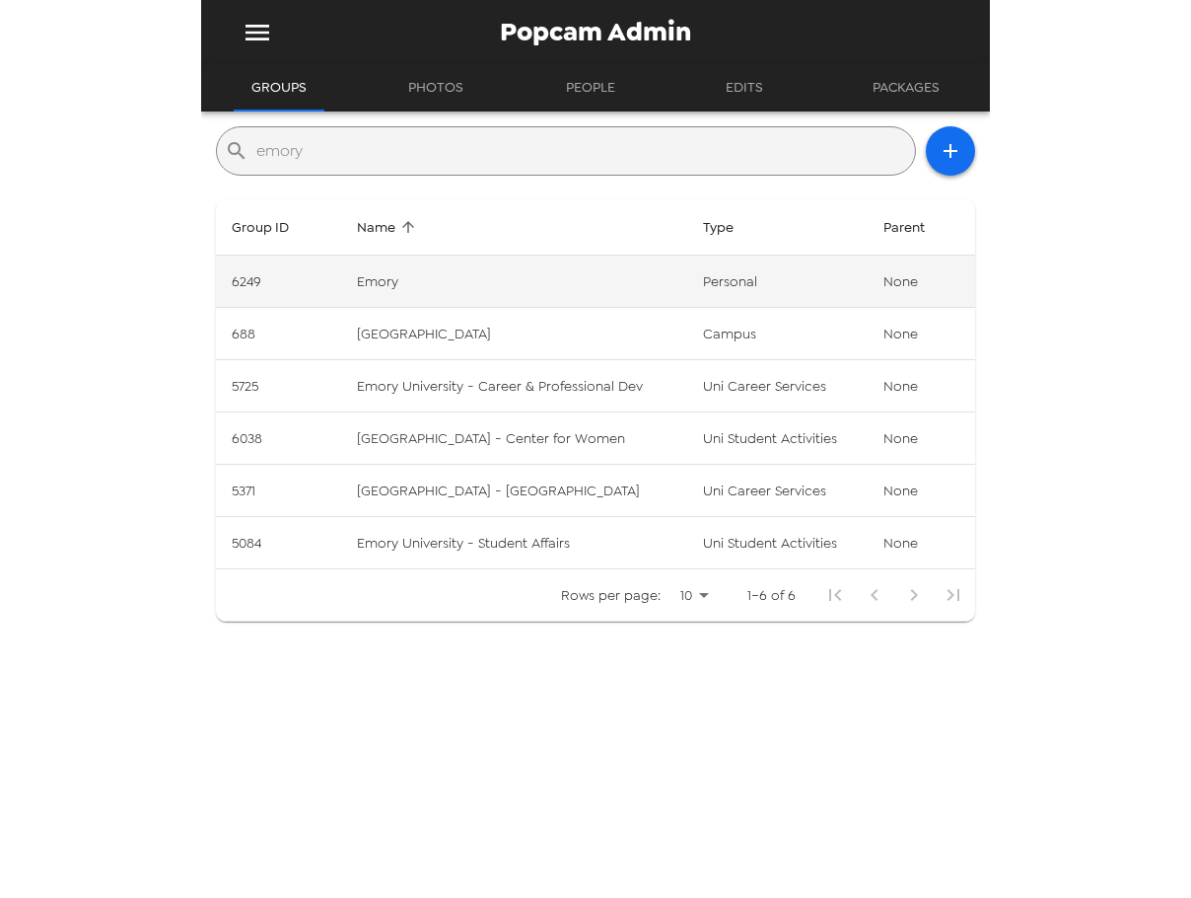
type input "emory"
click at [384, 285] on td "Emory" at bounding box center [514, 281] width 346 height 52
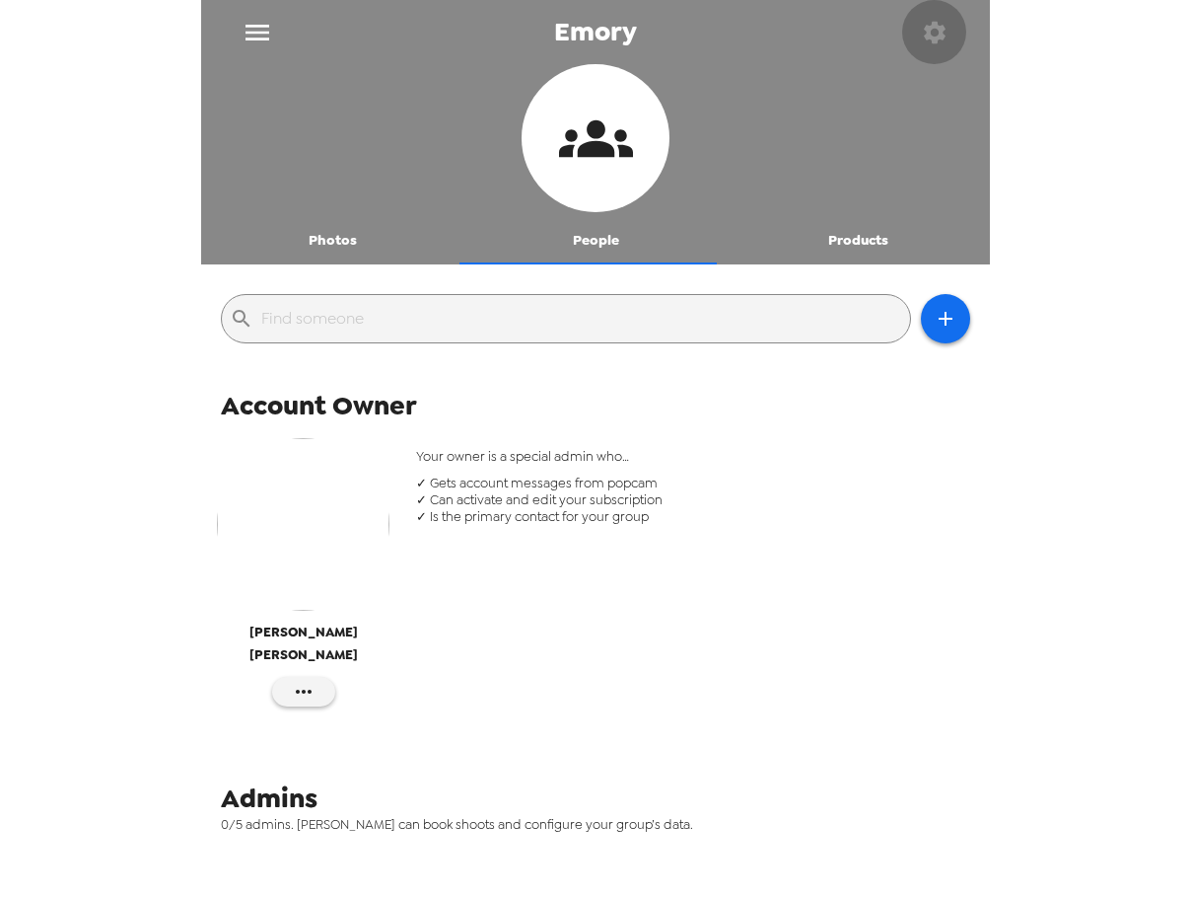
click at [933, 36] on icon "button" at bounding box center [935, 33] width 28 height 28
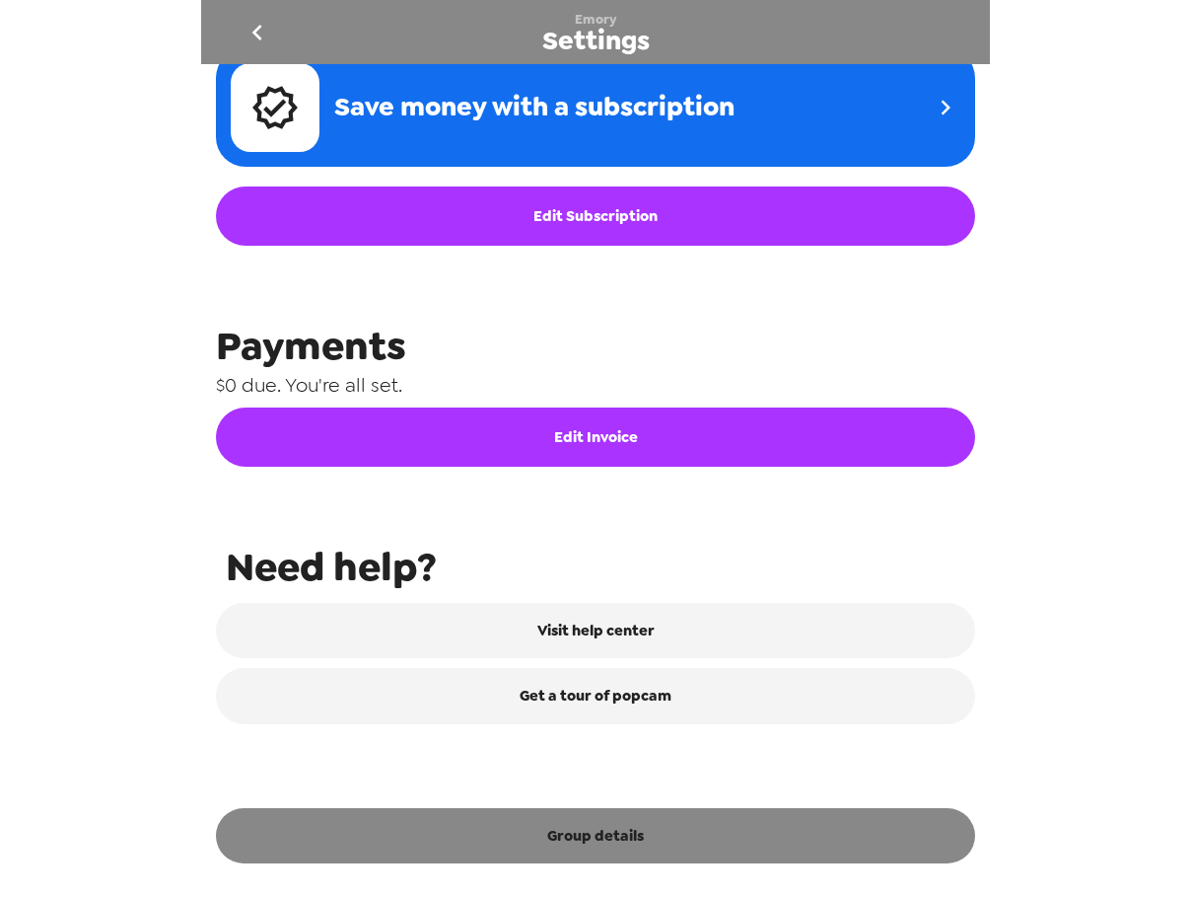
click at [681, 840] on button "Group details" at bounding box center [595, 835] width 759 height 55
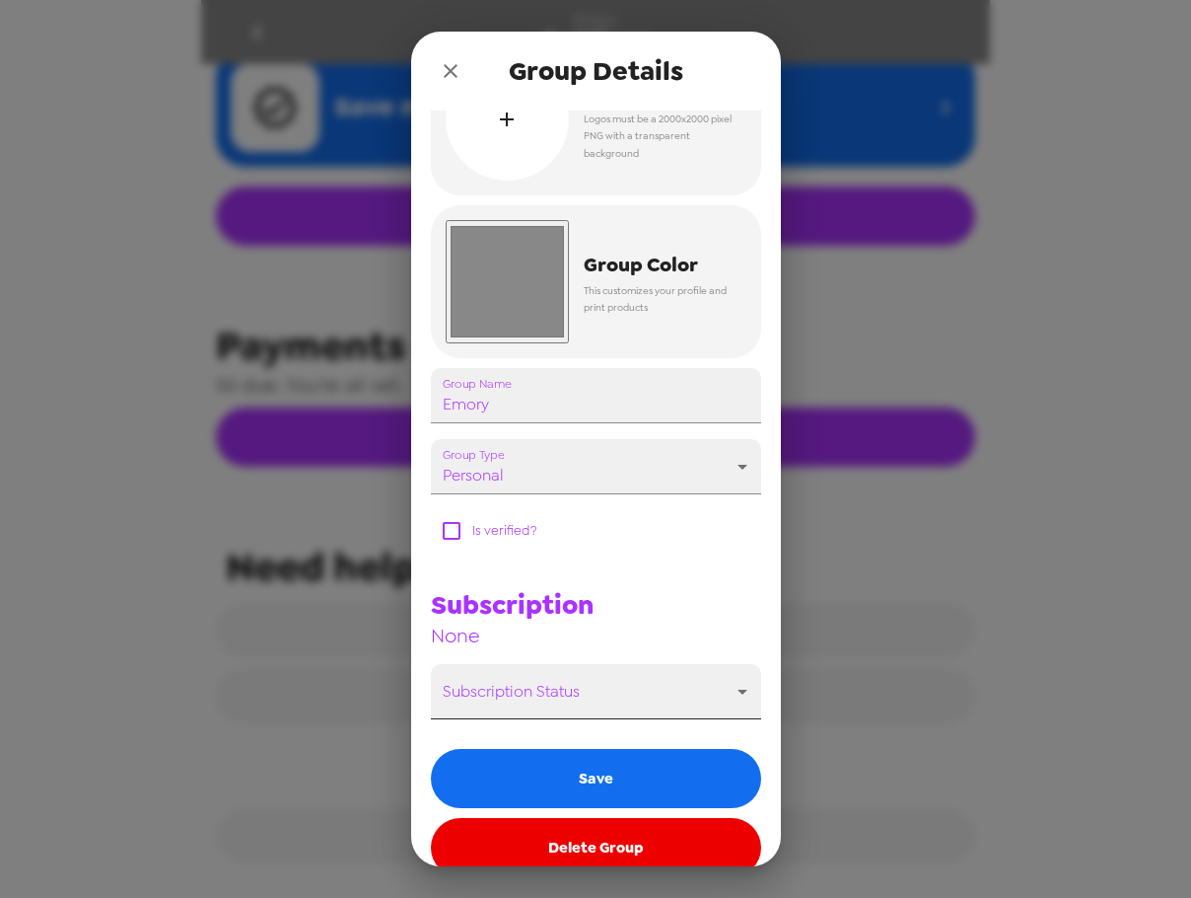
scroll to position [99, 0]
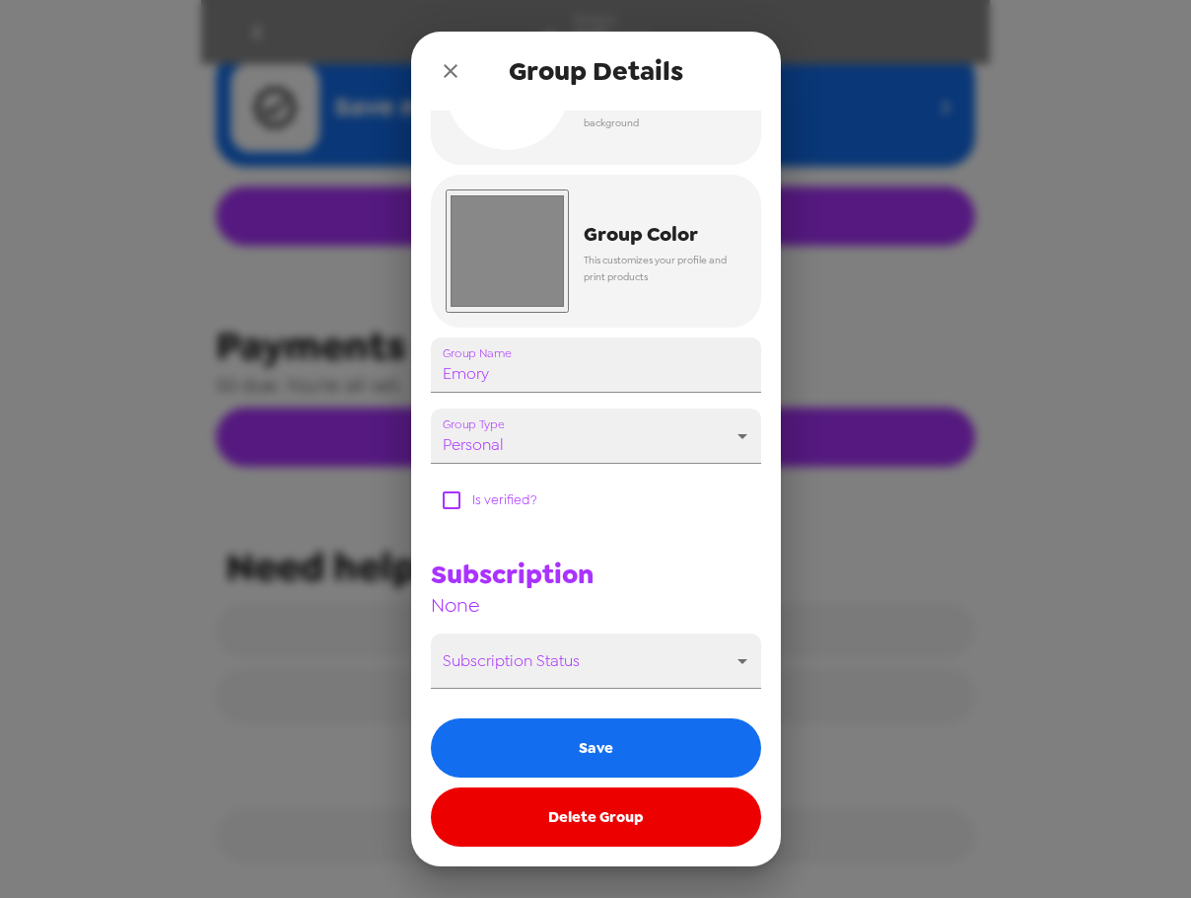
click at [617, 813] on button "Delete Group" at bounding box center [596, 816] width 330 height 59
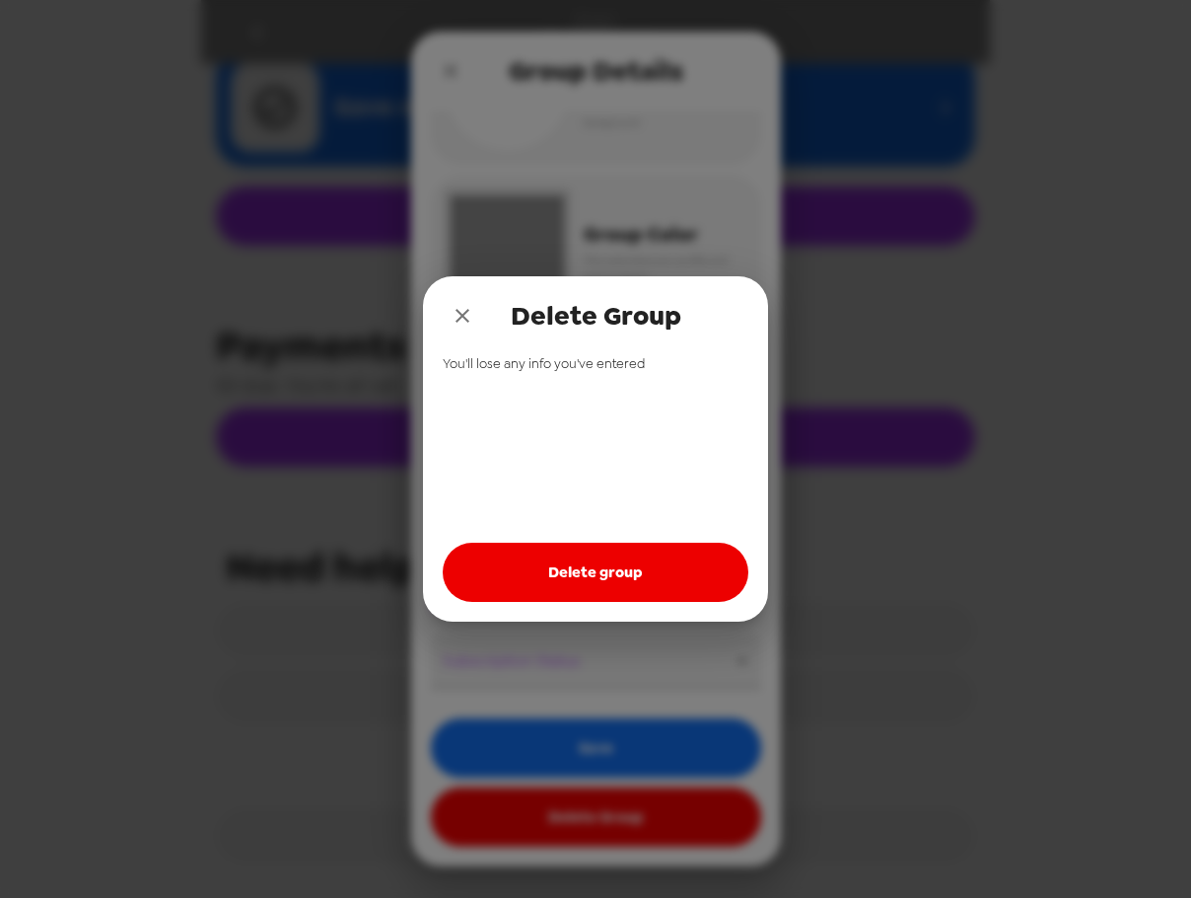
drag, startPoint x: 622, startPoint y: 553, endPoint x: 605, endPoint y: 488, distance: 67.5
click at [622, 552] on button "Delete group" at bounding box center [596, 571] width 306 height 59
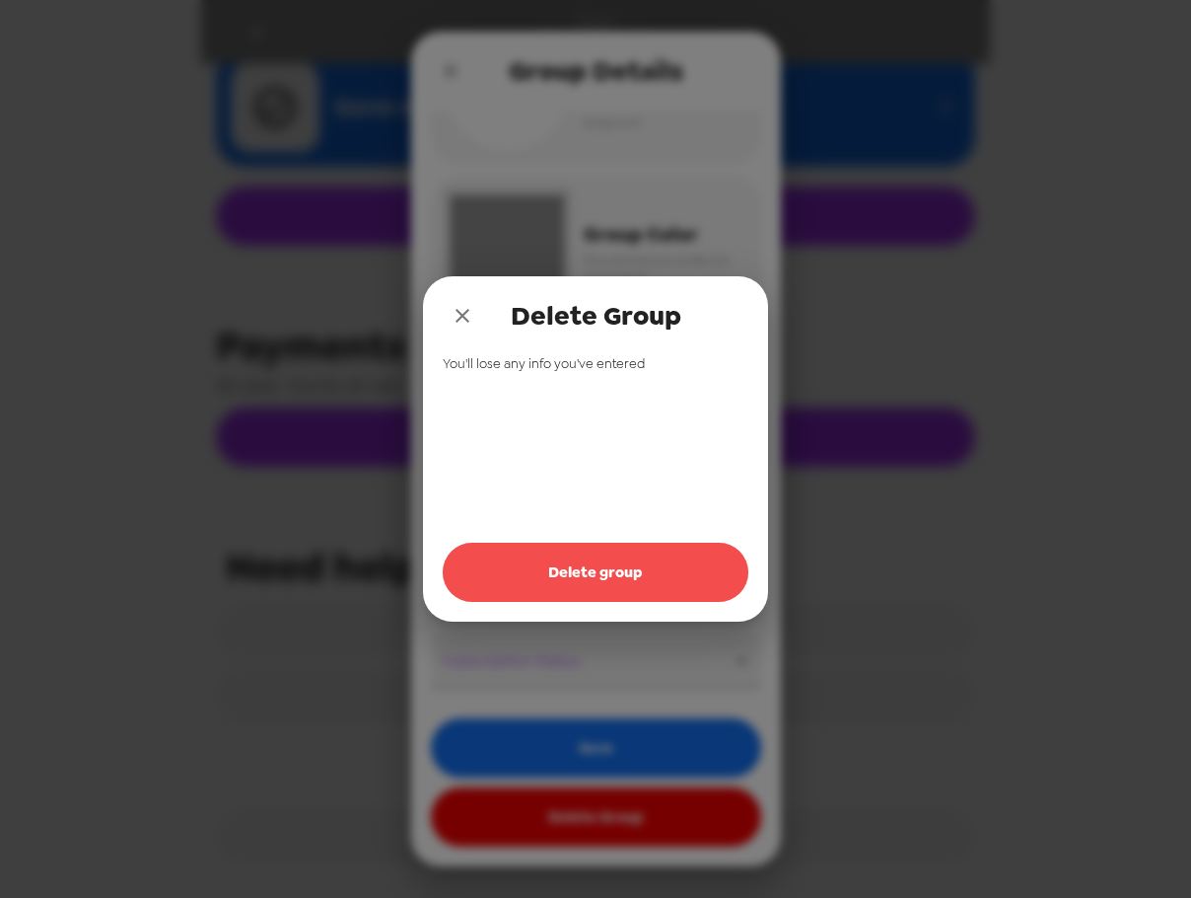
drag, startPoint x: 582, startPoint y: 577, endPoint x: 503, endPoint y: 220, distance: 365.7
click at [580, 568] on button "Delete group" at bounding box center [596, 571] width 306 height 59
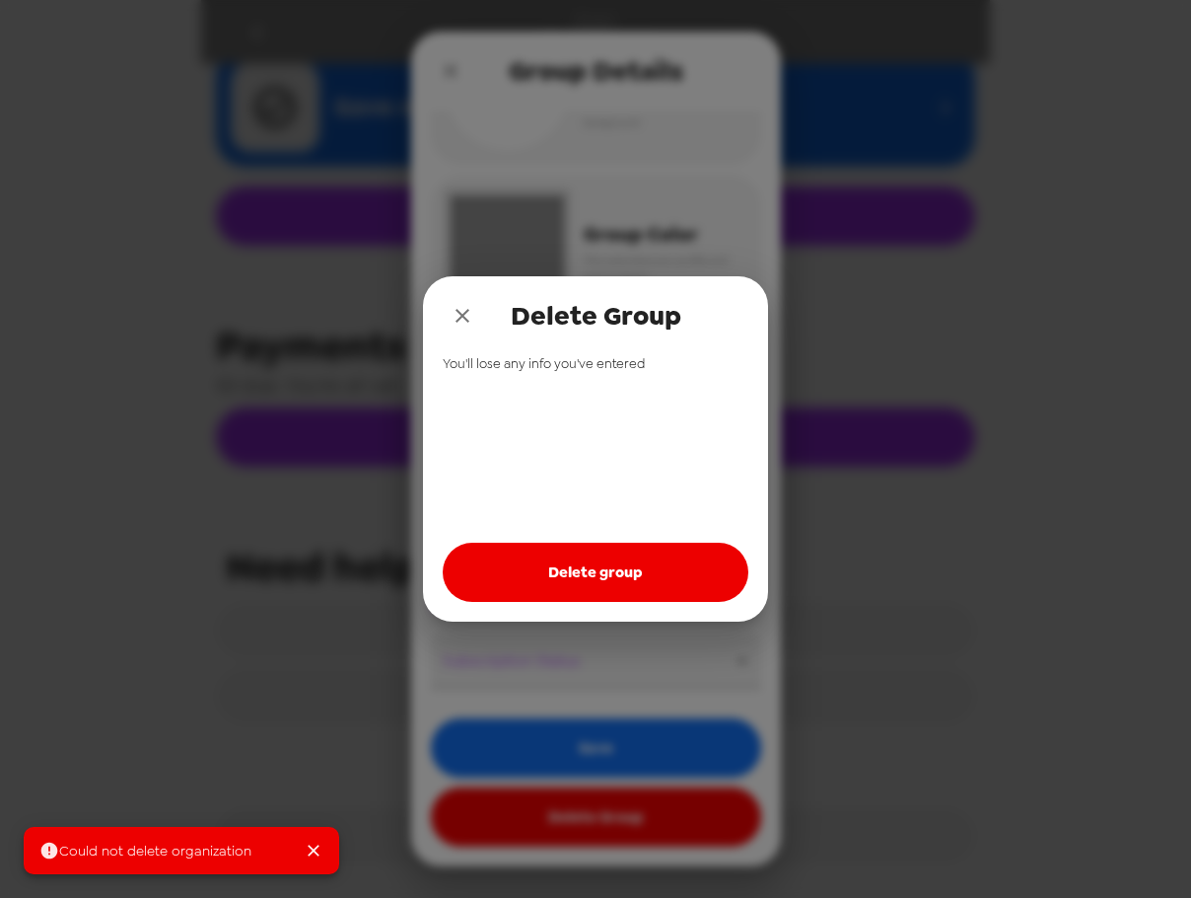
click at [467, 293] on div "Delete Group" at bounding box center [595, 315] width 345 height 79
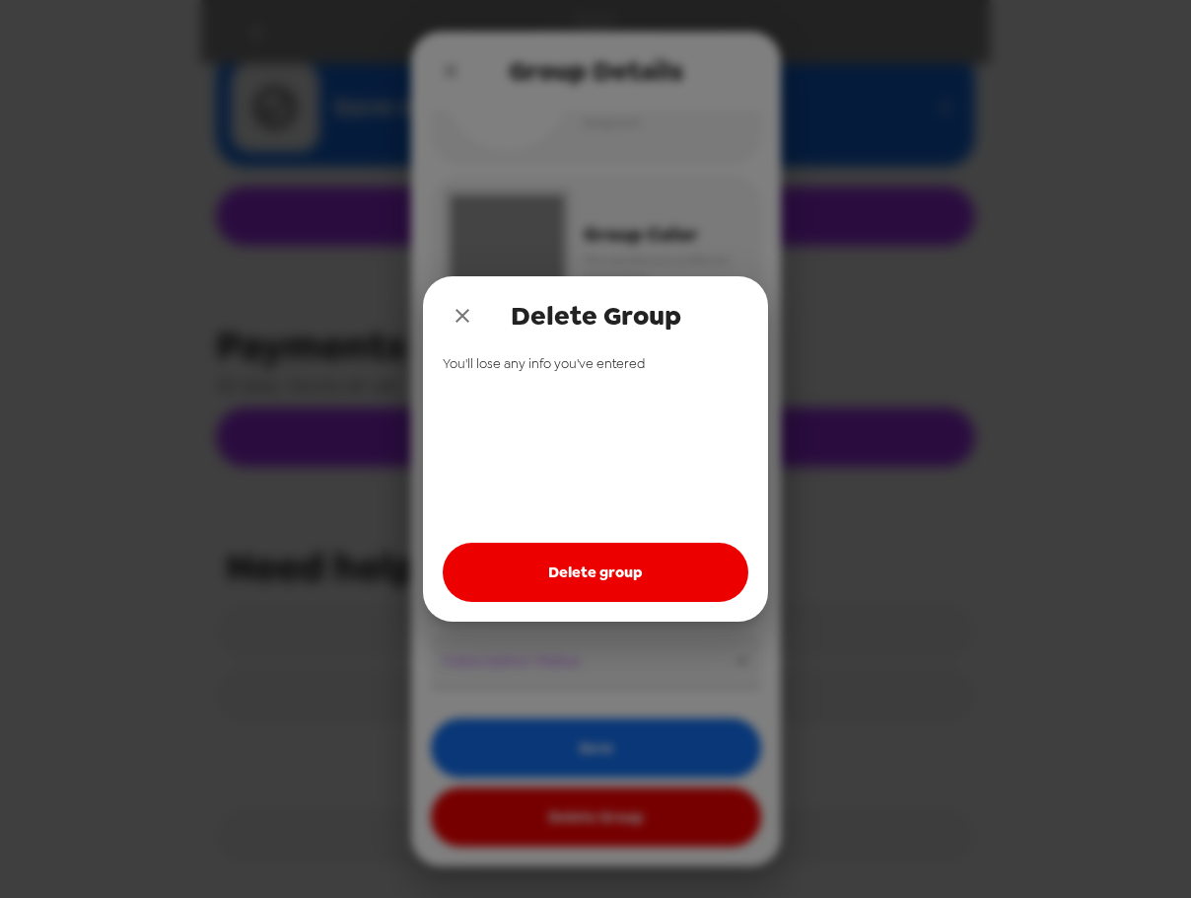
click at [453, 68] on div "Delete Group You'll lose any info you've entered Delete group" at bounding box center [595, 449] width 1191 height 898
click at [460, 317] on icon "close" at bounding box center [463, 316] width 24 height 24
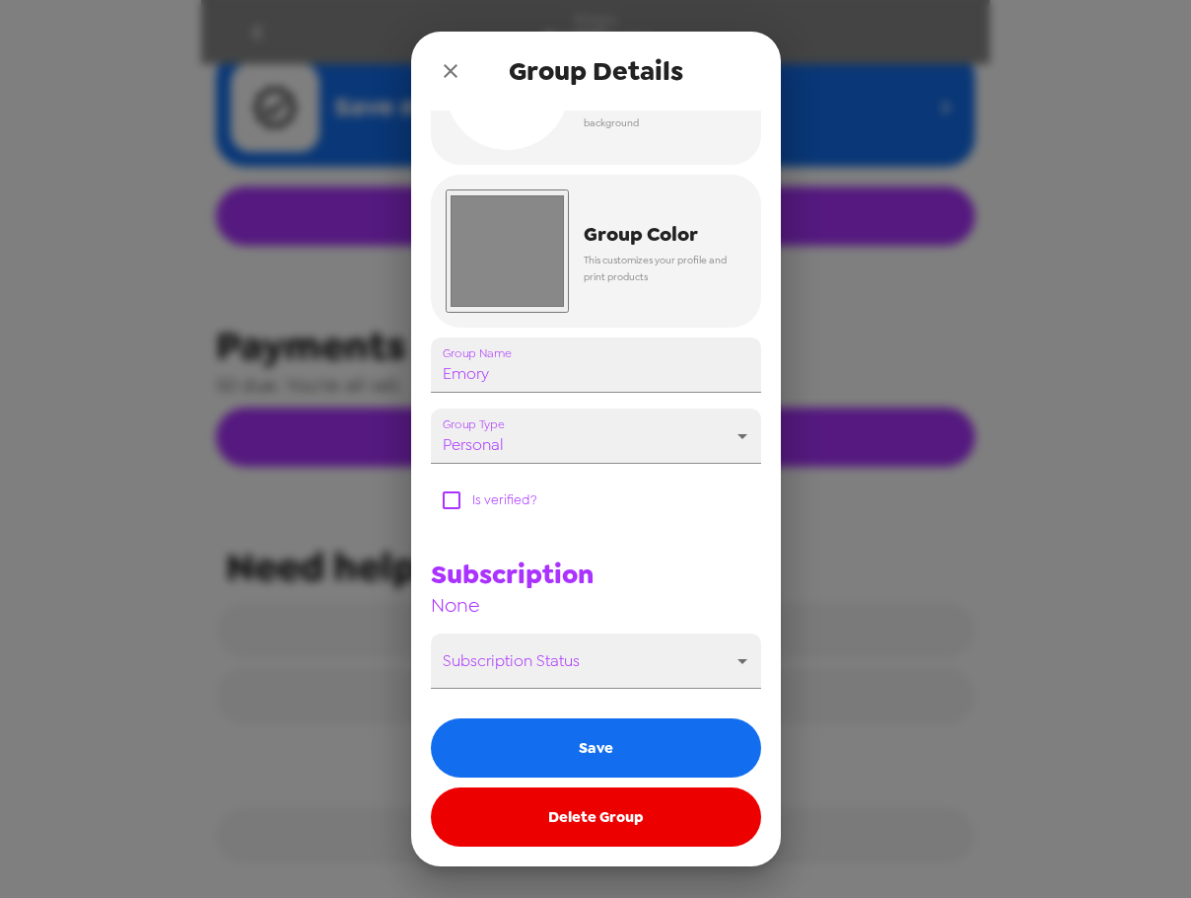
drag, startPoint x: 449, startPoint y: 71, endPoint x: 324, endPoint y: 40, distance: 128.9
click at [445, 71] on icon "close" at bounding box center [451, 71] width 24 height 24
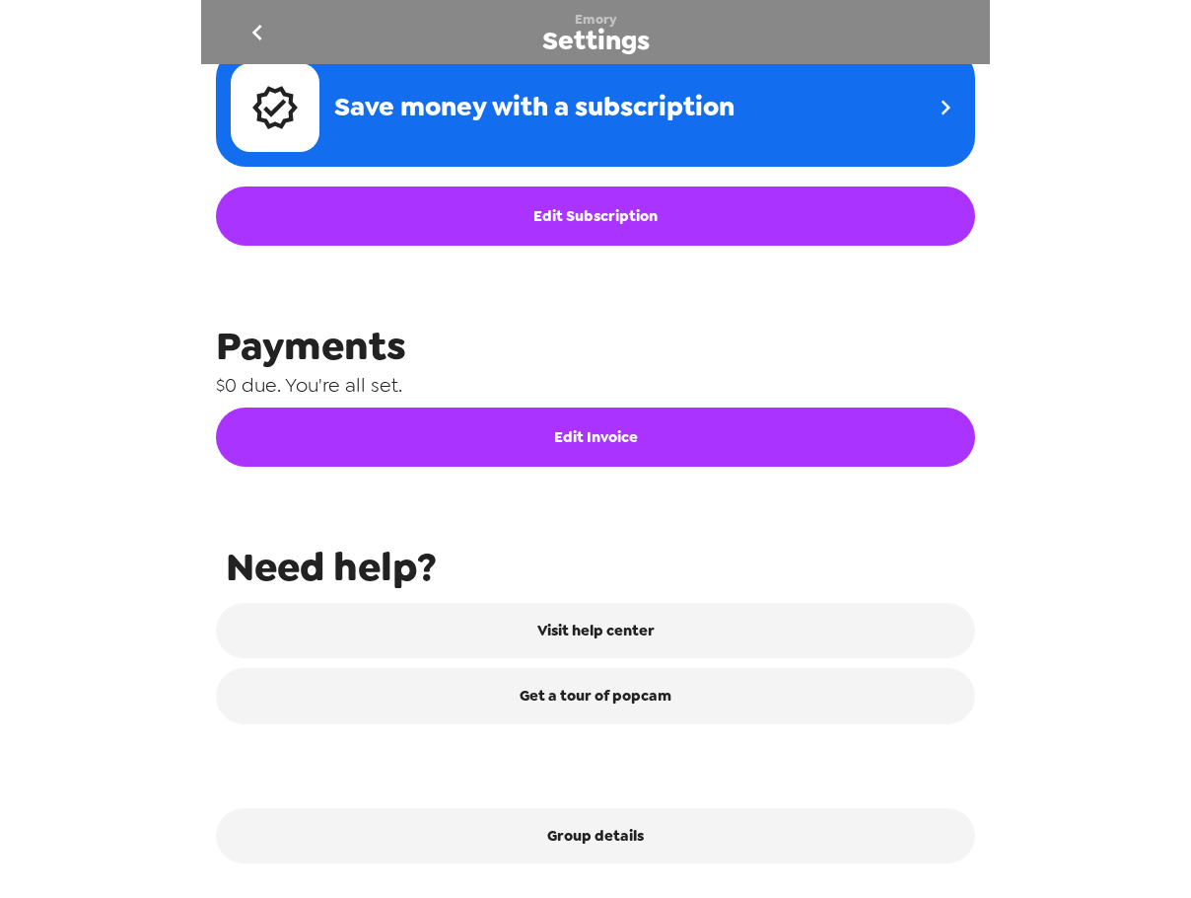
click at [250, 30] on icon "go back" at bounding box center [258, 33] width 32 height 32
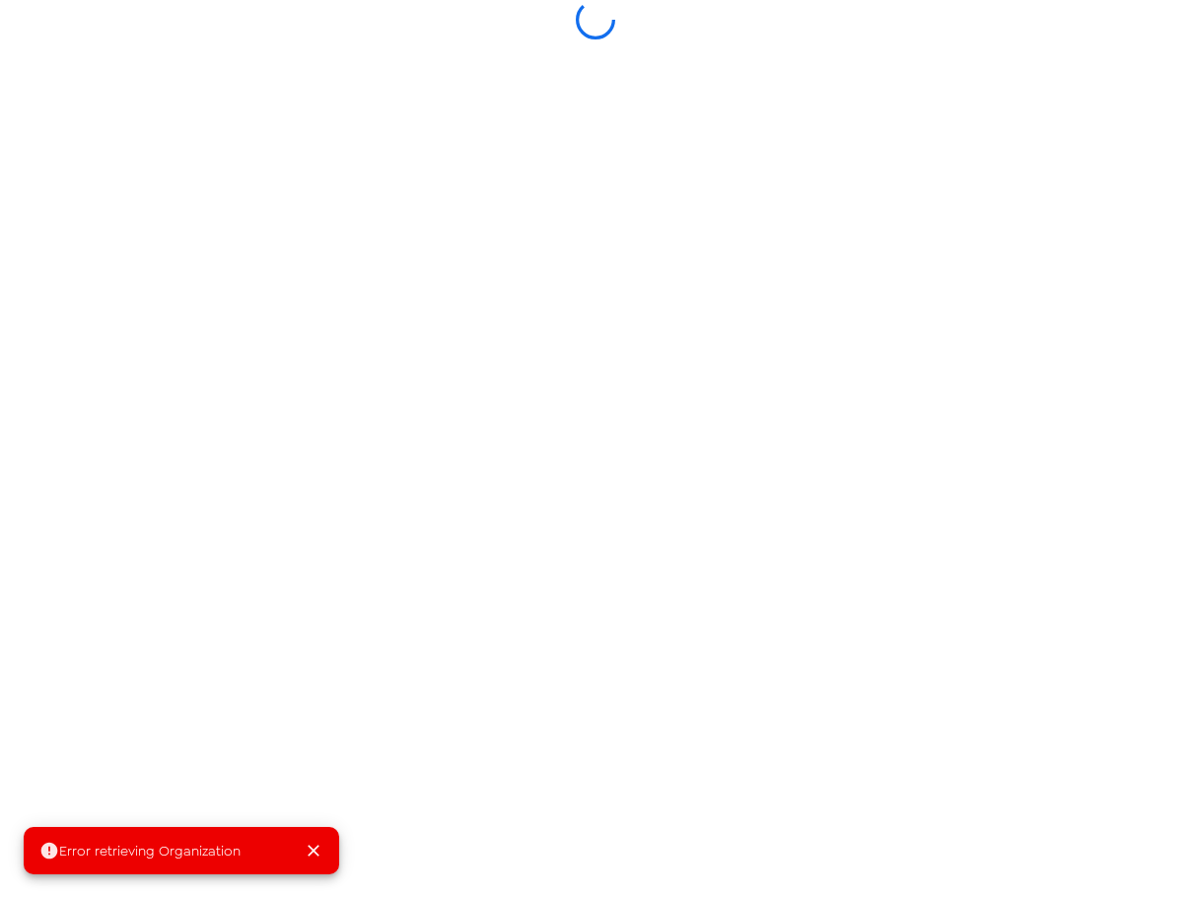
click at [260, 31] on div at bounding box center [595, 19] width 789 height 39
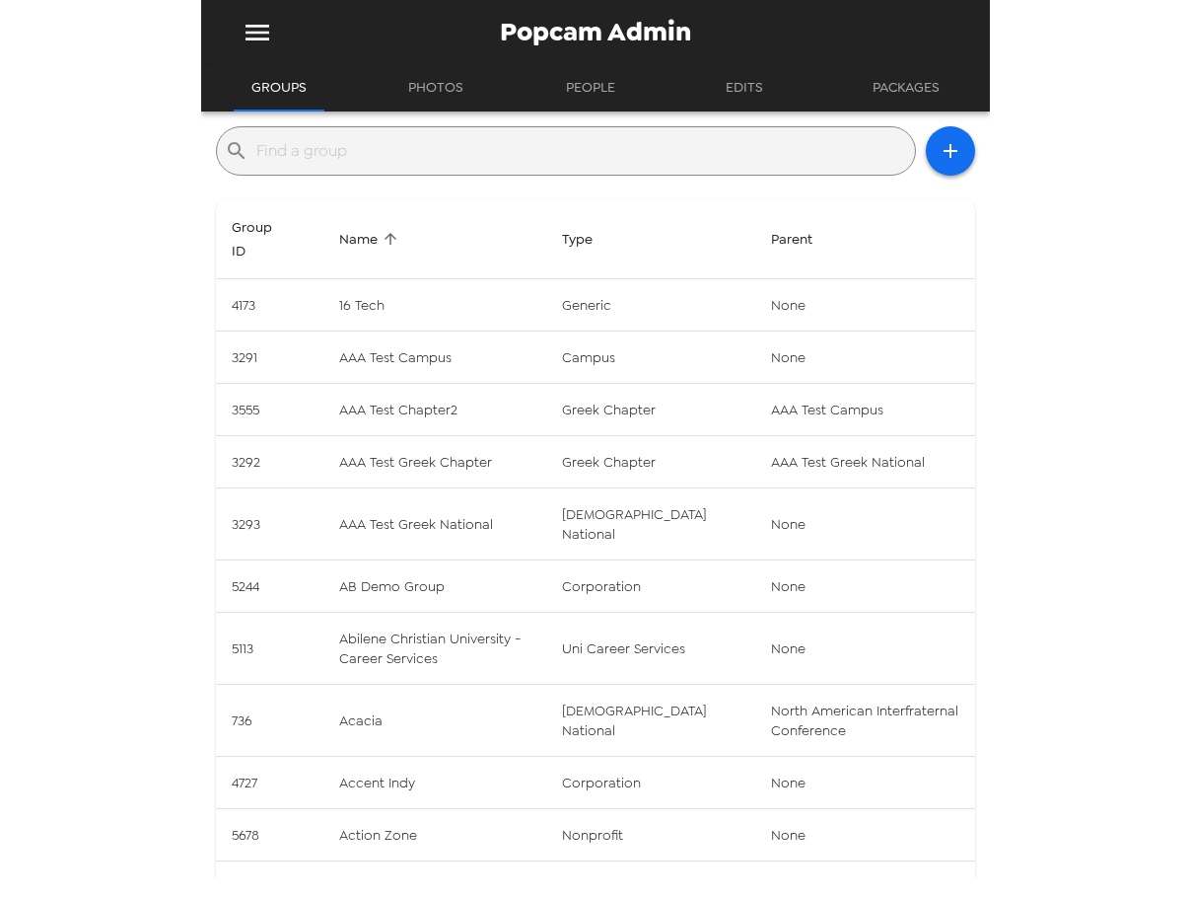
click at [300, 101] on button "Groups" at bounding box center [279, 87] width 91 height 47
click at [337, 150] on input "text" at bounding box center [581, 151] width 651 height 32
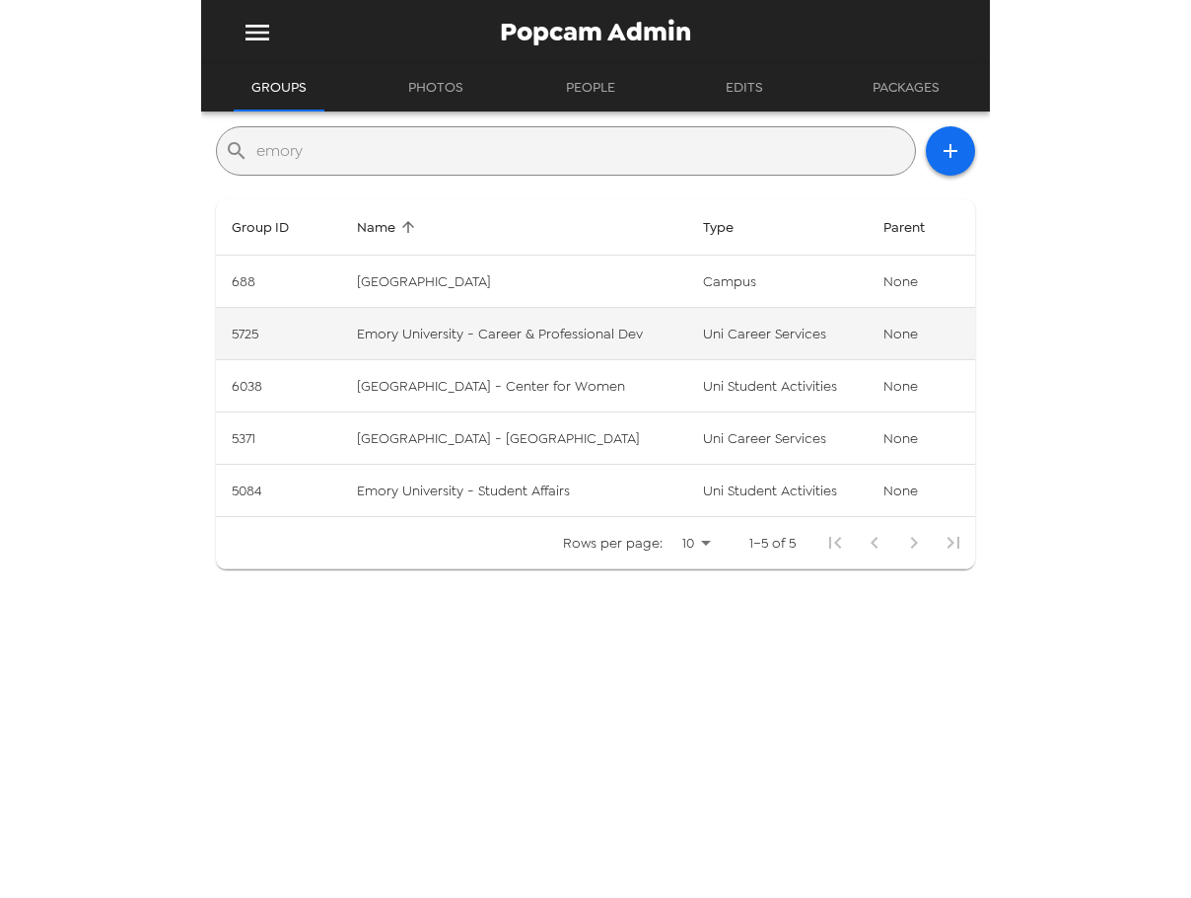
type input "emory"
click at [551, 355] on td "Emory University - Career & Professional Dev" at bounding box center [514, 334] width 346 height 52
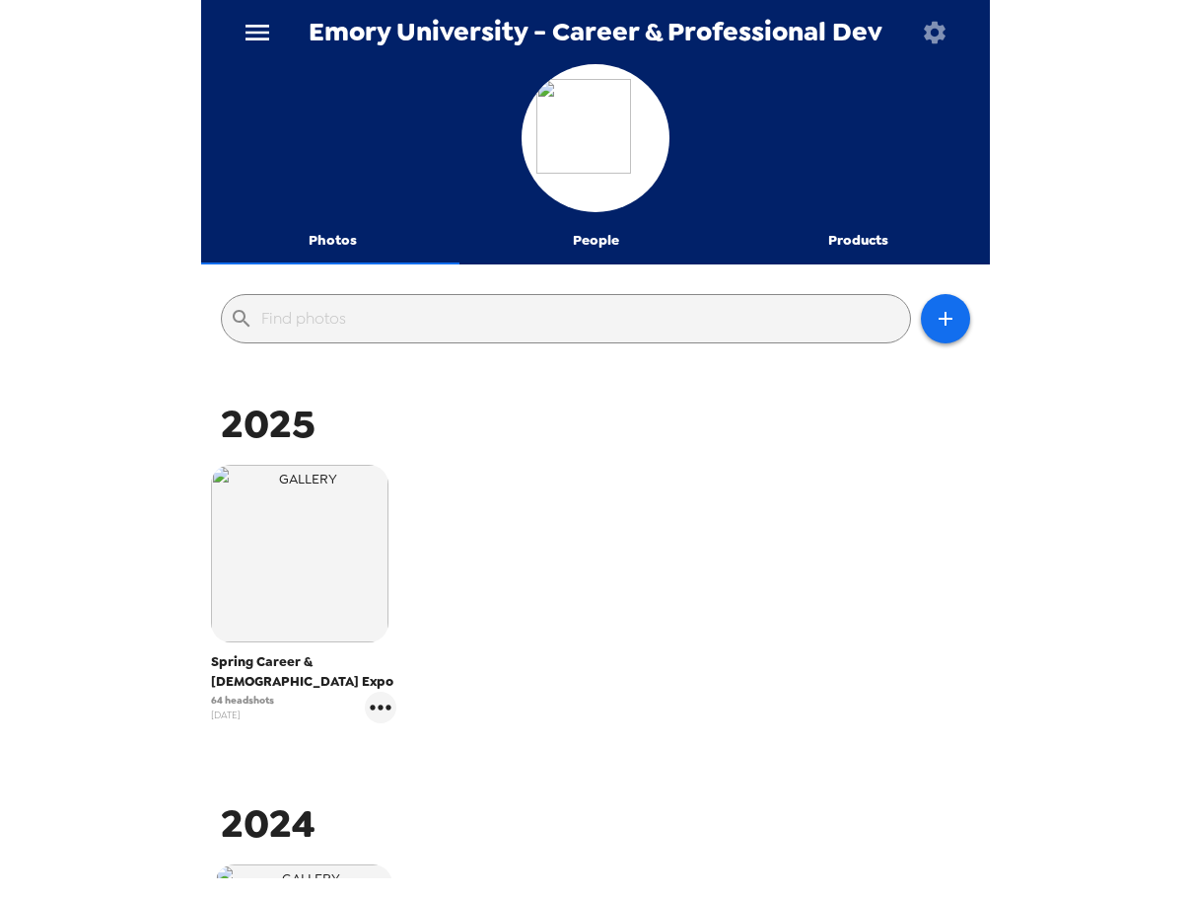
click at [583, 245] on button "People" at bounding box center [596, 240] width 263 height 47
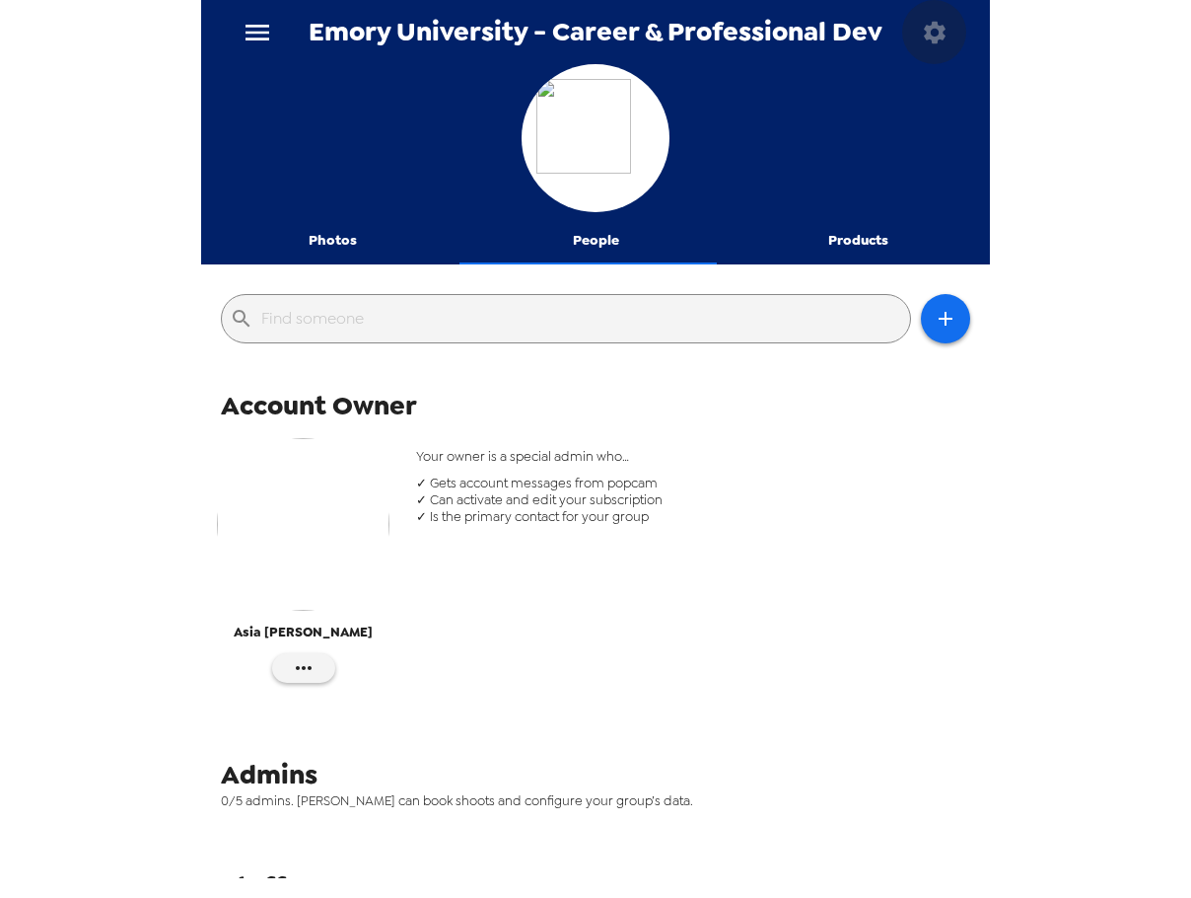
click at [943, 31] on icon "button" at bounding box center [935, 32] width 22 height 22
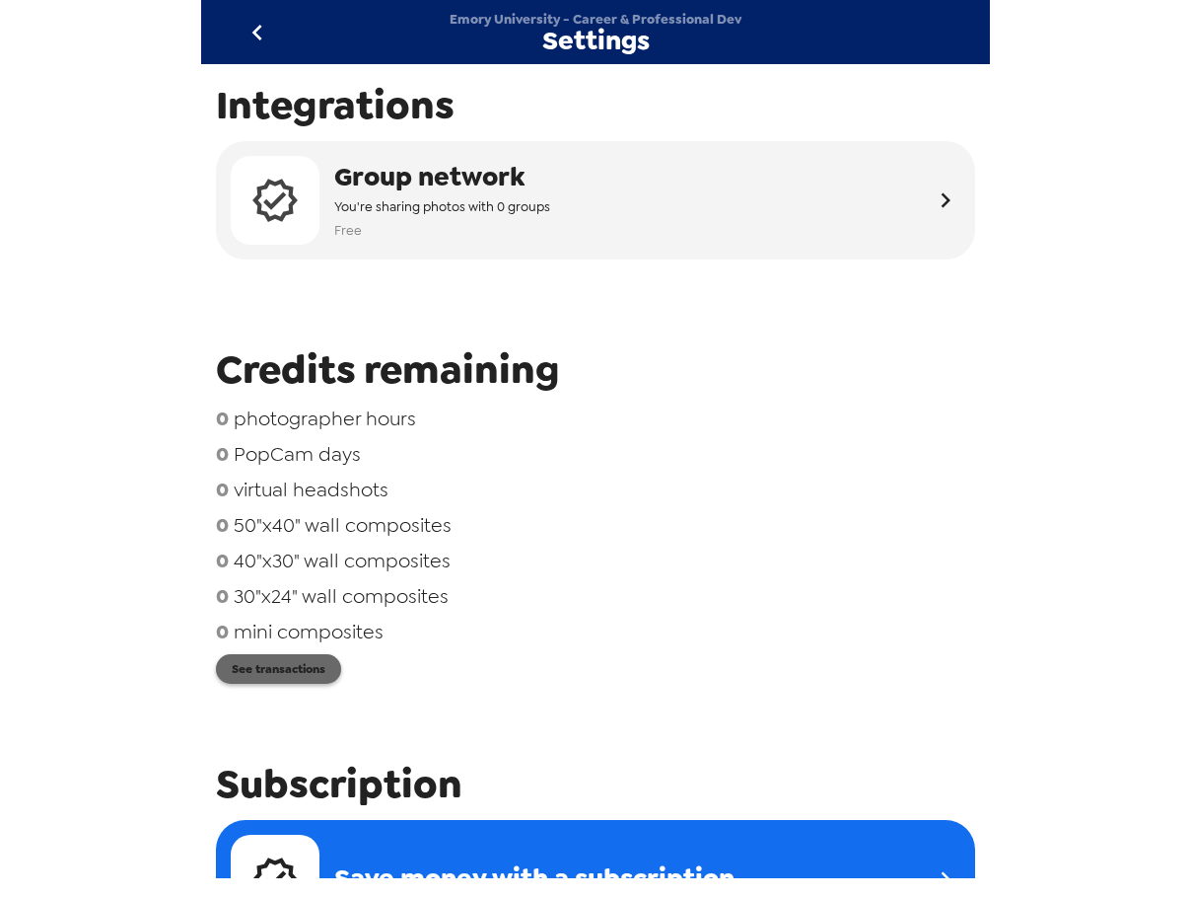
click at [311, 674] on button "See transactions" at bounding box center [278, 669] width 125 height 30
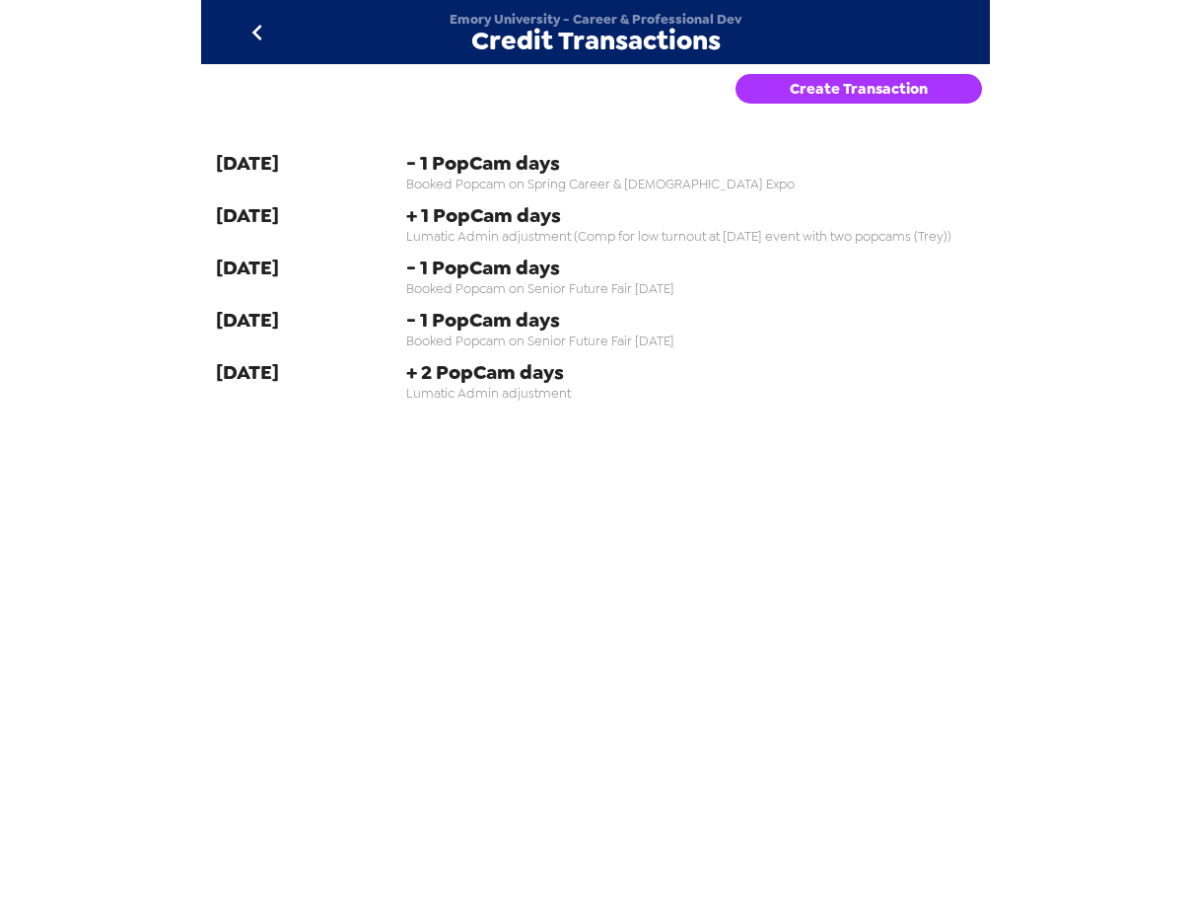
click at [842, 86] on button "Create Transaction" at bounding box center [859, 89] width 247 height 30
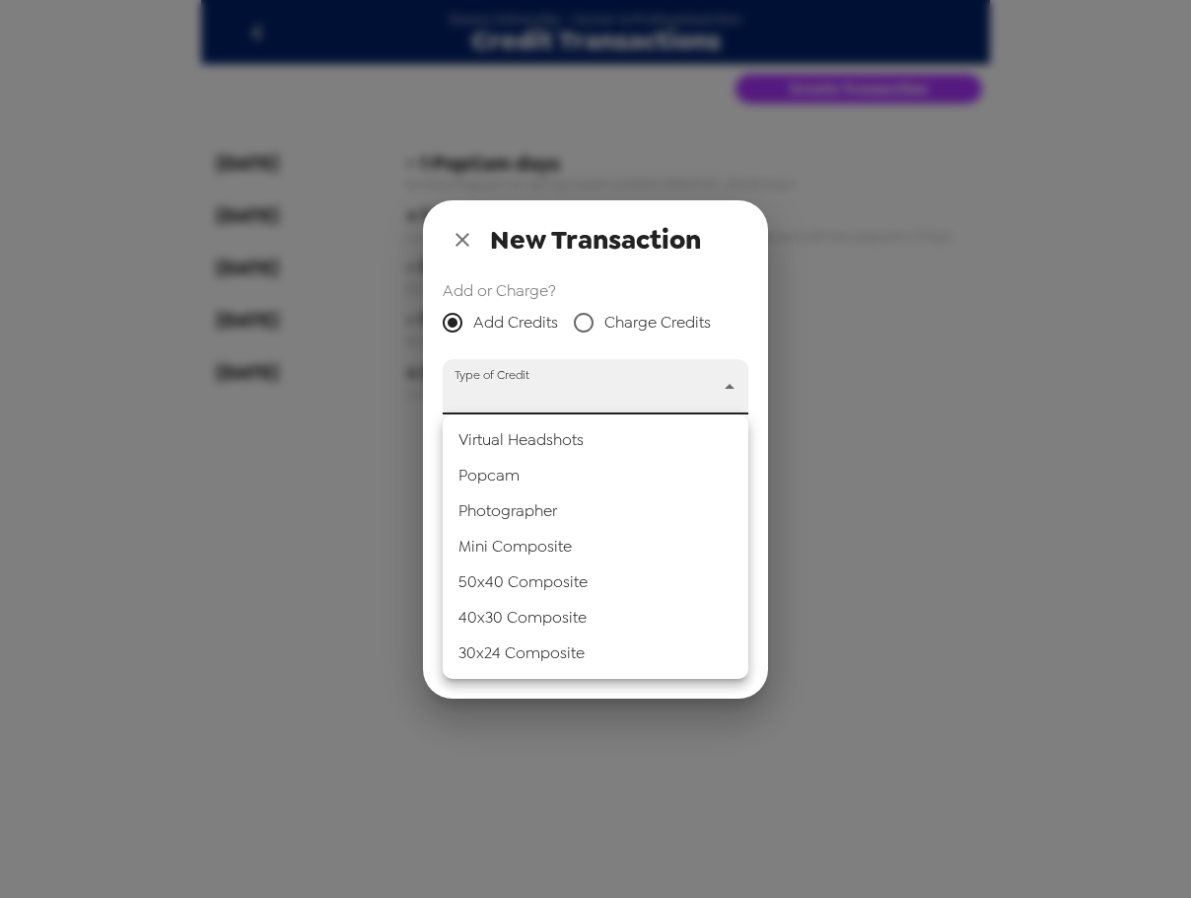
click at [566, 397] on body "Emory University - Career & Professional Dev Credit Transactions Create Transac…" at bounding box center [595, 449] width 1191 height 898
click at [568, 479] on li "Popcam" at bounding box center [596, 476] width 306 height 36
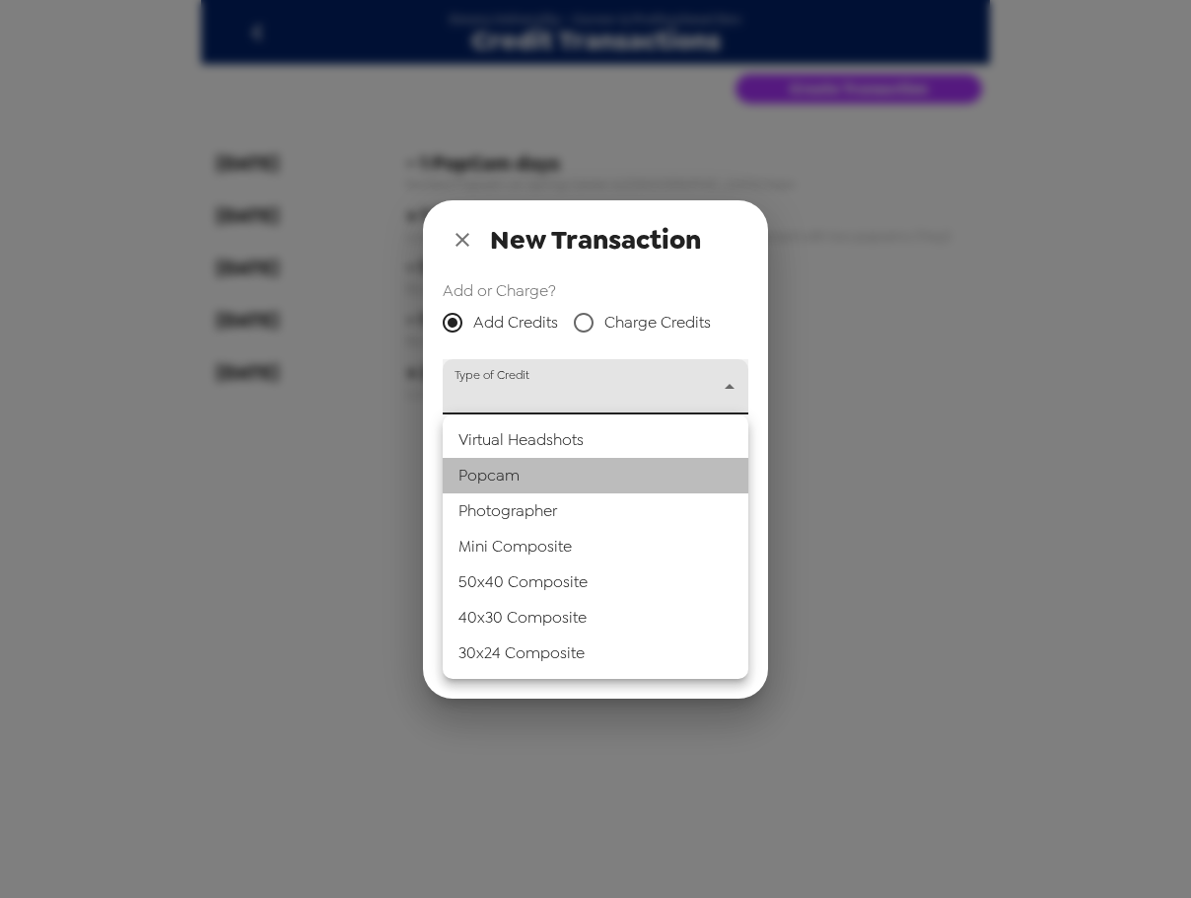
type input "popcam"
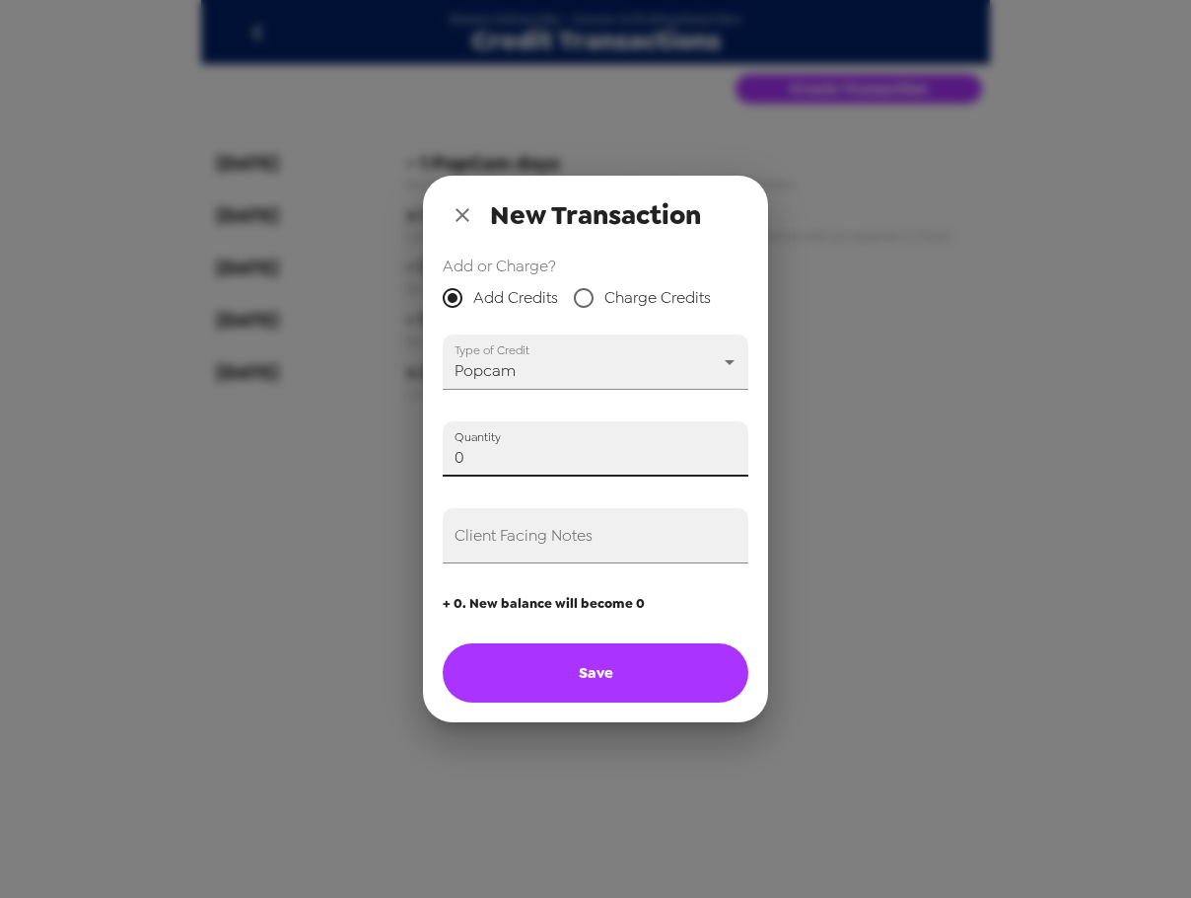
drag, startPoint x: 506, startPoint y: 456, endPoint x: 258, endPoint y: 457, distance: 247.6
click at [255, 457] on div "New Transaction Add or Charge? Add Credits Charge Credits Type of Credit Popcam…" at bounding box center [595, 449] width 1191 height 898
type input "2"
click at [586, 540] on input "Client Facing Notes" at bounding box center [596, 535] width 306 height 55
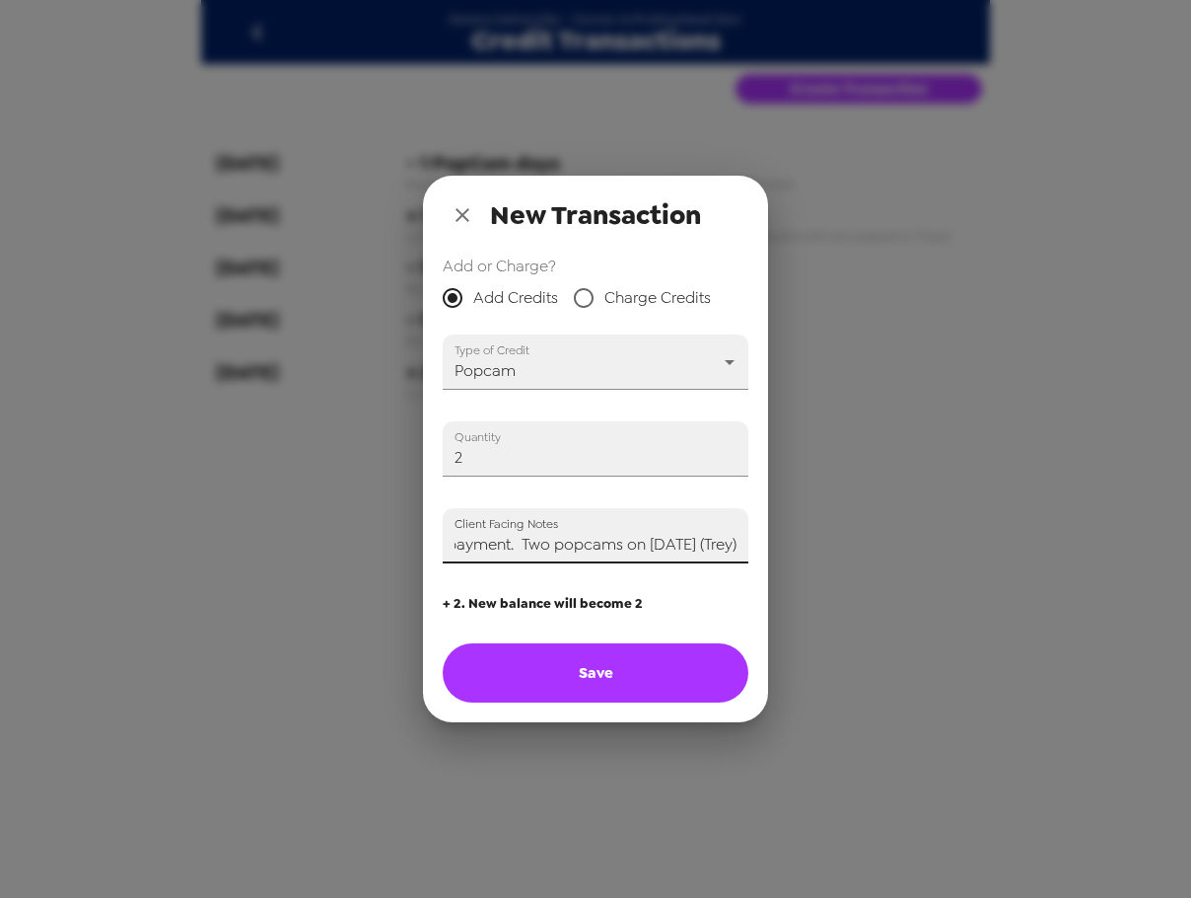
type input "Applying two credits in advance of payment. Two popcams on 9/18/25 (Trey)"
click at [540, 661] on button "Save" at bounding box center [596, 672] width 306 height 59
type input "0"
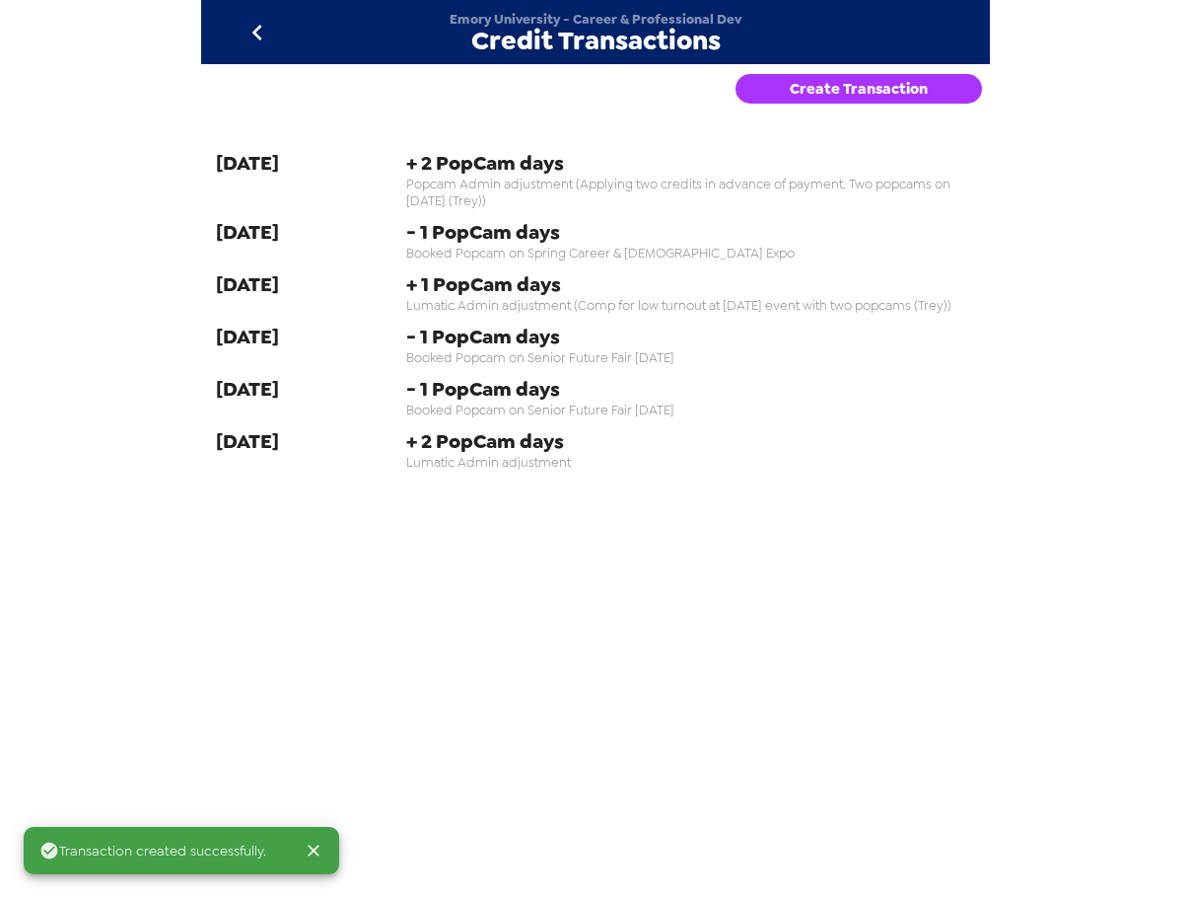
click at [266, 34] on icon "go back" at bounding box center [258, 33] width 32 height 32
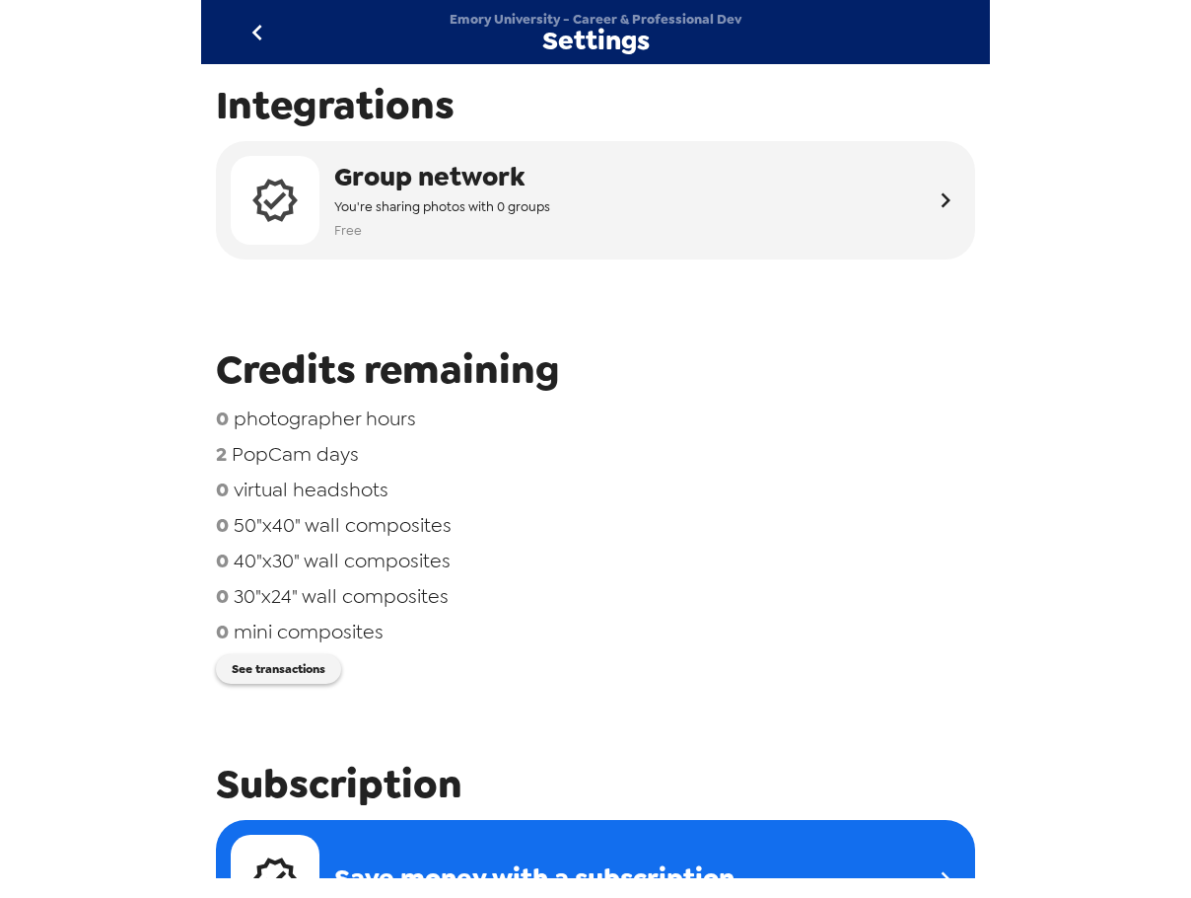
click at [268, 16] on button "go back" at bounding box center [257, 32] width 64 height 64
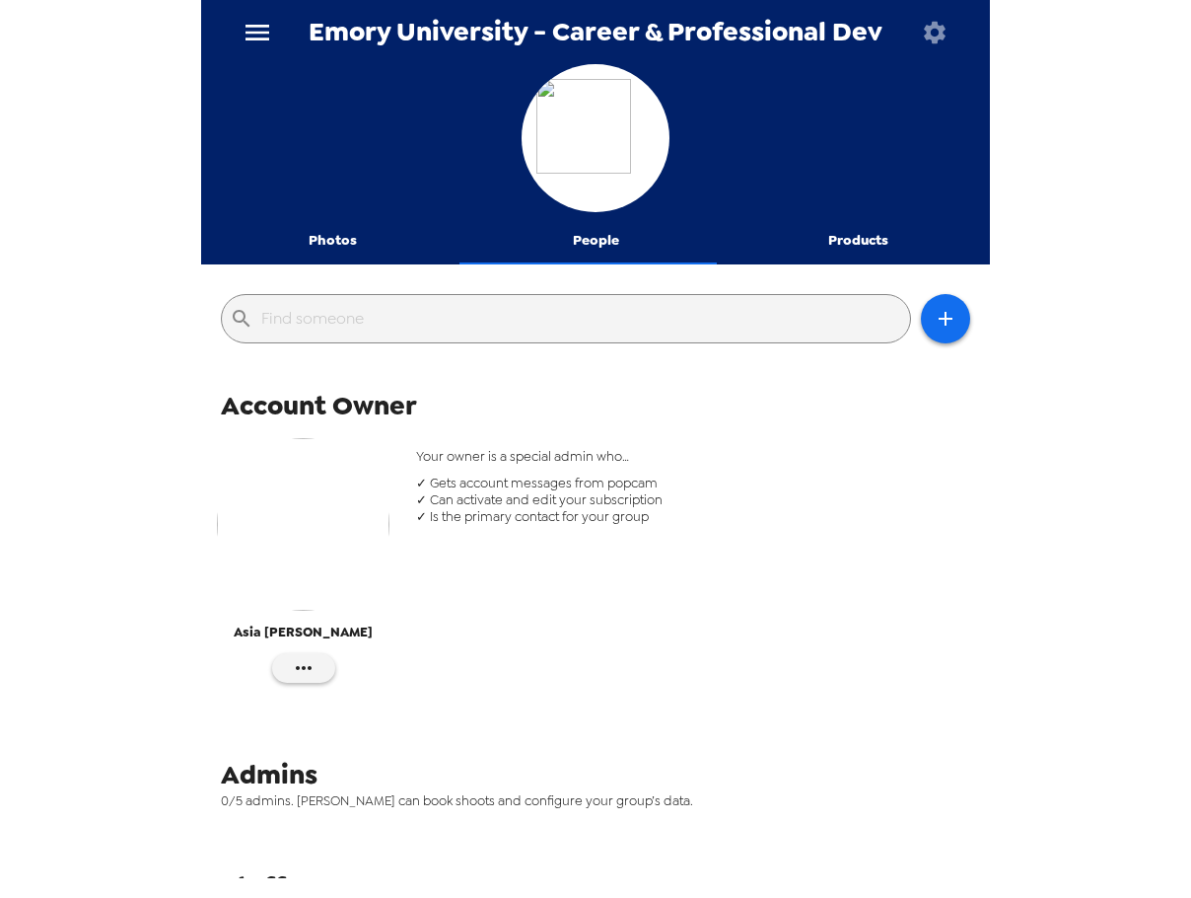
click at [339, 235] on button "Photos" at bounding box center [332, 240] width 263 height 47
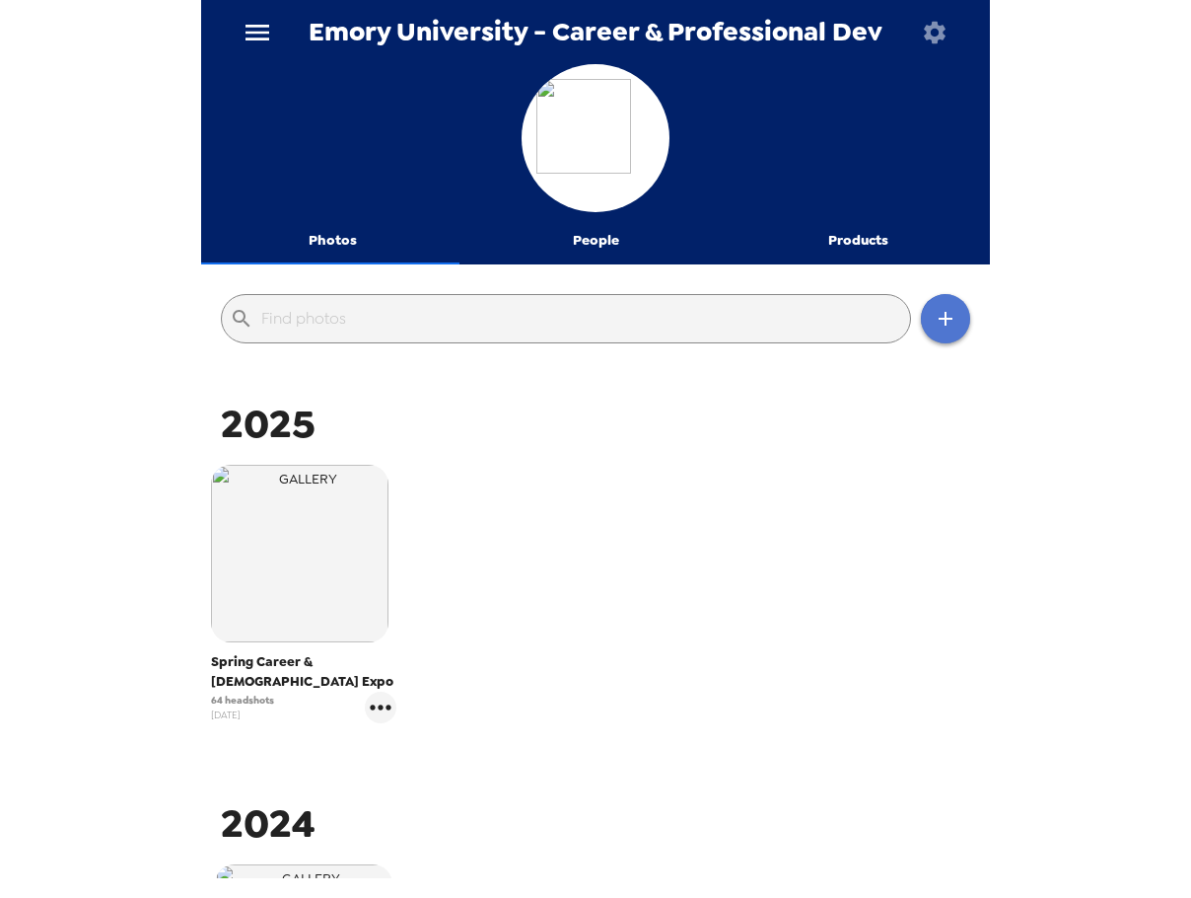
click at [921, 328] on button "button" at bounding box center [945, 318] width 49 height 49
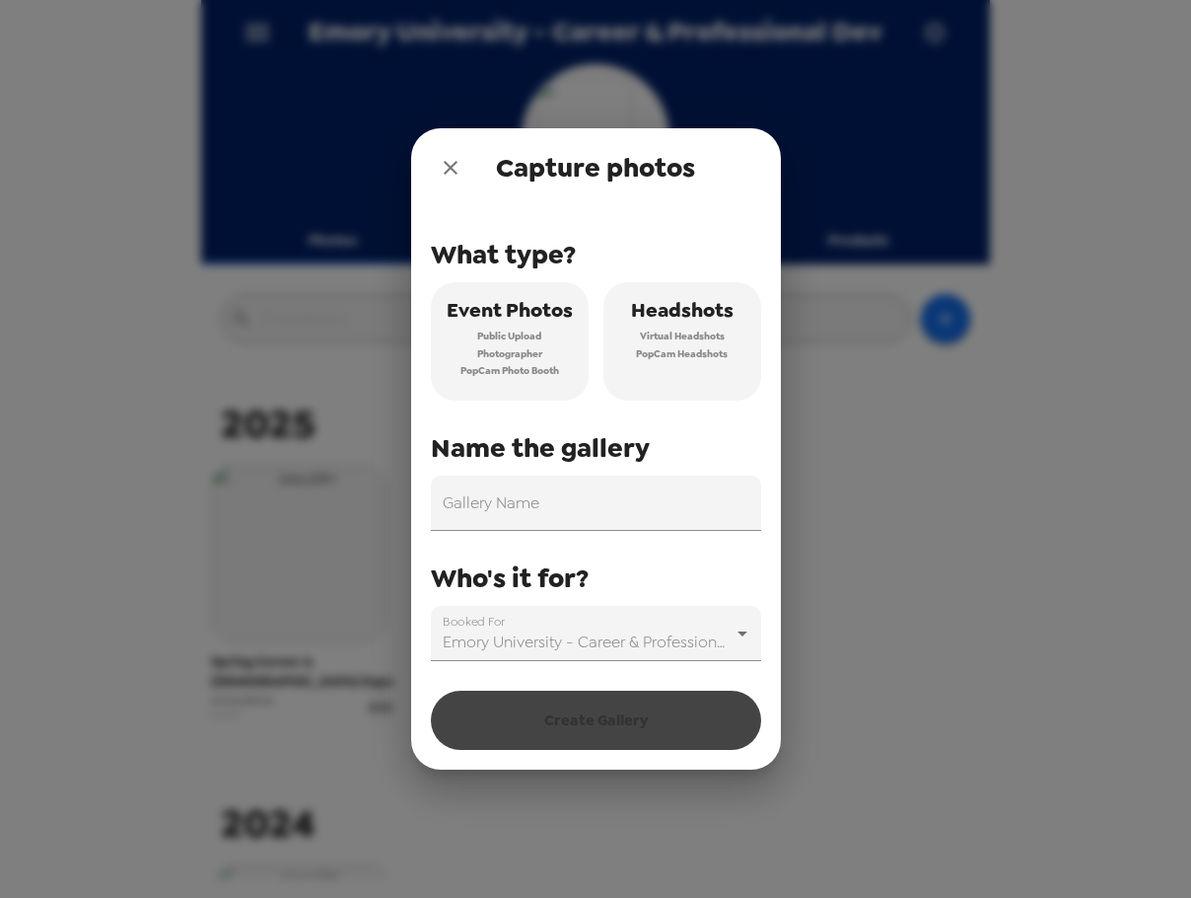
click at [673, 334] on span "Virtual Headshots" at bounding box center [682, 336] width 85 height 18
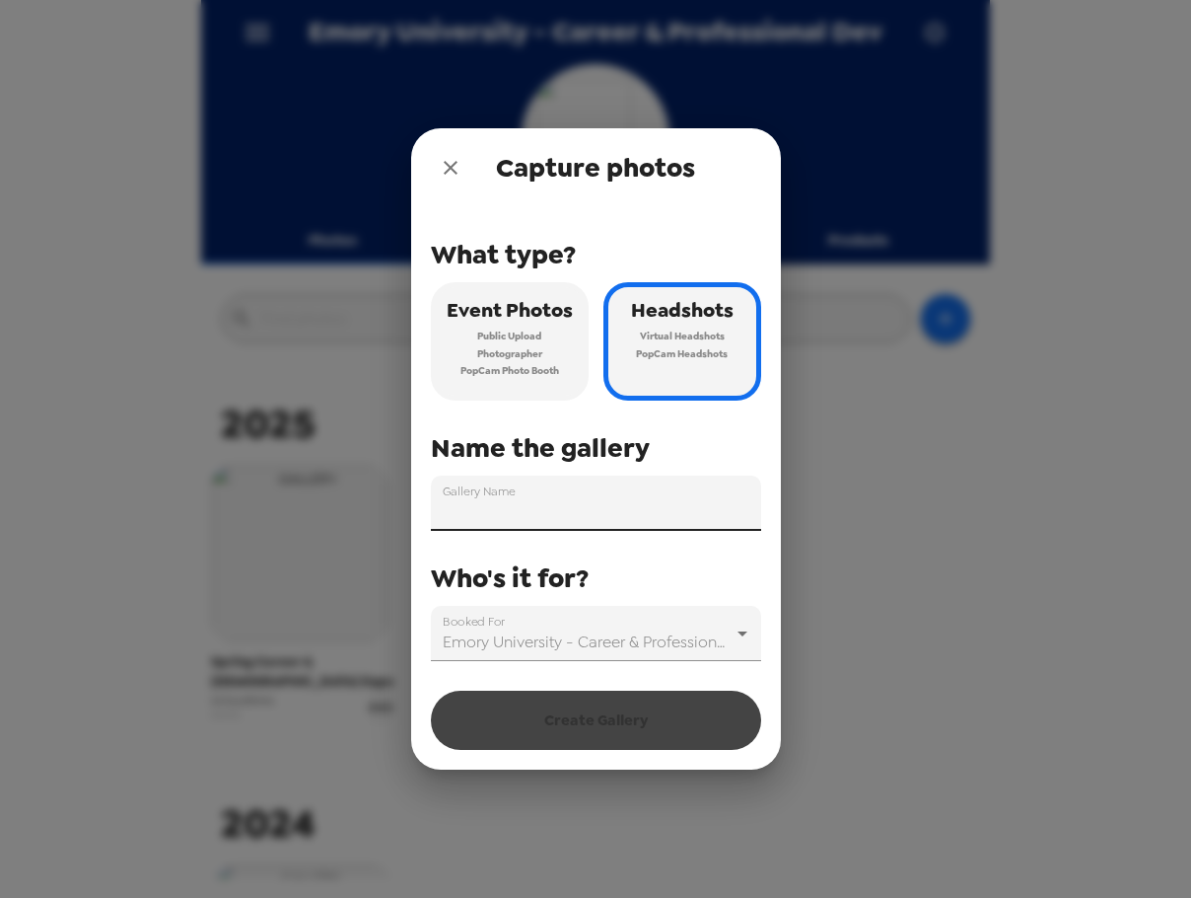
click at [587, 503] on input "Gallery Name" at bounding box center [596, 502] width 330 height 55
paste input "Career & Internship Expo"
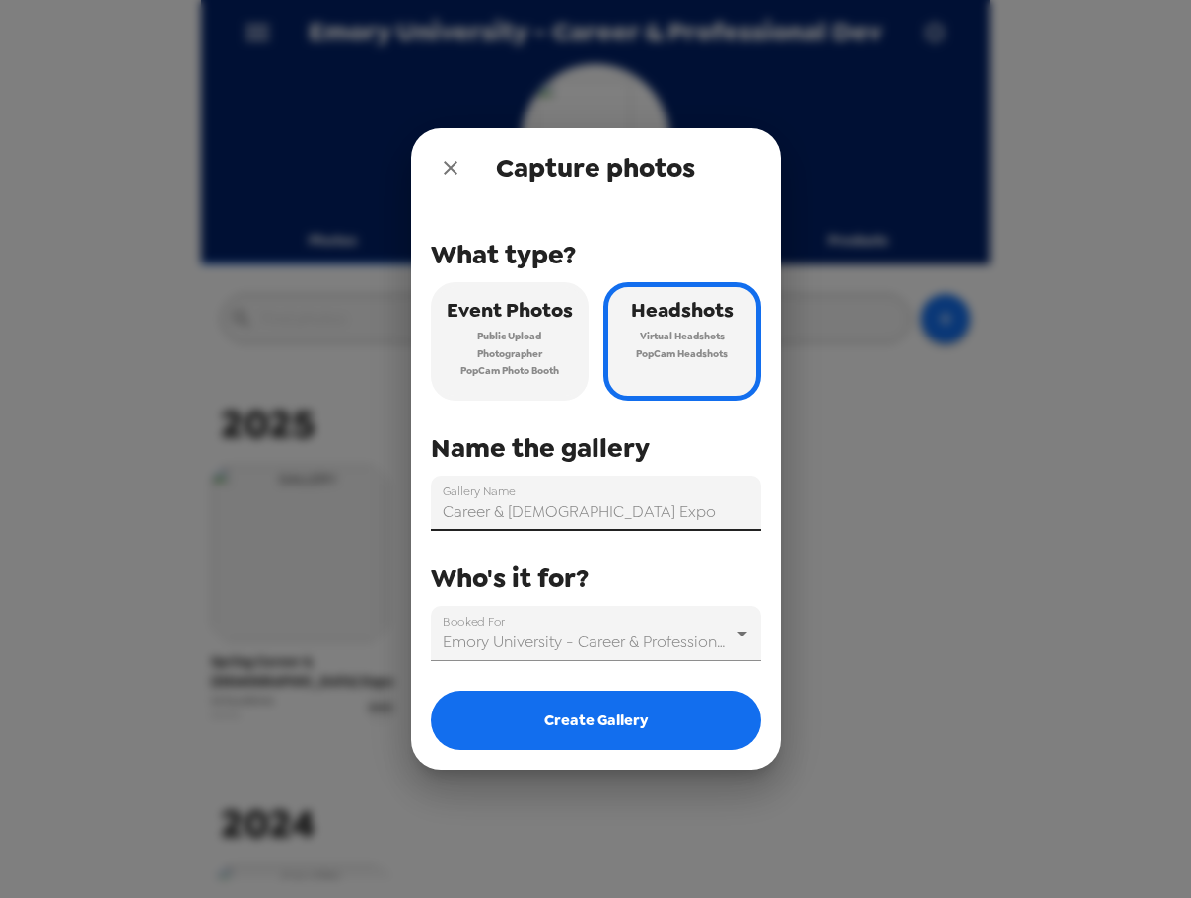
click at [445, 510] on input "Career & Internship Expo" at bounding box center [596, 502] width 330 height 55
click at [728, 514] on input "Fall 2025 Career & Internship Expo" at bounding box center [596, 502] width 330 height 55
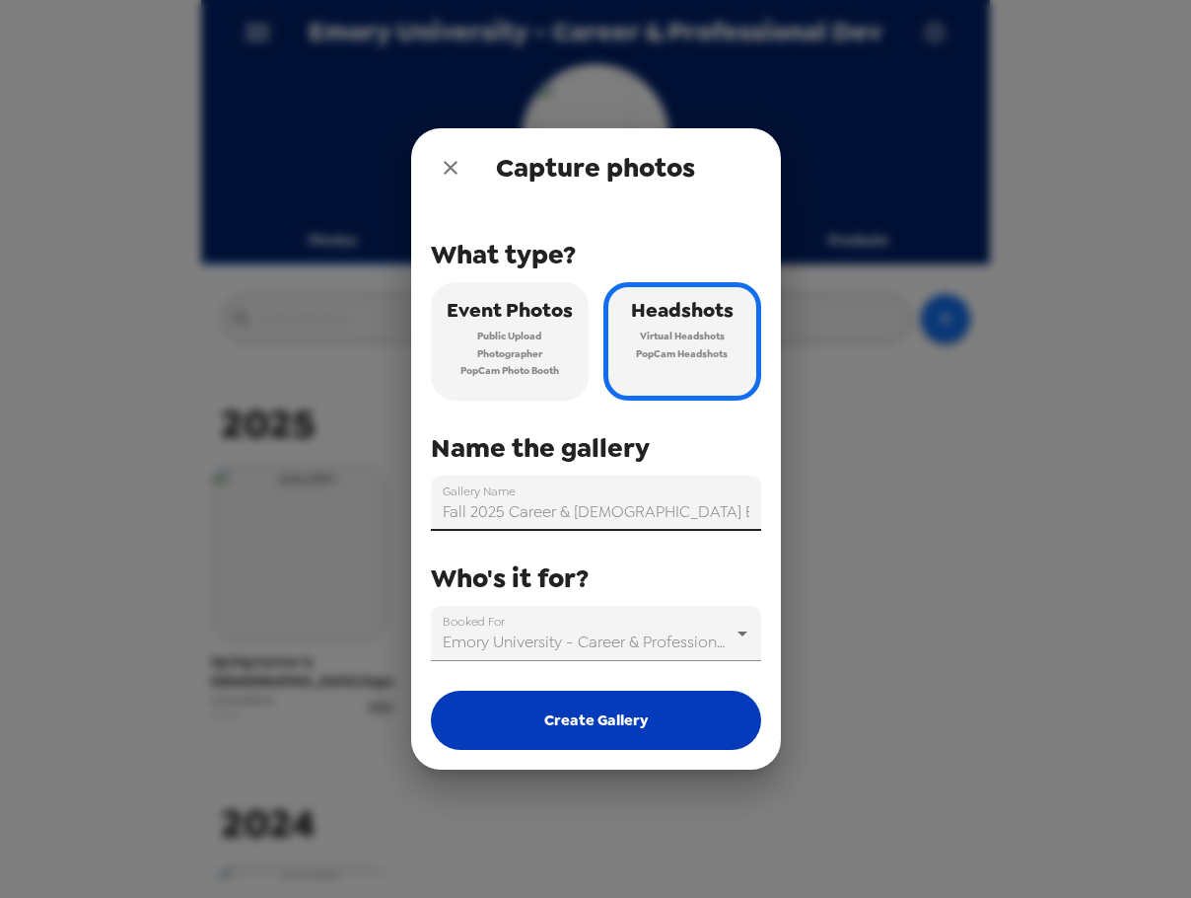
type input "Fall 2025 Career & Internship Expo 9/18/25"
click at [660, 729] on button "Create Gallery" at bounding box center [596, 719] width 330 height 59
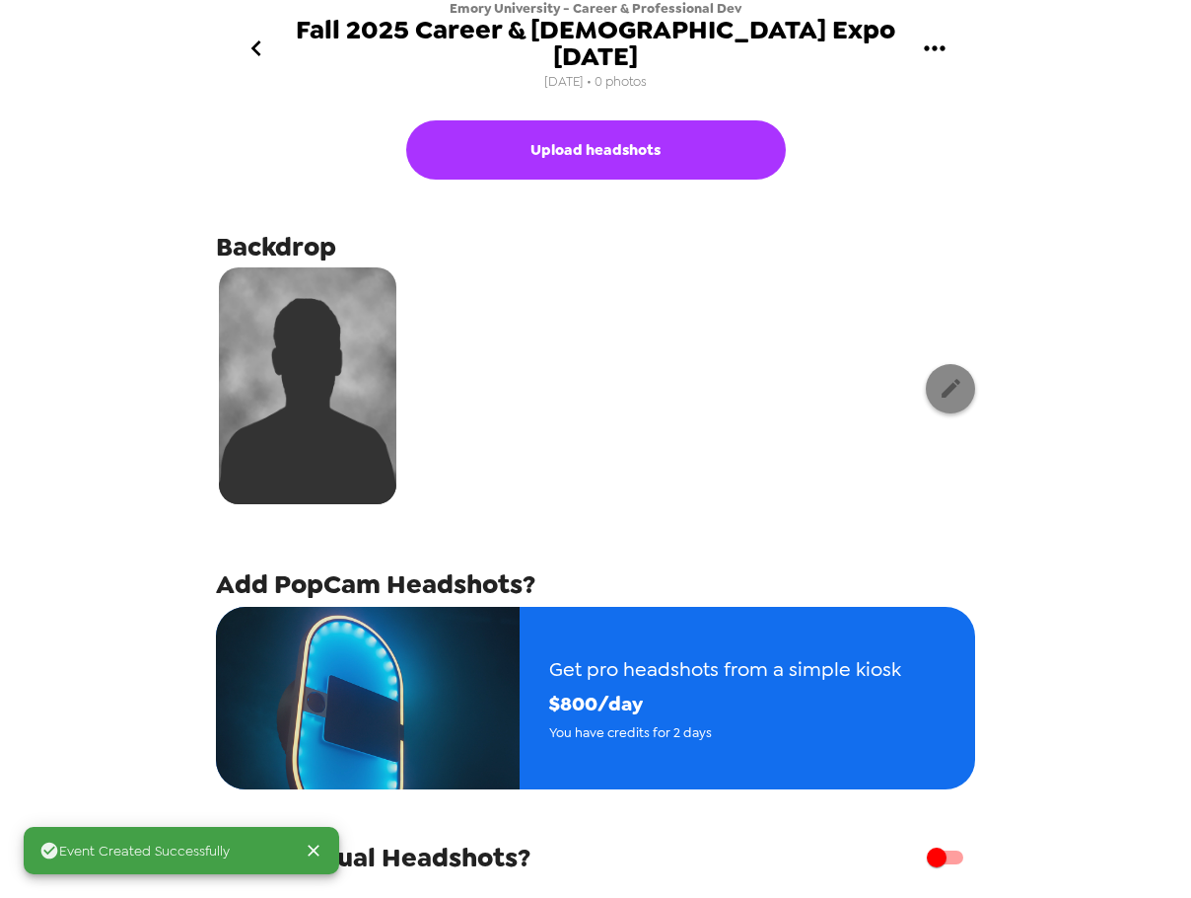
click at [949, 371] on button "button" at bounding box center [950, 388] width 49 height 49
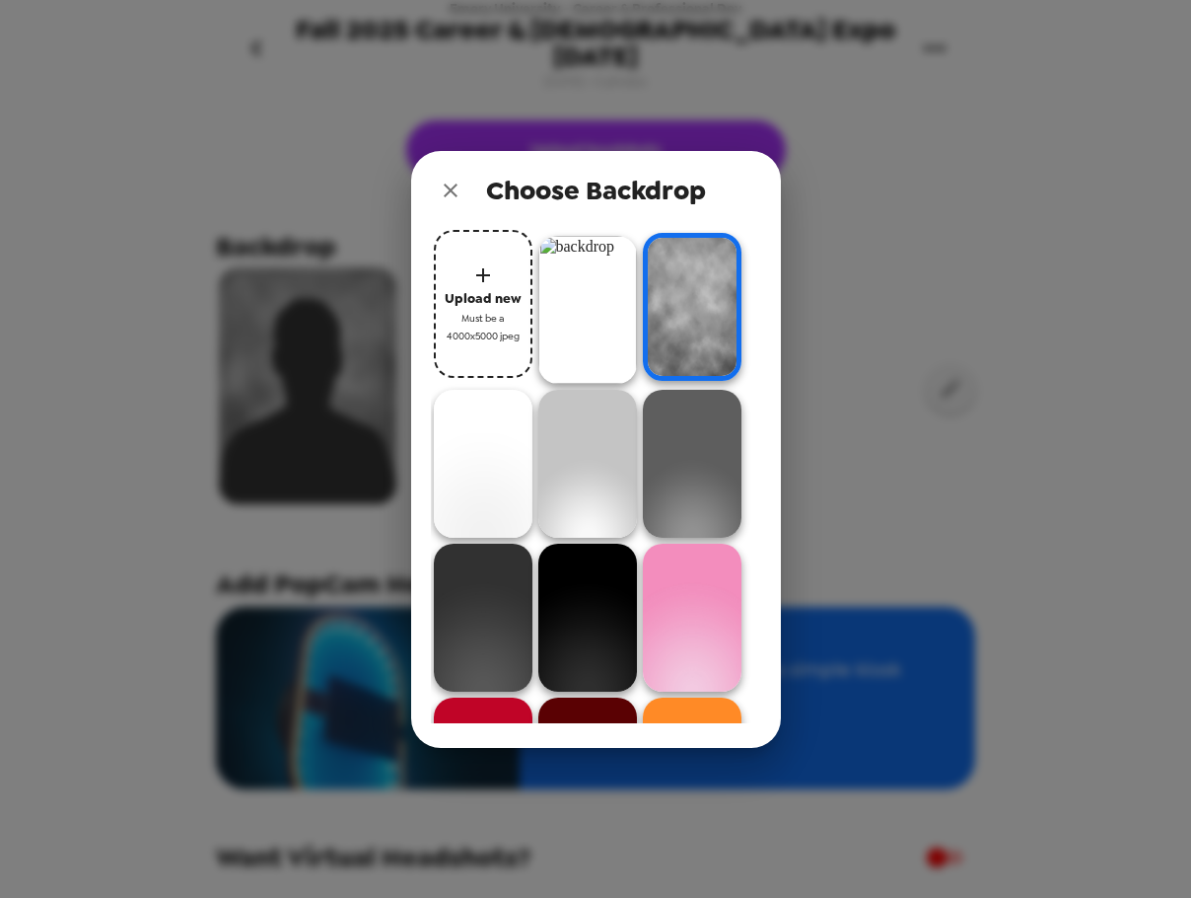
click at [595, 324] on img at bounding box center [588, 310] width 99 height 148
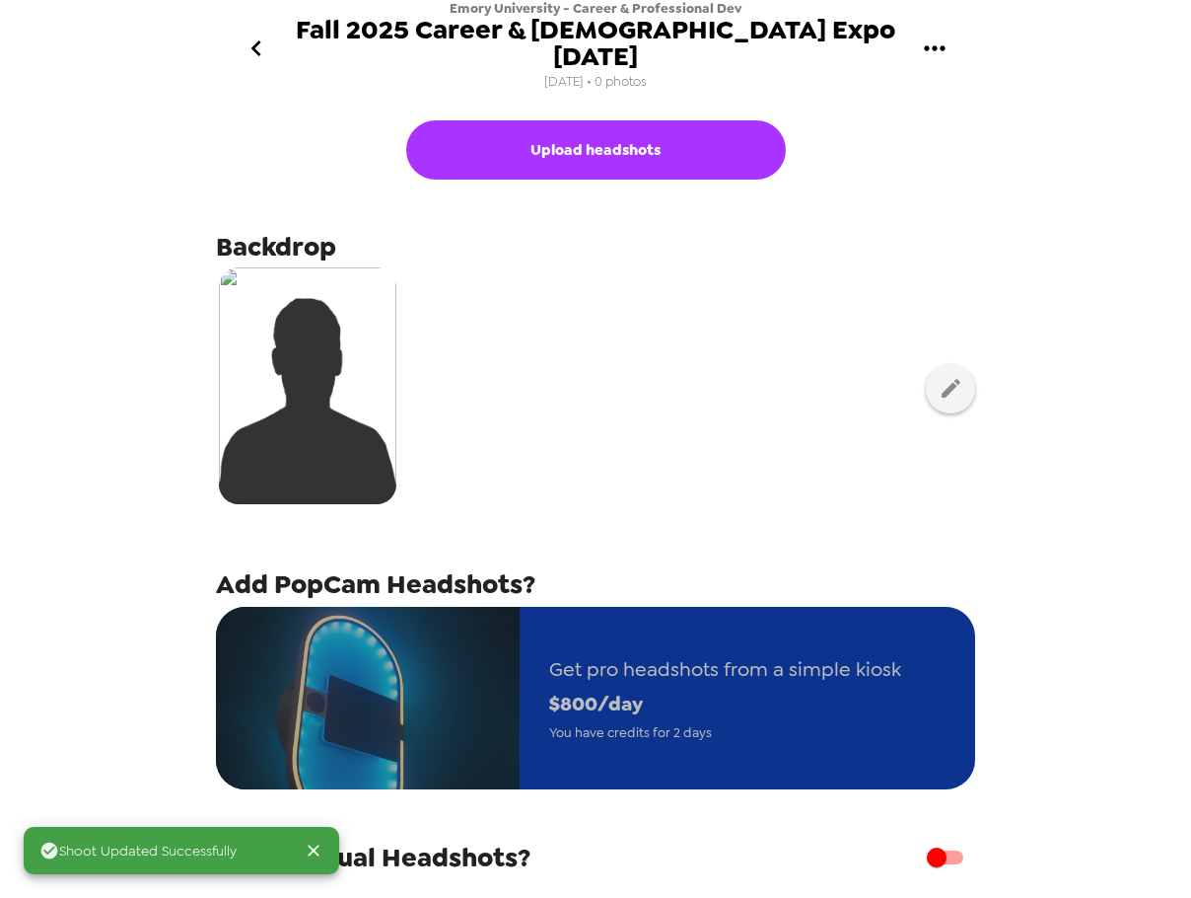
click at [736, 686] on span "$ 800 /day" at bounding box center [725, 703] width 352 height 35
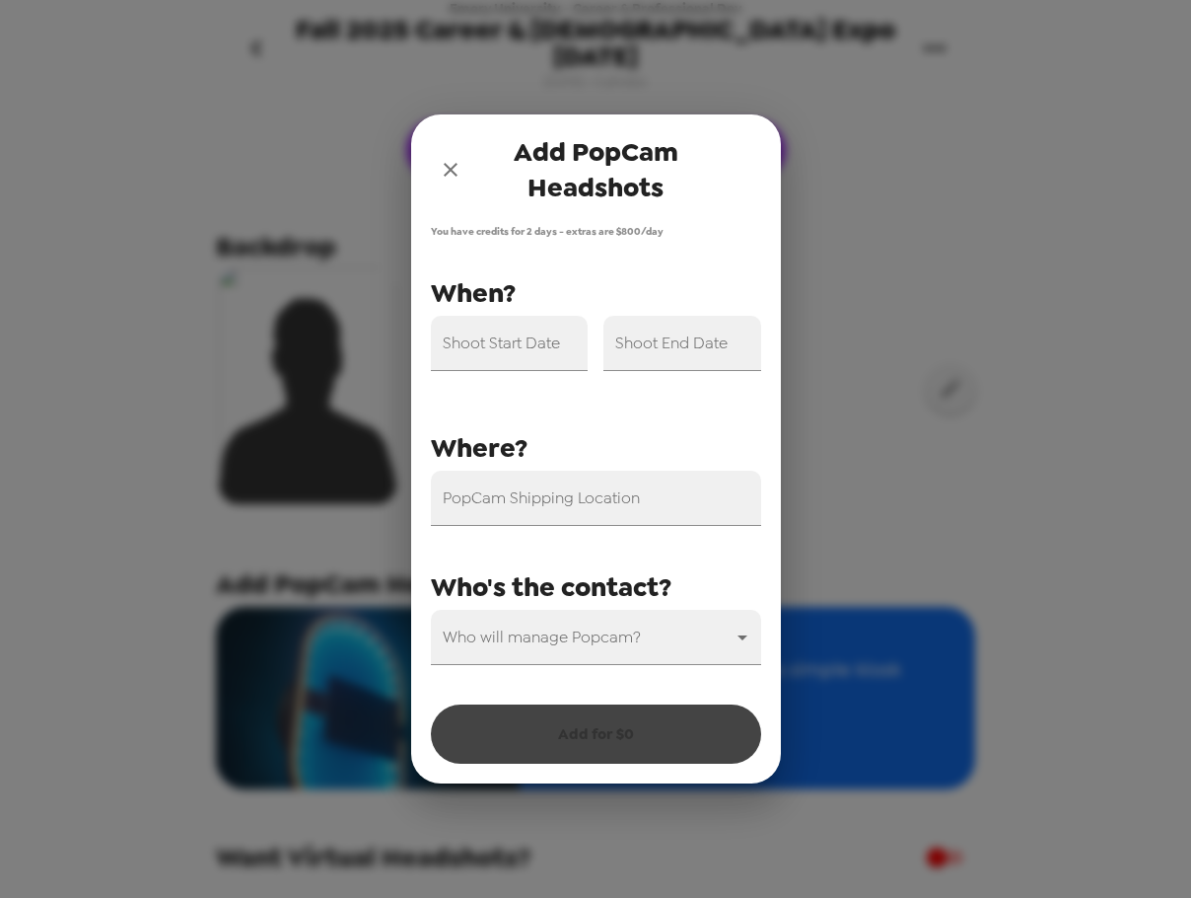
click at [521, 347] on div "Shoot Start Date" at bounding box center [510, 343] width 158 height 55
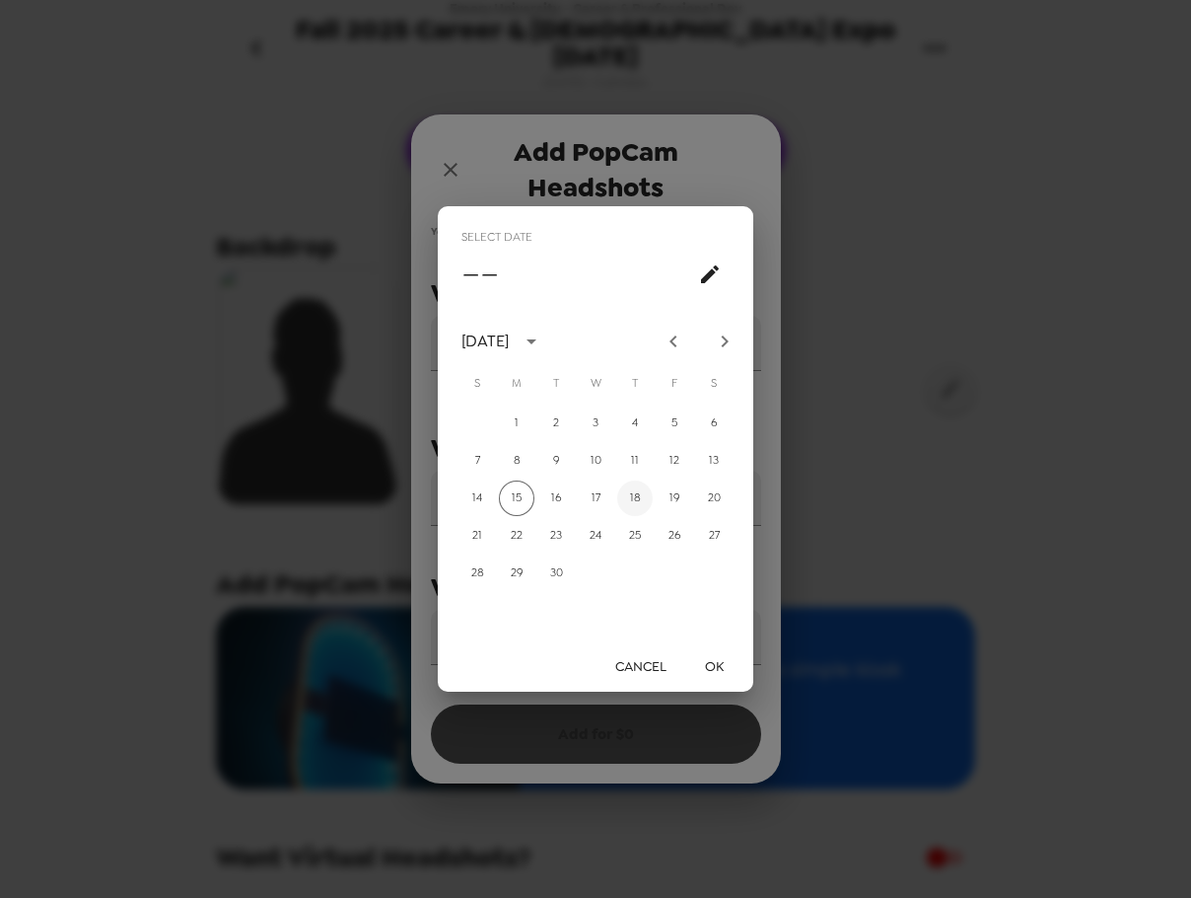
click at [648, 499] on button "18" at bounding box center [635, 498] width 36 height 36
type input "09/18/2025"
click at [719, 661] on button "OK" at bounding box center [714, 666] width 63 height 36
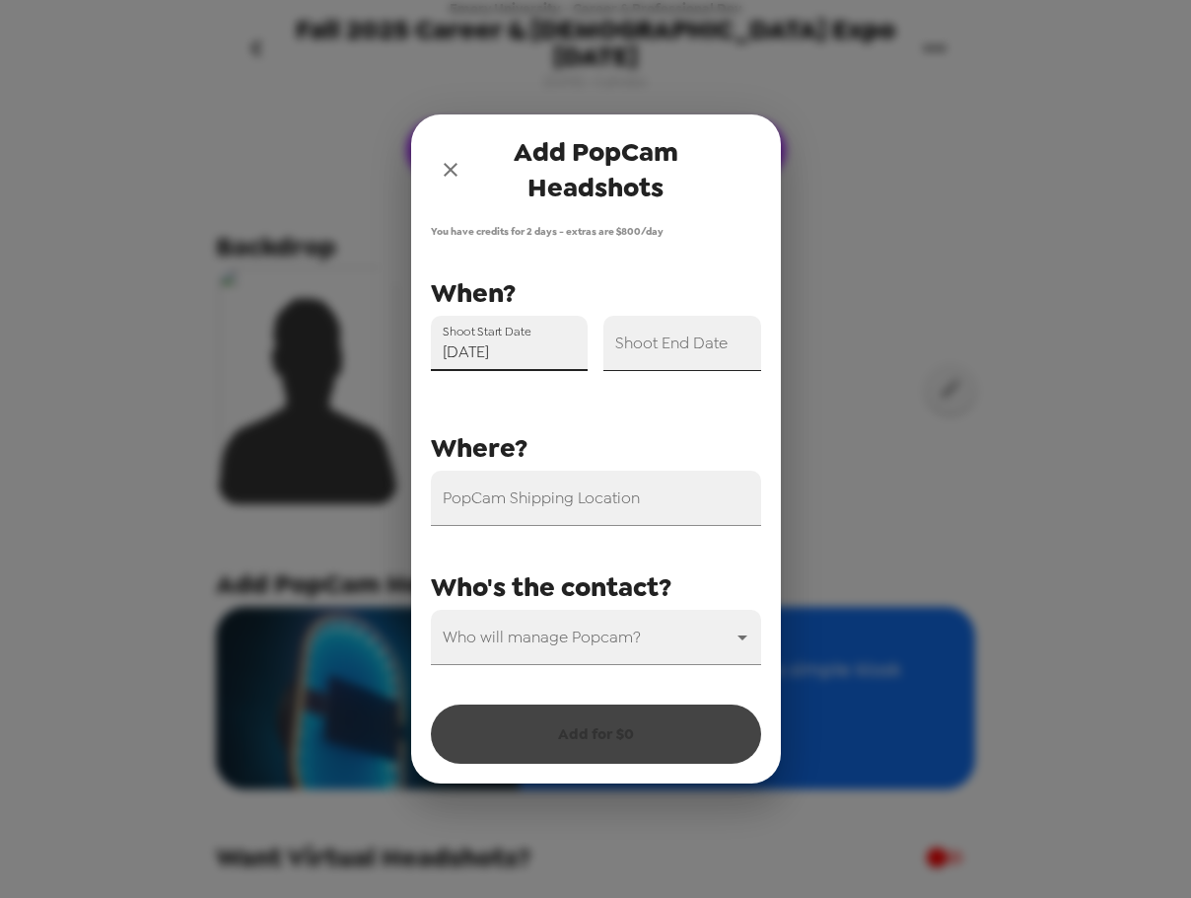
click at [713, 350] on input "Shoot End Date" at bounding box center [683, 343] width 158 height 55
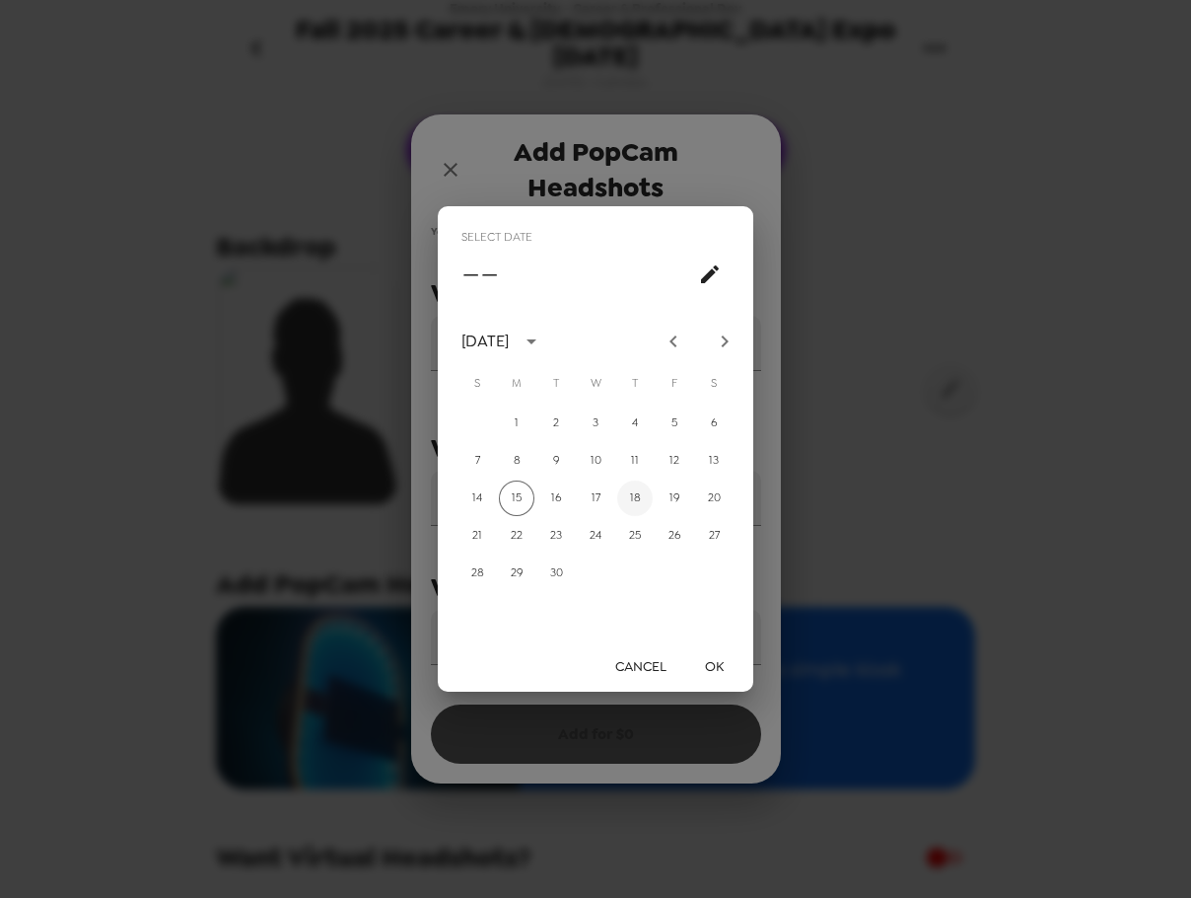
drag, startPoint x: 636, startPoint y: 495, endPoint x: 691, endPoint y: 593, distance: 112.2
click at [636, 496] on button "18" at bounding box center [635, 498] width 36 height 36
type input "09/18/2025"
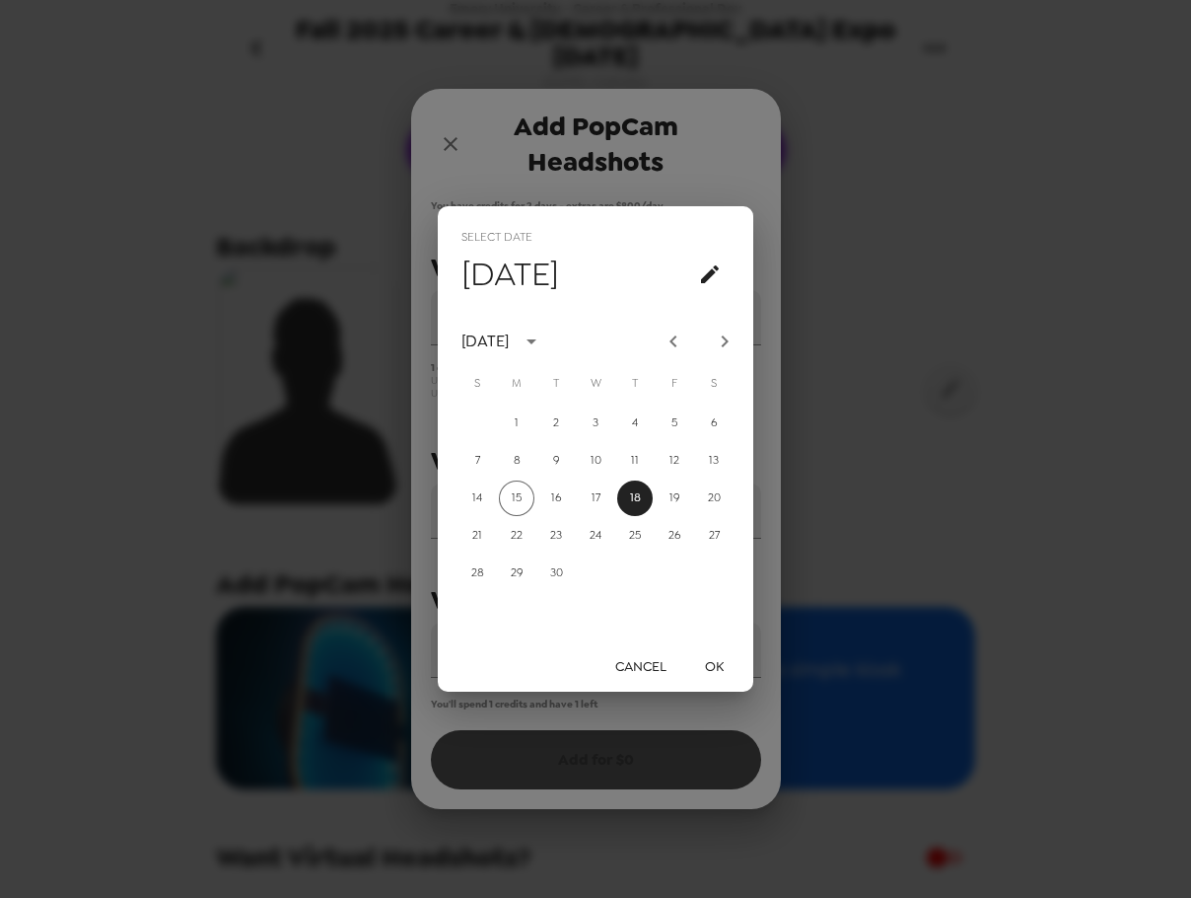
click at [717, 664] on button "OK" at bounding box center [714, 666] width 63 height 36
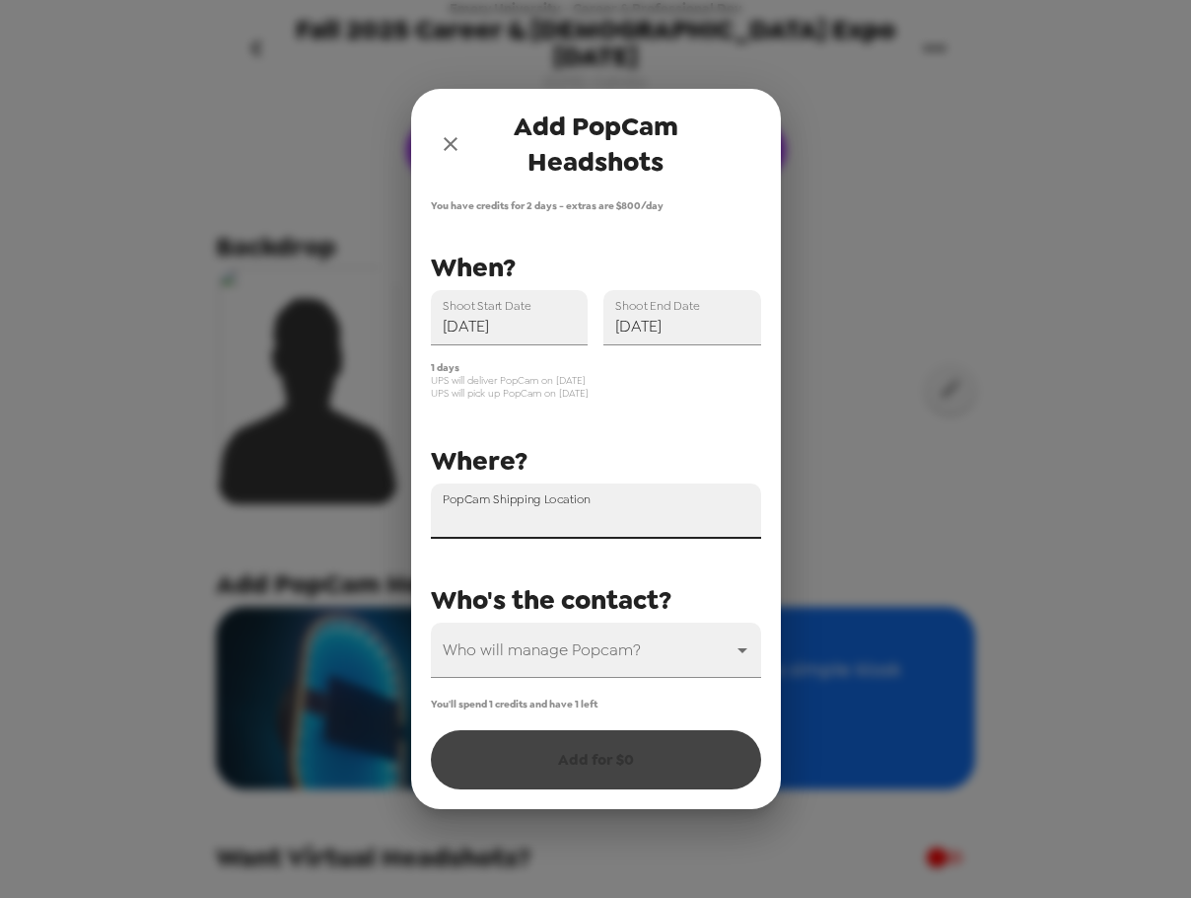
click at [526, 517] on input "PopCam Shipping Location" at bounding box center [596, 510] width 330 height 55
click at [597, 515] on div "PopCam Shipping Location" at bounding box center [596, 510] width 330 height 55
paste input "1565 Butternut Cove Stone Mountain, Georgia 30083"
type input "1565 Butternut Cove, Stone Mountain, Georgia 30083, USA"
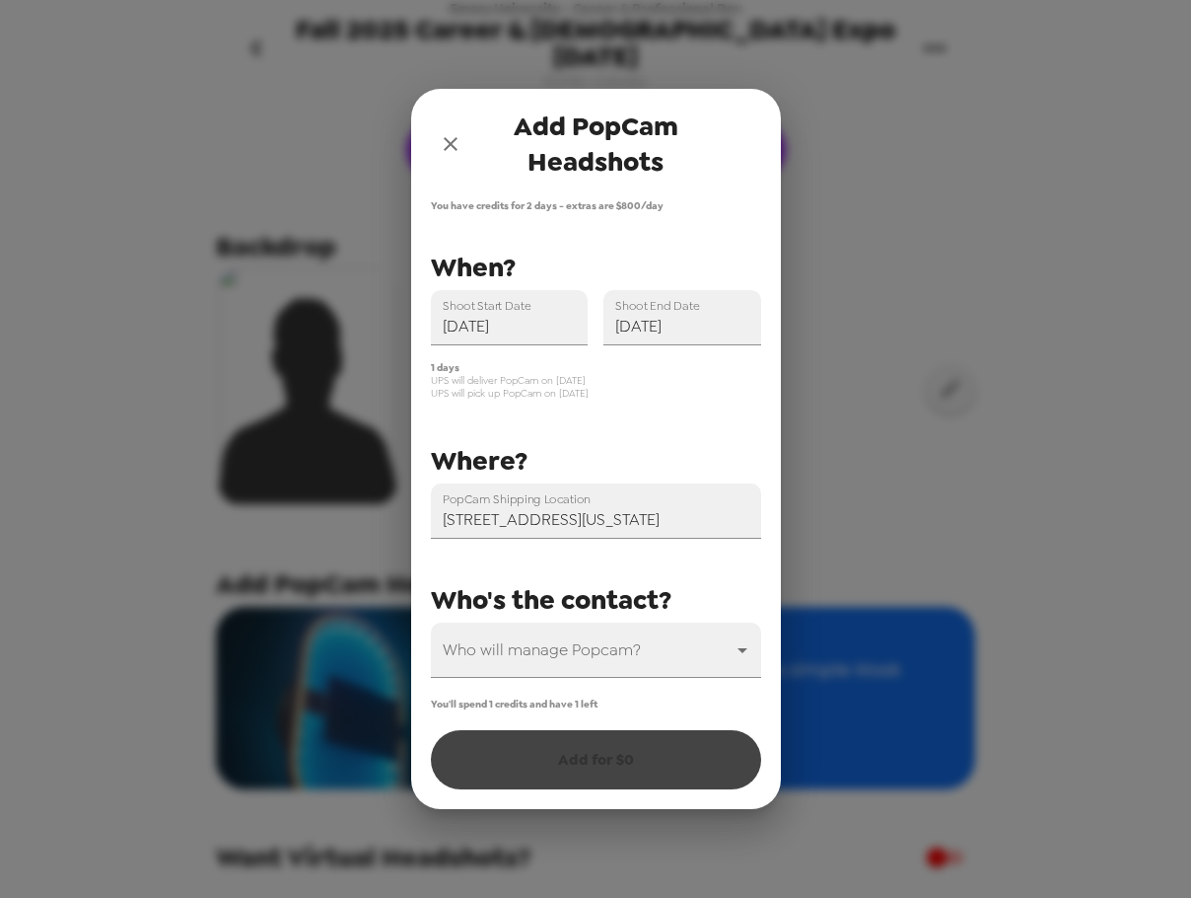
scroll to position [0, 0]
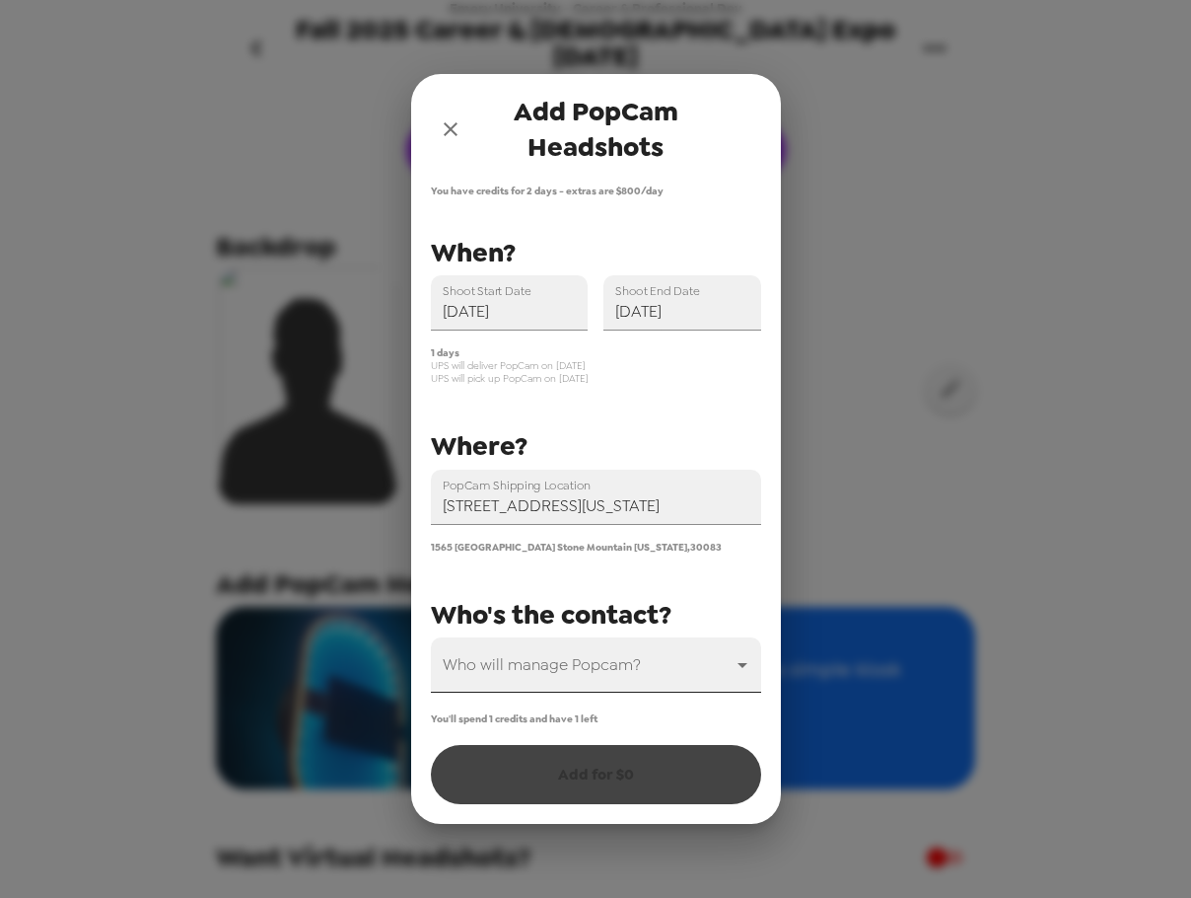
click at [599, 668] on body "Emory University - Career & Professional Dev Fall 2025 Career & Internship Expo…" at bounding box center [595, 449] width 1191 height 898
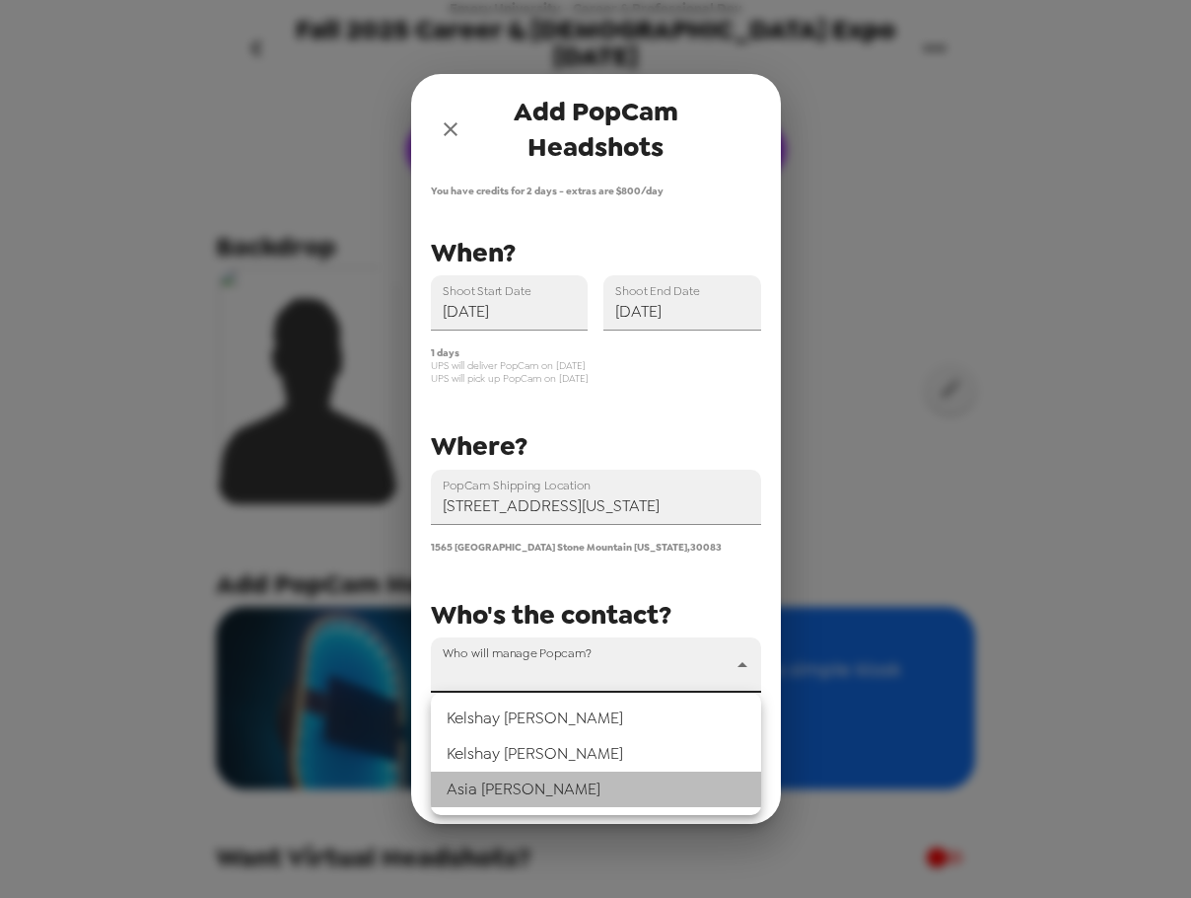
click at [552, 780] on li "Asia Waller" at bounding box center [596, 789] width 330 height 36
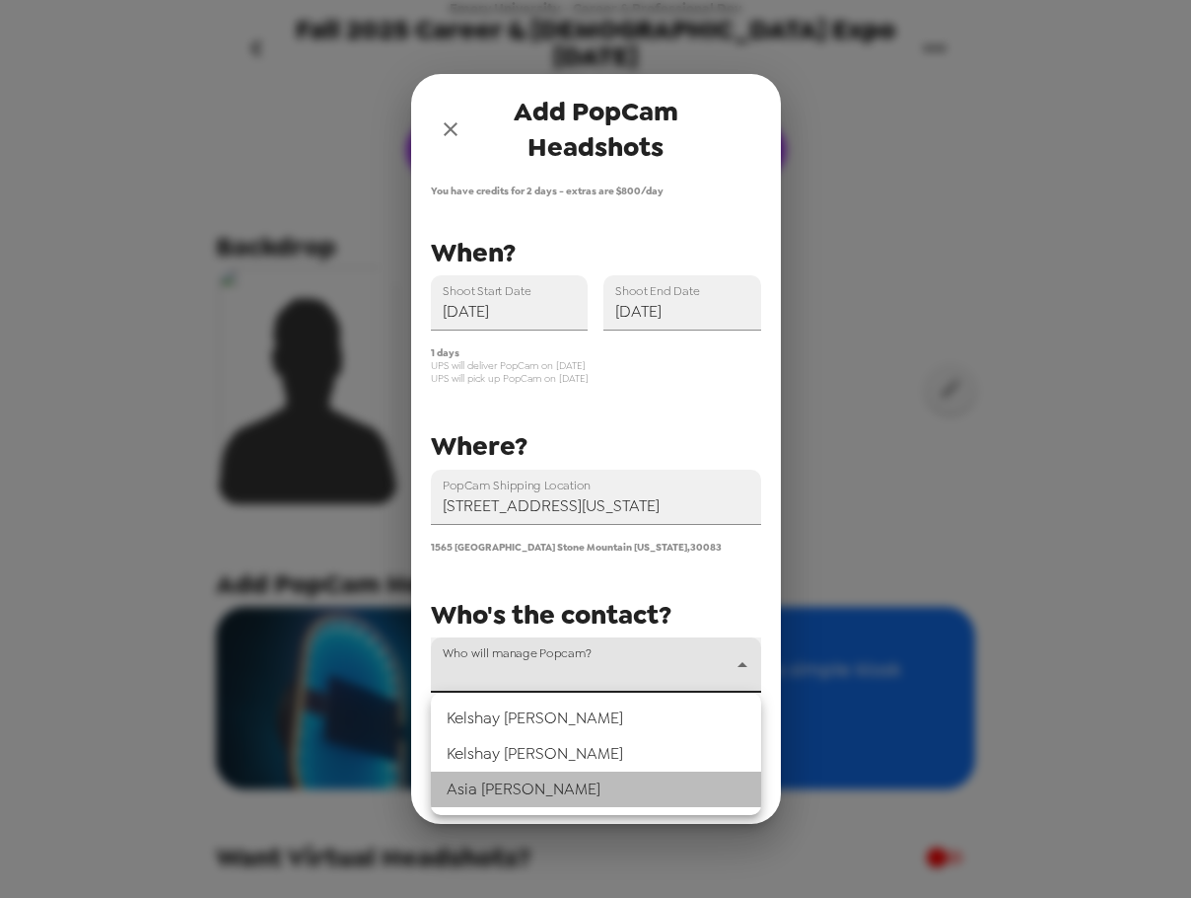
type input "51159"
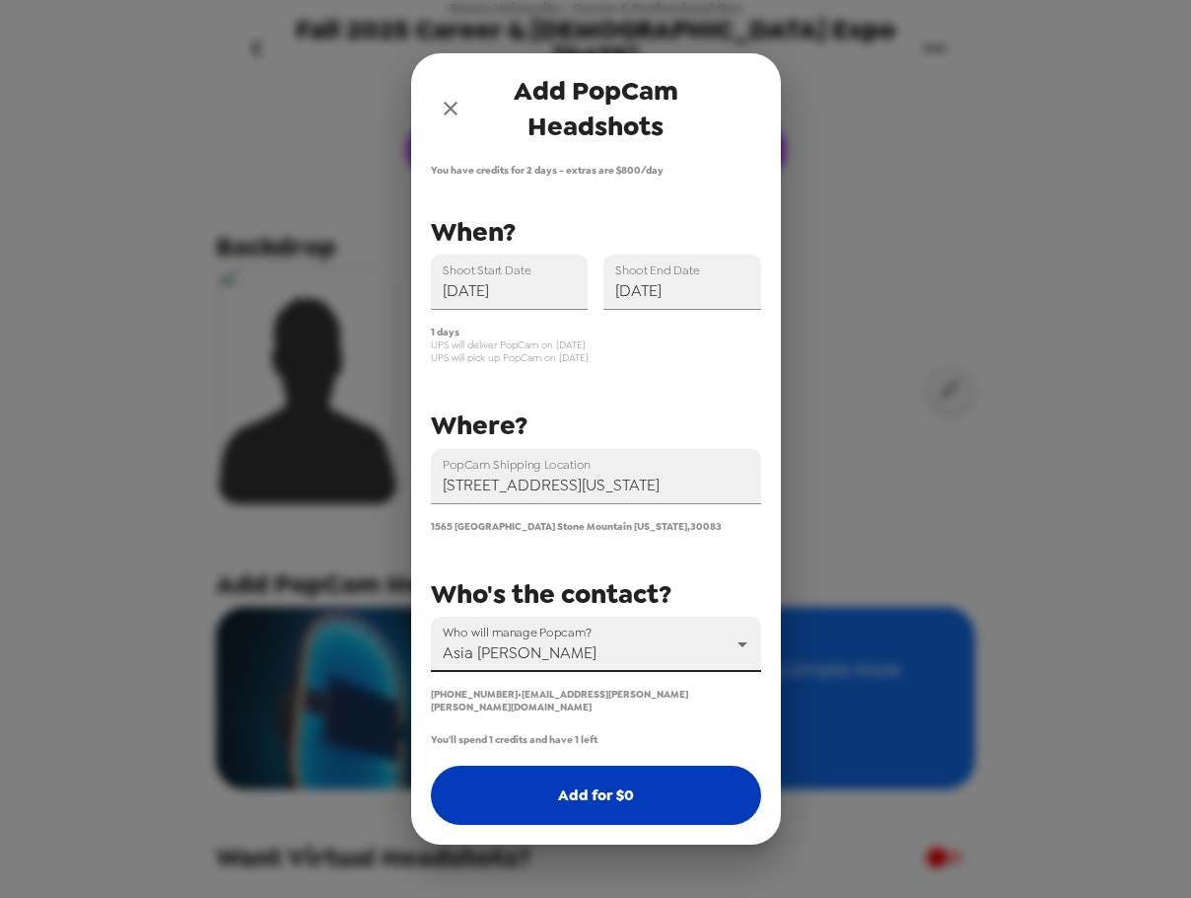
click at [603, 788] on button "Add for $ 0" at bounding box center [596, 794] width 330 height 59
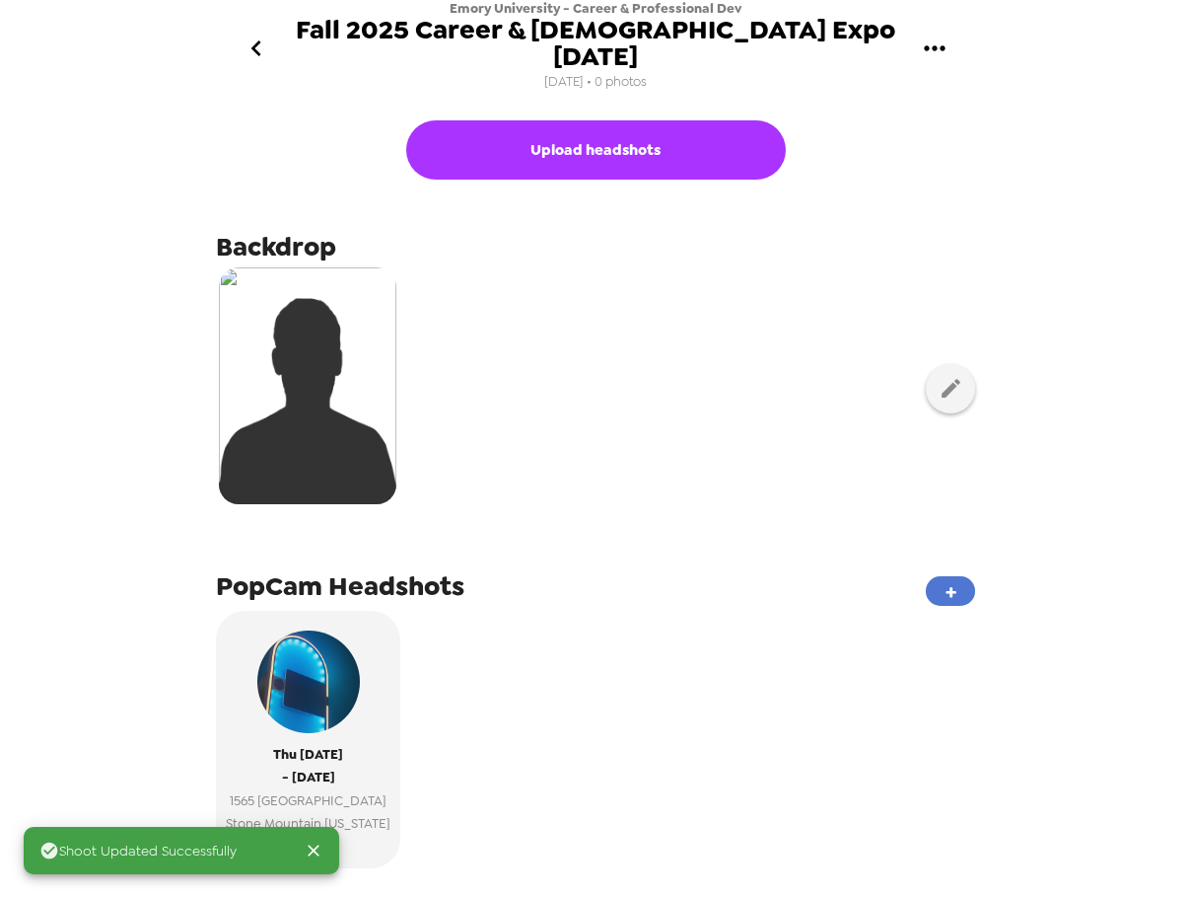
click at [928, 576] on button "+" at bounding box center [950, 591] width 49 height 30
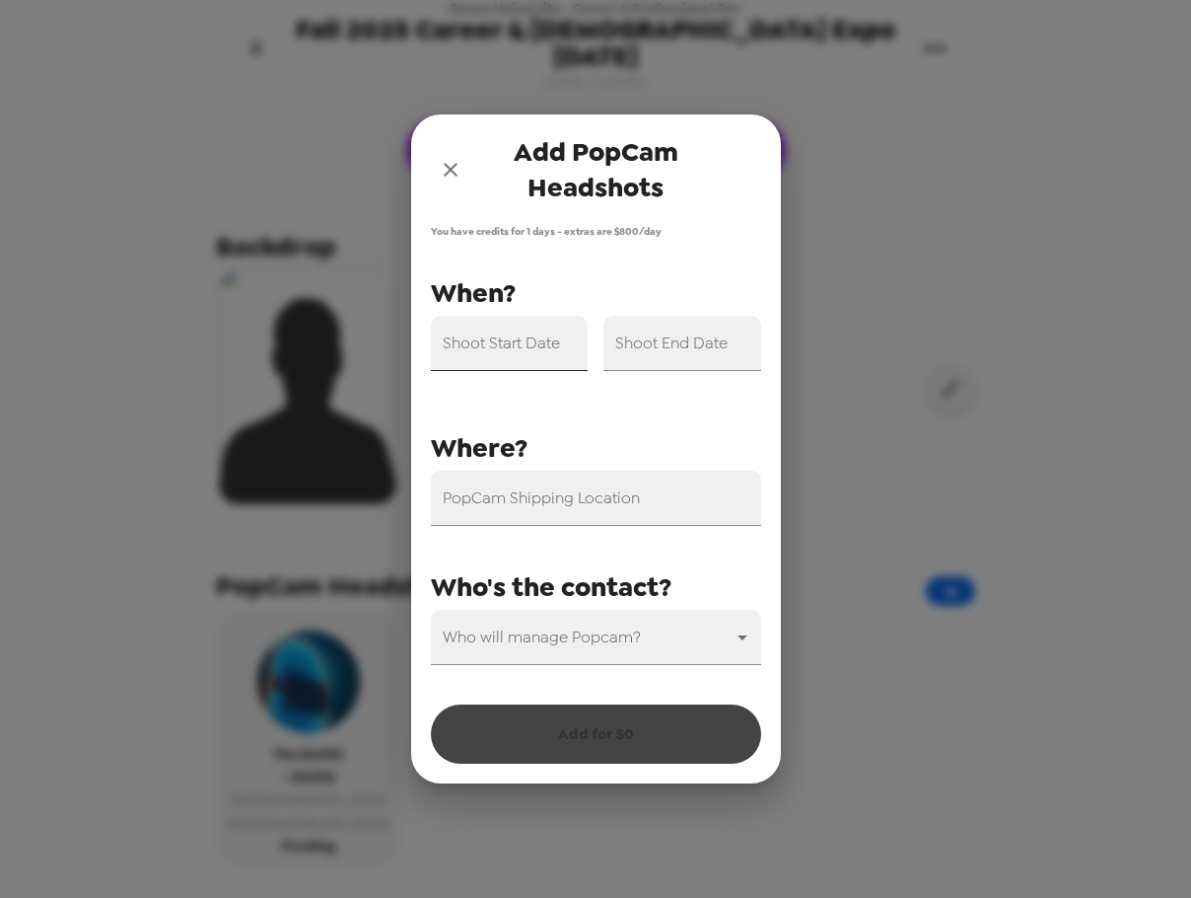
click at [545, 344] on input "Shoot Start Date" at bounding box center [510, 343] width 158 height 55
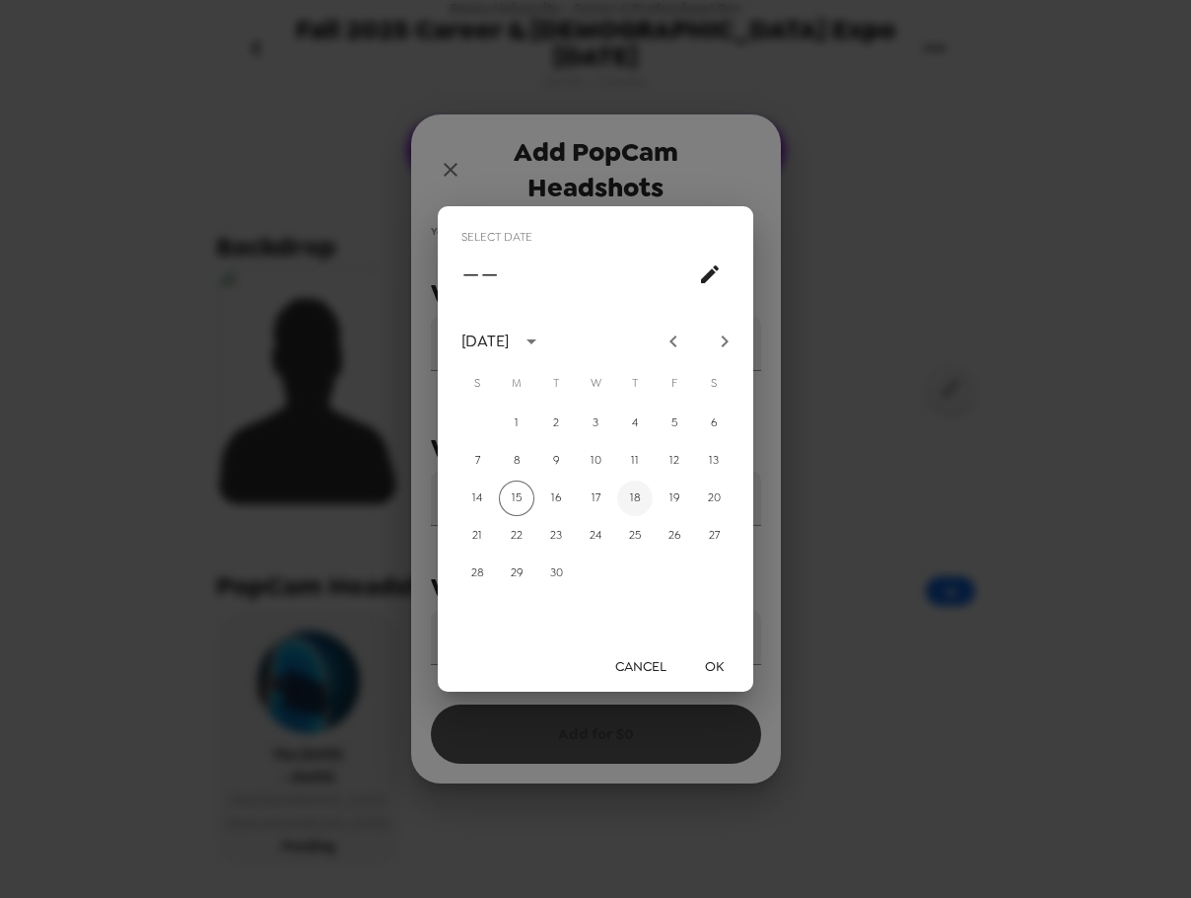
click at [634, 501] on button "18" at bounding box center [635, 498] width 36 height 36
type input "09/18/2025"
click at [715, 674] on button "OK" at bounding box center [714, 666] width 63 height 36
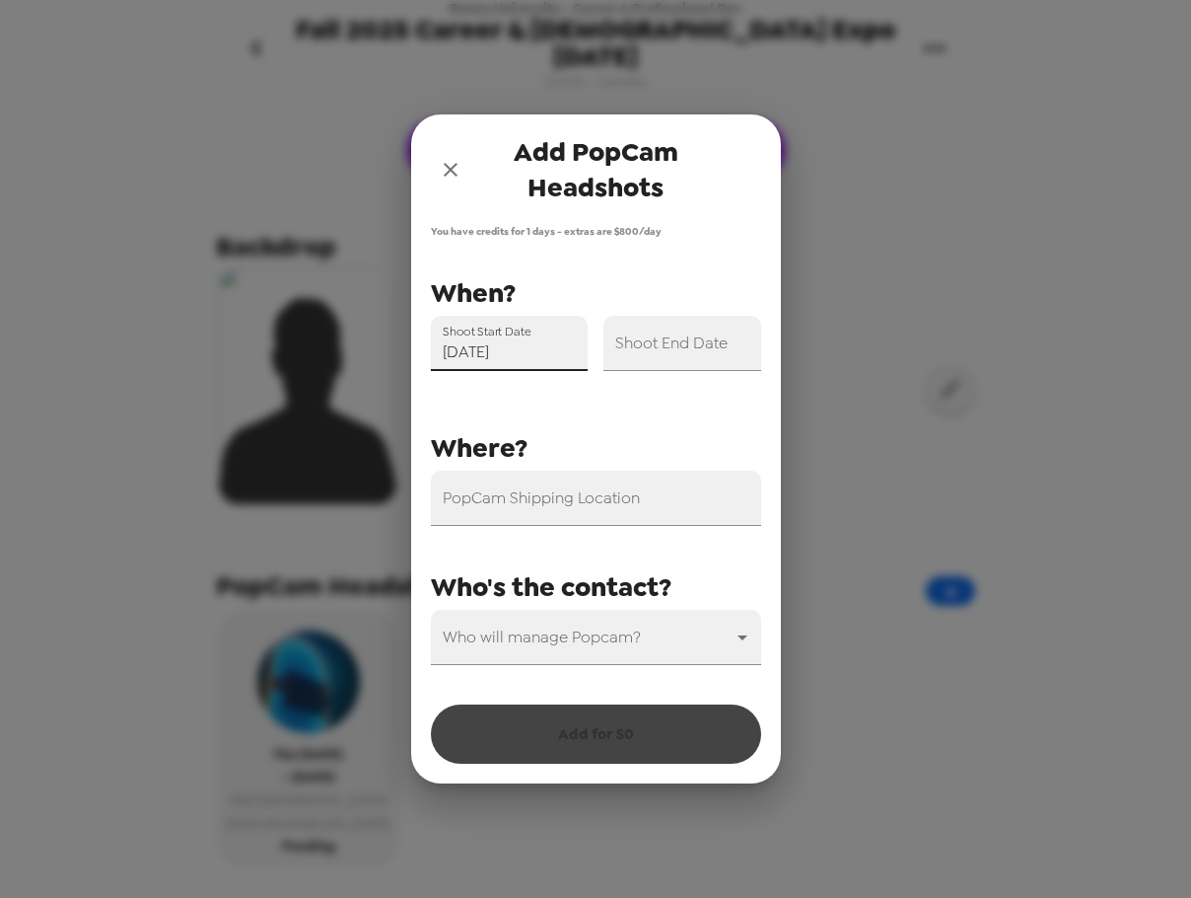
click at [688, 341] on div "Shoot End Date" at bounding box center [683, 343] width 158 height 55
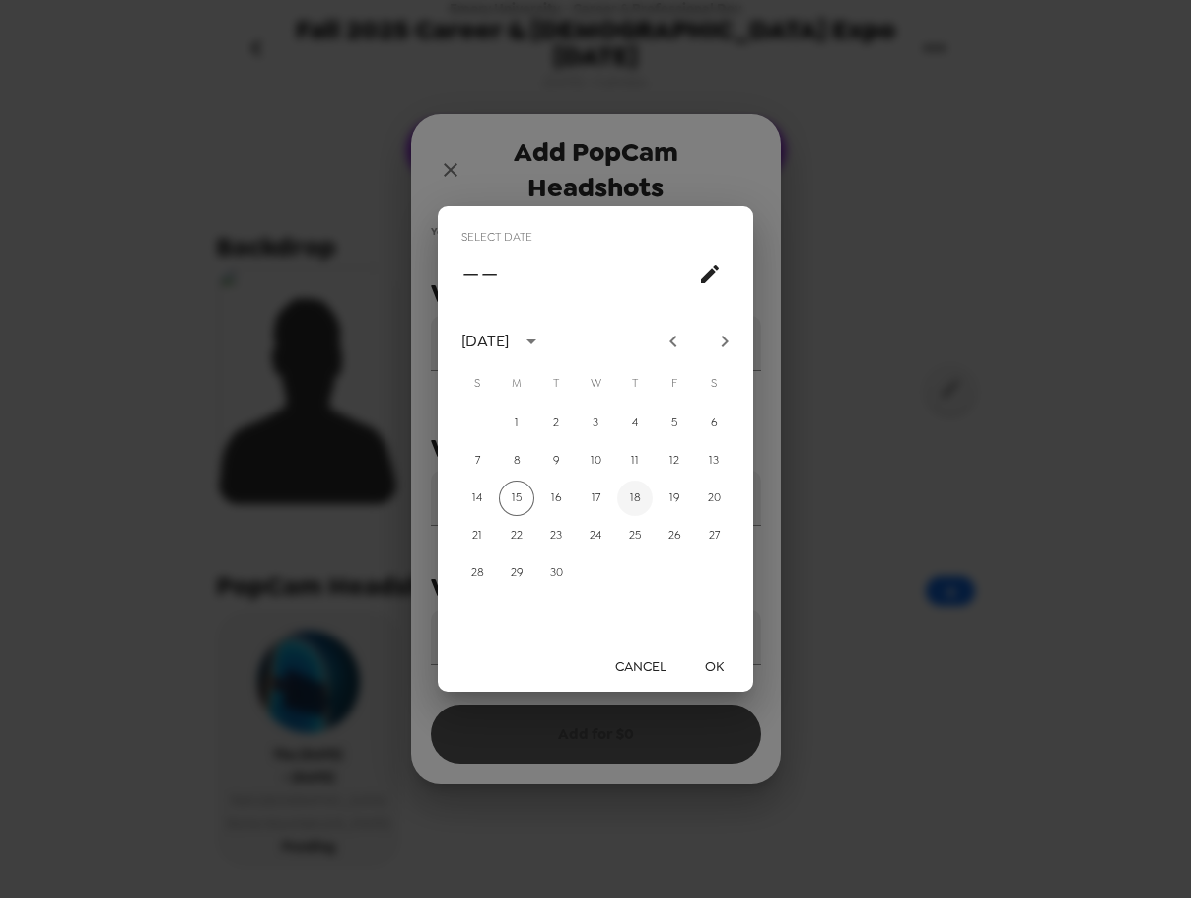
drag, startPoint x: 634, startPoint y: 500, endPoint x: 648, endPoint y: 535, distance: 37.2
click at [634, 501] on button "18" at bounding box center [635, 498] width 36 height 36
type input "09/18/2025"
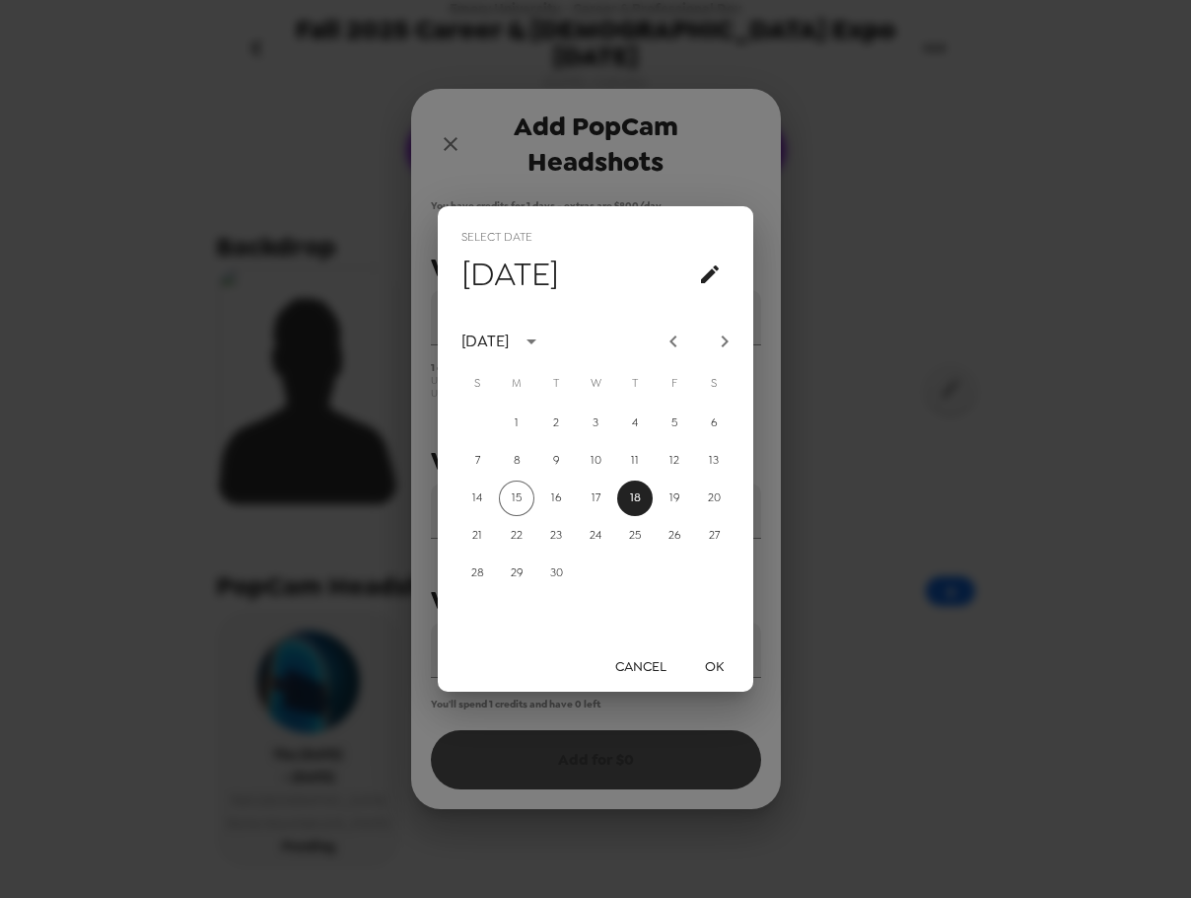
click at [713, 665] on button "OK" at bounding box center [714, 666] width 63 height 36
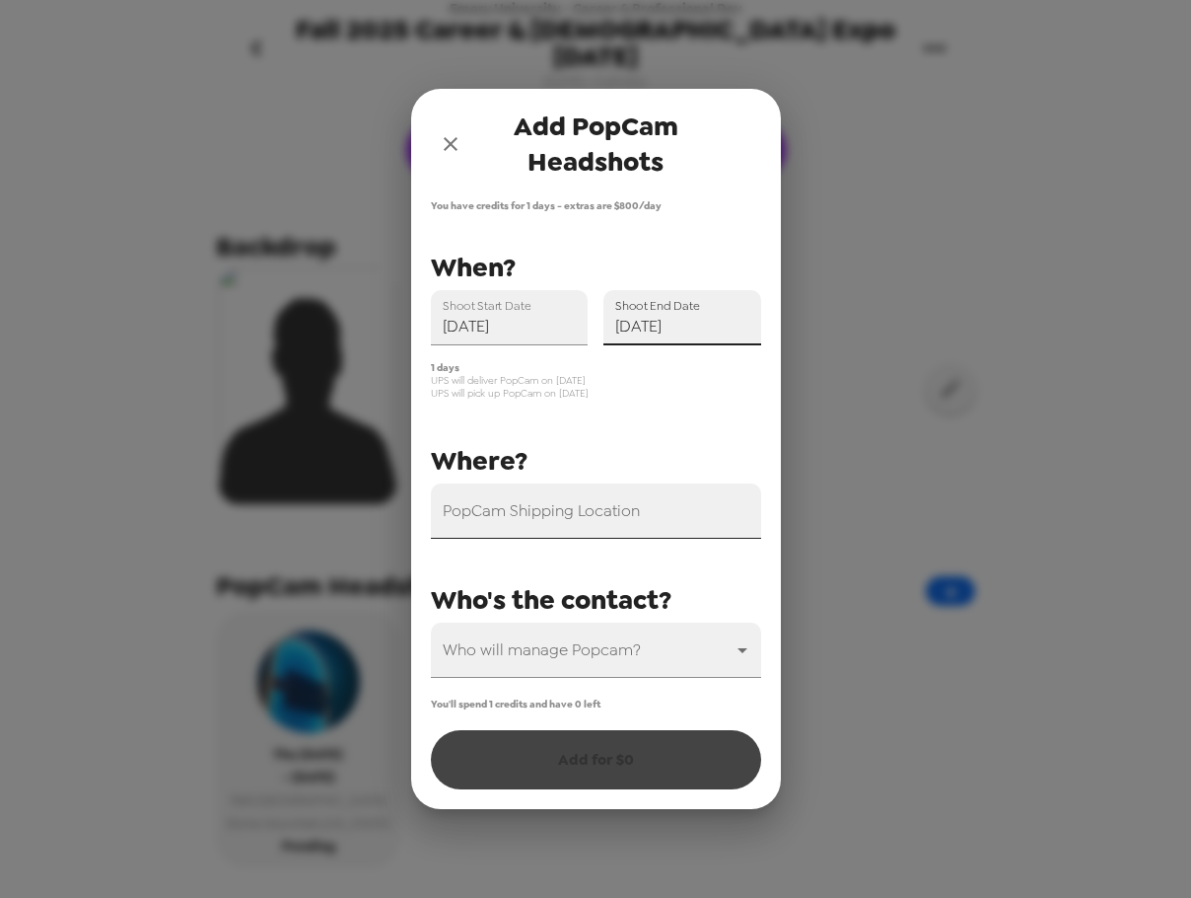
click at [588, 513] on input "PopCam Shipping Location" at bounding box center [596, 510] width 330 height 55
paste input "1565 Butternut Cove Stone Mountain, Georgia 30083"
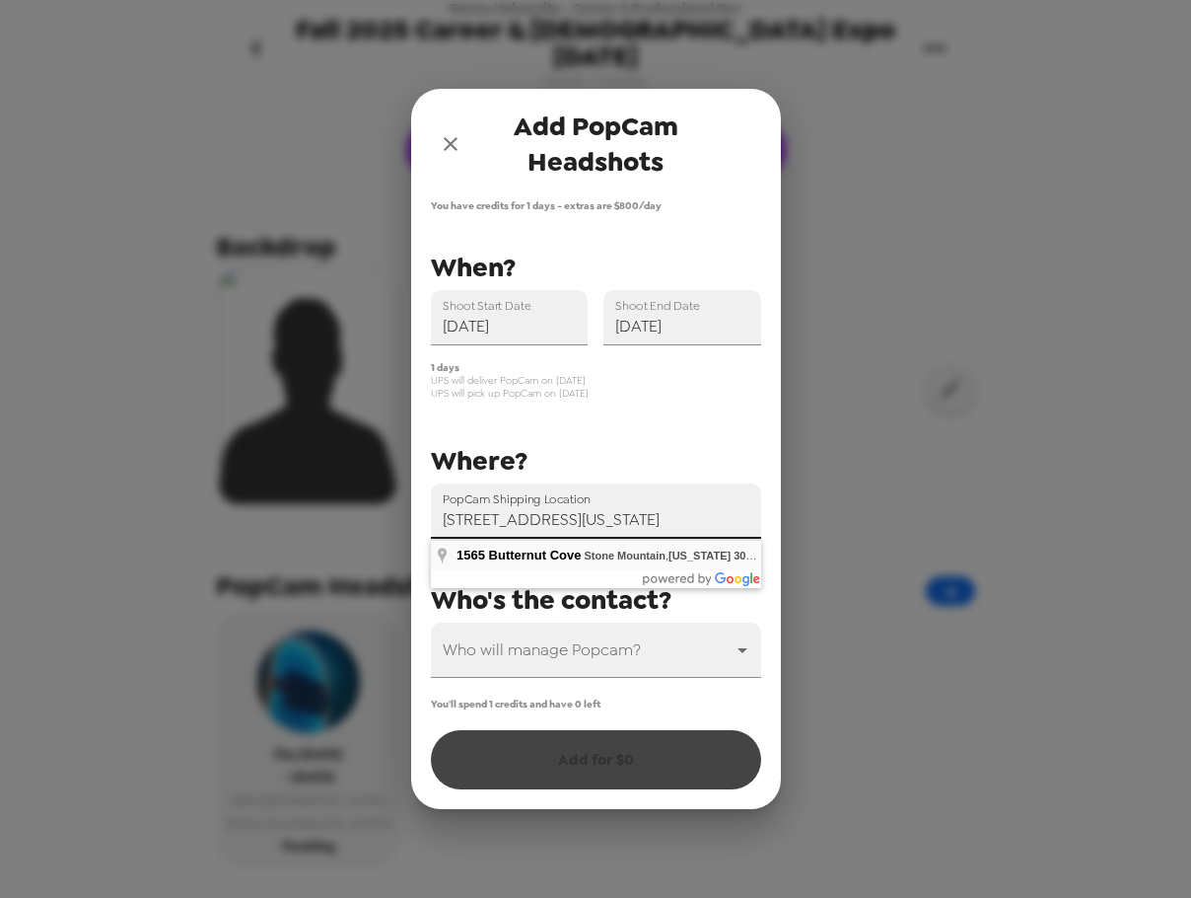
type input "1565 Butternut Cove, Stone Mountain, Georgia 30083, USA"
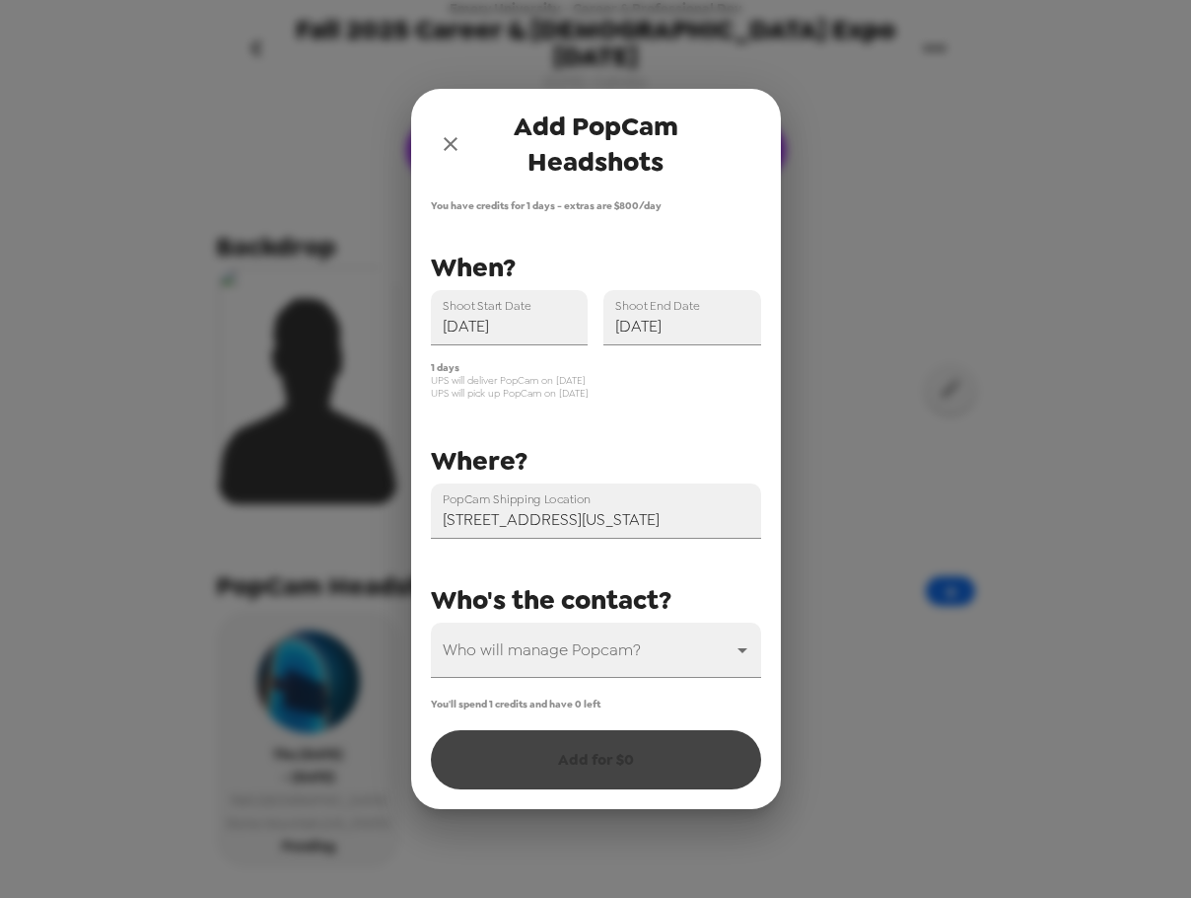
scroll to position [0, 0]
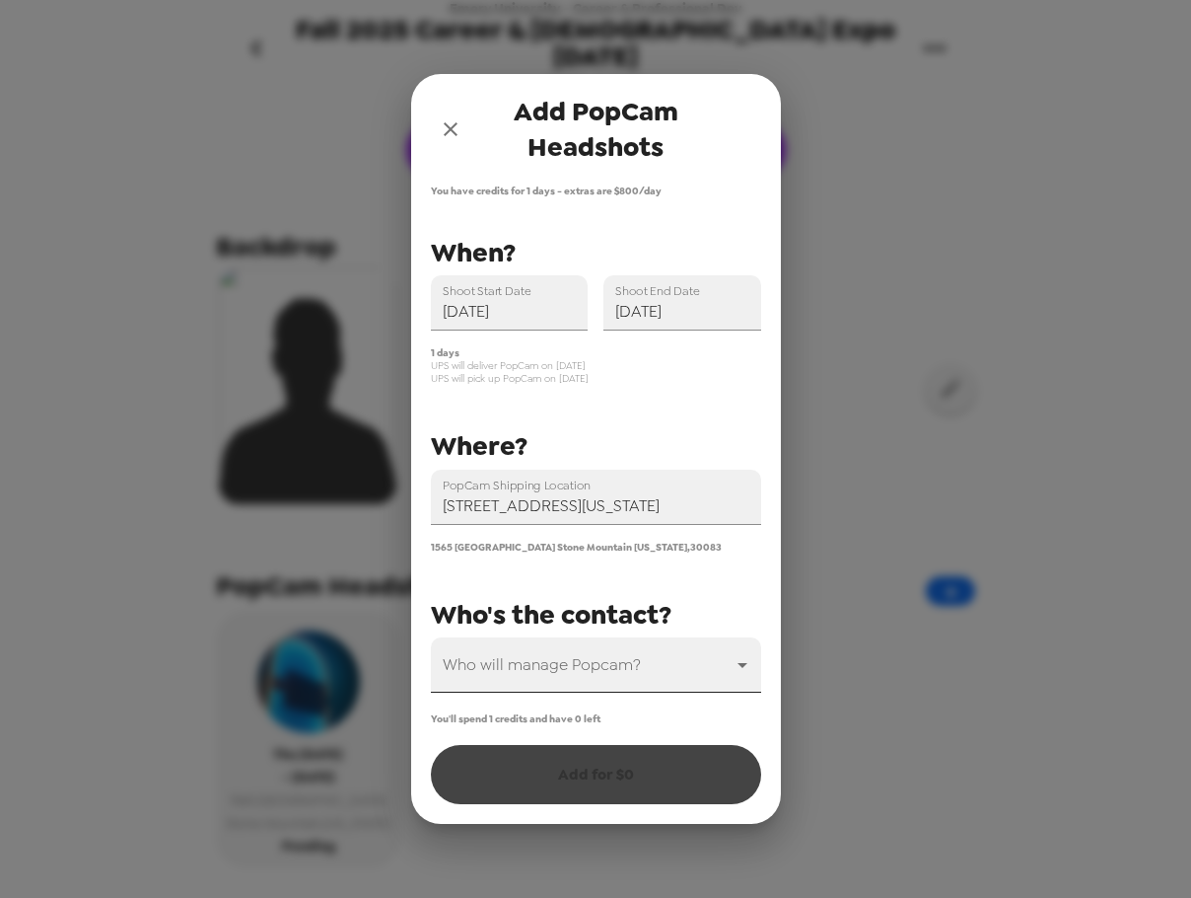
click at [546, 667] on body "Emory University - Career & Professional Dev Fall 2025 Career & Internship Expo…" at bounding box center [595, 449] width 1191 height 898
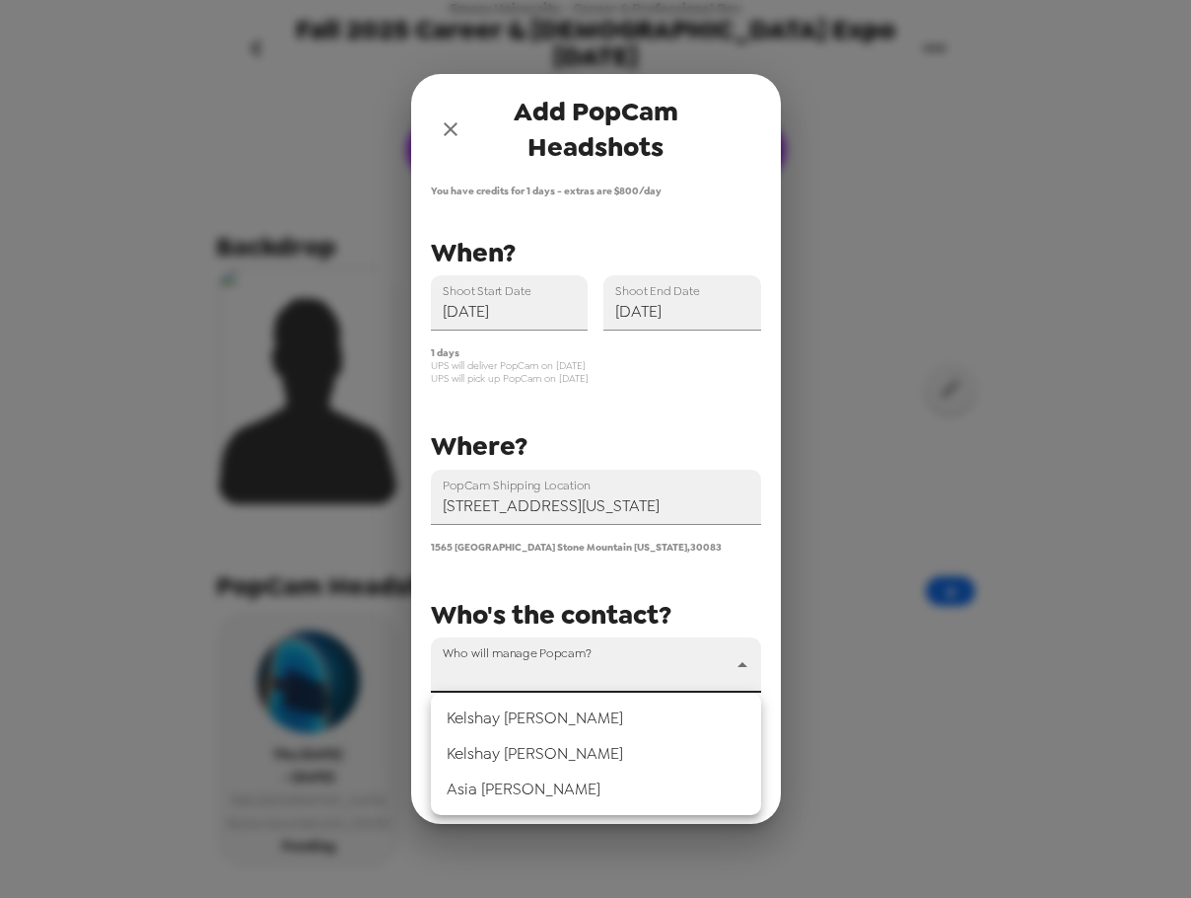
click at [520, 782] on li "Asia Waller" at bounding box center [596, 789] width 330 height 36
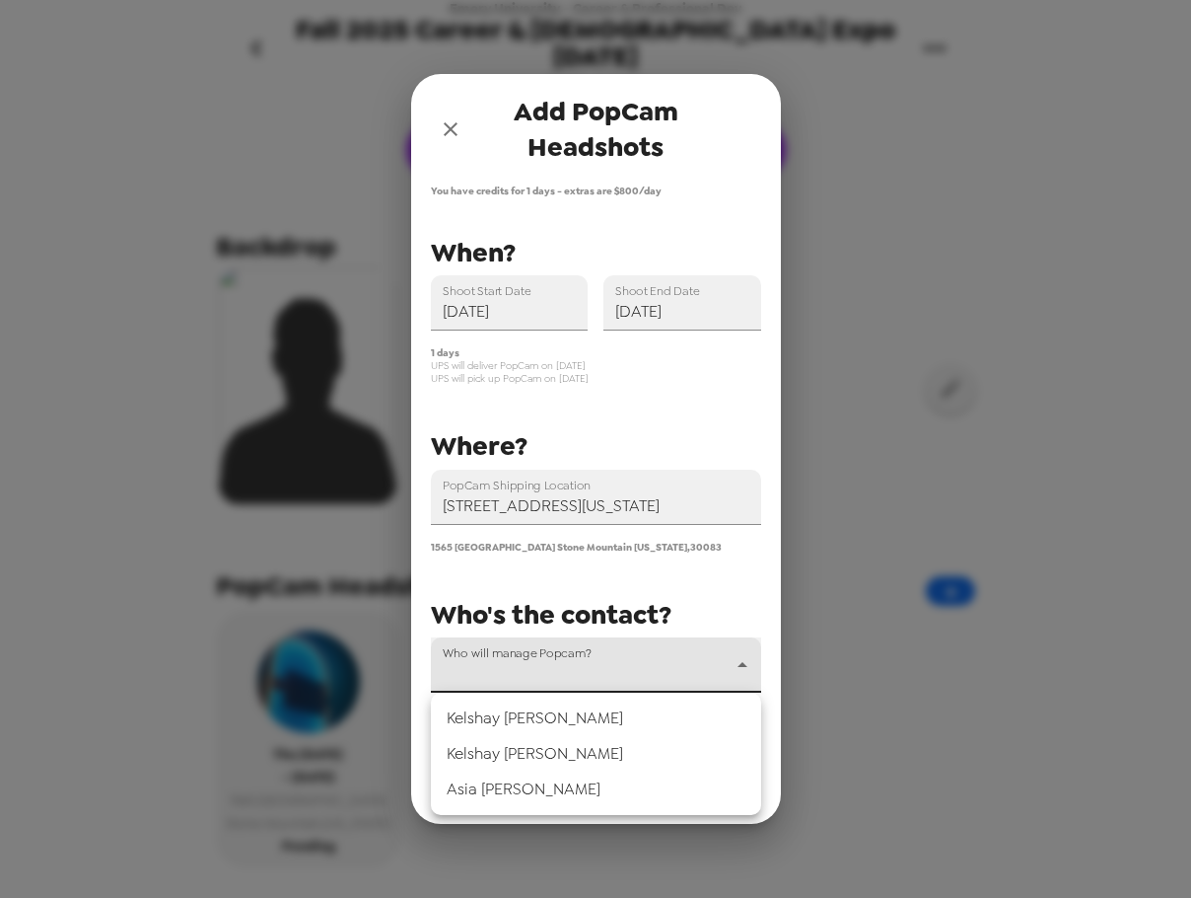
type input "51159"
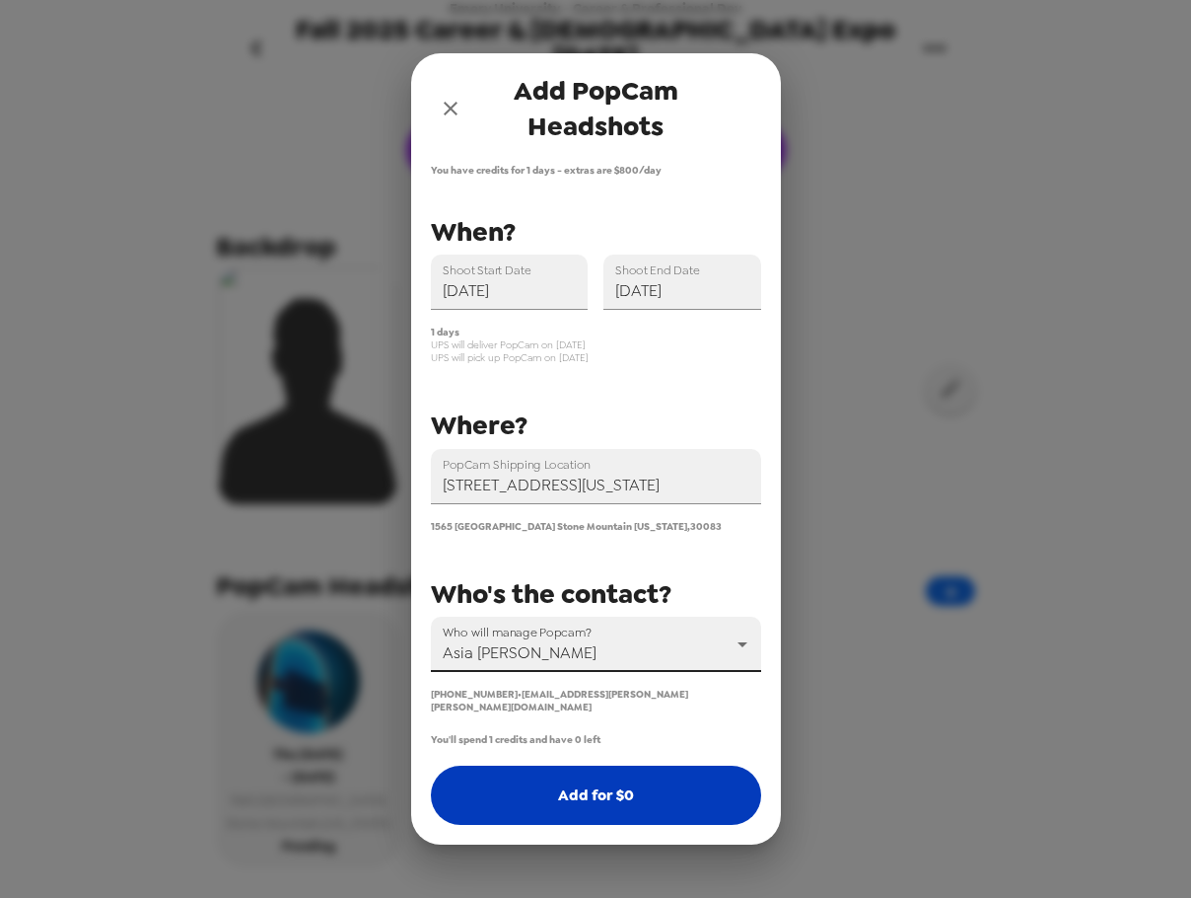
click at [550, 799] on button "Add for $ 0" at bounding box center [596, 794] width 330 height 59
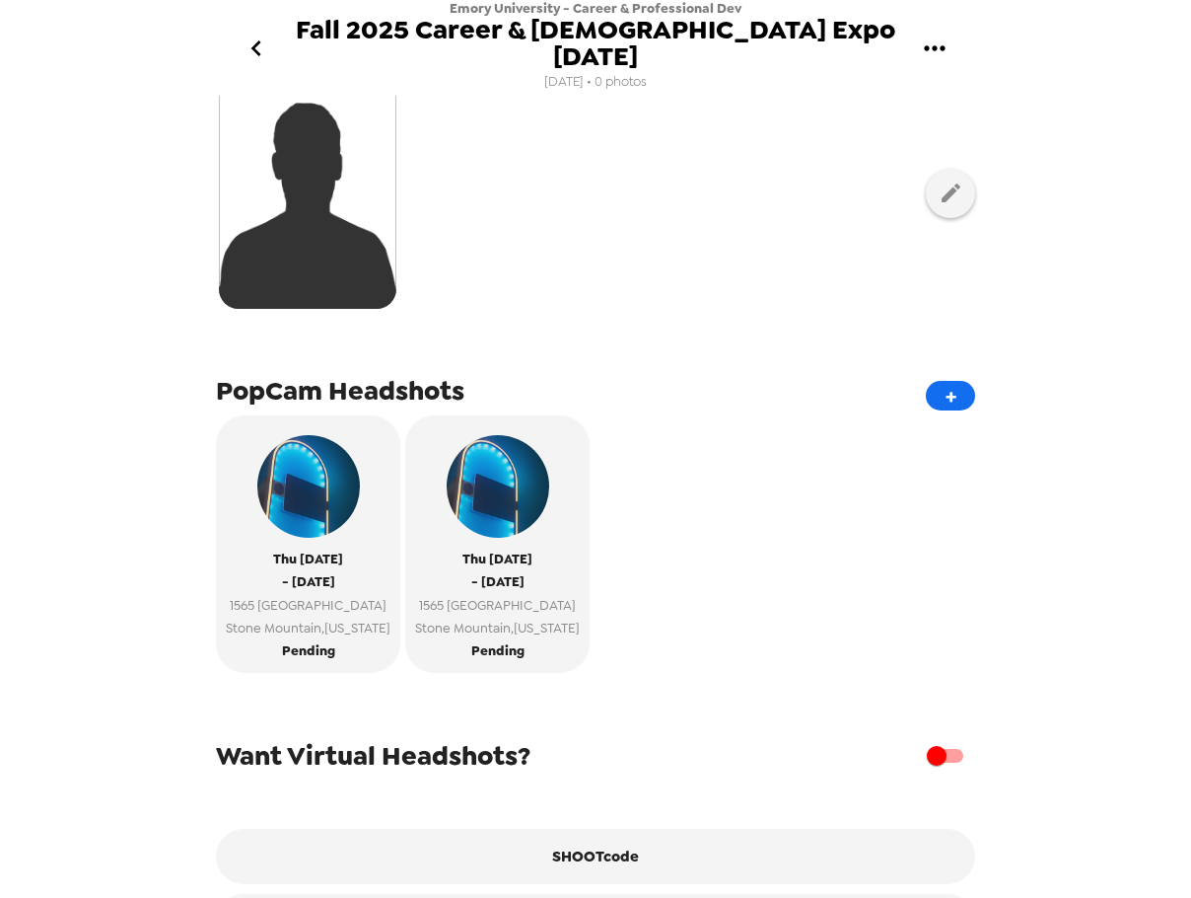
scroll to position [264, 0]
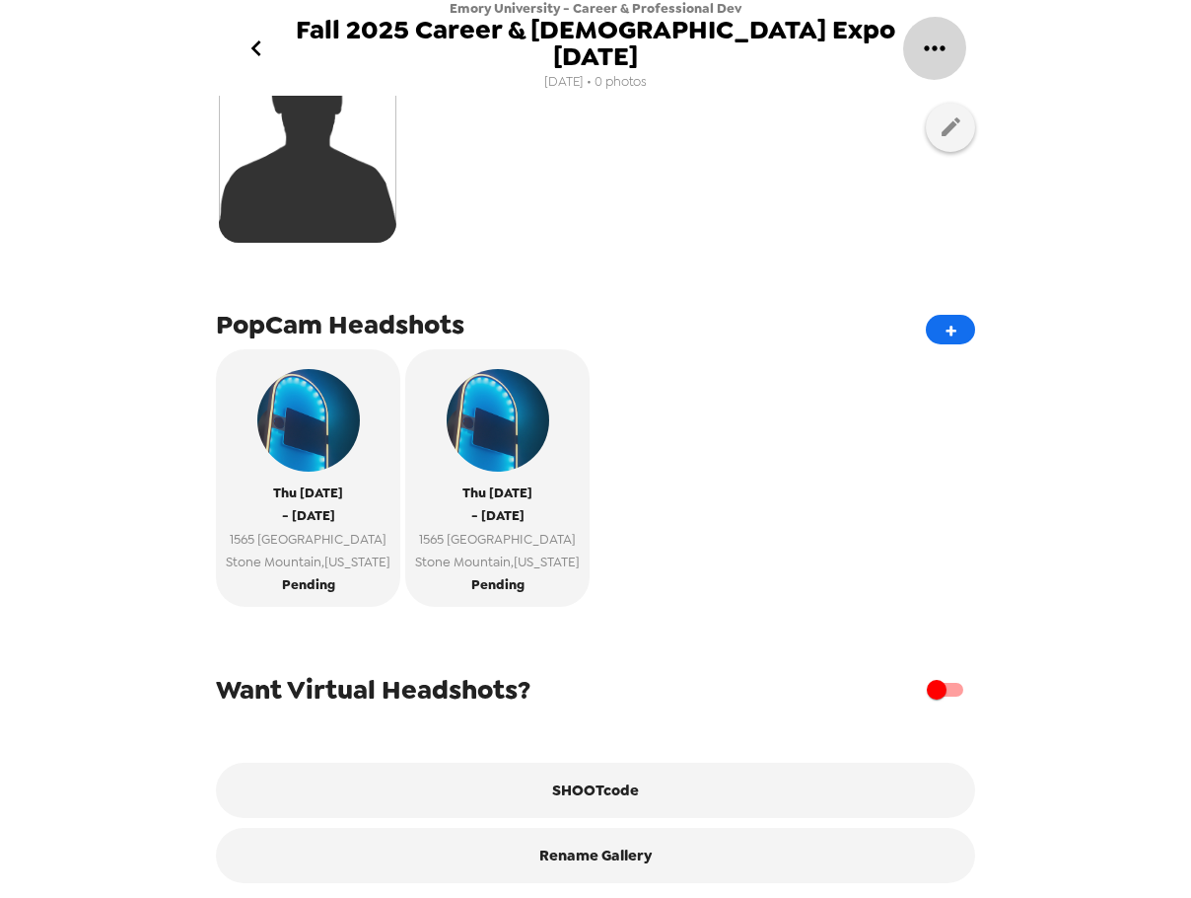
click at [932, 33] on icon "gallery menu" at bounding box center [935, 49] width 32 height 32
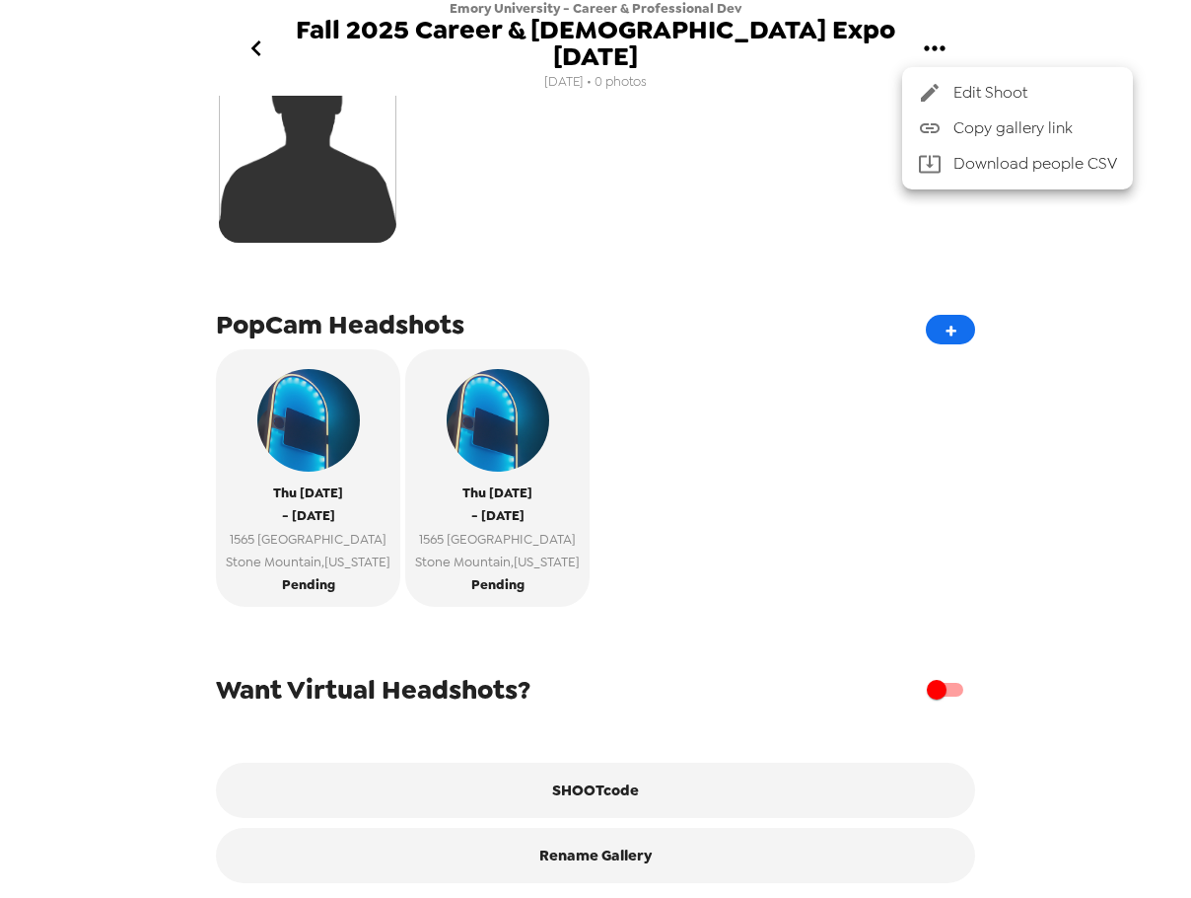
click at [1017, 127] on span "Copy gallery link" at bounding box center [1036, 128] width 164 height 24
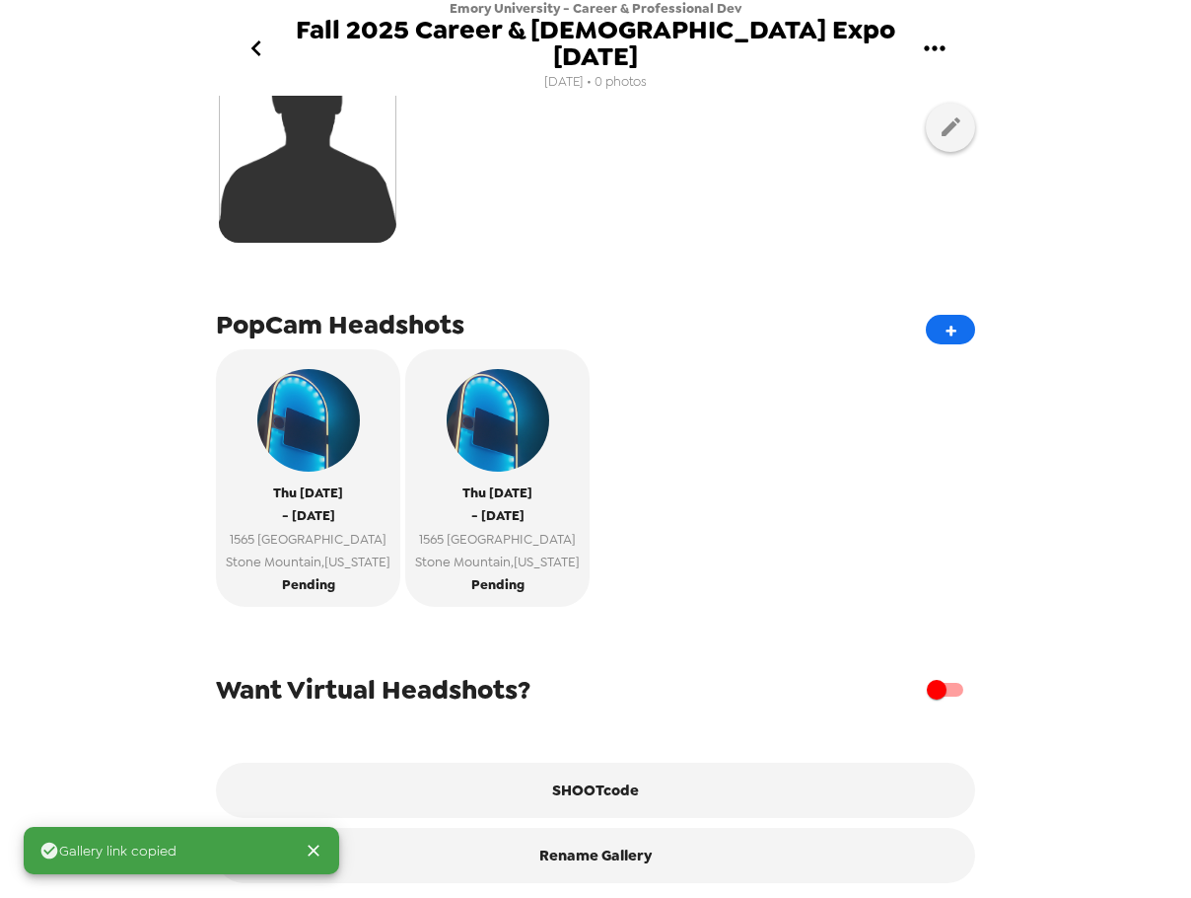
click at [936, 45] on icon "gallery menu" at bounding box center [934, 47] width 21 height 5
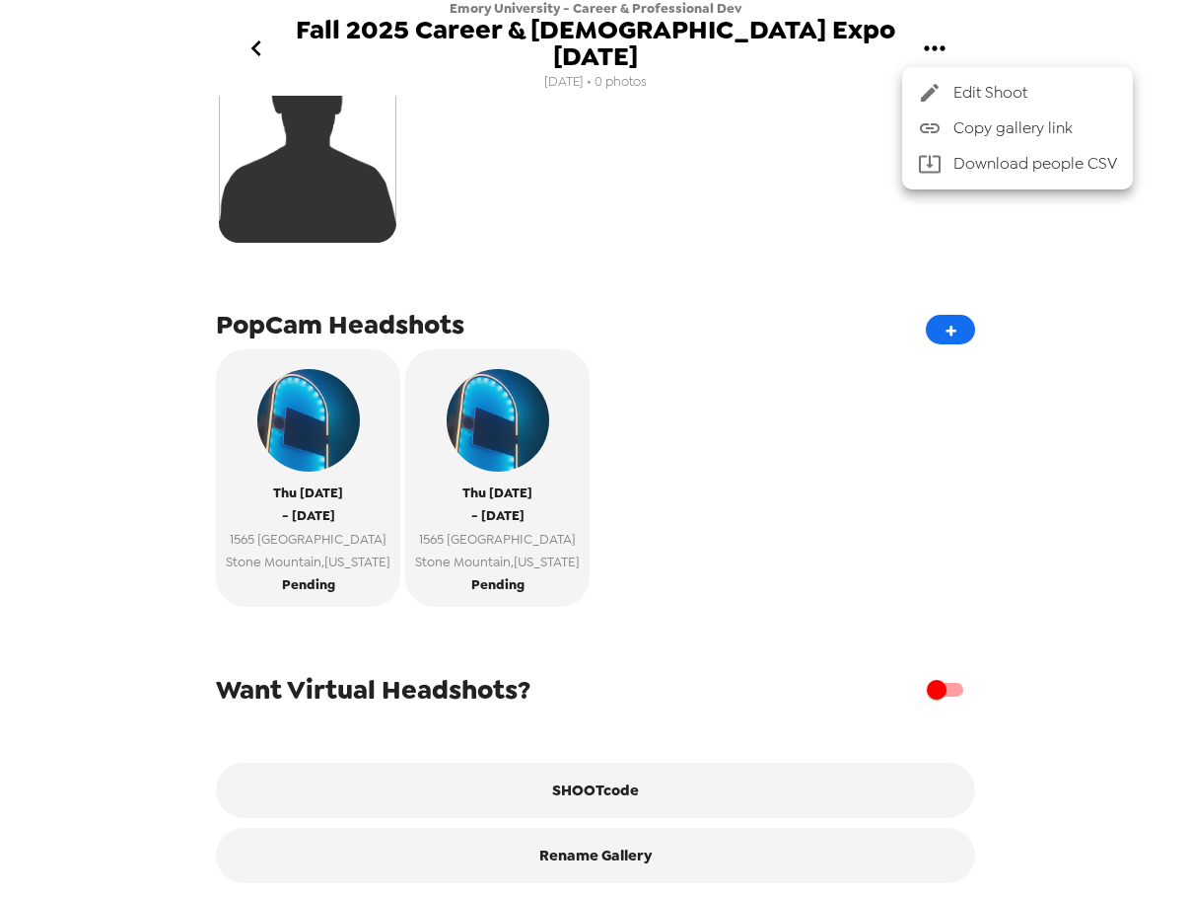
drag, startPoint x: 764, startPoint y: 573, endPoint x: 687, endPoint y: 710, distance: 157.2
click at [760, 578] on div at bounding box center [595, 449] width 1191 height 898
click at [637, 778] on button "SHOOTcode" at bounding box center [595, 789] width 759 height 55
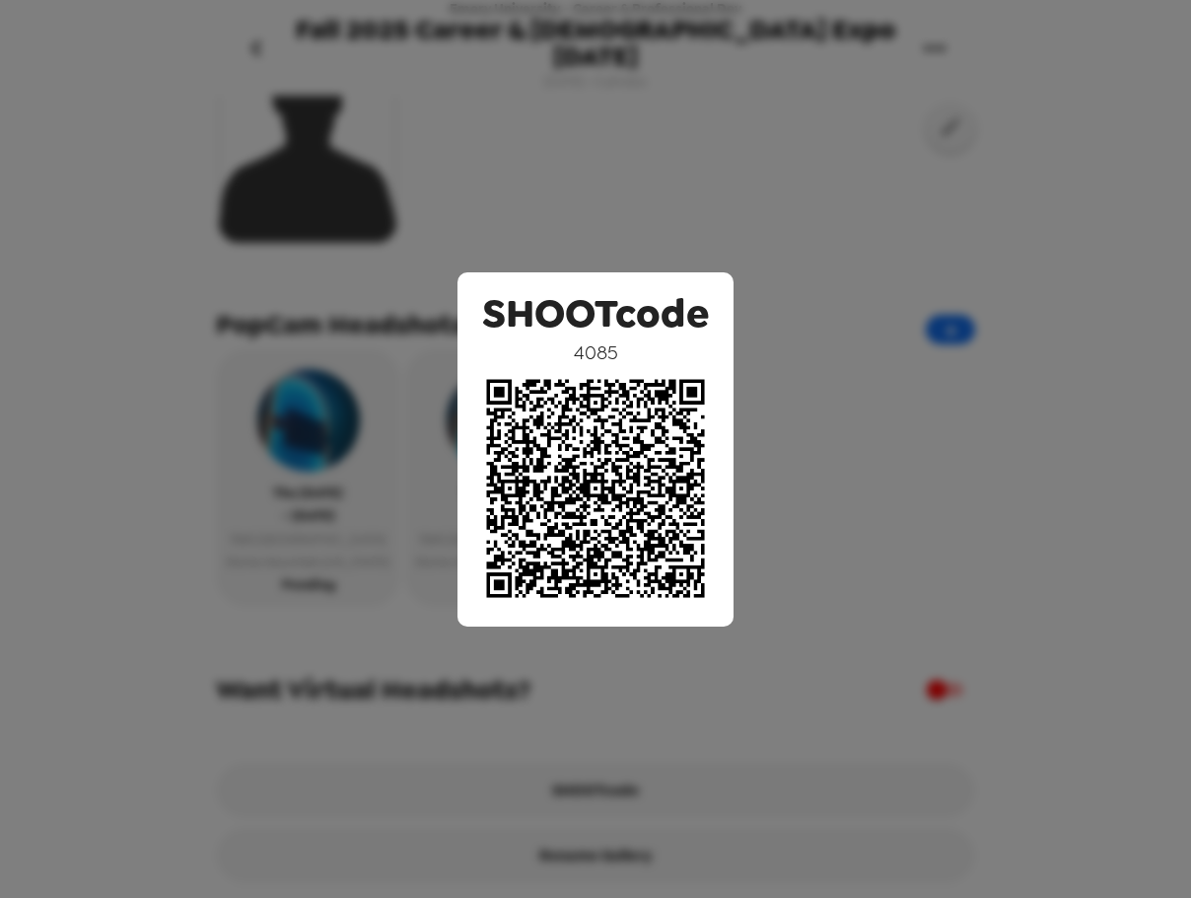
drag, startPoint x: 851, startPoint y: 143, endPoint x: 916, endPoint y: 95, distance: 81.1
click at [851, 141] on div "SHOOTcode 4085" at bounding box center [595, 449] width 1191 height 898
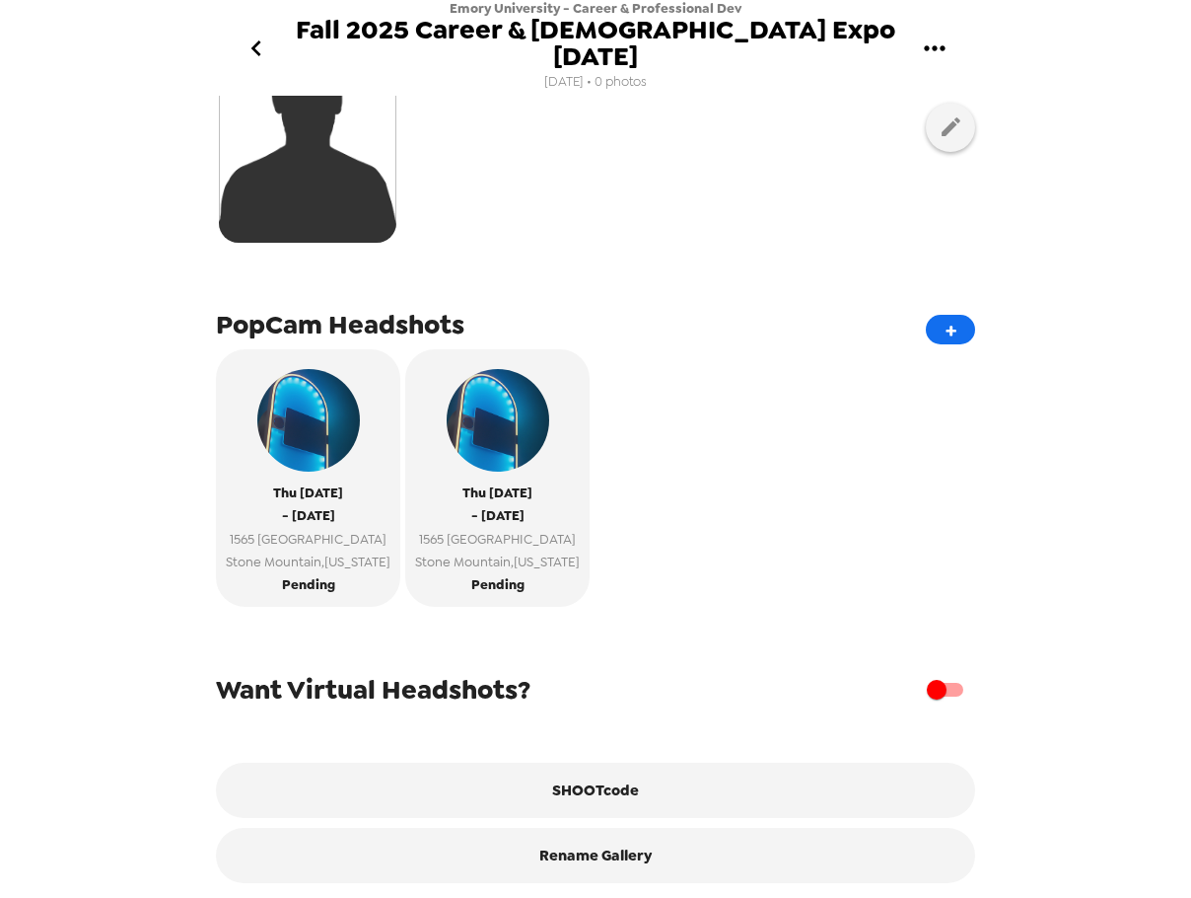
click at [939, 35] on icon "gallery menu" at bounding box center [935, 49] width 32 height 32
click at [966, 127] on span "Copy gallery link" at bounding box center [1036, 128] width 164 height 24
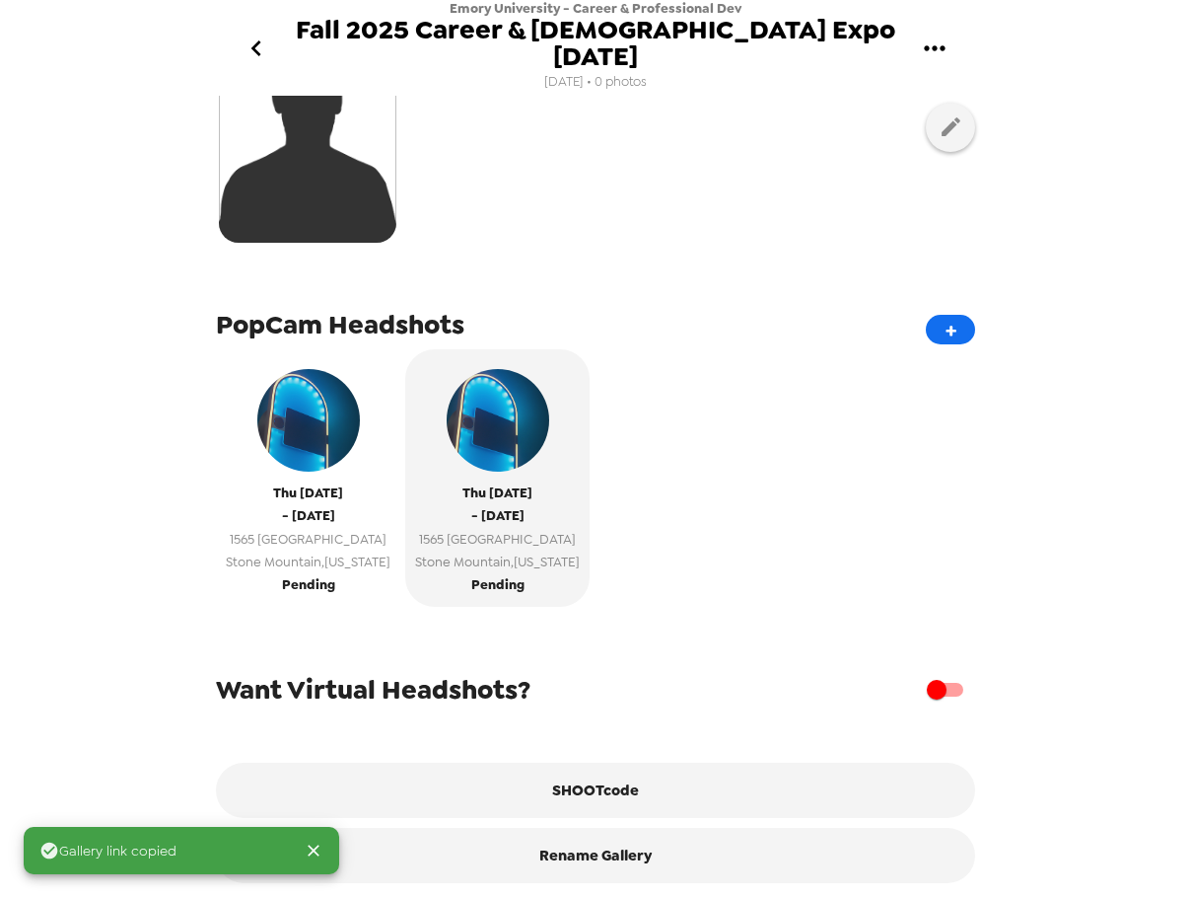
click at [298, 528] on span "1565 [GEOGRAPHIC_DATA]" at bounding box center [308, 539] width 165 height 23
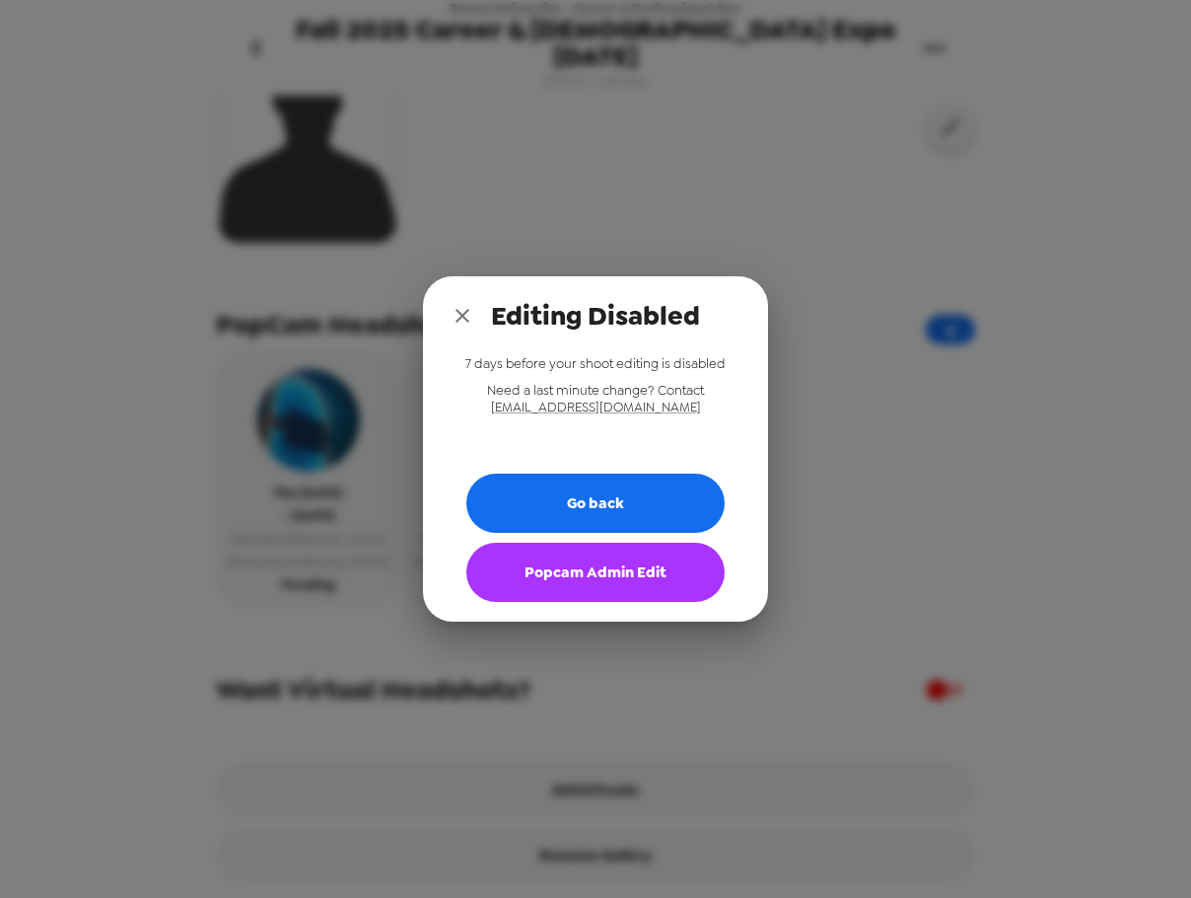
click at [612, 562] on button "Popcam Admin Edit" at bounding box center [596, 571] width 258 height 59
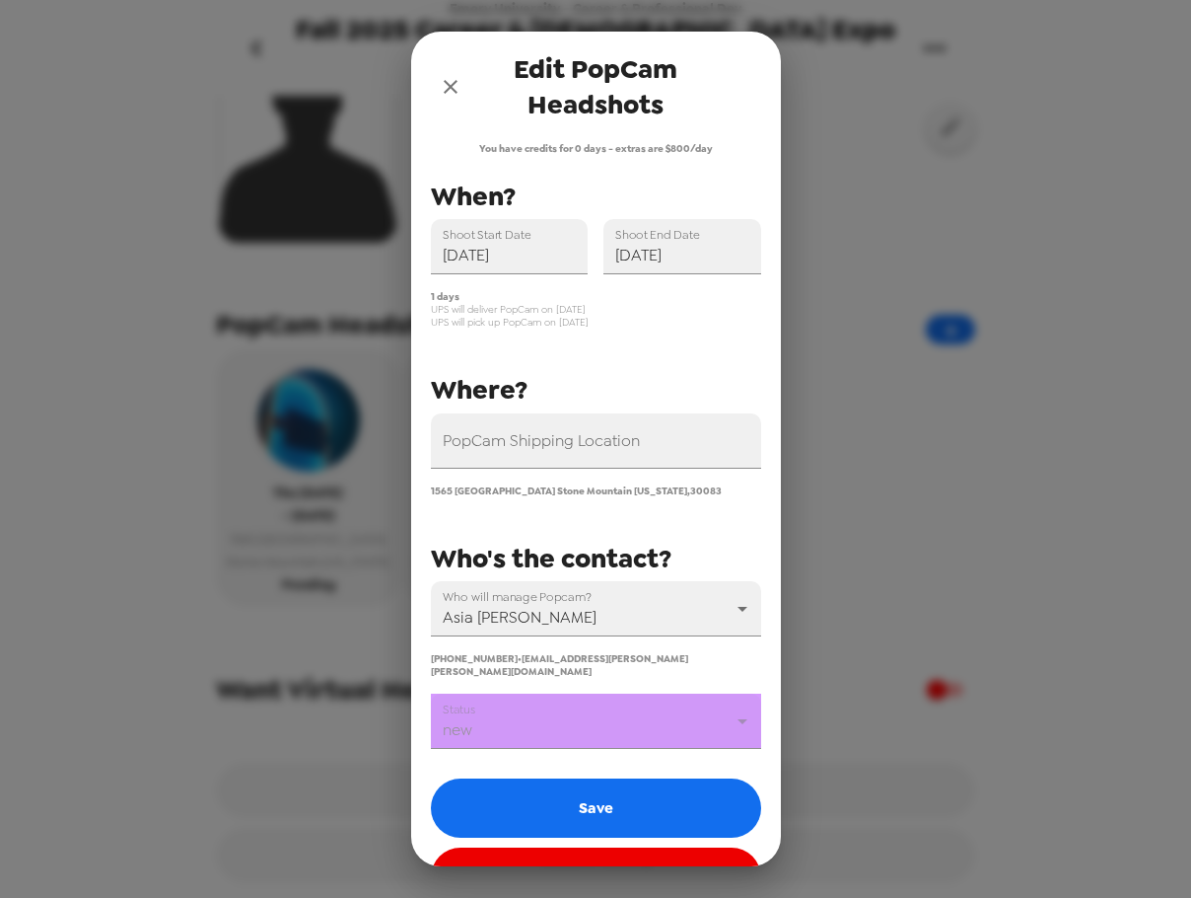
click at [574, 721] on body "Emory University - Career & Professional Dev Fall 2025 Career & Internship Expo…" at bounding box center [595, 449] width 1191 height 898
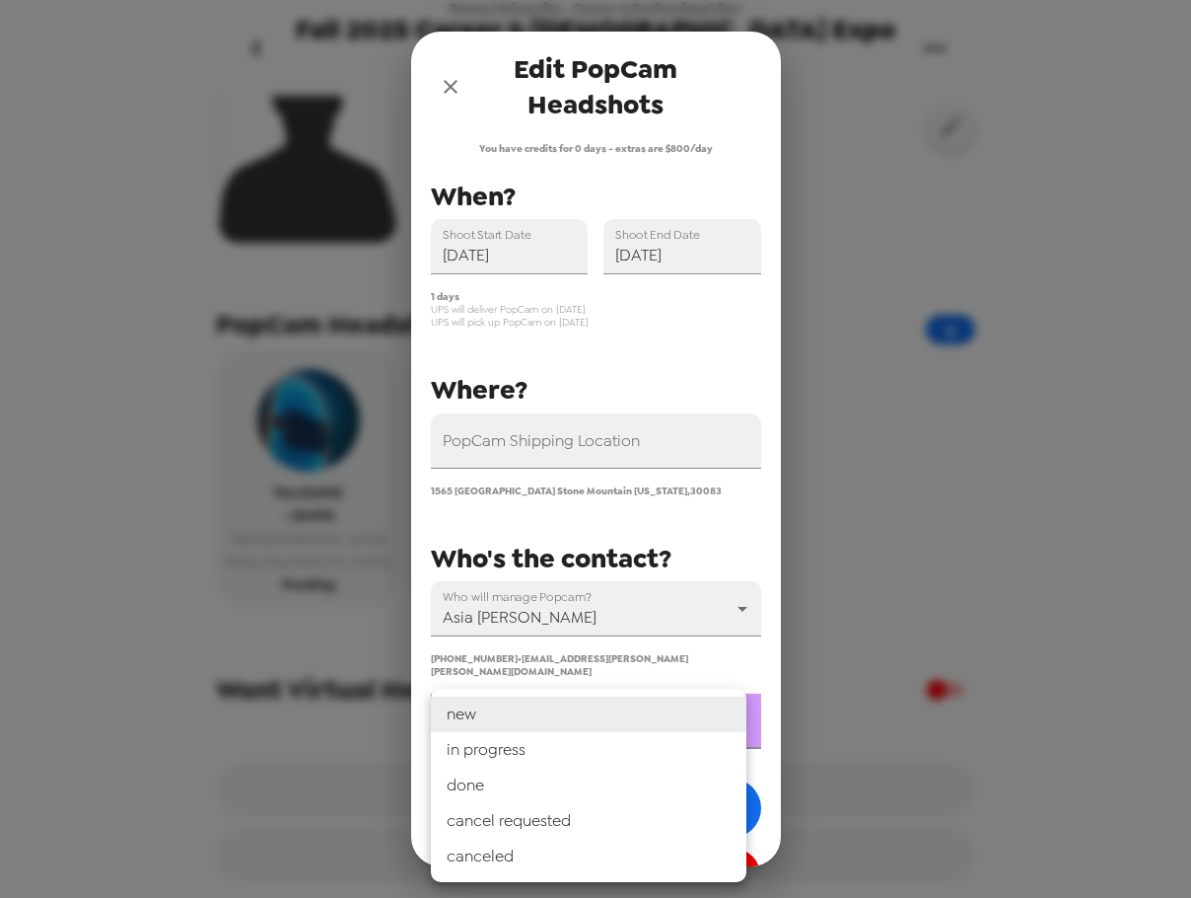
click at [575, 749] on li "in progress" at bounding box center [589, 750] width 316 height 36
type input "in progress"
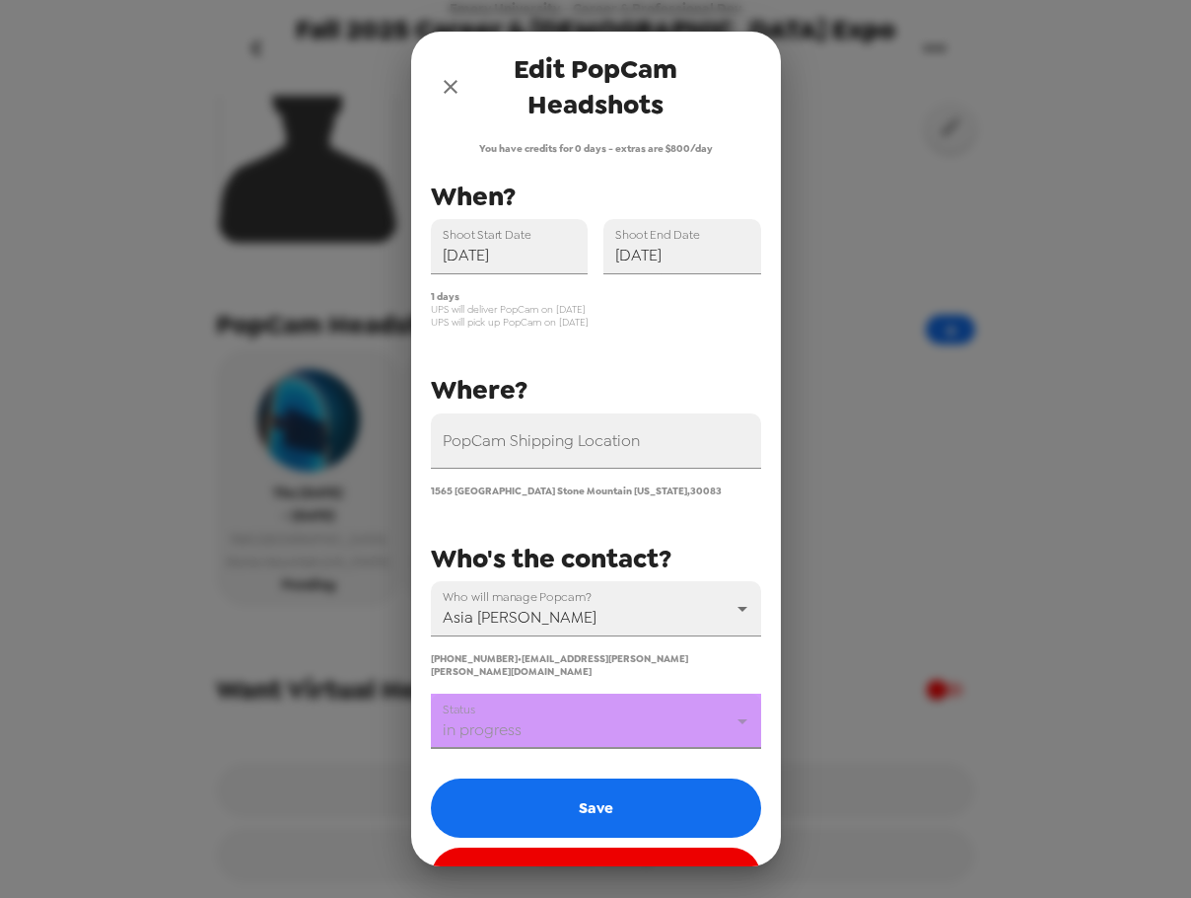
click at [577, 778] on button "Save" at bounding box center [596, 807] width 330 height 59
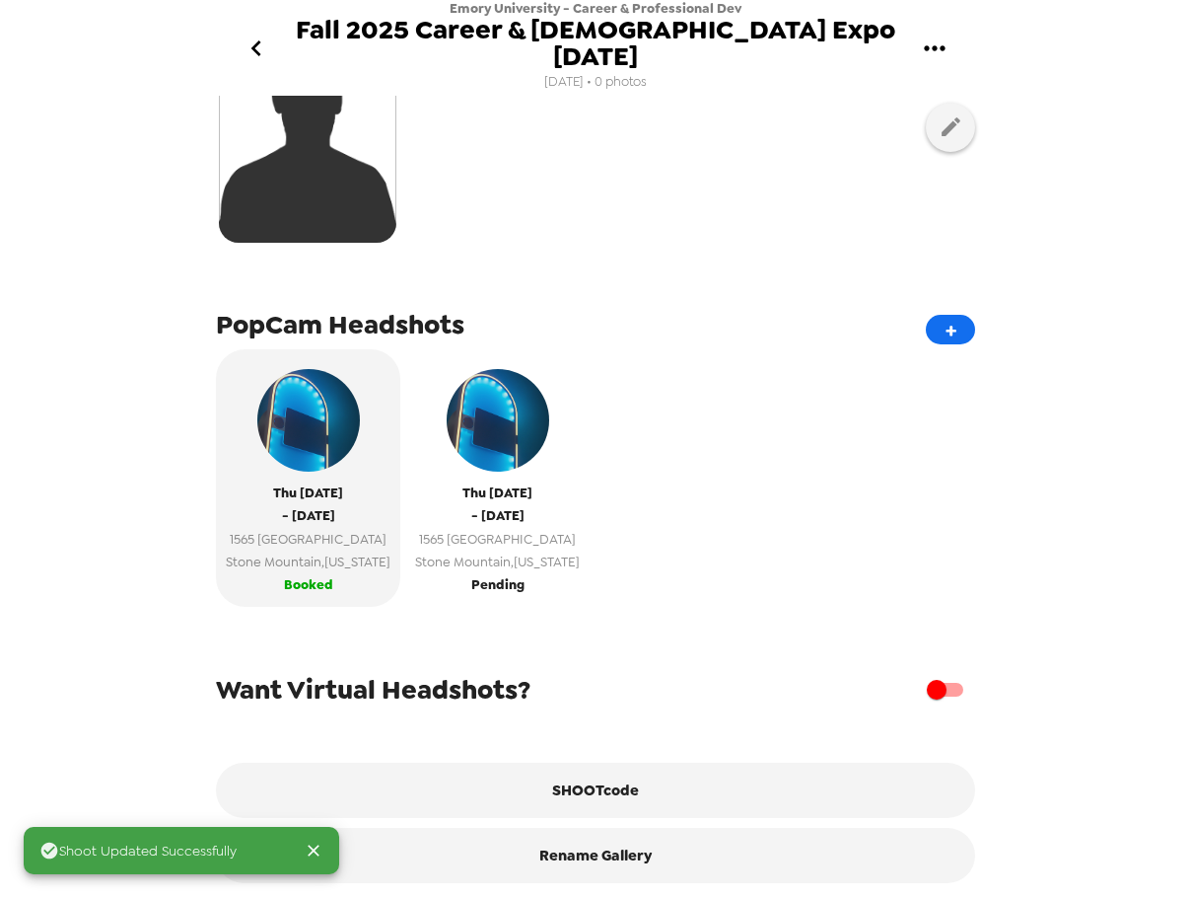
click at [527, 550] on span "Stone Mountain , Georgia" at bounding box center [497, 561] width 165 height 23
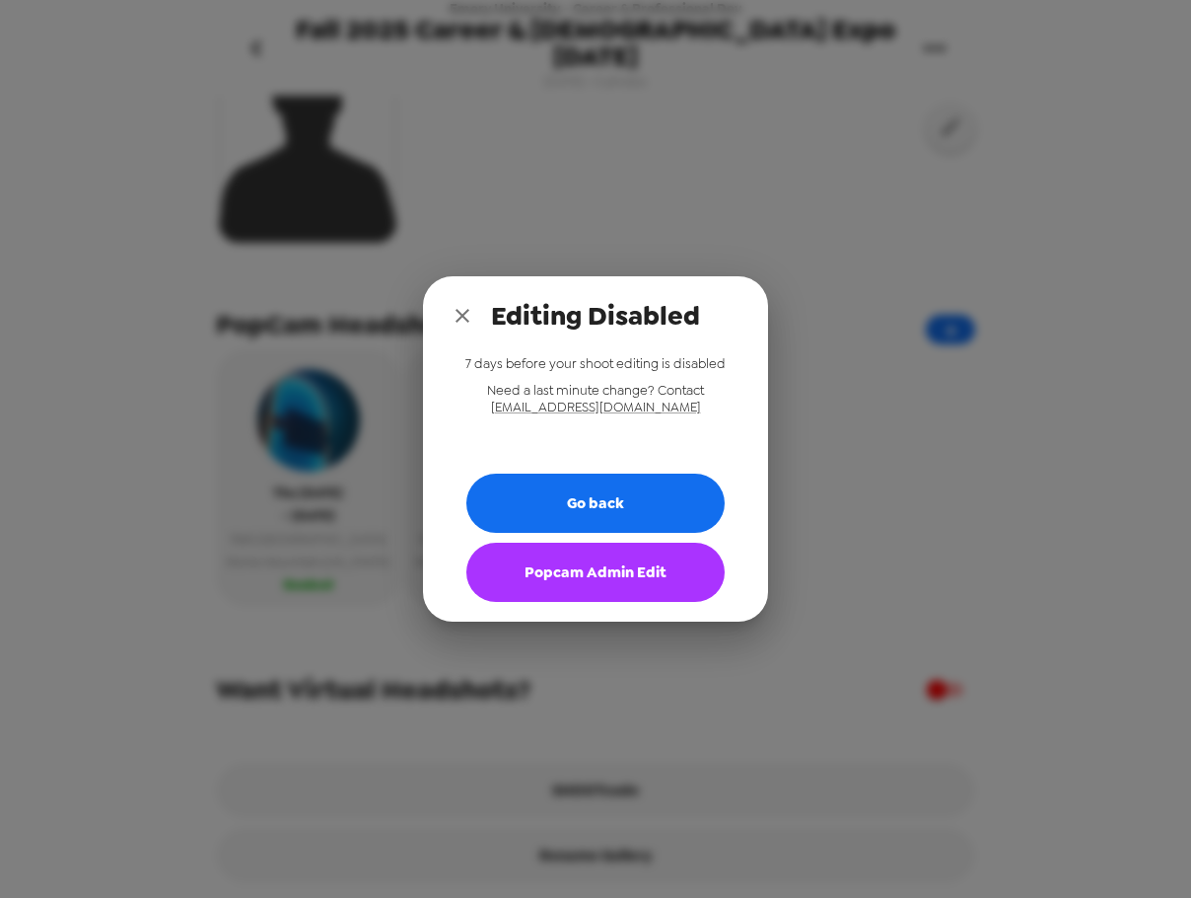
click at [602, 562] on button "Popcam Admin Edit" at bounding box center [596, 571] width 258 height 59
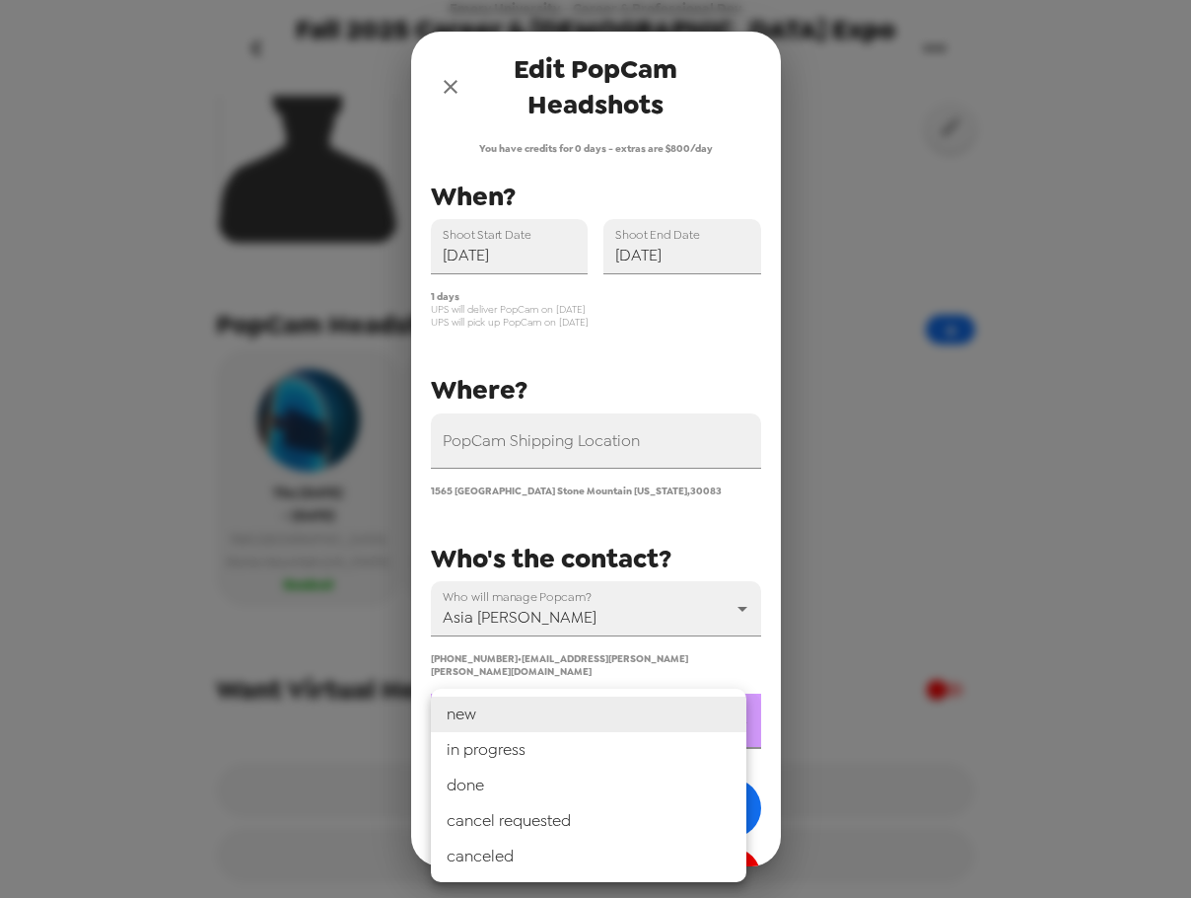
drag, startPoint x: 567, startPoint y: 723, endPoint x: 568, endPoint y: 781, distance: 58.2
click at [567, 728] on body "Emory University - Career & Professional Dev Fall 2025 Career & Internship Expo…" at bounding box center [595, 449] width 1191 height 898
click at [564, 757] on li "in progress" at bounding box center [589, 750] width 316 height 36
type input "in progress"
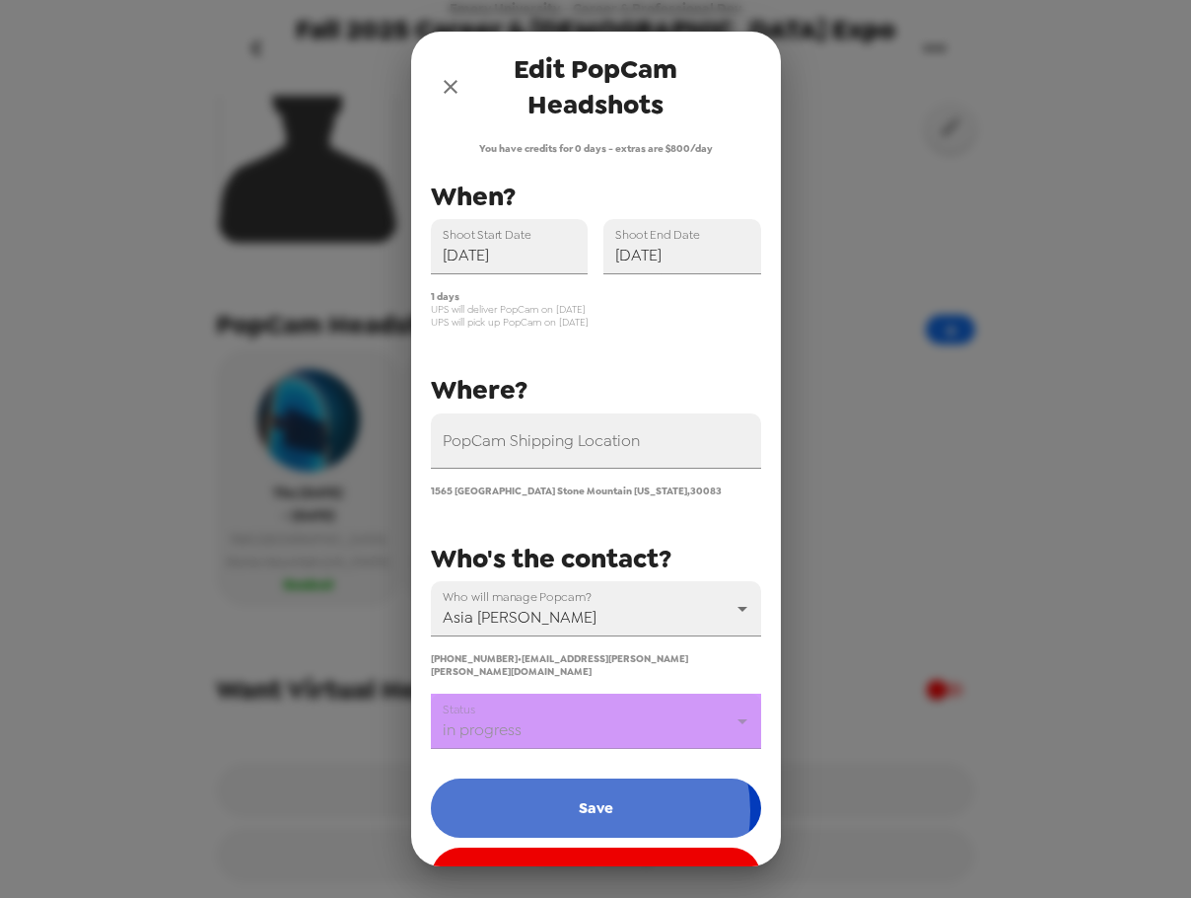
drag, startPoint x: 588, startPoint y: 798, endPoint x: 602, endPoint y: 799, distance: 13.8
click at [589, 799] on button "Save" at bounding box center [596, 807] width 330 height 59
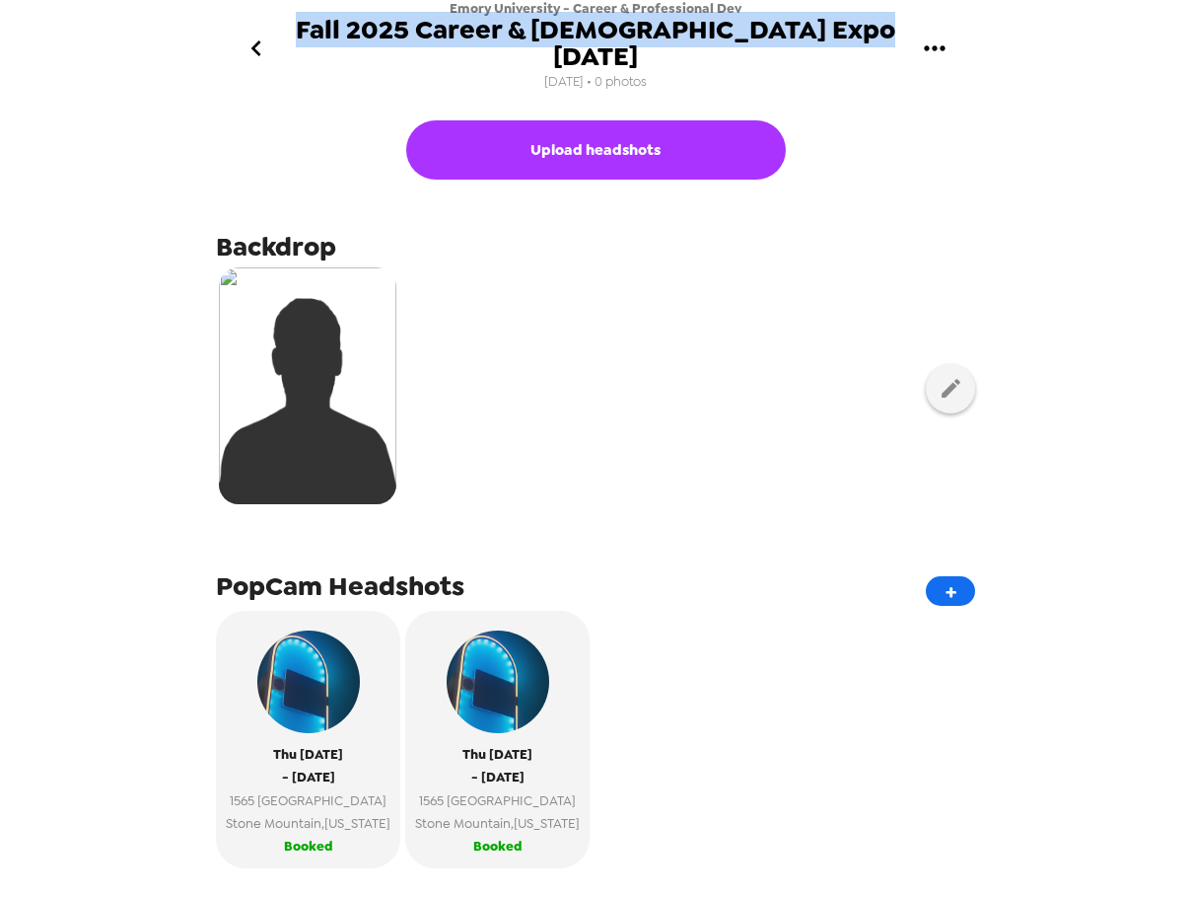
drag, startPoint x: 871, startPoint y: 28, endPoint x: 330, endPoint y: 33, distance: 540.5
click at [330, 27] on div "Emory University - Career & Professional Dev Fall 2025 Career & [DEMOGRAPHIC_DA…" at bounding box center [595, 48] width 789 height 96
copy span "Fall 2025 Career & [DEMOGRAPHIC_DATA] Expo [DATE]"
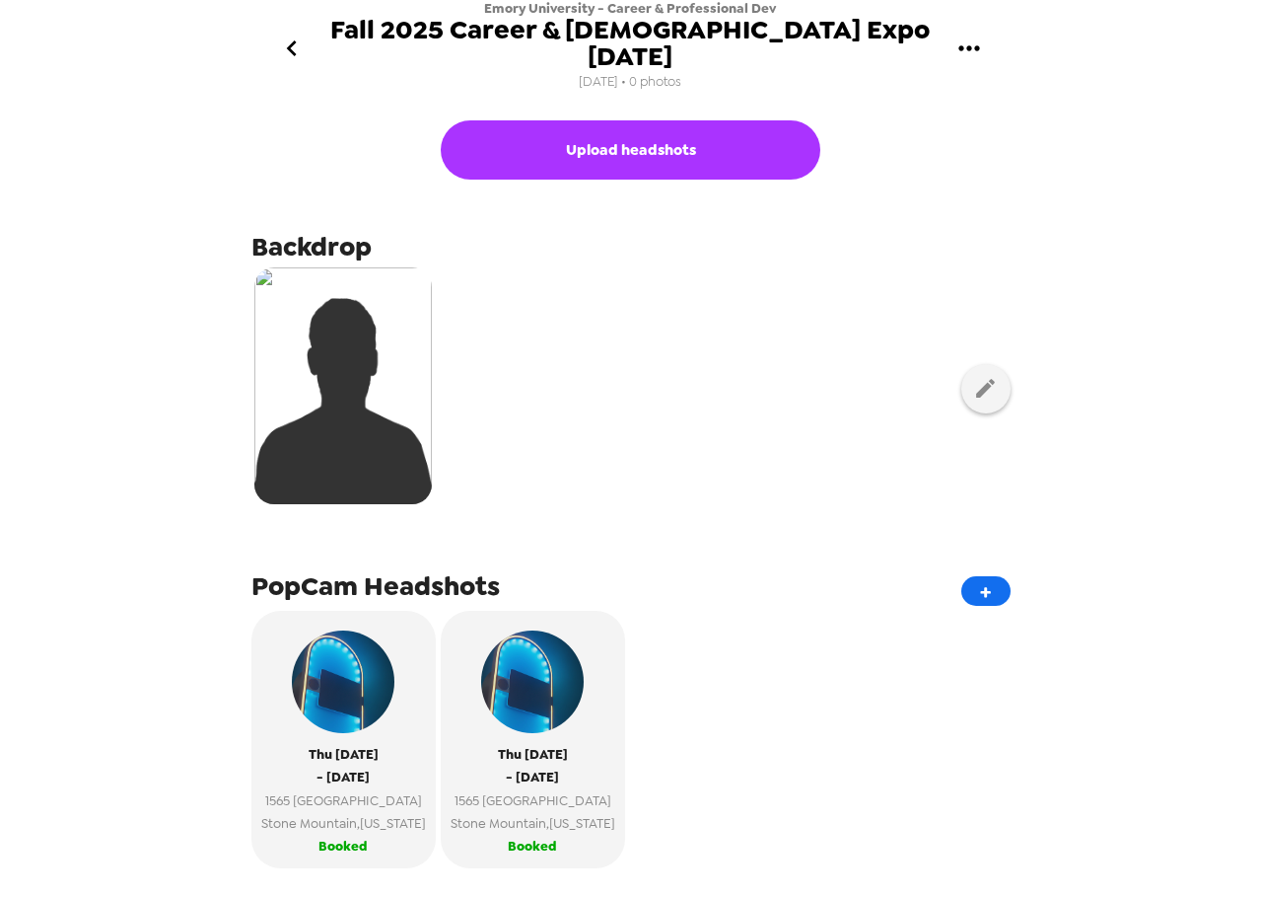
click at [146, 170] on div "Emory University - Career & Professional Dev Fall 2025 Career & [DEMOGRAPHIC_DA…" at bounding box center [630, 449] width 1261 height 898
click at [293, 33] on icon "go back" at bounding box center [292, 49] width 32 height 32
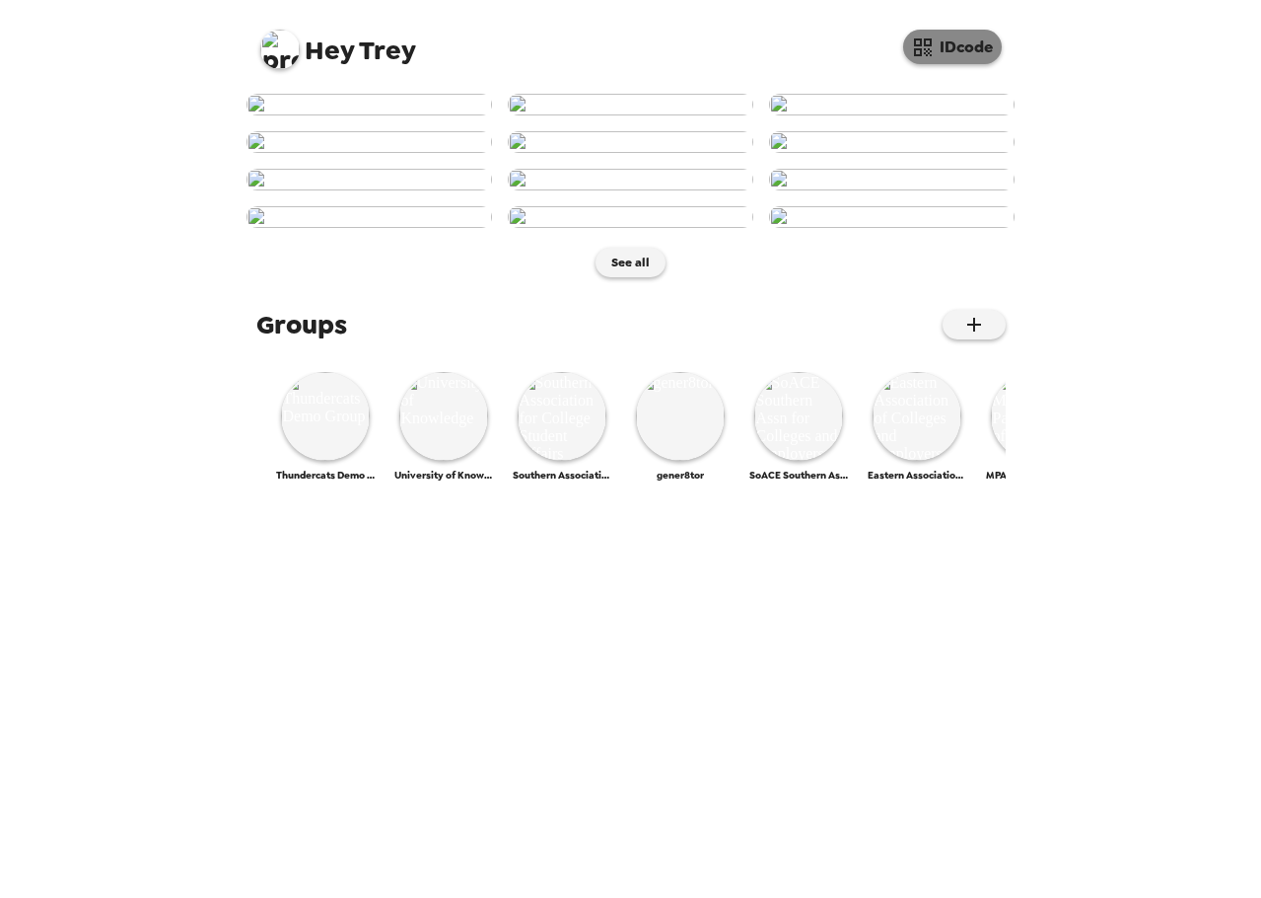
click at [970, 60] on button "IDcode" at bounding box center [952, 47] width 99 height 35
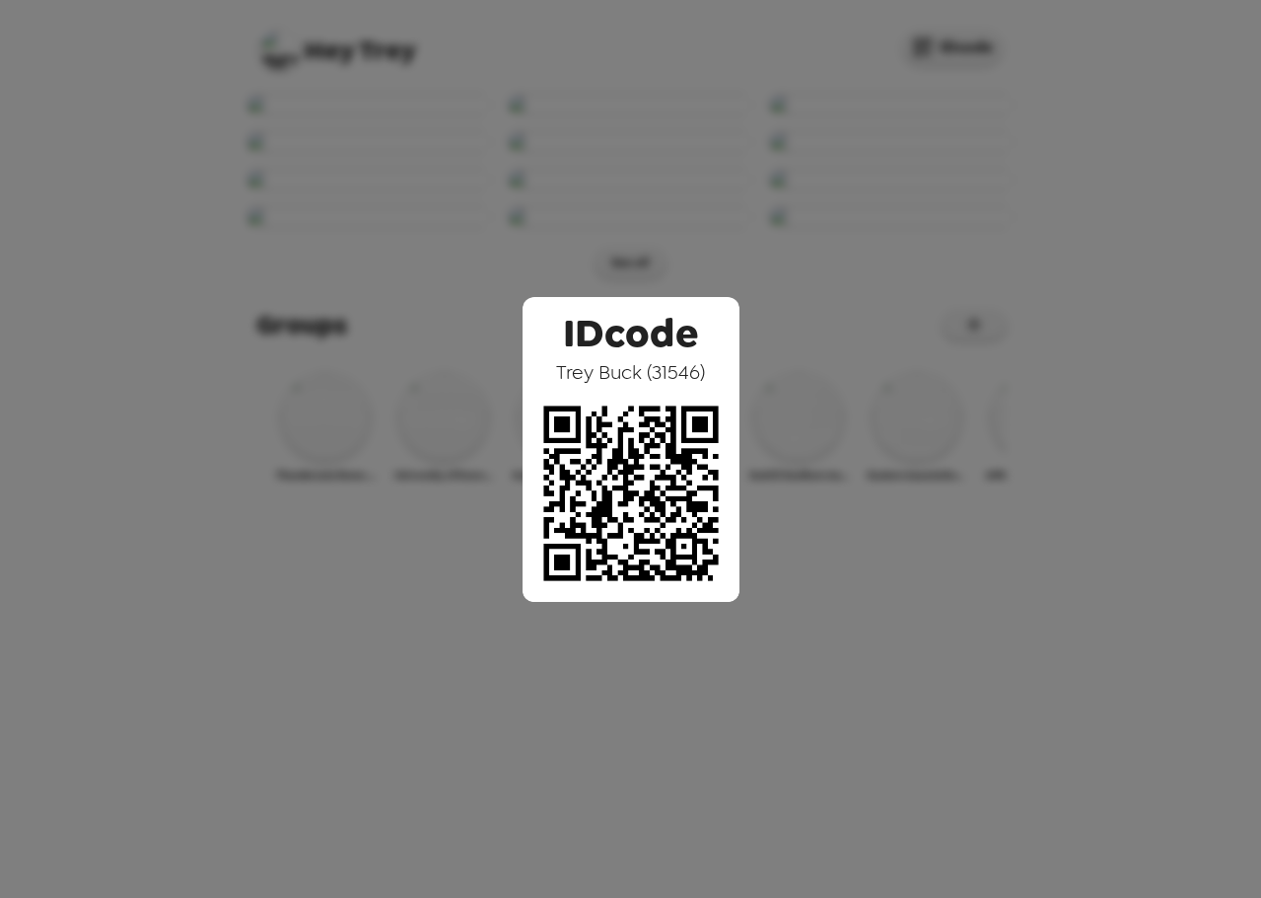
click at [336, 383] on div "IDcode [PERSON_NAME] ( 31546 )" at bounding box center [630, 449] width 1261 height 898
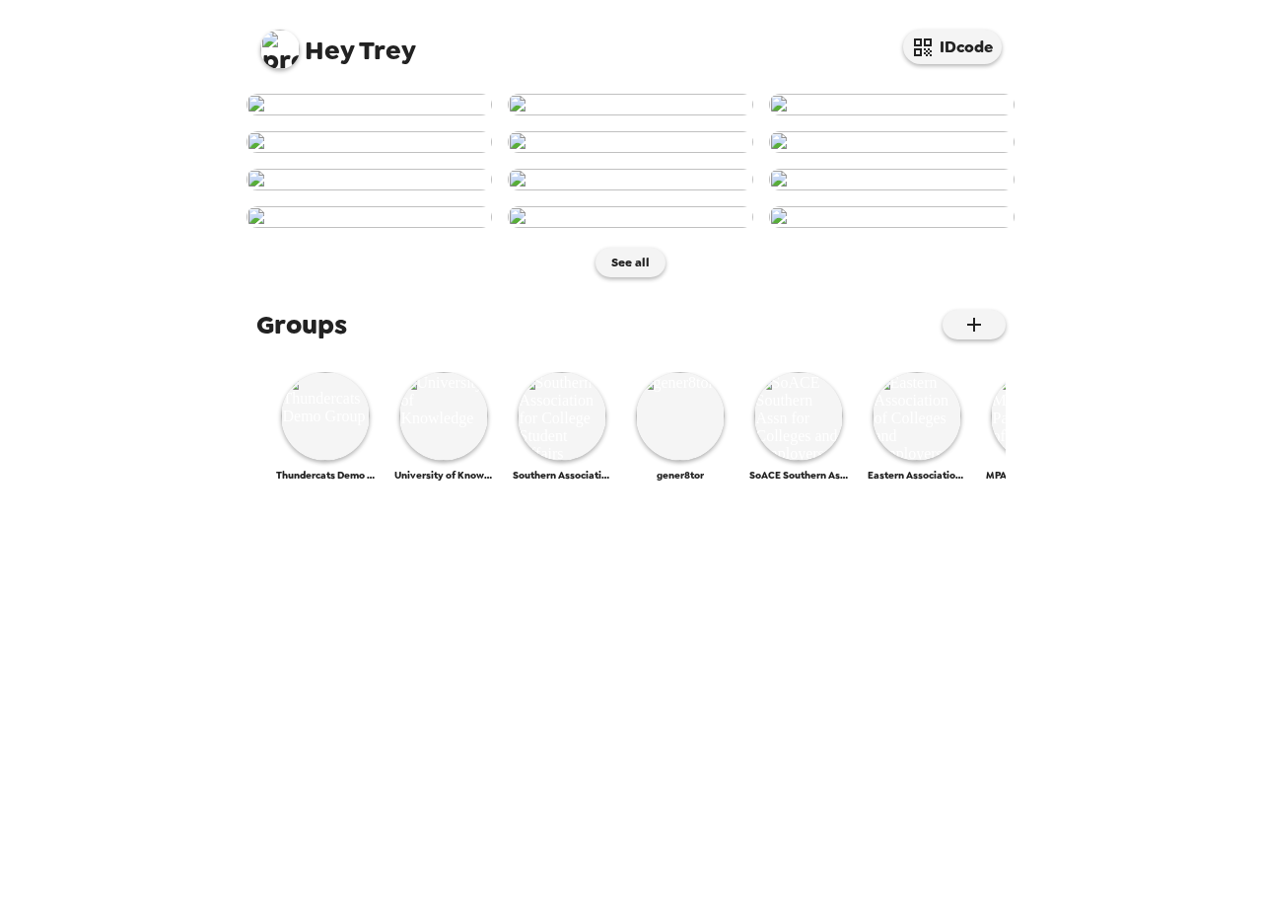
scroll to position [99, 0]
click at [669, 190] on img at bounding box center [631, 180] width 246 height 22
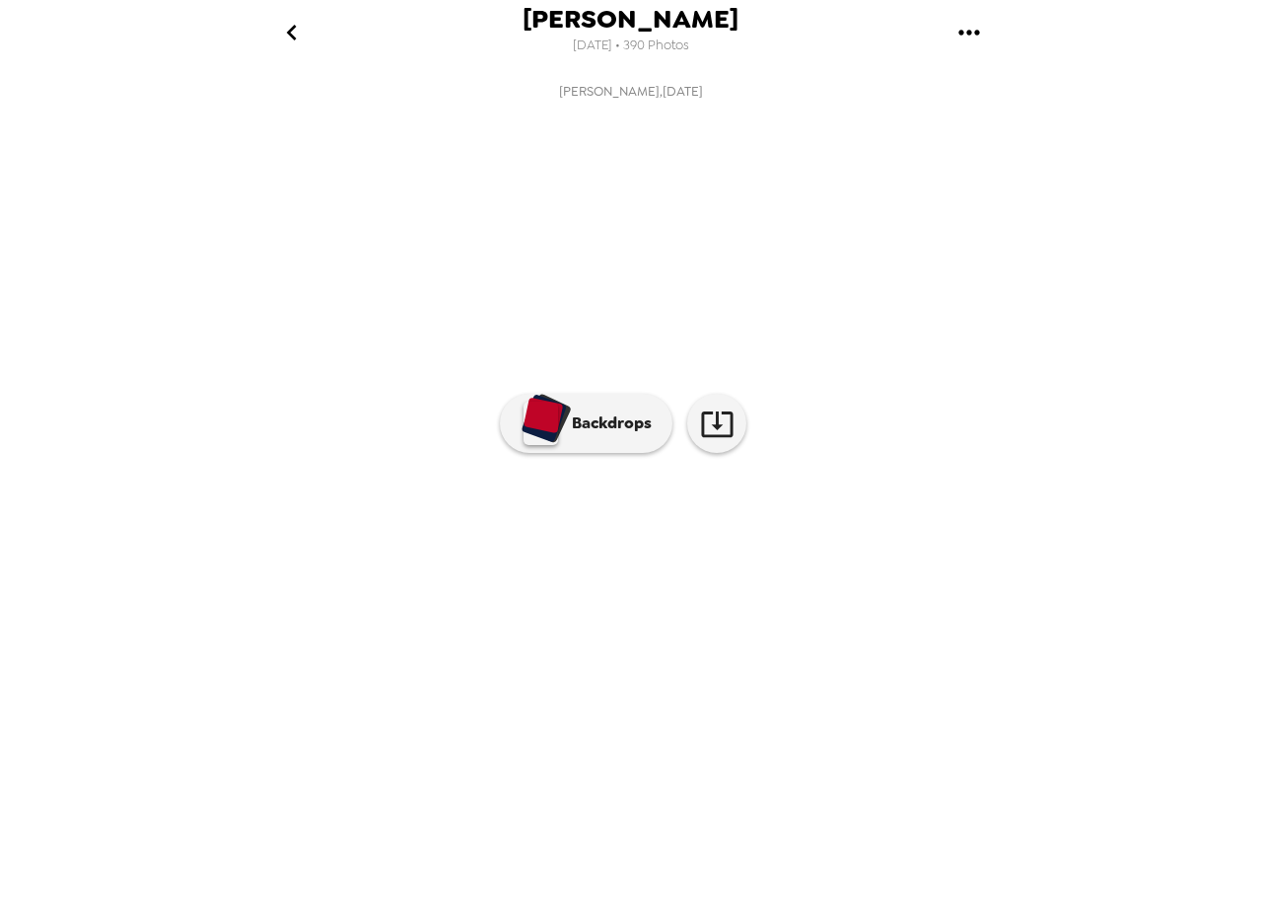
scroll to position [0, 1118]
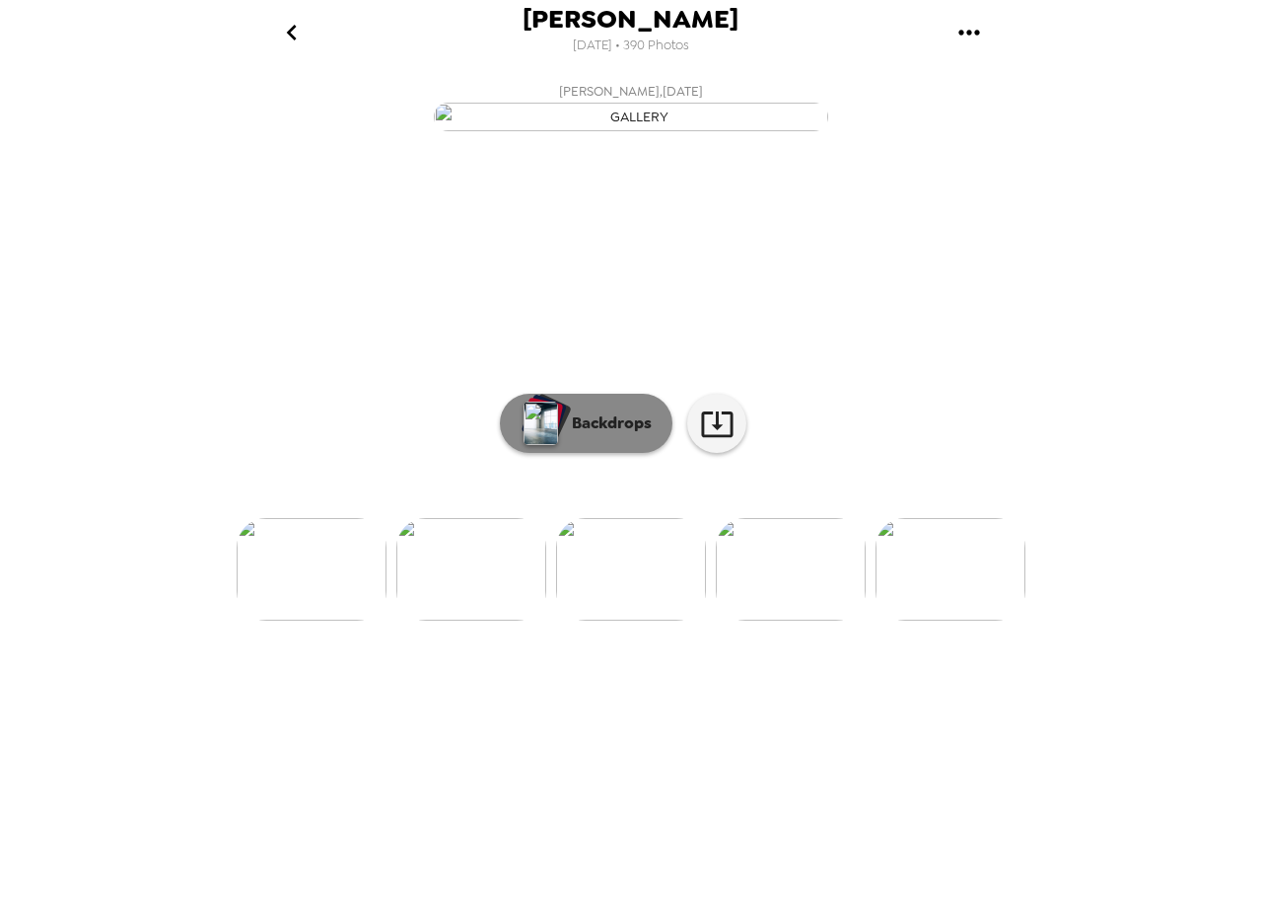
click at [589, 435] on p "Backdrops" at bounding box center [607, 423] width 90 height 24
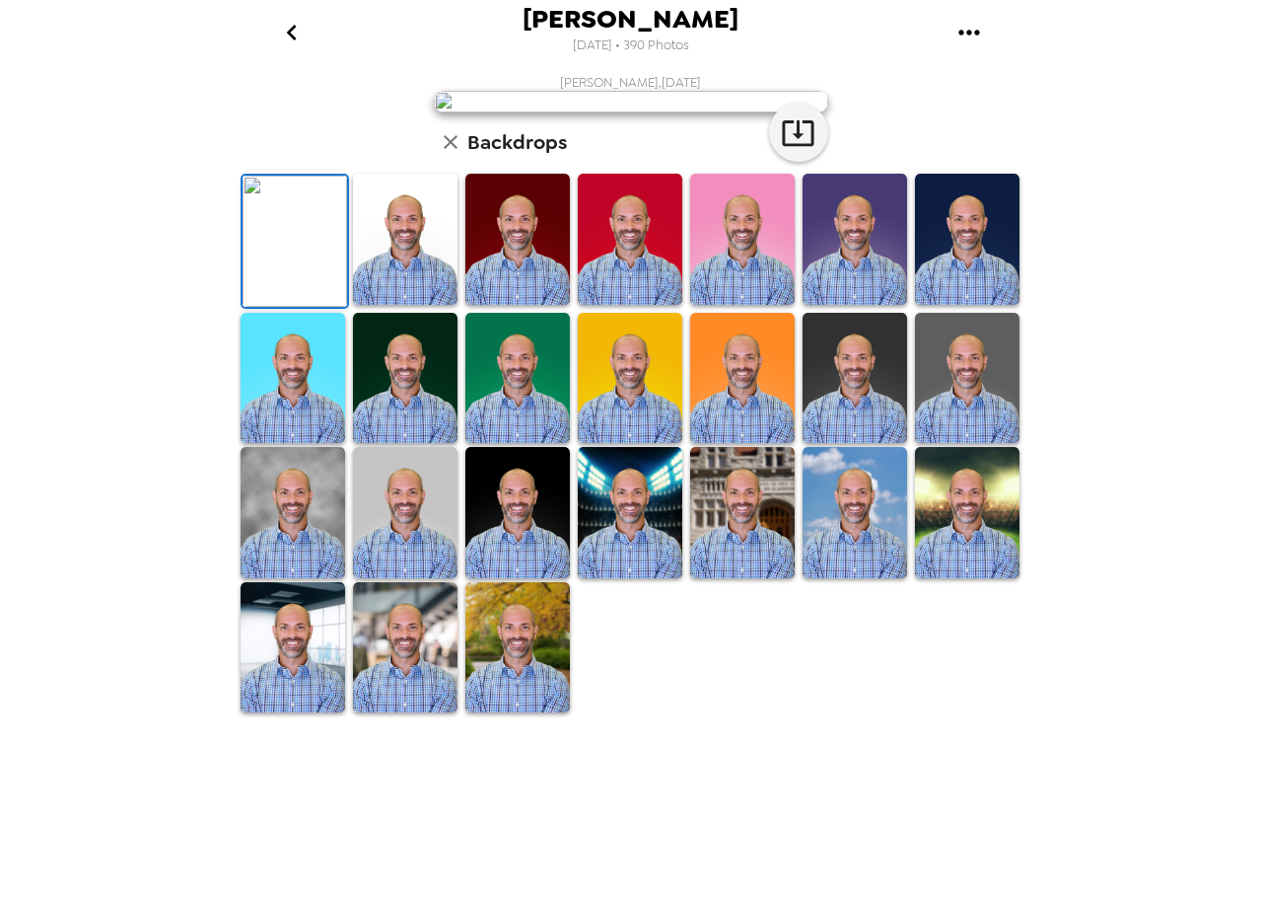
scroll to position [197, 0]
click at [743, 444] on img at bounding box center [742, 378] width 105 height 131
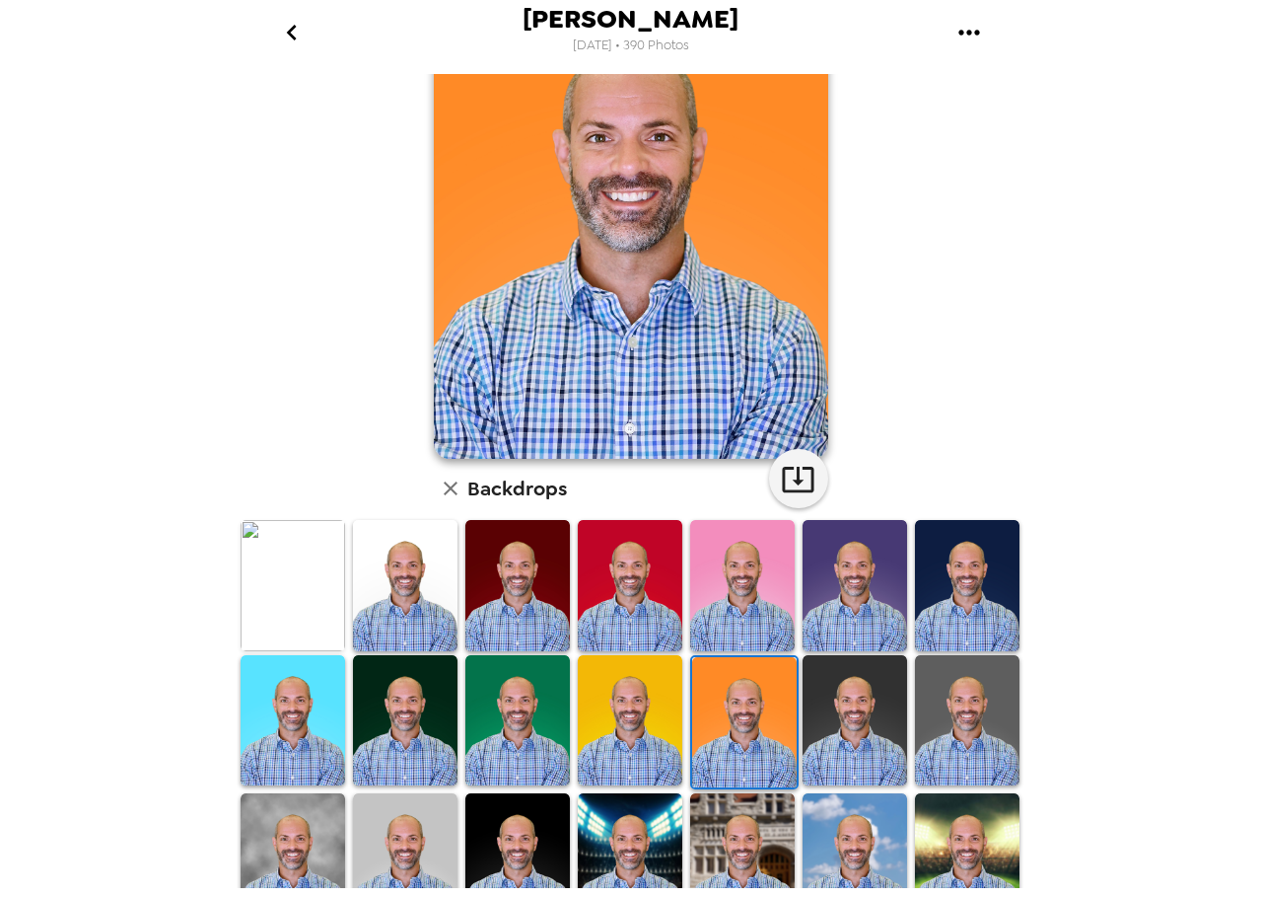
scroll to position [0, 0]
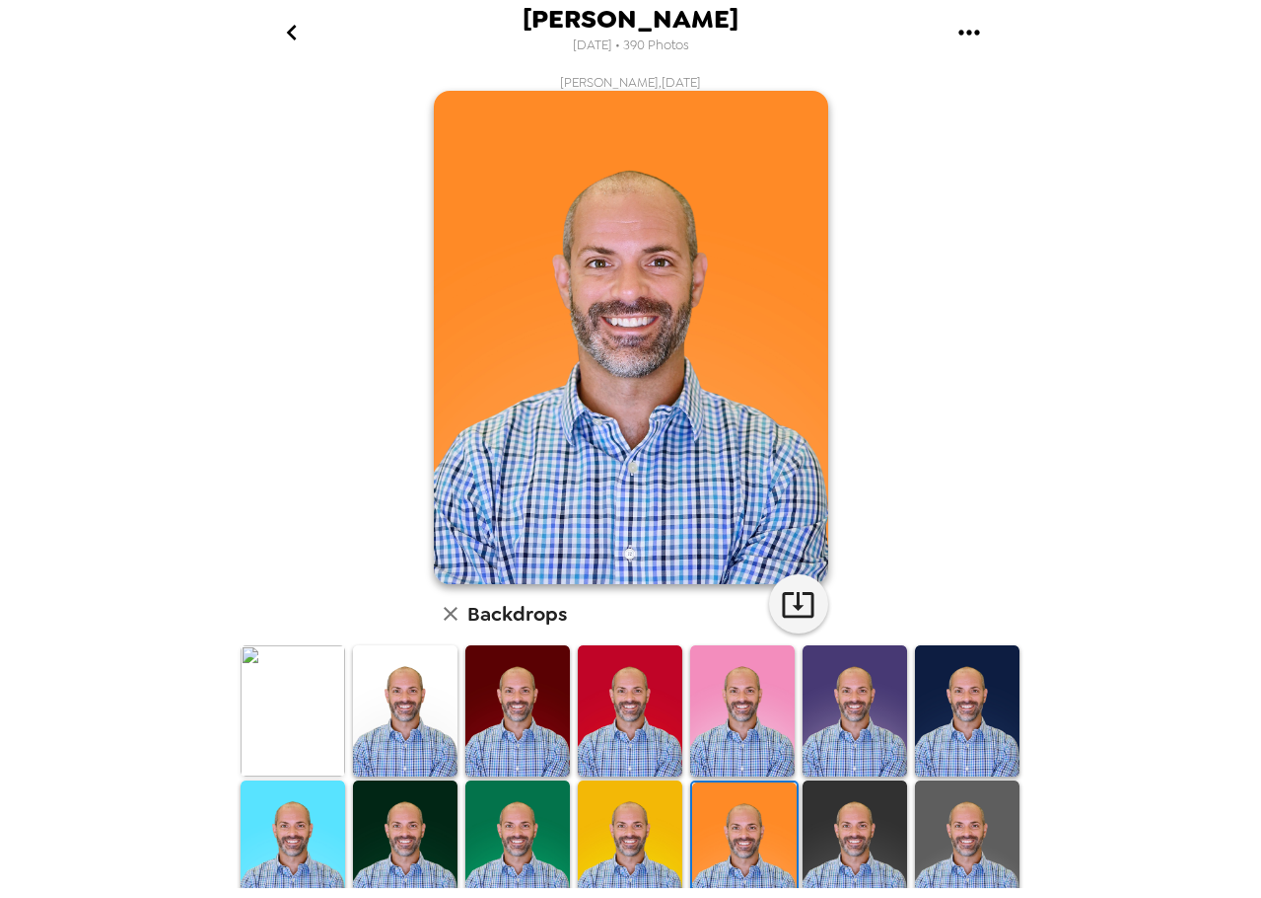
click at [737, 703] on img at bounding box center [742, 710] width 105 height 131
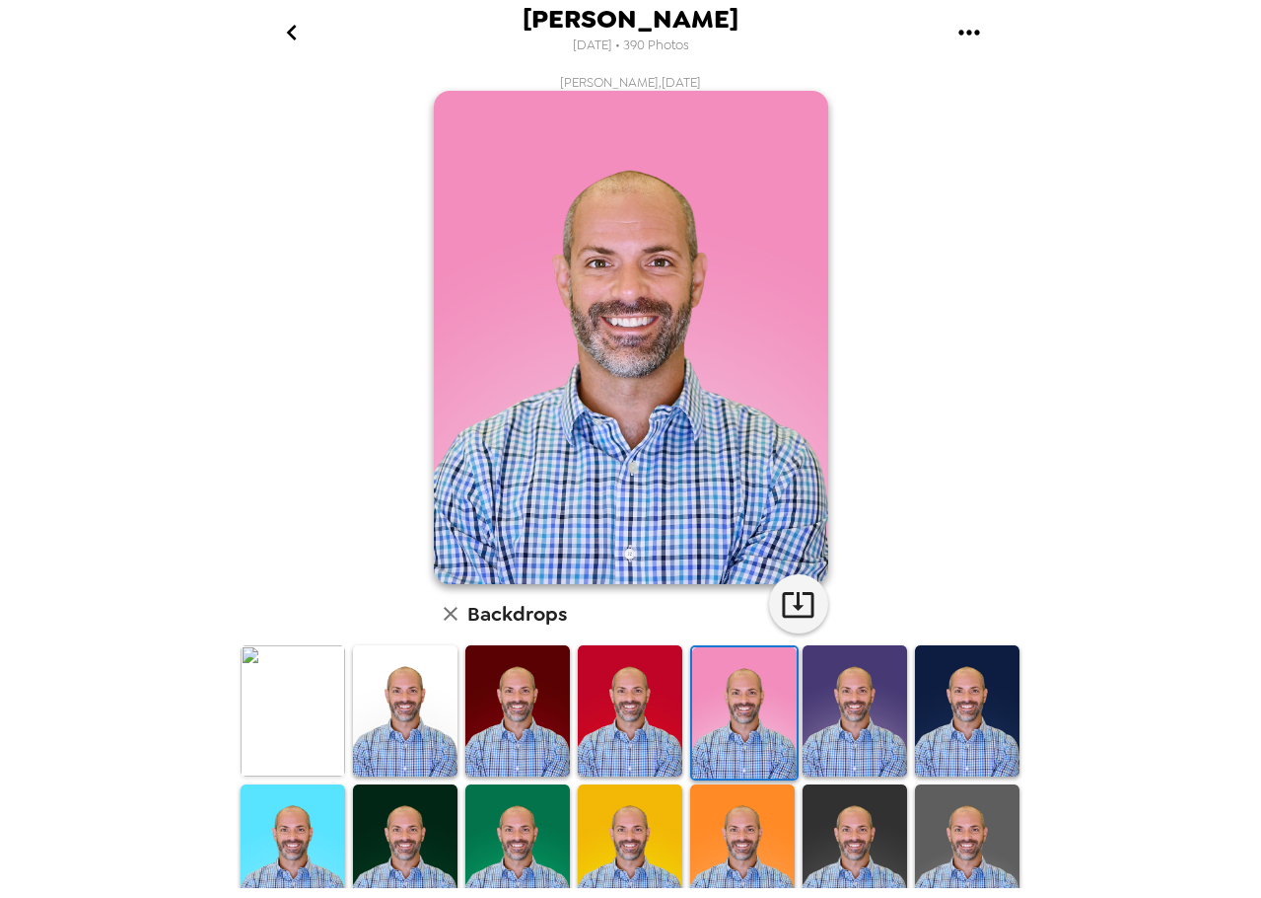
click at [270, 684] on img at bounding box center [293, 710] width 105 height 131
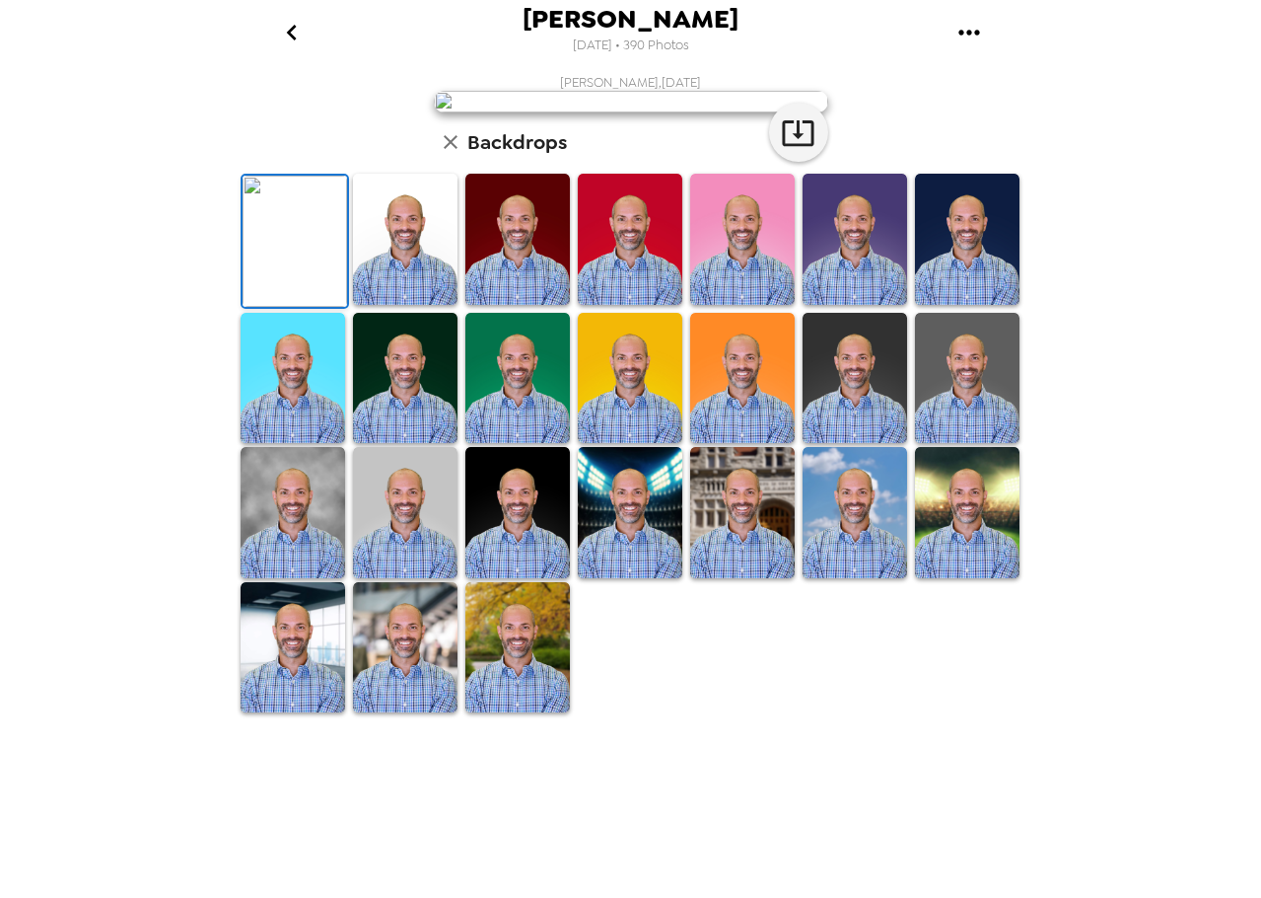
click at [289, 307] on img at bounding box center [295, 241] width 105 height 131
click at [293, 37] on icon "go back" at bounding box center [292, 33] width 10 height 16
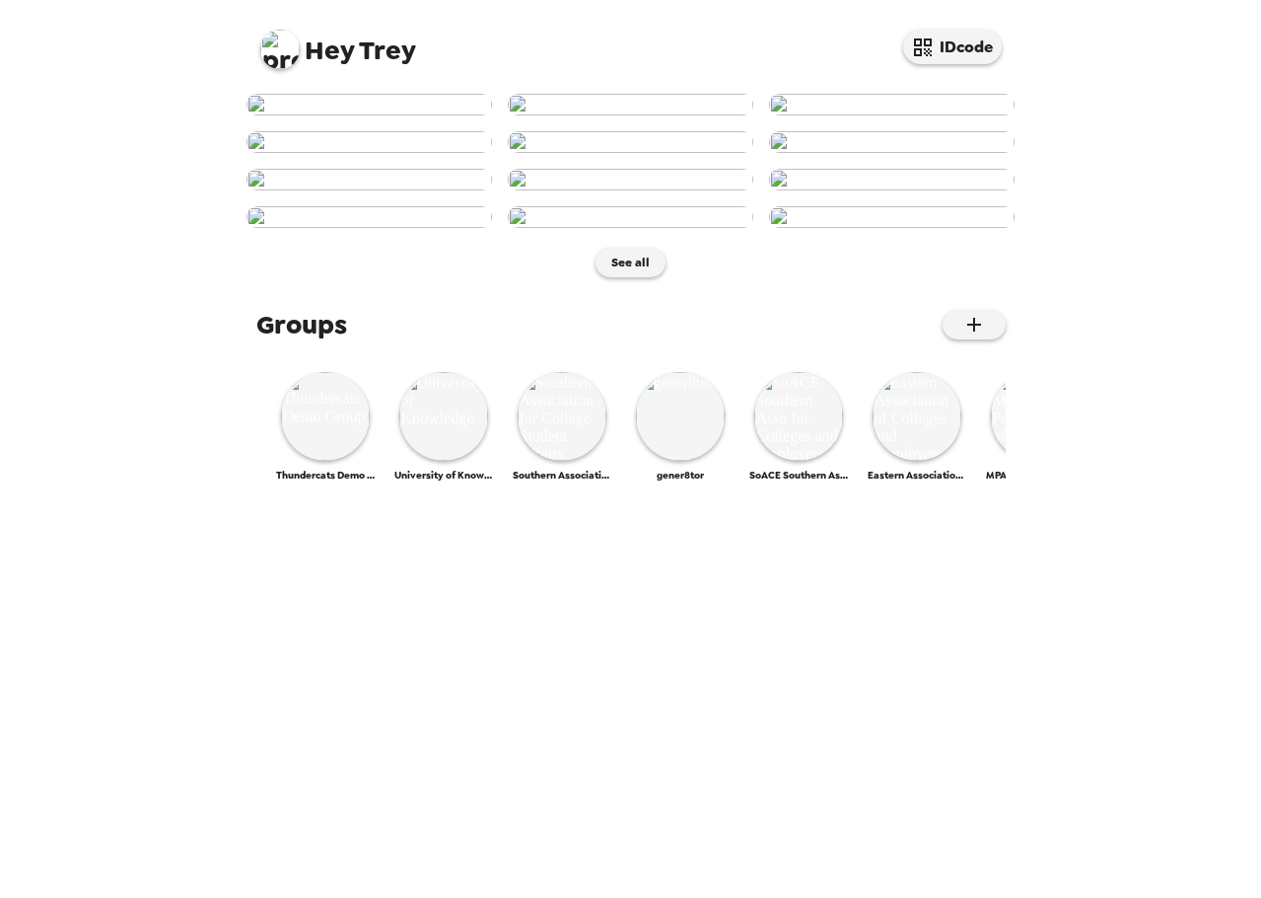
click at [66, 271] on div "Hey Trey IDcode See all Groups Thundercats Demo Group University of Knowledge S…" at bounding box center [630, 449] width 1261 height 898
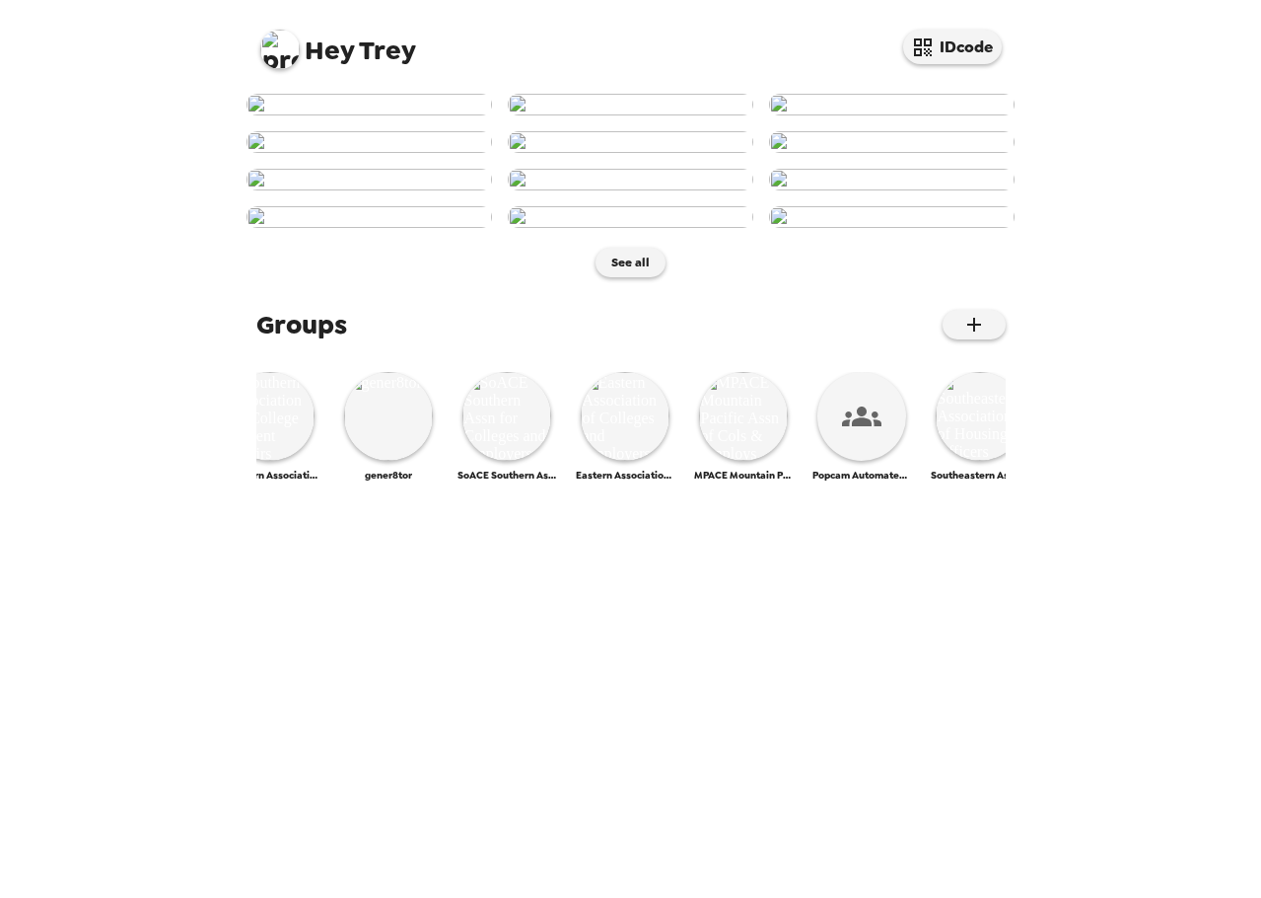
scroll to position [0, 279]
click at [647, 461] on img at bounding box center [638, 416] width 89 height 89
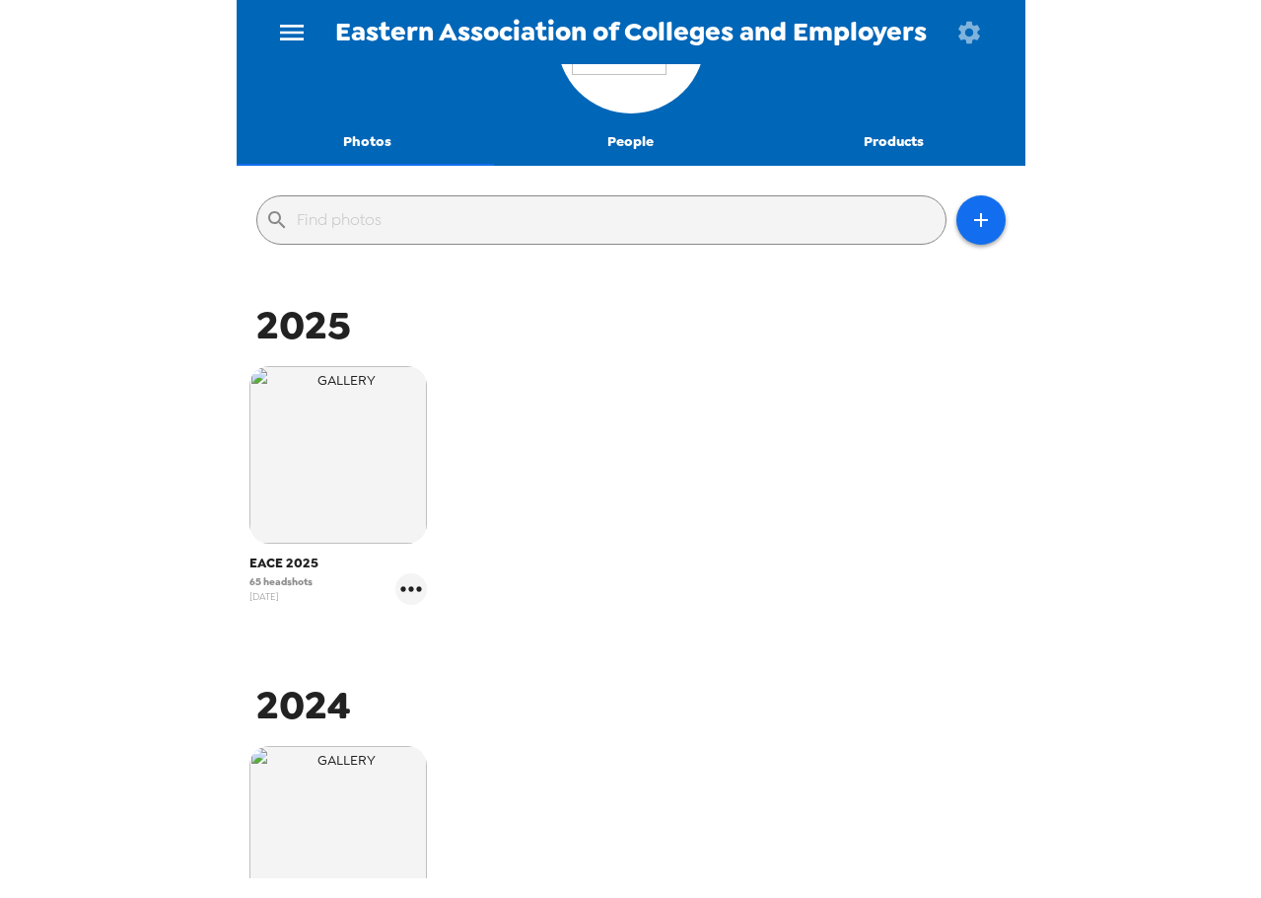
scroll to position [296, 0]
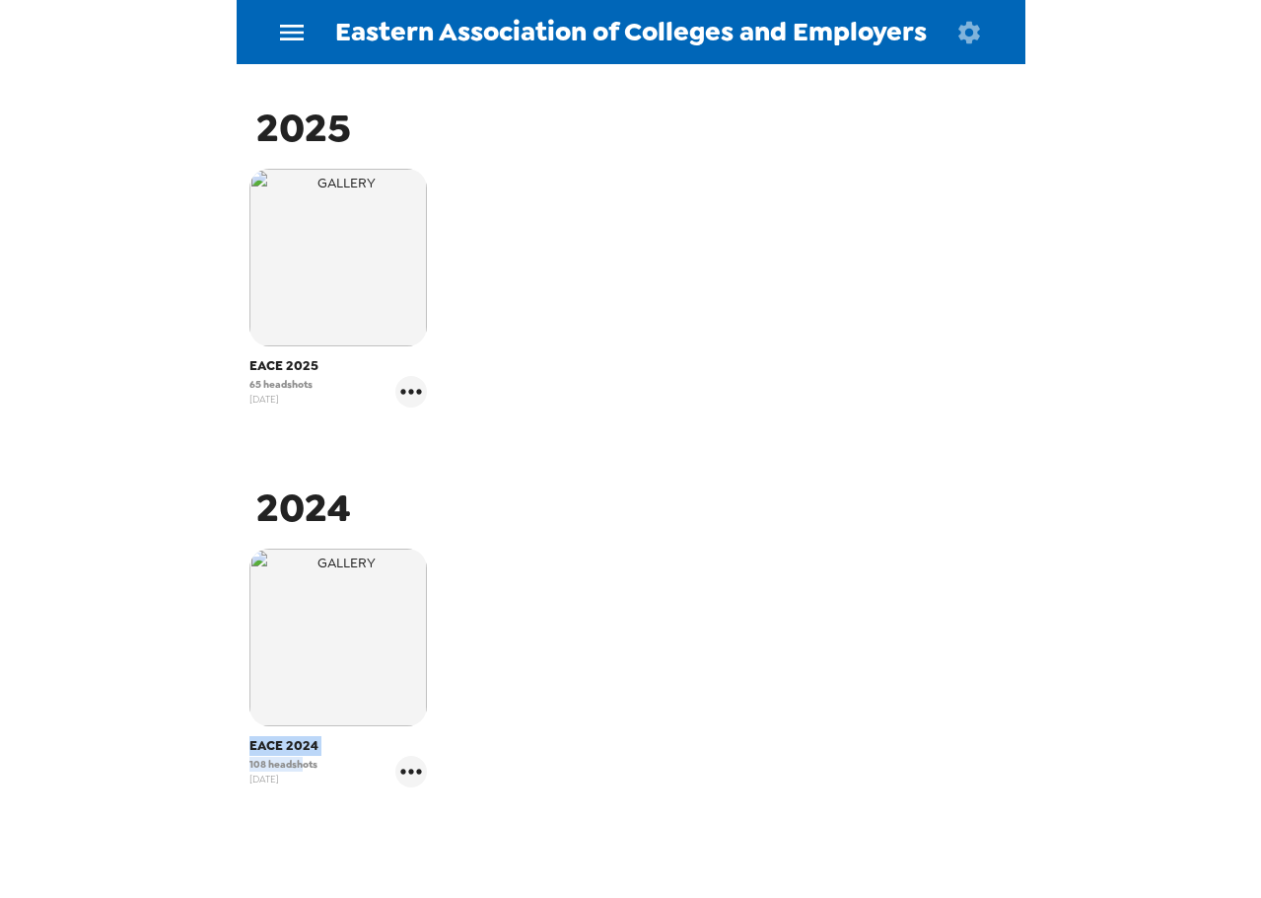
drag, startPoint x: 303, startPoint y: 757, endPoint x: 227, endPoint y: 752, distance: 76.2
click at [227, 752] on div "Eastern Association of Colleges and Employers Photos People Products ​ 2025 EAC…" at bounding box center [630, 449] width 1261 height 898
click at [297, 768] on span "108 headshots" at bounding box center [284, 763] width 68 height 15
click at [420, 395] on icon "gallery menu" at bounding box center [412, 392] width 32 height 32
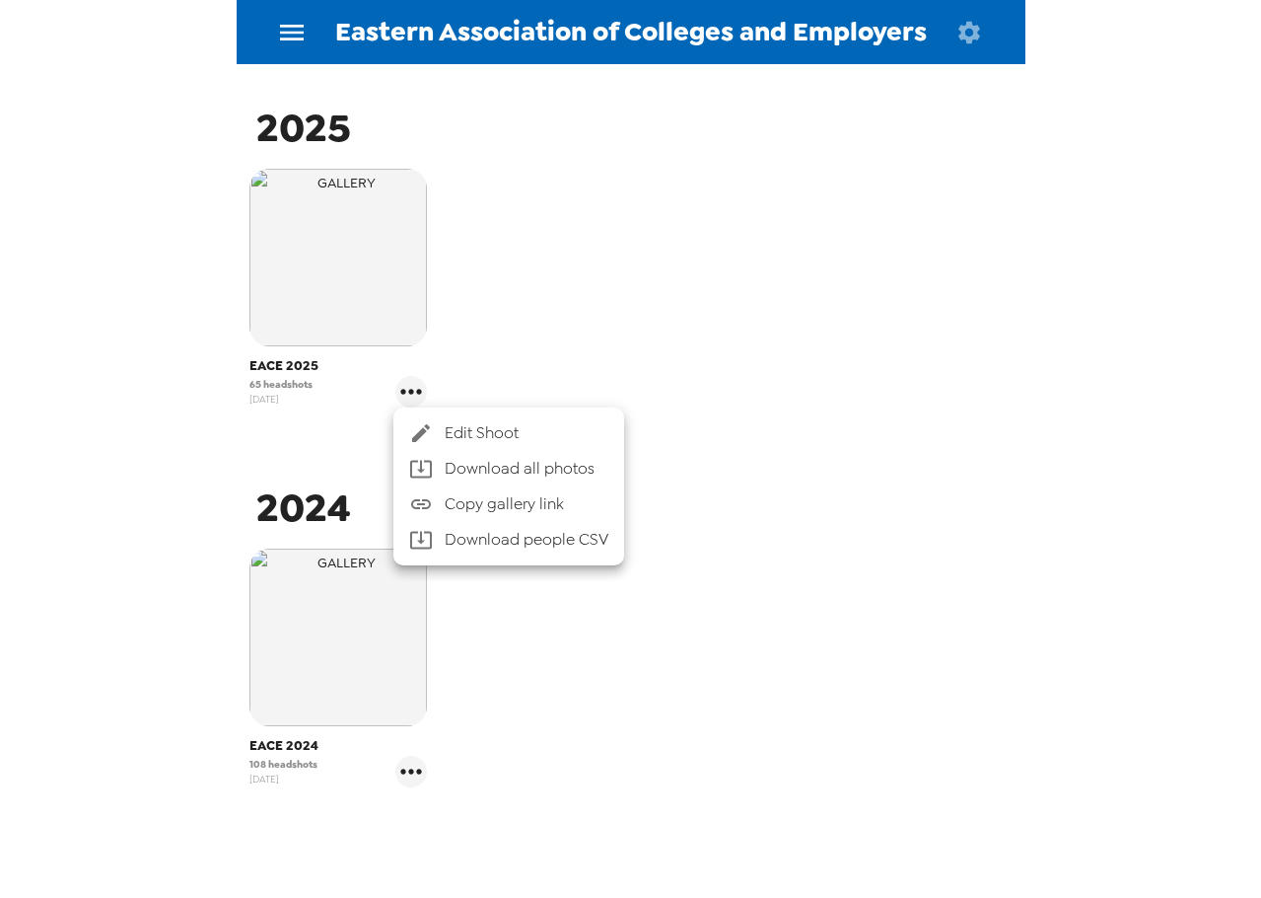
click at [500, 442] on span "Edit Shoot" at bounding box center [527, 433] width 164 height 24
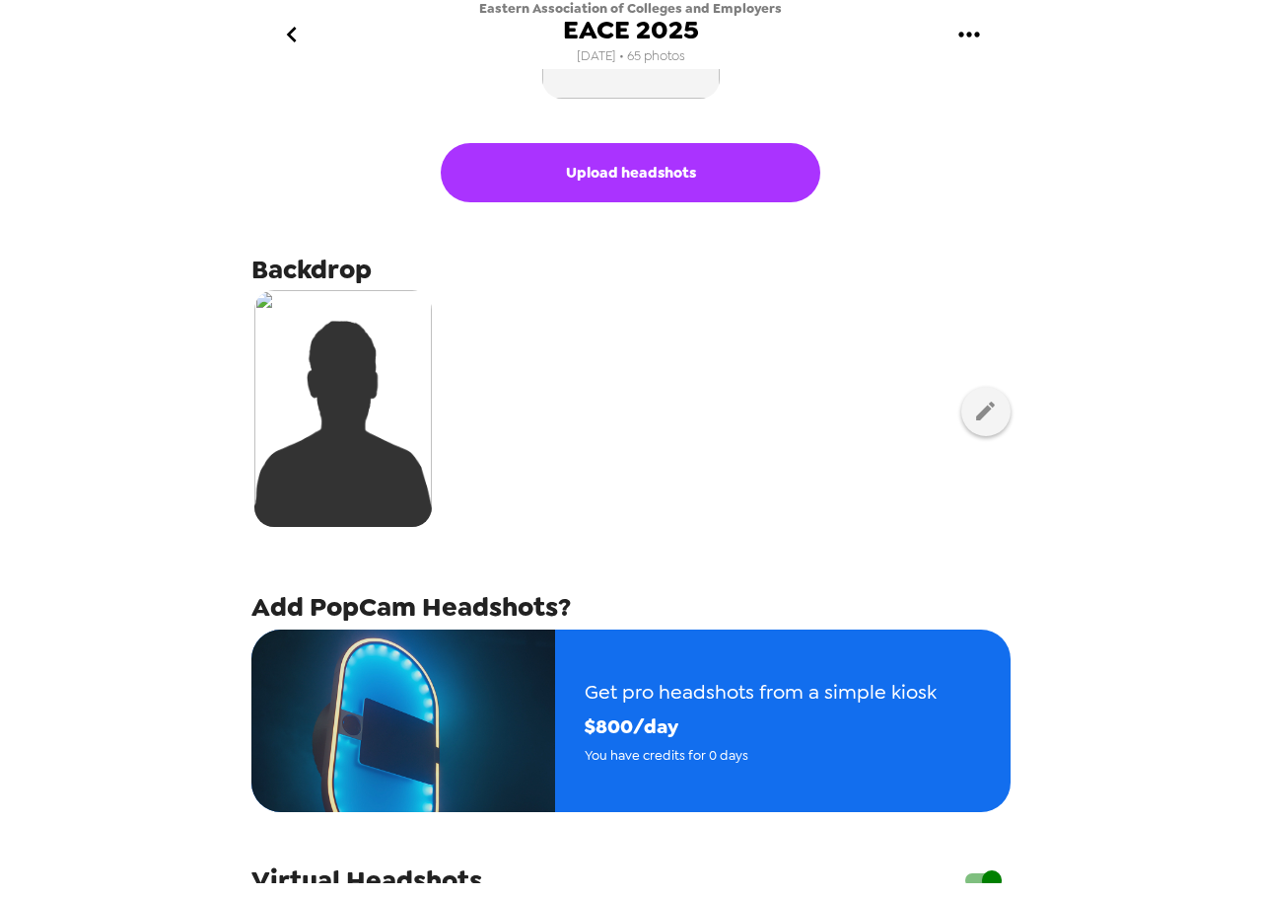
scroll to position [197, 0]
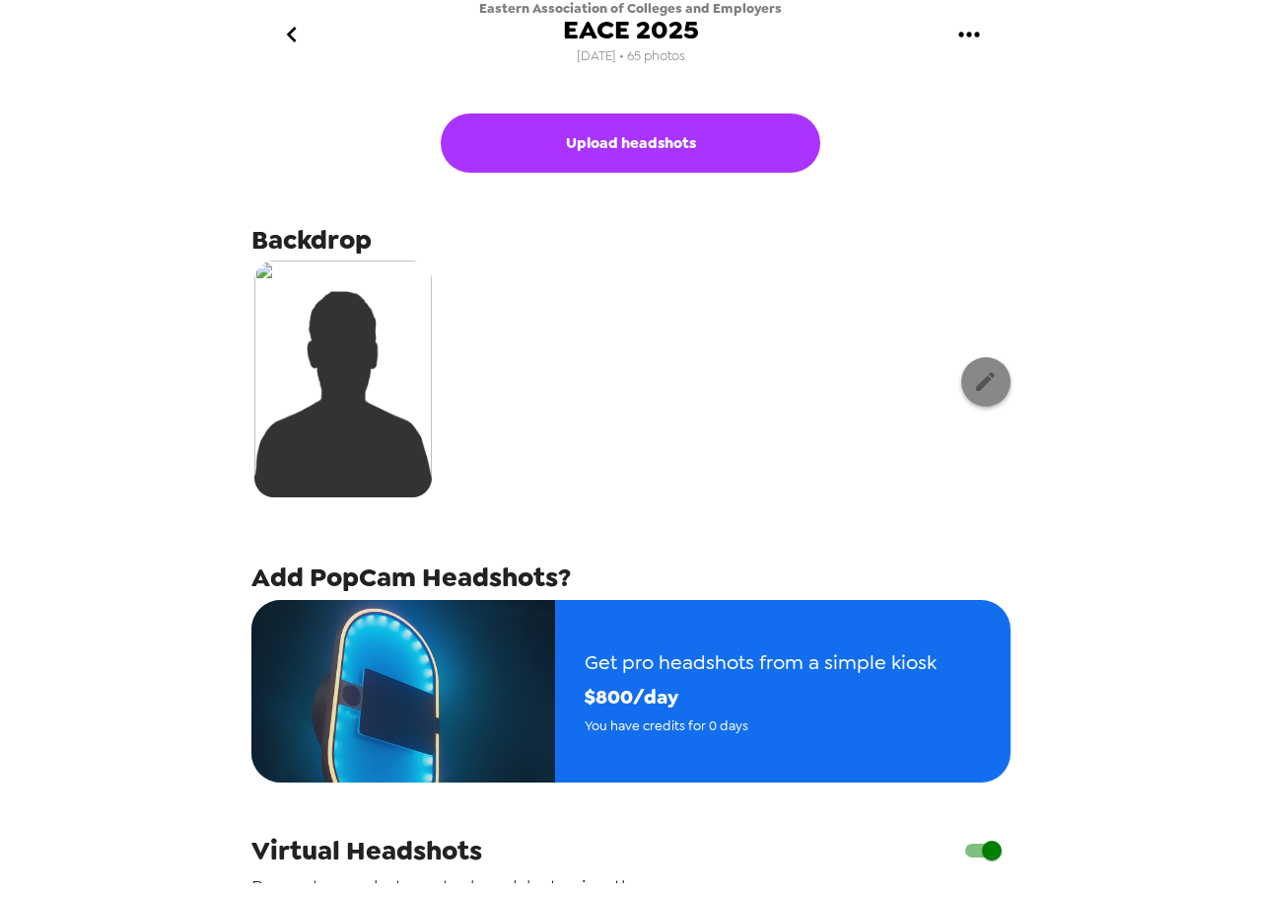
click at [980, 392] on icon "button" at bounding box center [985, 381] width 25 height 25
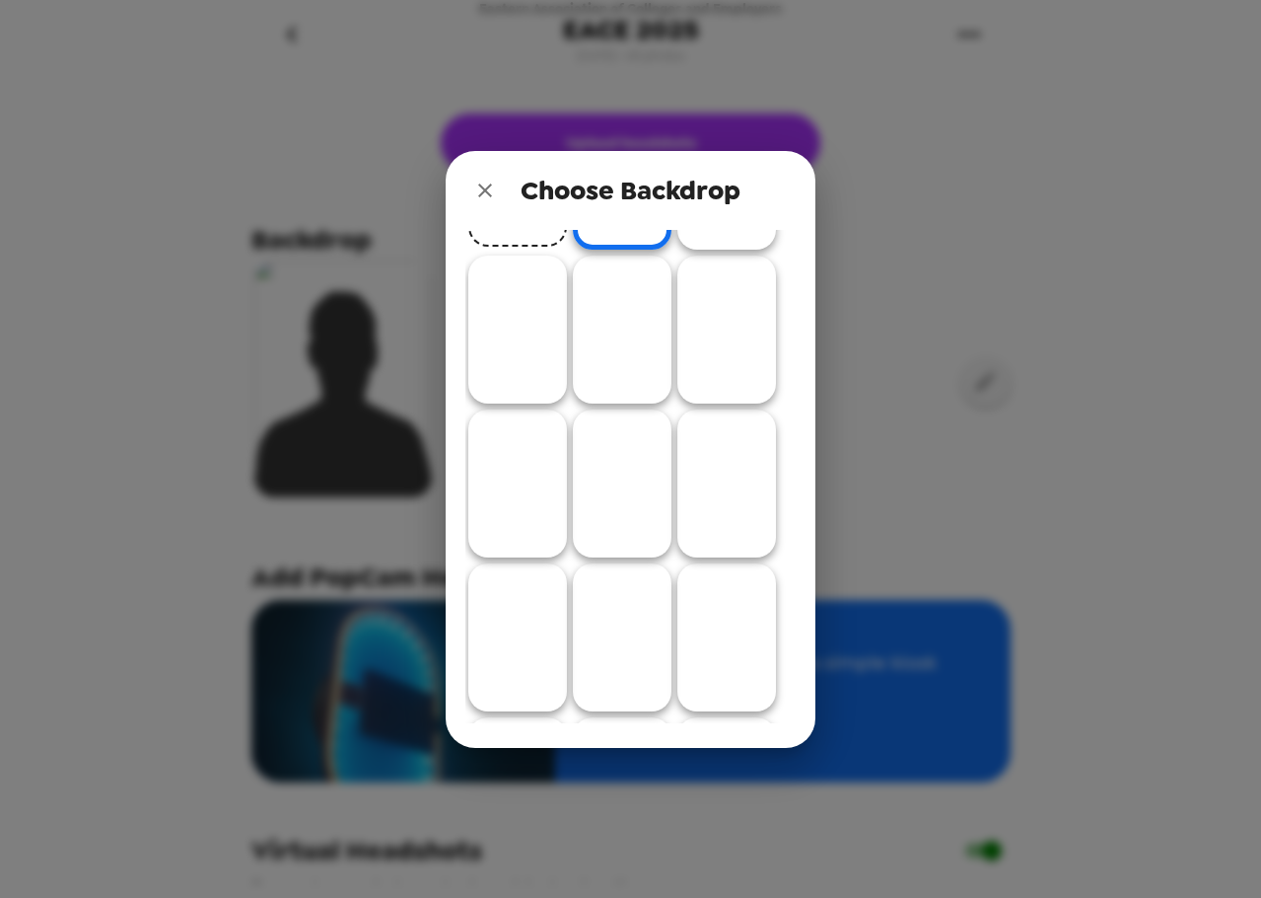
scroll to position [0, 0]
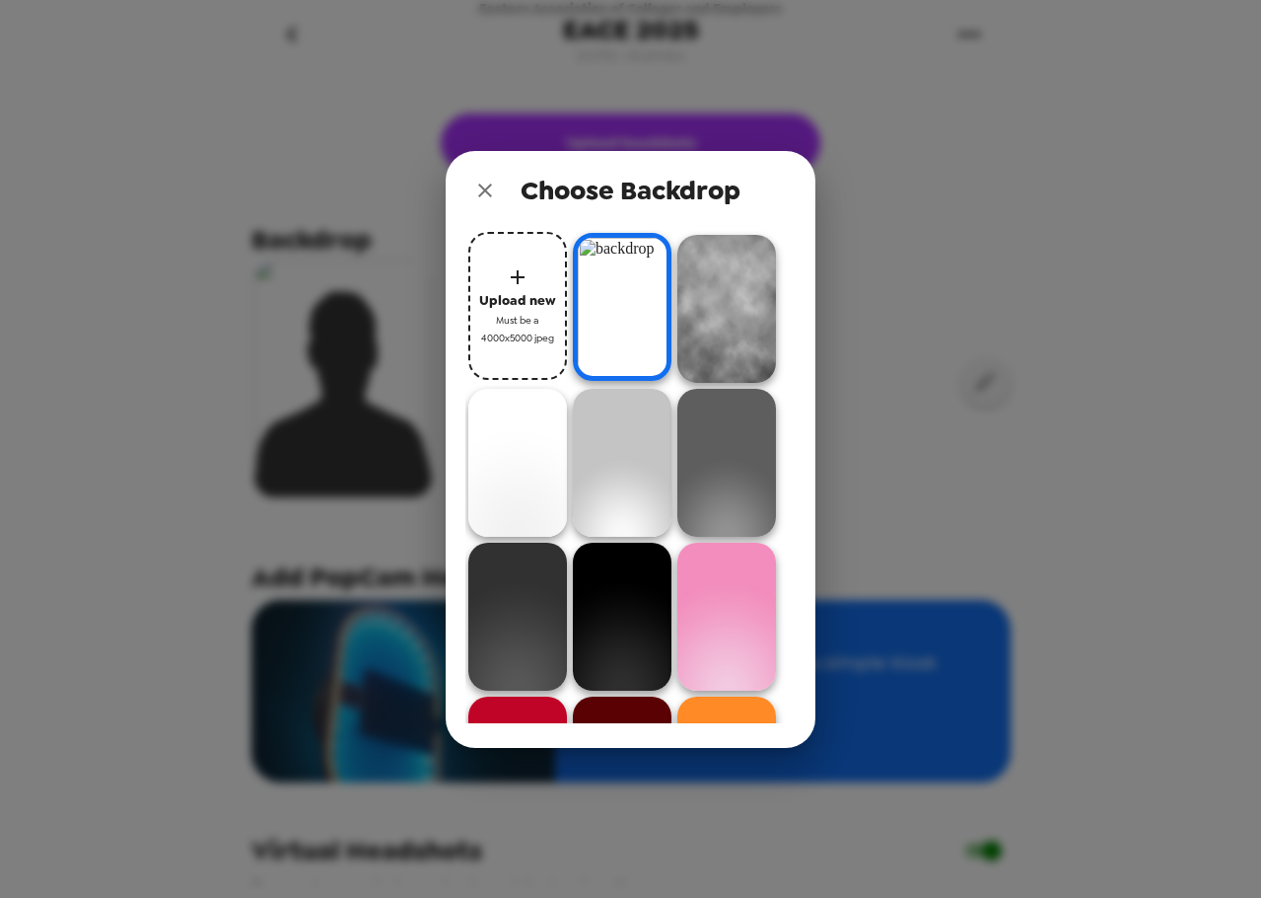
click at [485, 190] on icon "close" at bounding box center [485, 190] width 14 height 14
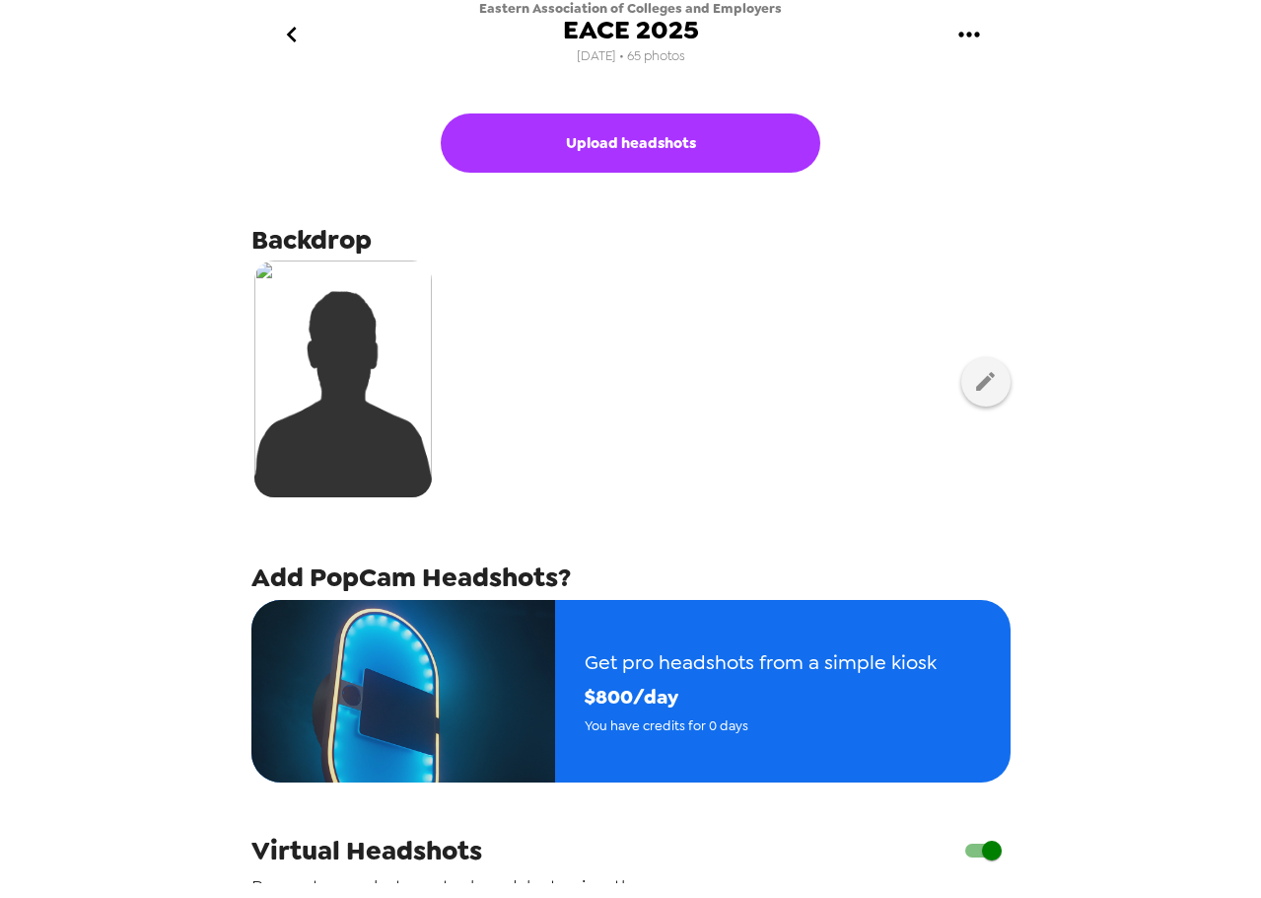
click at [321, 39] on button "go back" at bounding box center [292, 35] width 64 height 64
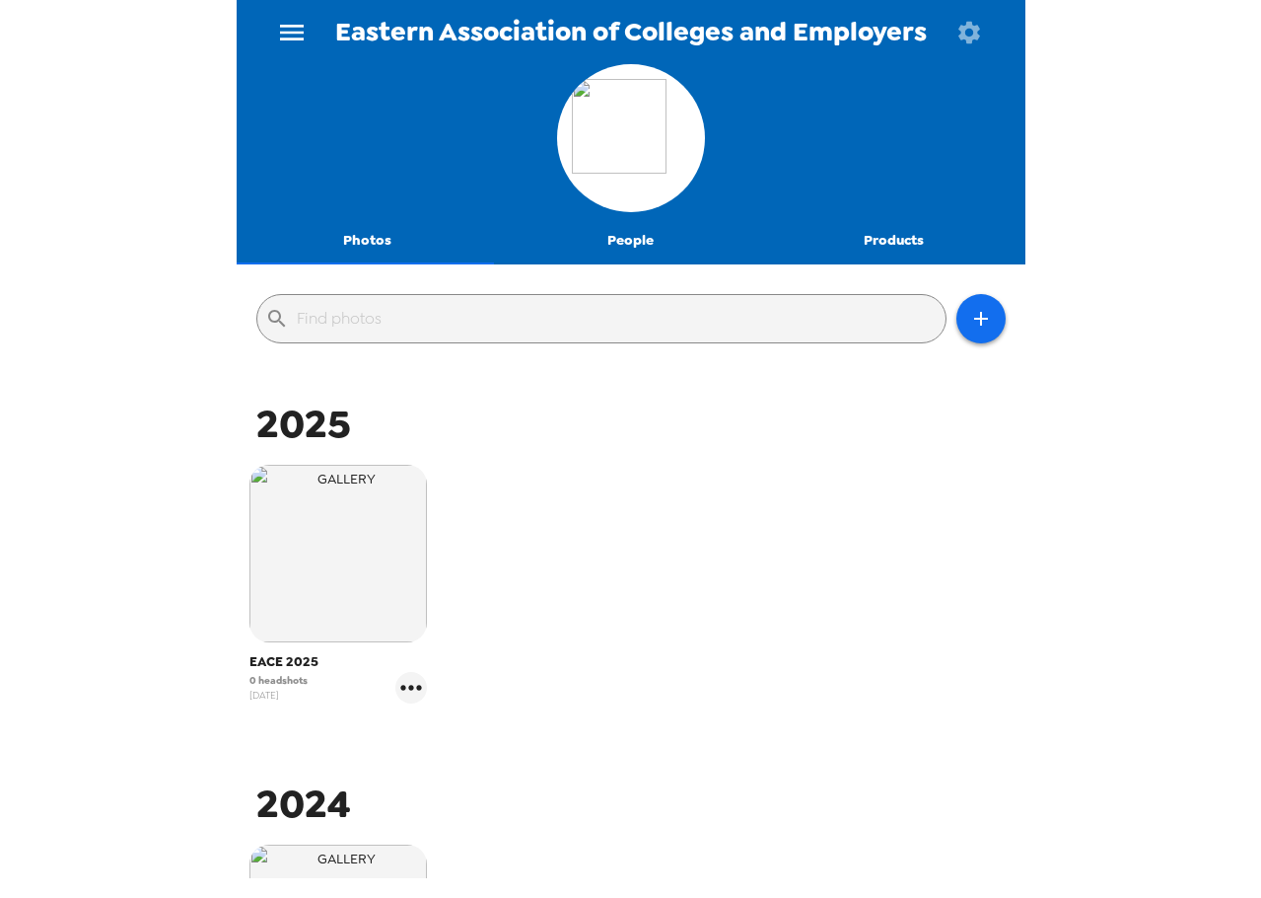
click at [303, 30] on icon "menu" at bounding box center [292, 33] width 32 height 32
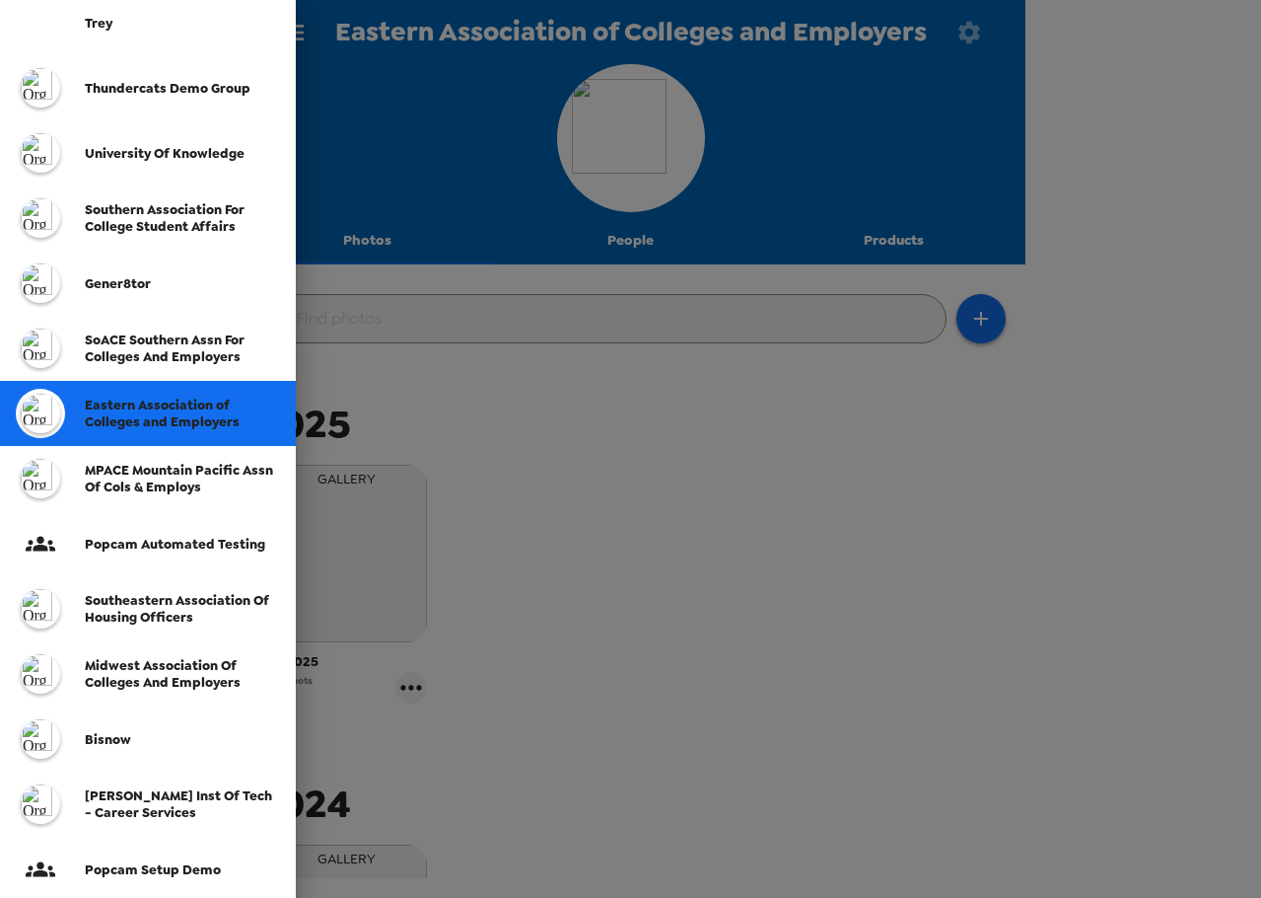
scroll to position [99, 0]
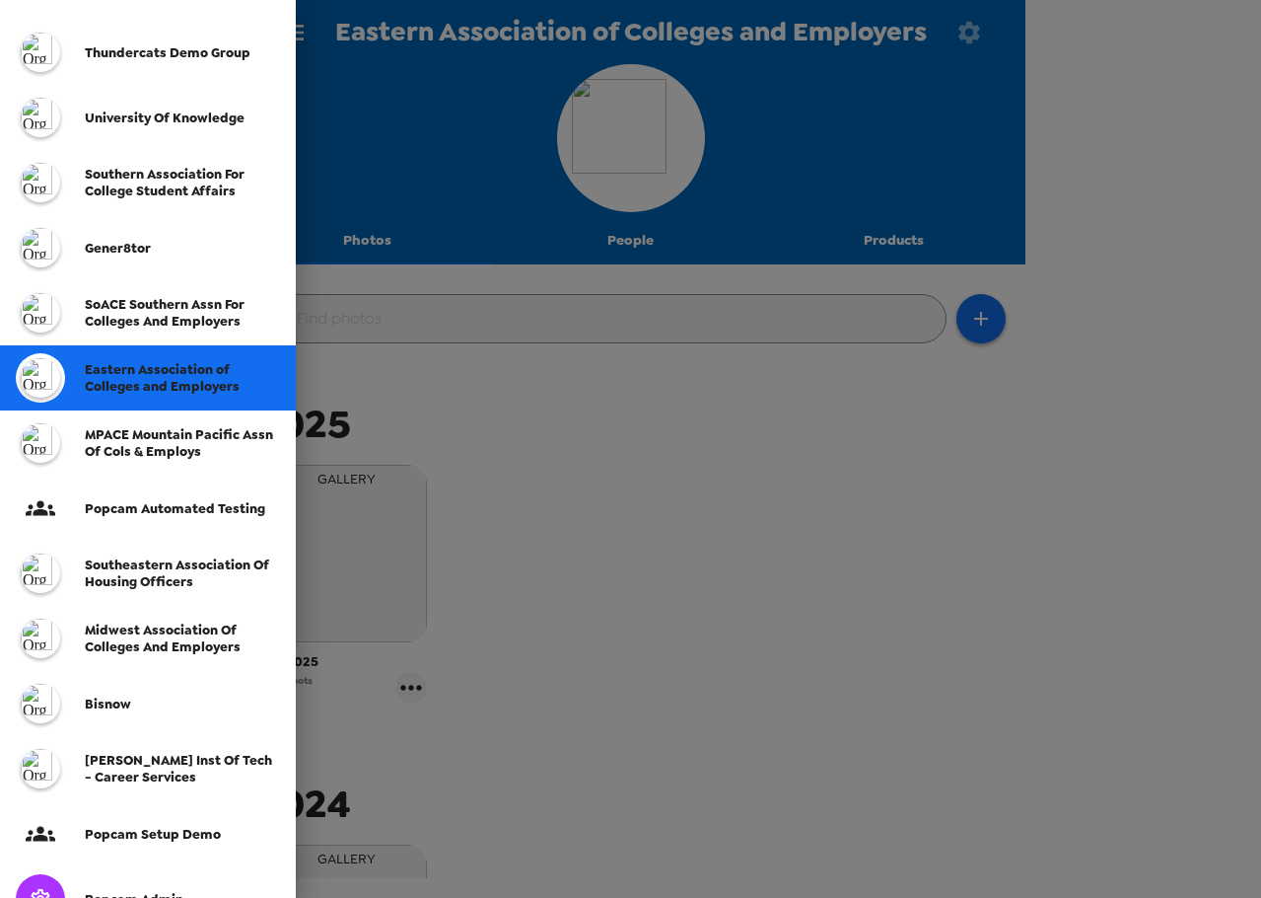
click at [143, 318] on span "SoACE Southern Assn for Colleges and Employers" at bounding box center [165, 313] width 160 height 34
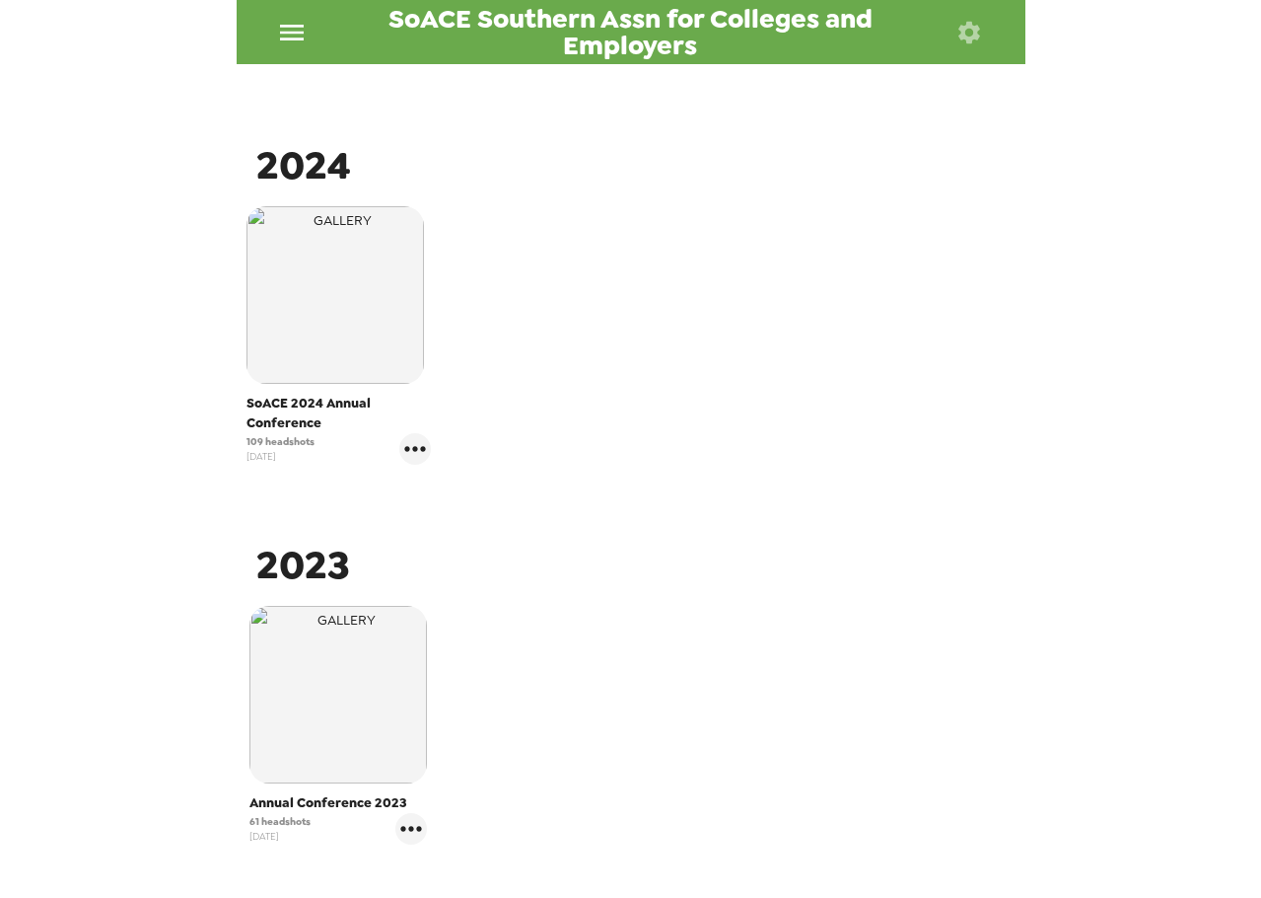
scroll to position [383, 0]
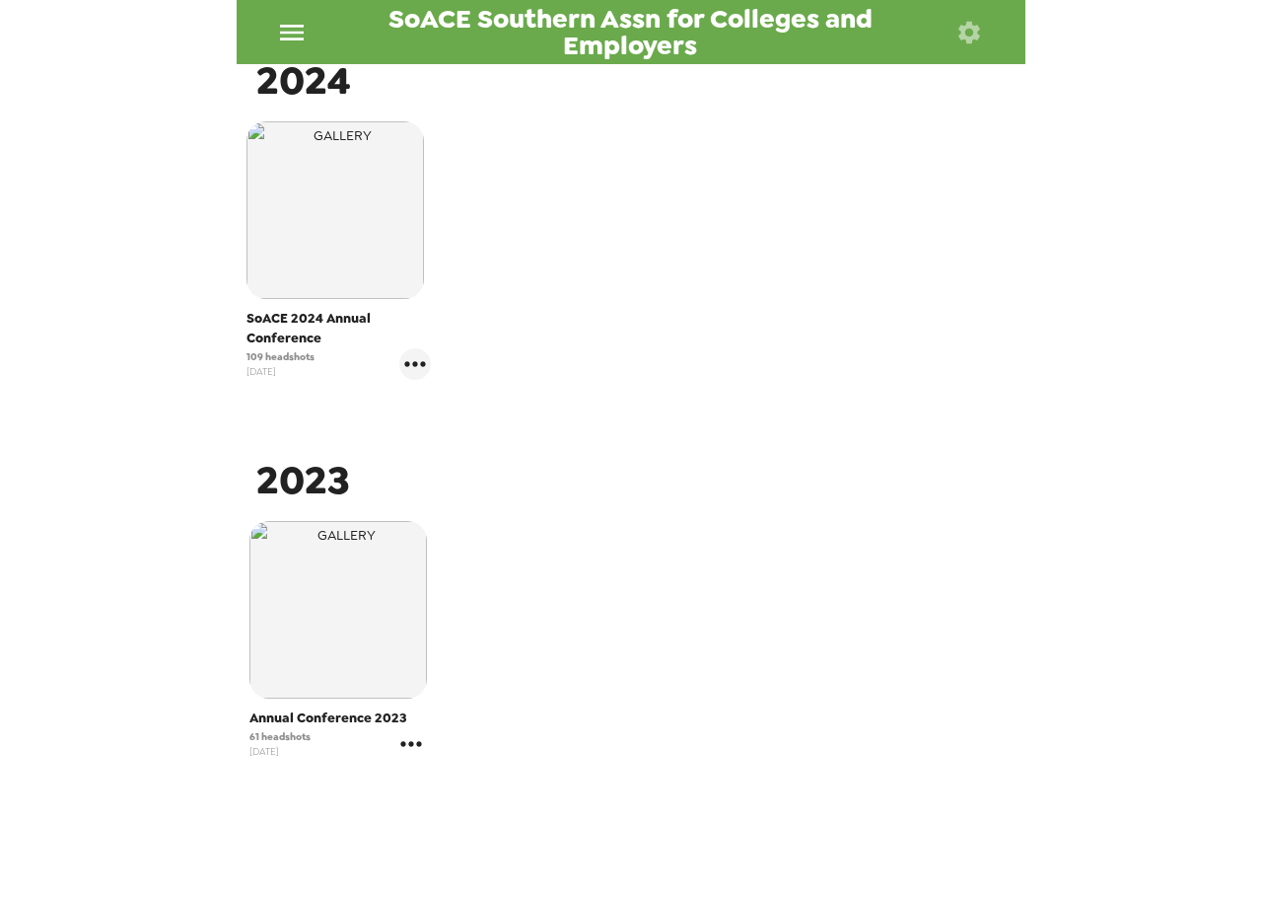
click at [404, 747] on icon "gallery menu" at bounding box center [412, 744] width 32 height 32
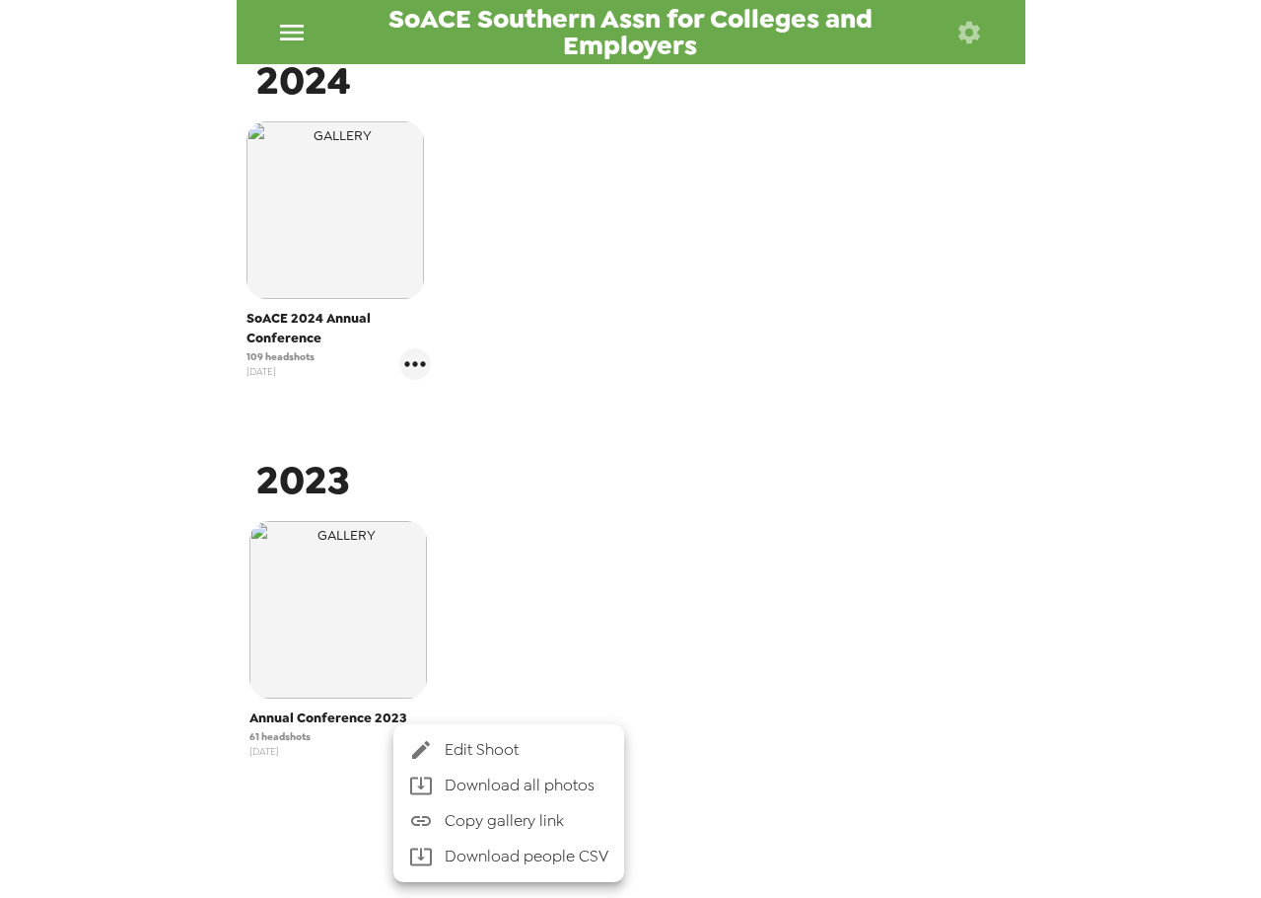
click at [477, 753] on span "Edit Shoot" at bounding box center [527, 750] width 164 height 24
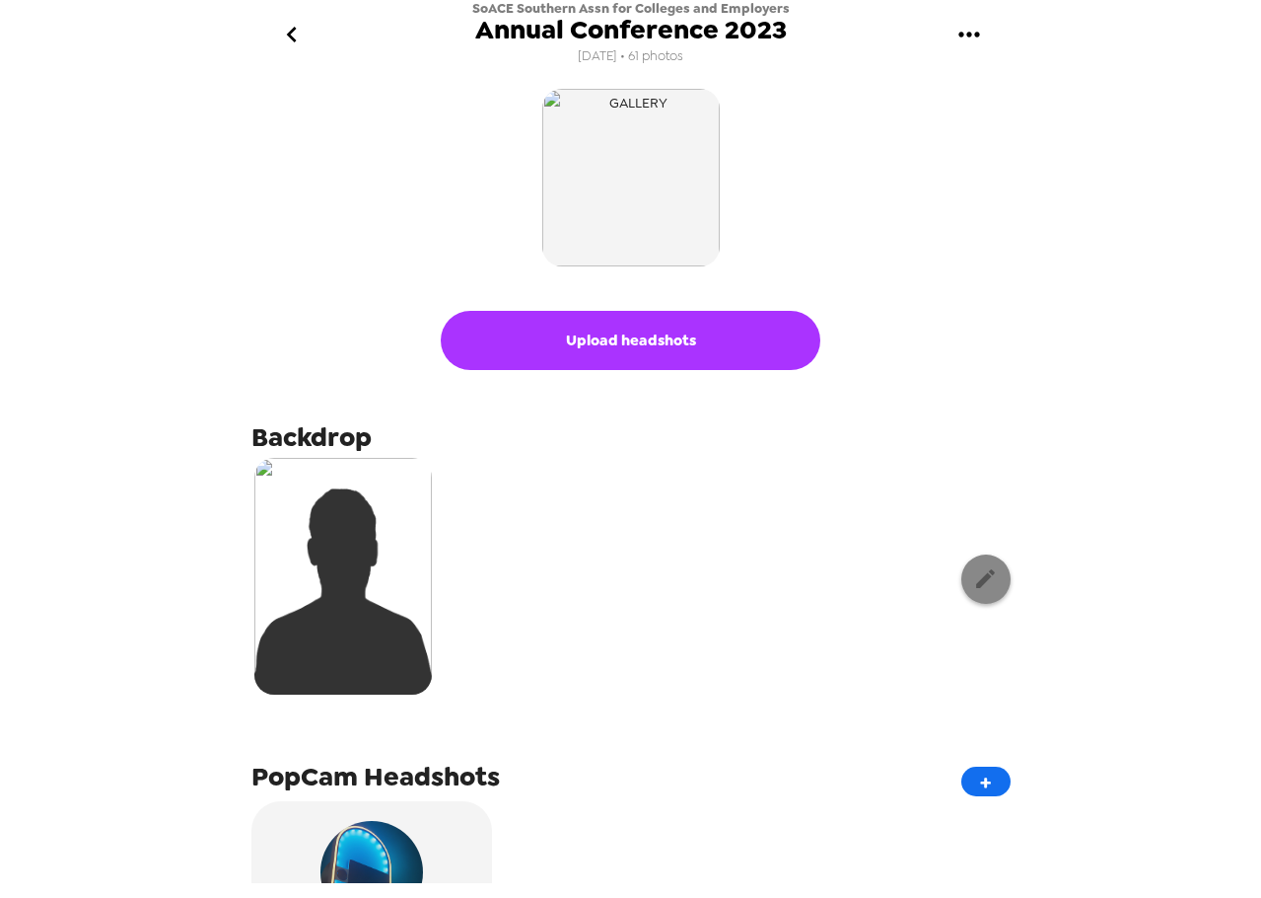
click at [982, 568] on icon "button" at bounding box center [985, 578] width 25 height 25
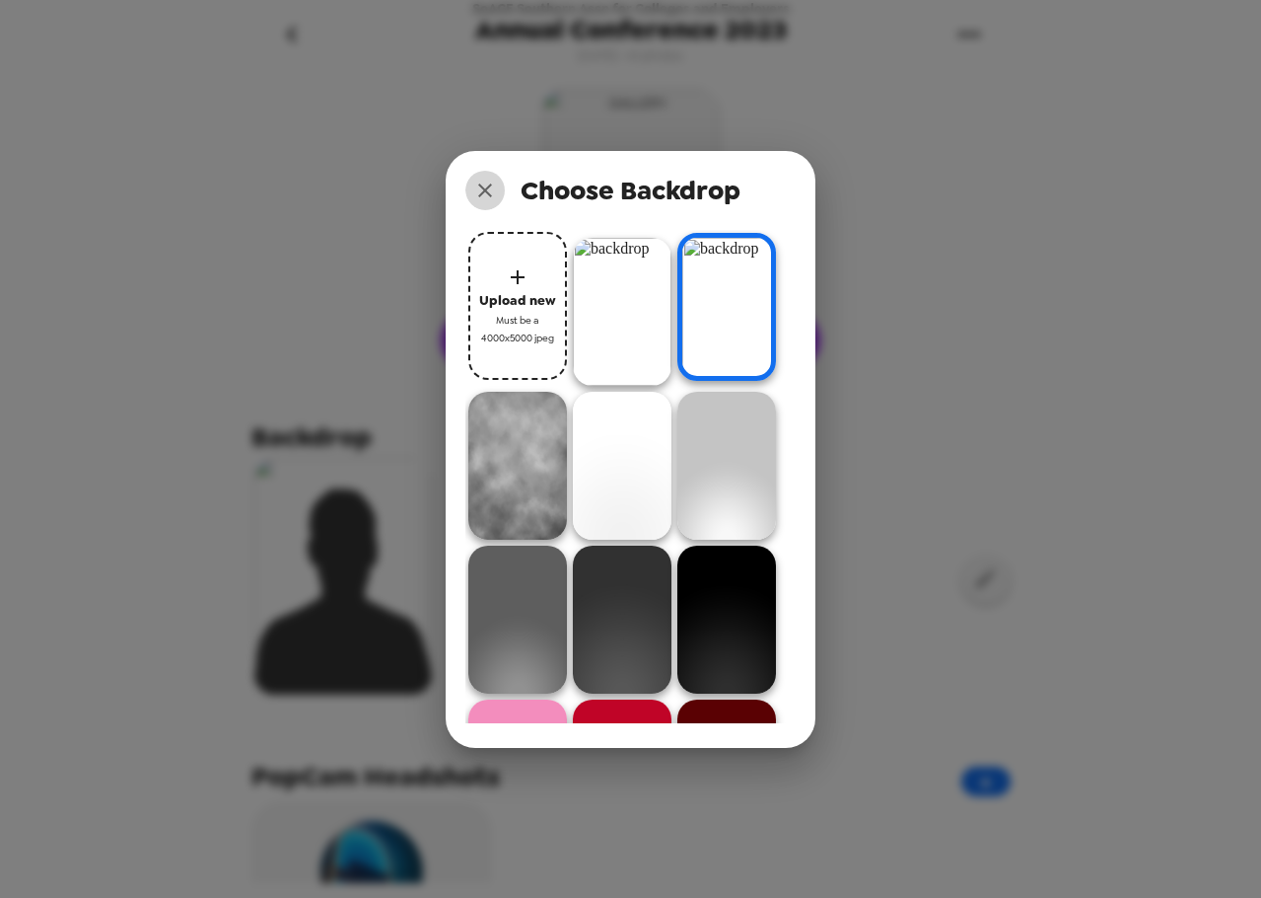
click at [489, 189] on icon "close" at bounding box center [485, 191] width 24 height 24
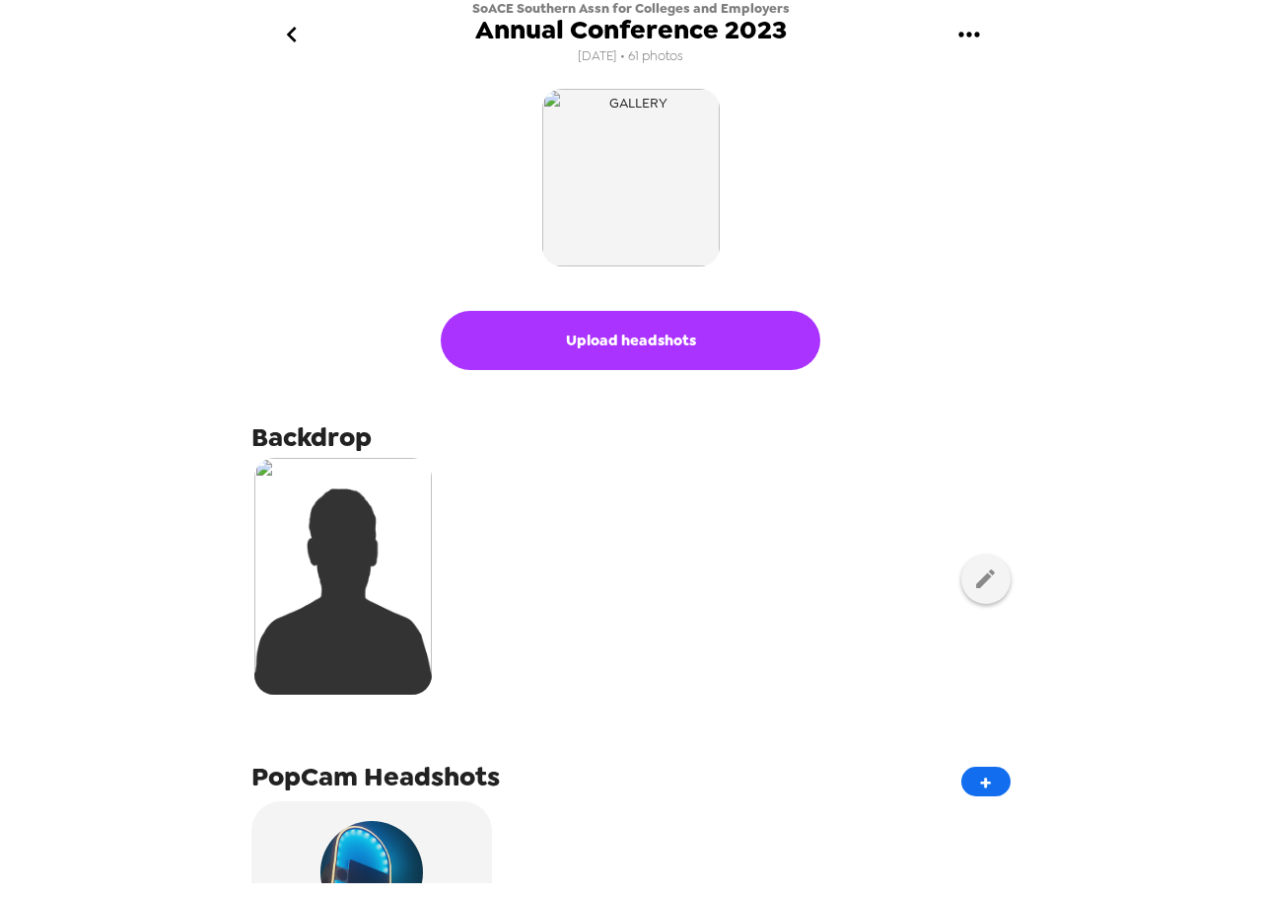
click at [286, 42] on icon "go back" at bounding box center [292, 35] width 32 height 32
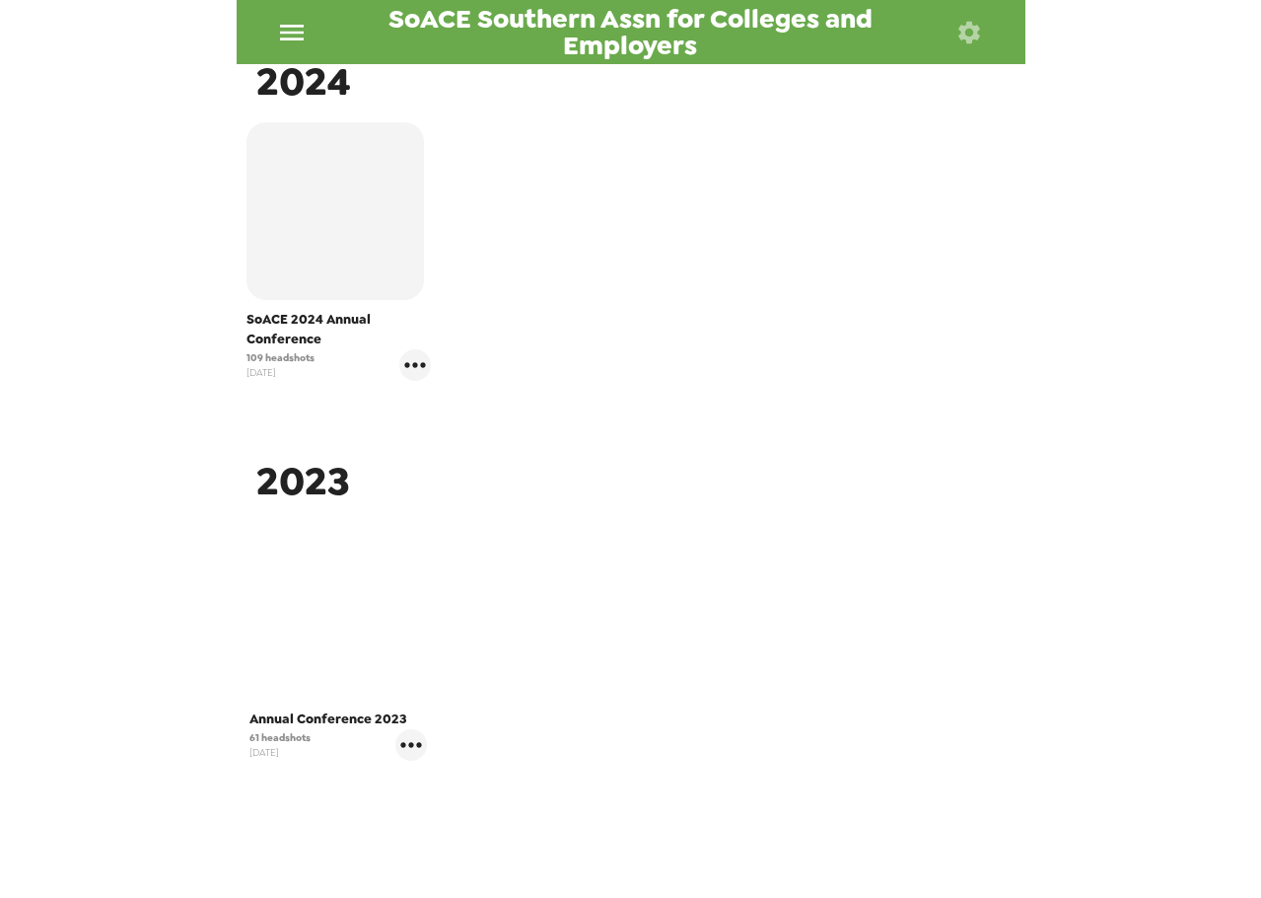
scroll to position [383, 0]
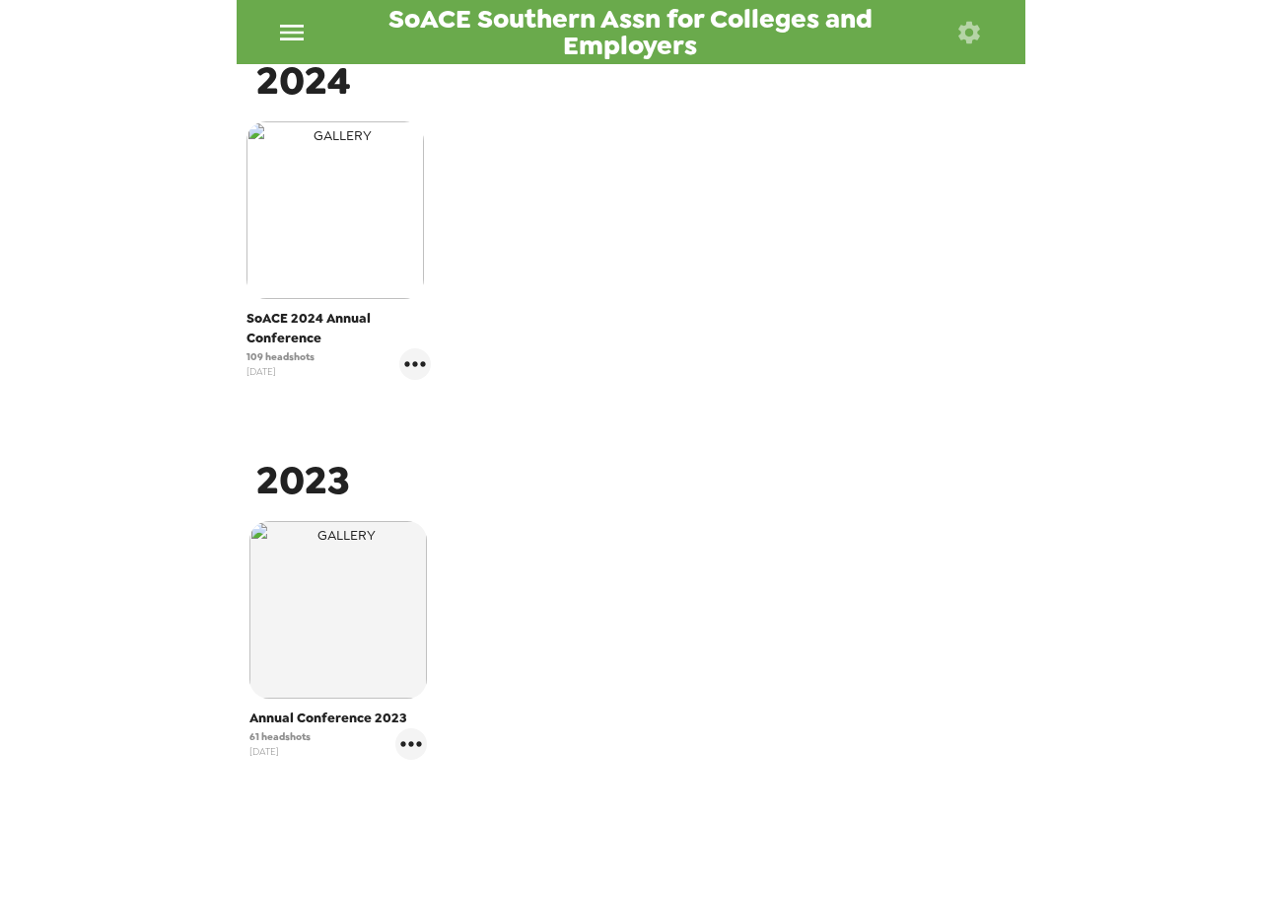
click at [329, 214] on img "button" at bounding box center [336, 210] width 178 height 178
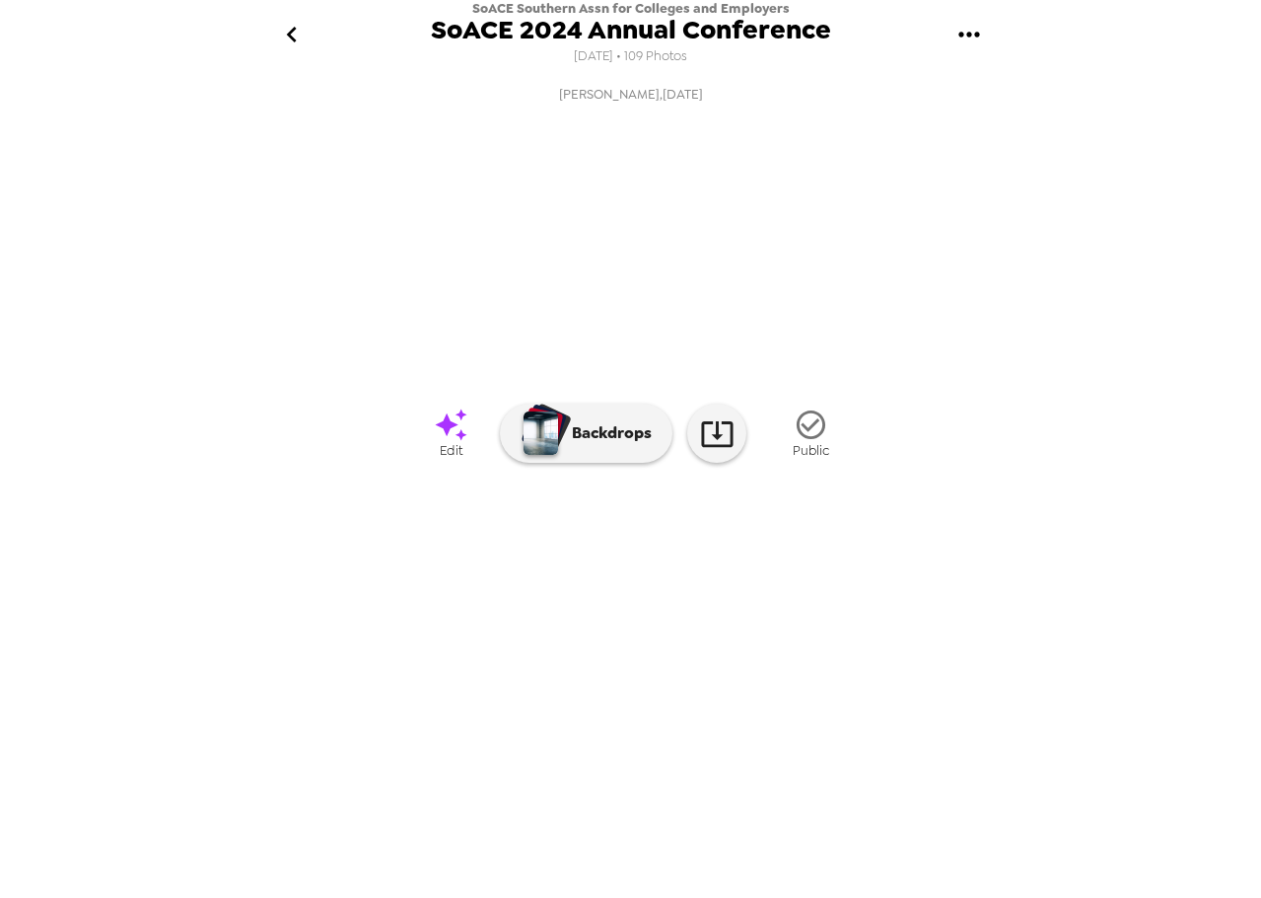
scroll to position [0, 3517]
click at [984, 36] on icon "gallery menu" at bounding box center [970, 35] width 32 height 32
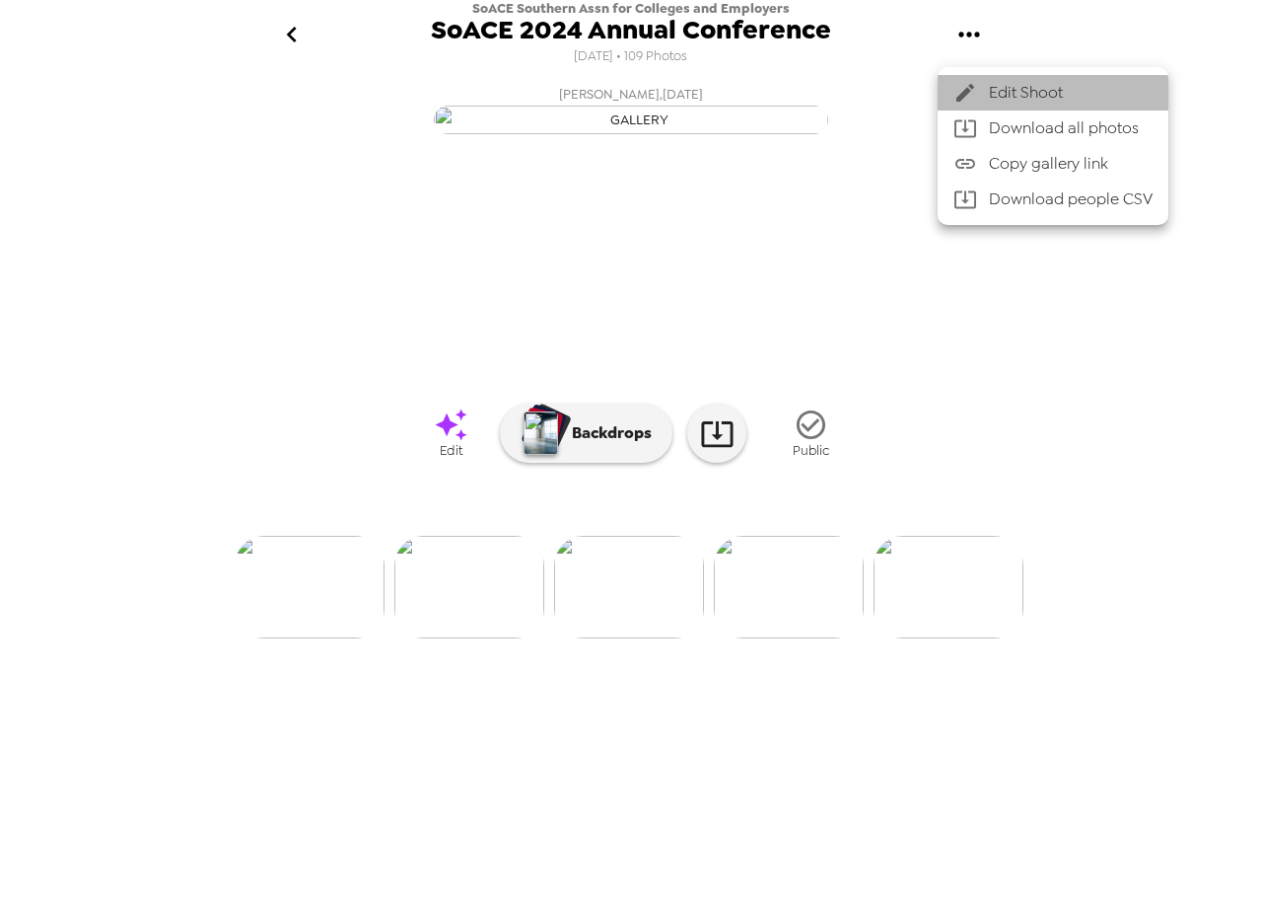
click at [1016, 89] on span "Edit Shoot" at bounding box center [1071, 93] width 164 height 24
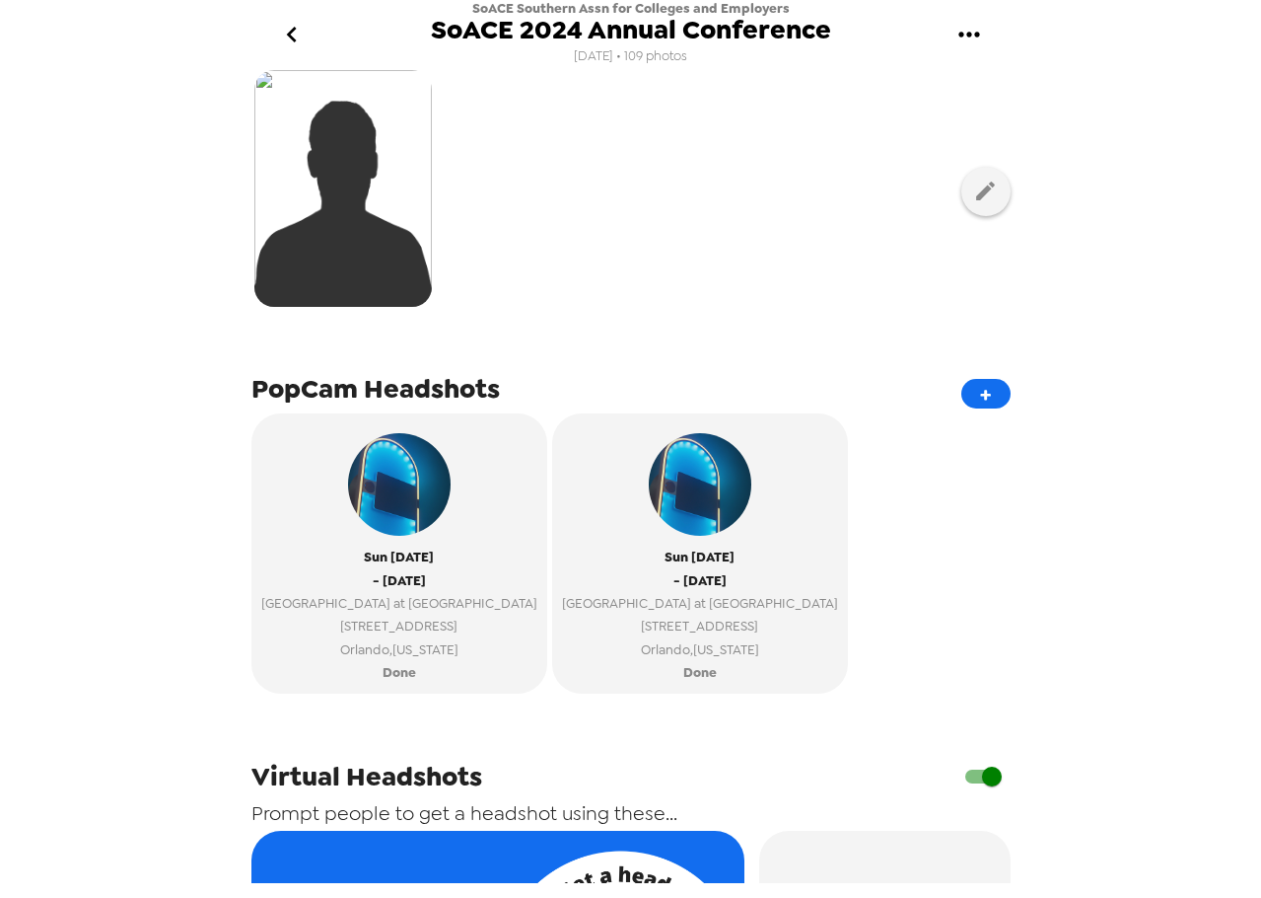
scroll to position [493, 0]
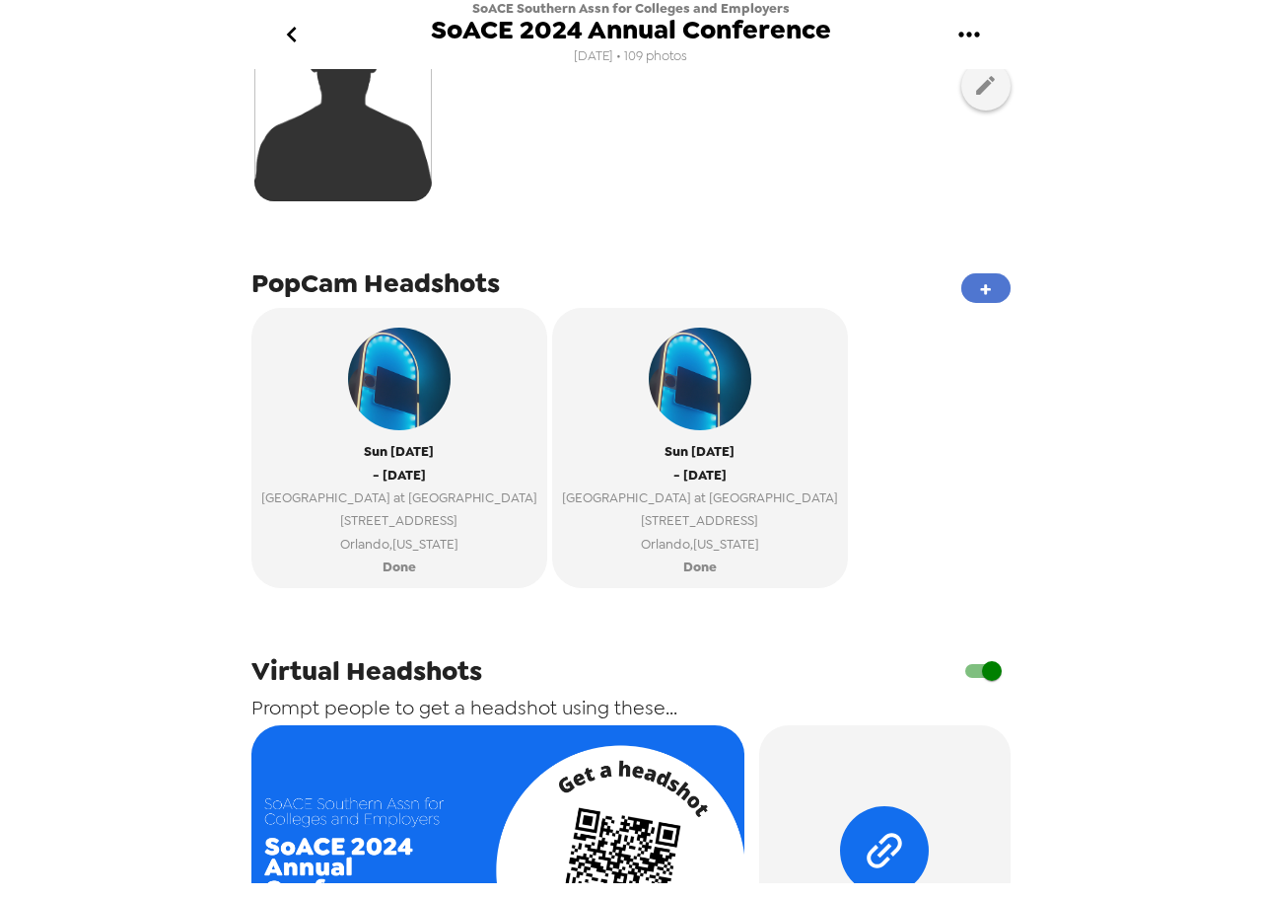
click at [976, 282] on button "+" at bounding box center [986, 288] width 49 height 30
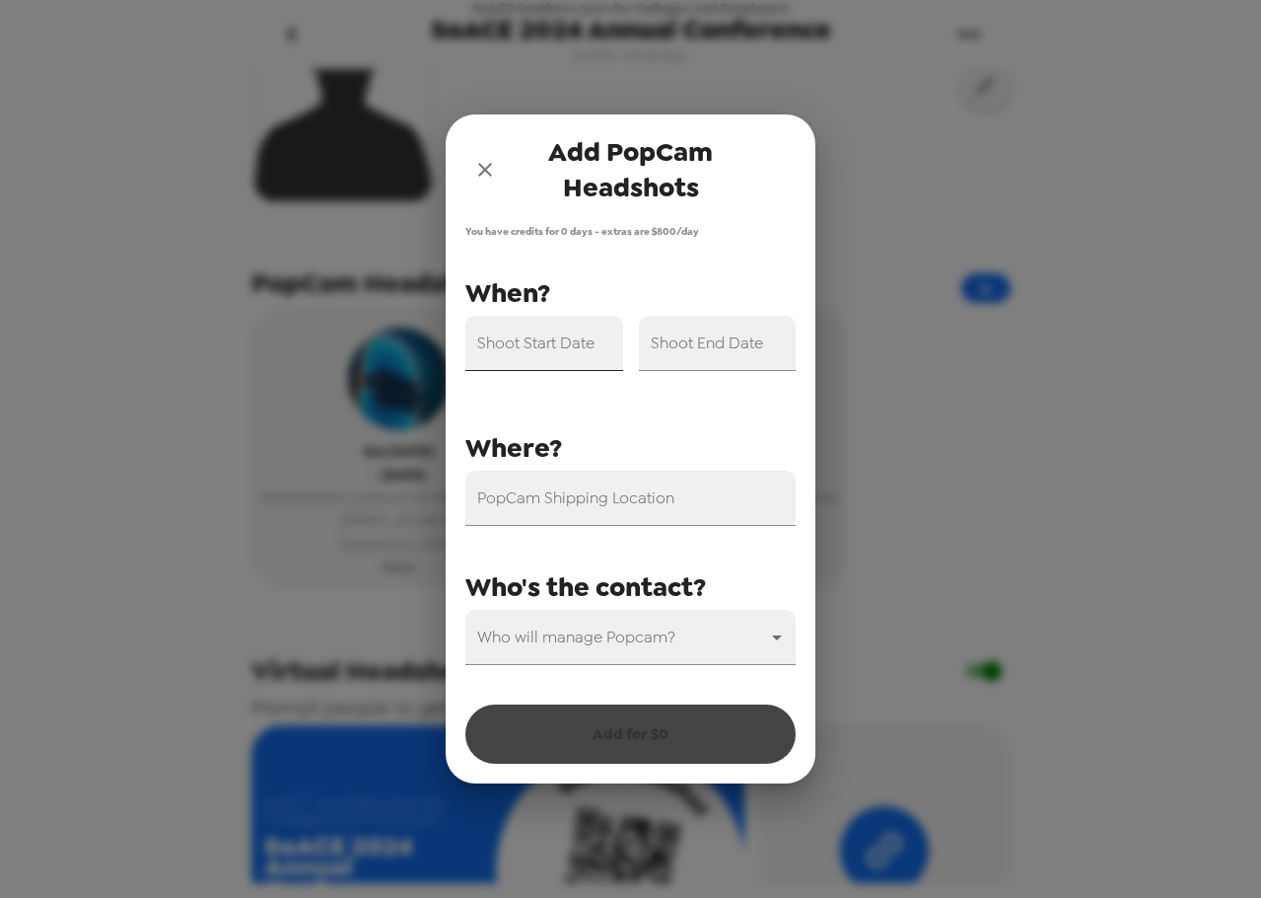
click at [582, 367] on input "Shoot Start Date" at bounding box center [545, 343] width 158 height 55
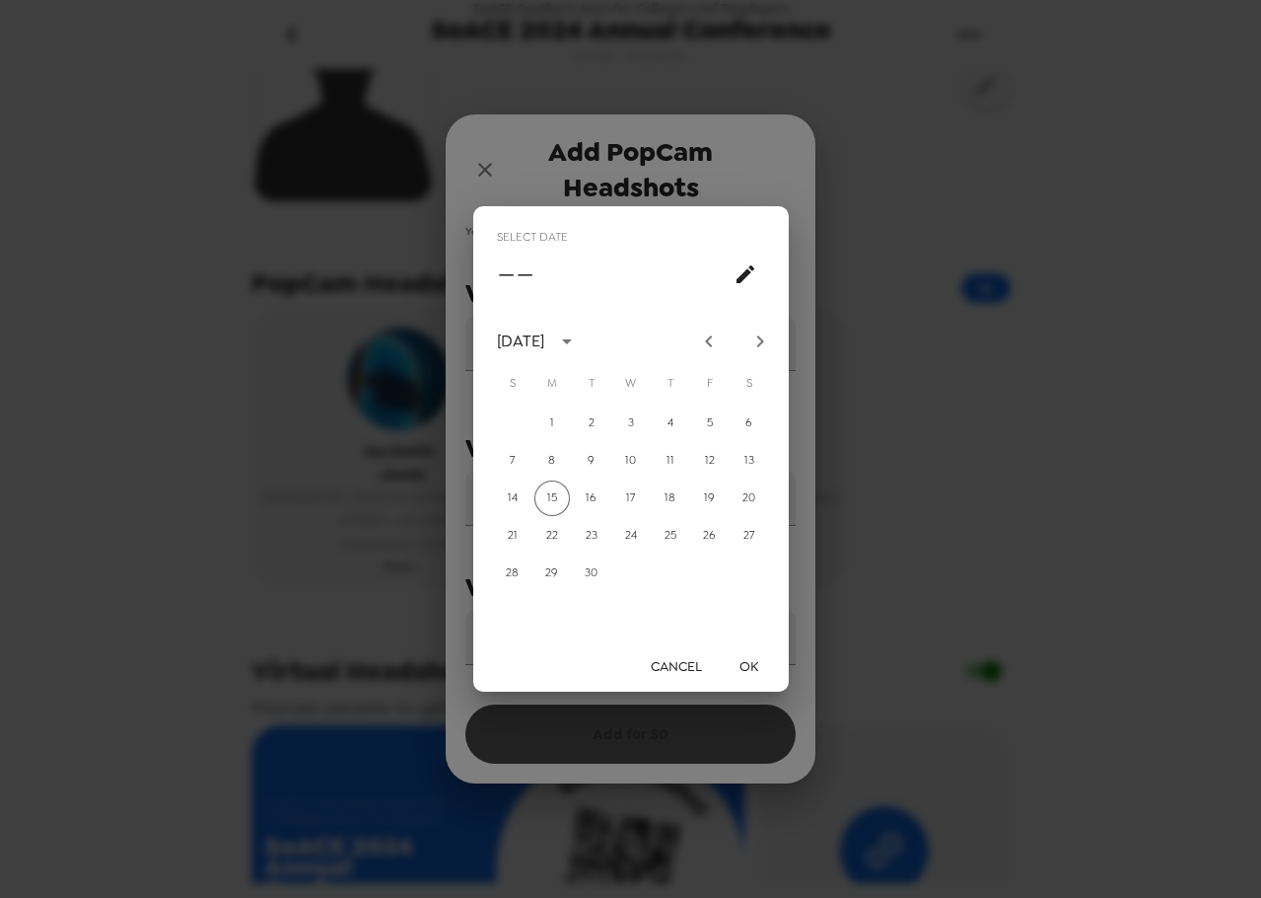
click at [764, 343] on icon "Next month" at bounding box center [761, 341] width 24 height 24
click at [708, 490] on button "17" at bounding box center [710, 498] width 36 height 36
type input "[DATE]"
drag, startPoint x: 746, startPoint y: 659, endPoint x: 751, endPoint y: 640, distance: 19.4
click at [746, 661] on button "OK" at bounding box center [749, 666] width 63 height 36
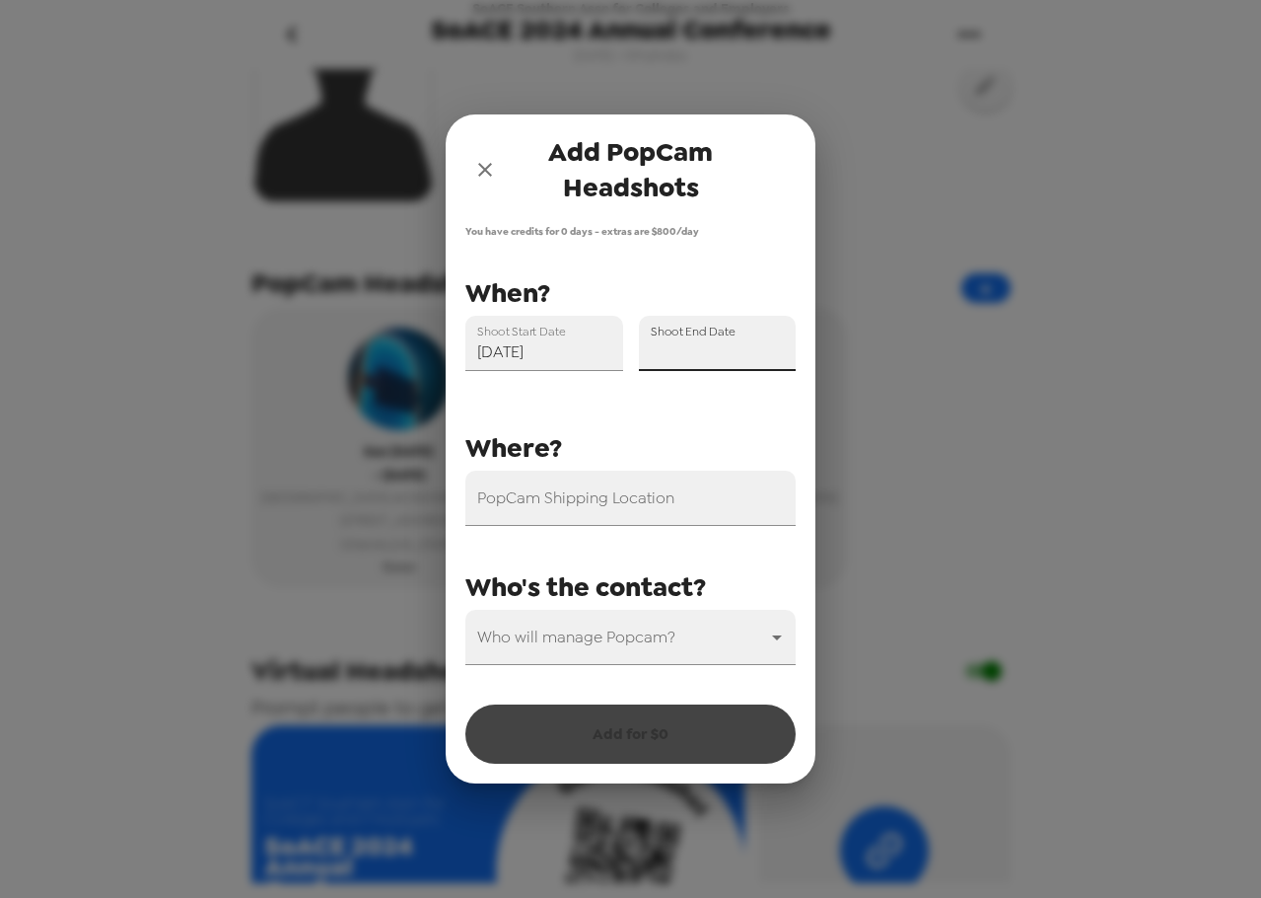
click at [752, 350] on input "Shoot End Date" at bounding box center [718, 343] width 158 height 55
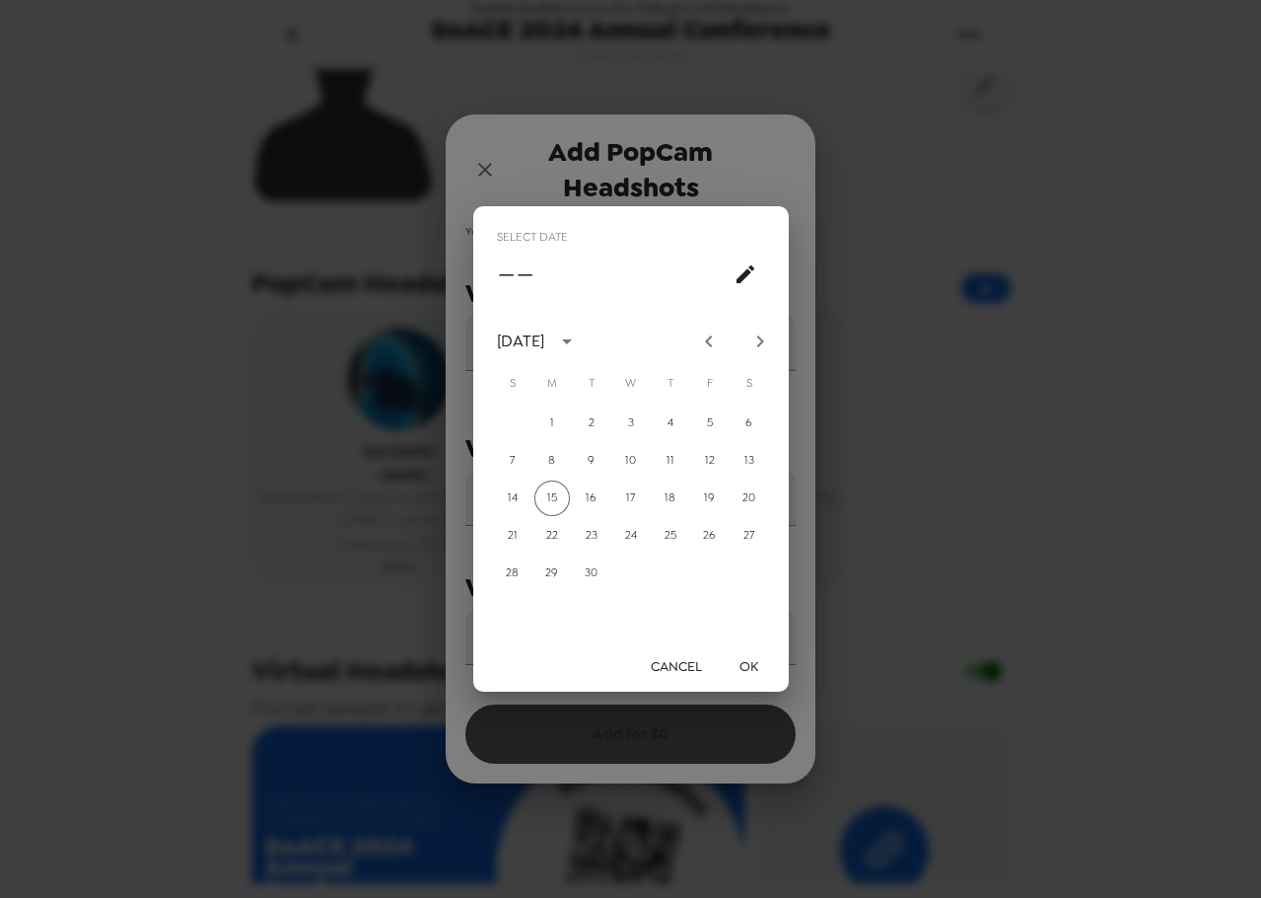
drag, startPoint x: 761, startPoint y: 338, endPoint x: 754, endPoint y: 385, distance: 47.0
click at [760, 338] on icon "Next month" at bounding box center [761, 341] width 24 height 24
click at [746, 491] on button "18" at bounding box center [750, 498] width 36 height 36
type input "[DATE]"
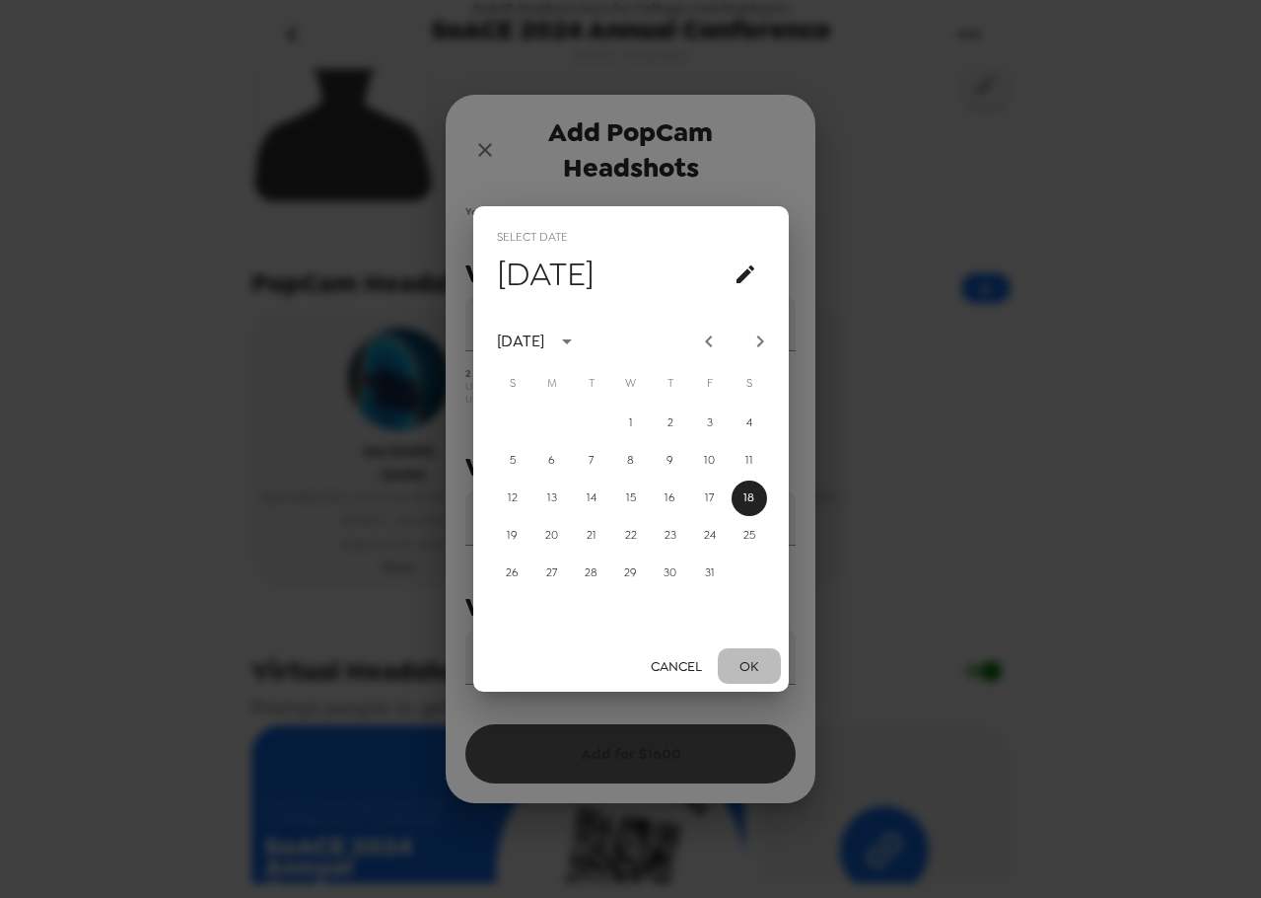
click at [734, 659] on button "OK" at bounding box center [749, 666] width 63 height 36
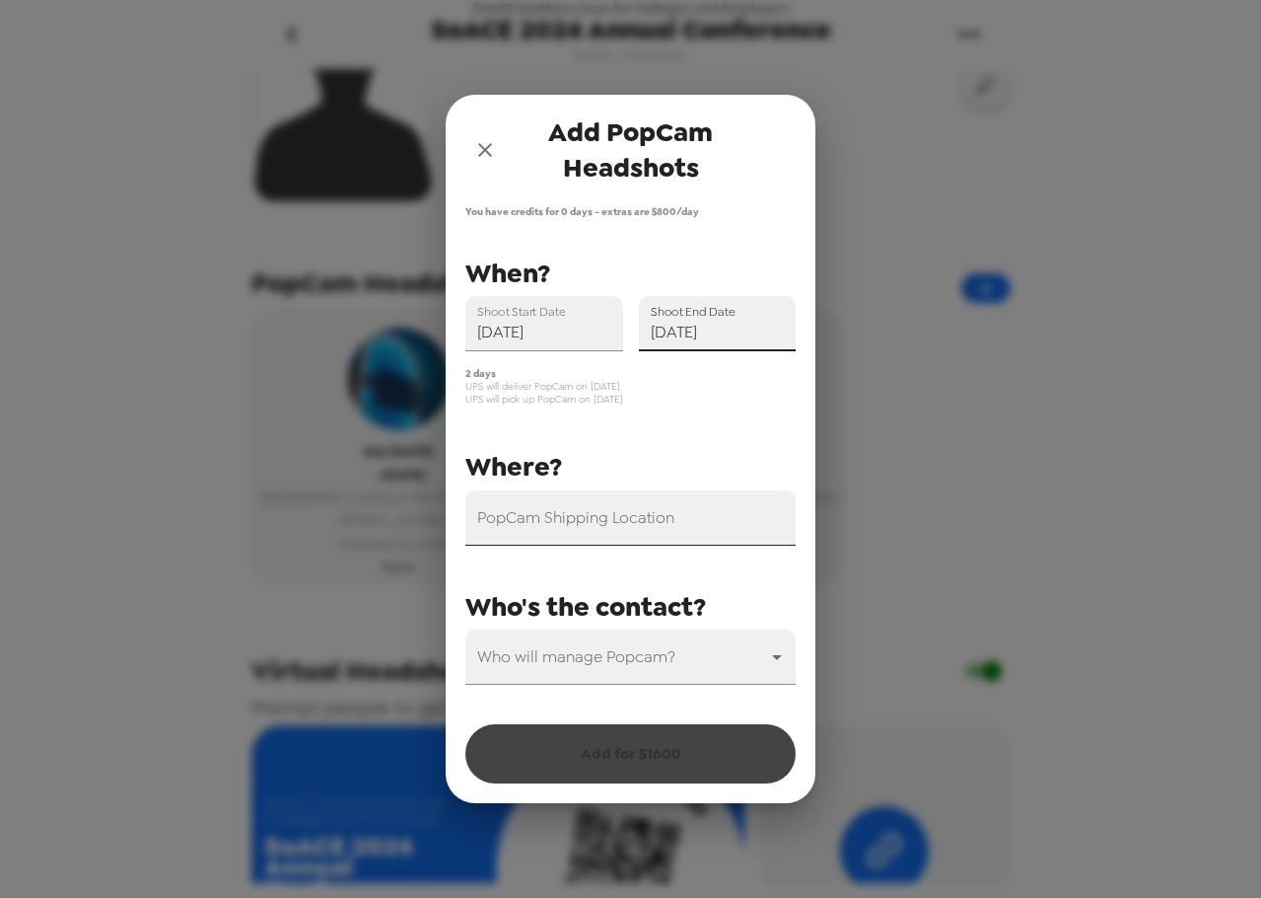
click at [641, 528] on input "PopCam Shipping Location" at bounding box center [631, 517] width 330 height 55
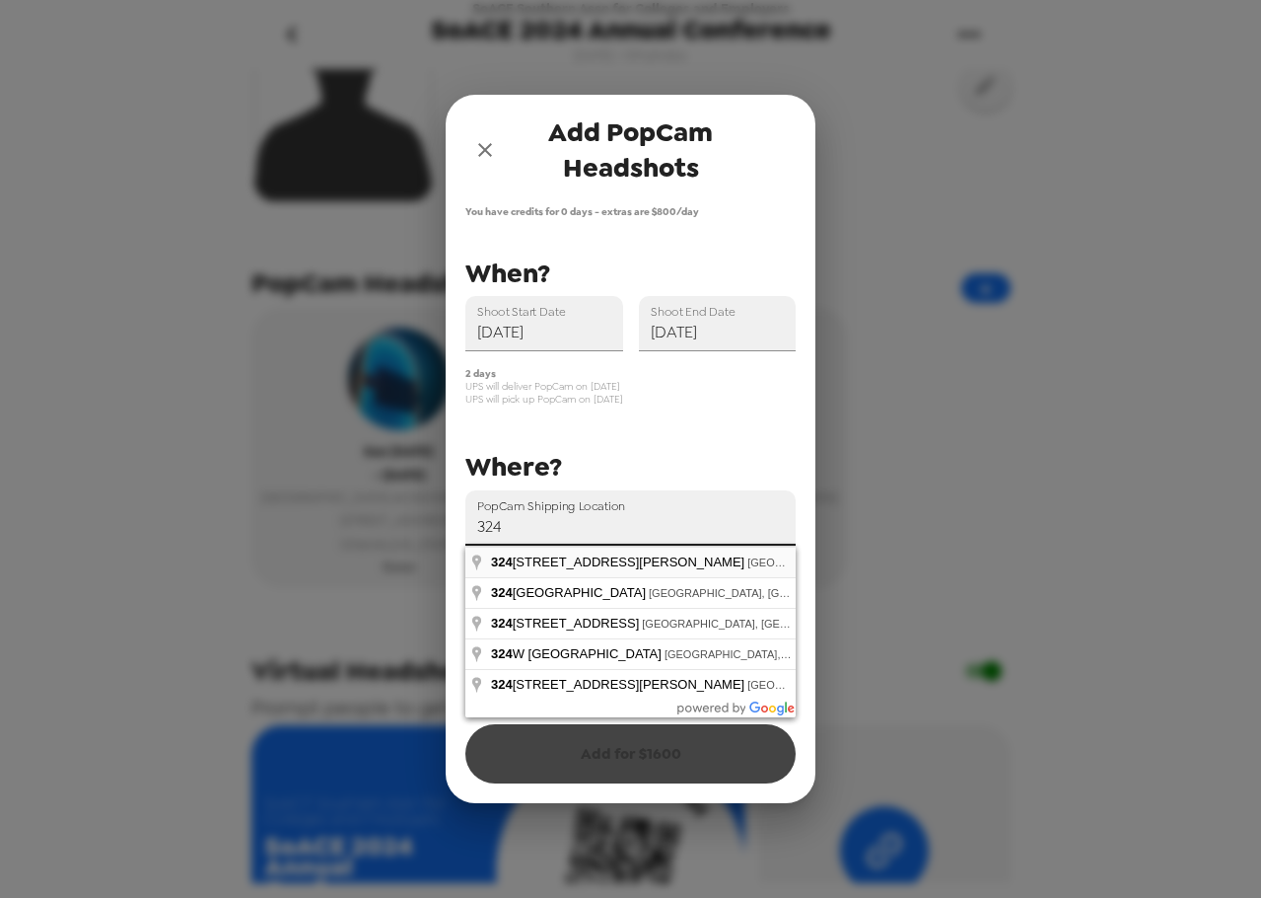
type input "[STREET_ADDRESS][PERSON_NAME]"
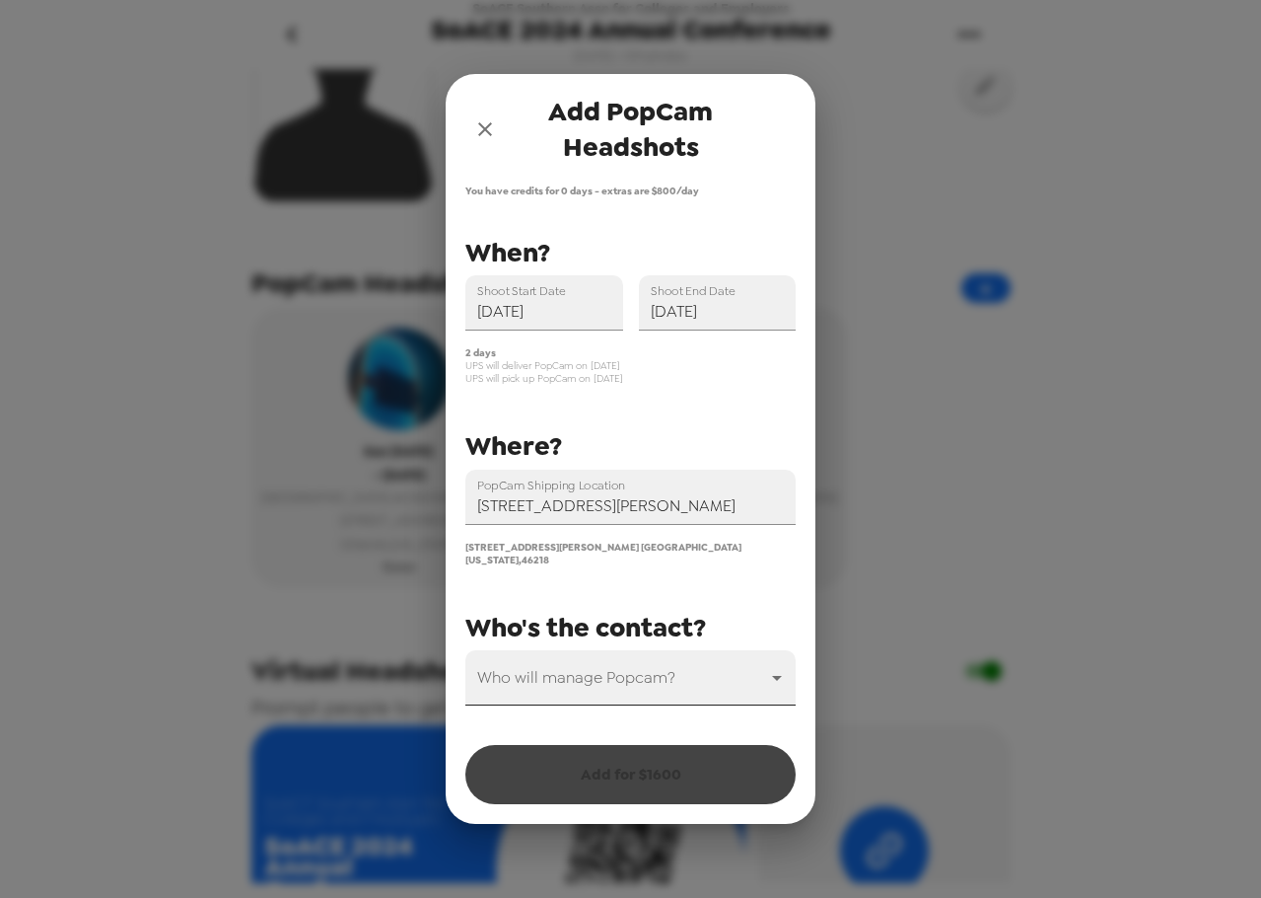
click at [622, 672] on body "SoACE Southern Assn for Colleges and Employers SoACE 2024 Annual Conference [DA…" at bounding box center [630, 449] width 1261 height 898
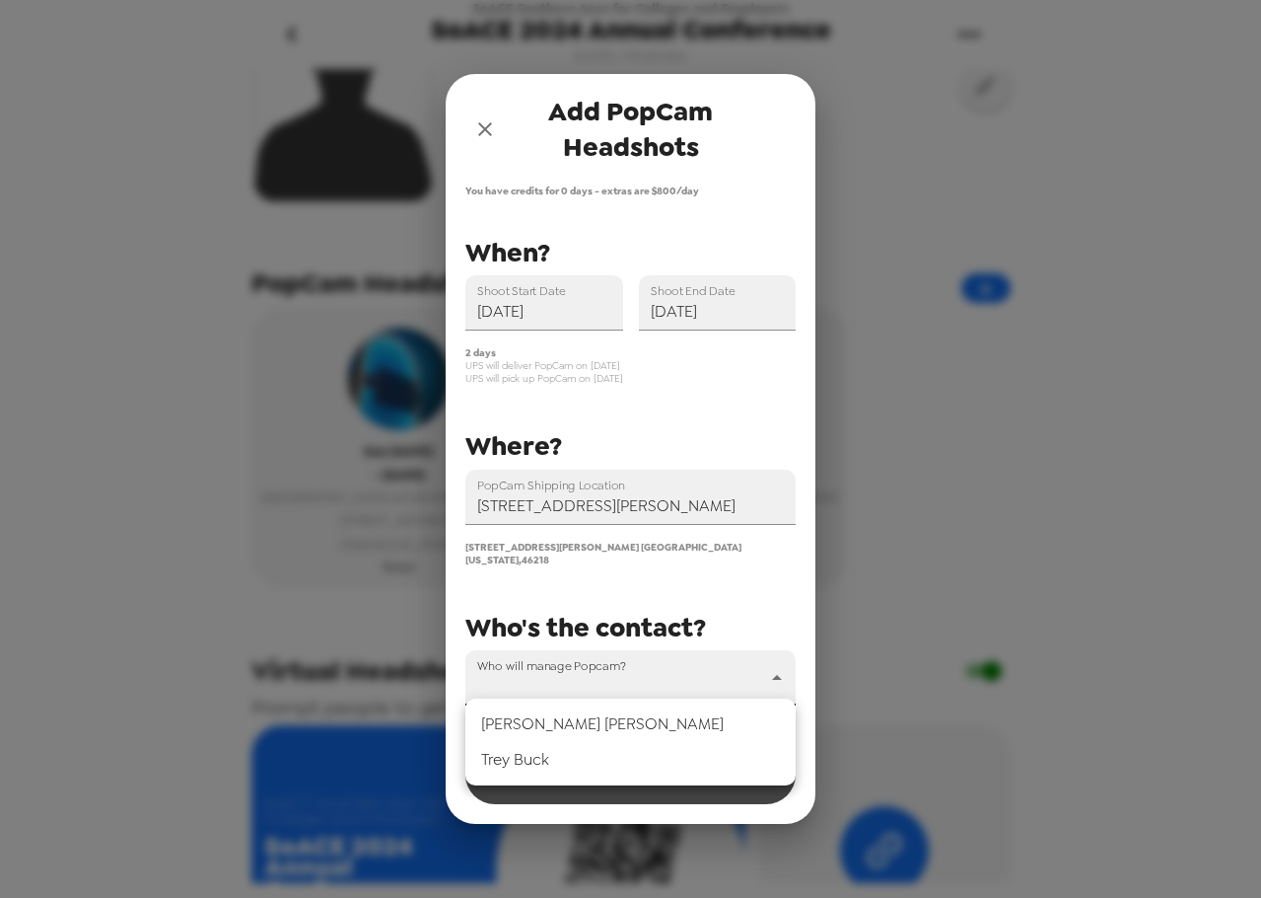
click at [621, 756] on li "[PERSON_NAME]" at bounding box center [631, 760] width 330 height 36
type input "31546"
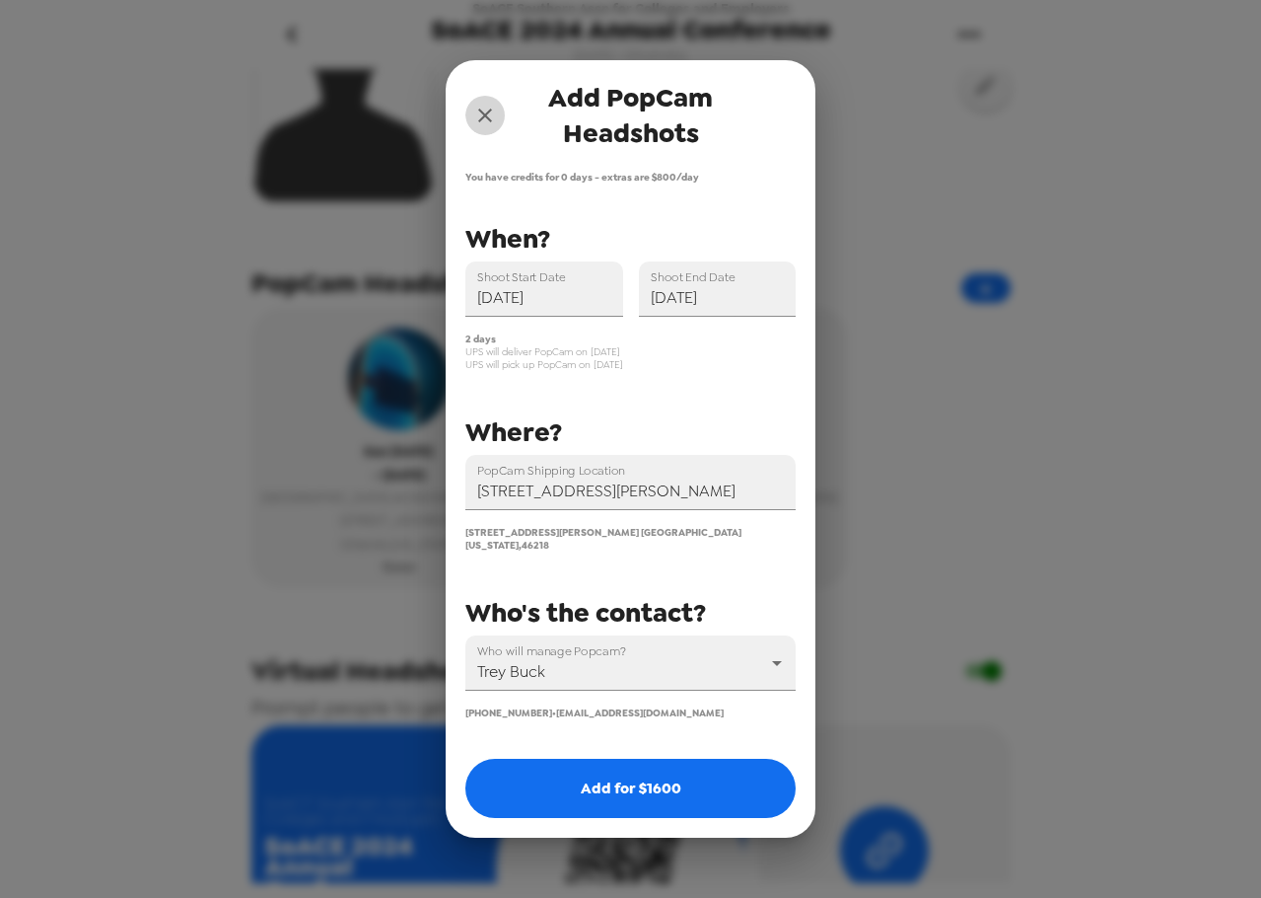
click at [486, 120] on icon "close" at bounding box center [485, 115] width 14 height 14
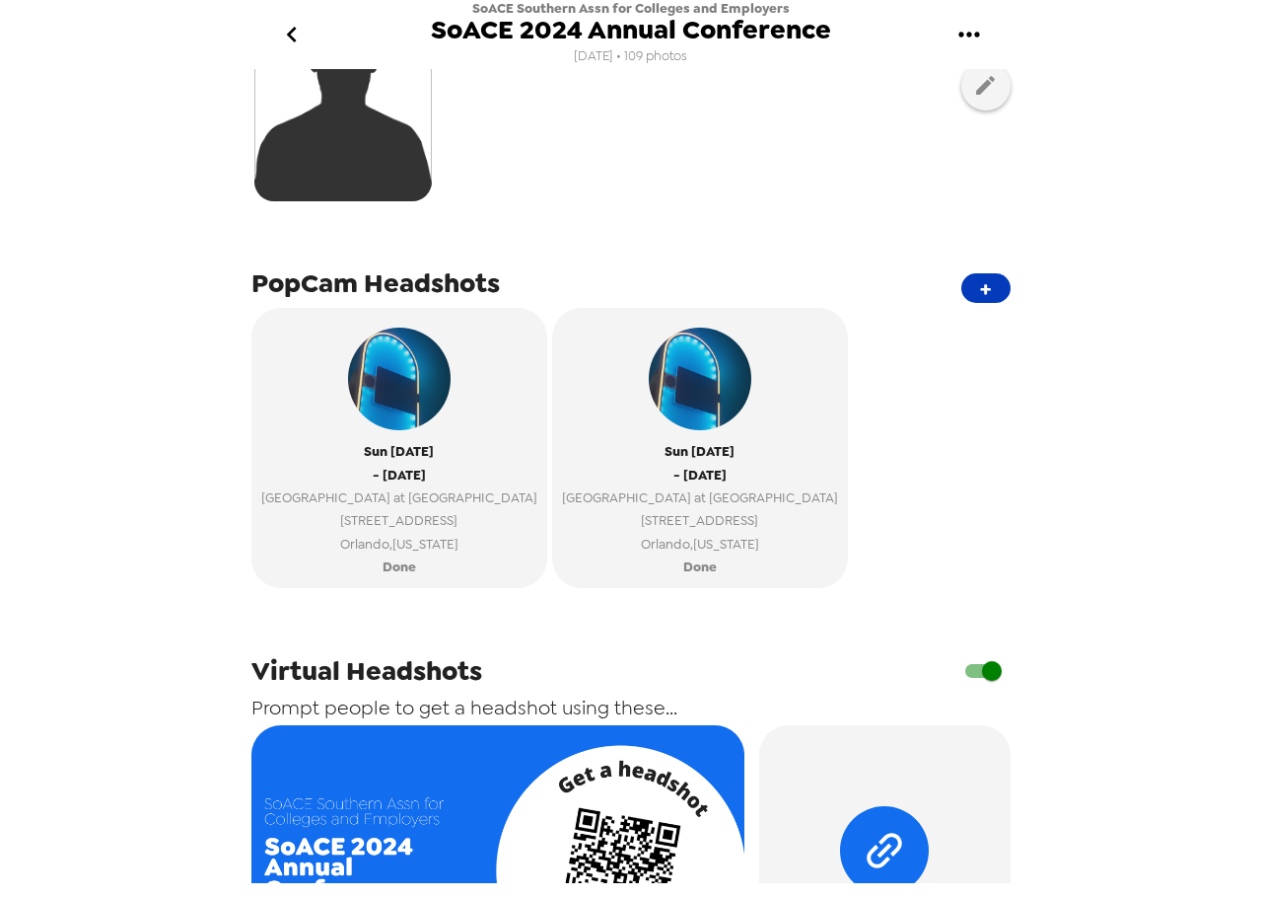
click at [966, 285] on button "+" at bounding box center [986, 288] width 49 height 30
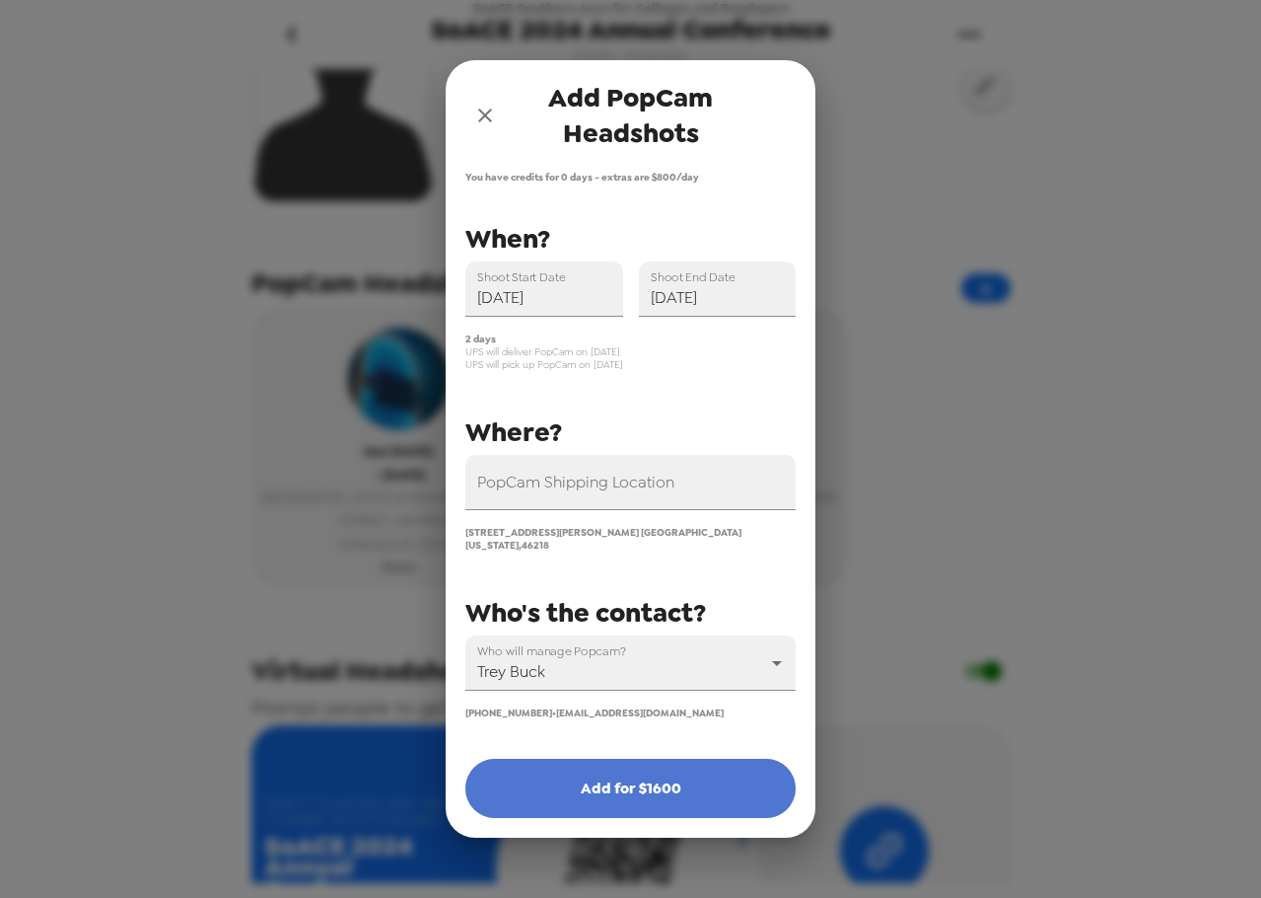
click at [644, 789] on button "Add for $ 1600" at bounding box center [631, 787] width 330 height 59
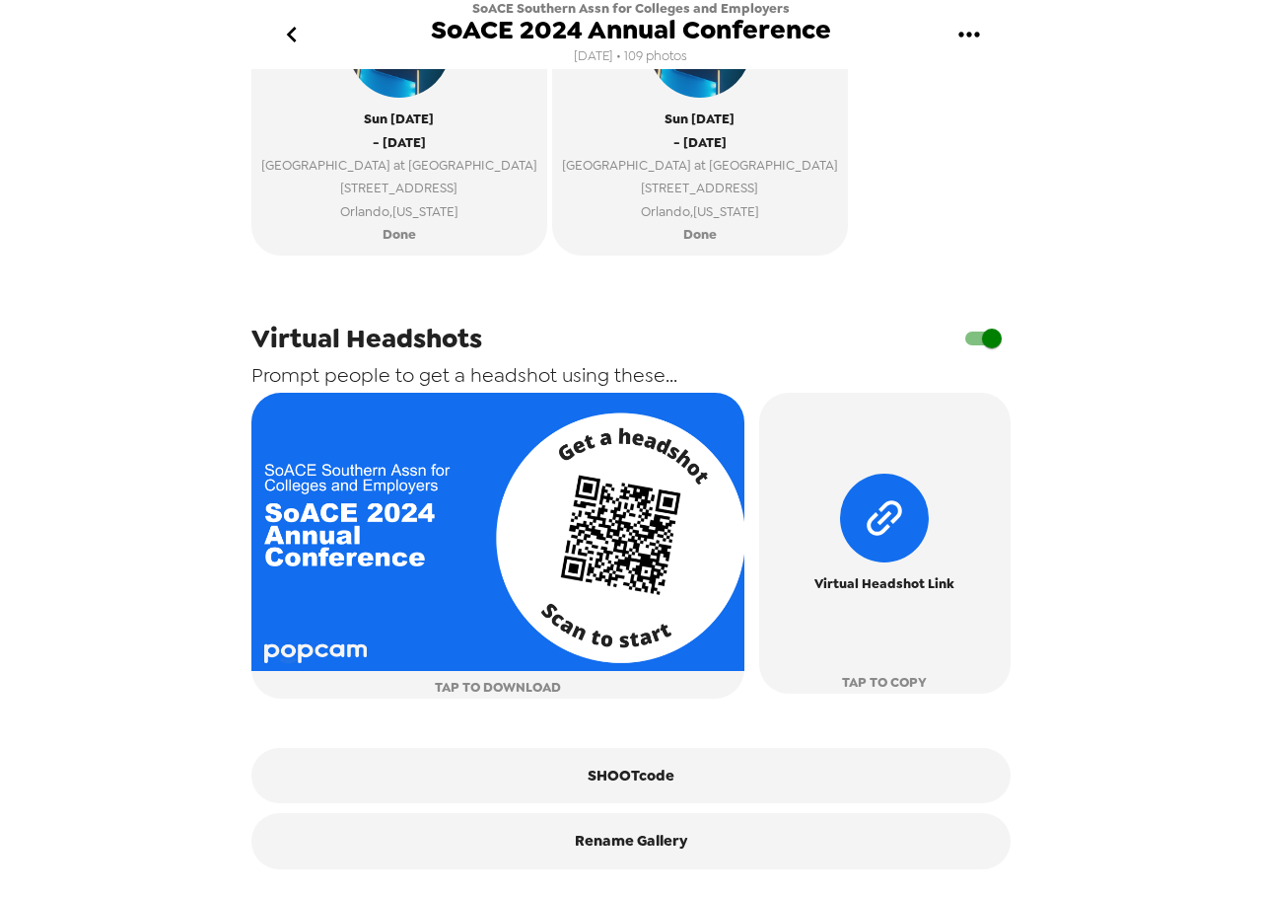
scroll to position [835, 0]
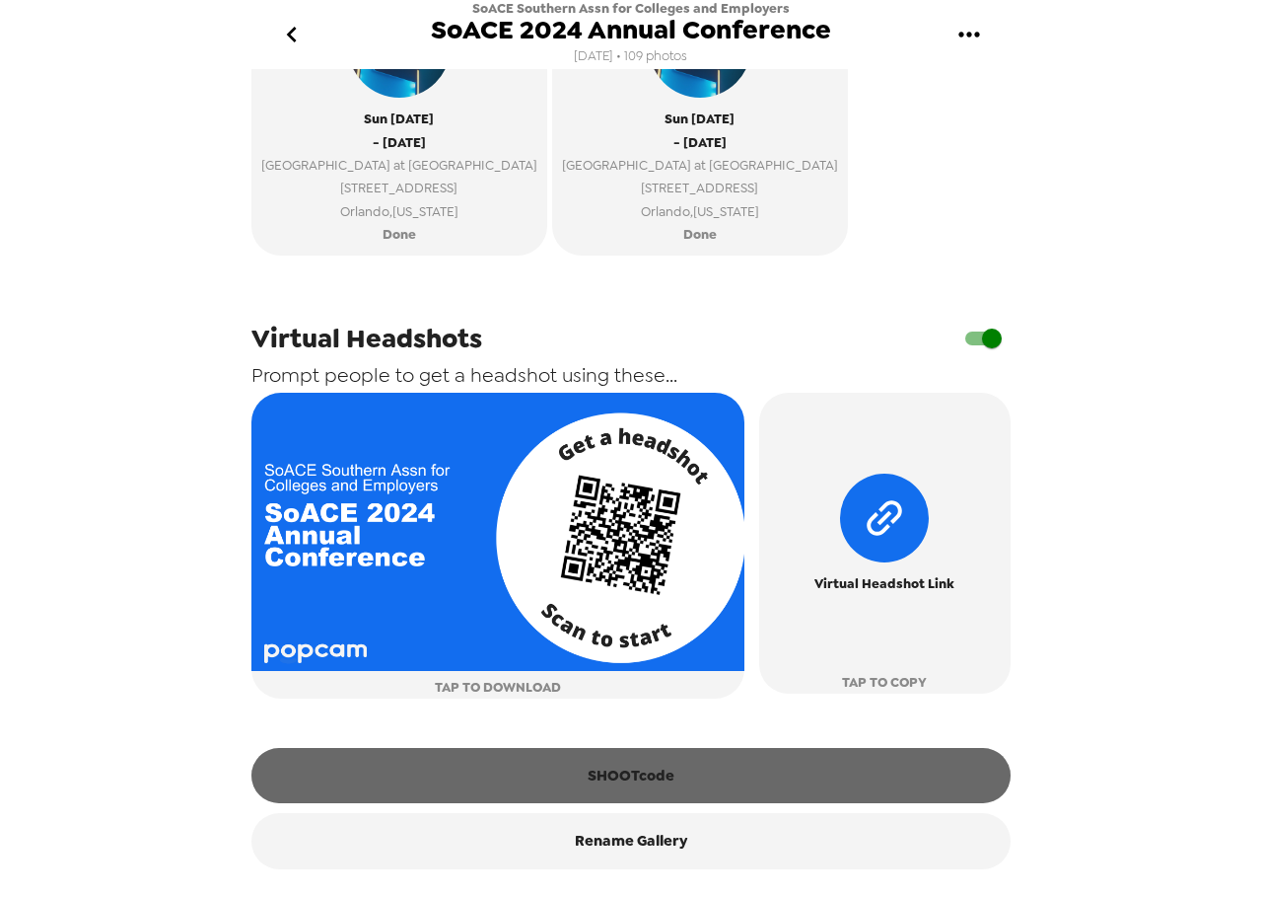
click at [670, 781] on button "SHOOTcode" at bounding box center [631, 775] width 759 height 55
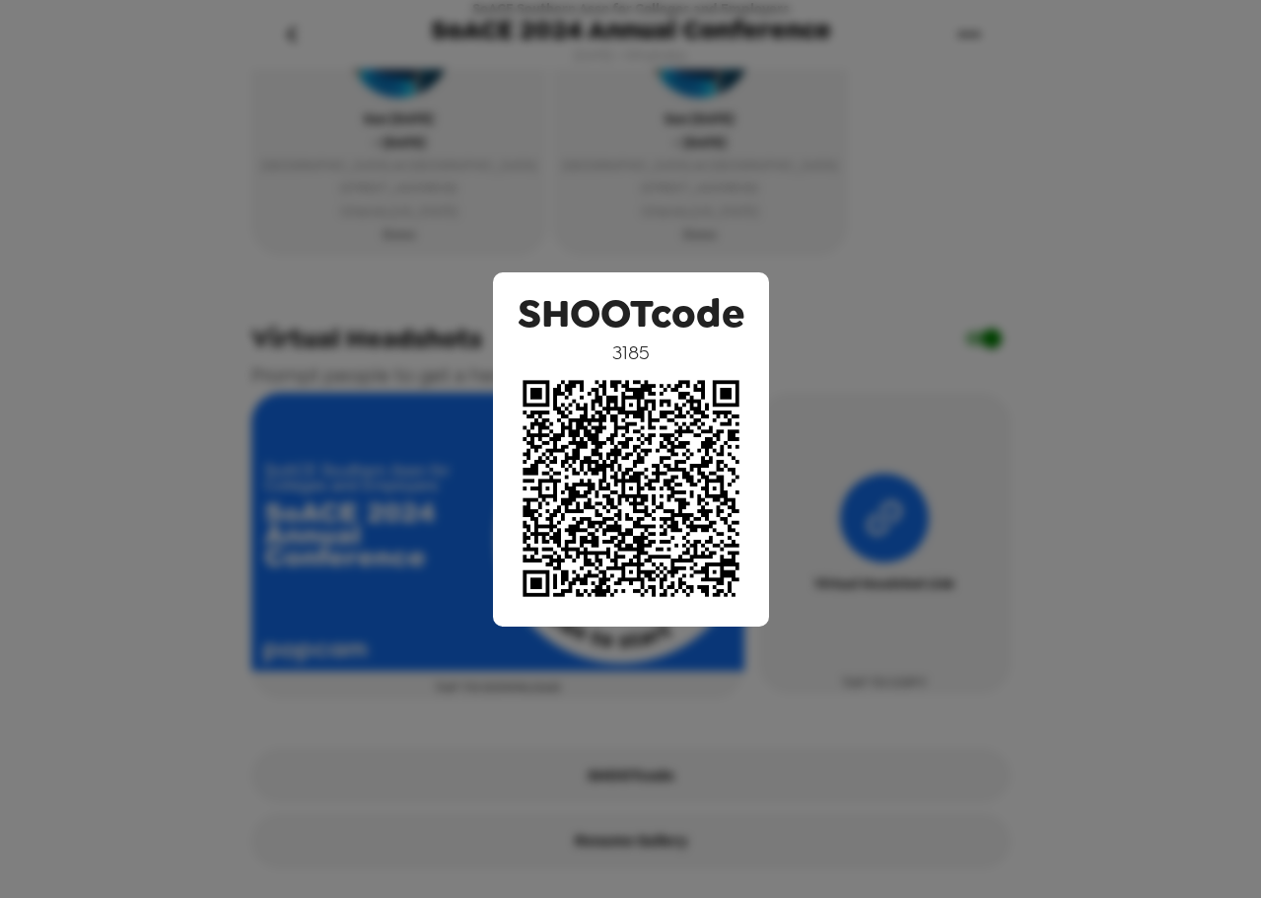
click at [215, 423] on div "SHOOTcode 3185" at bounding box center [630, 449] width 1261 height 898
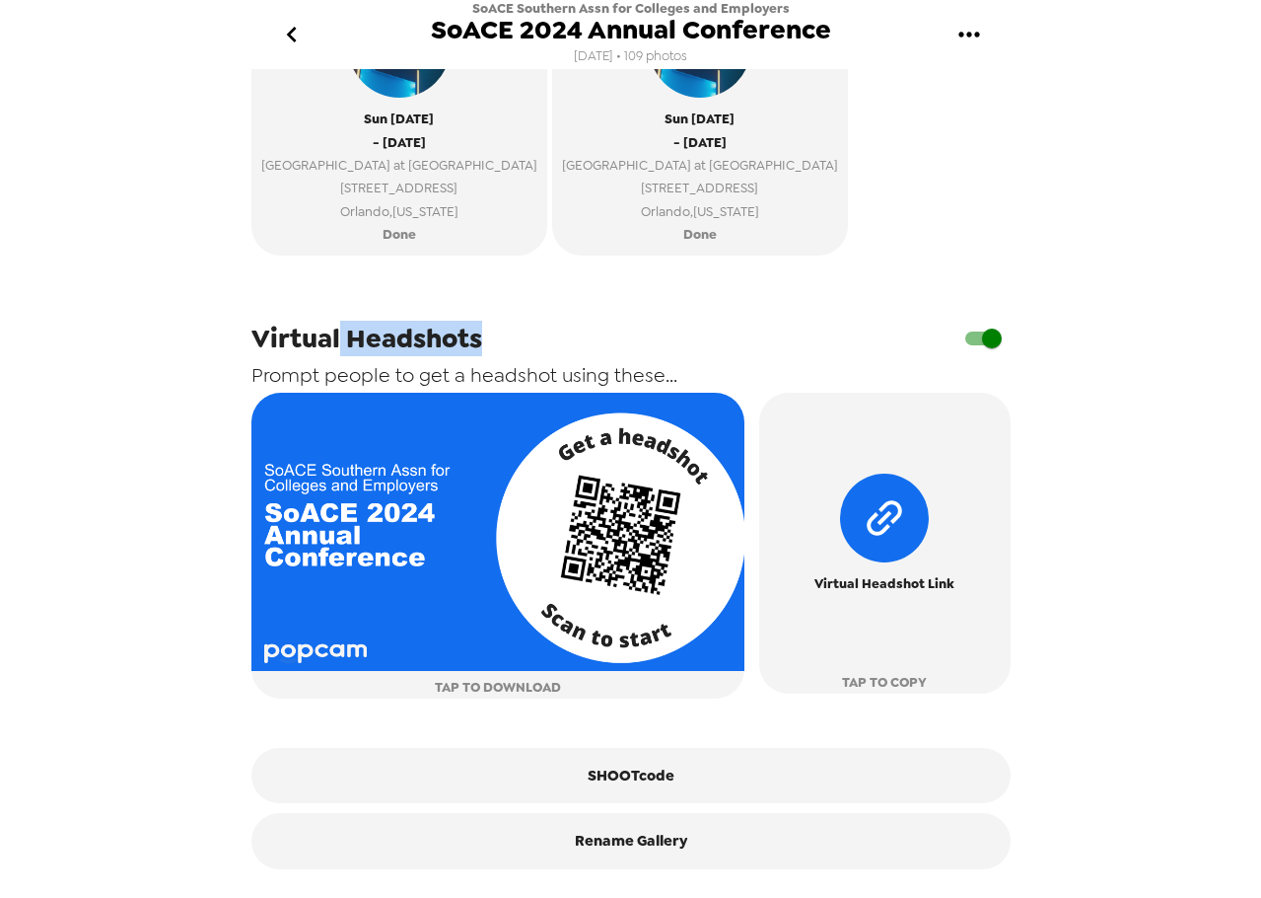
drag, startPoint x: 384, startPoint y: 344, endPoint x: 540, endPoint y: 344, distance: 156.8
click at [540, 344] on div "Virtual Headshots" at bounding box center [631, 338] width 759 height 37
click at [454, 346] on span "Virtual Headshots" at bounding box center [367, 339] width 231 height 36
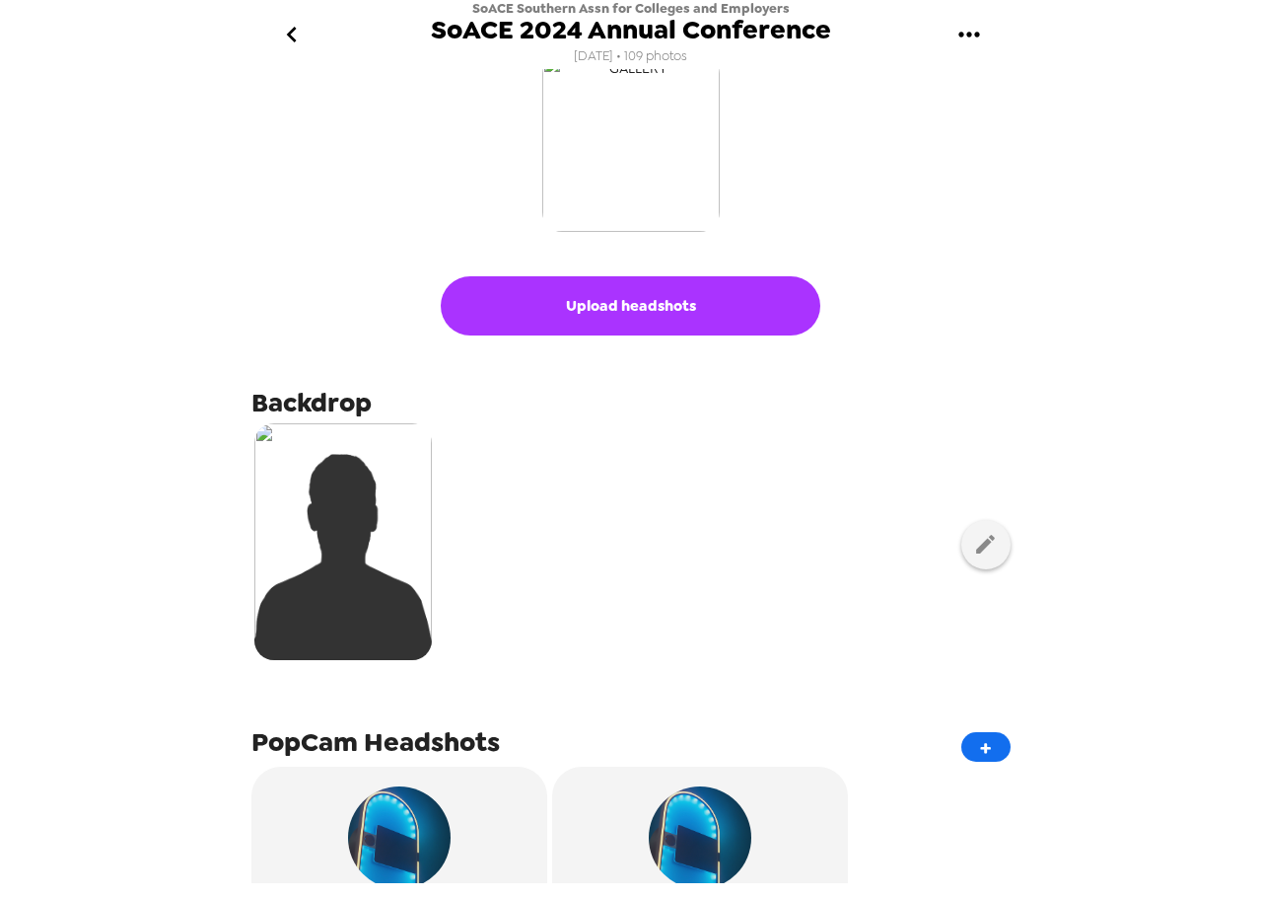
scroll to position [0, 0]
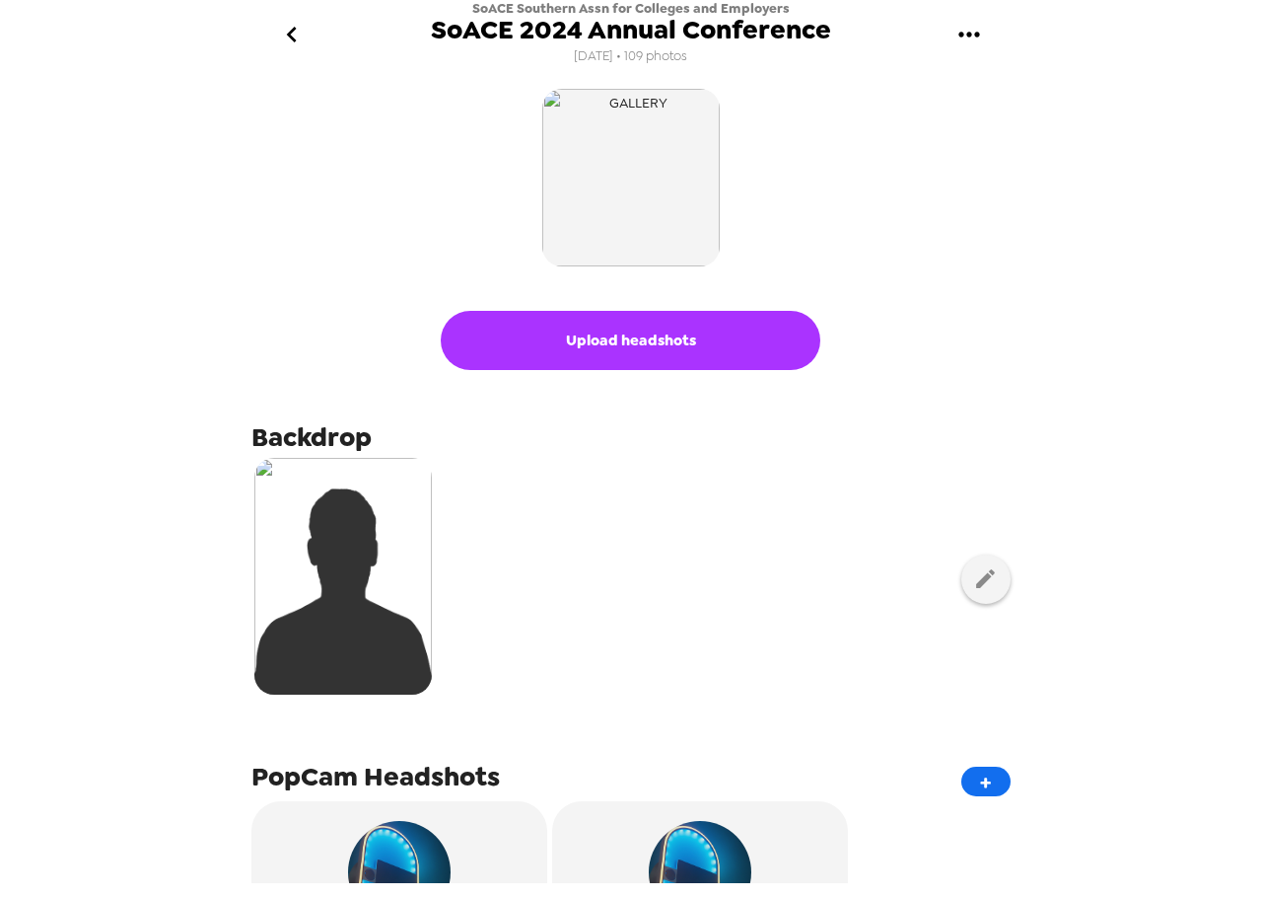
click at [652, 180] on img "button" at bounding box center [631, 178] width 178 height 178
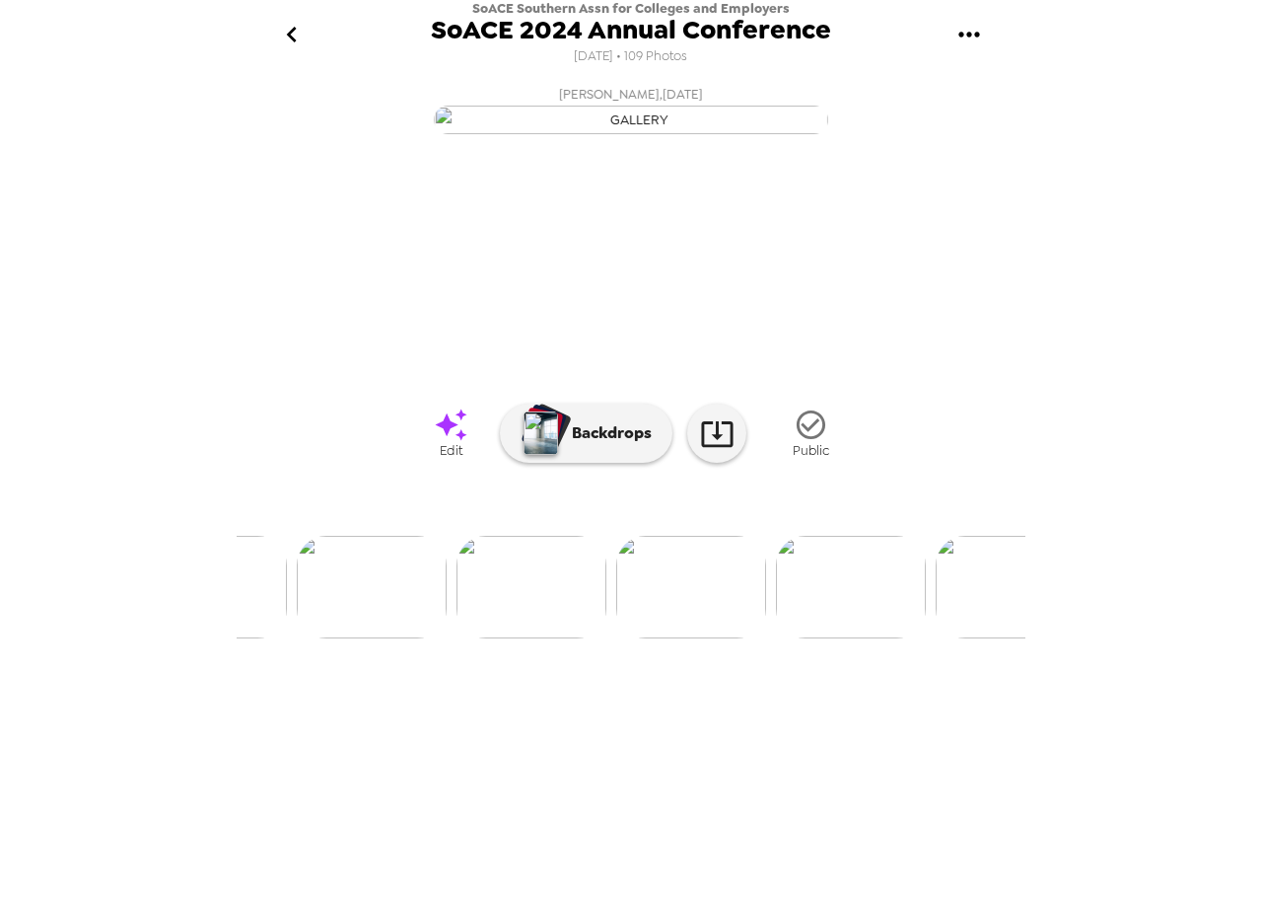
scroll to position [0, 2502]
click at [526, 638] on img at bounding box center [526, 587] width 150 height 103
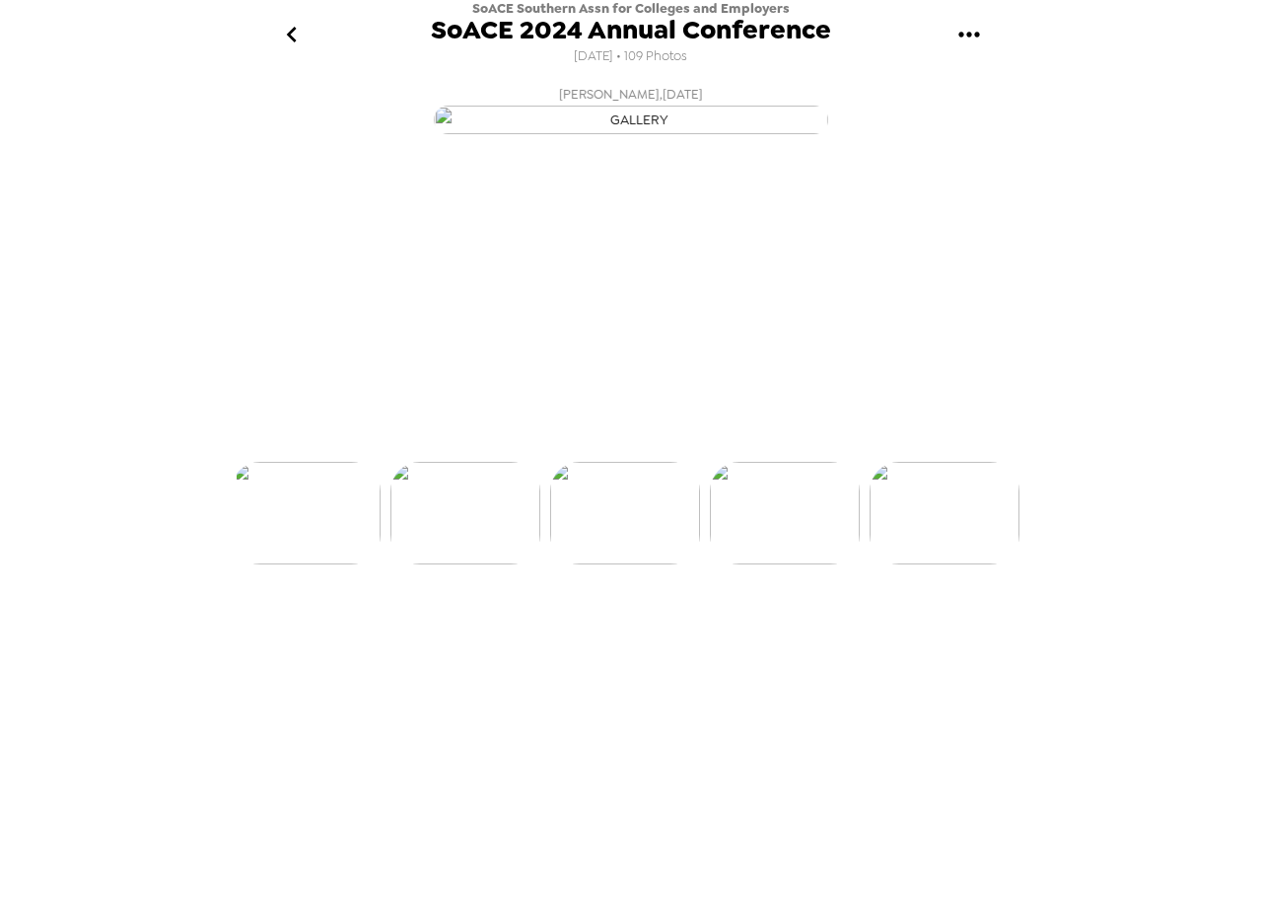
scroll to position [0, 2396]
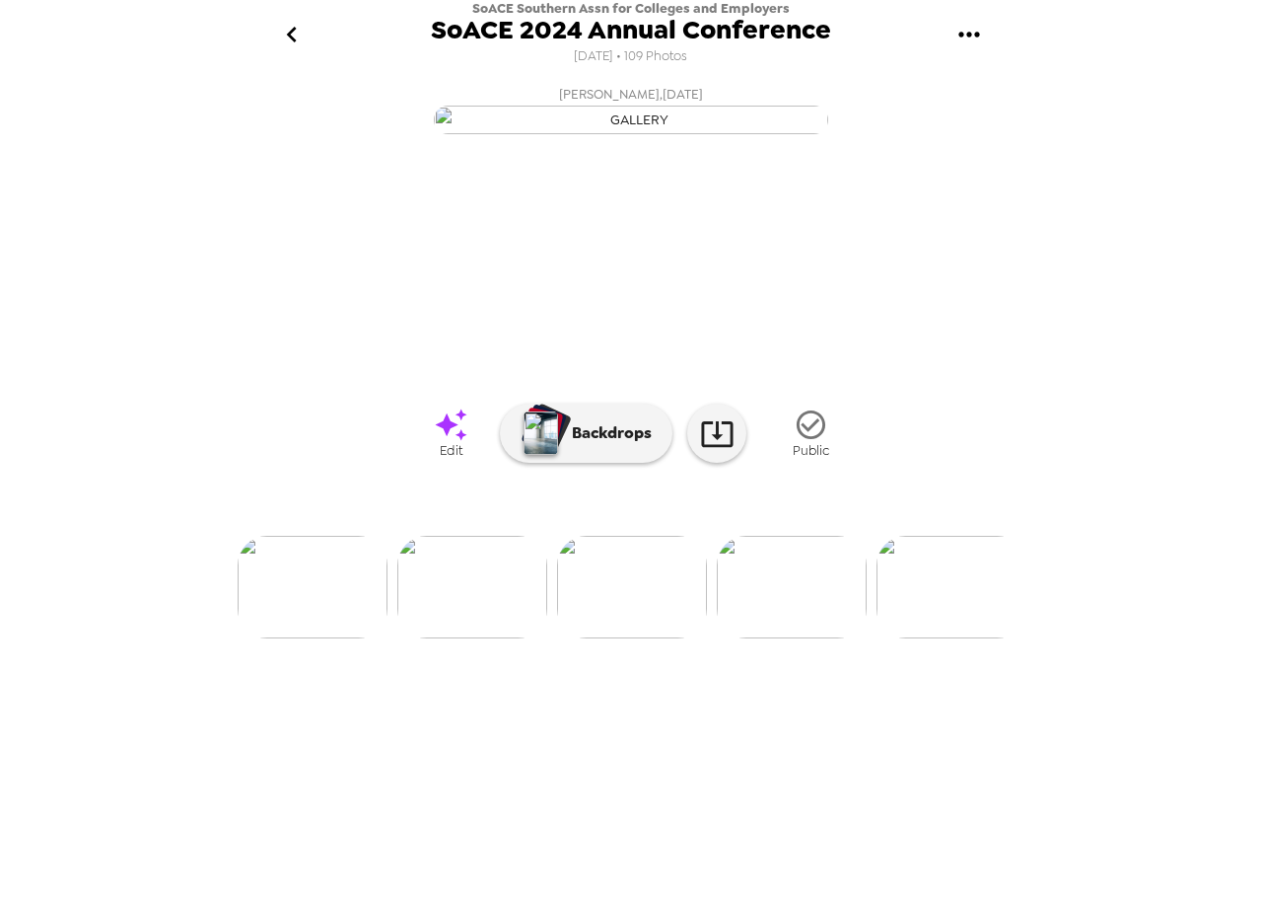
click at [796, 638] on img at bounding box center [792, 587] width 150 height 103
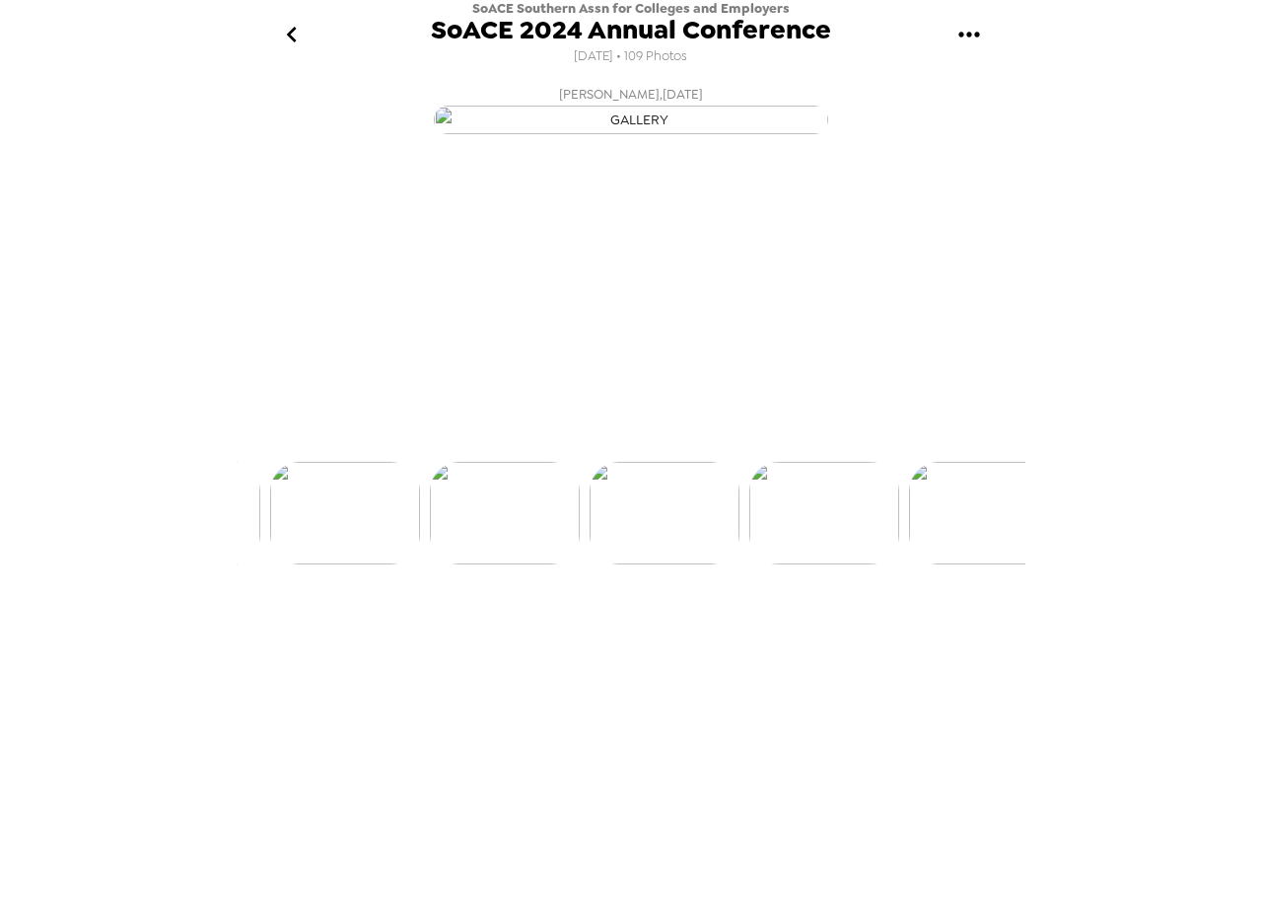
scroll to position [0, 2555]
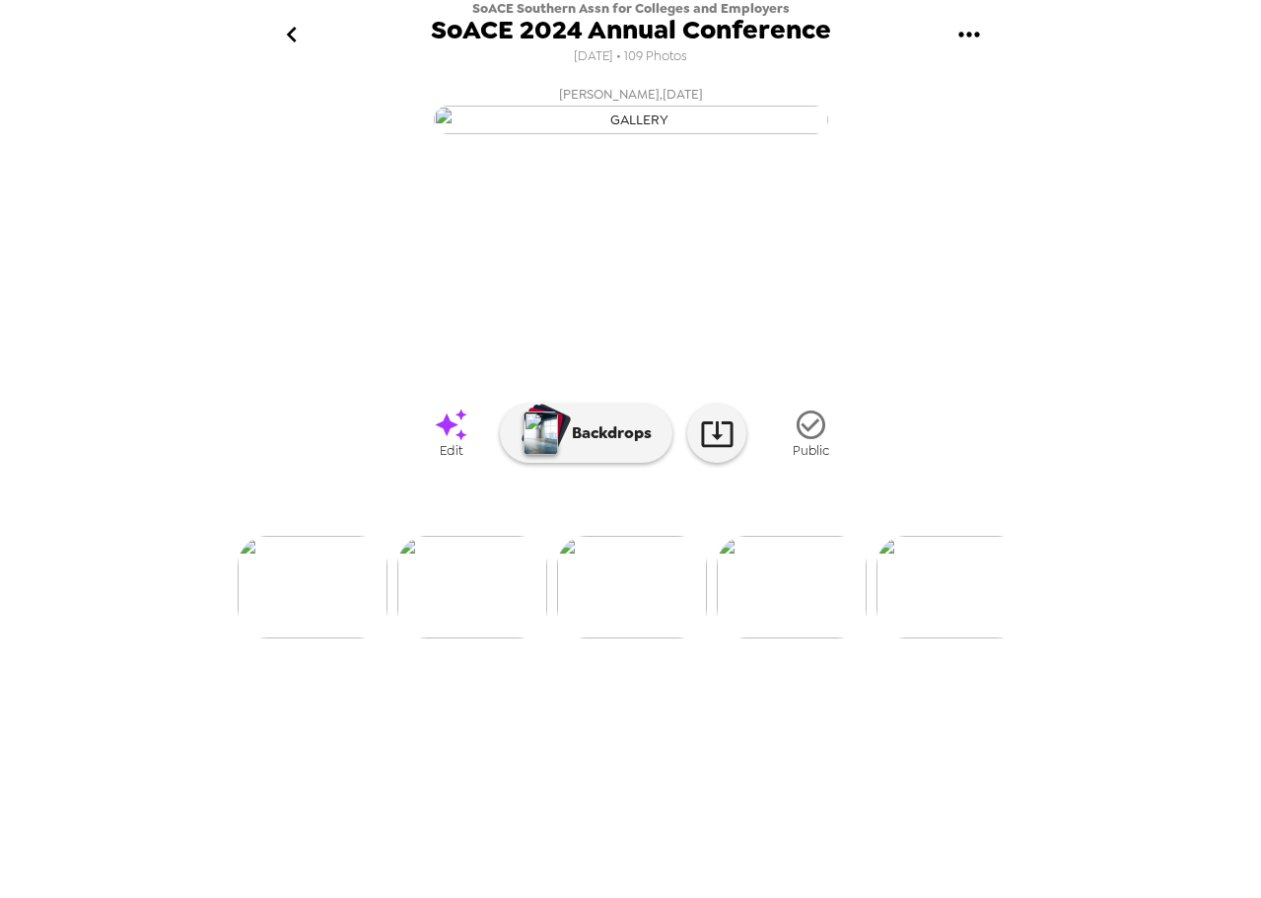
click at [448, 638] on img at bounding box center [472, 587] width 150 height 103
click at [565, 638] on img at bounding box center [545, 587] width 150 height 103
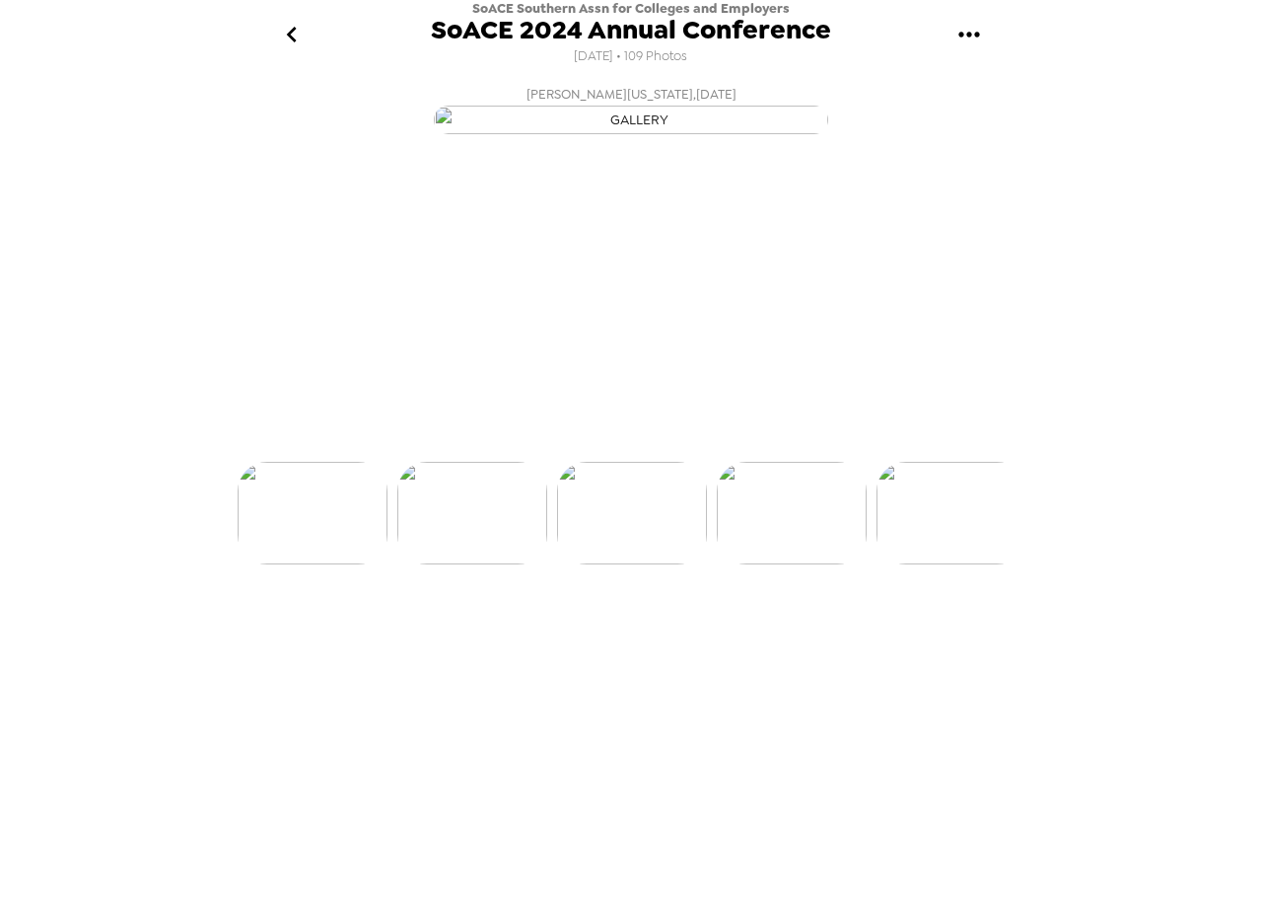
scroll to position [0, 2874]
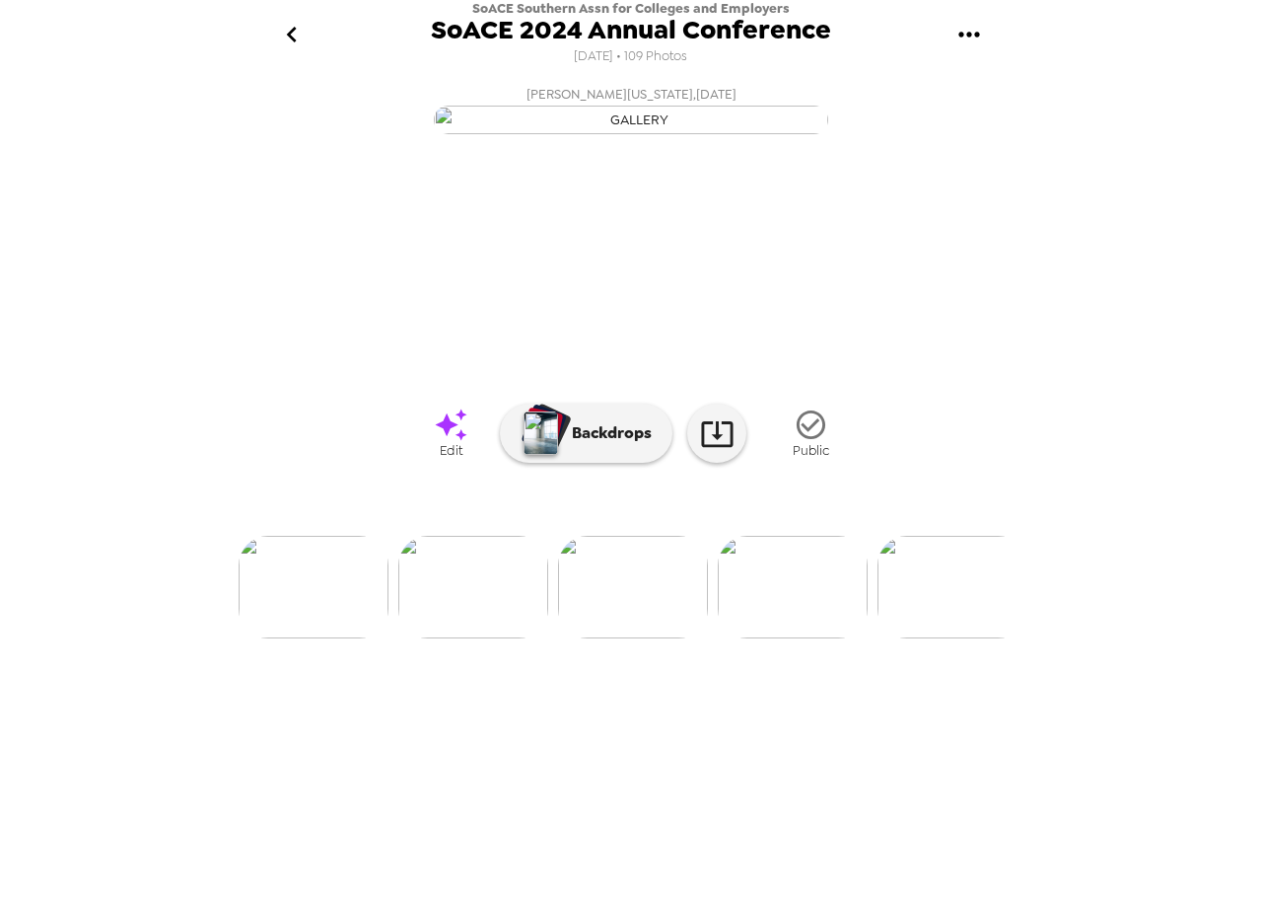
click at [807, 638] on img at bounding box center [793, 587] width 150 height 103
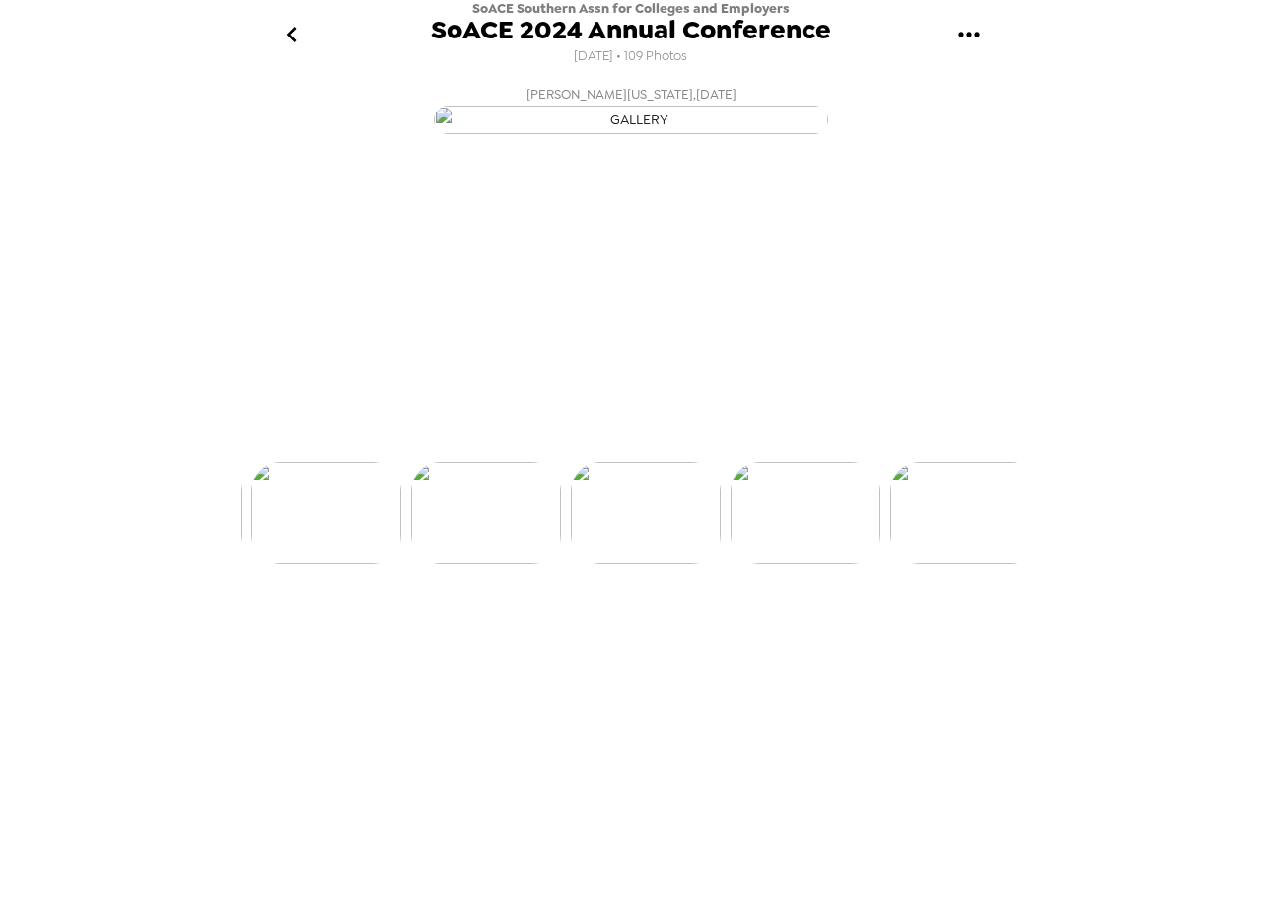
scroll to position [0, 3034]
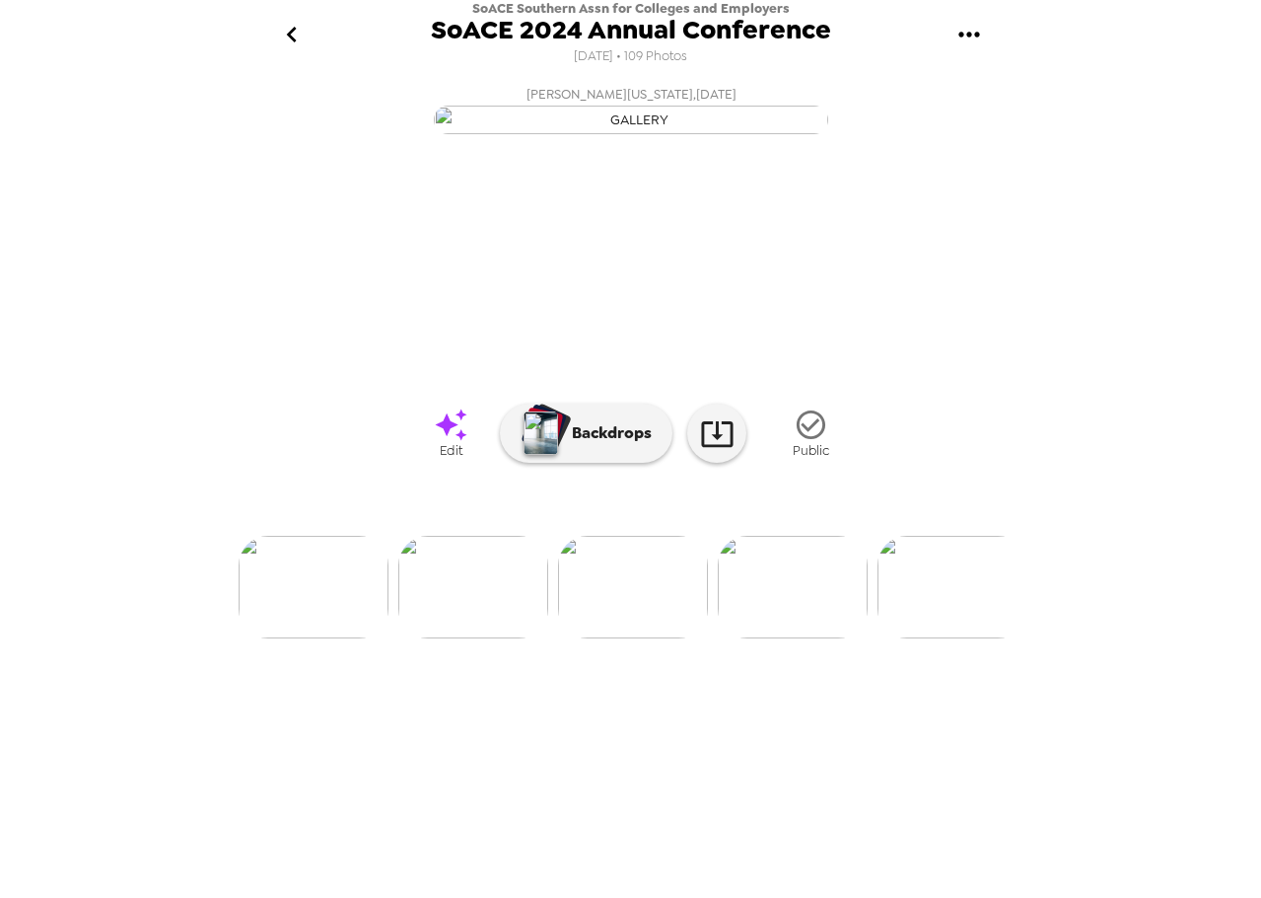
click at [482, 638] on img at bounding box center [473, 587] width 150 height 103
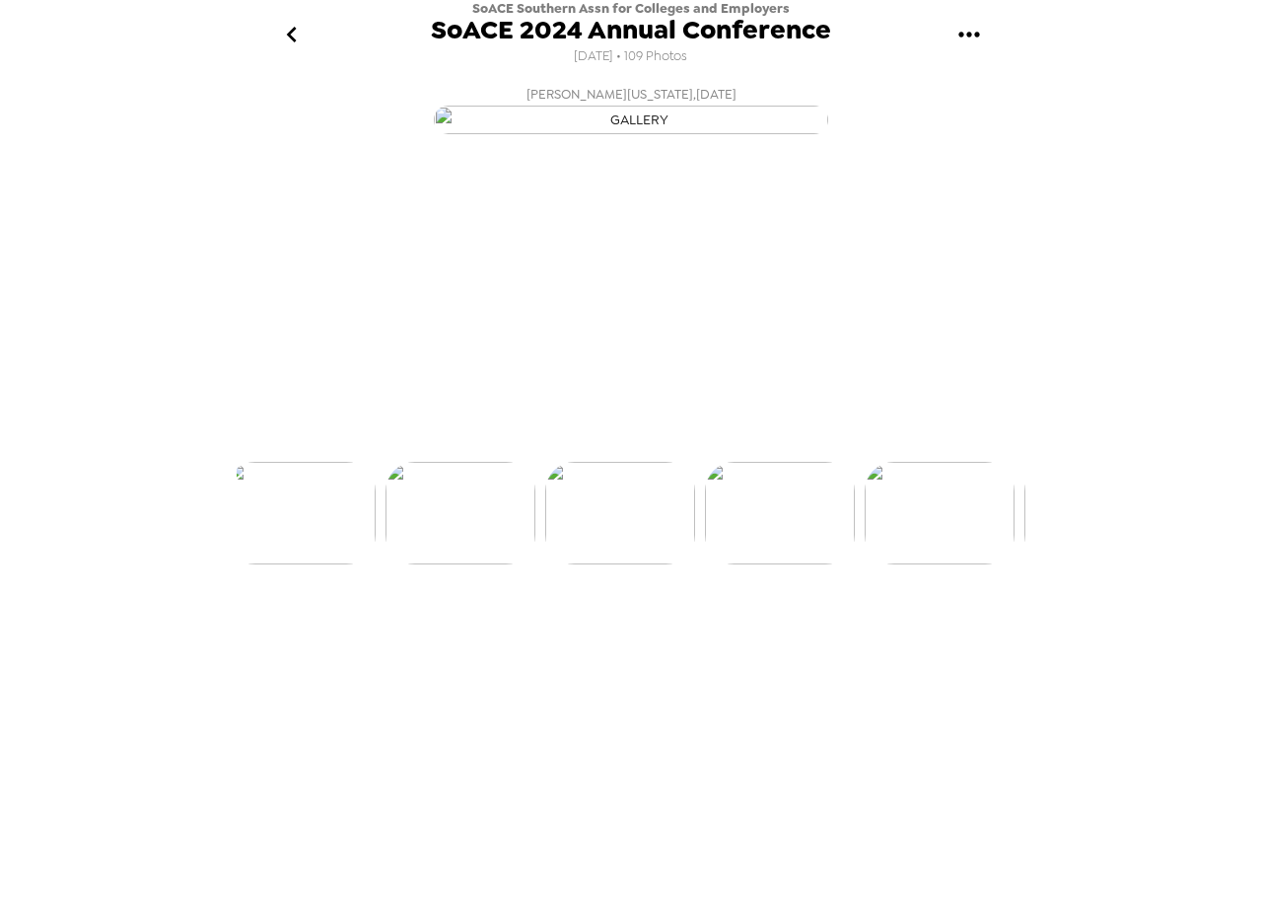
scroll to position [0, 2874]
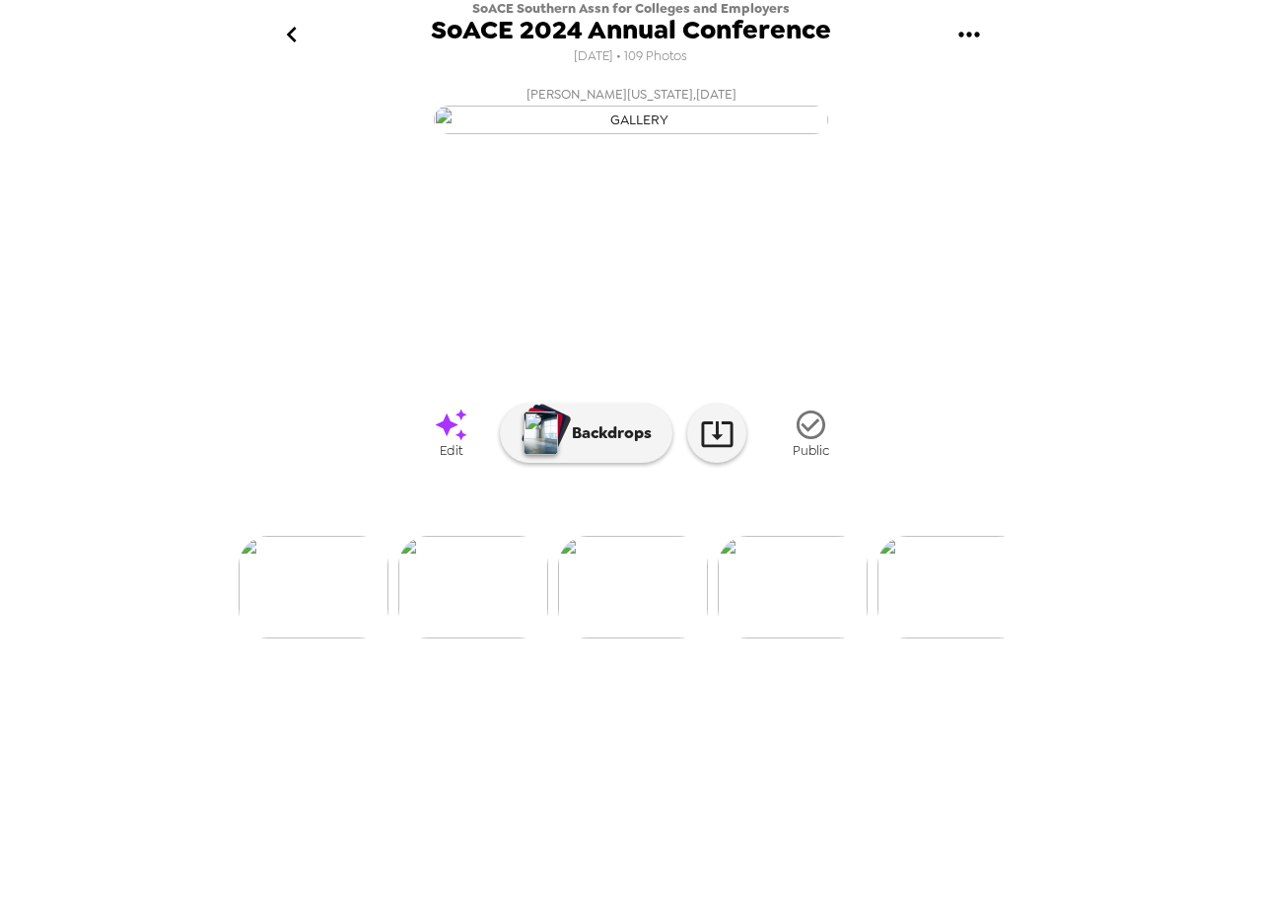
click at [320, 638] on img at bounding box center [314, 587] width 150 height 103
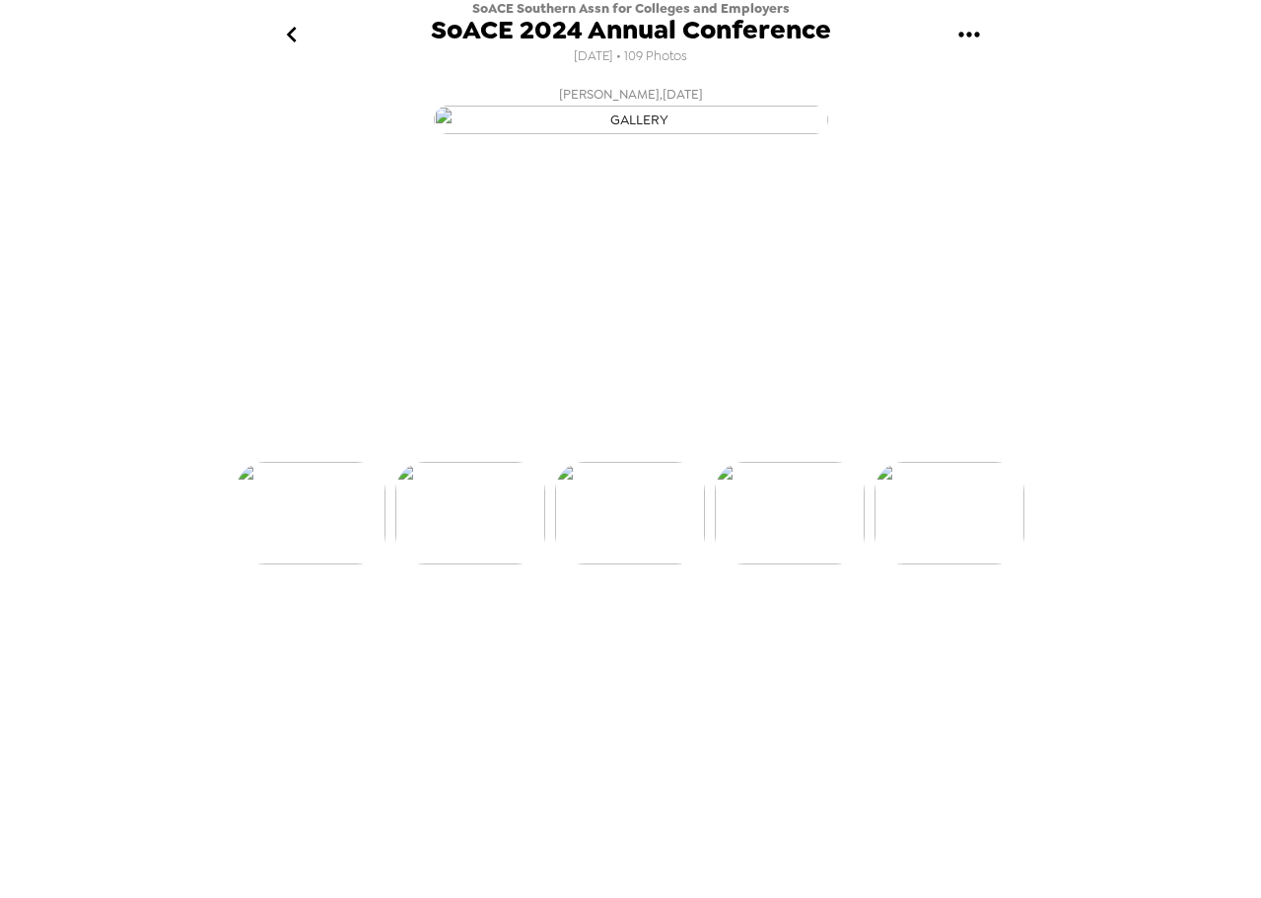
scroll to position [0, 2555]
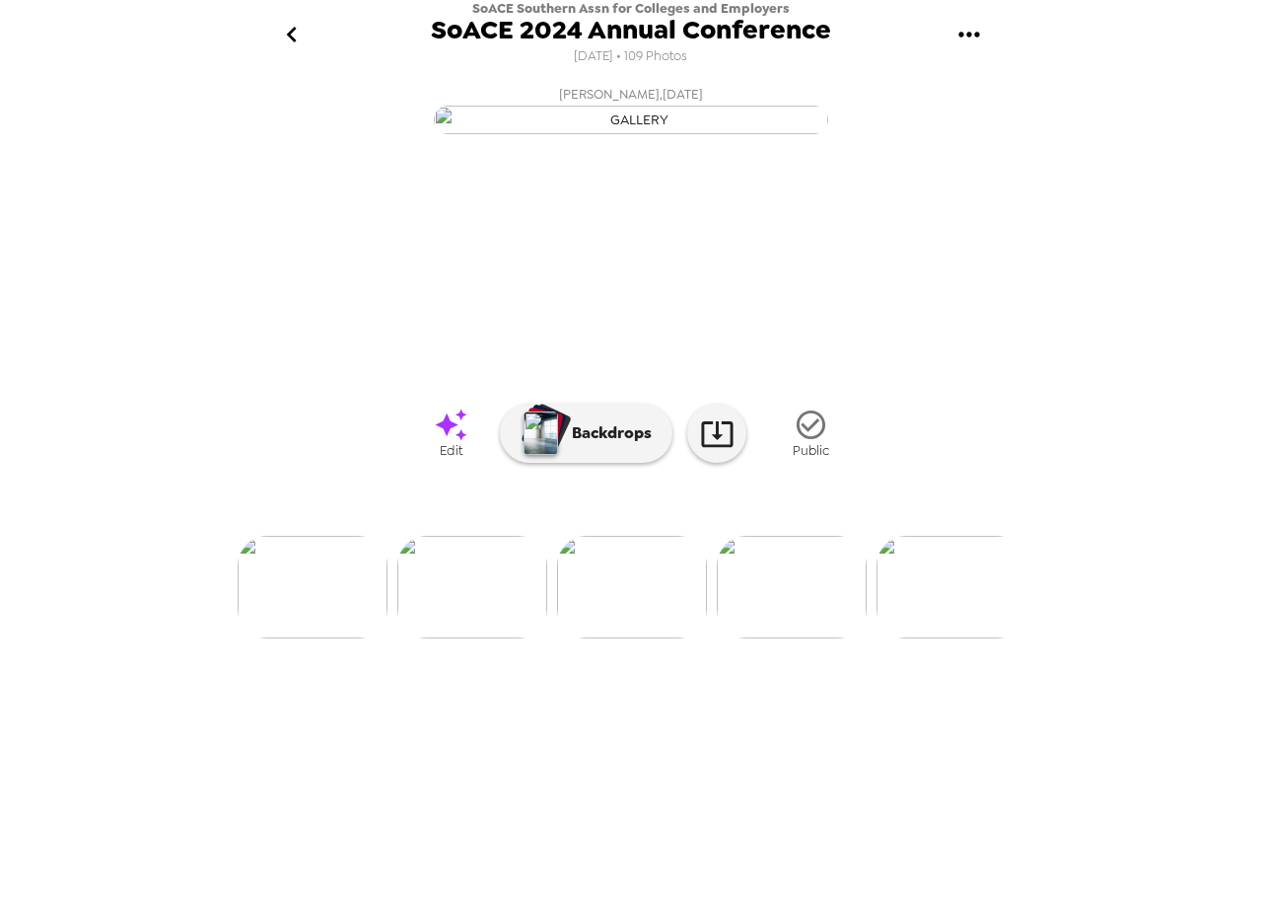
click at [500, 638] on img at bounding box center [472, 587] width 150 height 103
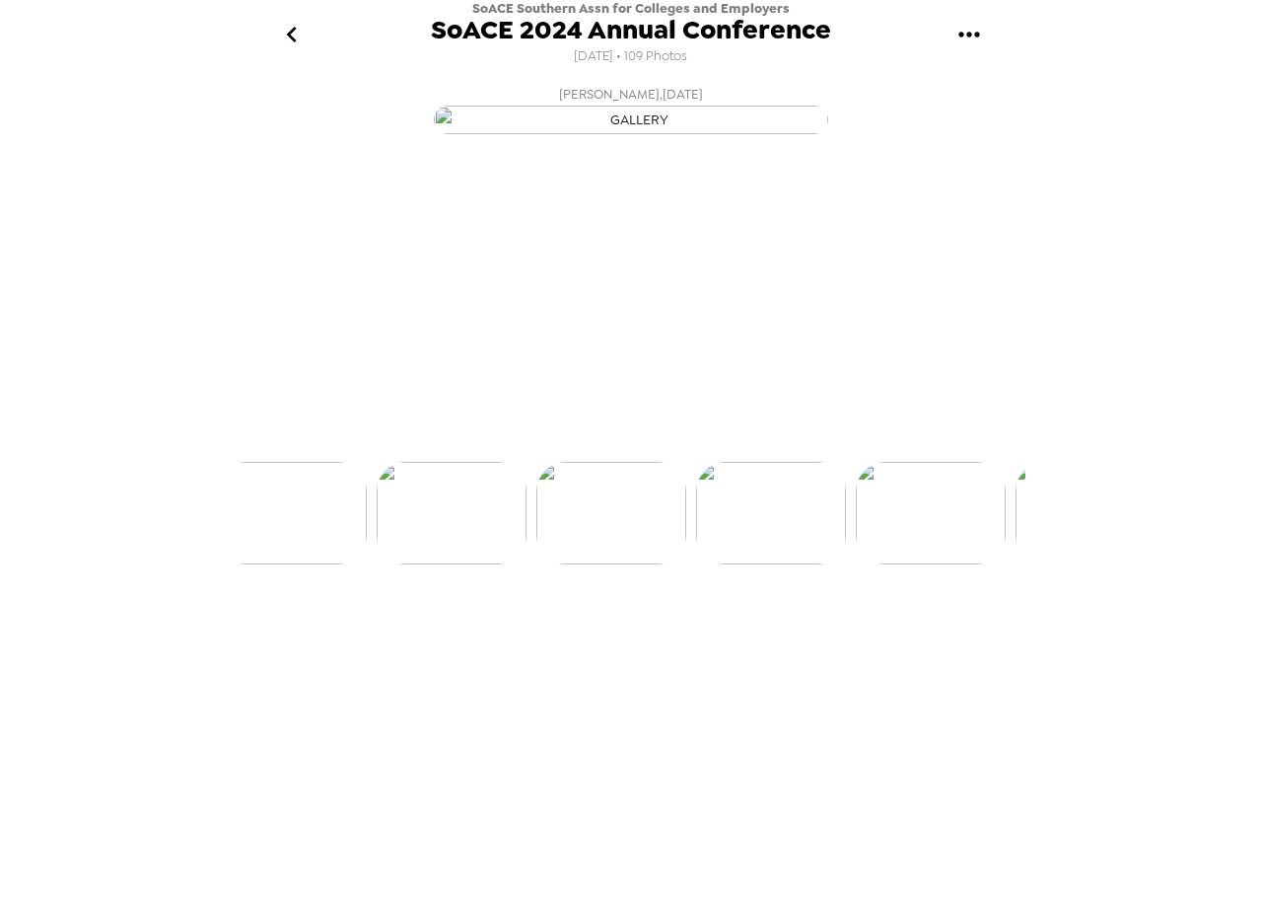
scroll to position [0, 2396]
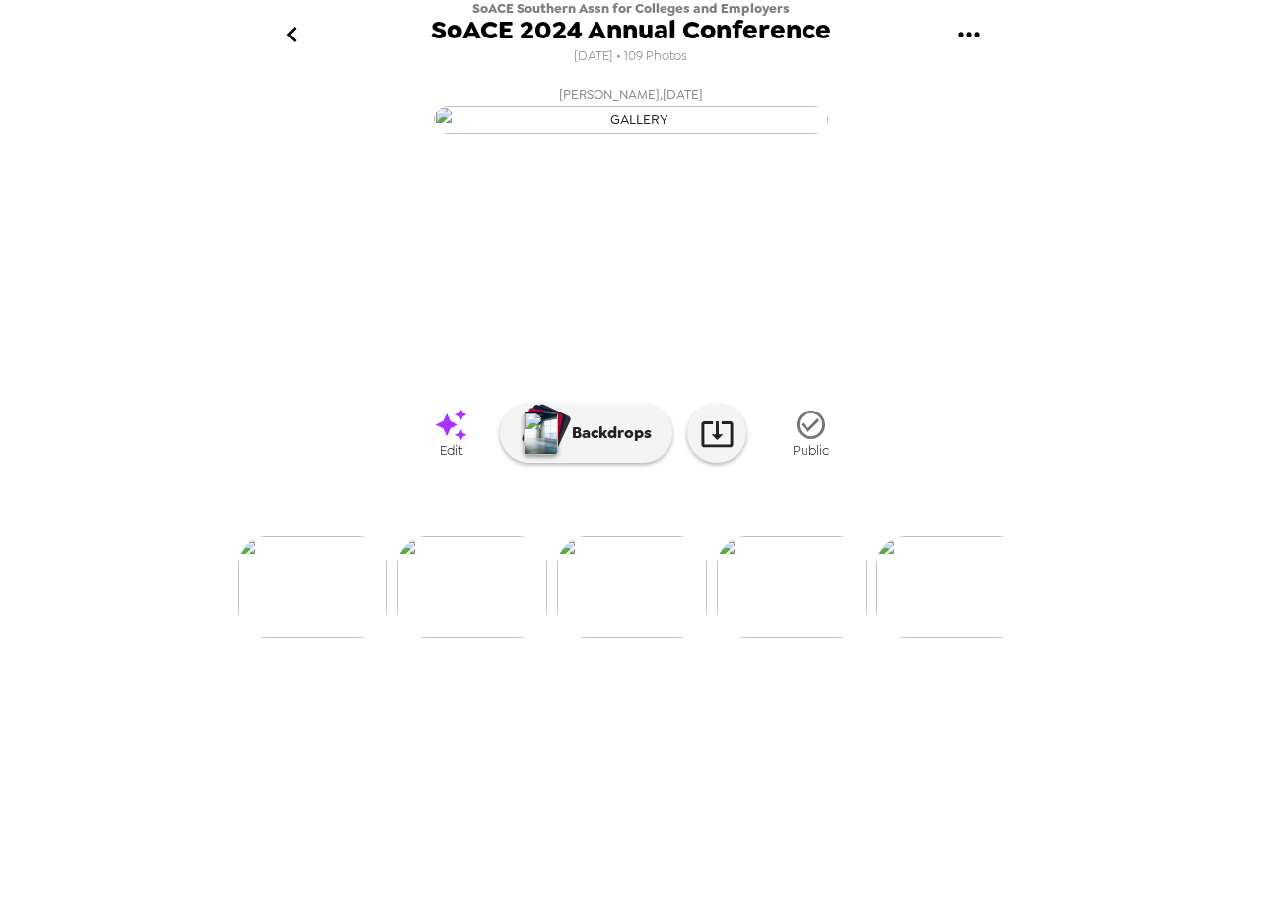
click at [801, 638] on img at bounding box center [792, 587] width 150 height 103
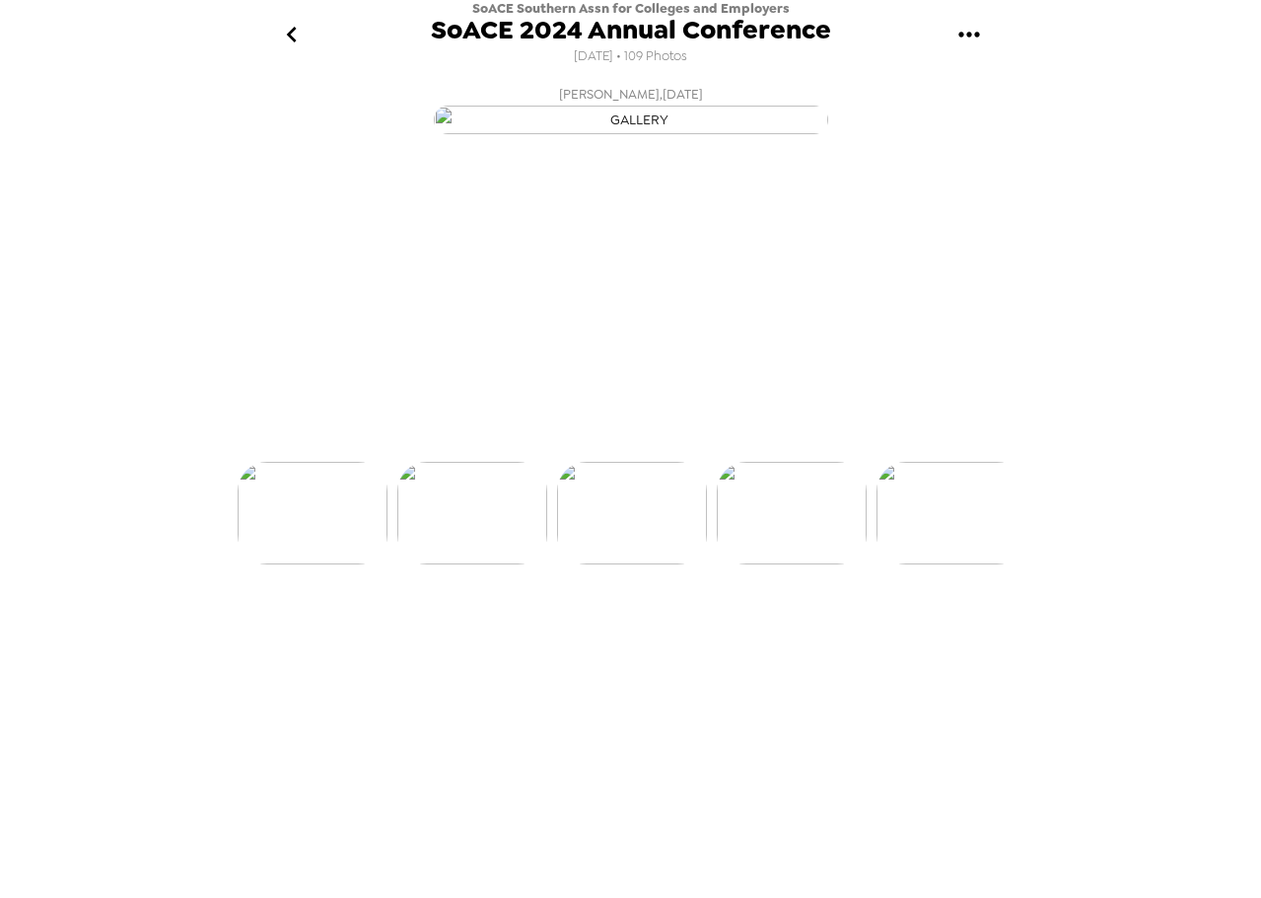
scroll to position [0, 2555]
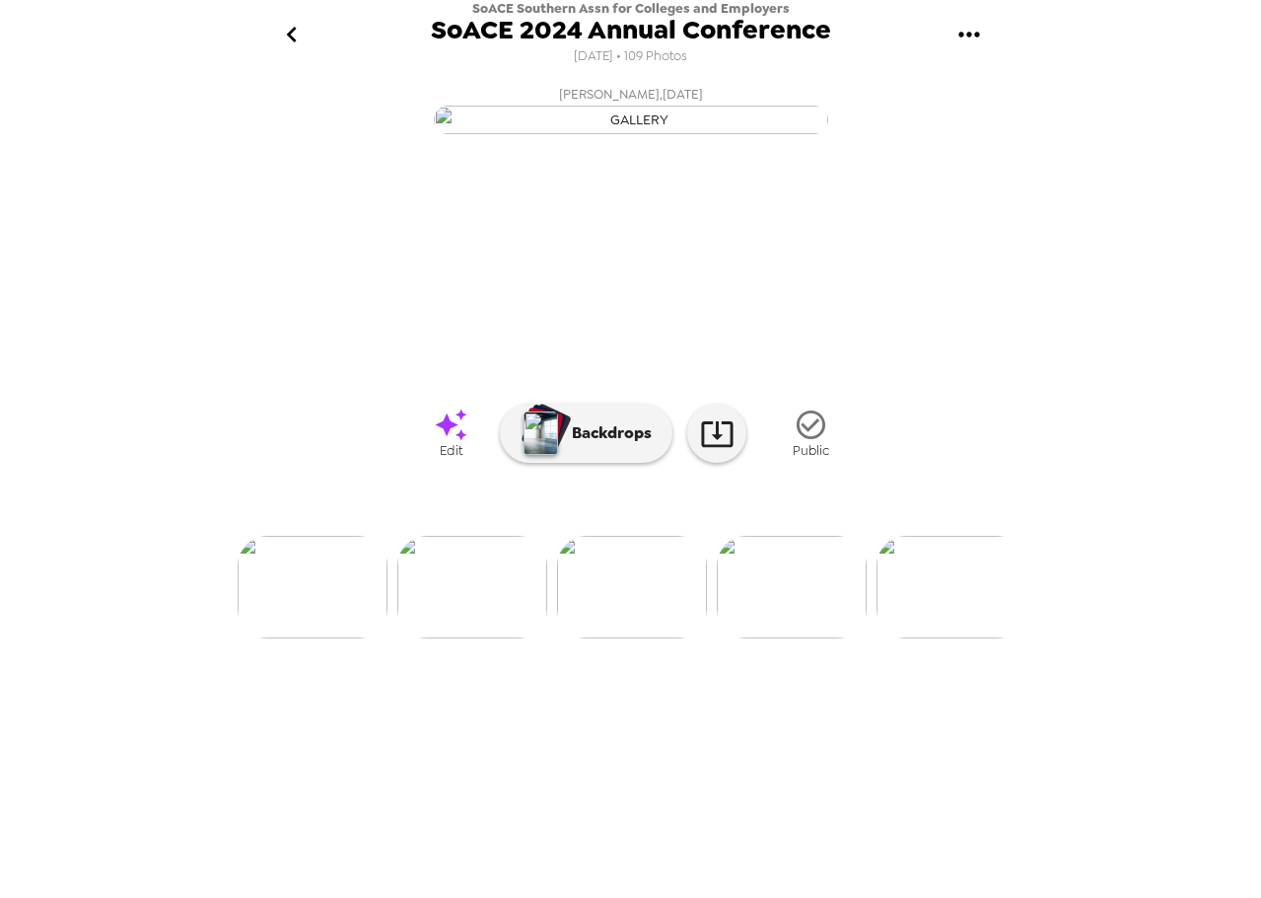
click at [229, 529] on div "SoACE Southern Assn for Colleges and Employers SoACE 2024 Annual Conference 11/…" at bounding box center [630, 449] width 1261 height 898
